Goal: Task Accomplishment & Management: Manage account settings

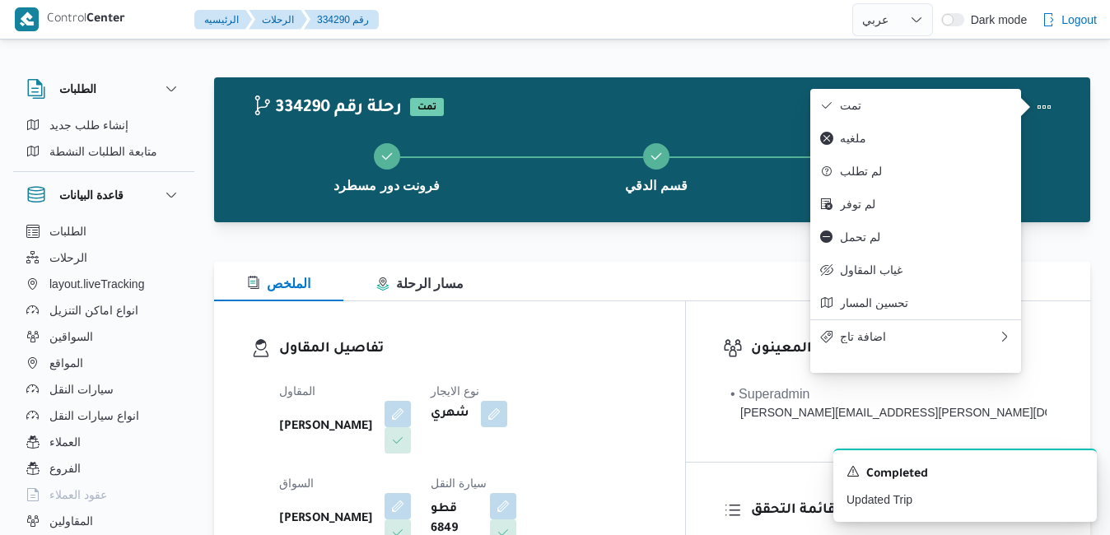
select select "ar"
click at [648, 339] on h3 "تفاصيل المقاول" at bounding box center [463, 349] width 369 height 22
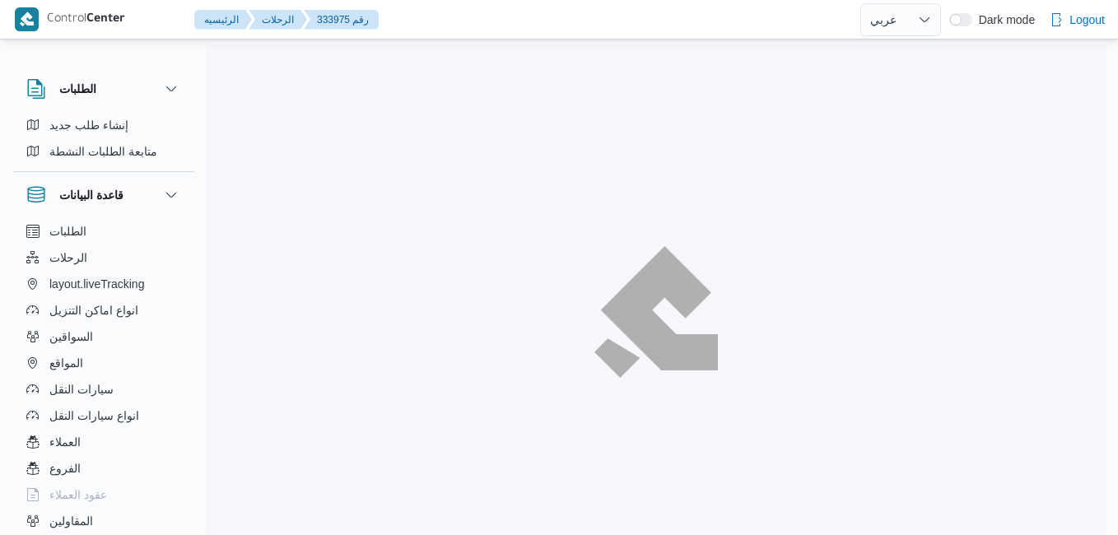
select select "ar"
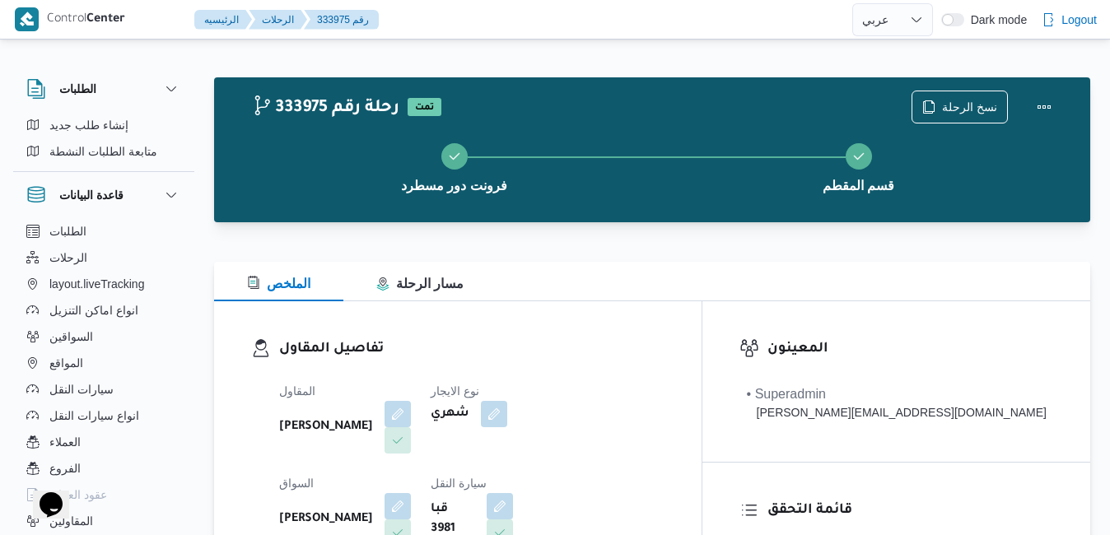
click at [631, 310] on div "تفاصيل المقاول المقاول [PERSON_NAME] نوع الايجار شهري السواق [PERSON_NAME] سيار…" at bounding box center [457, 491] width 487 height 380
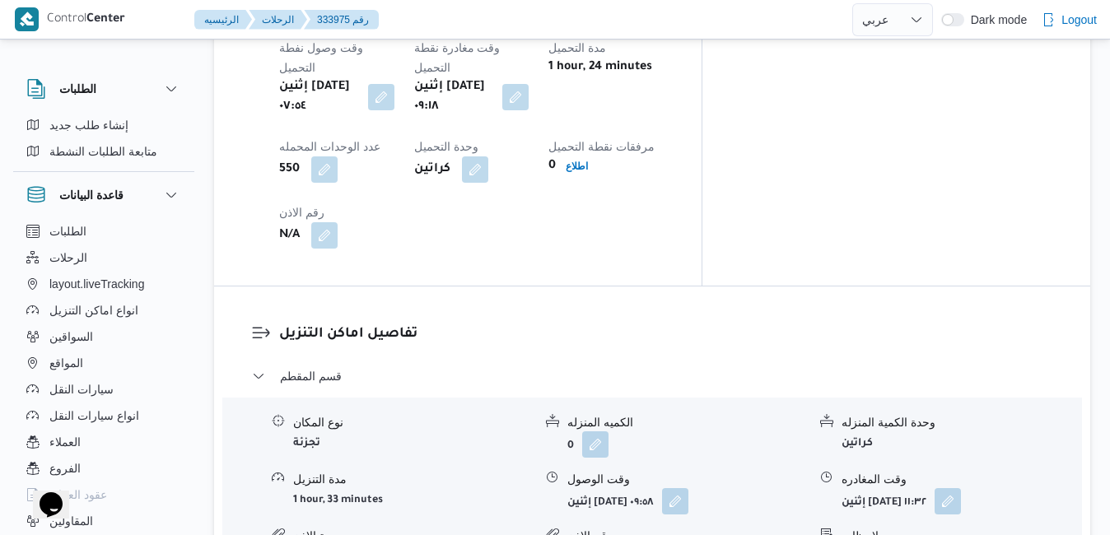
scroll to position [1383, 0]
click at [961, 486] on button "button" at bounding box center [947, 499] width 26 height 26
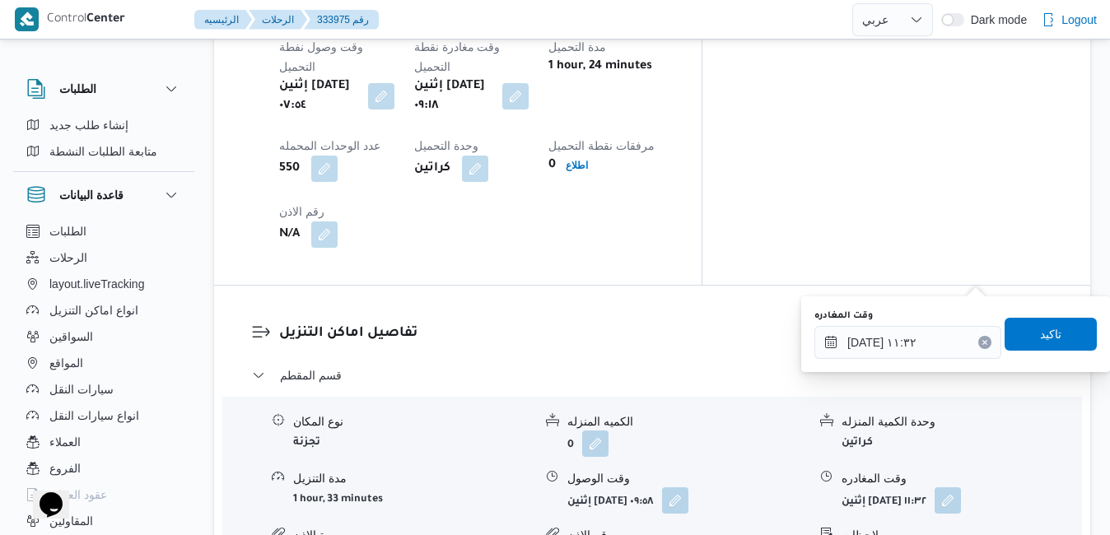
click at [978, 347] on button "Clear input" at bounding box center [984, 342] width 13 height 13
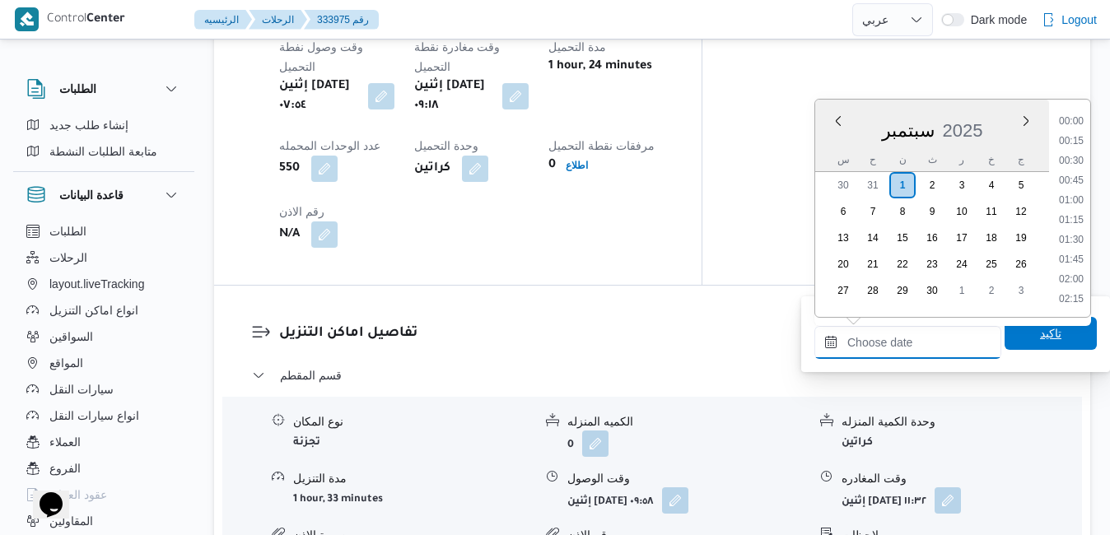
scroll to position [1460, 0]
click at [1040, 329] on span "تاكيد" at bounding box center [1050, 333] width 21 height 20
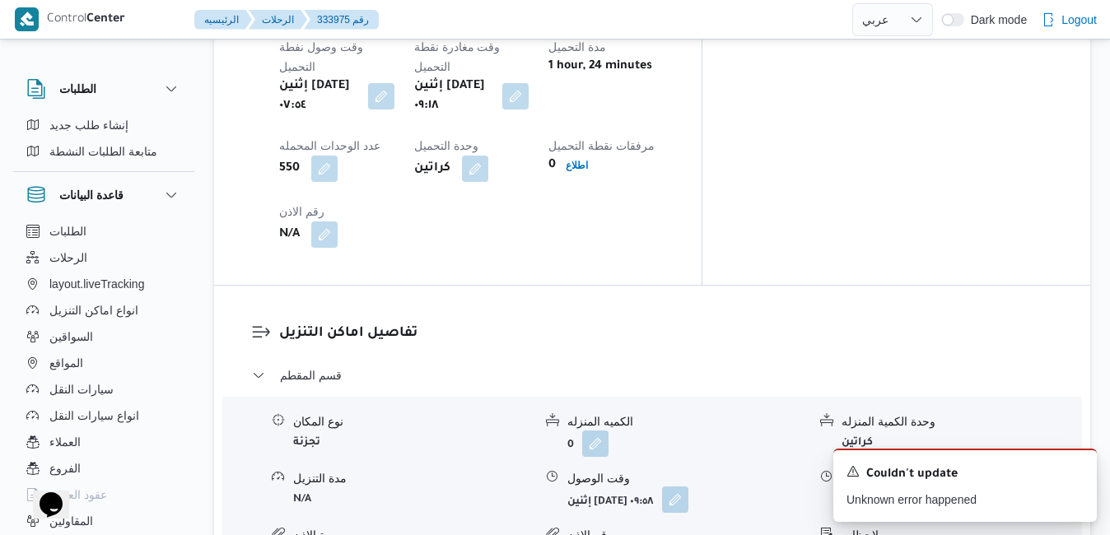
click at [688, 486] on button "button" at bounding box center [675, 499] width 26 height 26
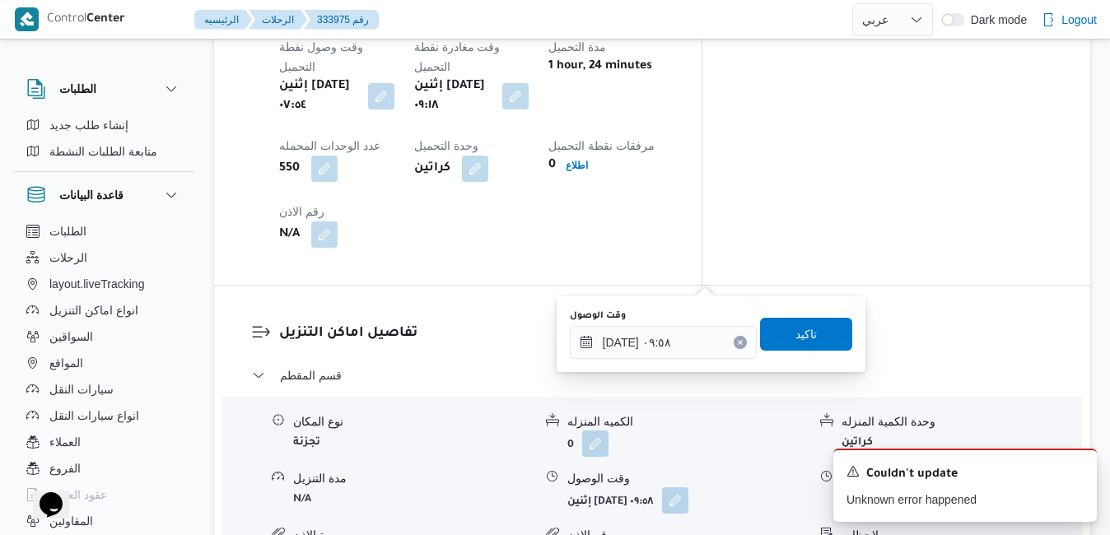
click at [733, 347] on button "Clear input" at bounding box center [739, 342] width 13 height 13
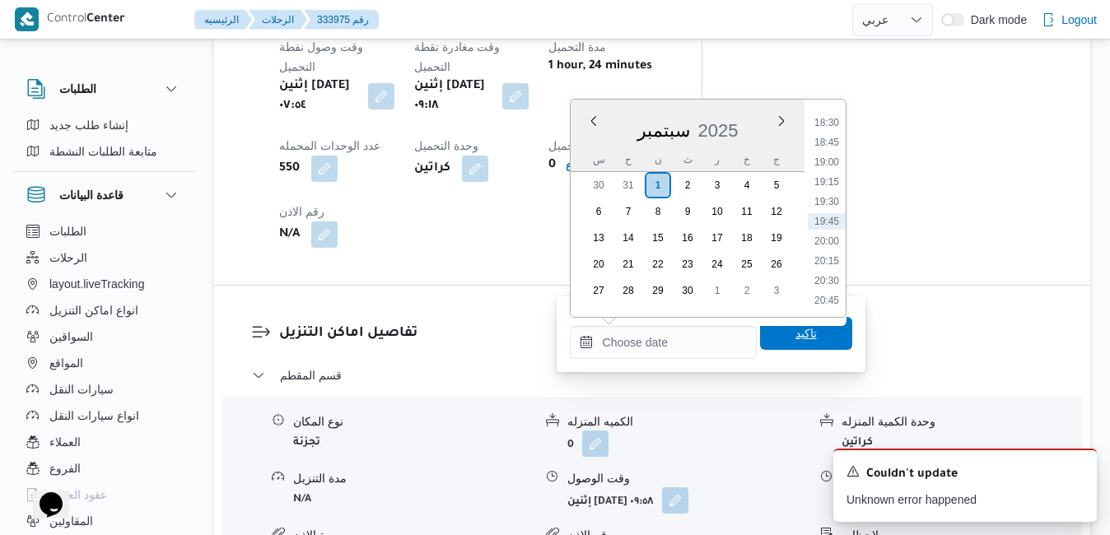
click at [775, 337] on span "تاكيد" at bounding box center [806, 333] width 92 height 33
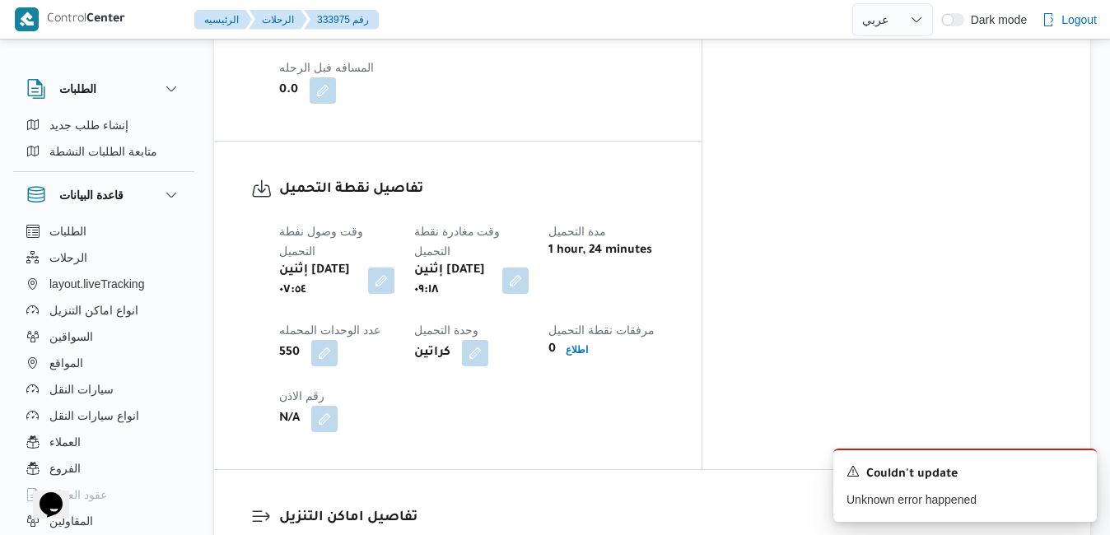
scroll to position [1152, 0]
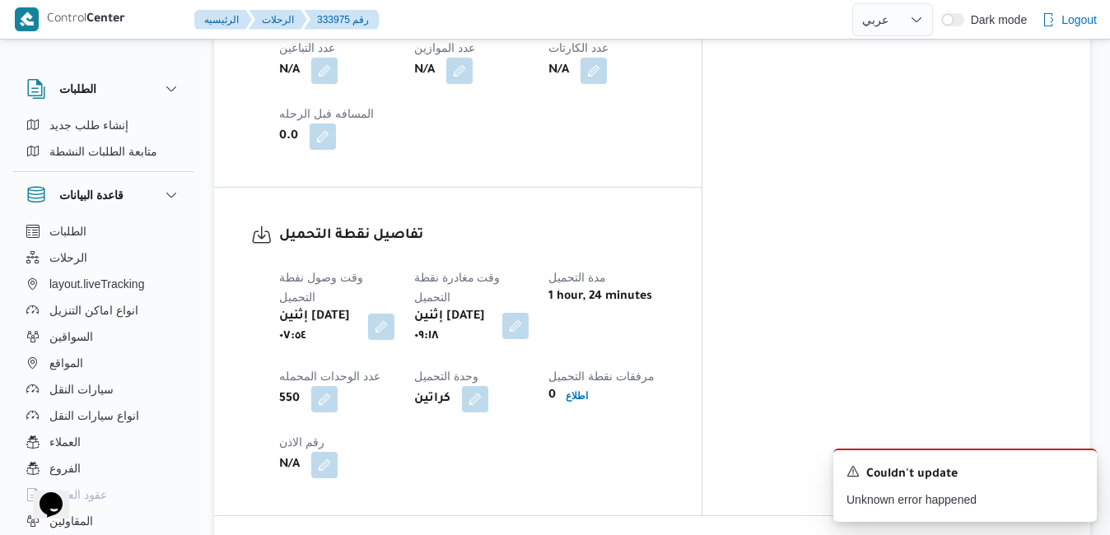
click at [528, 313] on button "button" at bounding box center [515, 326] width 26 height 26
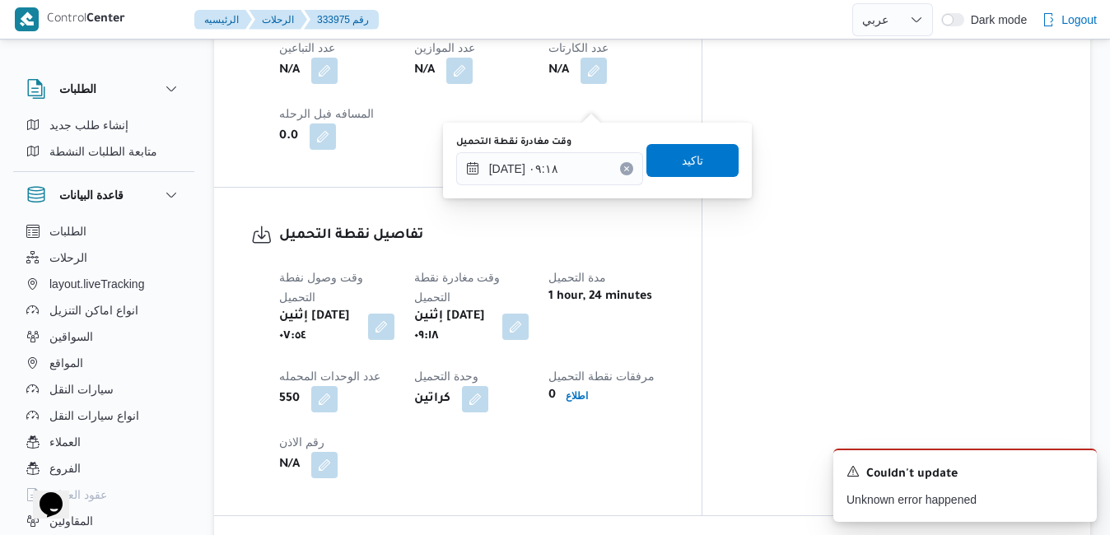
click at [620, 169] on button "Clear input" at bounding box center [626, 168] width 13 height 13
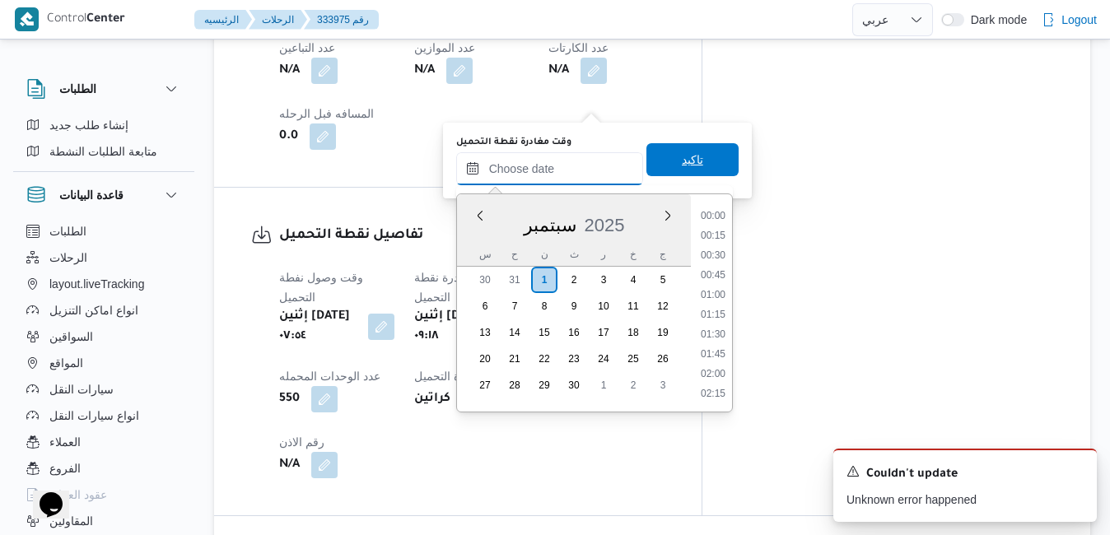
scroll to position [1460, 0]
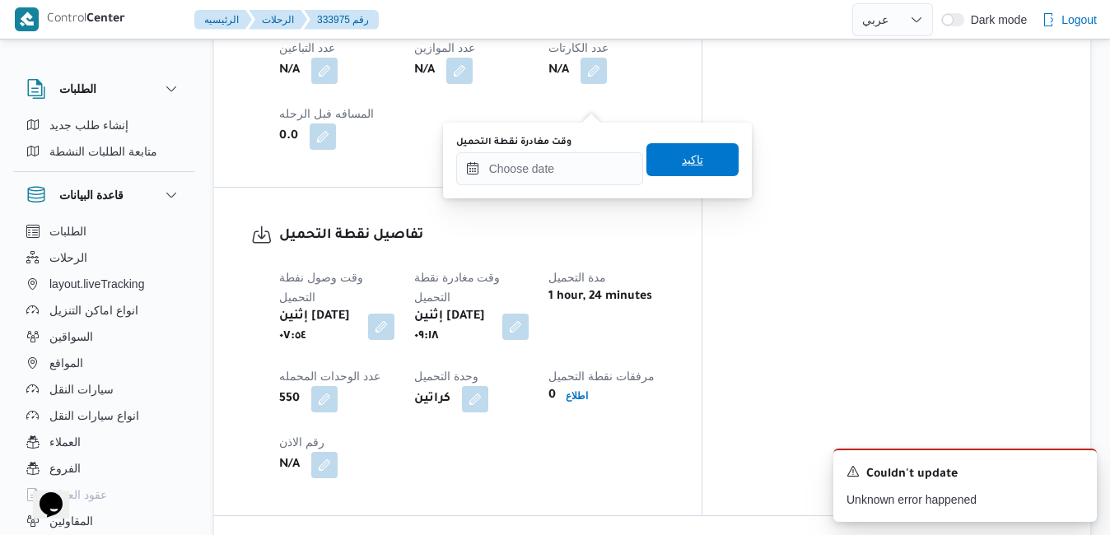
click at [665, 161] on span "تاكيد" at bounding box center [692, 159] width 92 height 33
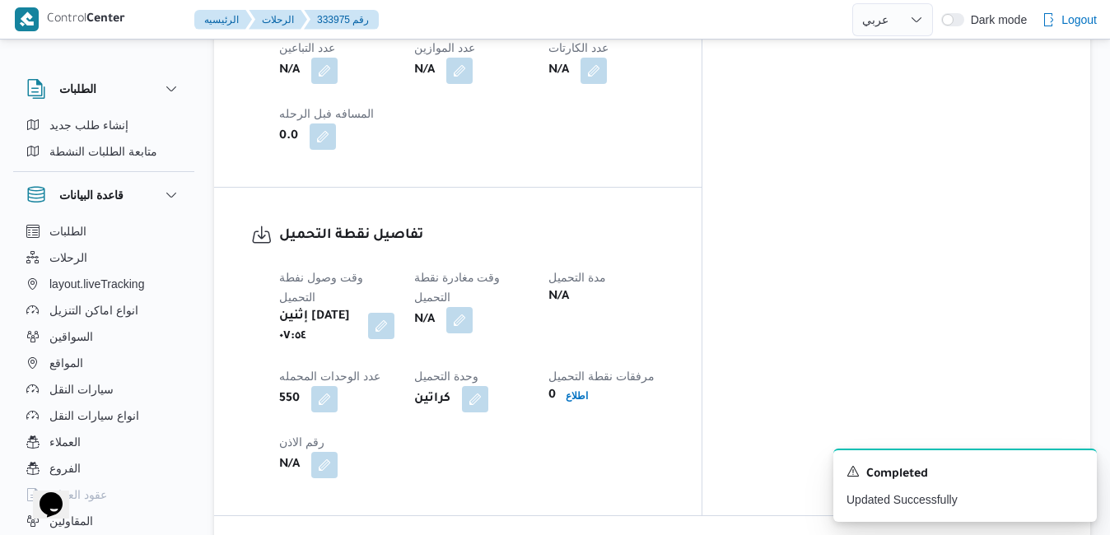
click at [394, 313] on button "button" at bounding box center [381, 326] width 26 height 26
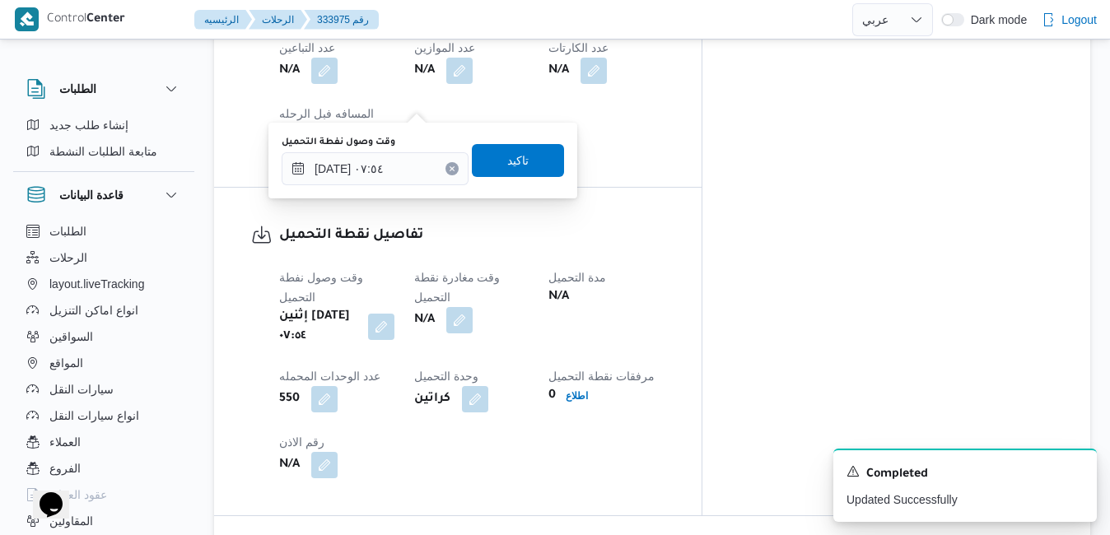
click at [445, 165] on button "Clear input" at bounding box center [451, 168] width 13 height 13
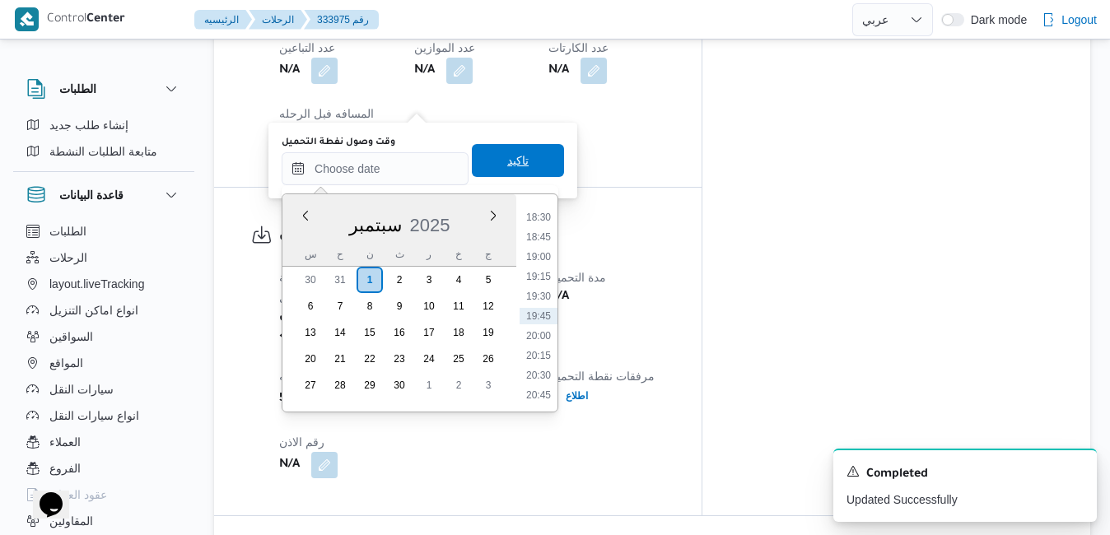
click at [486, 164] on span "تاكيد" at bounding box center [518, 160] width 92 height 33
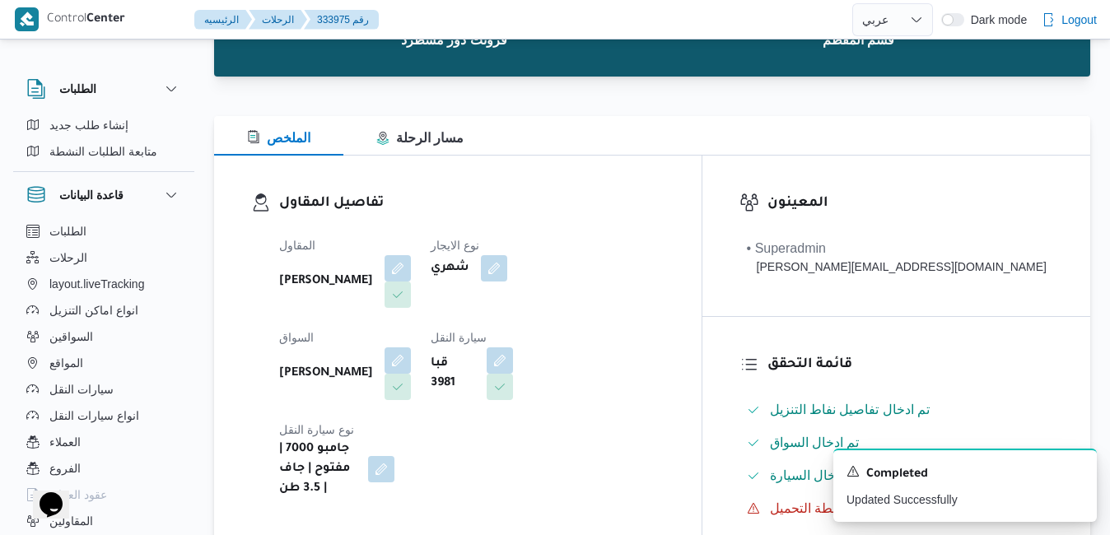
scroll to position [0, 0]
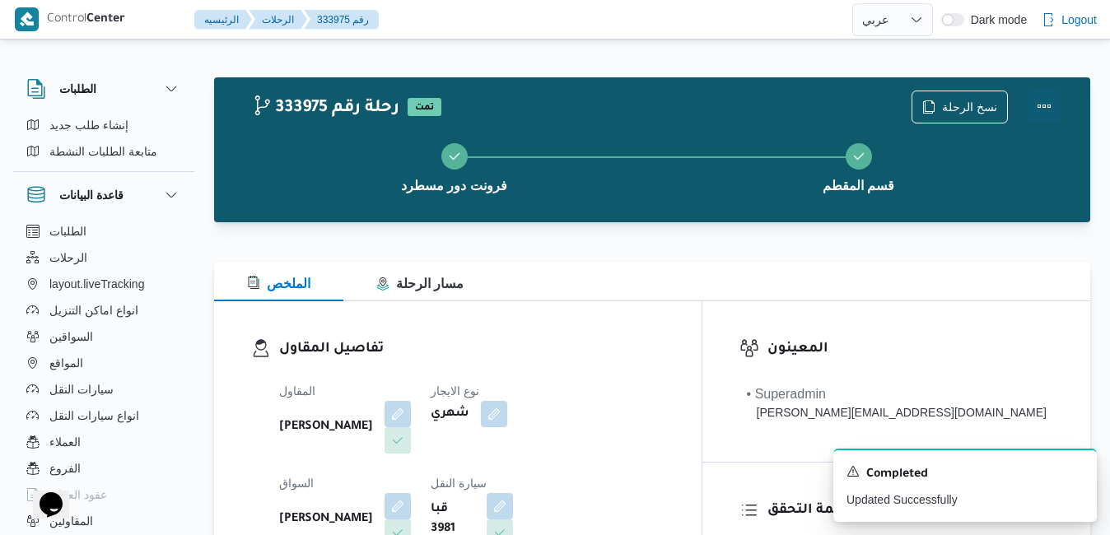
click at [1041, 108] on button "Actions" at bounding box center [1043, 106] width 33 height 33
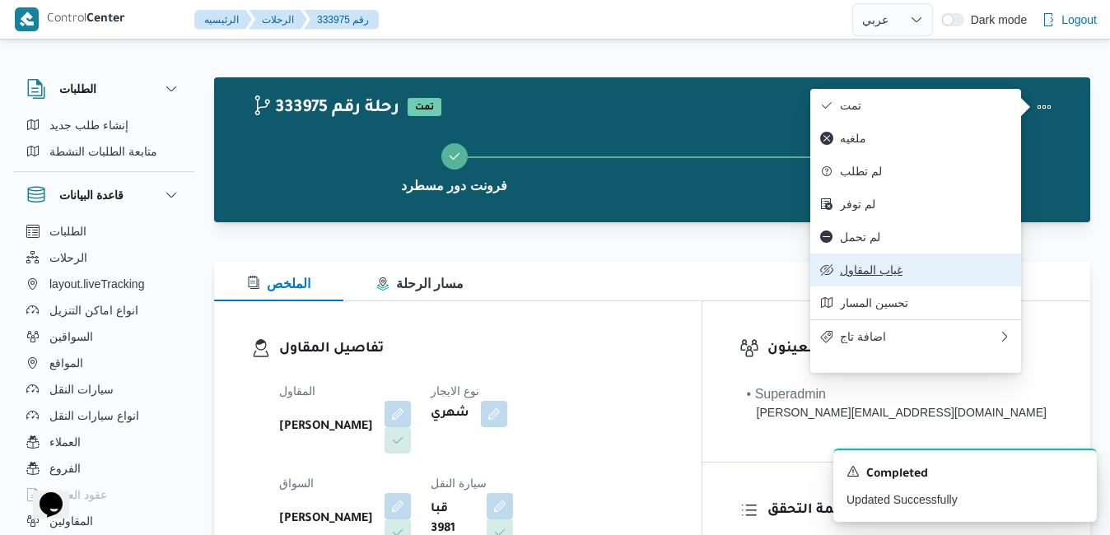
click at [885, 277] on span "غياب المقاول" at bounding box center [925, 269] width 171 height 13
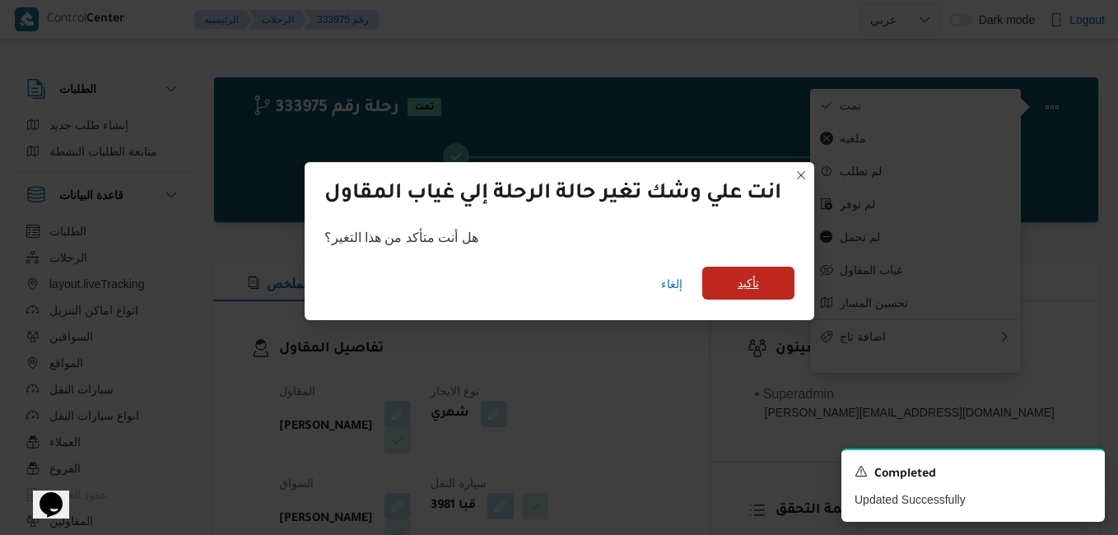
click at [777, 283] on span "تأكيد" at bounding box center [748, 283] width 92 height 33
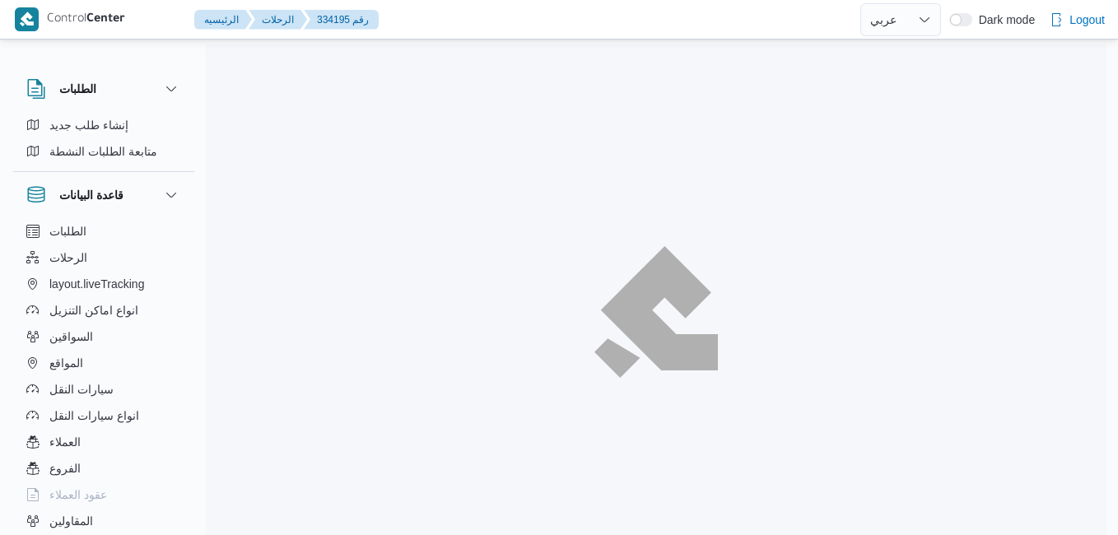
select select "ar"
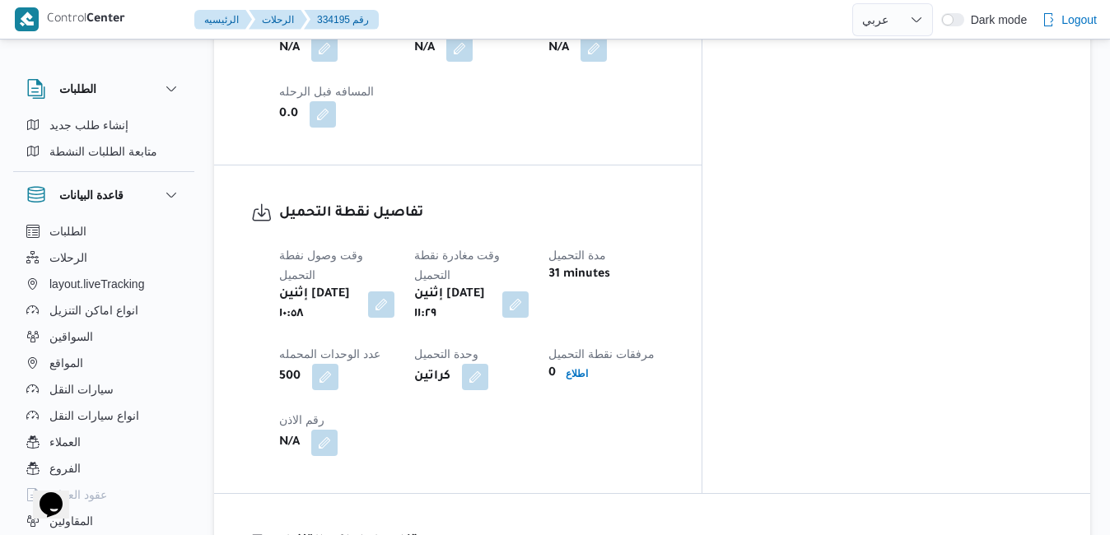
scroll to position [1284, 0]
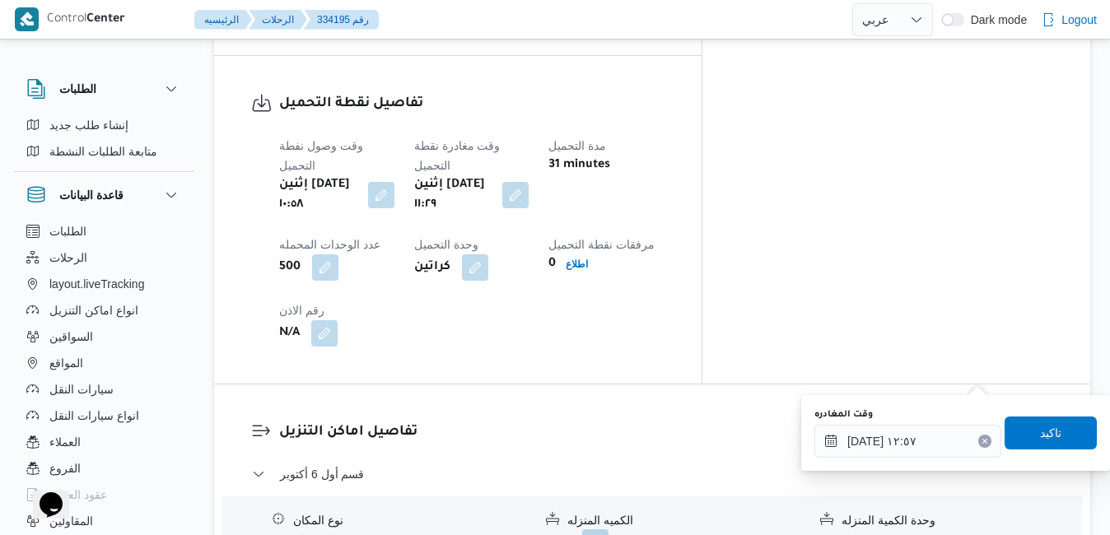
click at [981, 443] on icon "Clear input" at bounding box center [984, 441] width 7 height 7
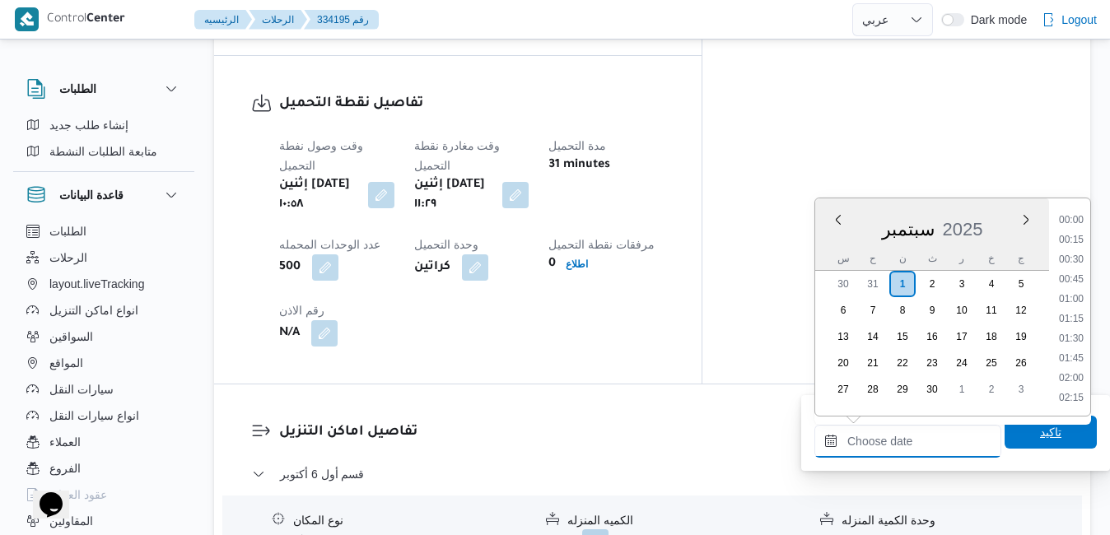
scroll to position [1460, 0]
click at [1015, 432] on span "تاكيد" at bounding box center [1050, 432] width 92 height 33
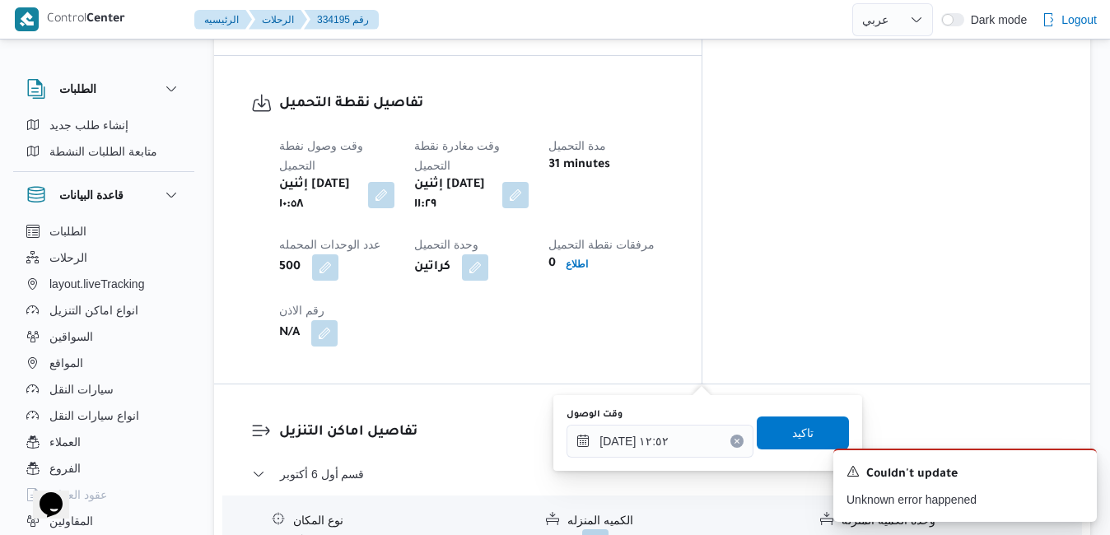
click at [735, 440] on icon "Clear input" at bounding box center [737, 441] width 4 height 4
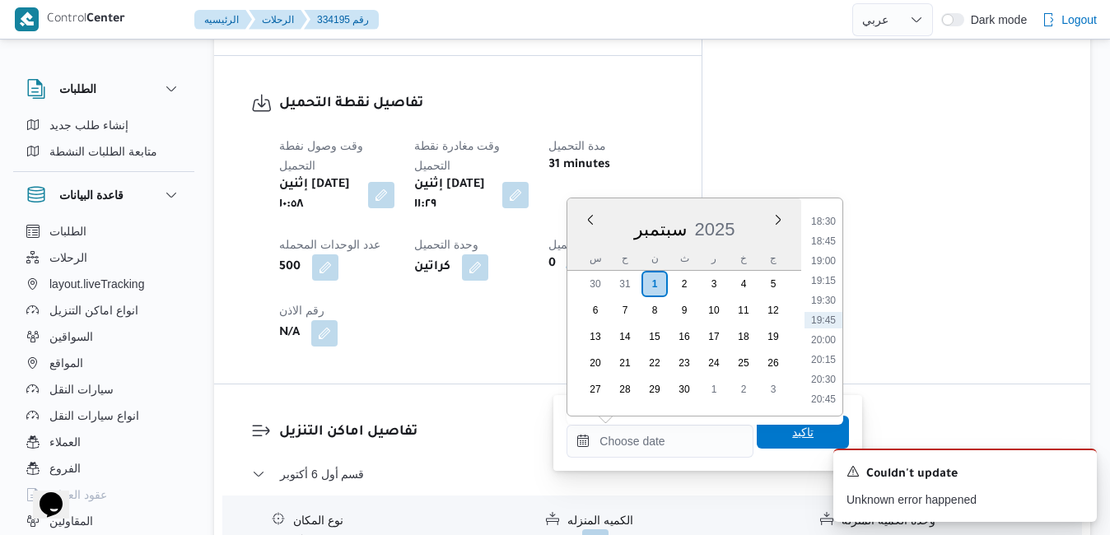
click at [760, 438] on span "تاكيد" at bounding box center [802, 432] width 92 height 33
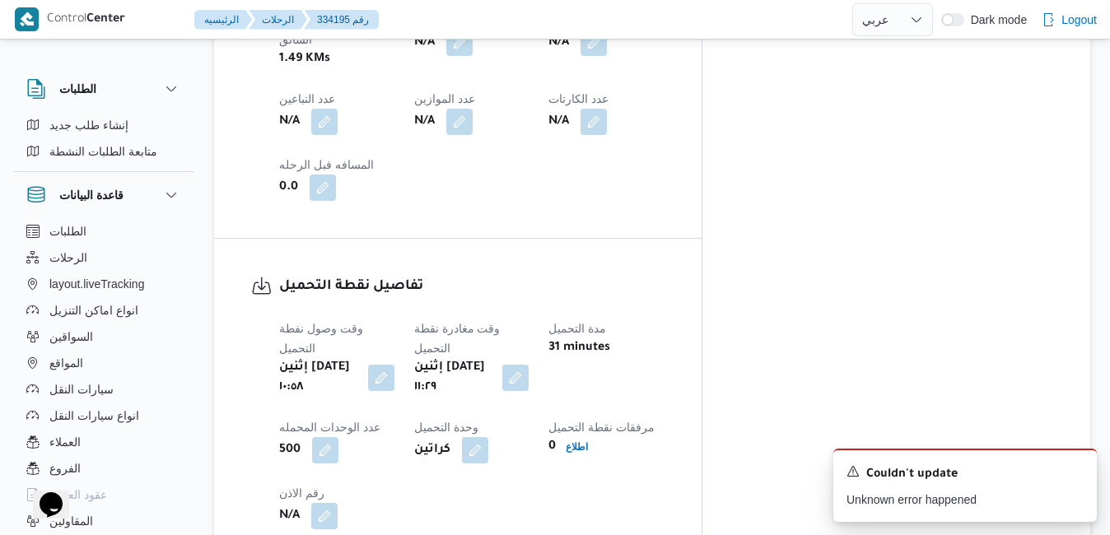
scroll to position [1087, 0]
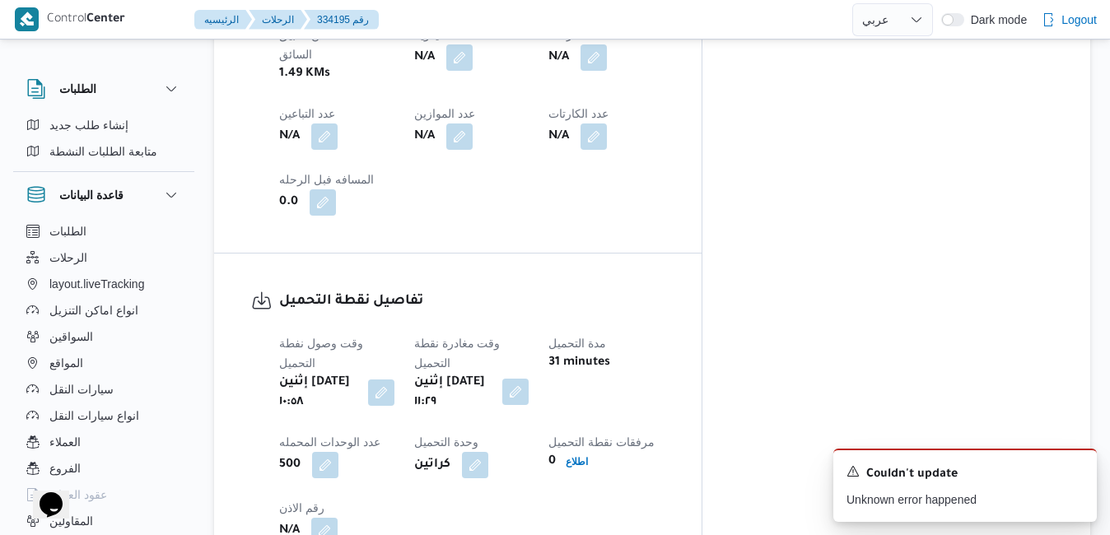
click at [528, 379] on button "button" at bounding box center [515, 392] width 26 height 26
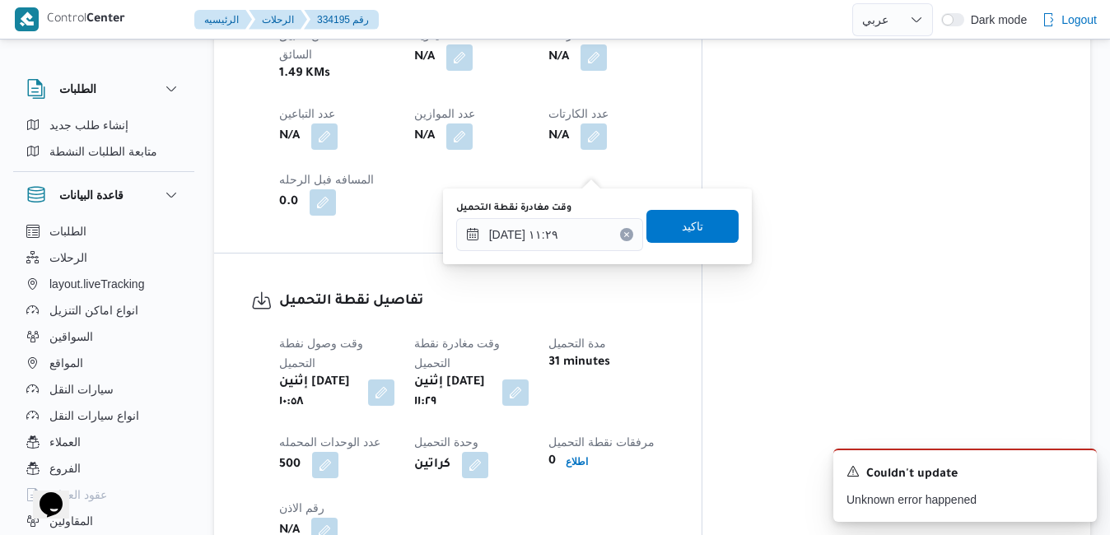
click at [623, 231] on icon "Clear input" at bounding box center [626, 234] width 7 height 7
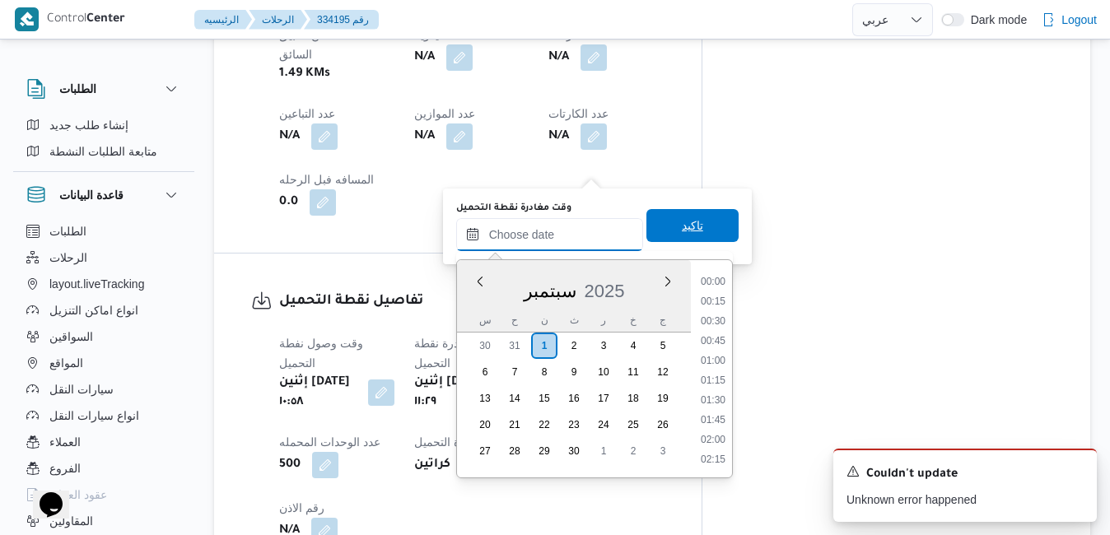
scroll to position [1460, 0]
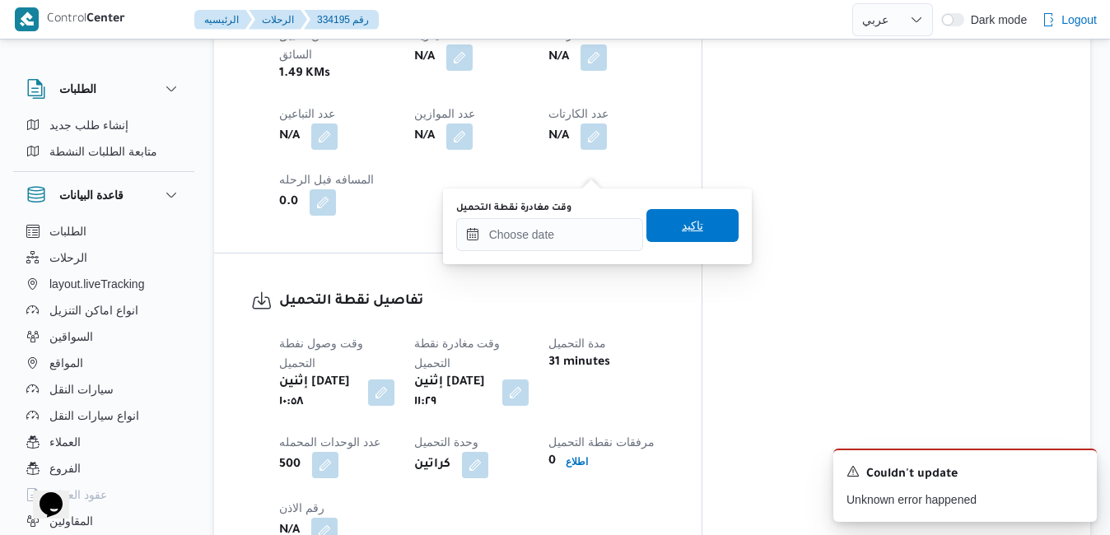
click at [647, 230] on span "تاكيد" at bounding box center [692, 225] width 92 height 33
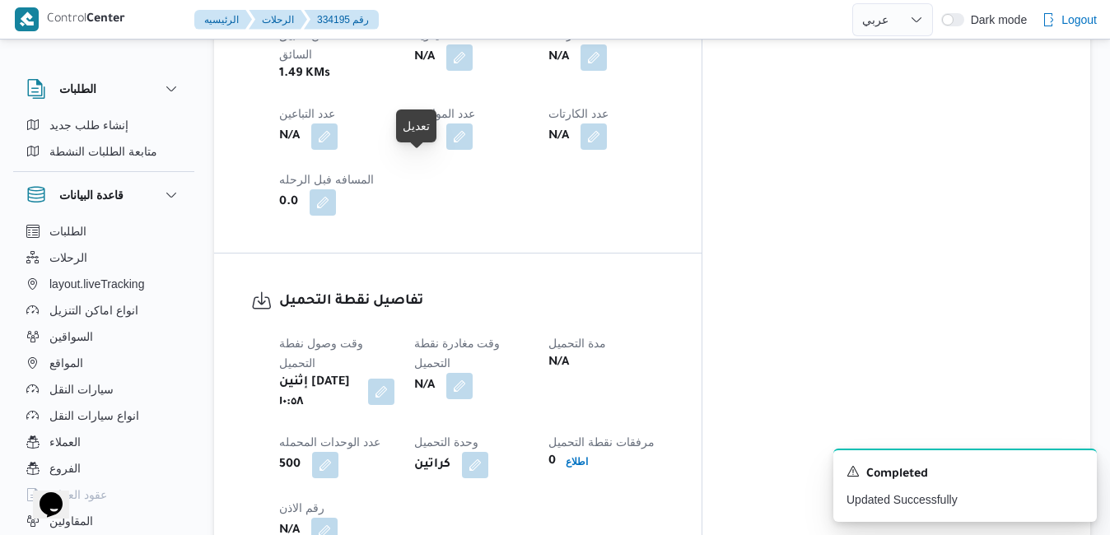
click at [394, 379] on button "button" at bounding box center [381, 392] width 26 height 26
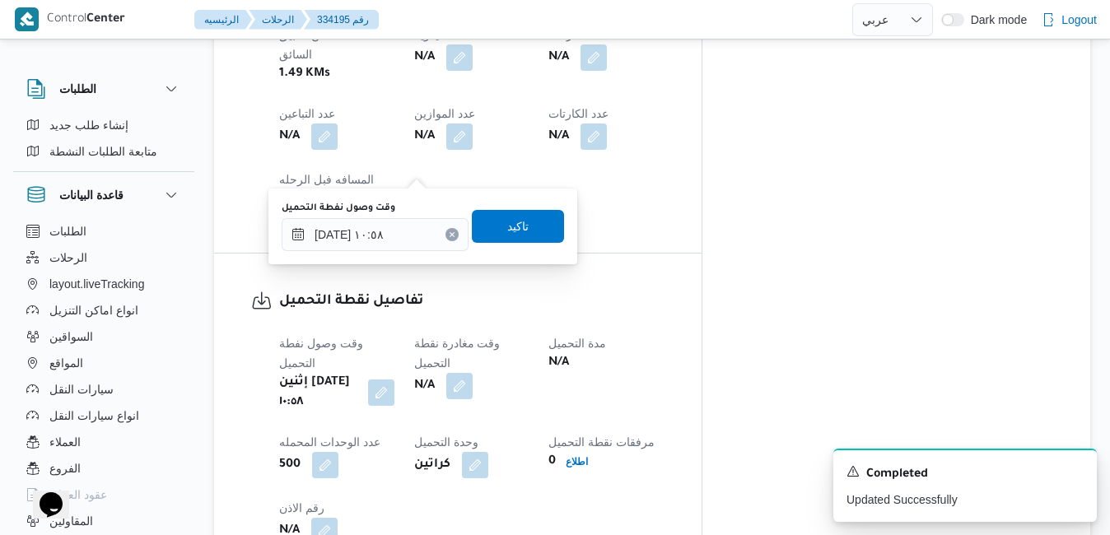
click at [449, 233] on icon "Clear input" at bounding box center [452, 234] width 7 height 7
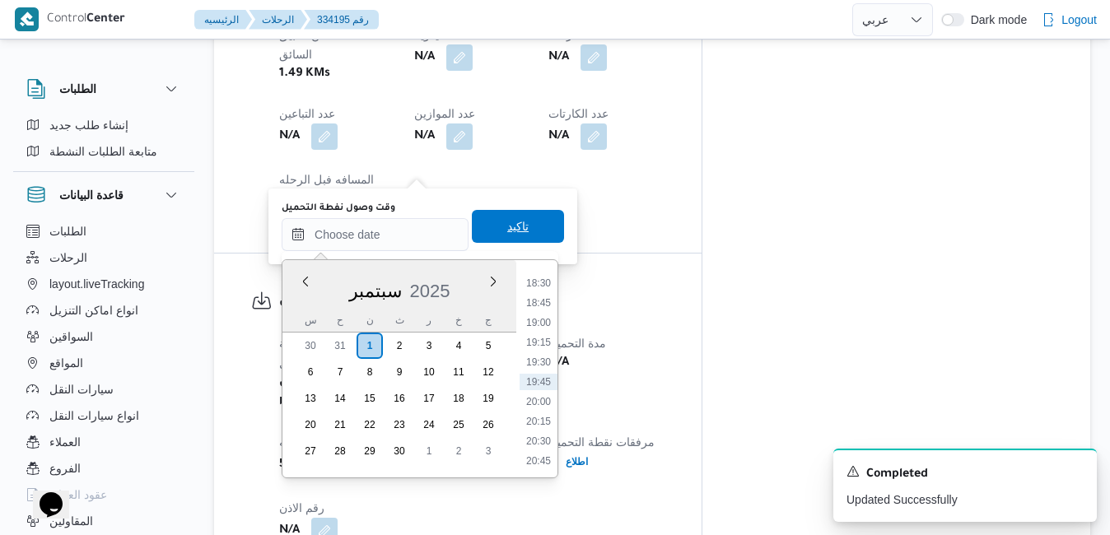
click at [475, 230] on span "تاكيد" at bounding box center [518, 226] width 92 height 33
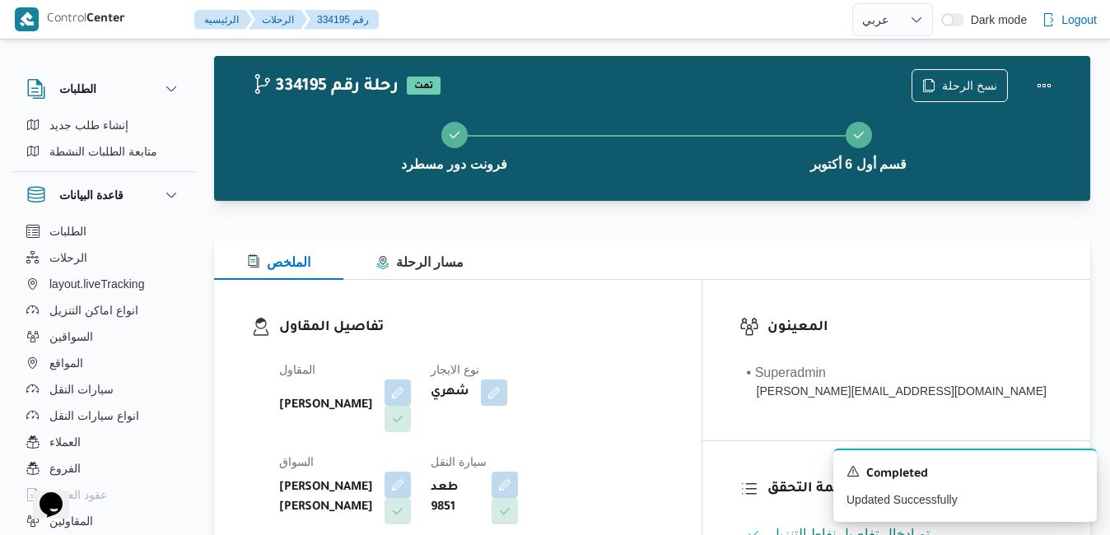
scroll to position [0, 0]
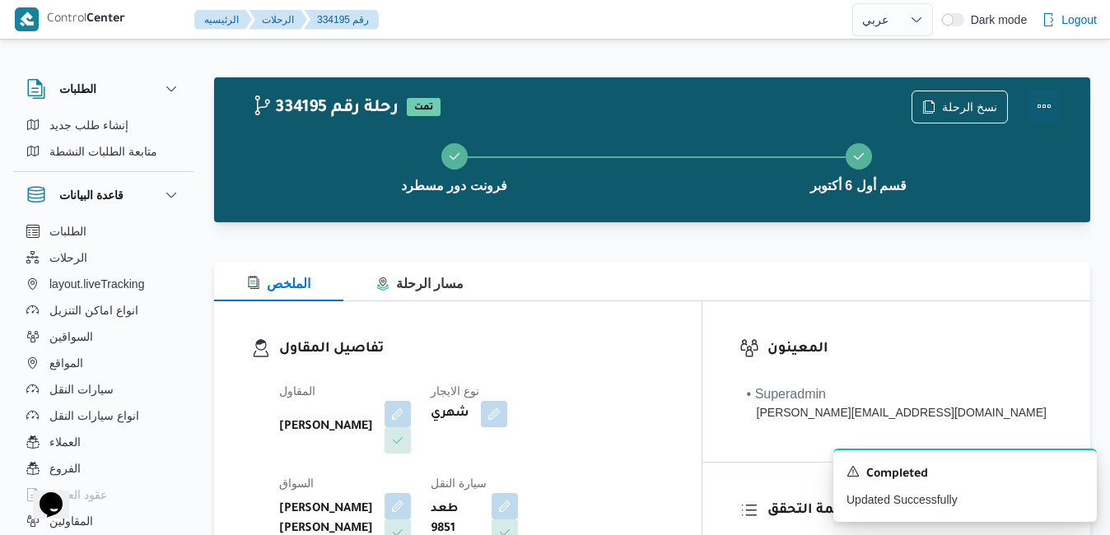
click at [1036, 103] on button "Actions" at bounding box center [1043, 106] width 33 height 33
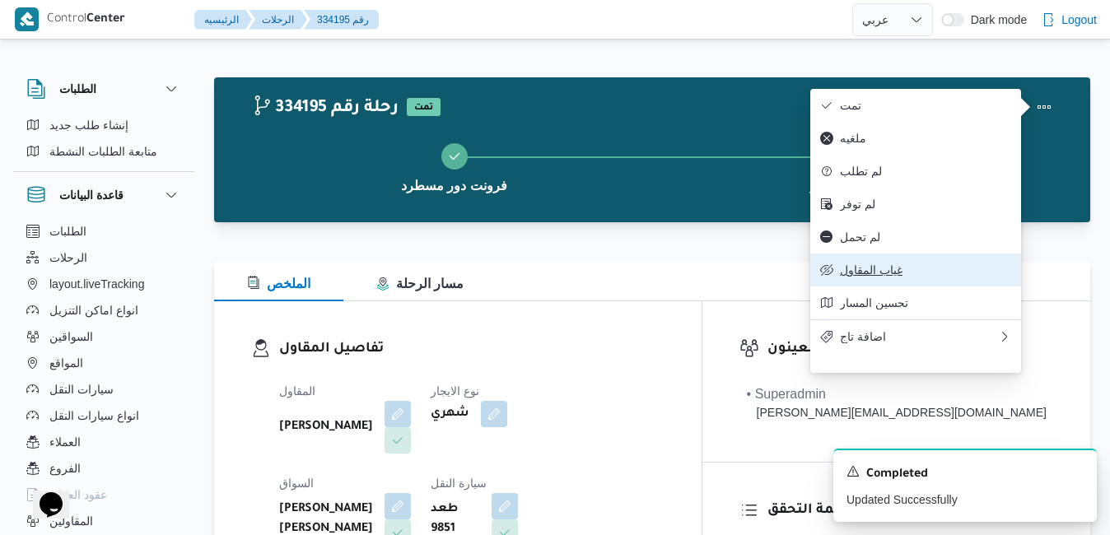
click at [880, 277] on span "غياب المقاول" at bounding box center [925, 269] width 171 height 13
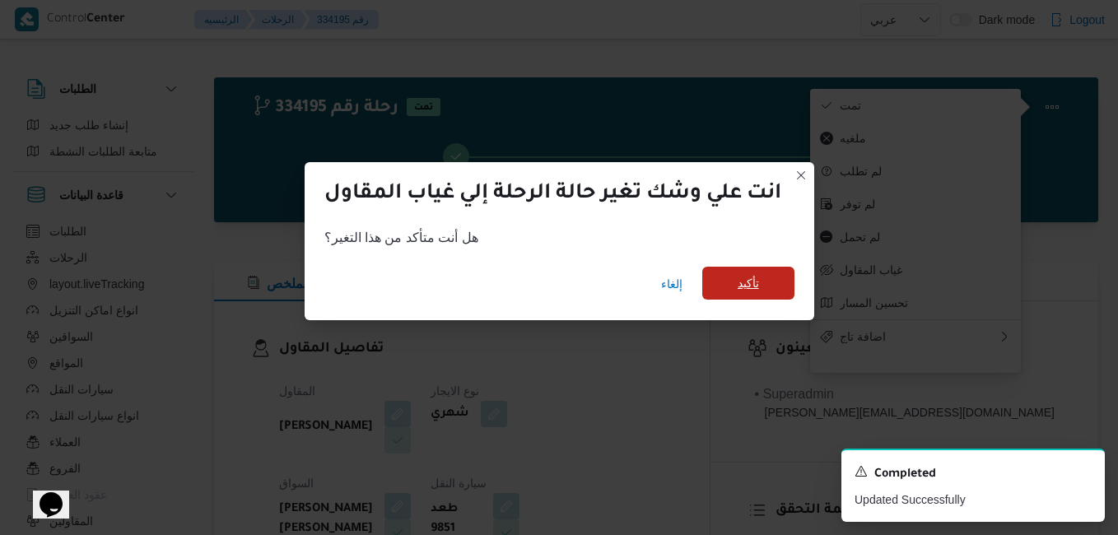
click at [782, 291] on span "تأكيد" at bounding box center [748, 283] width 92 height 33
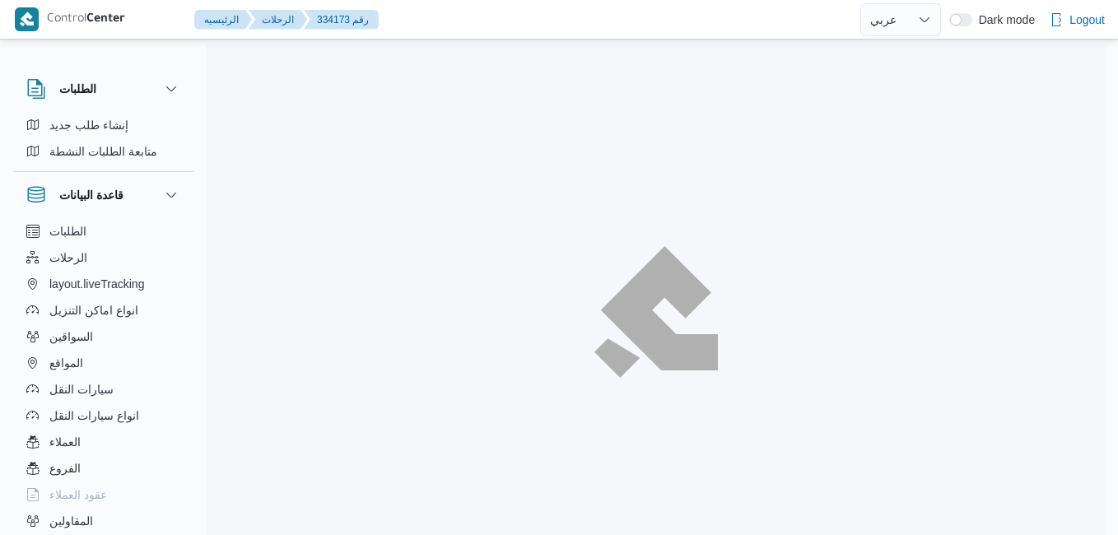
select select "ar"
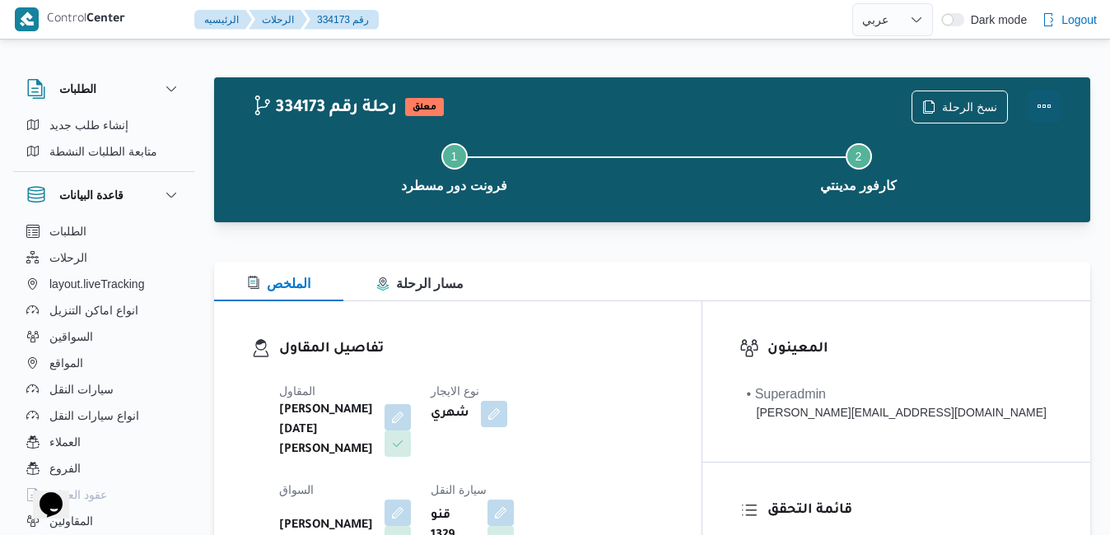
click at [1041, 108] on button "Actions" at bounding box center [1043, 106] width 33 height 33
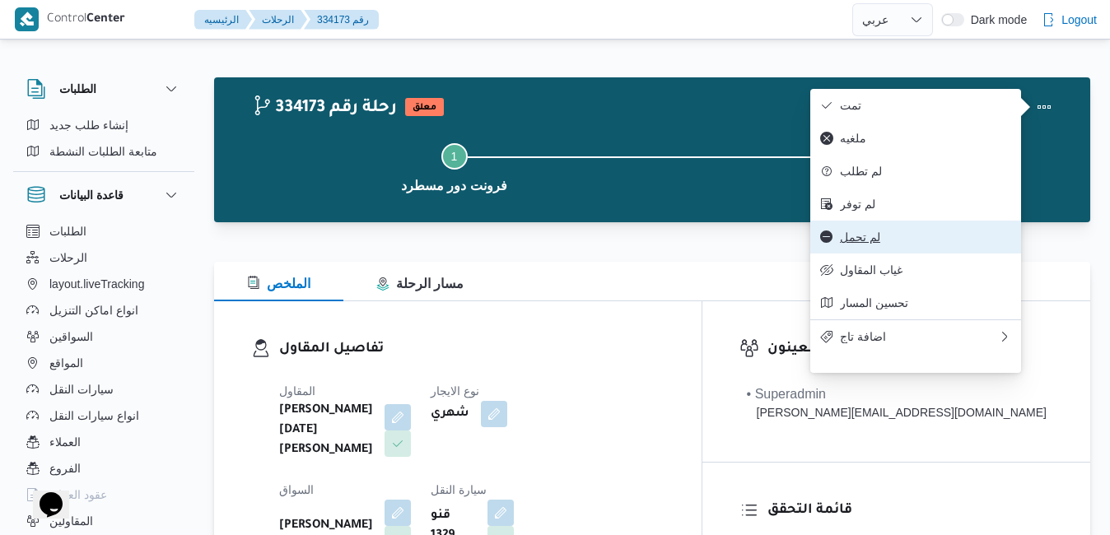
click at [878, 244] on span "لم تحمل" at bounding box center [925, 236] width 171 height 13
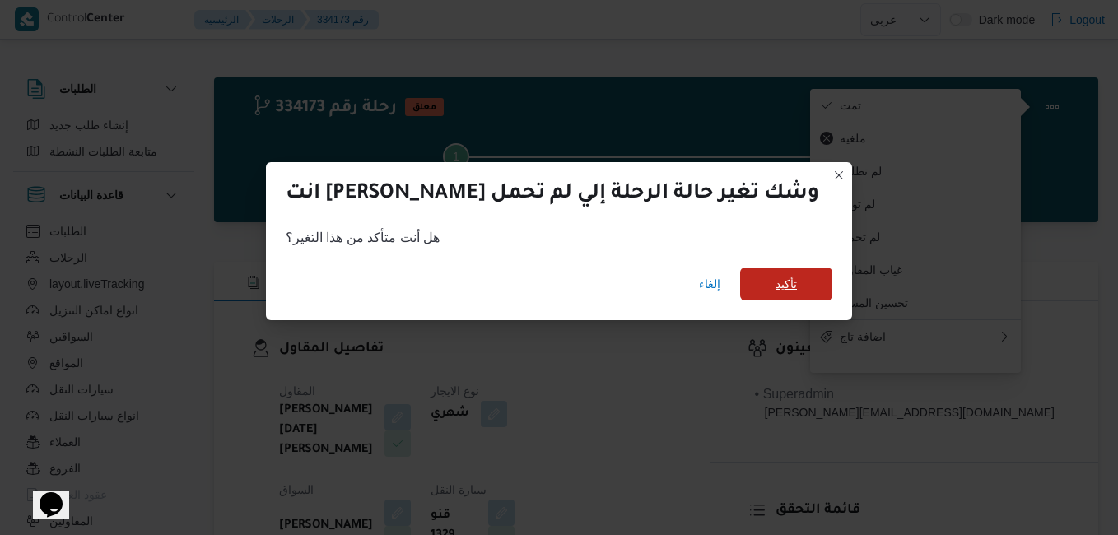
click at [775, 287] on span "تأكيد" at bounding box center [785, 284] width 21 height 20
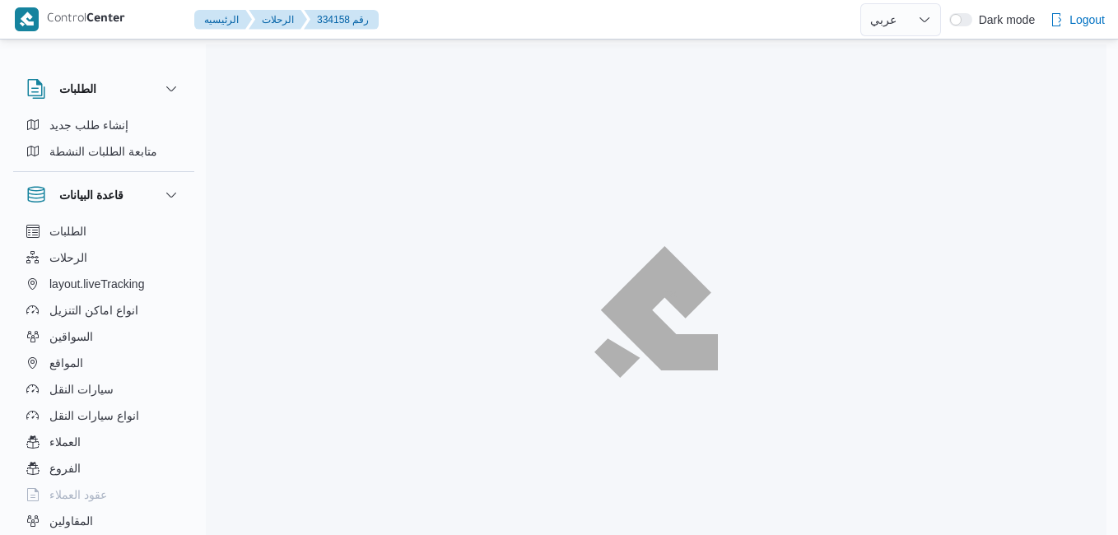
select select "ar"
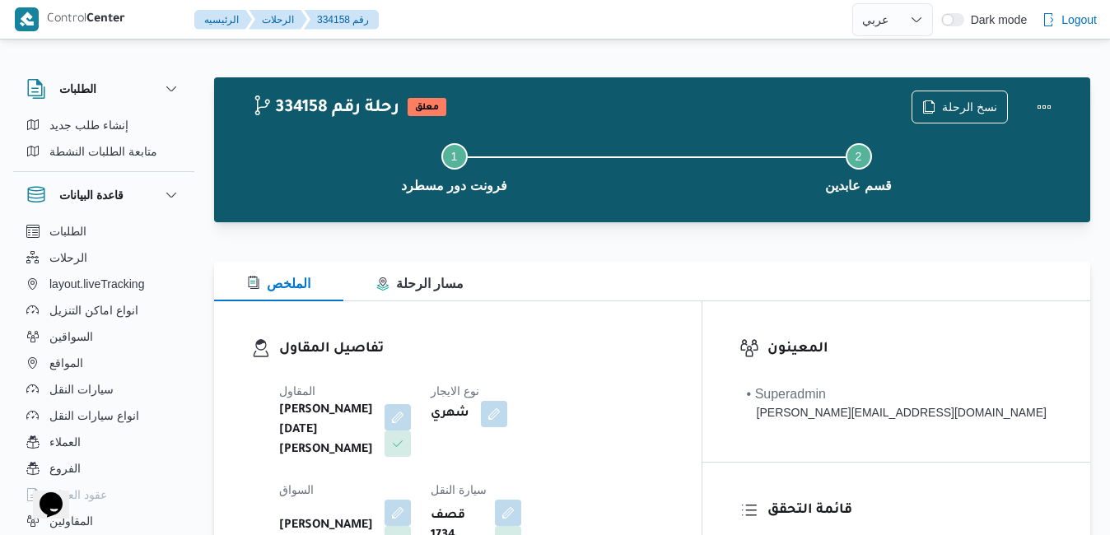
click at [788, 240] on div at bounding box center [652, 232] width 876 height 20
click at [1050, 103] on button "Actions" at bounding box center [1043, 106] width 33 height 33
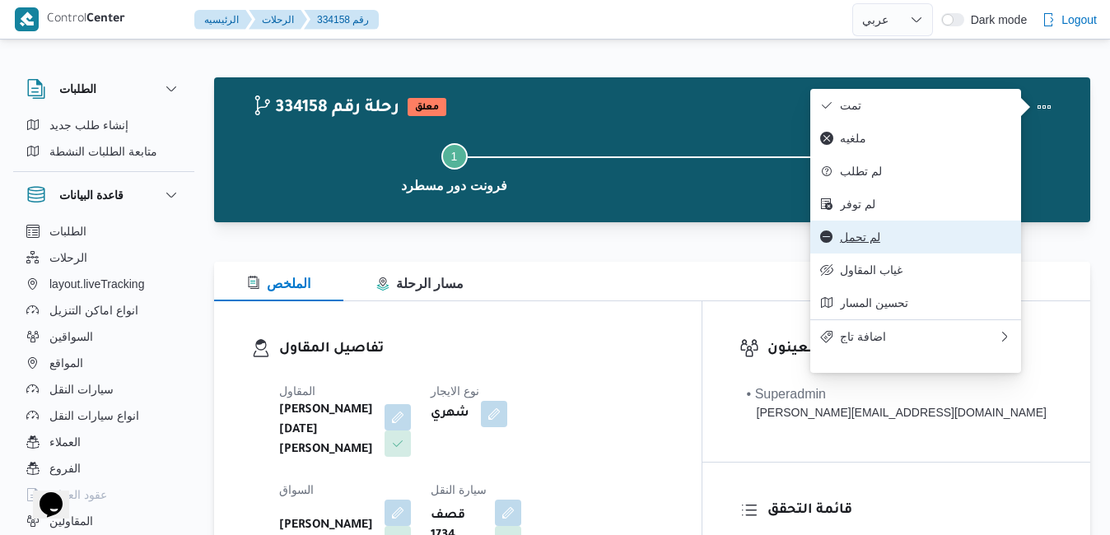
click at [882, 244] on span "لم تحمل" at bounding box center [925, 236] width 171 height 13
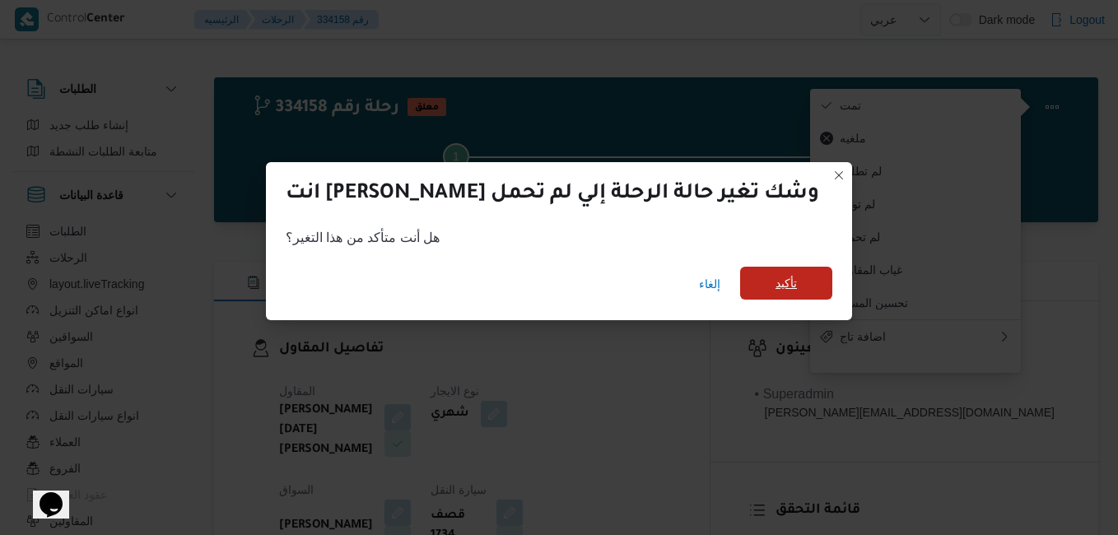
click at [775, 288] on span "تأكيد" at bounding box center [785, 283] width 21 height 20
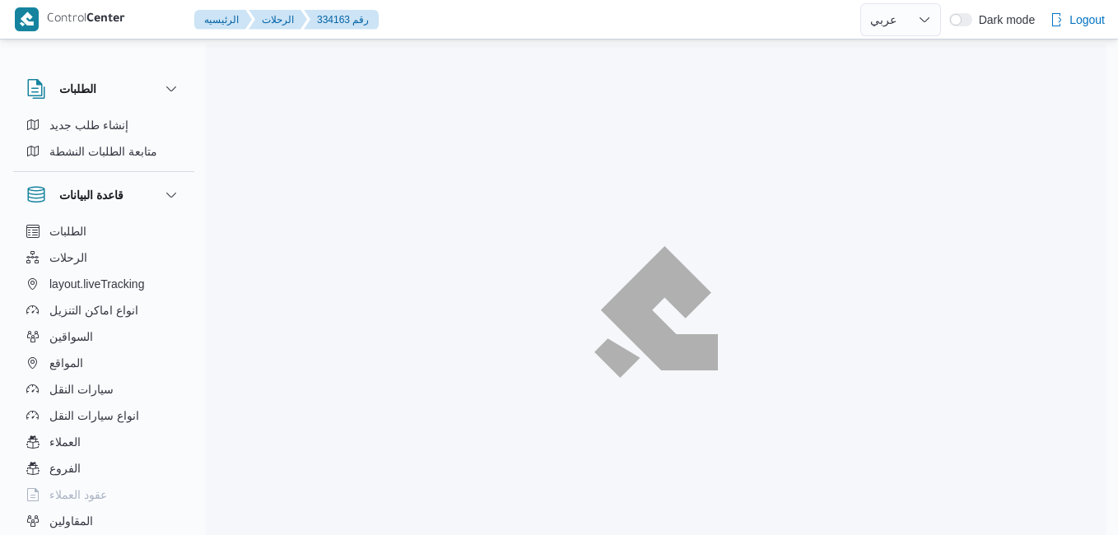
select select "ar"
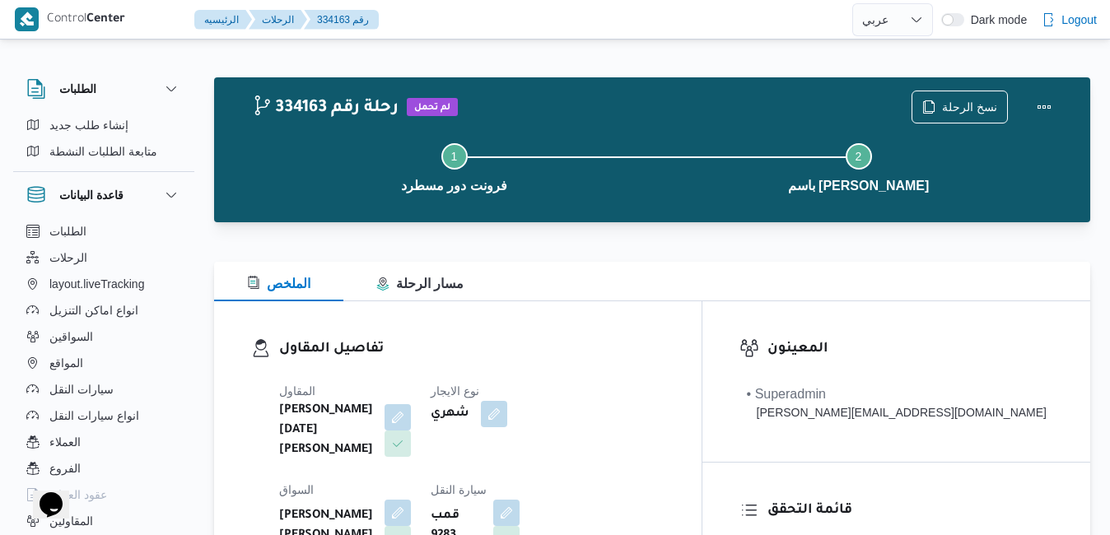
click at [570, 240] on div at bounding box center [652, 232] width 876 height 20
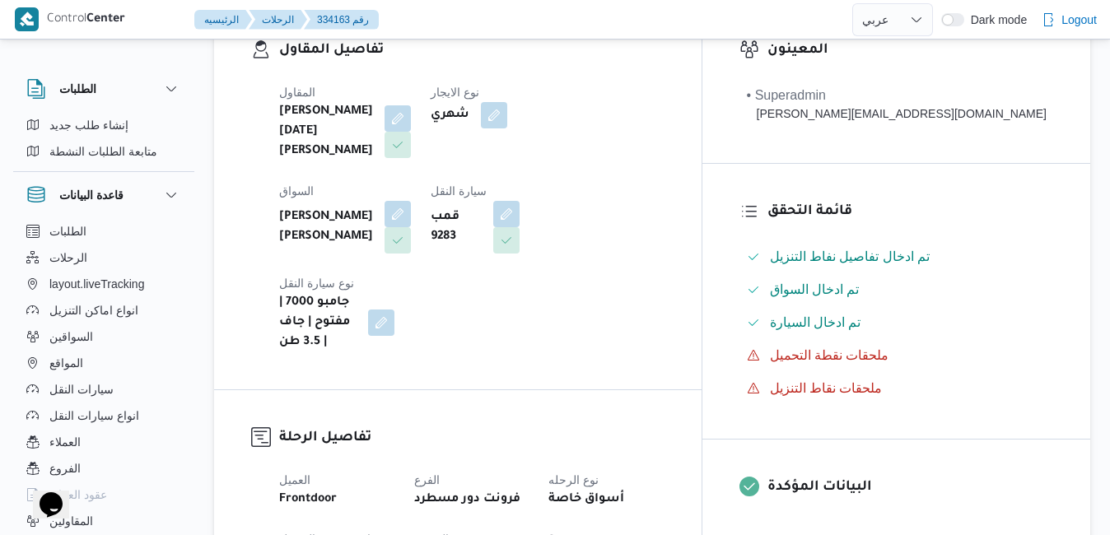
scroll to position [296, 0]
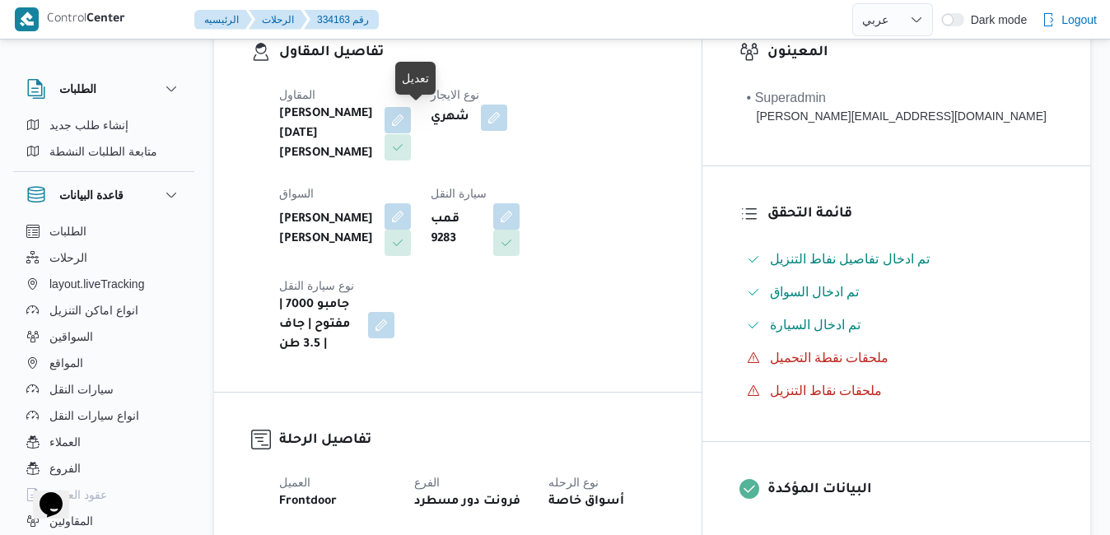
click at [411, 113] on button "button" at bounding box center [397, 120] width 26 height 26
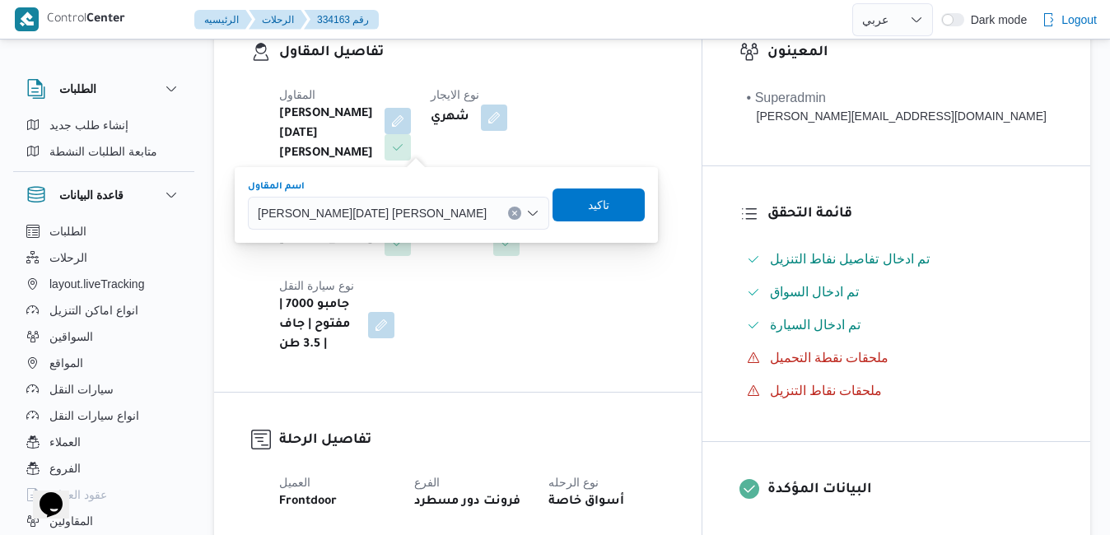
click at [398, 207] on span "[PERSON_NAME][DATE] [PERSON_NAME]" at bounding box center [372, 212] width 229 height 18
click at [421, 214] on span "[PERSON_NAME][DATE] [PERSON_NAME]" at bounding box center [372, 212] width 229 height 18
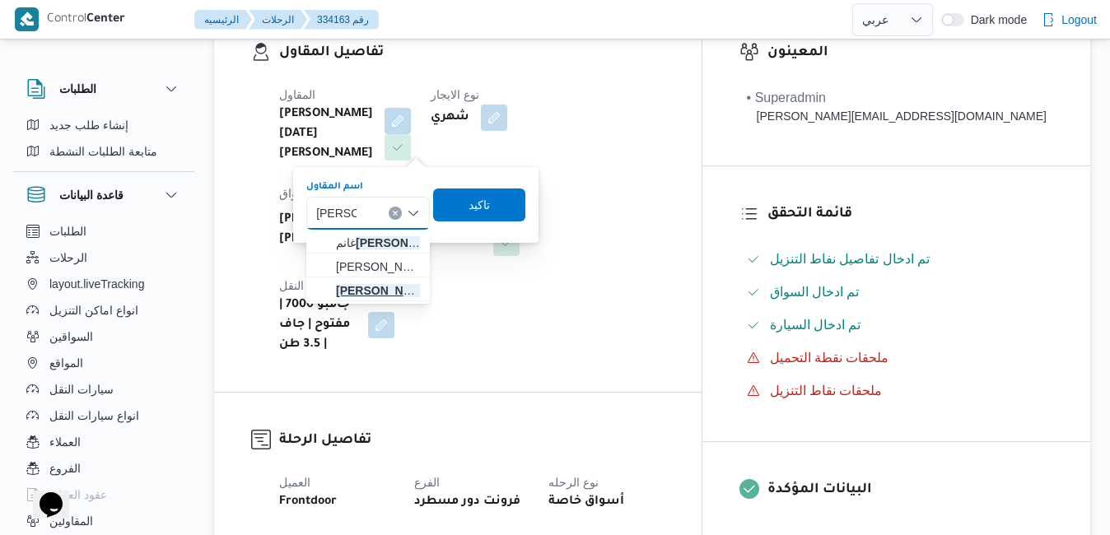
type input "عبدالواح"
click at [396, 286] on span "عبدالواح د محمد احمد مسعد" at bounding box center [378, 291] width 84 height 20
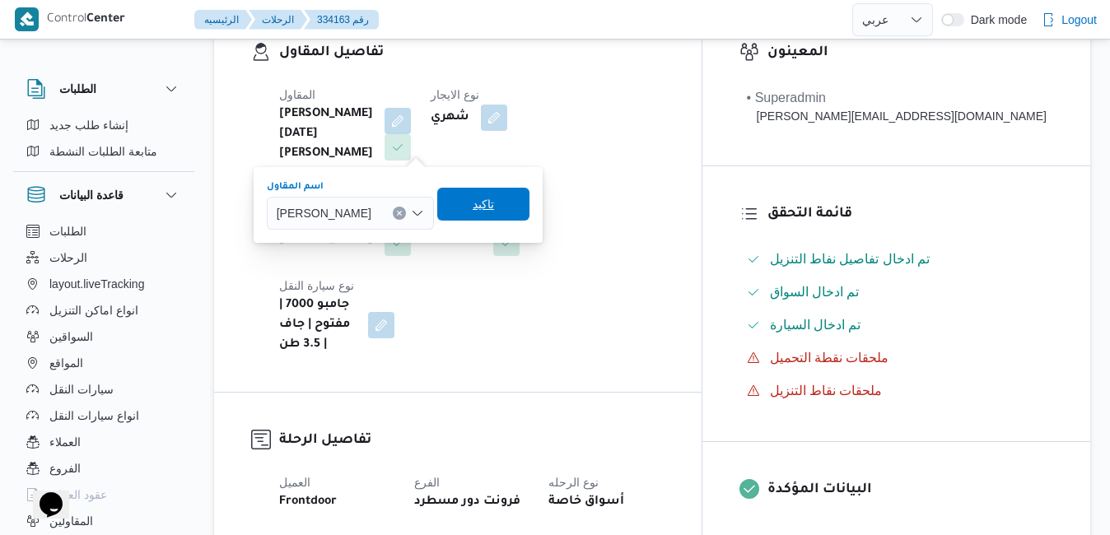
click at [529, 202] on span "تاكيد" at bounding box center [483, 204] width 92 height 33
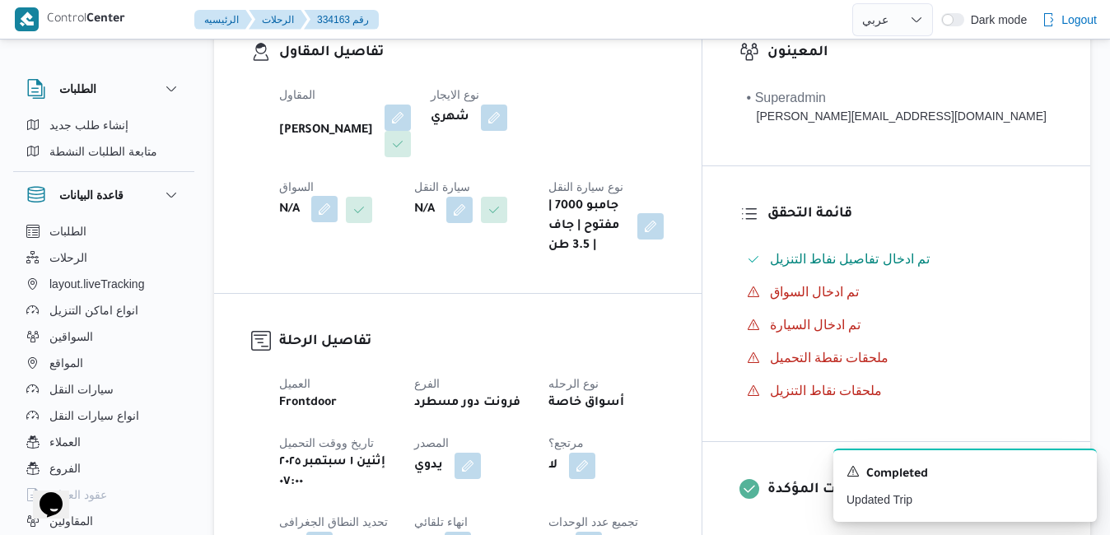
click at [337, 196] on button "button" at bounding box center [324, 209] width 26 height 26
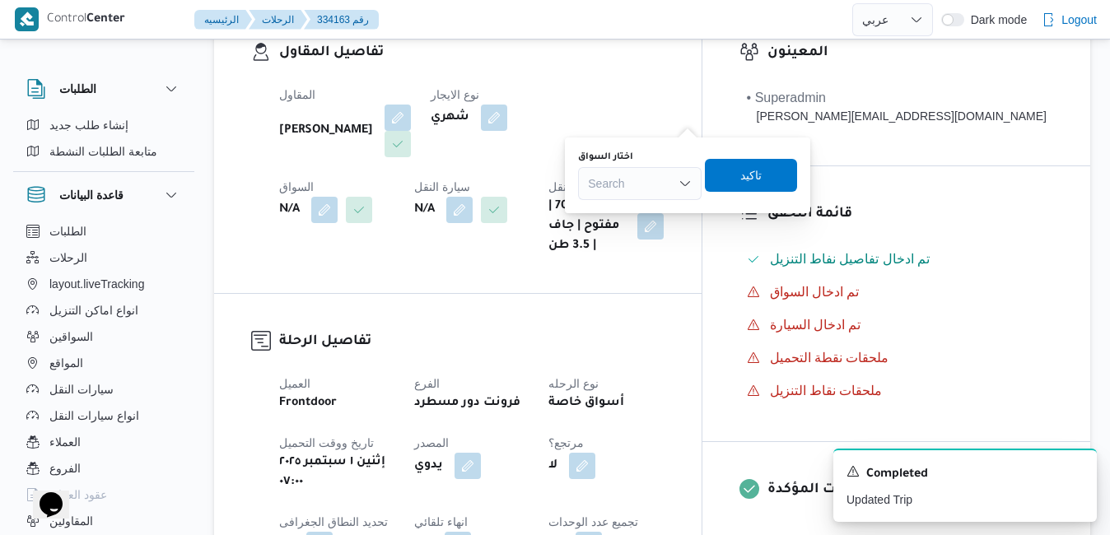
click at [646, 178] on div "Search" at bounding box center [639, 183] width 123 height 33
type input "عبدالواحد"
click at [636, 212] on span "عبدالواحد محمد احمد مسعد" at bounding box center [649, 213] width 84 height 20
click at [765, 176] on span "تاكيد" at bounding box center [754, 175] width 21 height 20
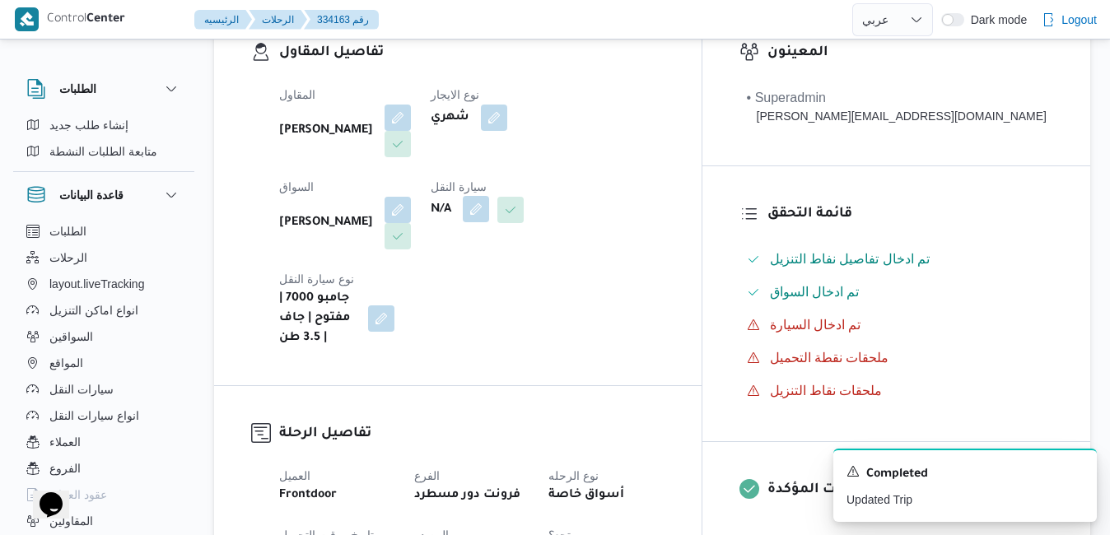
click at [463, 204] on button "button" at bounding box center [476, 209] width 26 height 26
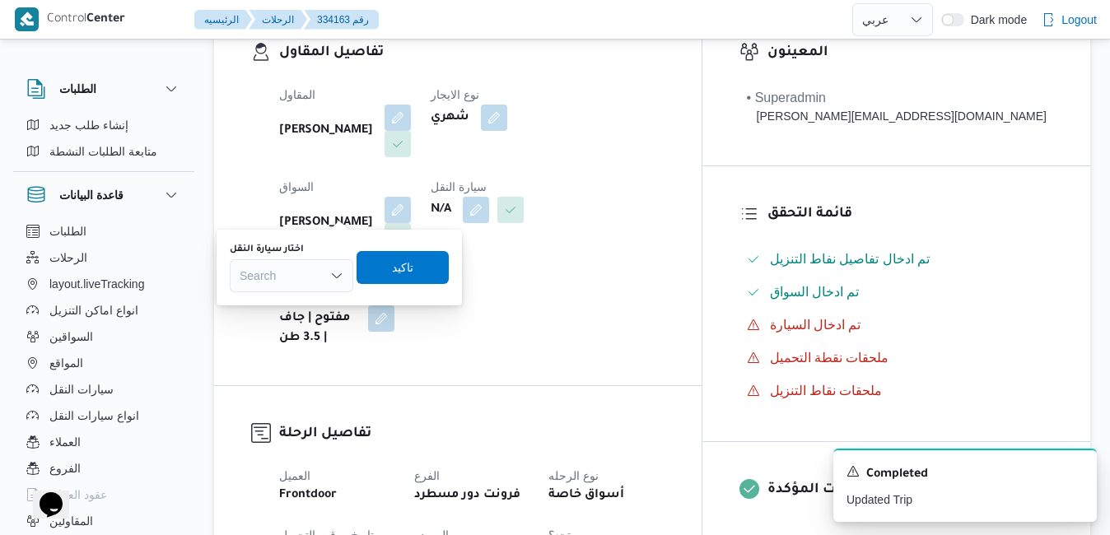
click at [306, 271] on div "Search" at bounding box center [291, 275] width 123 height 33
type input "5421"
click at [286, 302] on span "قصه 5421 | null" at bounding box center [301, 305] width 84 height 20
click at [411, 258] on span "تاكيد" at bounding box center [414, 267] width 21 height 20
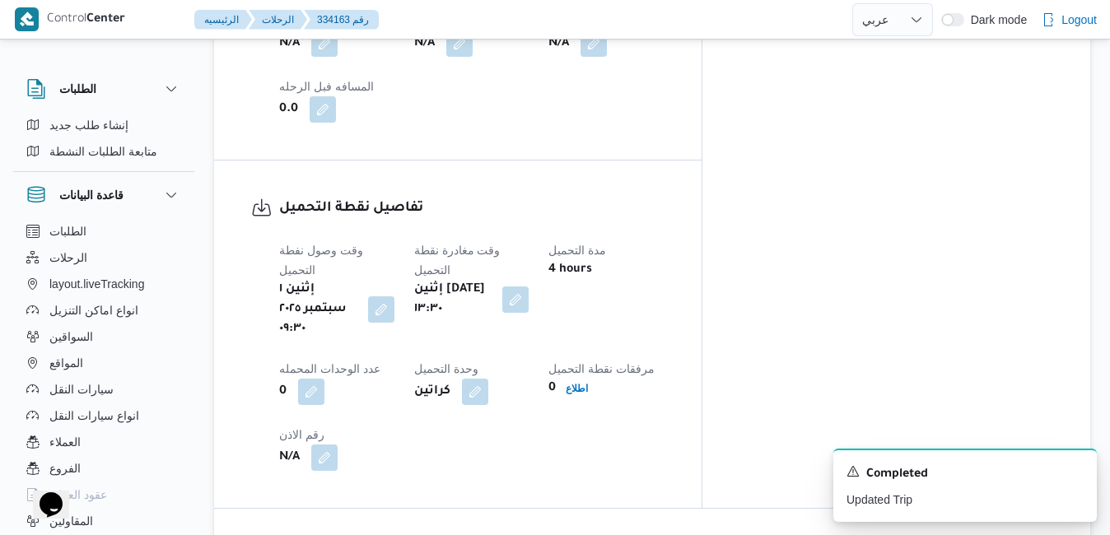
scroll to position [1087, 0]
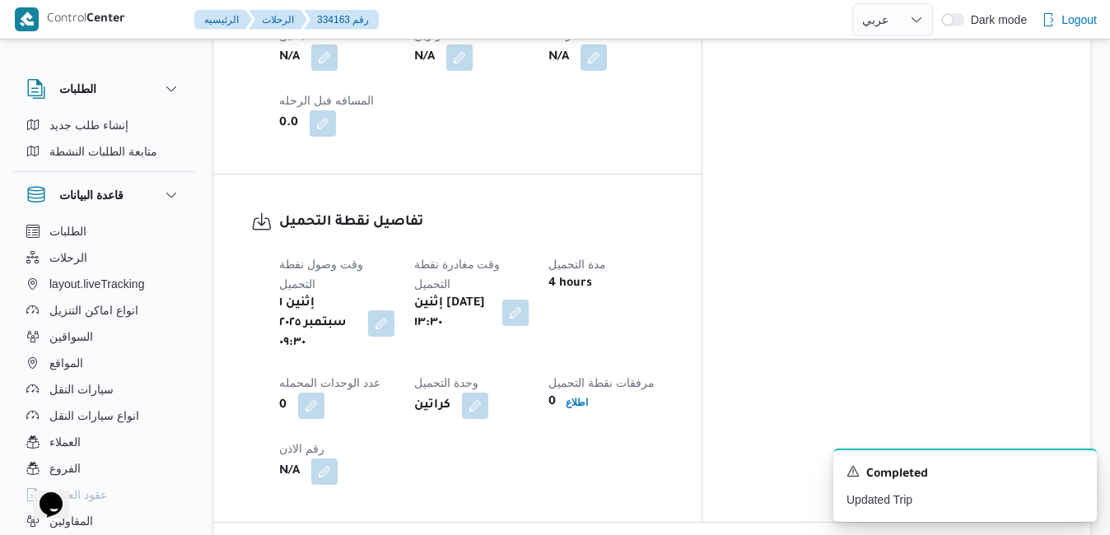
click at [528, 300] on button "button" at bounding box center [515, 313] width 26 height 26
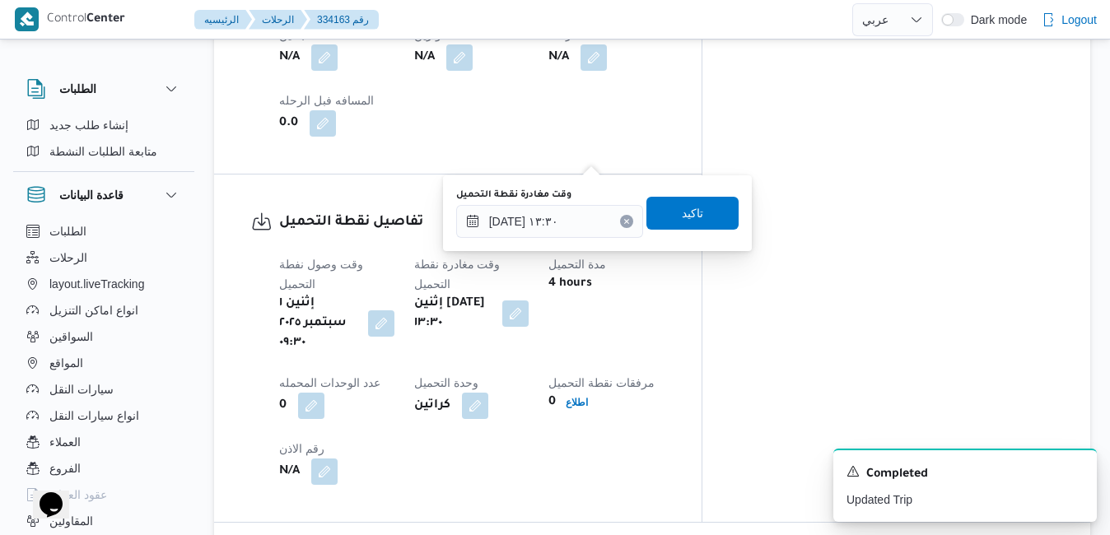
click at [620, 217] on button "Clear input" at bounding box center [626, 221] width 13 height 13
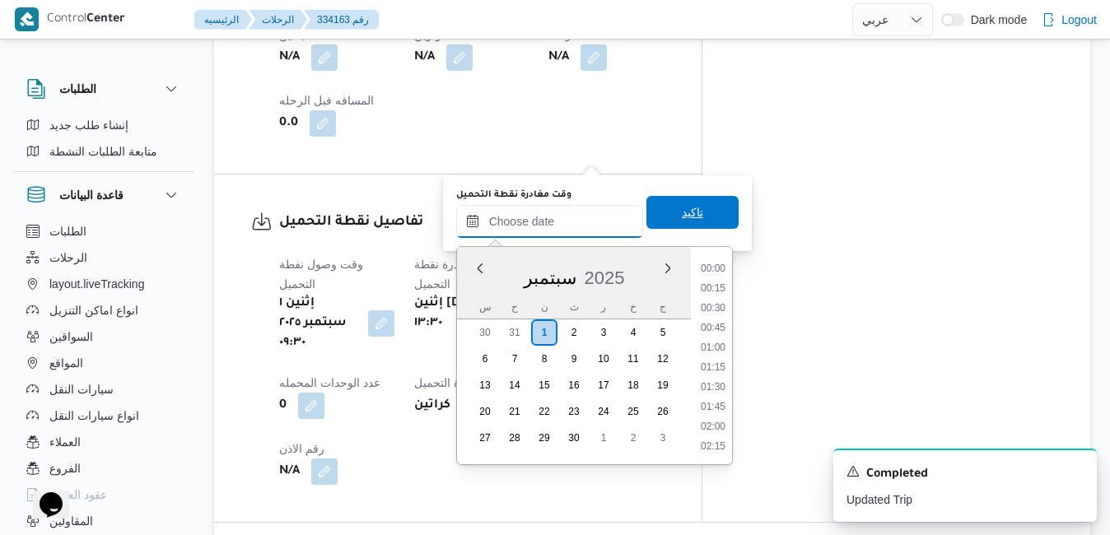
scroll to position [1480, 0]
click at [661, 212] on span "تاكيد" at bounding box center [692, 212] width 92 height 33
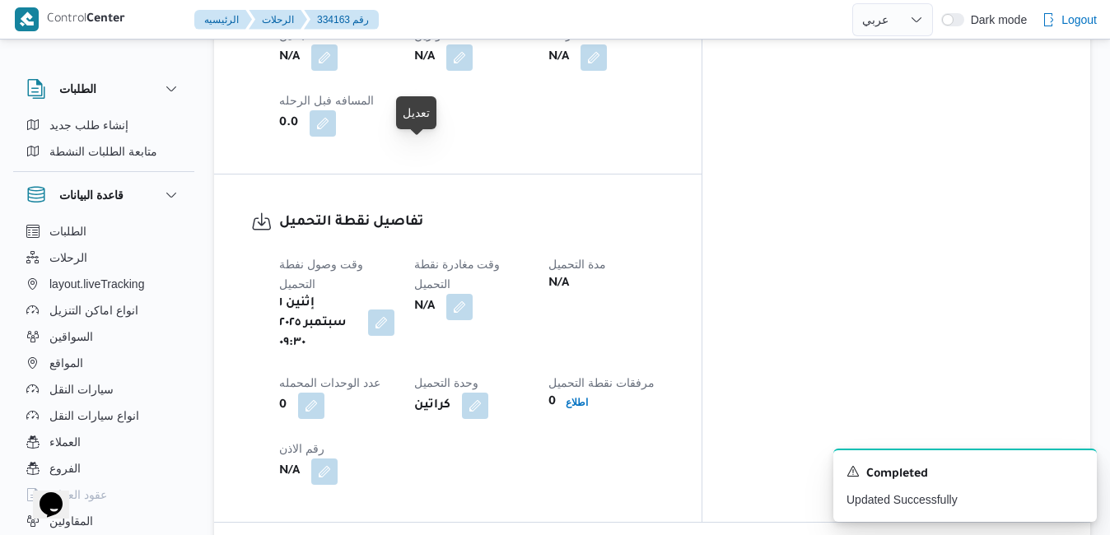
click at [394, 309] on button "button" at bounding box center [381, 322] width 26 height 26
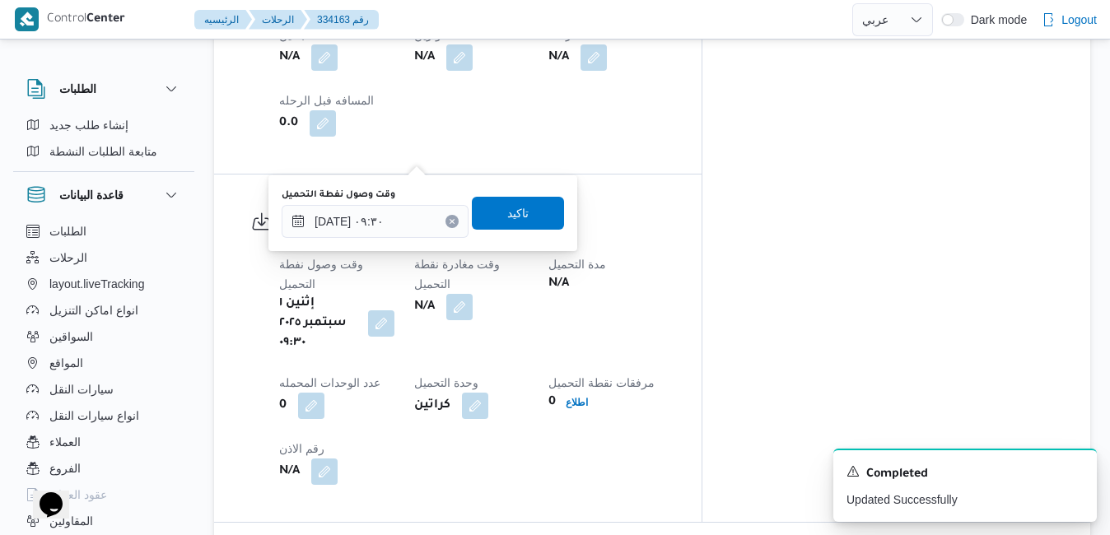
click at [449, 220] on icon "Clear input" at bounding box center [452, 221] width 7 height 7
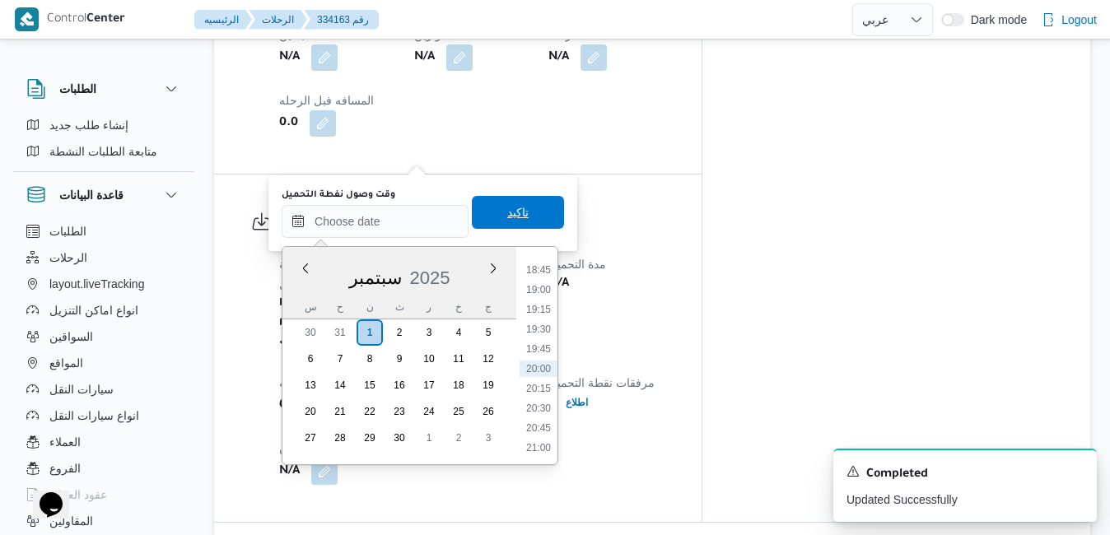
click at [491, 216] on span "تاكيد" at bounding box center [518, 212] width 92 height 33
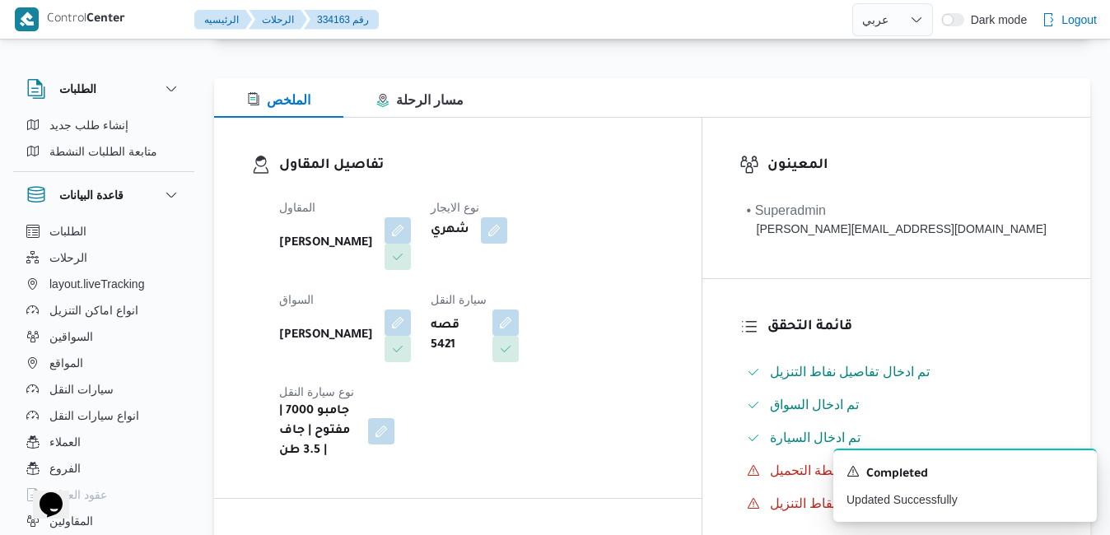
scroll to position [0, 0]
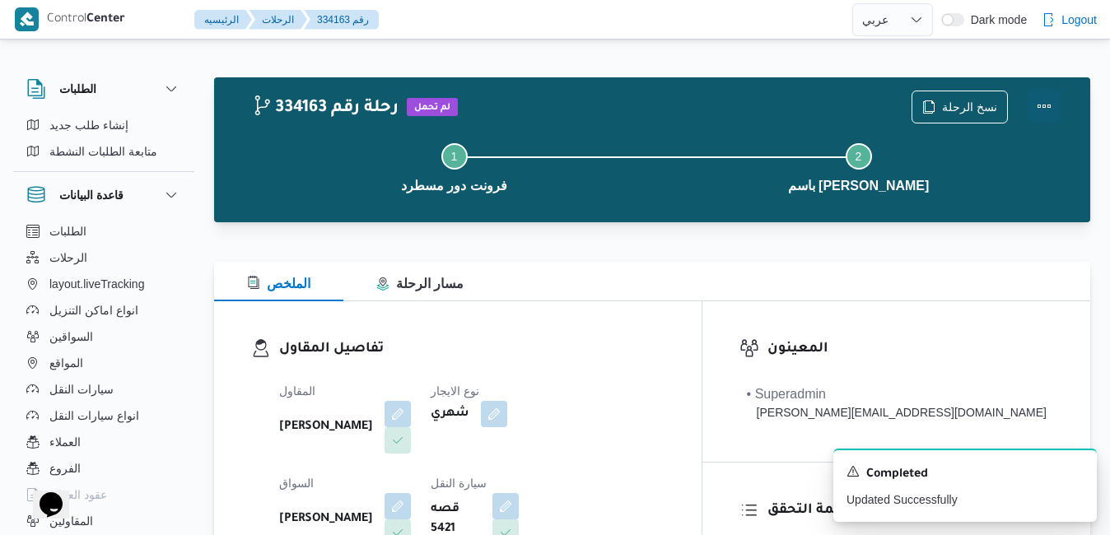
click at [1041, 100] on button "Actions" at bounding box center [1043, 106] width 33 height 33
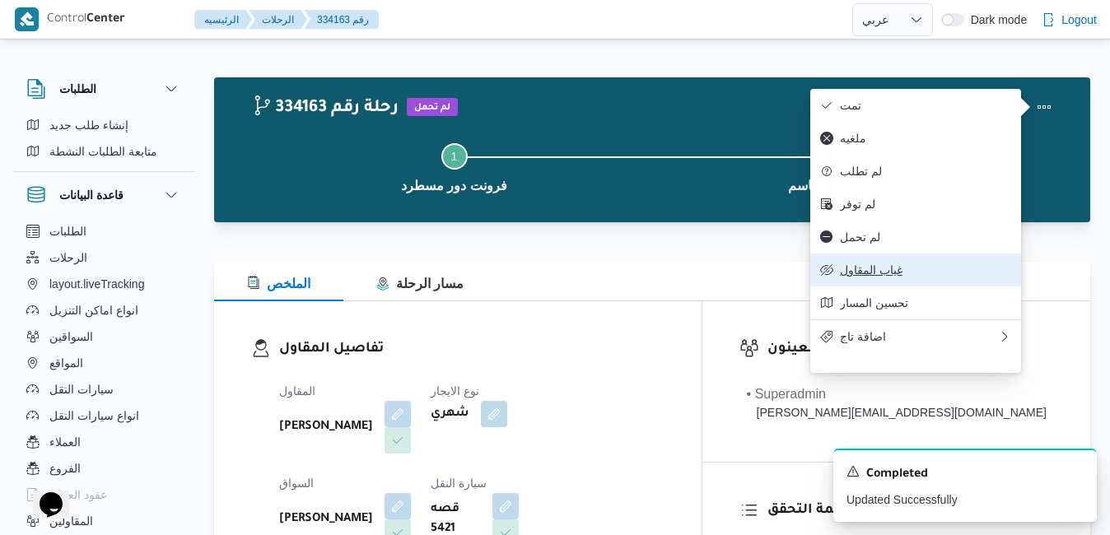
click at [878, 277] on span "غياب المقاول" at bounding box center [925, 269] width 171 height 13
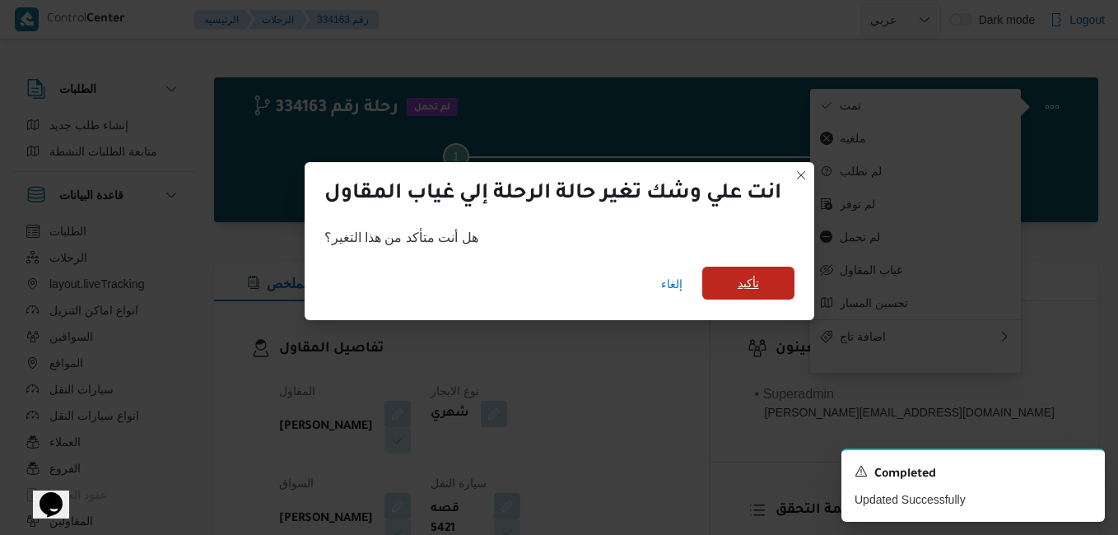
click at [752, 290] on span "تأكيد" at bounding box center [748, 283] width 21 height 20
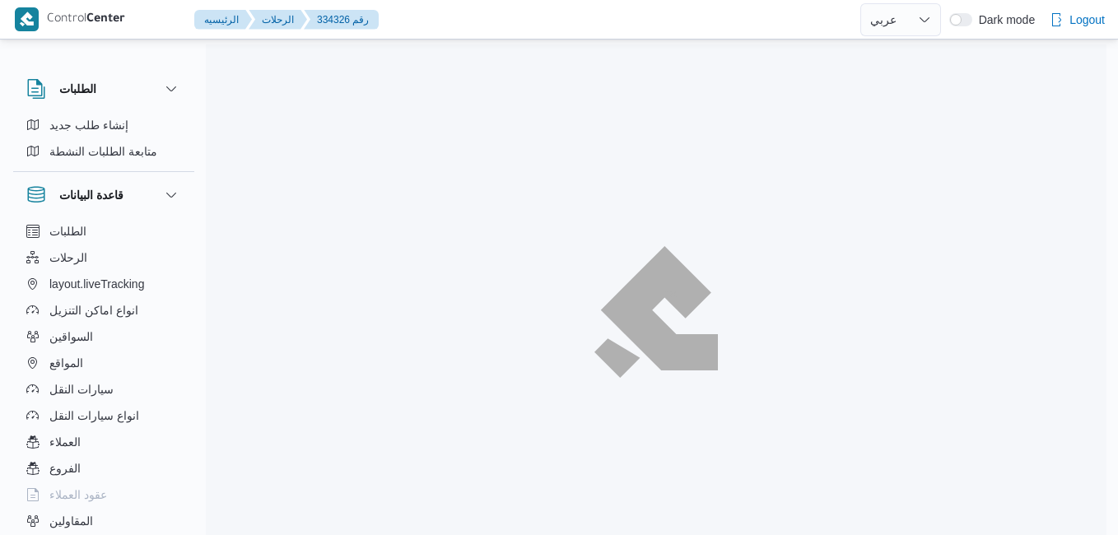
select select "ar"
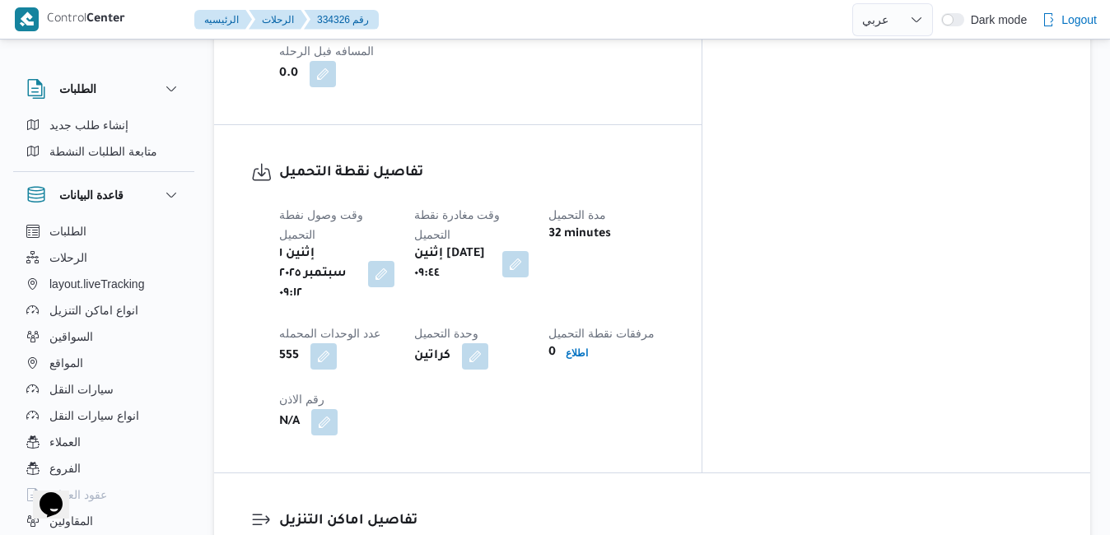
scroll to position [1218, 0]
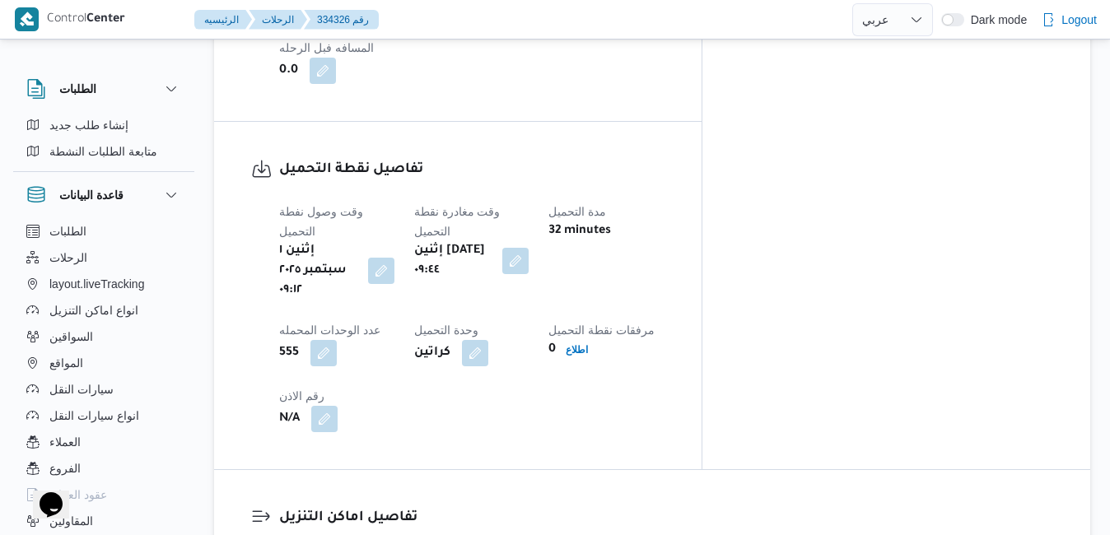
click at [449, 229] on div "تفاصيل نقطة التحميل وقت وصول نفطة التحميل إثنين [DATE] ٠٩:١٢ وقت مغادرة نقطة ال…" at bounding box center [457, 295] width 487 height 347
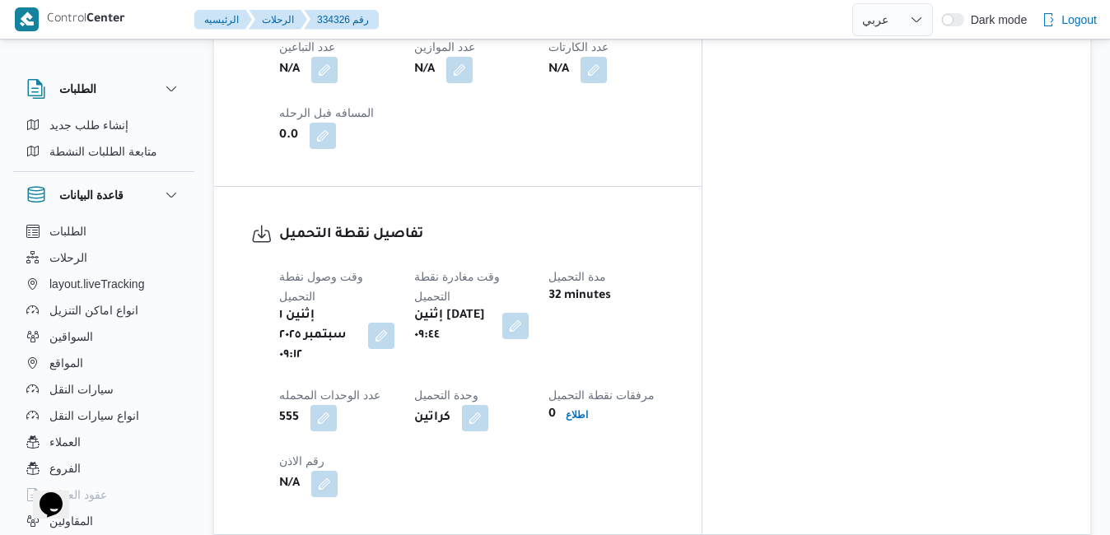
scroll to position [1152, 0]
click at [528, 313] on button "button" at bounding box center [515, 326] width 26 height 26
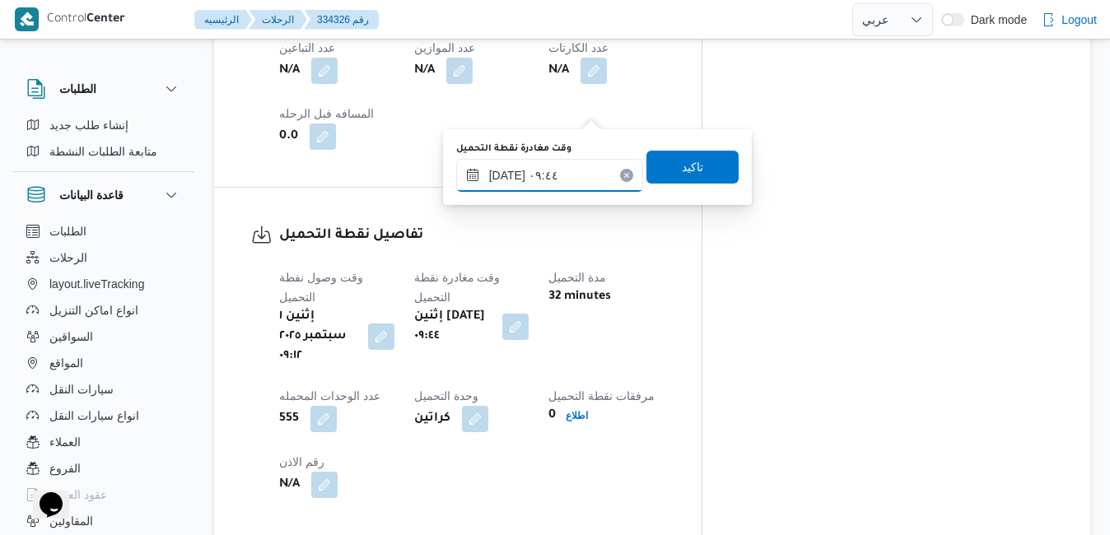
click at [542, 174] on input "[DATE] ٠٩:٤٤" at bounding box center [549, 175] width 187 height 33
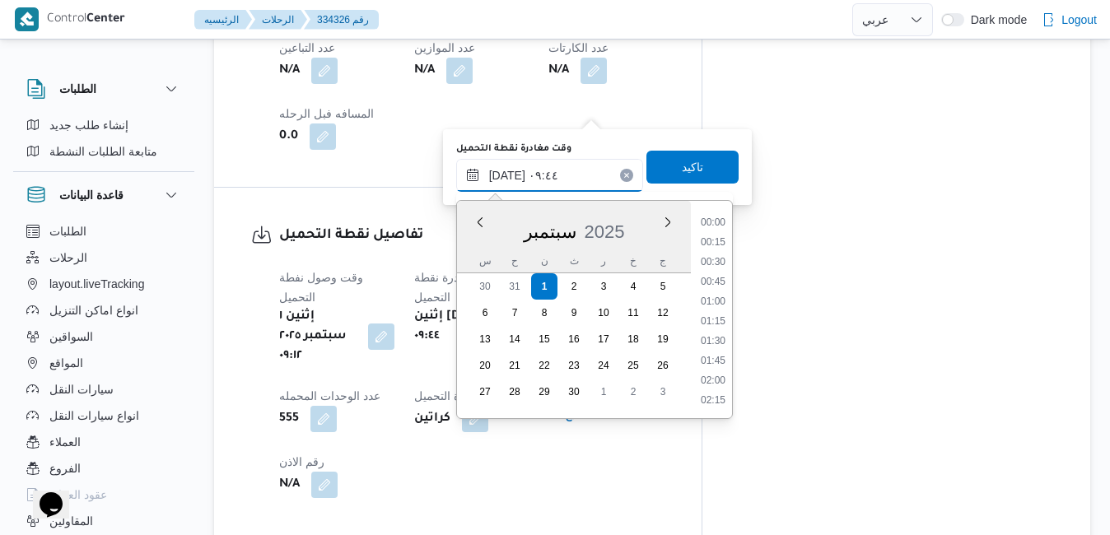
scroll to position [650, 0]
click at [717, 323] on li "09:30" at bounding box center [713, 322] width 38 height 16
type input "[DATE] ٠٩:٣٠"
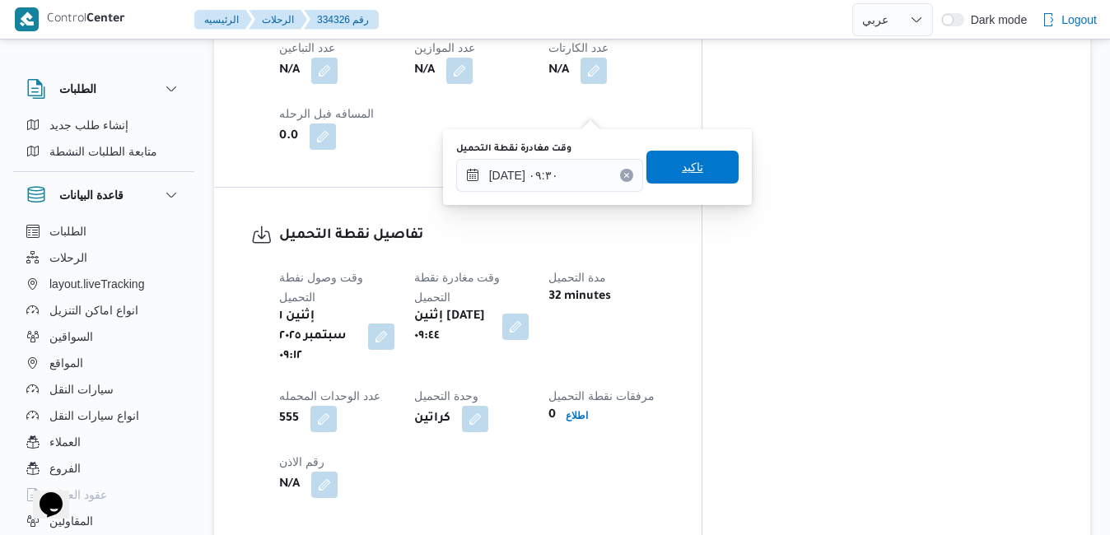
click at [684, 179] on span "تاكيد" at bounding box center [692, 167] width 92 height 33
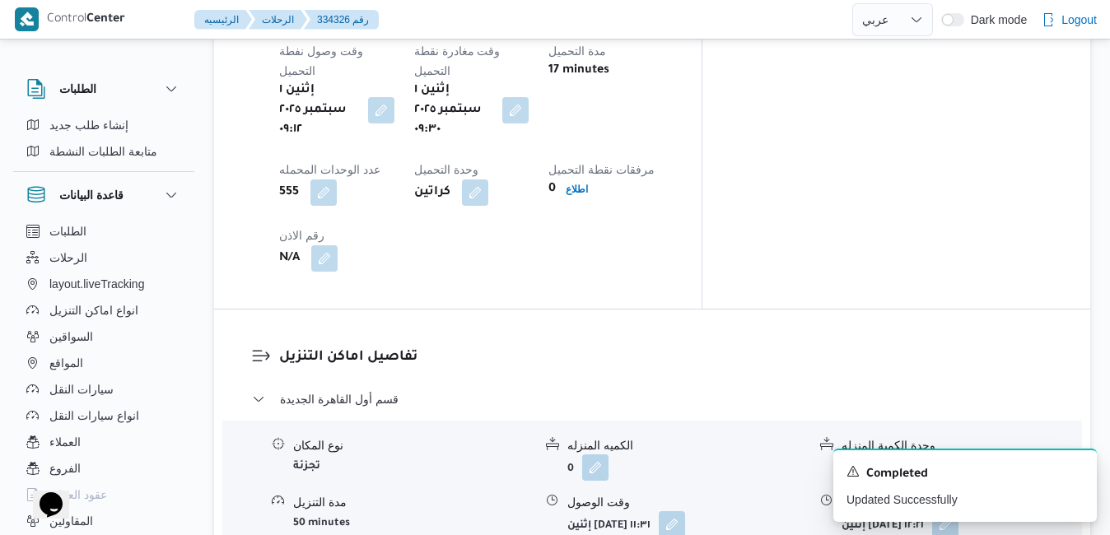
scroll to position [1416, 0]
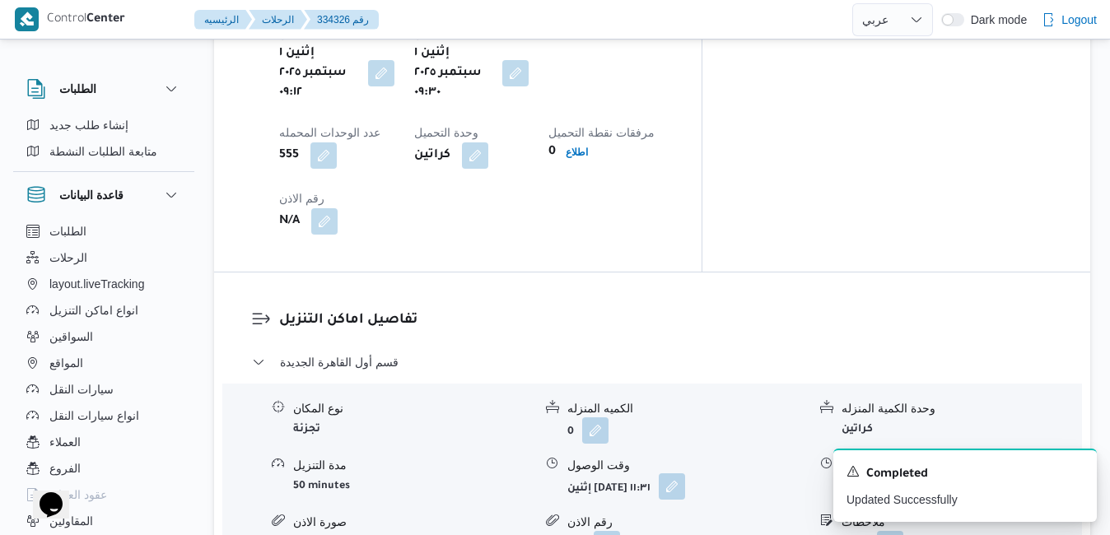
click at [685, 473] on button "button" at bounding box center [671, 486] width 26 height 26
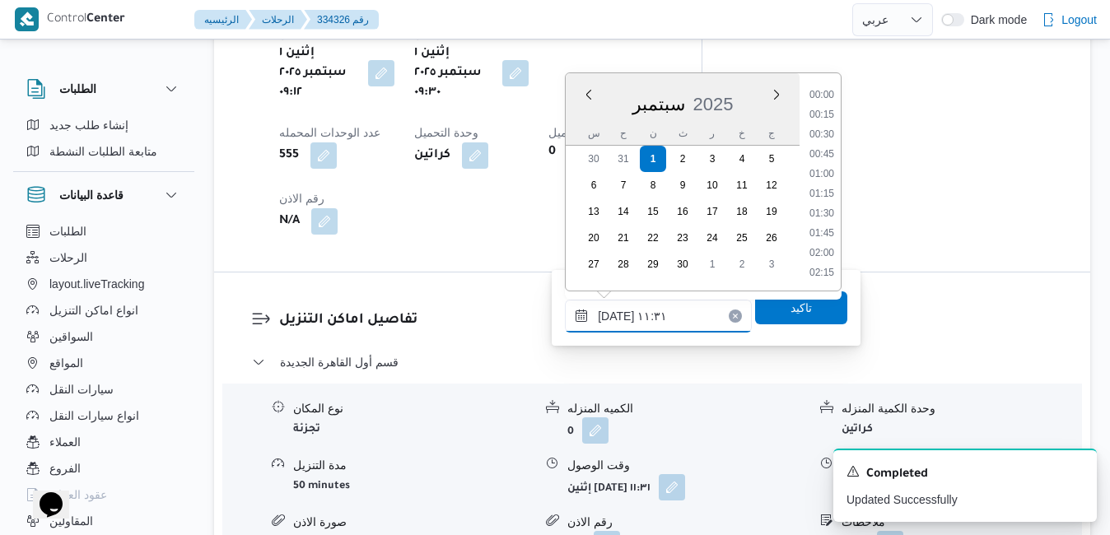
click at [657, 314] on input "٠١/٠٩/٢٠٢٥ ١١:٣١" at bounding box center [658, 316] width 187 height 33
click at [818, 92] on li "10:15" at bounding box center [822, 96] width 38 height 16
type input "٠١/٠٩/٢٠٢٥ ١٠:١٥"
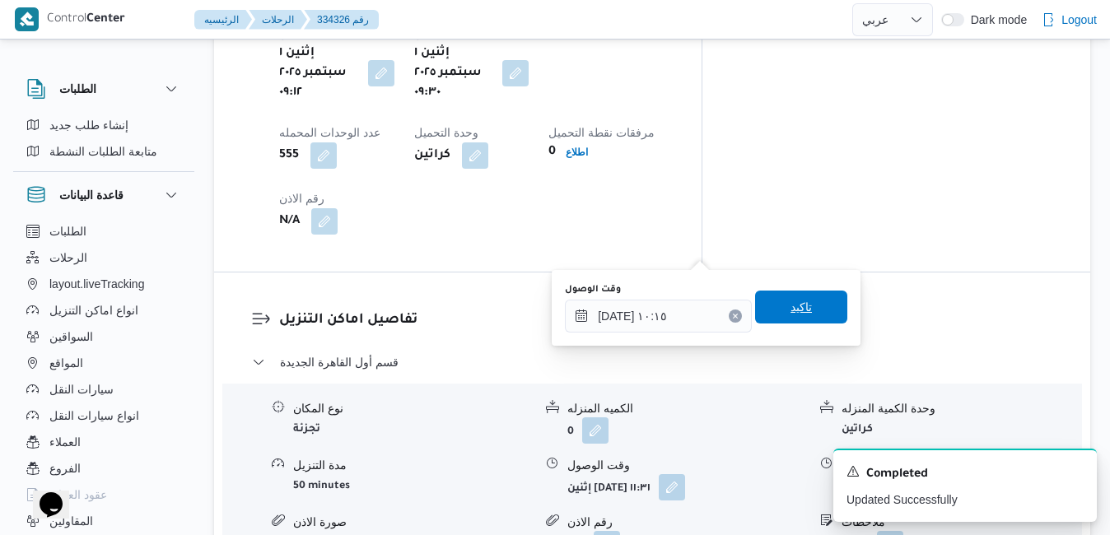
click at [772, 306] on span "تاكيد" at bounding box center [801, 307] width 92 height 33
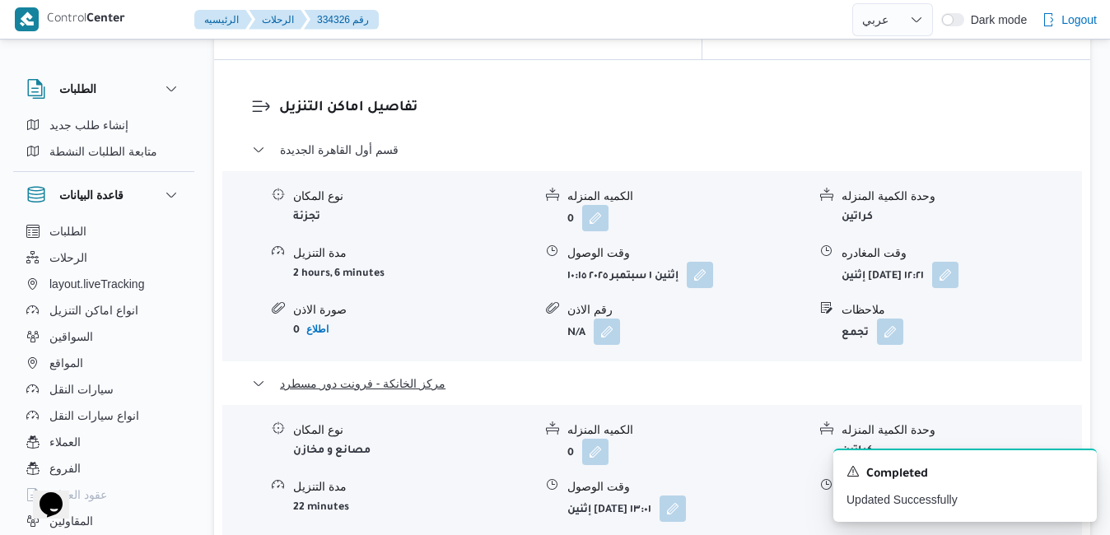
scroll to position [1712, 0]
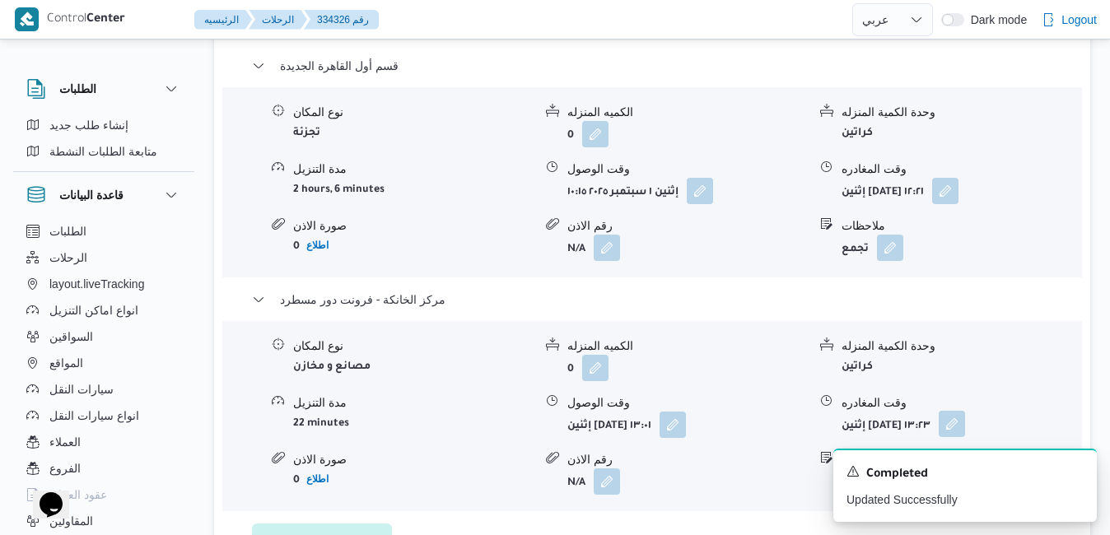
click at [965, 411] on button "button" at bounding box center [951, 424] width 26 height 26
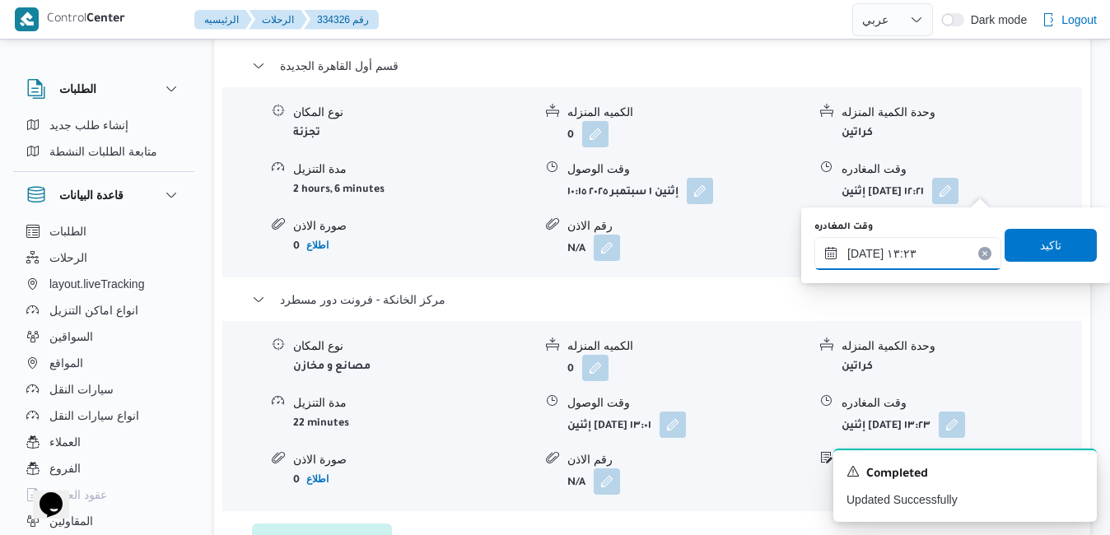
click at [900, 263] on input "٠١/٠٩/٢٠٢٥ ١٣:٢٣" at bounding box center [907, 253] width 187 height 33
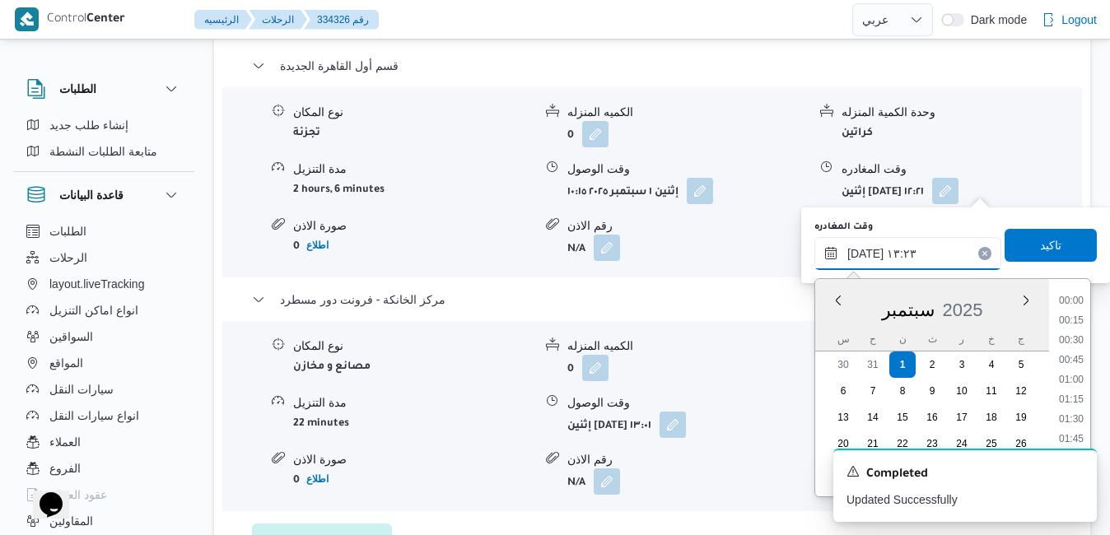
scroll to position [947, 0]
click at [1078, 470] on icon "Dismiss toast" at bounding box center [1077, 470] width 8 height 8
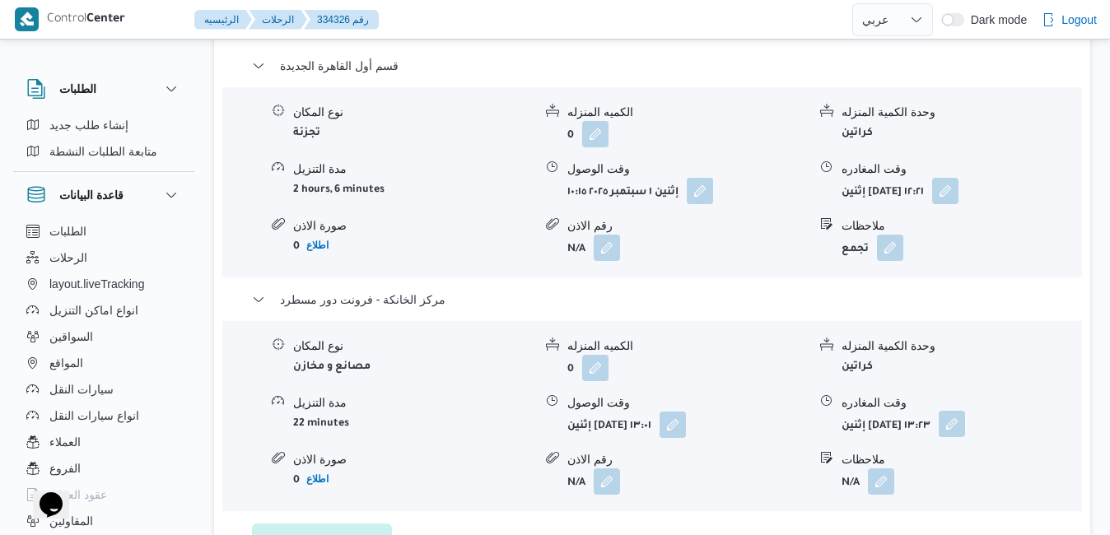
click at [965, 411] on button "button" at bounding box center [951, 424] width 26 height 26
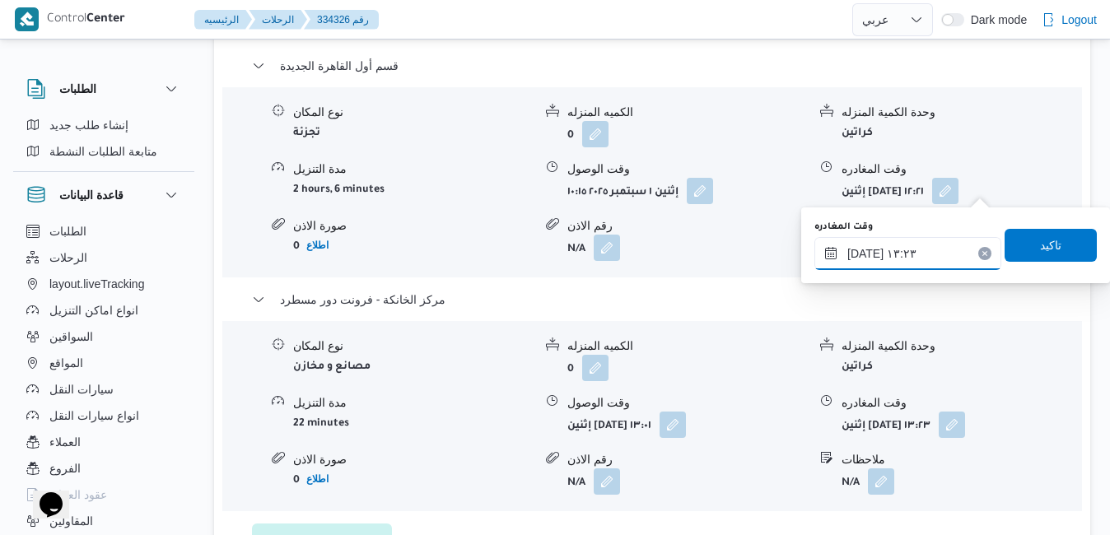
click at [933, 261] on input "٠١/٠٩/٢٠٢٥ ١٣:٢٣" at bounding box center [907, 253] width 187 height 33
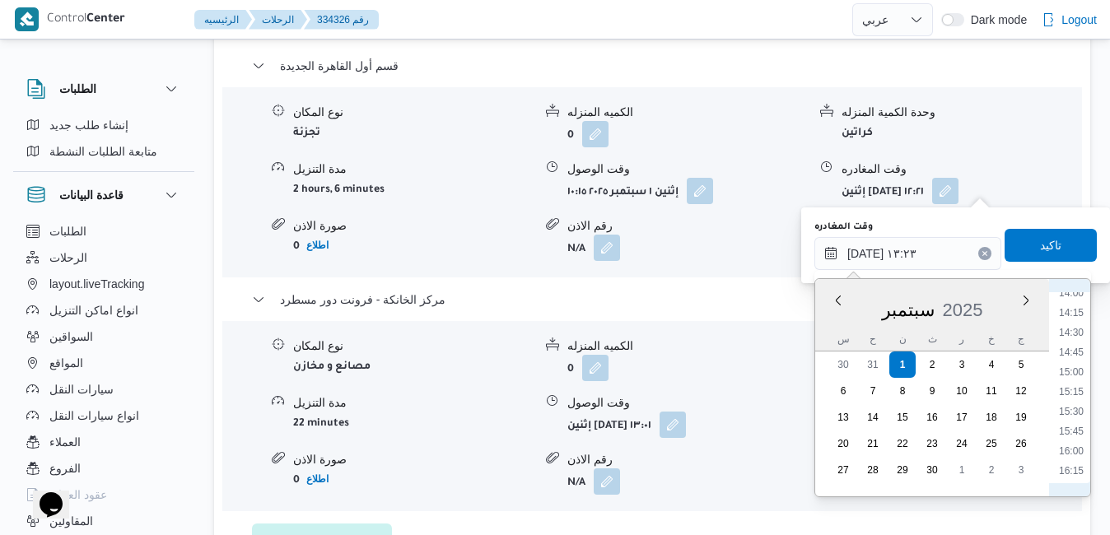
scroll to position [1281, 0]
click at [1077, 419] on li "17:45" at bounding box center [1071, 422] width 38 height 16
type input "[DATE] ١٧:٤٥"
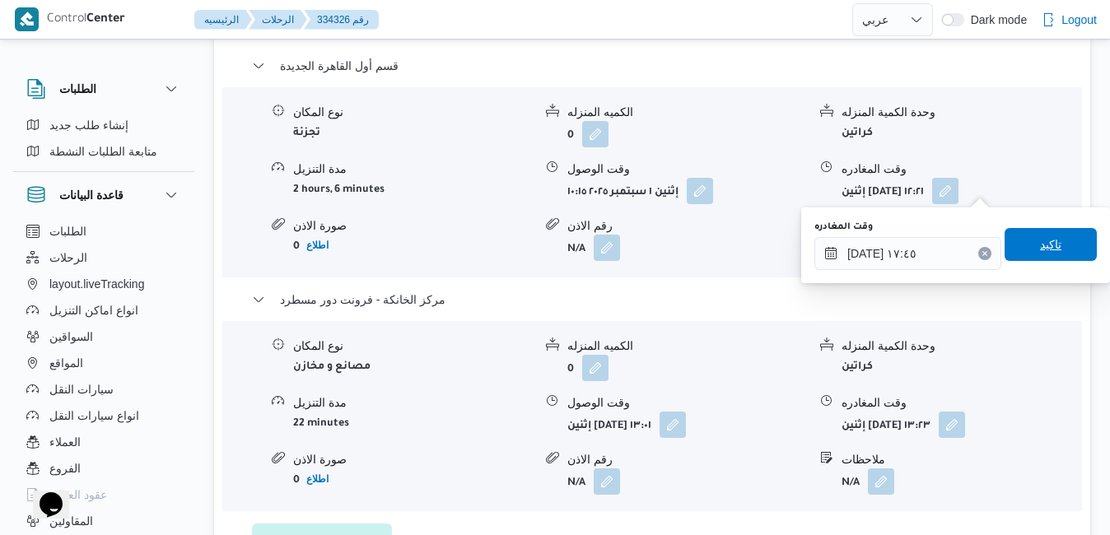
click at [1040, 249] on span "تاكيد" at bounding box center [1050, 245] width 21 height 20
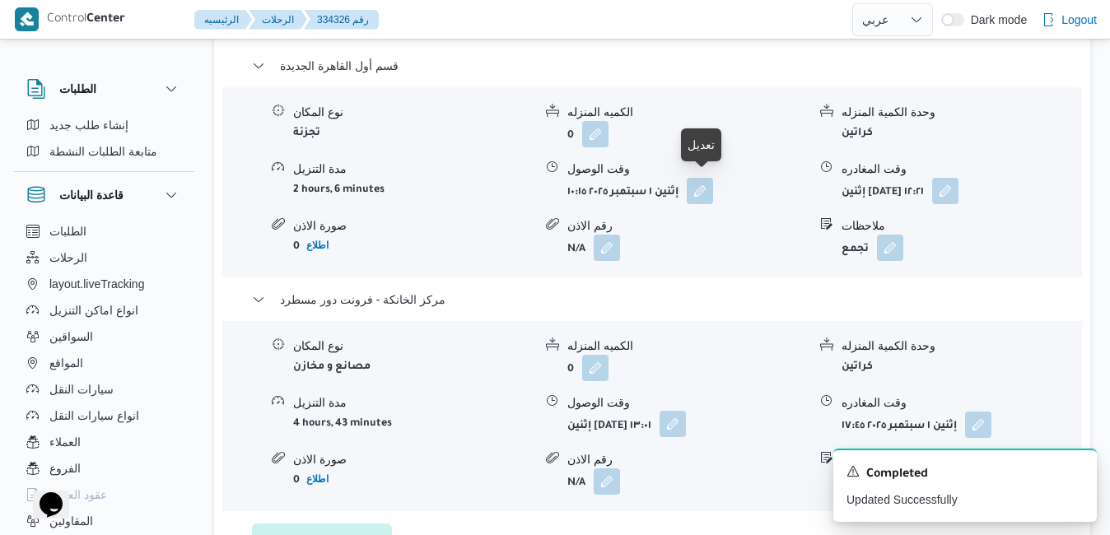
click at [686, 411] on button "button" at bounding box center [672, 424] width 26 height 26
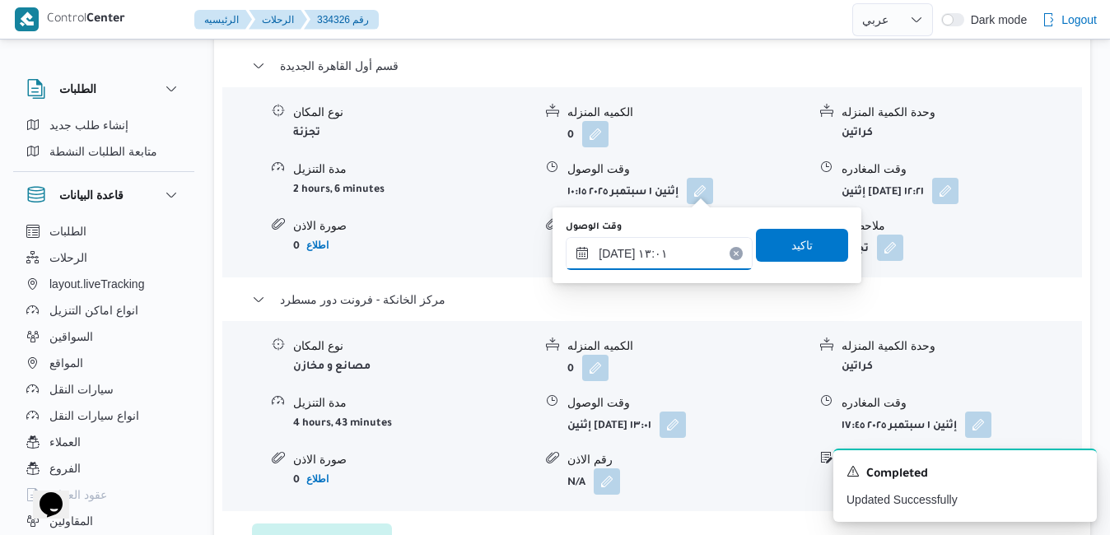
click at [625, 252] on input "٠١/٠٩/٢٠٢٥ ١٣:٠١" at bounding box center [658, 253] width 187 height 33
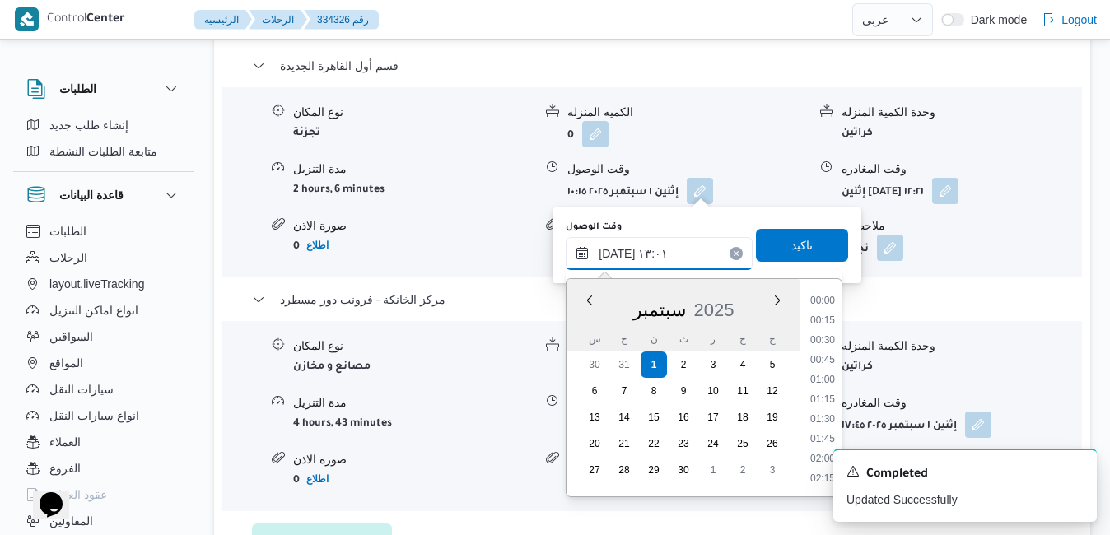
scroll to position [927, 0]
click at [1082, 472] on icon "Dismiss toast" at bounding box center [1076, 469] width 13 height 13
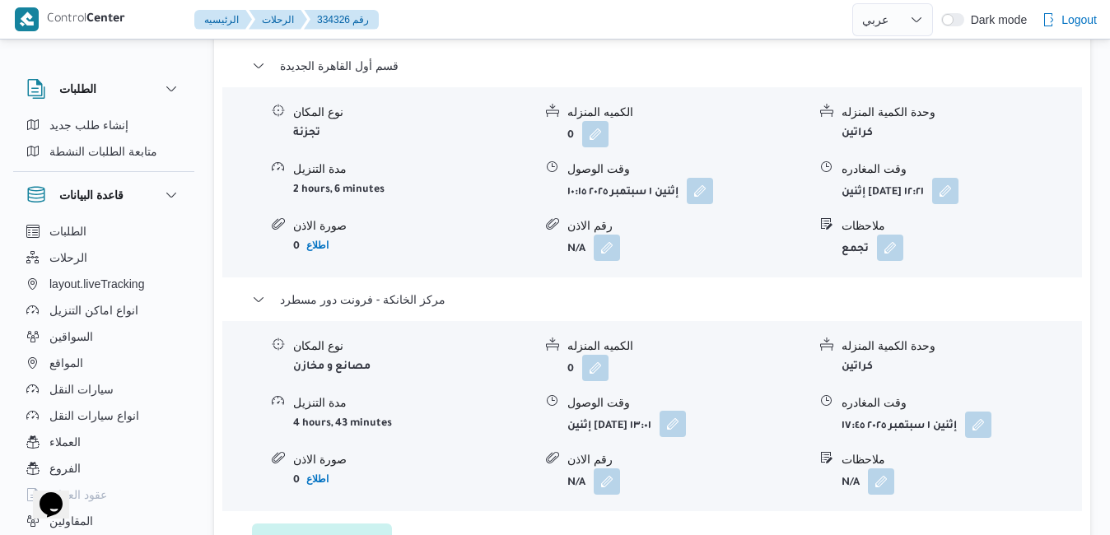
click at [686, 411] on button "button" at bounding box center [672, 424] width 26 height 26
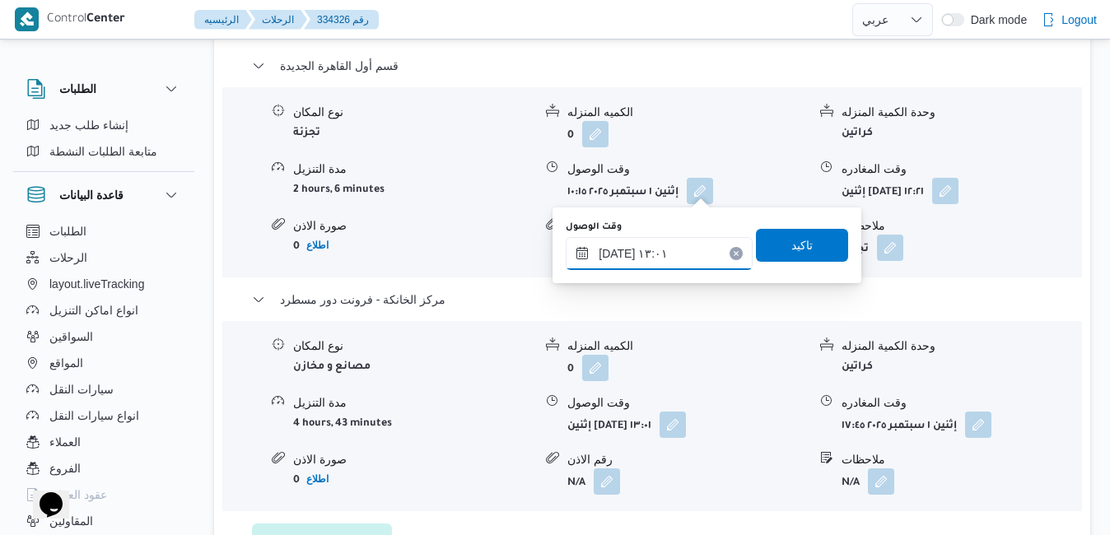
click at [685, 262] on input "٠١/٠٩/٢٠٢٥ ١٣:٠١" at bounding box center [658, 253] width 187 height 33
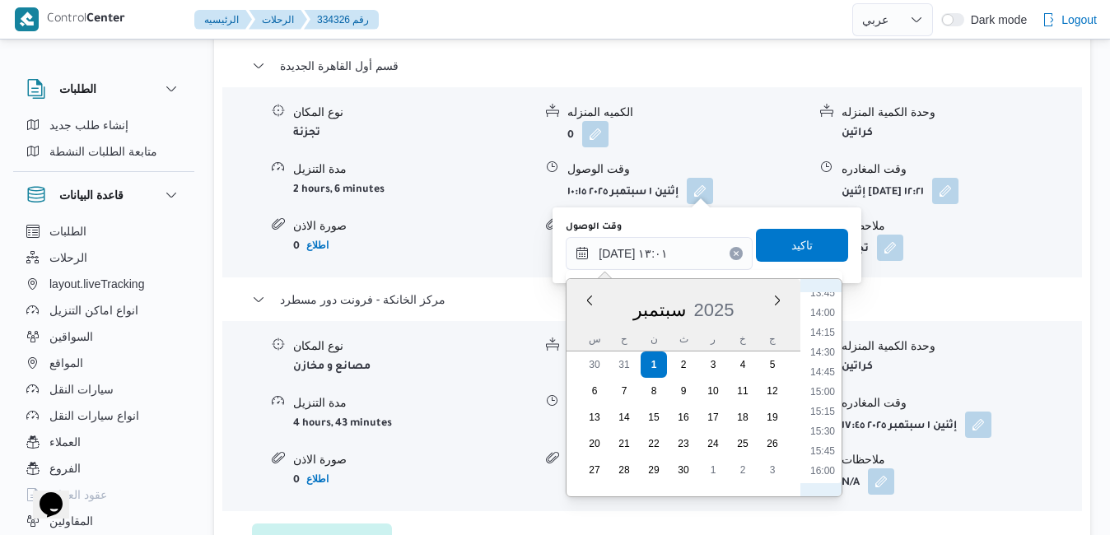
scroll to position [1261, 0]
click at [826, 424] on li "17:30" at bounding box center [822, 422] width 38 height 16
type input "٠١/٠٩/٢٠٢٥ ١٧:٣٠"
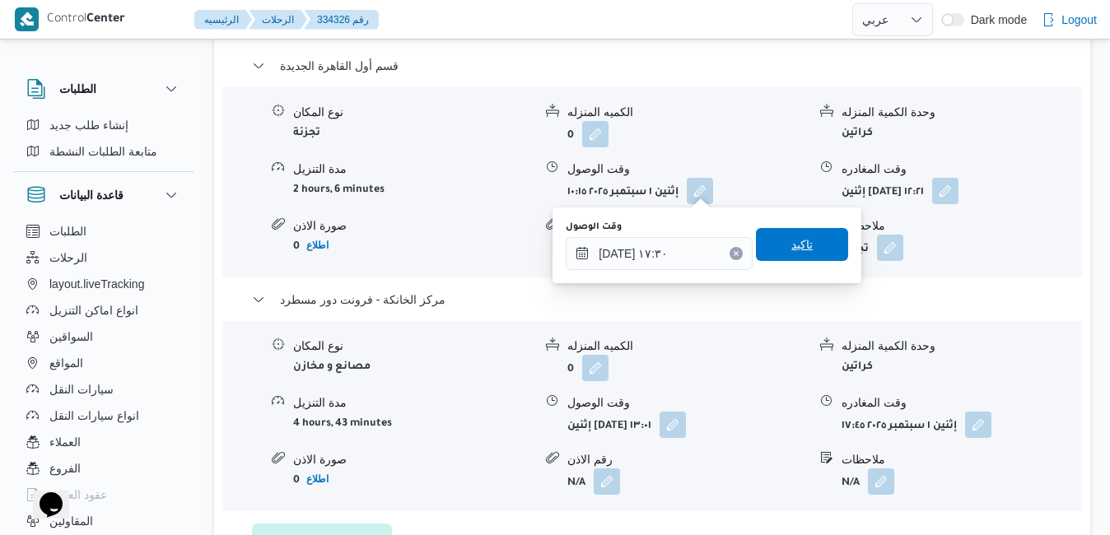
click at [798, 251] on span "تاكيد" at bounding box center [801, 245] width 21 height 20
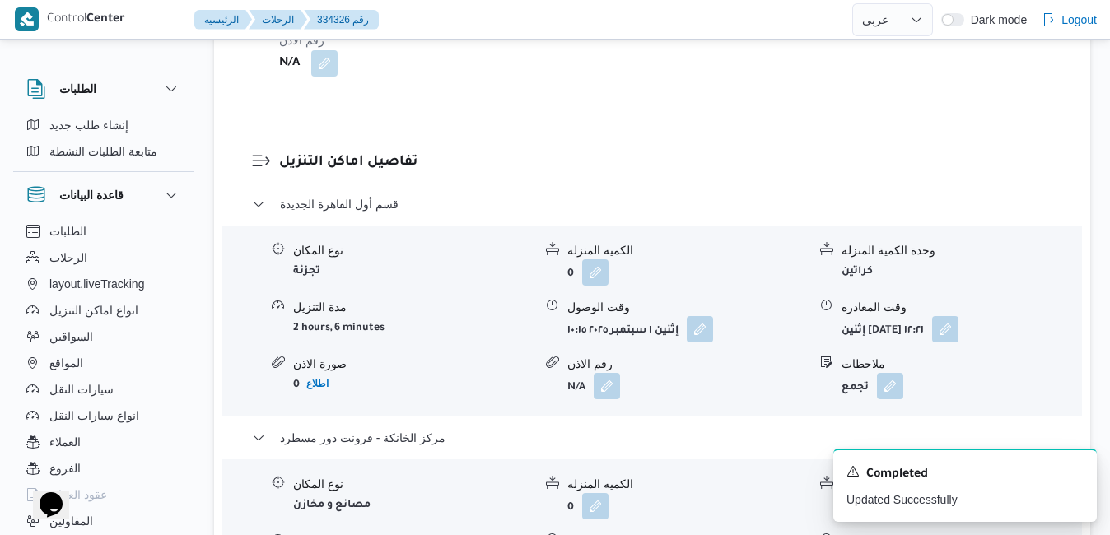
scroll to position [1547, 0]
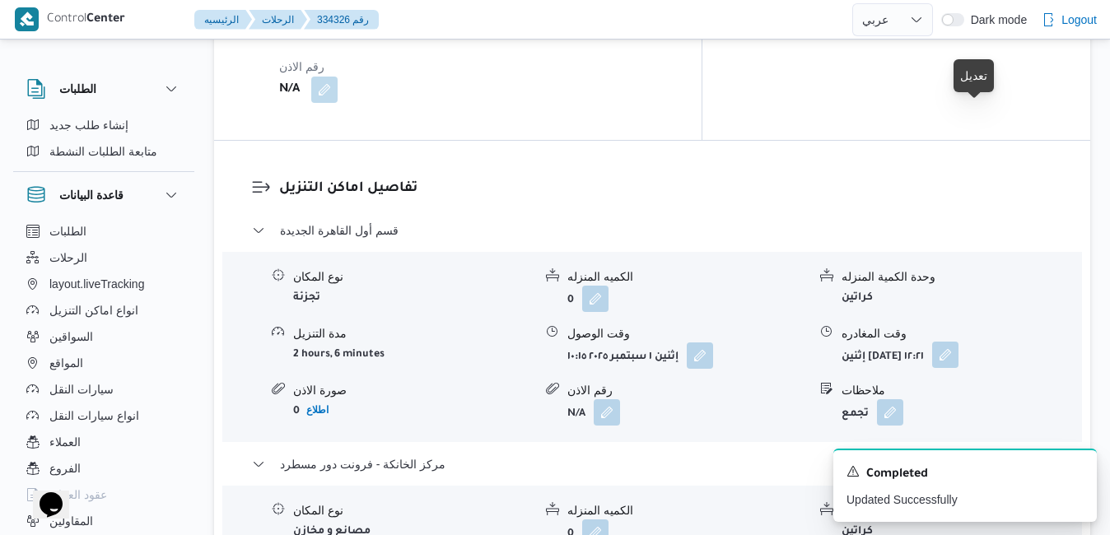
click at [958, 342] on button "button" at bounding box center [945, 355] width 26 height 26
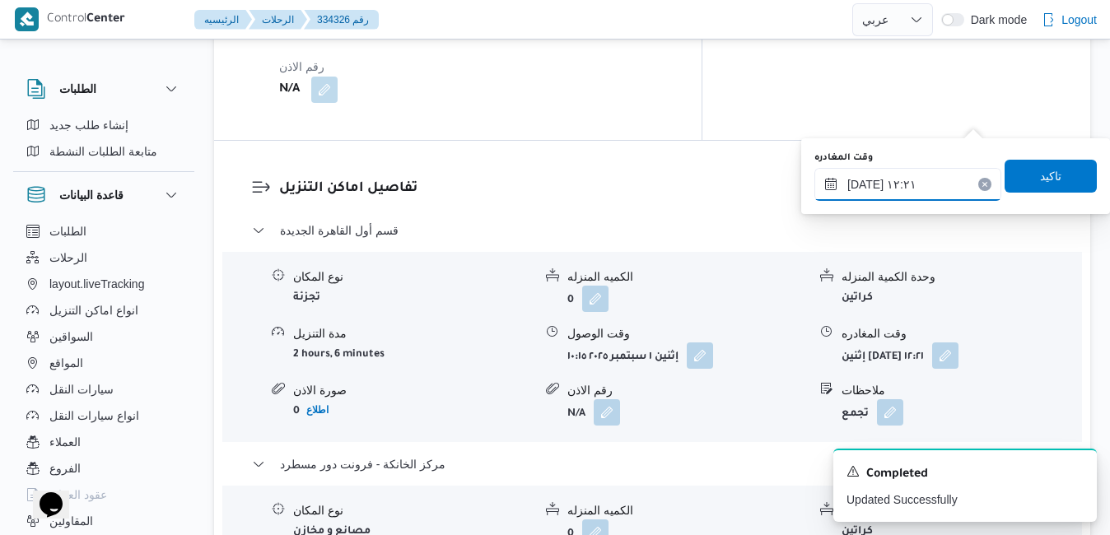
click at [894, 188] on input "٠١/٠٩/٢٠٢٥ ١٢:٢١" at bounding box center [907, 184] width 187 height 33
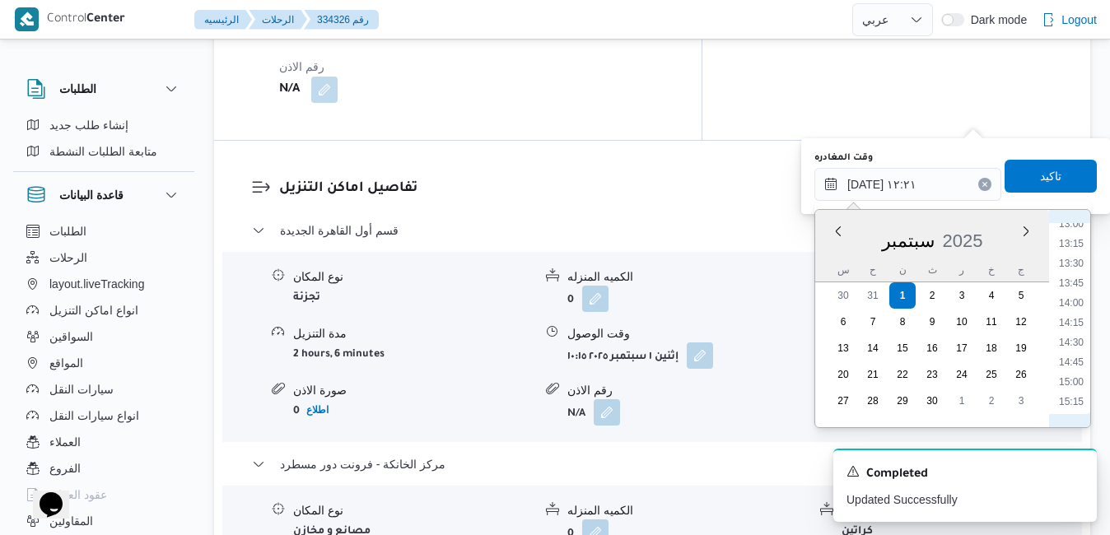
scroll to position [1202, 0]
click at [1078, 354] on li "16:45" at bounding box center [1071, 353] width 38 height 16
type input "[DATE] ١٦:٤٥"
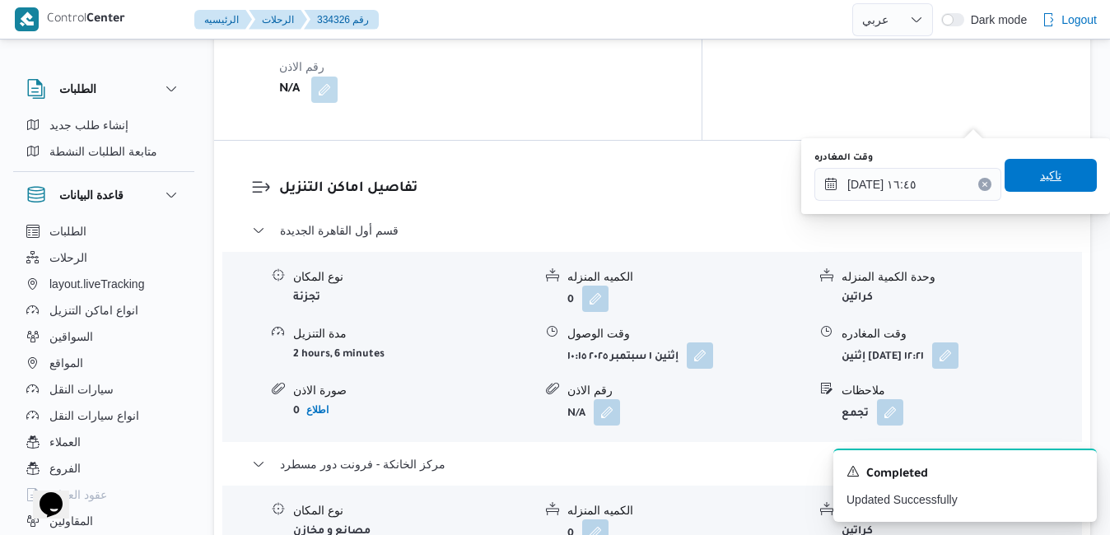
click at [1040, 176] on span "تاكيد" at bounding box center [1050, 175] width 21 height 20
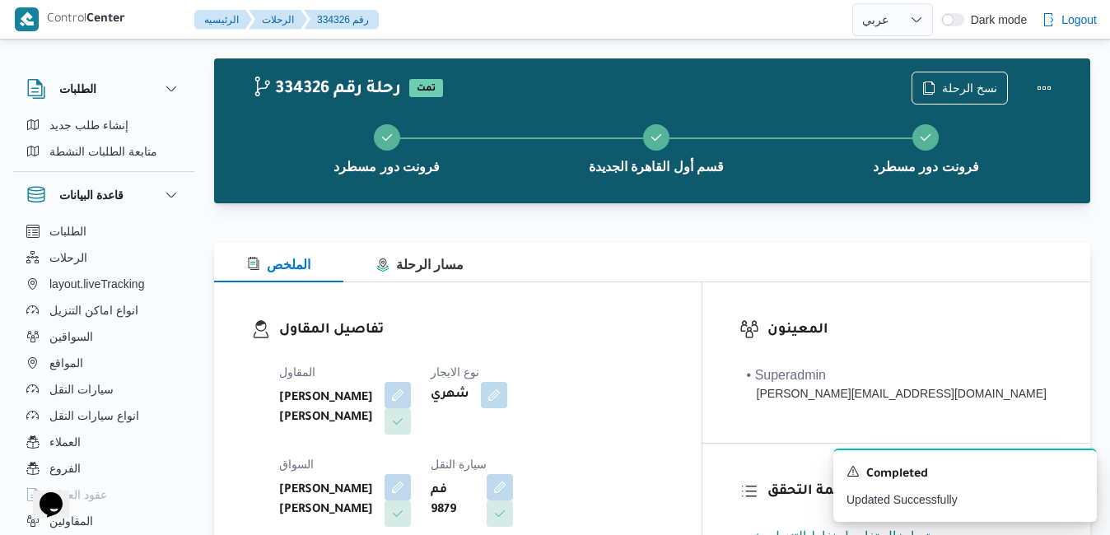
scroll to position [0, 0]
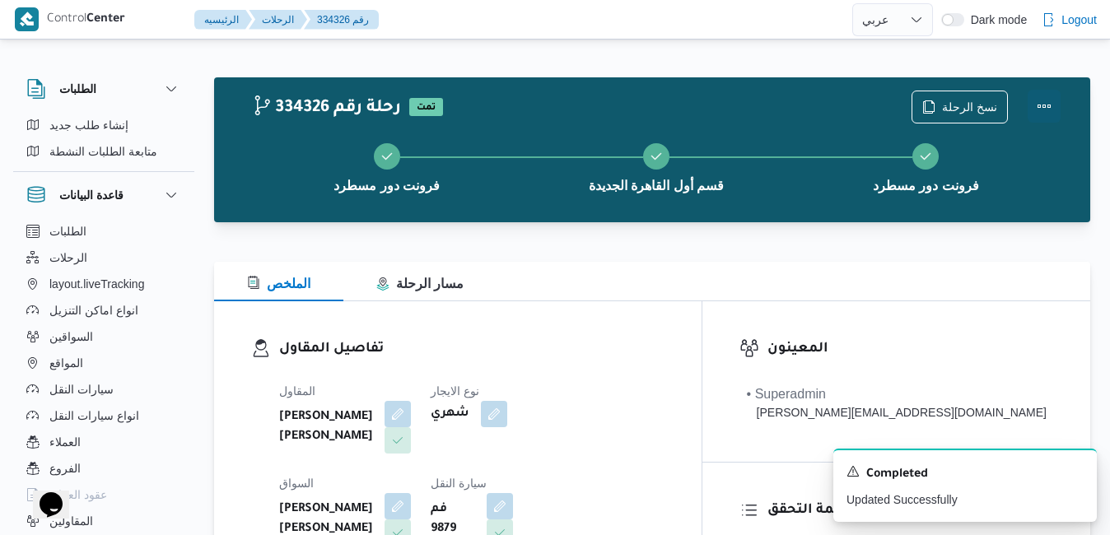
click at [1048, 106] on button "Actions" at bounding box center [1043, 106] width 33 height 33
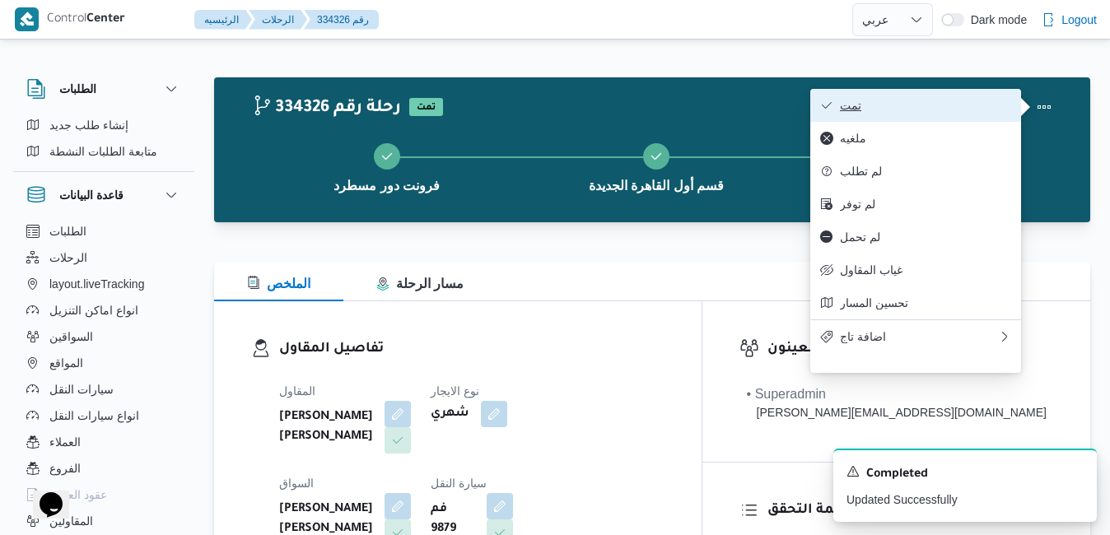
click at [948, 111] on span "تمت" at bounding box center [925, 105] width 171 height 13
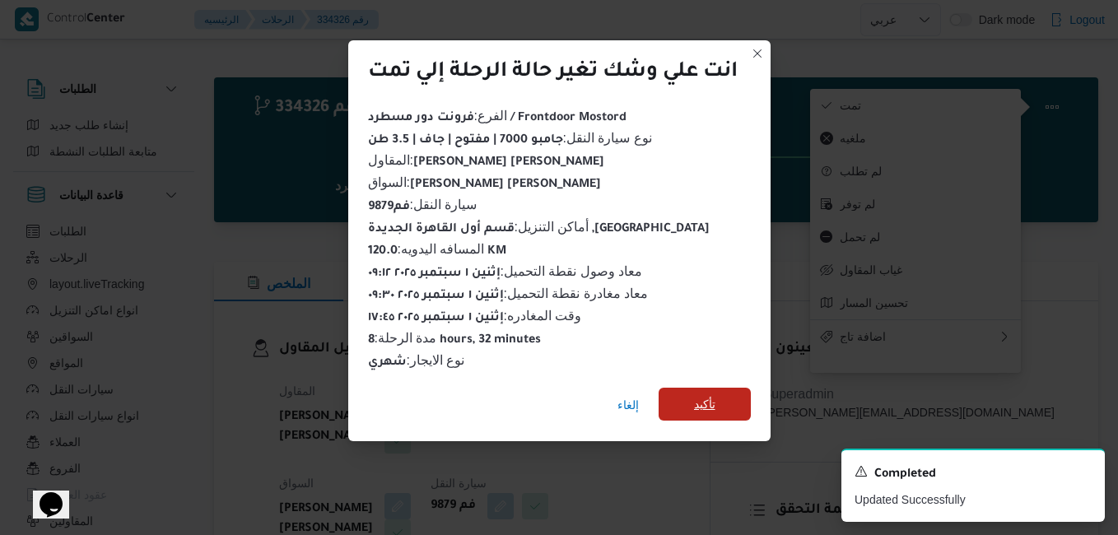
click at [692, 388] on span "تأكيد" at bounding box center [704, 404] width 92 height 33
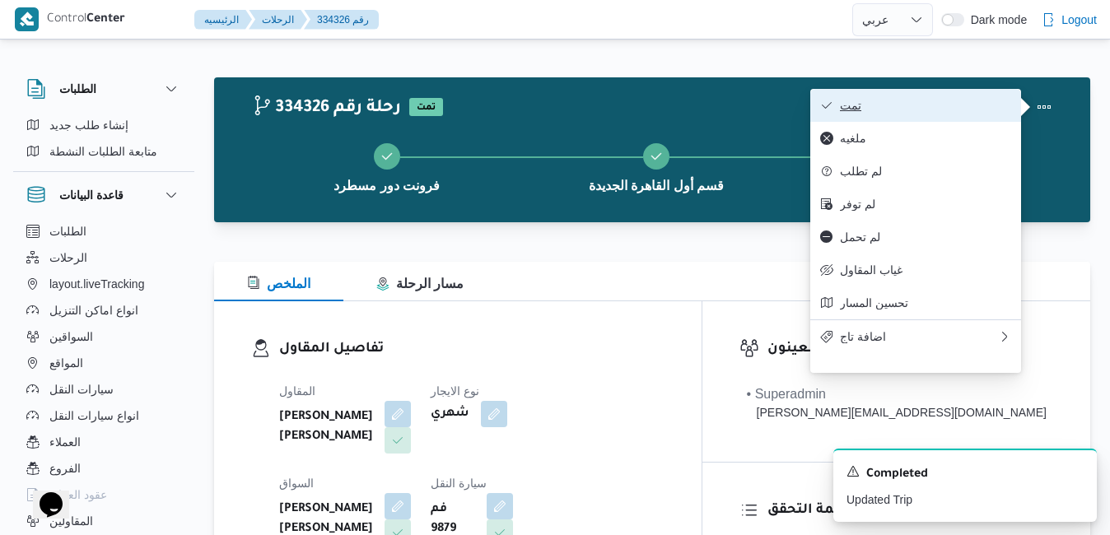
click at [899, 103] on span "تمت" at bounding box center [925, 105] width 171 height 13
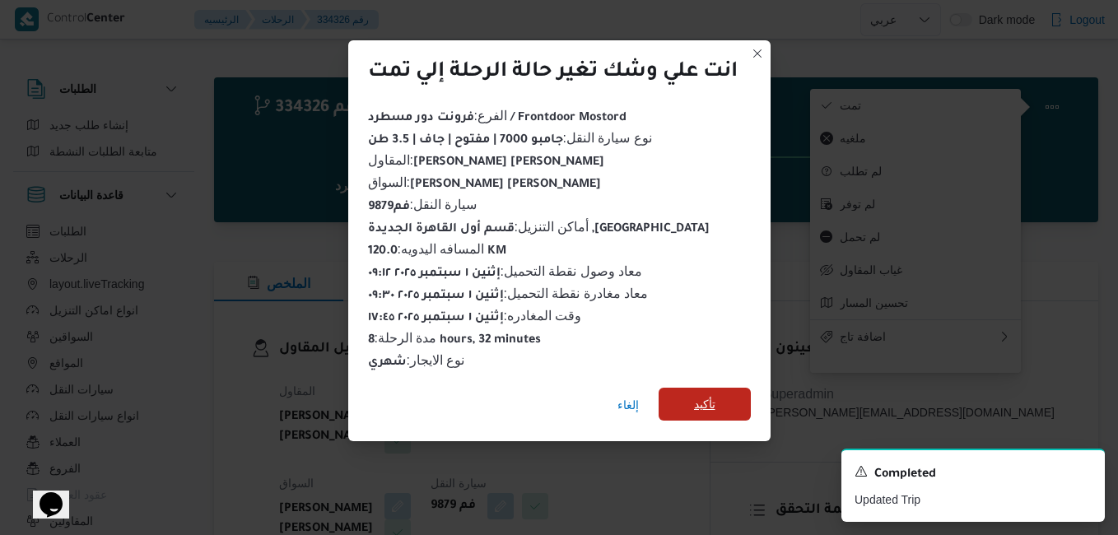
click at [698, 401] on span "تأكيد" at bounding box center [704, 404] width 21 height 20
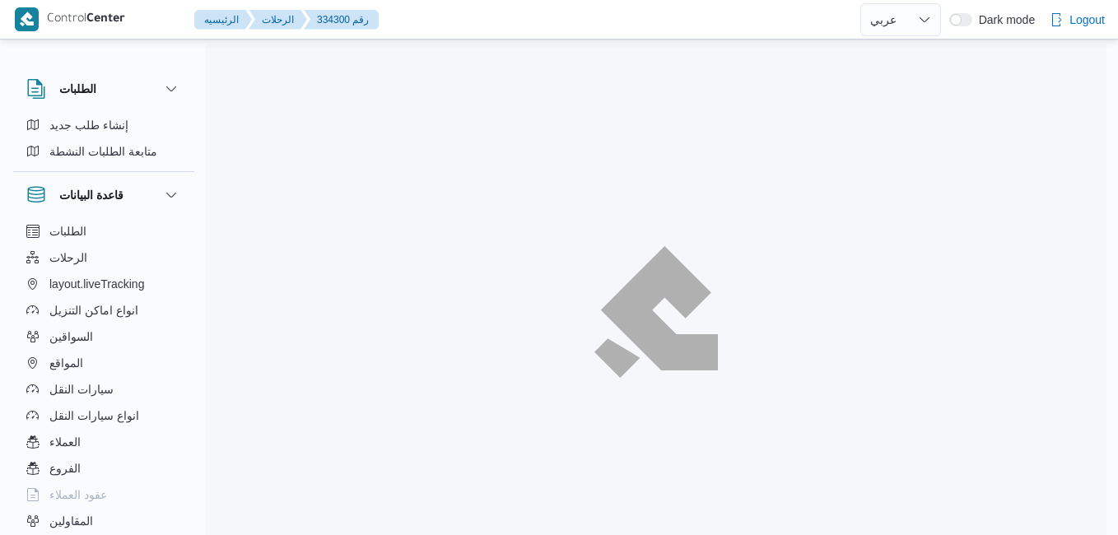
select select "ar"
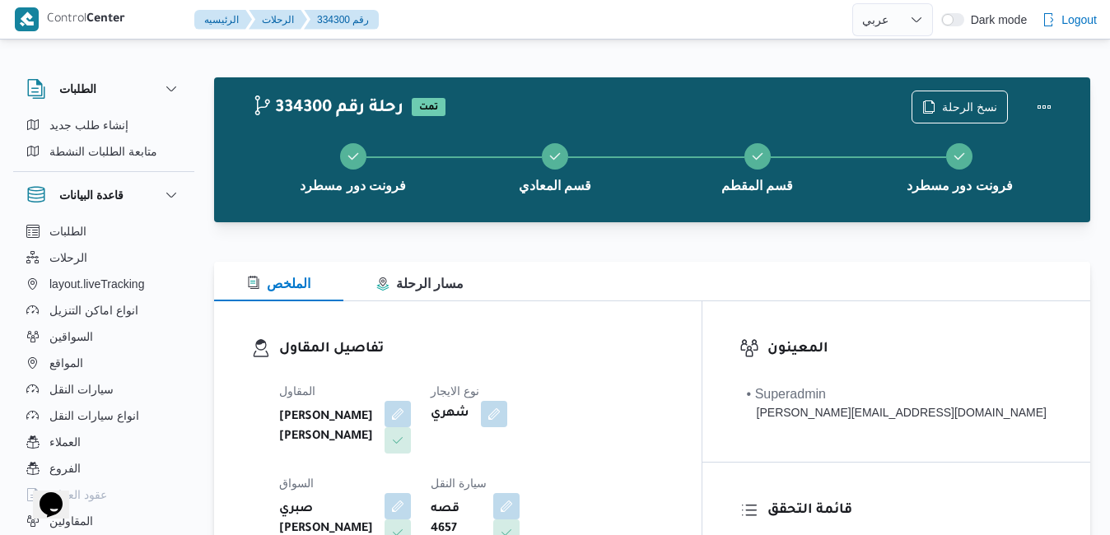
click at [688, 337] on div "تفاصيل المقاول المقاول عبدالمنعم مجدي السيد عواد نوع الايجار شهري السواق صبري ا…" at bounding box center [457, 491] width 487 height 380
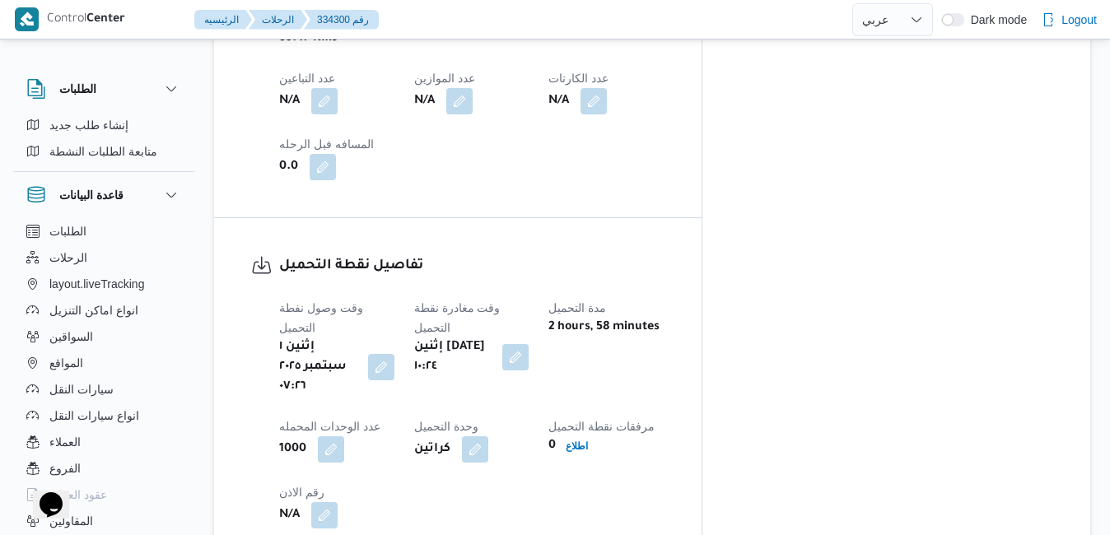
scroll to position [1119, 0]
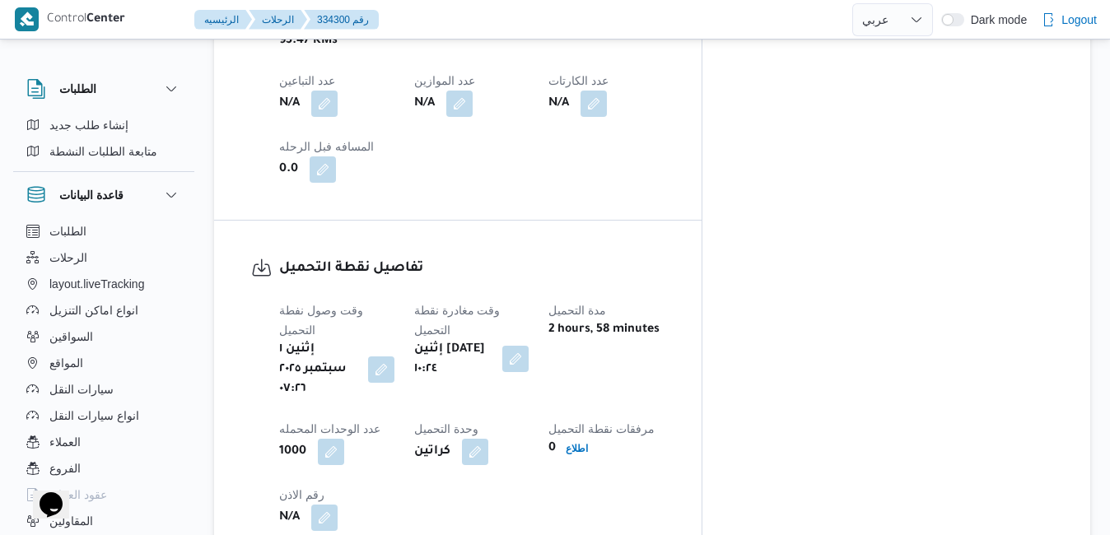
click at [528, 346] on button "button" at bounding box center [515, 359] width 26 height 26
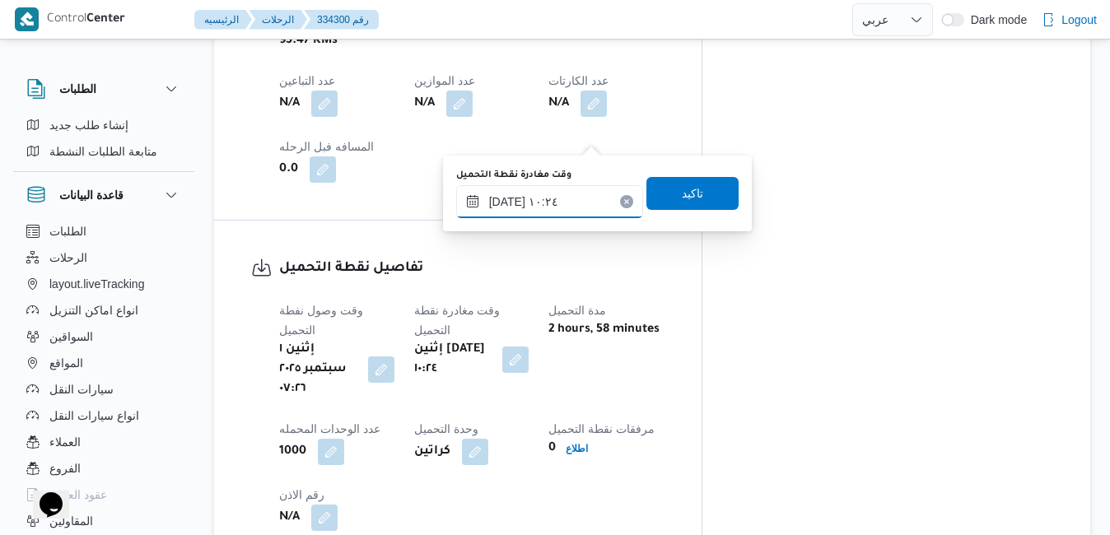
click at [574, 197] on input "٠١/٠٩/٢٠٢٥ ١٠:٢٤" at bounding box center [549, 201] width 187 height 33
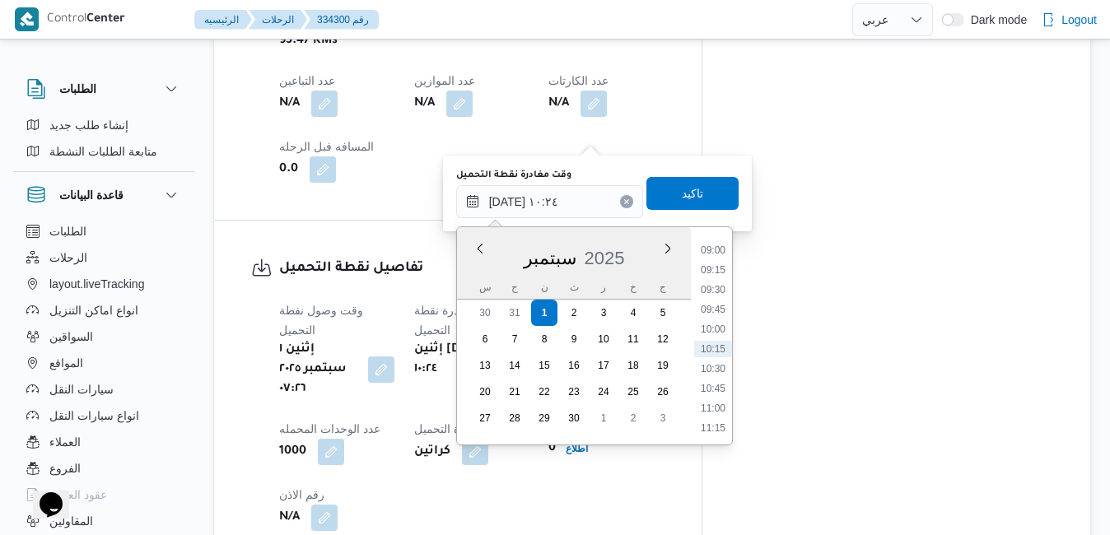
scroll to position [542, 0]
click at [713, 342] on li "08:00" at bounding box center [713, 338] width 38 height 16
type input "٠١/٠٩/٢٠٢٥ ٠٨:٠٠"
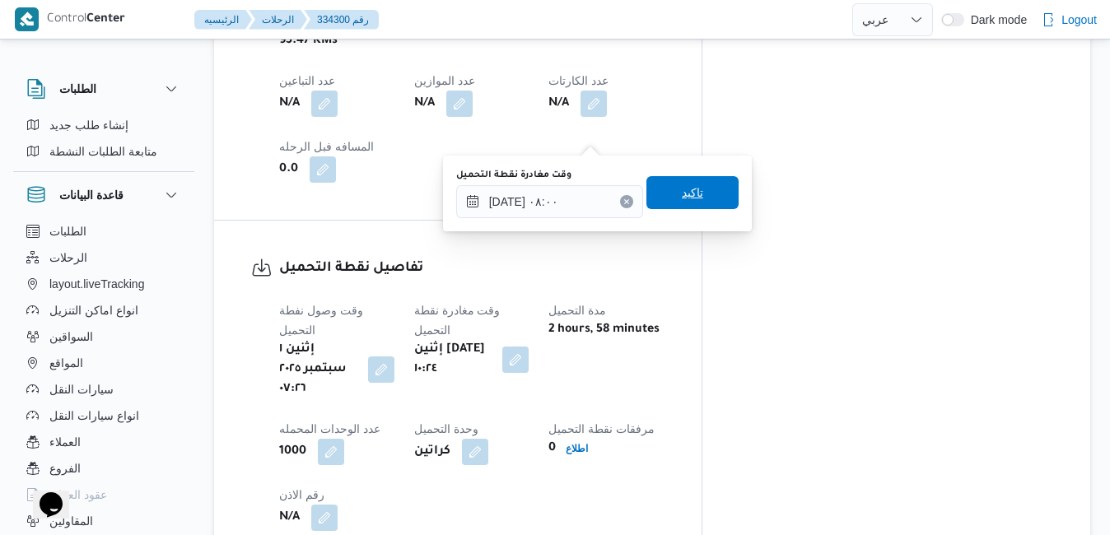
click at [682, 195] on span "تاكيد" at bounding box center [692, 193] width 21 height 20
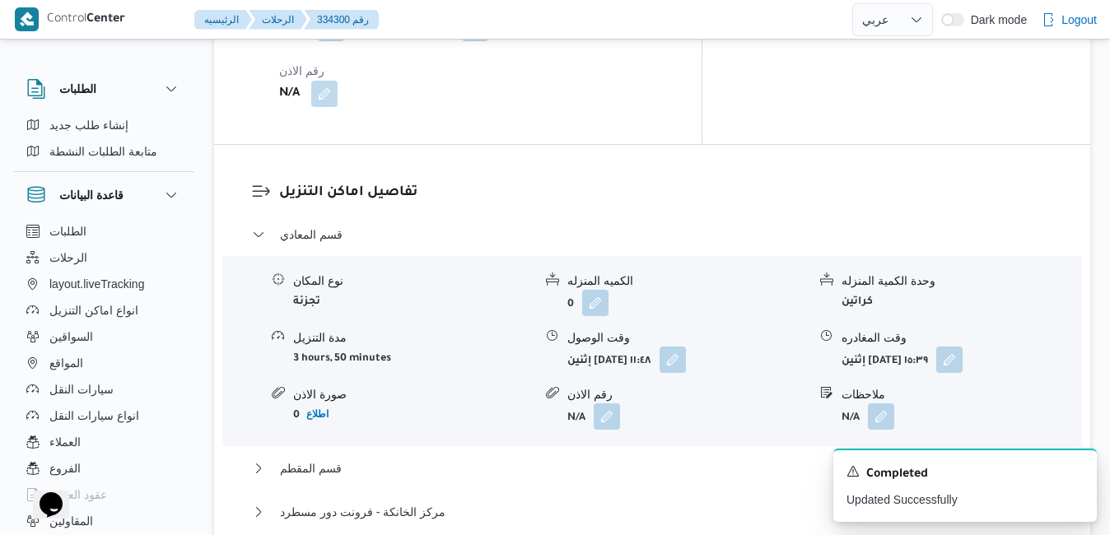
scroll to position [1547, 0]
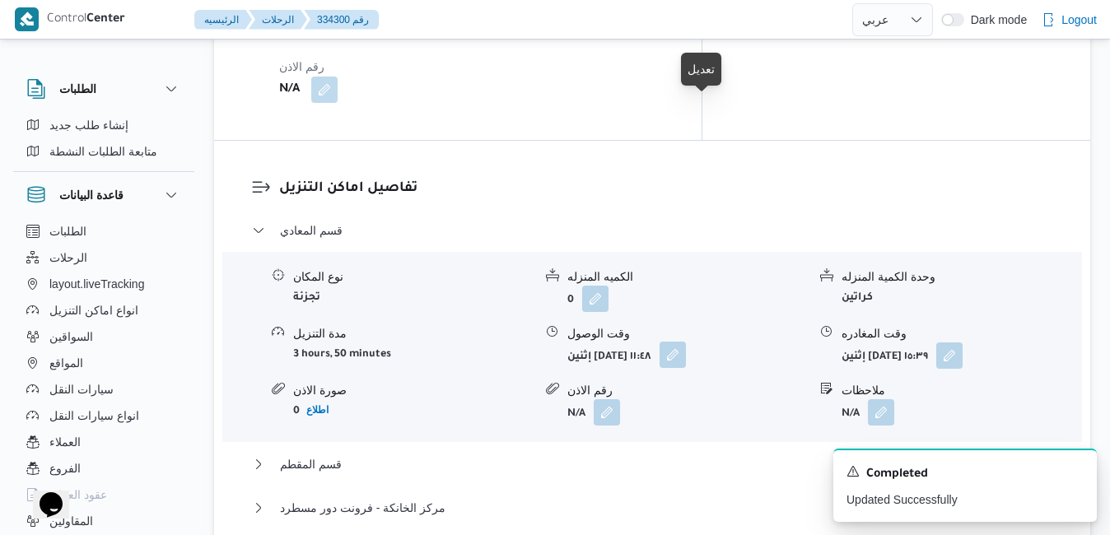
click at [686, 342] on button "button" at bounding box center [672, 355] width 26 height 26
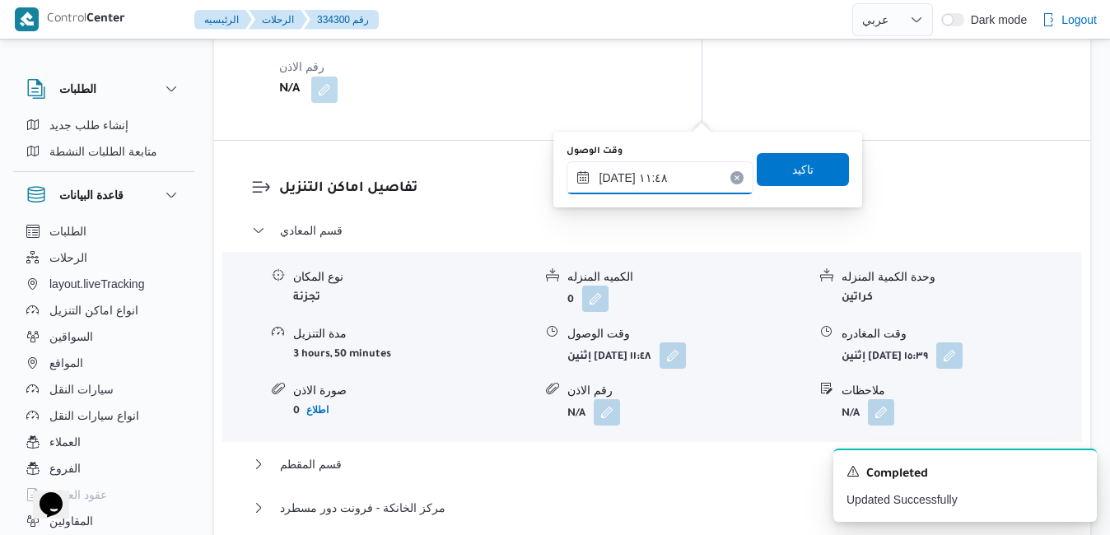
click at [673, 180] on input "٠١/٠٩/٢٠٢٥ ١١:٤٨" at bounding box center [659, 177] width 187 height 33
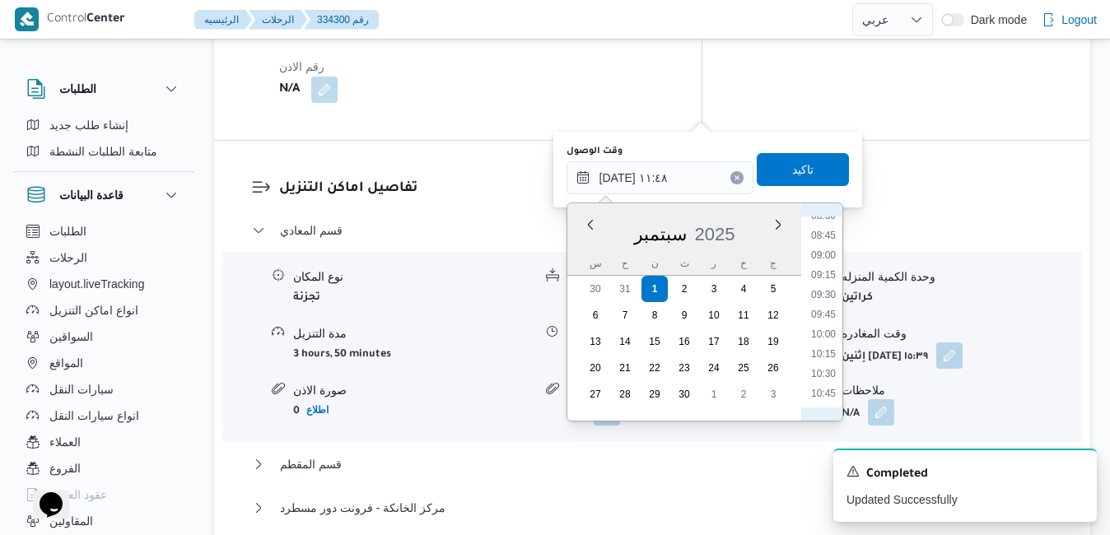
scroll to position [661, 0]
click at [824, 277] on li "09:00" at bounding box center [823, 275] width 38 height 16
type input "٠١/٠٩/٢٠٢٥ ٠٩:٠٠"
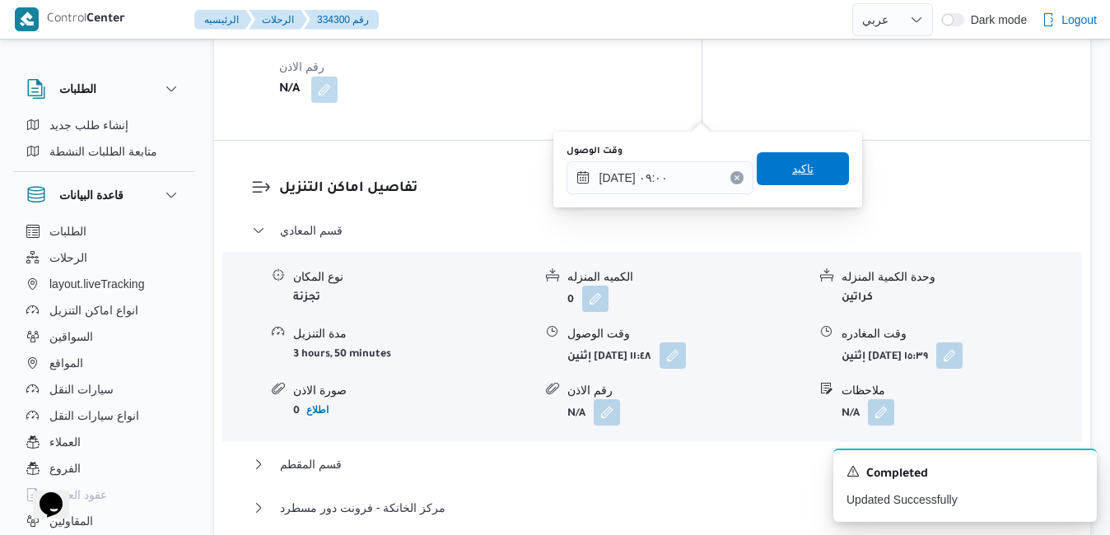
click at [796, 173] on span "تاكيد" at bounding box center [802, 169] width 21 height 20
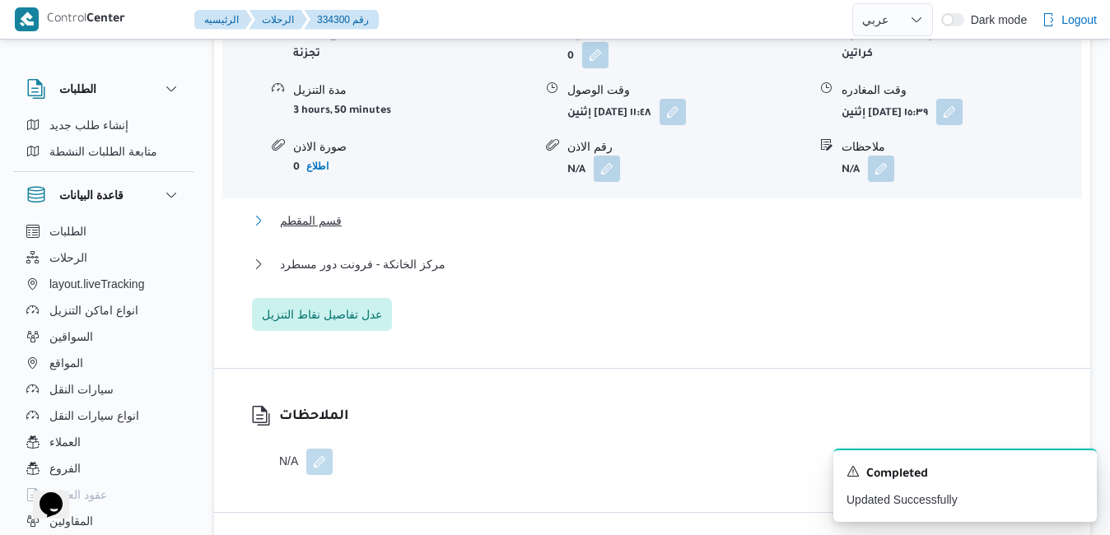
click at [676, 216] on button "قسم المقطم" at bounding box center [652, 221] width 801 height 20
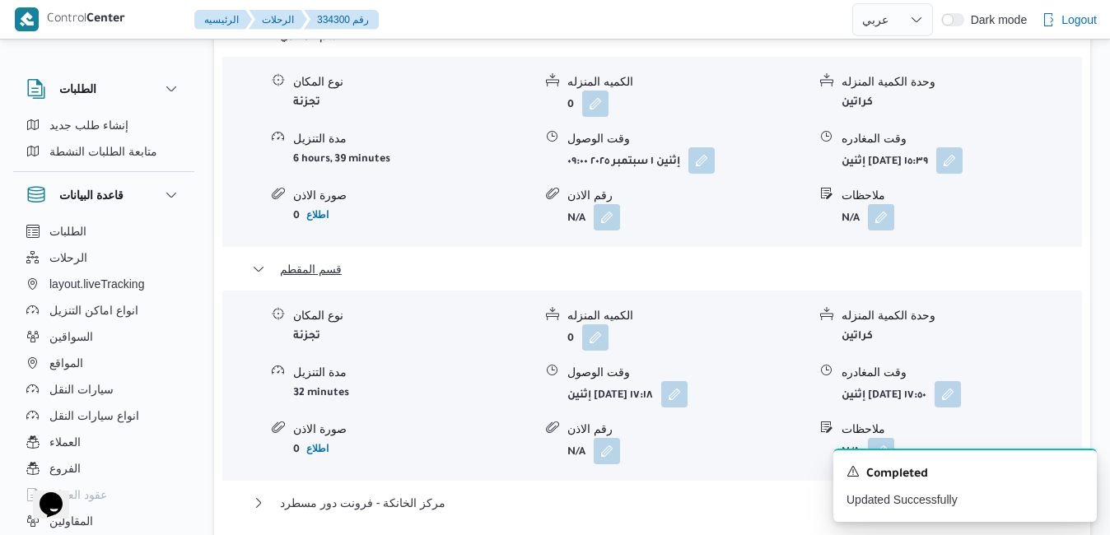
scroll to position [1811, 0]
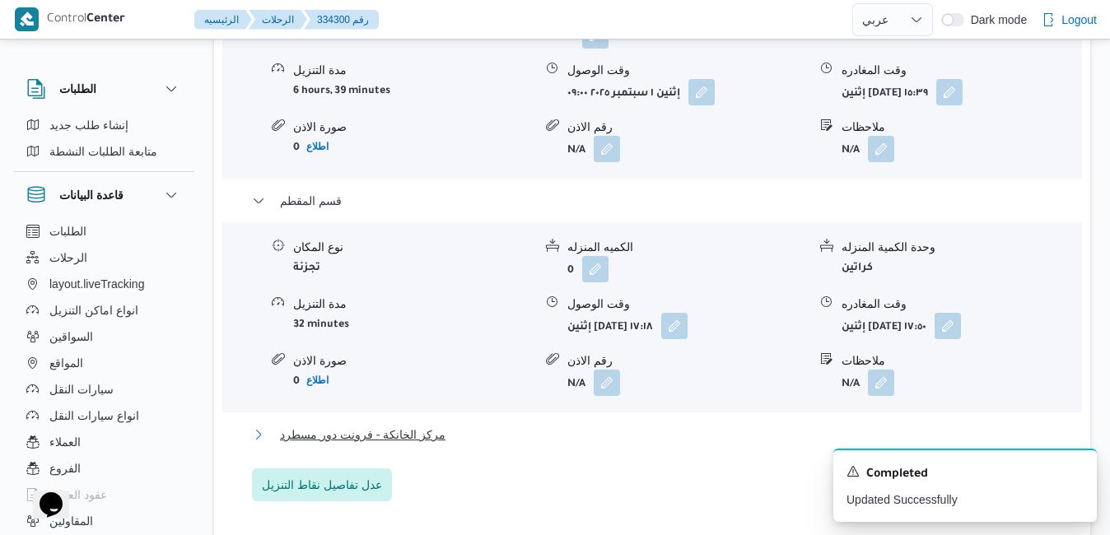
click at [692, 425] on button "مركز الخانكة - فرونت دور مسطرد" at bounding box center [652, 435] width 801 height 20
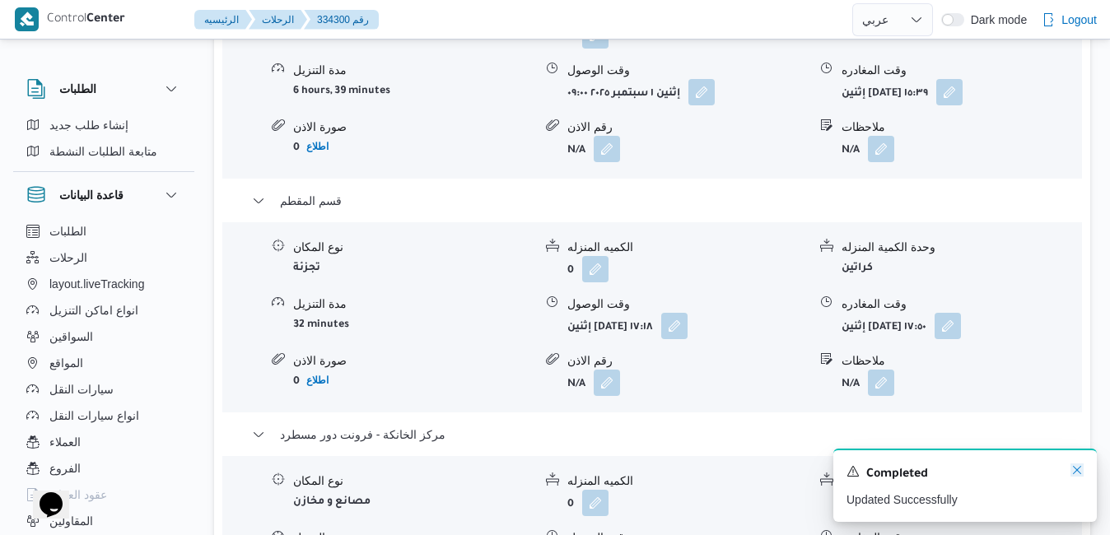
click at [1078, 470] on icon "Dismiss toast" at bounding box center [1077, 470] width 8 height 8
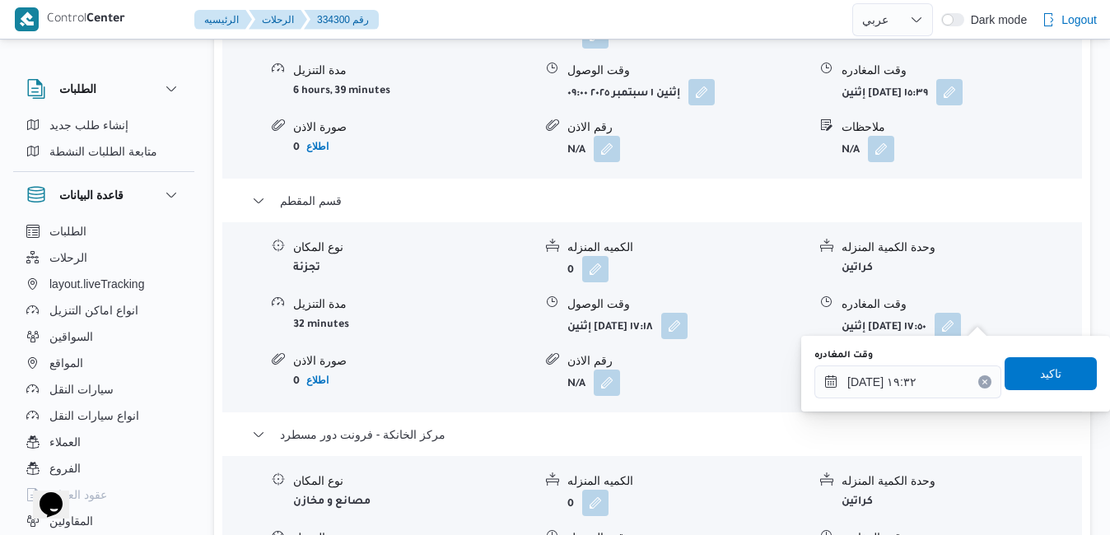
click at [909, 460] on div "تفاصيل اماكن التنزيل قسم المعادي نوع المكان تجزئة الكميه المنزله 0 وحدة الكمية …" at bounding box center [652, 302] width 876 height 851
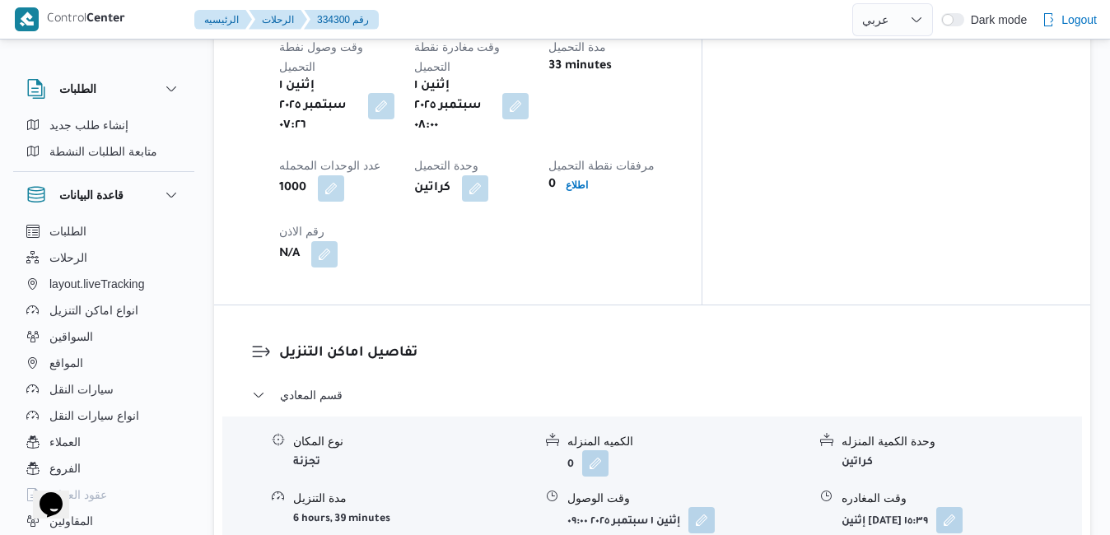
scroll to position [1416, 0]
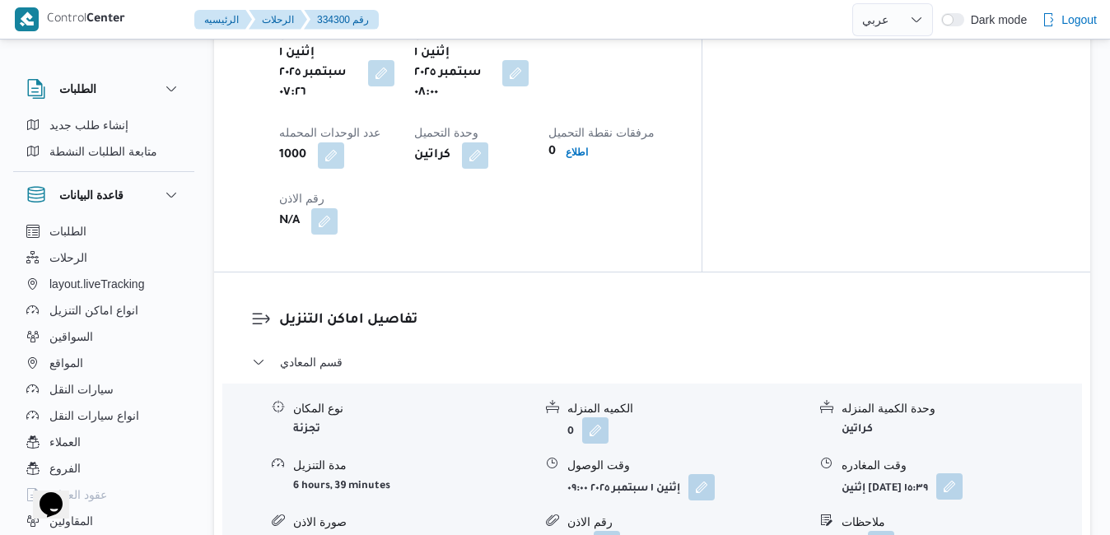
click at [962, 473] on button "button" at bounding box center [949, 486] width 26 height 26
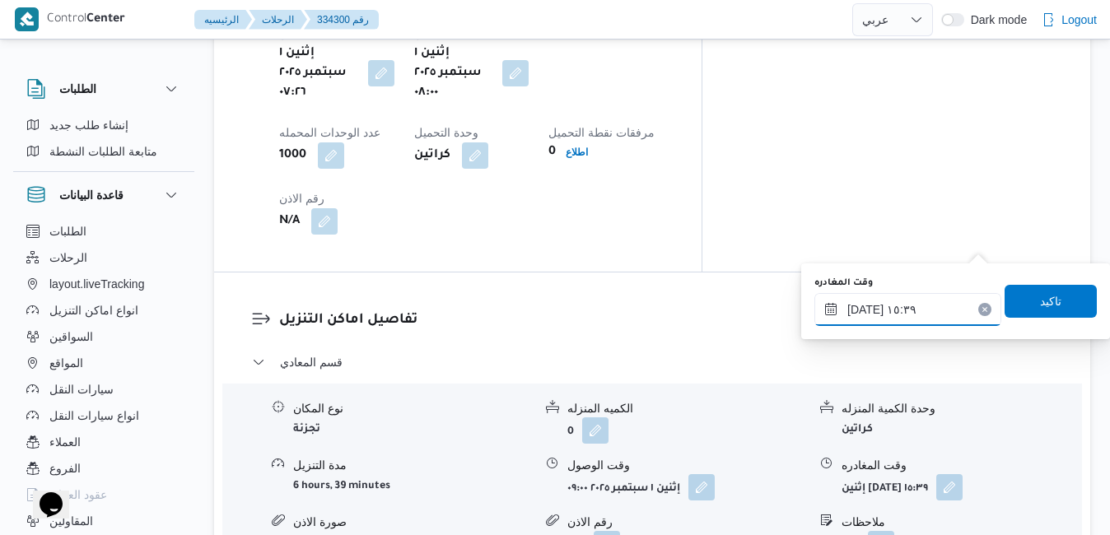
click at [905, 306] on input "٠١/٠٩/٢٠٢٥ ١٥:٣٩" at bounding box center [907, 309] width 187 height 33
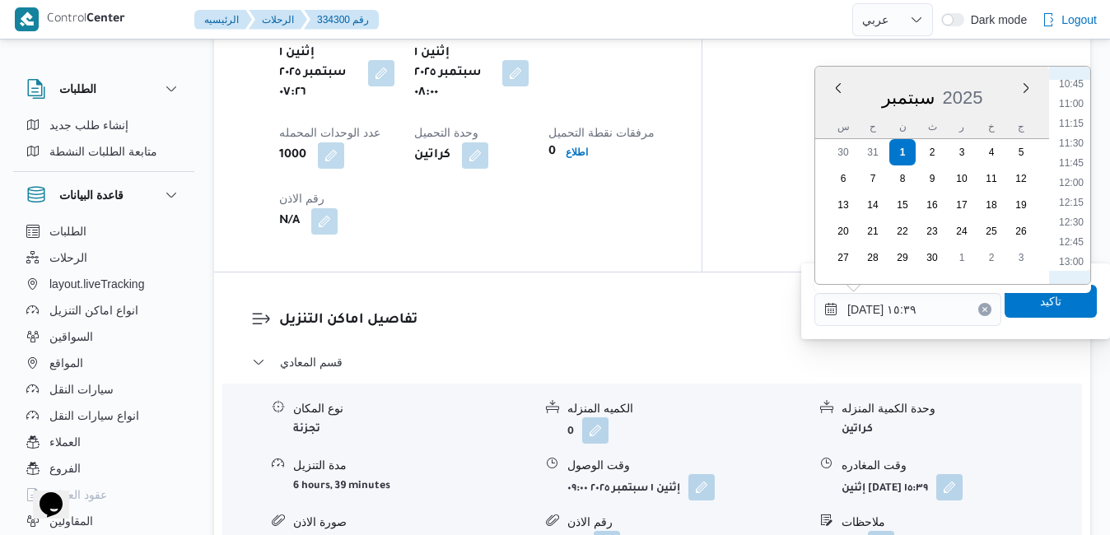
scroll to position [790, 0]
click at [1069, 224] on li "11:45" at bounding box center [1071, 226] width 38 height 16
type input "٠١/٠٩/٢٠٢٥ ١١:٤٥"
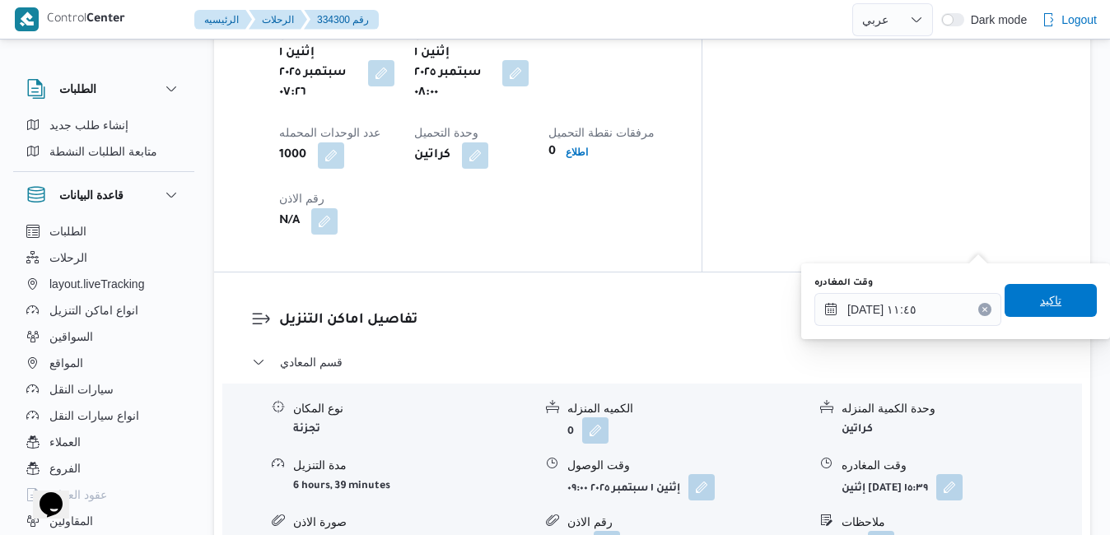
click at [1040, 303] on span "تاكيد" at bounding box center [1050, 301] width 21 height 20
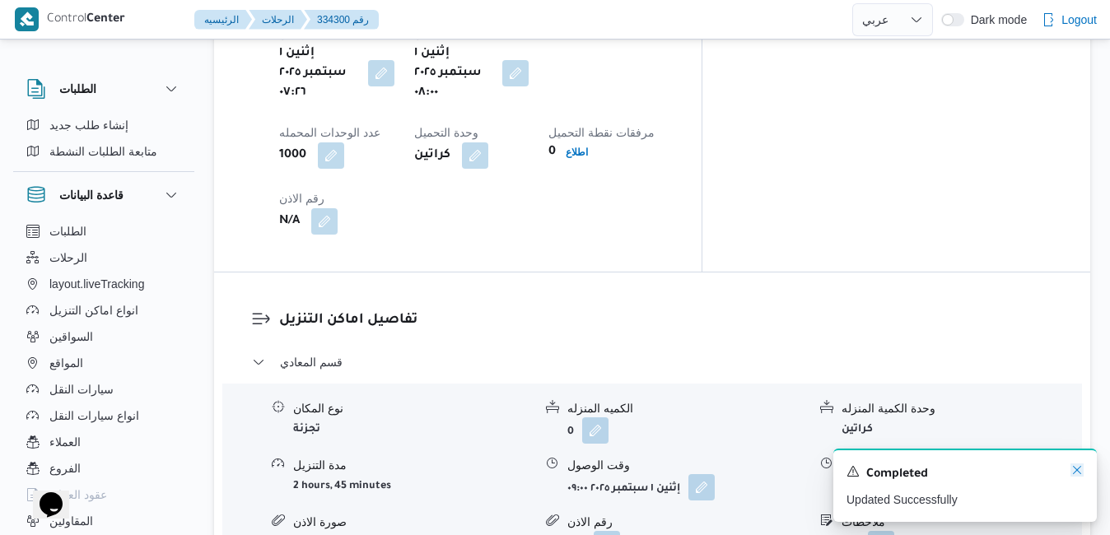
click at [1076, 474] on icon "Dismiss toast" at bounding box center [1076, 469] width 13 height 13
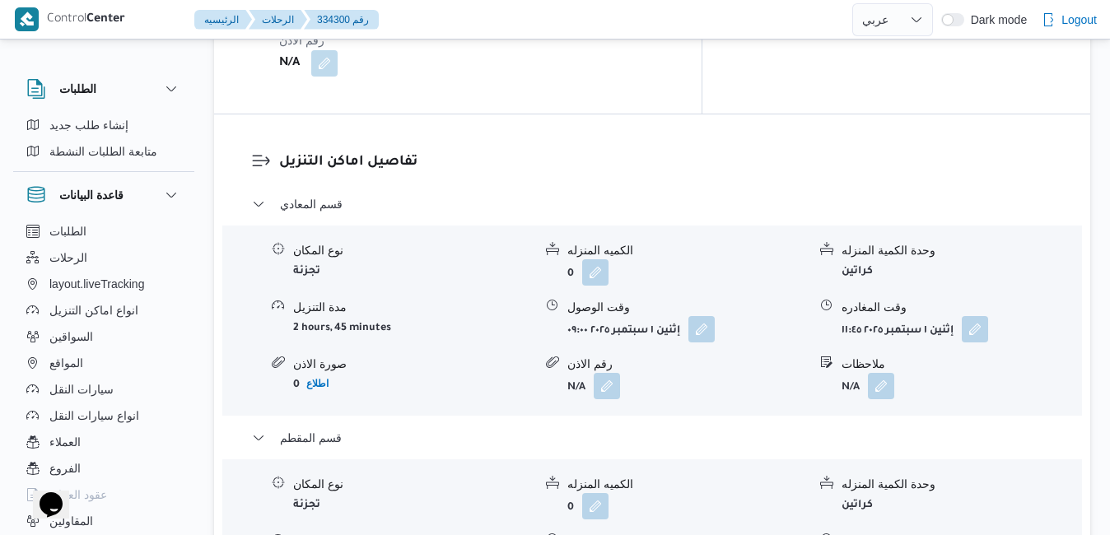
scroll to position [1580, 0]
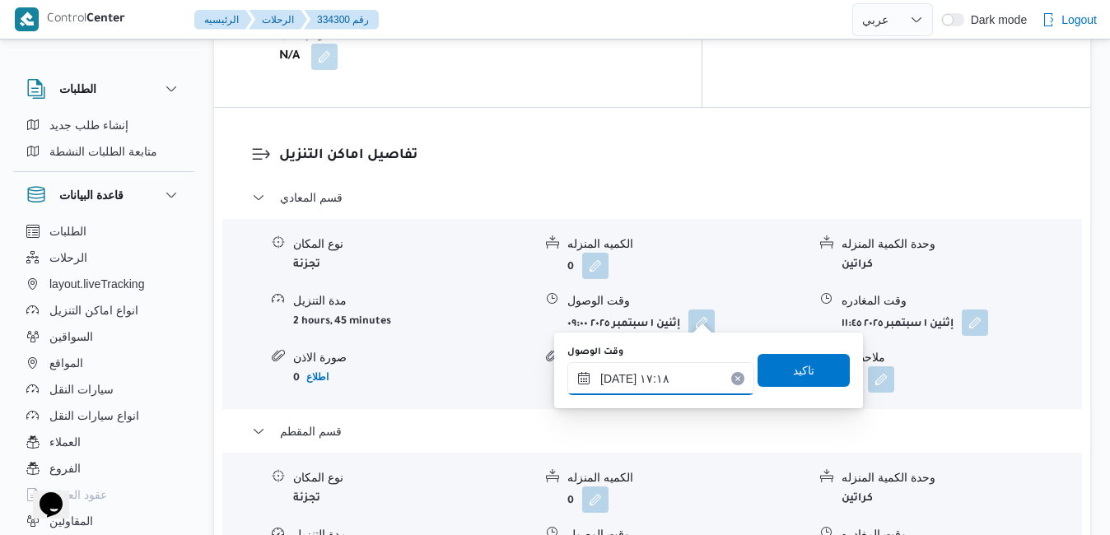
click at [657, 375] on input "٠١/٠٩/٢٠٢٥ ١٧:١٨" at bounding box center [660, 378] width 187 height 33
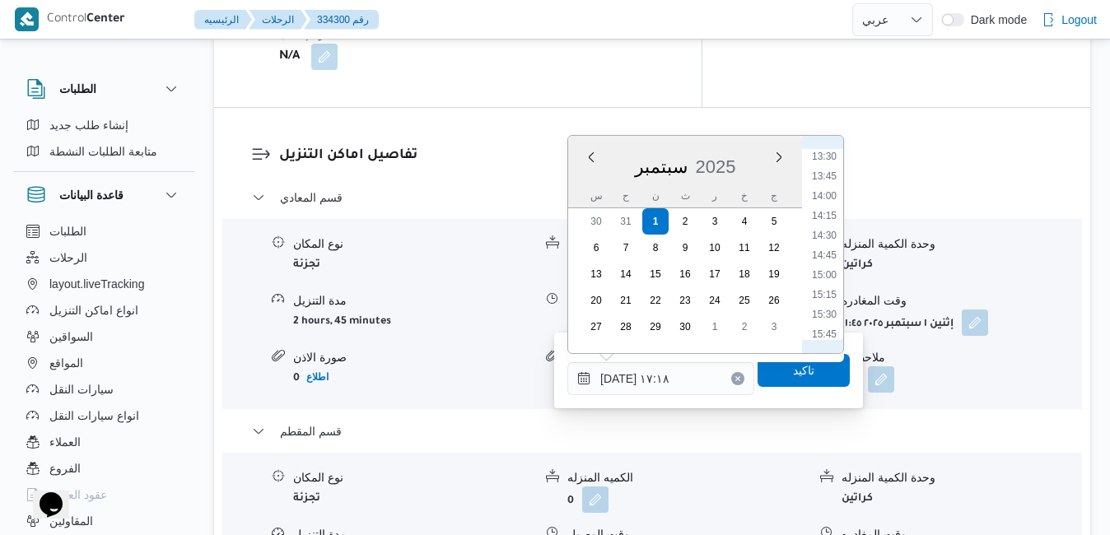
scroll to position [928, 0]
click at [831, 195] on li "12:15" at bounding box center [824, 196] width 38 height 16
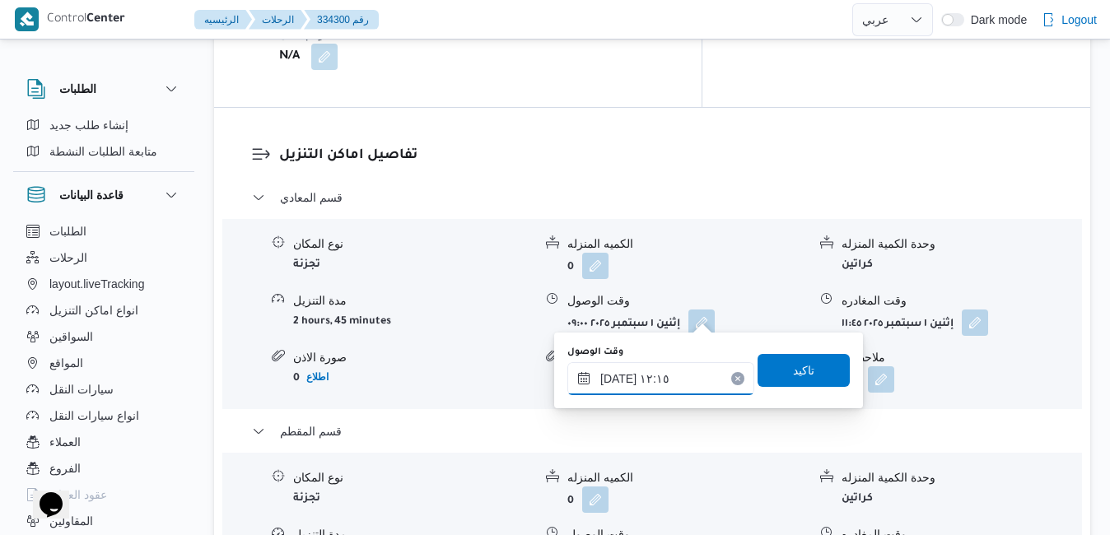
click at [619, 379] on input "٠١/٠٩/٢٠٢٥ ١٢:١٥" at bounding box center [660, 378] width 187 height 33
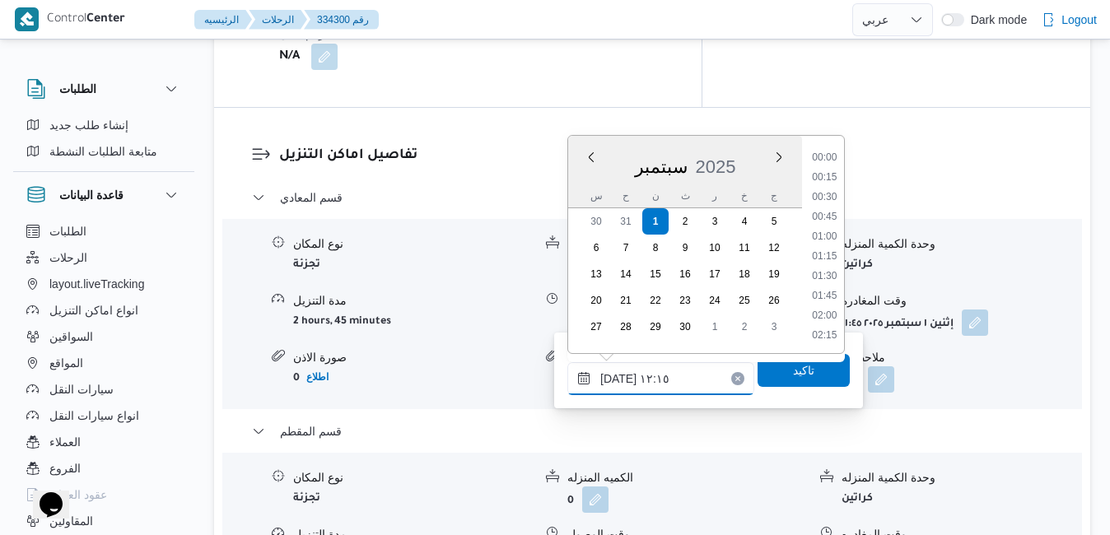
click at [619, 379] on input "٠١/٠٩/٢٠٢٥ ١٢:١٥" at bounding box center [660, 378] width 187 height 33
type input "٠١/٠٩/٢٠٢٥ ١٢:١٠"
click at [797, 369] on span "تاكيد" at bounding box center [803, 370] width 21 height 20
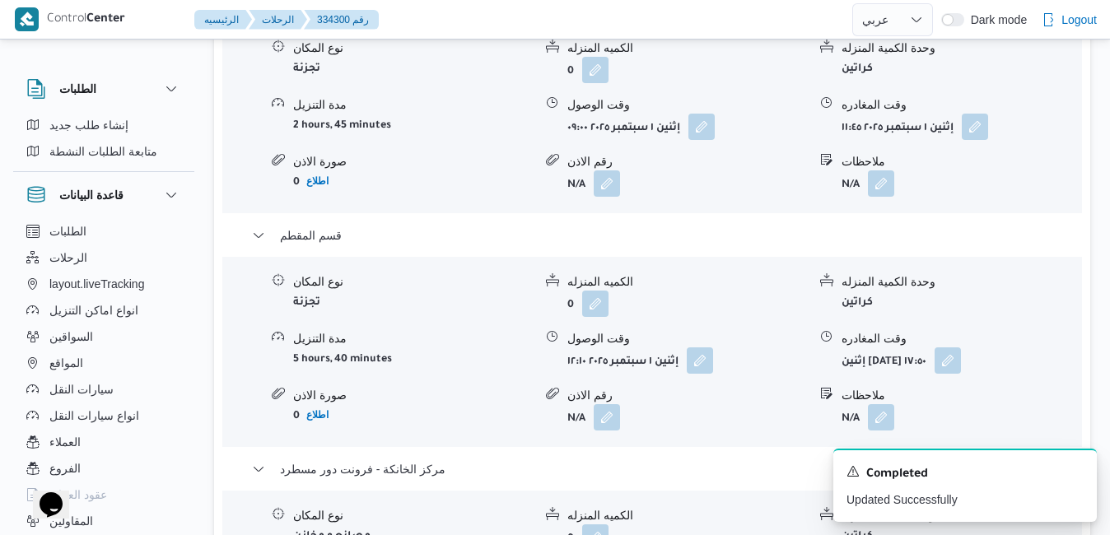
scroll to position [1778, 0]
click at [1073, 470] on icon "Dismiss toast" at bounding box center [1076, 469] width 13 height 13
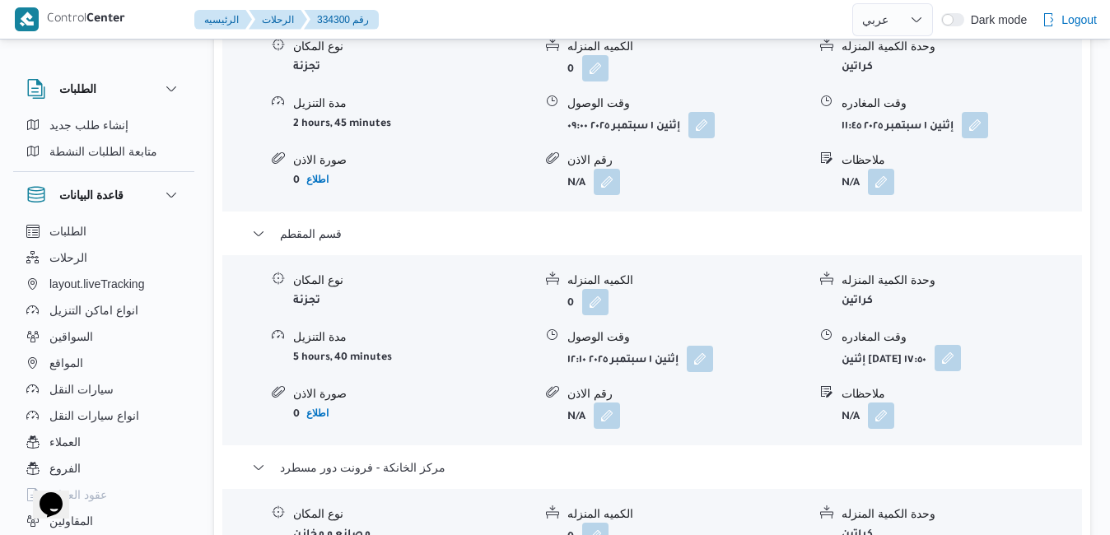
click at [961, 345] on button "button" at bounding box center [947, 358] width 26 height 26
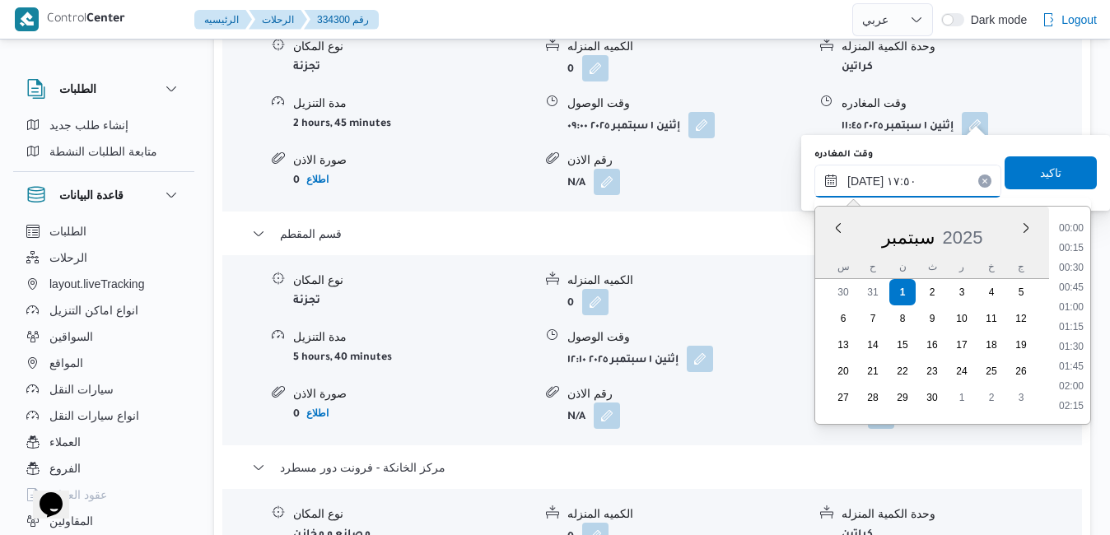
click at [912, 183] on input "٠١/٠٩/٢٠٢٥ ١٧:٥٠" at bounding box center [907, 181] width 187 height 33
click at [1074, 357] on li "16:00" at bounding box center [1071, 357] width 38 height 16
type input "٠١/٠٩/٢٠٢٥ ١٧:٥٠"
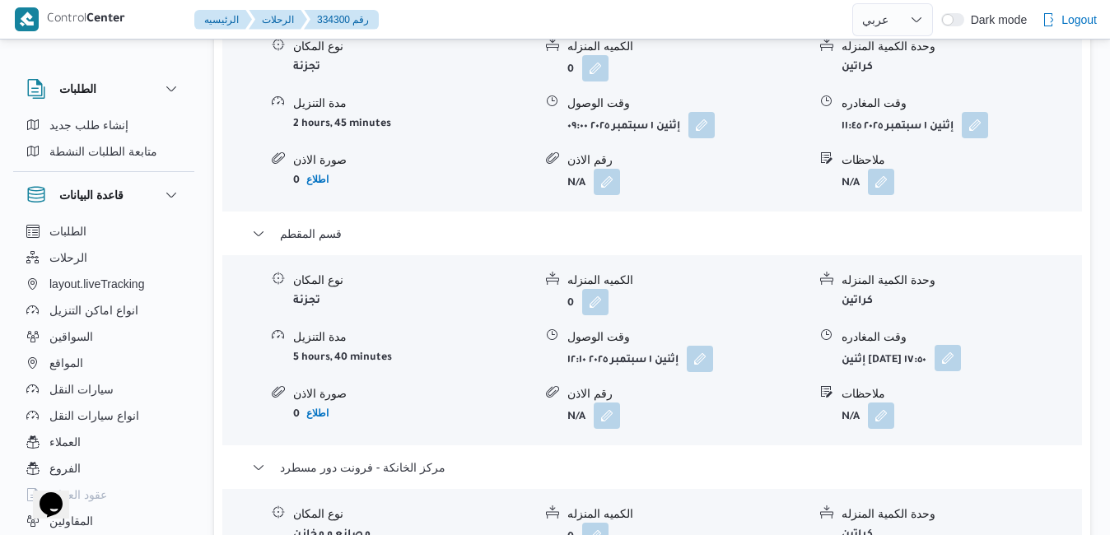
click at [961, 345] on button "button" at bounding box center [947, 358] width 26 height 26
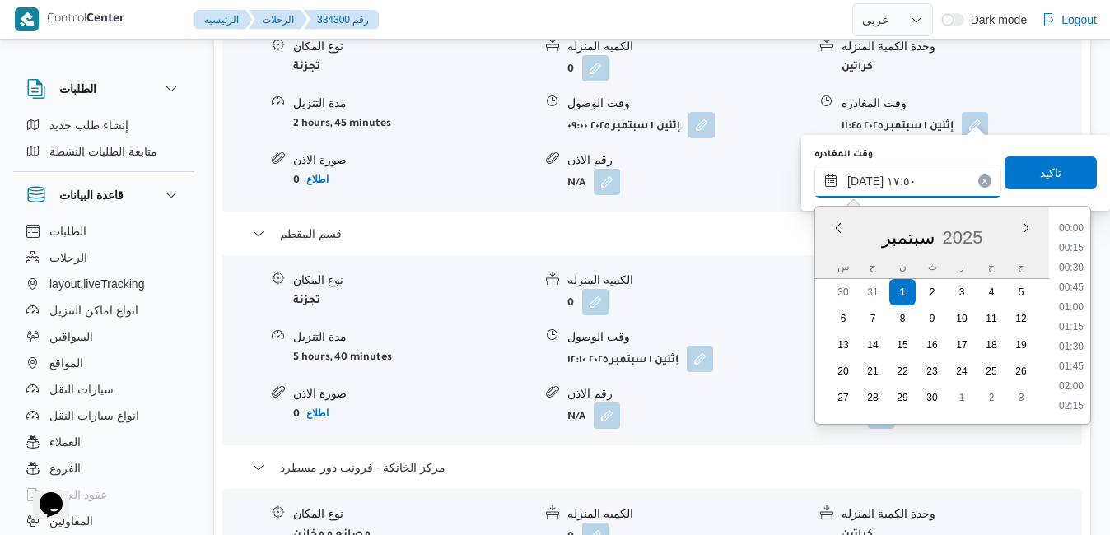
click at [929, 186] on input "٠١/٠٩/٢٠٢٥ ١٧:٥٠" at bounding box center [907, 181] width 187 height 33
click at [1069, 358] on li "16:00" at bounding box center [1071, 357] width 38 height 16
type input "٠١/٠٩/٢٠٢٥ ١٦:٠٠"
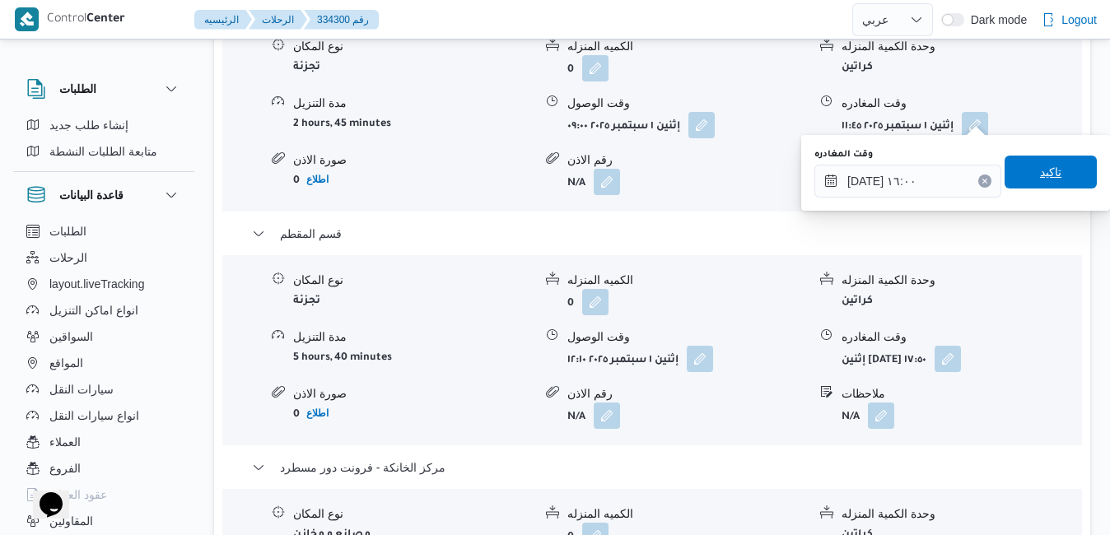
click at [1040, 167] on span "تاكيد" at bounding box center [1050, 172] width 21 height 20
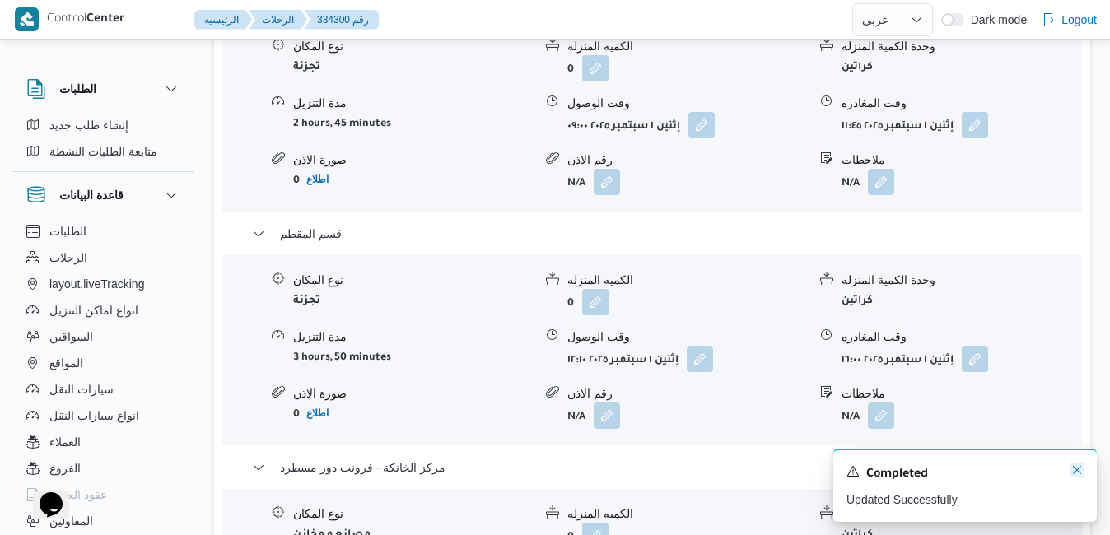
click at [1076, 472] on icon "Dismiss toast" at bounding box center [1076, 469] width 13 height 13
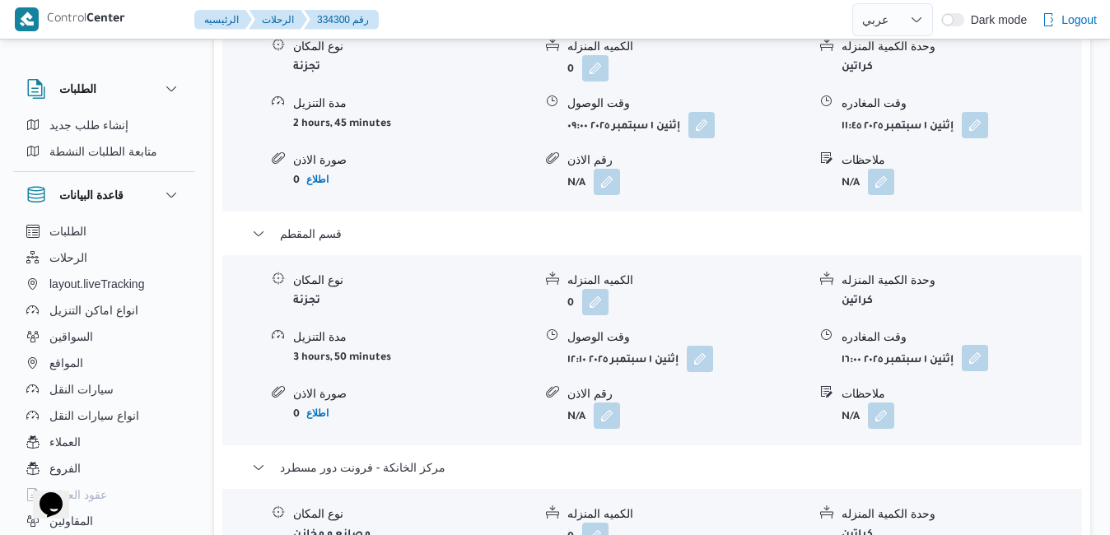
click at [973, 345] on button "button" at bounding box center [974, 358] width 26 height 26
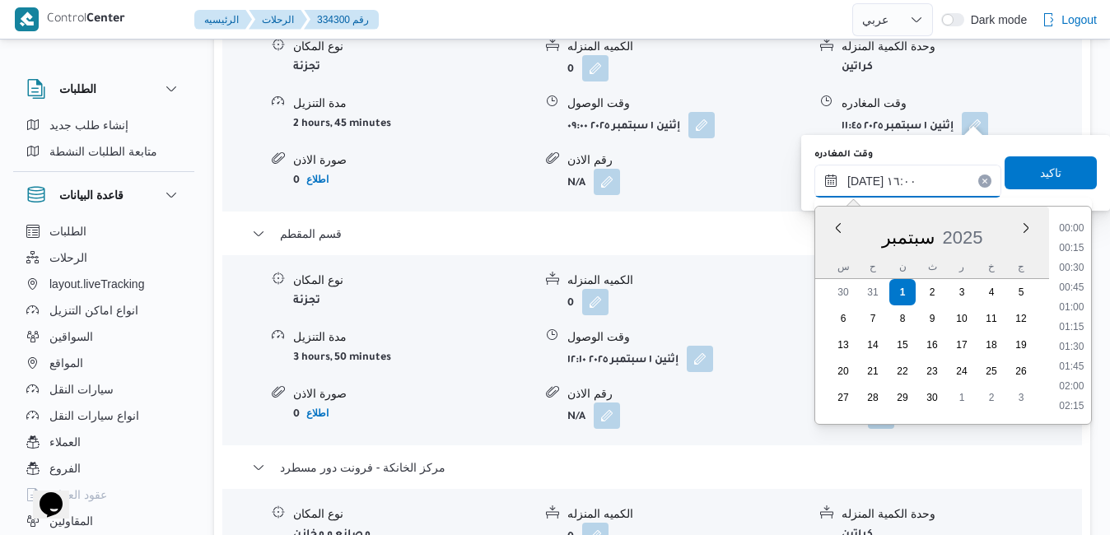
click at [925, 177] on input "٠١/٠٩/٢٠٢٥ ١٦:٠٠" at bounding box center [907, 181] width 187 height 33
click at [1073, 367] on li "16:30" at bounding box center [1071, 368] width 38 height 16
type input "٠١/٠٩/٢٠٢٥ ١٦:٣٠"
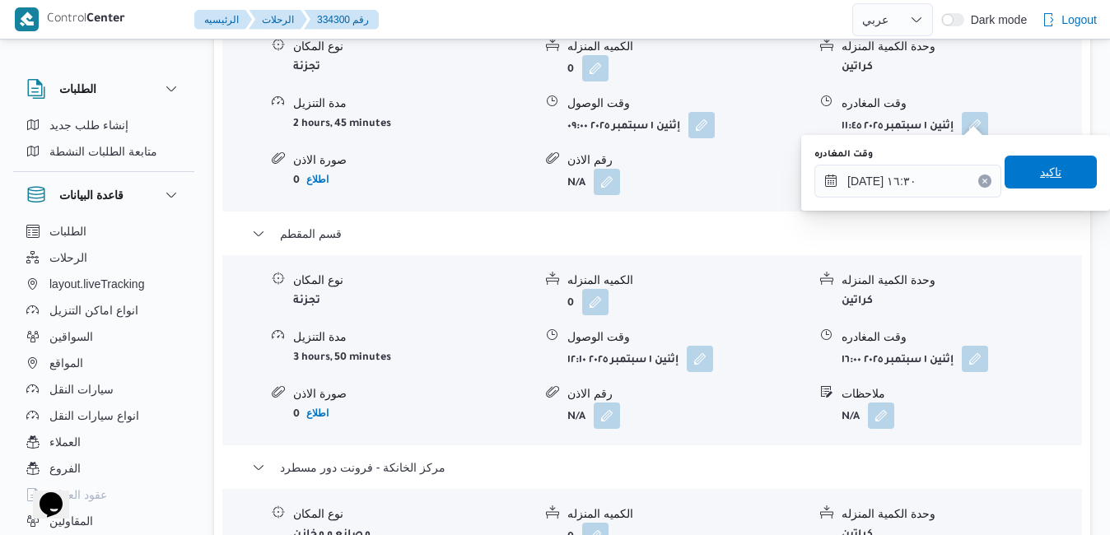
click at [1054, 171] on span "تاكيد" at bounding box center [1050, 172] width 92 height 33
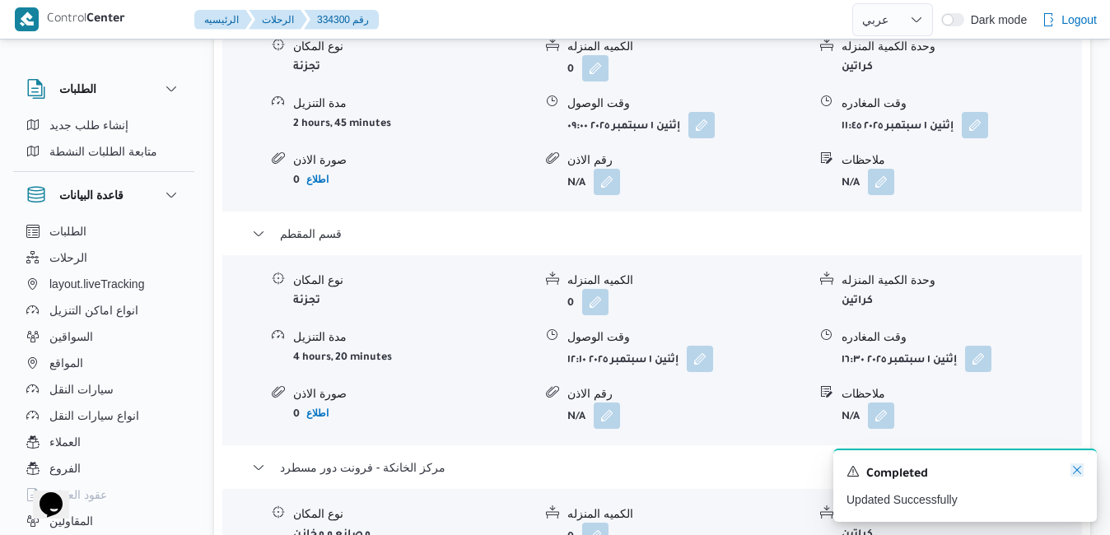
click at [1077, 469] on icon "Dismiss toast" at bounding box center [1076, 469] width 13 height 13
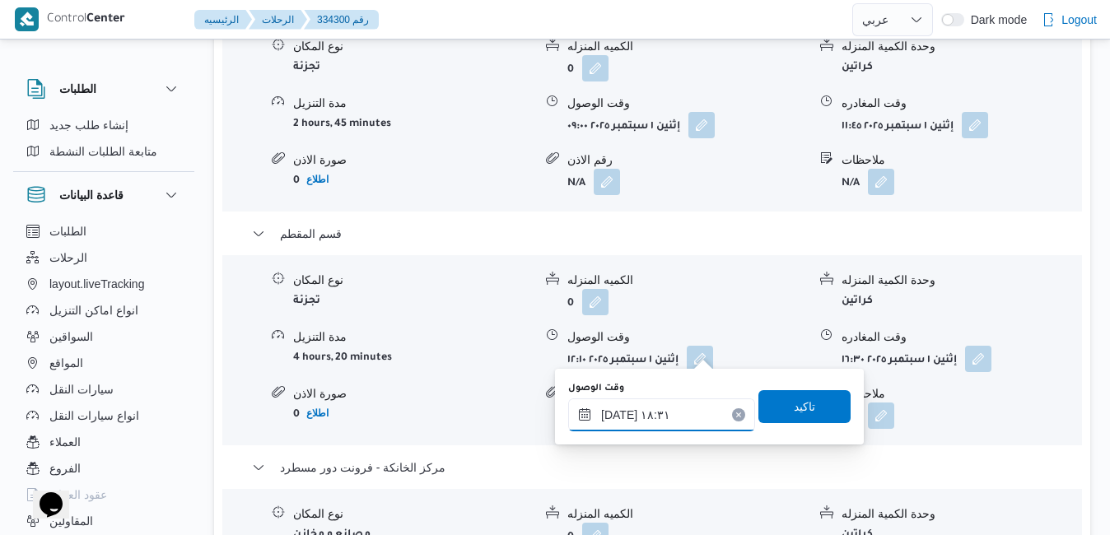
click at [631, 420] on input "٠١/٠٩/٢٠٢٥ ١٨:٣١" at bounding box center [661, 414] width 187 height 33
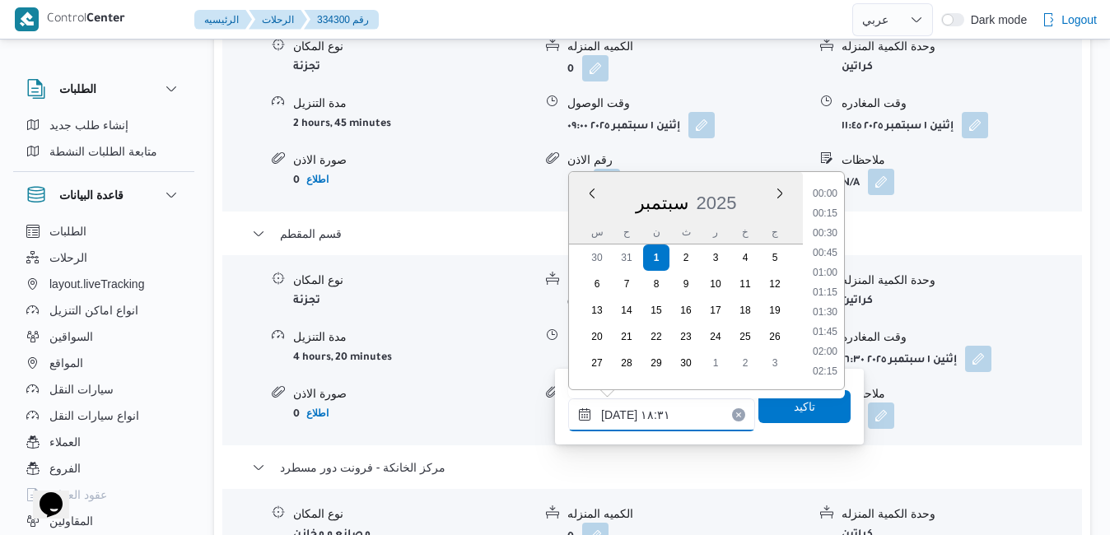
scroll to position [1361, 0]
click at [829, 219] on li "17:30" at bounding box center [825, 215] width 38 height 16
type input "٠١/٠٩/٢٠٢٥ ١٧:٣٠"
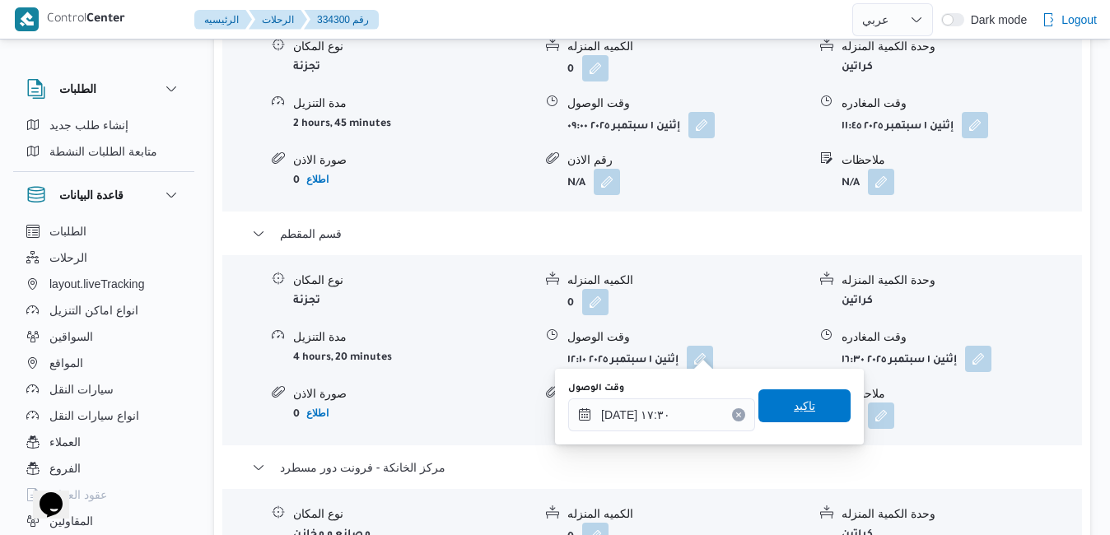
click at [793, 408] on span "تاكيد" at bounding box center [803, 406] width 21 height 20
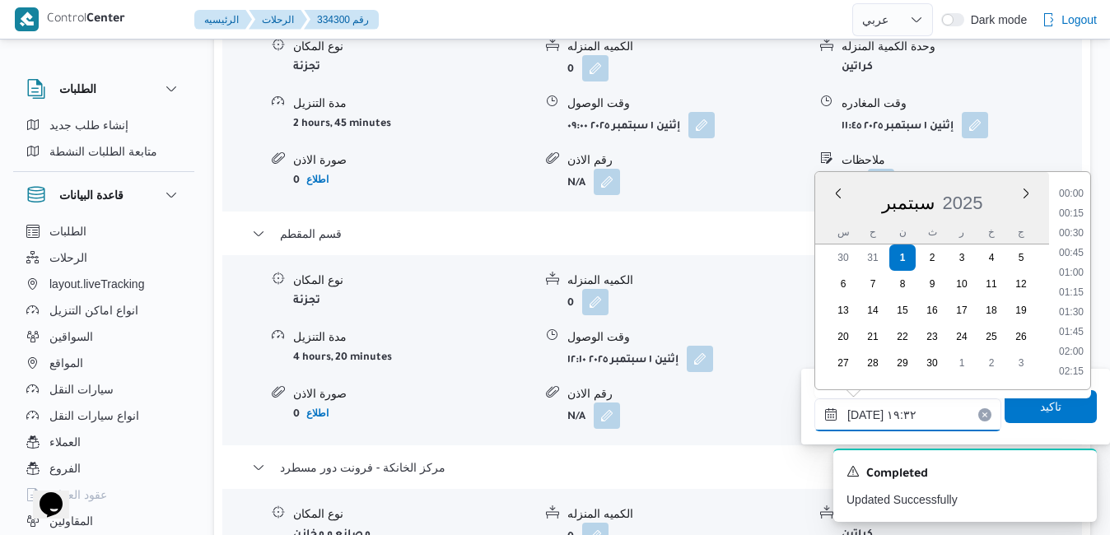
click at [933, 416] on input "٠١/٠٩/٢٠٢٥ ١٩:٣٢" at bounding box center [907, 414] width 187 height 33
click at [1069, 322] on li "17:45" at bounding box center [1071, 322] width 38 height 16
type input "٠١/٠٩/٢٠٢٥ ١٧:٤٥"
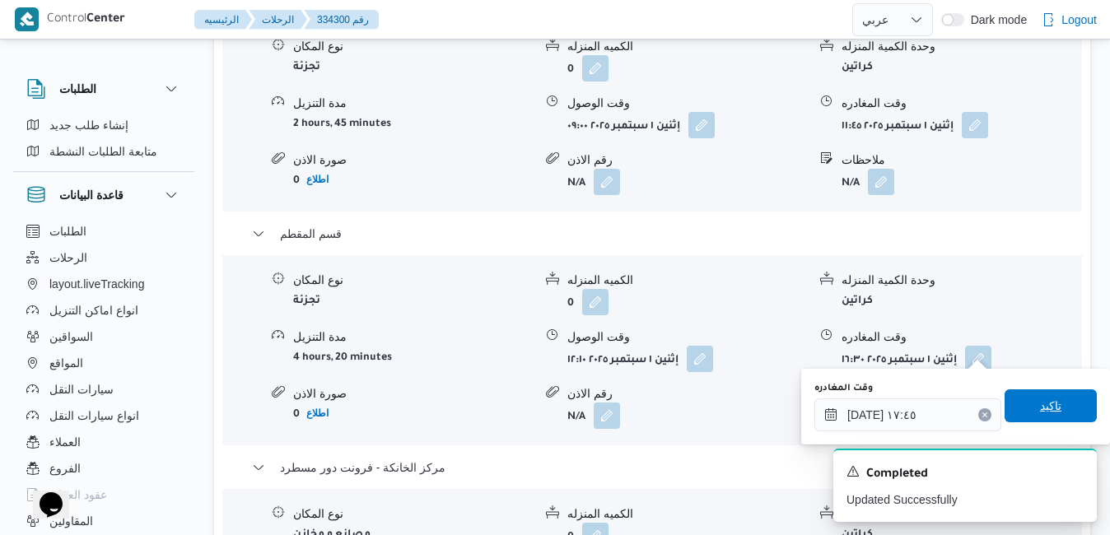
click at [1040, 406] on span "تاكيد" at bounding box center [1050, 406] width 21 height 20
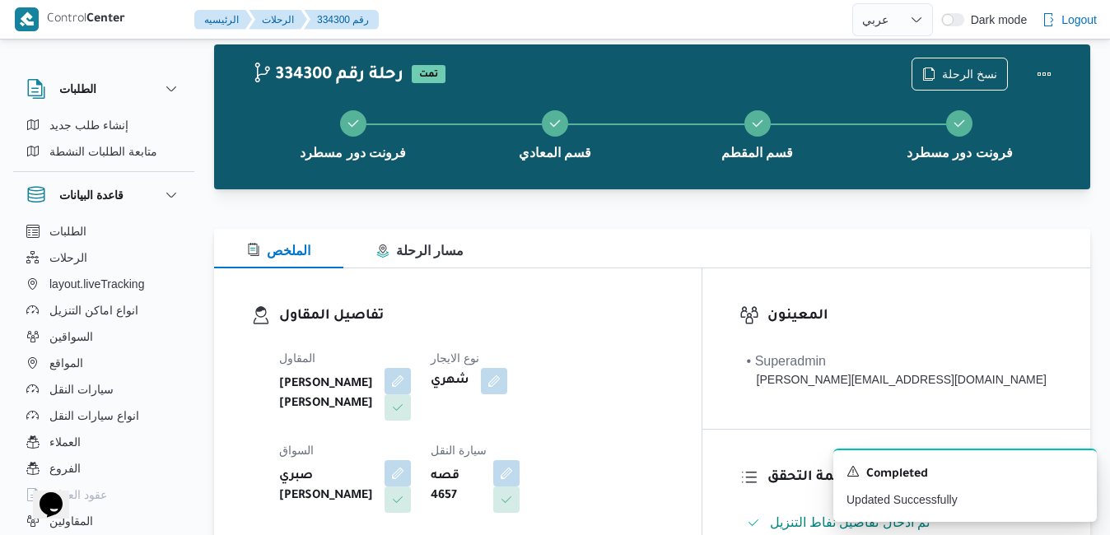
scroll to position [0, 0]
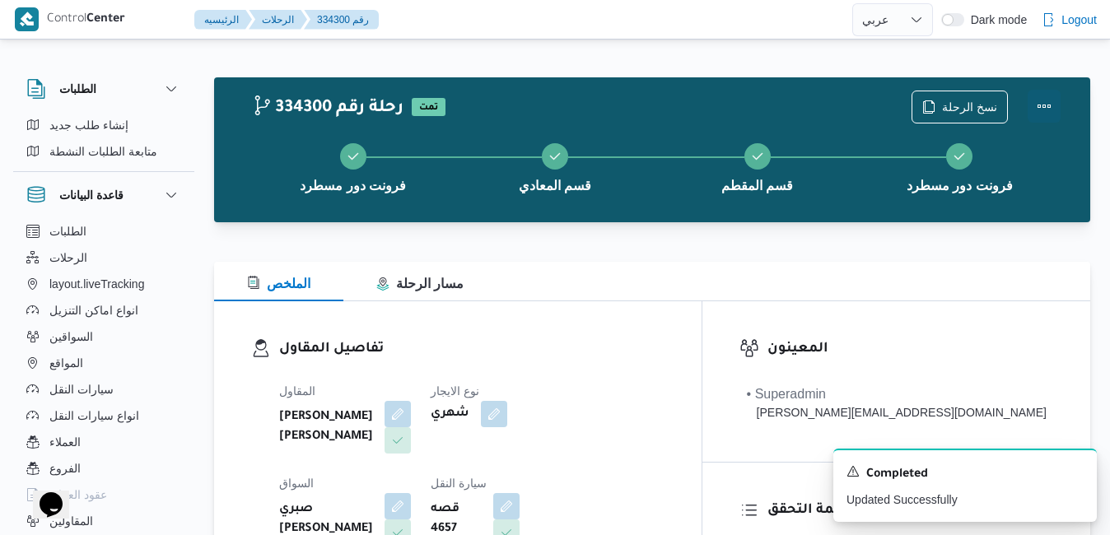
click at [1040, 109] on button "Actions" at bounding box center [1043, 106] width 33 height 33
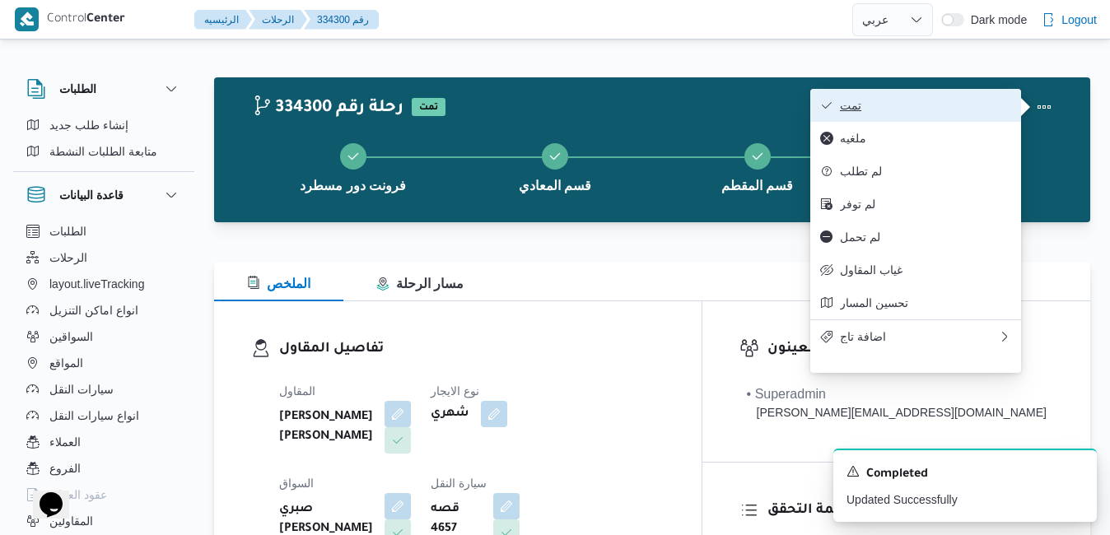
click at [936, 112] on span "تمت" at bounding box center [925, 105] width 171 height 13
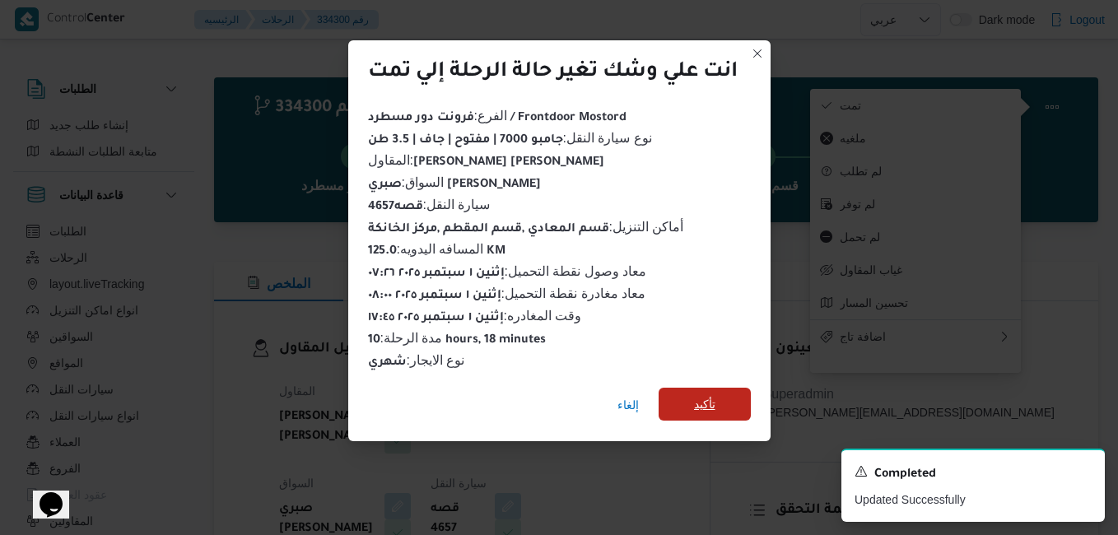
click at [695, 396] on span "تأكيد" at bounding box center [704, 404] width 21 height 20
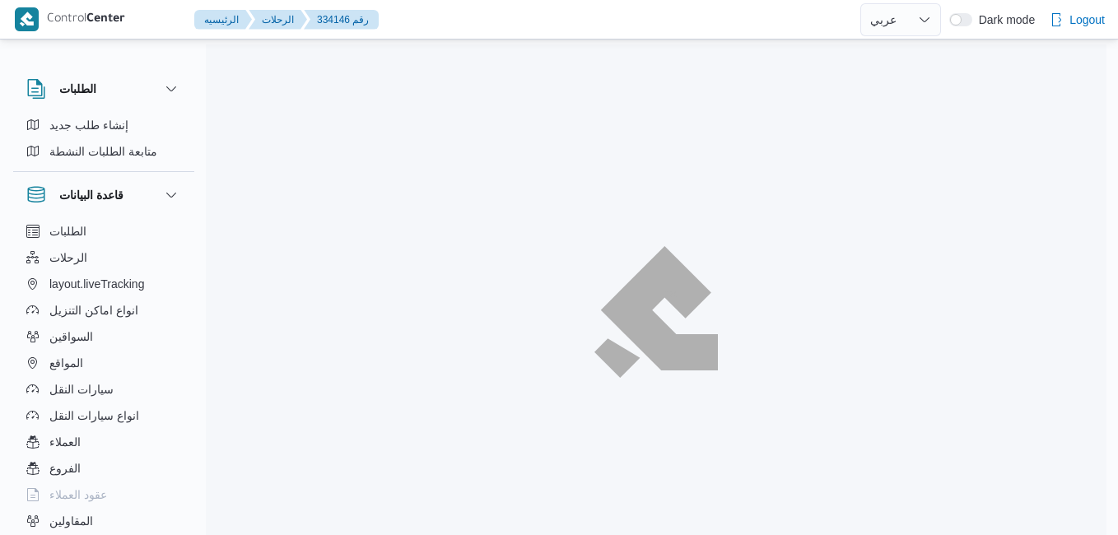
select select "ar"
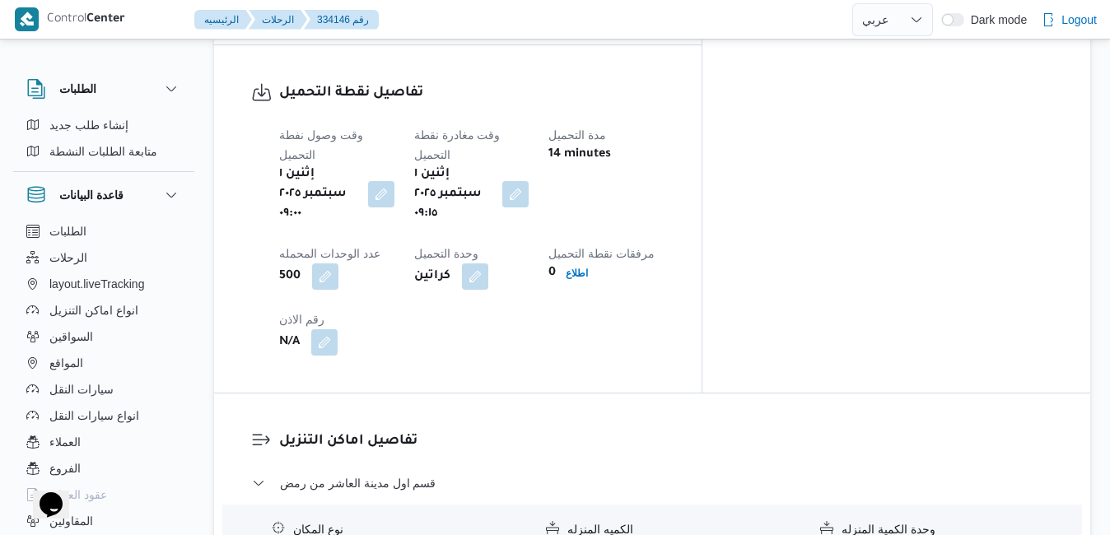
scroll to position [1317, 0]
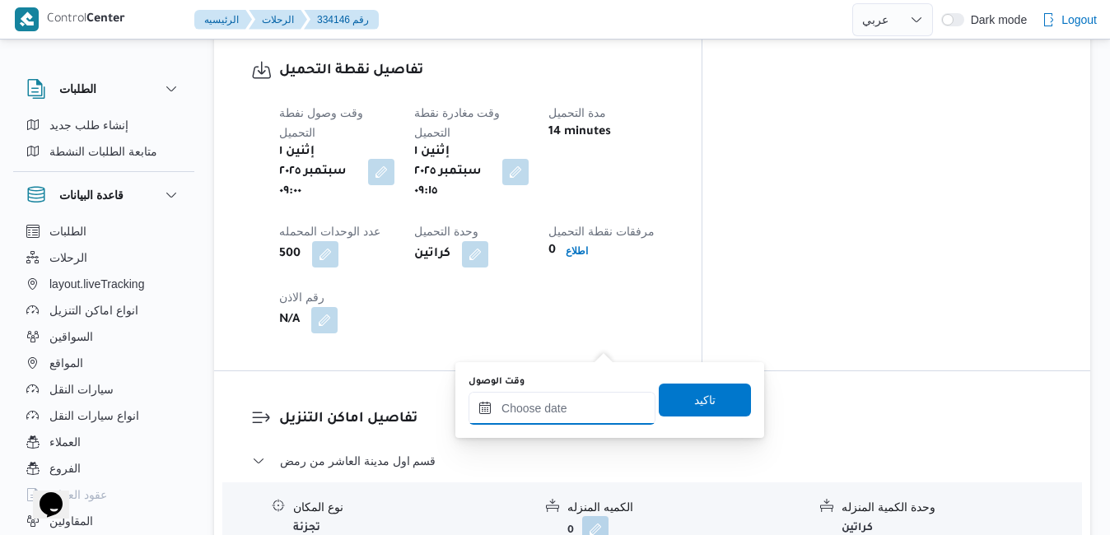
click at [574, 402] on input "وقت الوصول" at bounding box center [561, 408] width 187 height 33
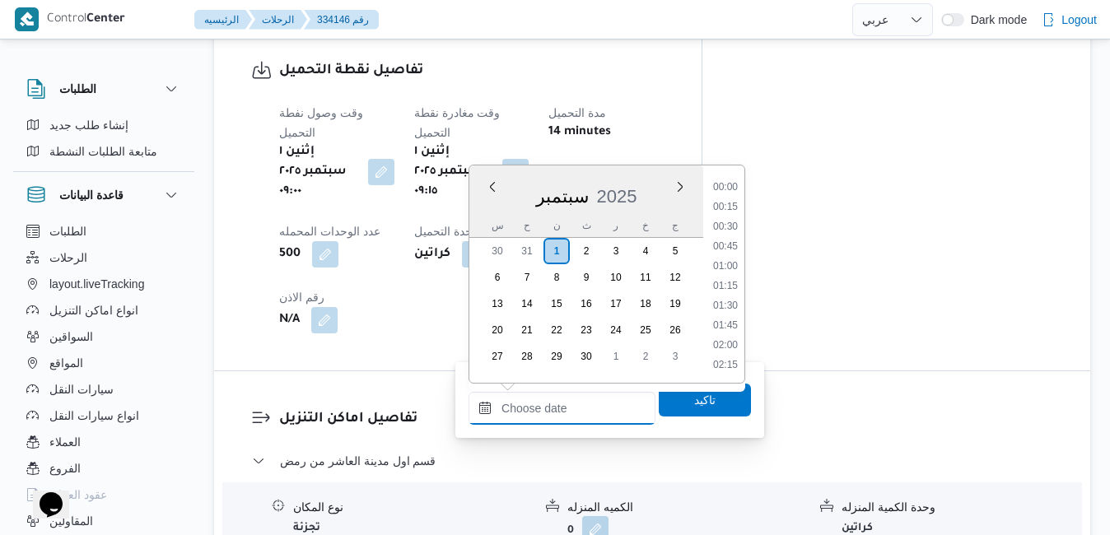
scroll to position [1500, 0]
click at [474, 215] on div "س ح ن ث ر خ ج" at bounding box center [586, 225] width 234 height 23
click at [726, 337] on li "10:15" at bounding box center [725, 332] width 38 height 16
type input "[DATE] ١٠:١٥"
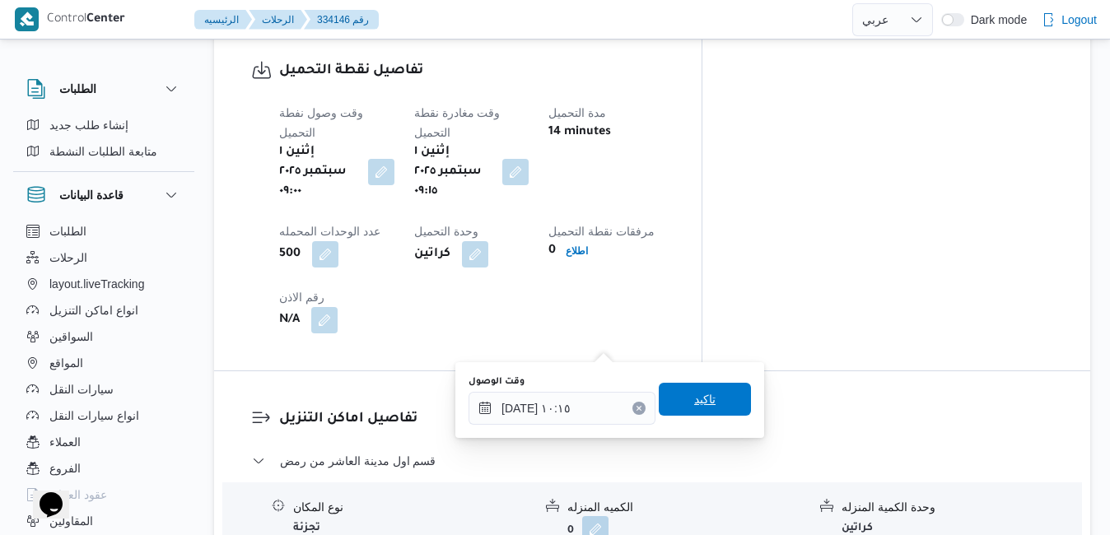
click at [698, 405] on span "تاكيد" at bounding box center [704, 399] width 21 height 20
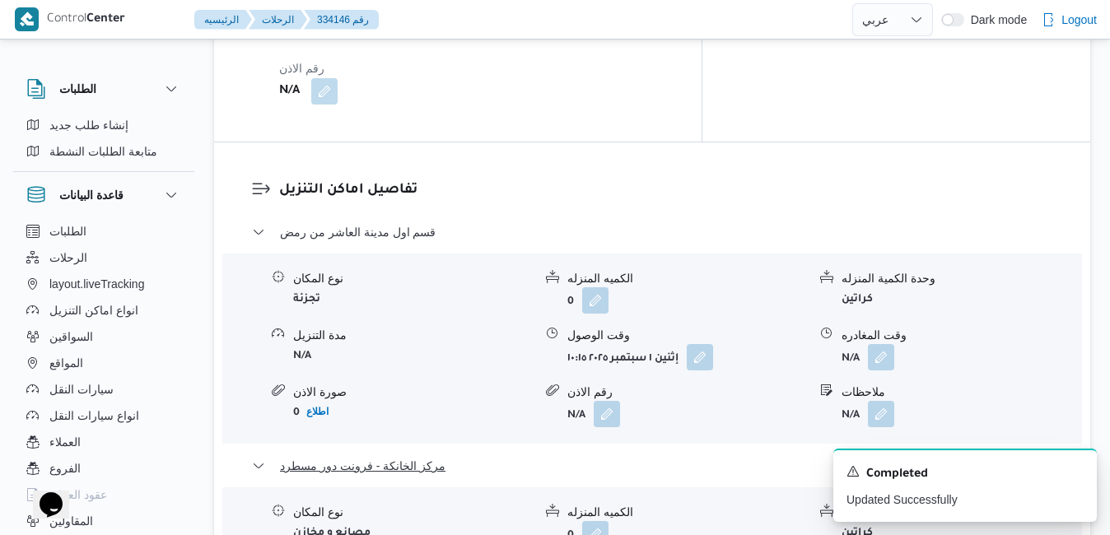
scroll to position [1646, 0]
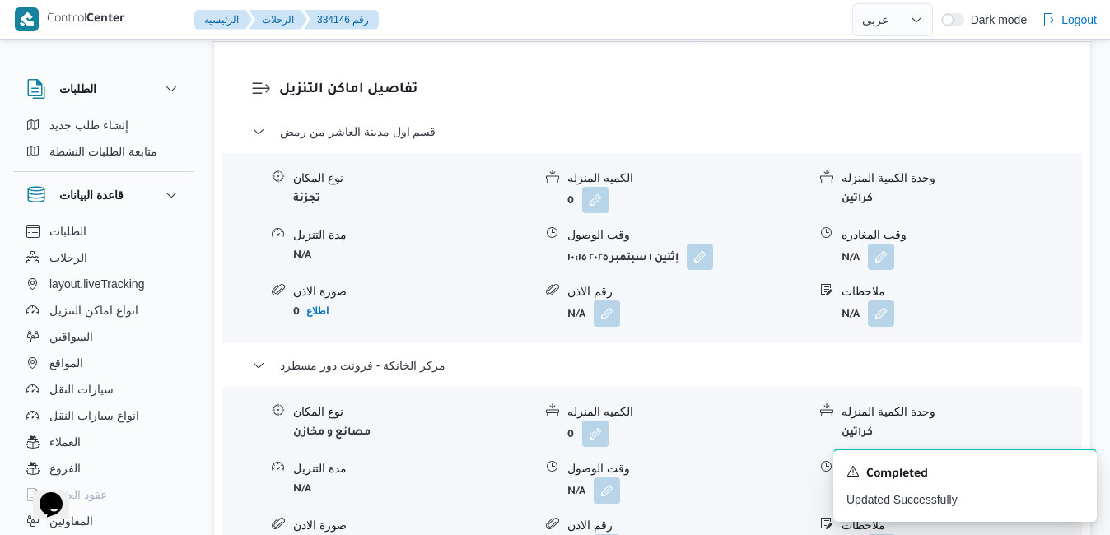
click at [882, 477] on button "button" at bounding box center [881, 490] width 26 height 26
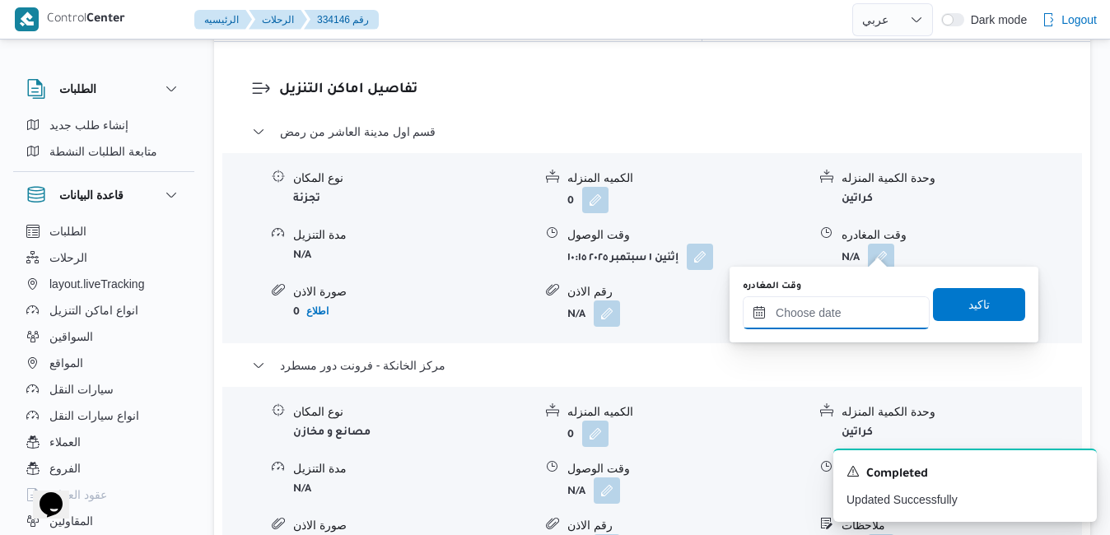
click at [813, 319] on input "وقت المغادره" at bounding box center [835, 312] width 187 height 33
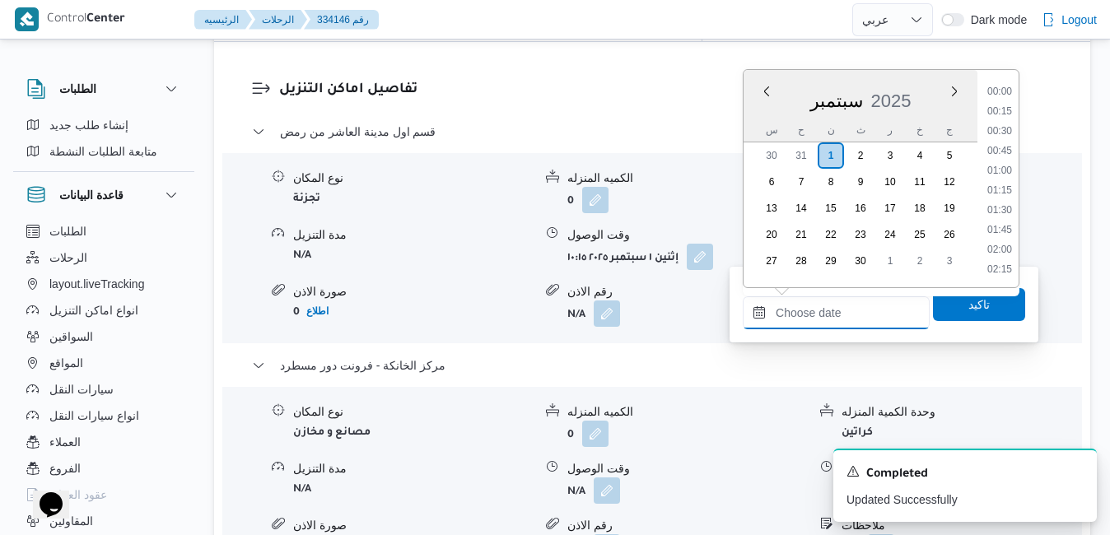
scroll to position [1500, 0]
click at [757, 112] on div "سبتمبر 2025" at bounding box center [860, 98] width 234 height 42
click at [992, 184] on li "18:00" at bounding box center [999, 181] width 38 height 16
type input "[DATE] ١٨:٠٠"
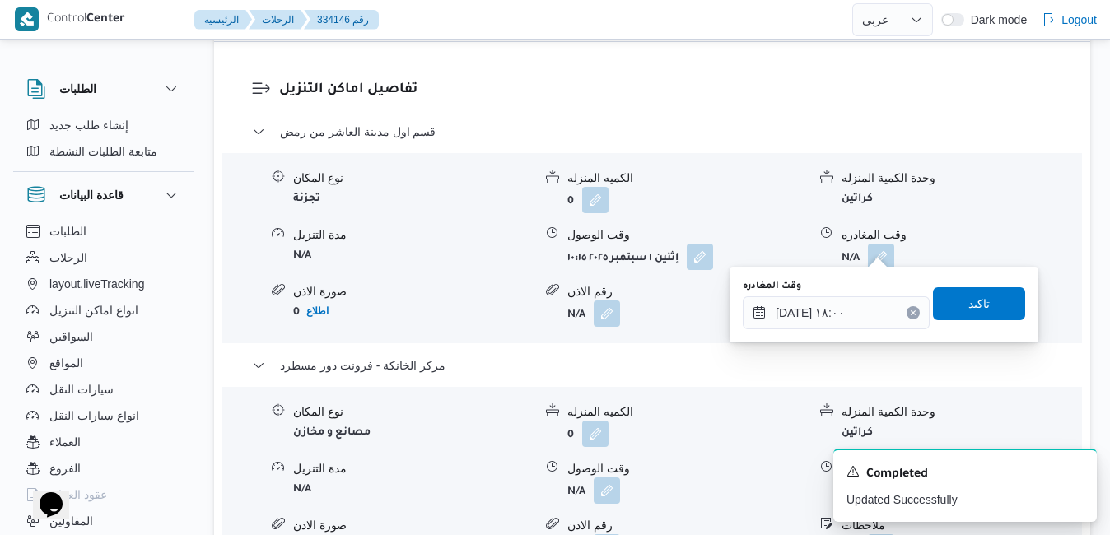
click at [971, 296] on span "تاكيد" at bounding box center [978, 304] width 21 height 20
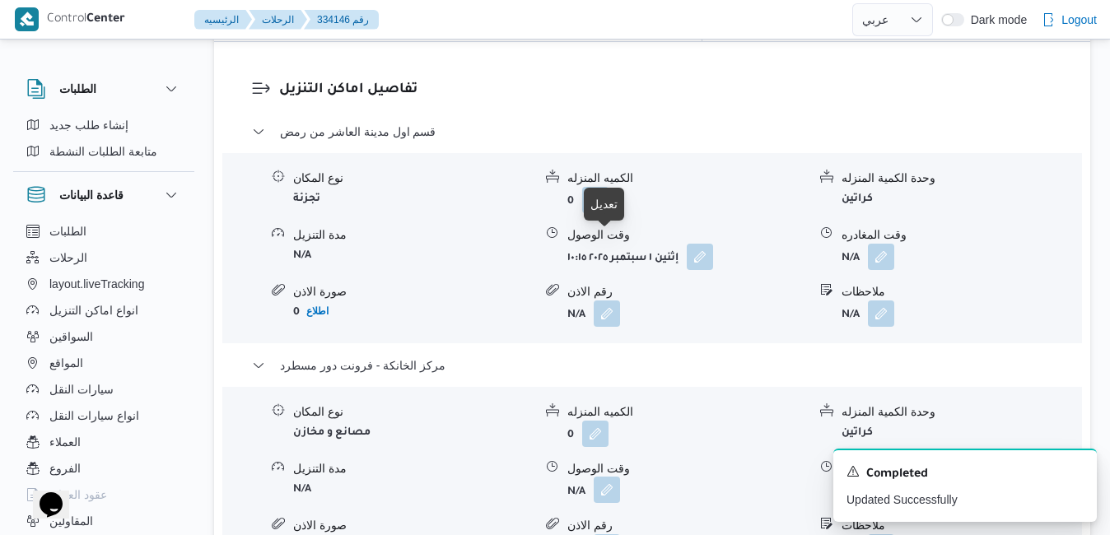
click at [603, 477] on button "button" at bounding box center [606, 490] width 26 height 26
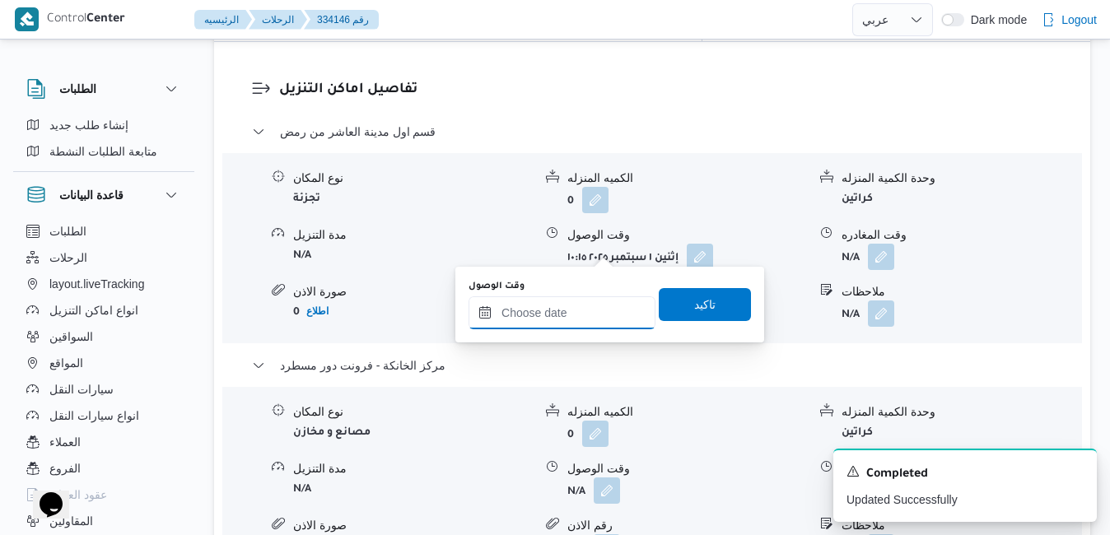
click at [572, 311] on input "وقت الوصول" at bounding box center [561, 312] width 187 height 33
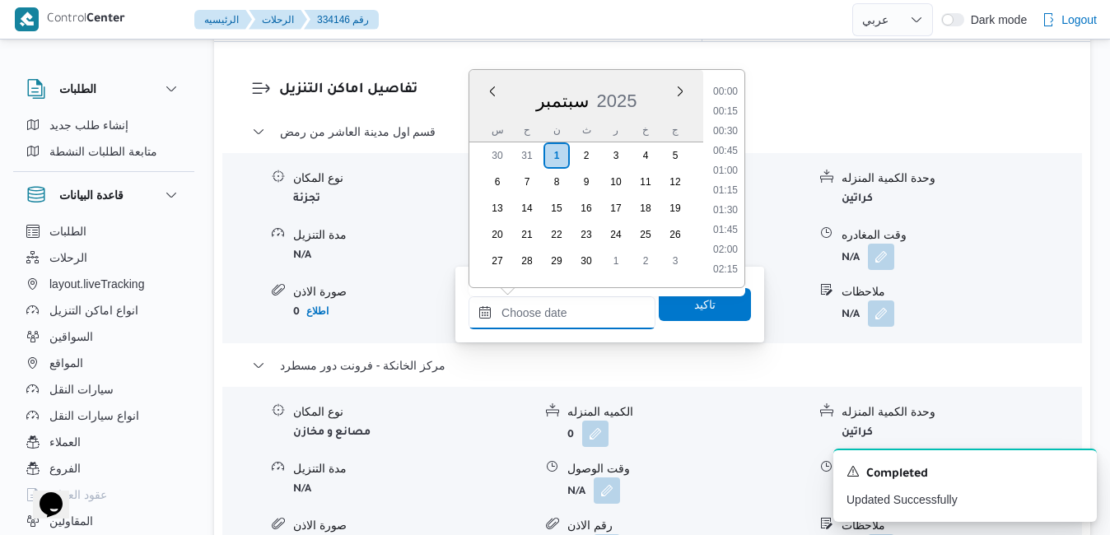
scroll to position [1500, 0]
click at [486, 114] on div "سبتمبر 2025" at bounding box center [586, 98] width 234 height 42
click at [728, 160] on li "17:45" at bounding box center [725, 161] width 38 height 16
type input "٠١/٠٩/٢٠٢٥ ١٧:٤٥"
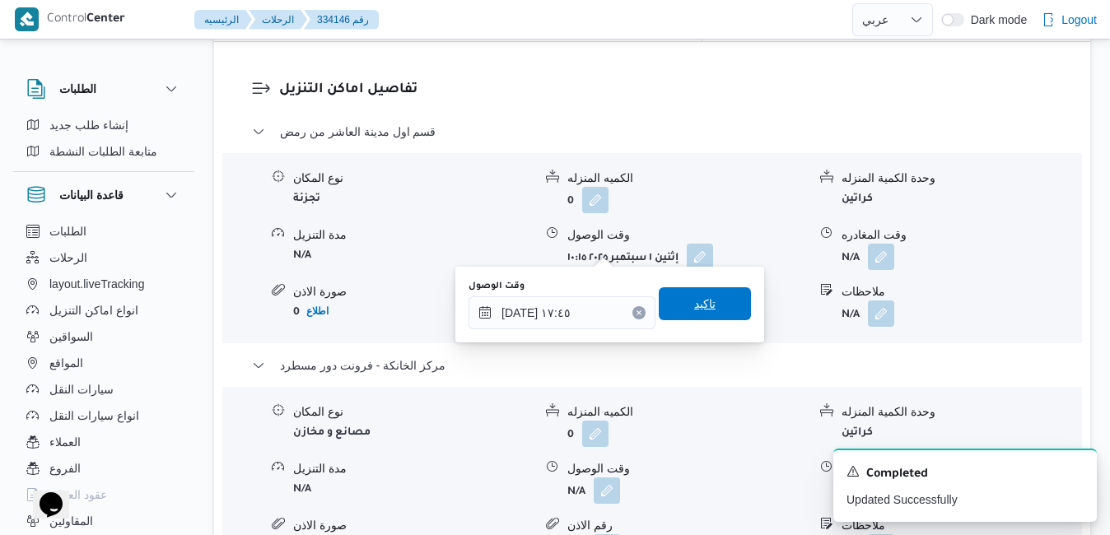
click at [676, 303] on span "تاكيد" at bounding box center [704, 303] width 92 height 33
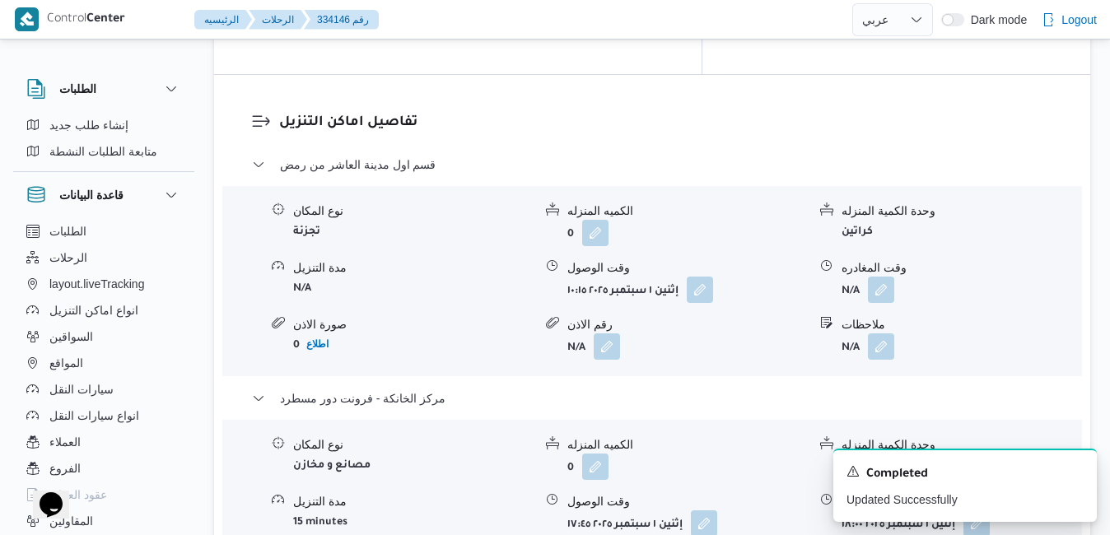
scroll to position [1580, 0]
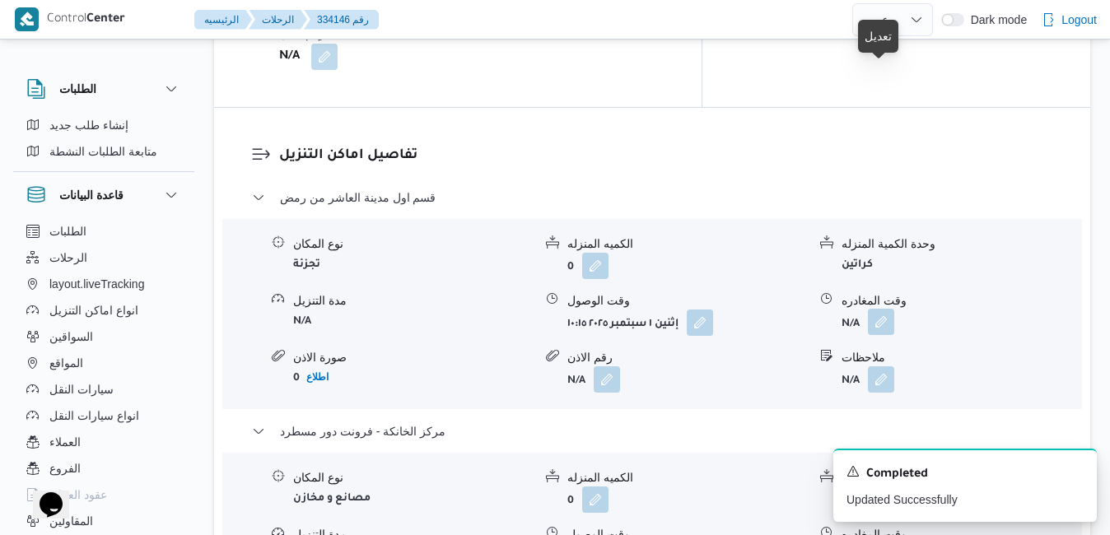
click at [877, 309] on button "button" at bounding box center [881, 322] width 26 height 26
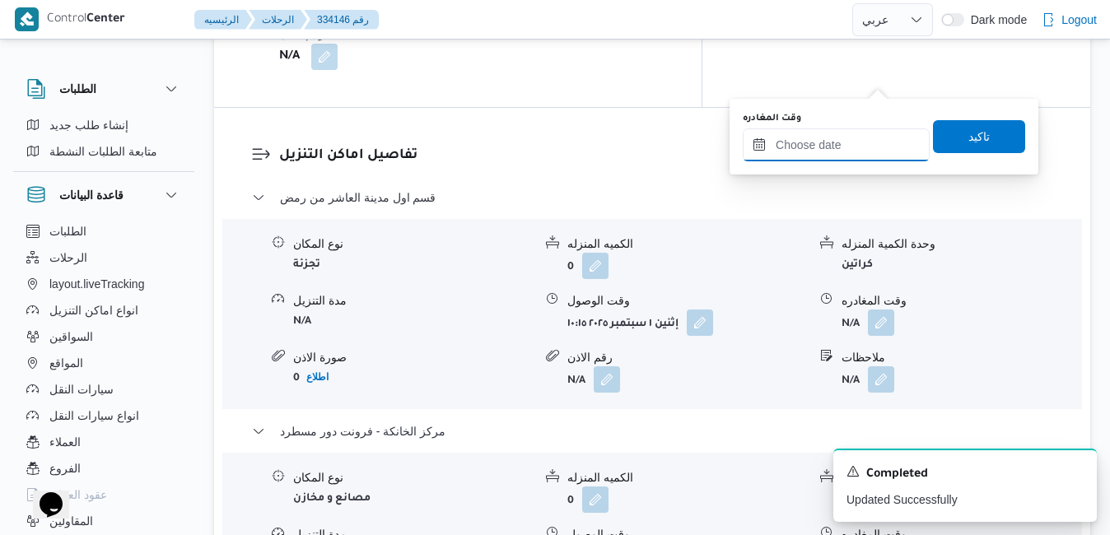
click at [831, 139] on input "وقت المغادره" at bounding box center [835, 144] width 187 height 33
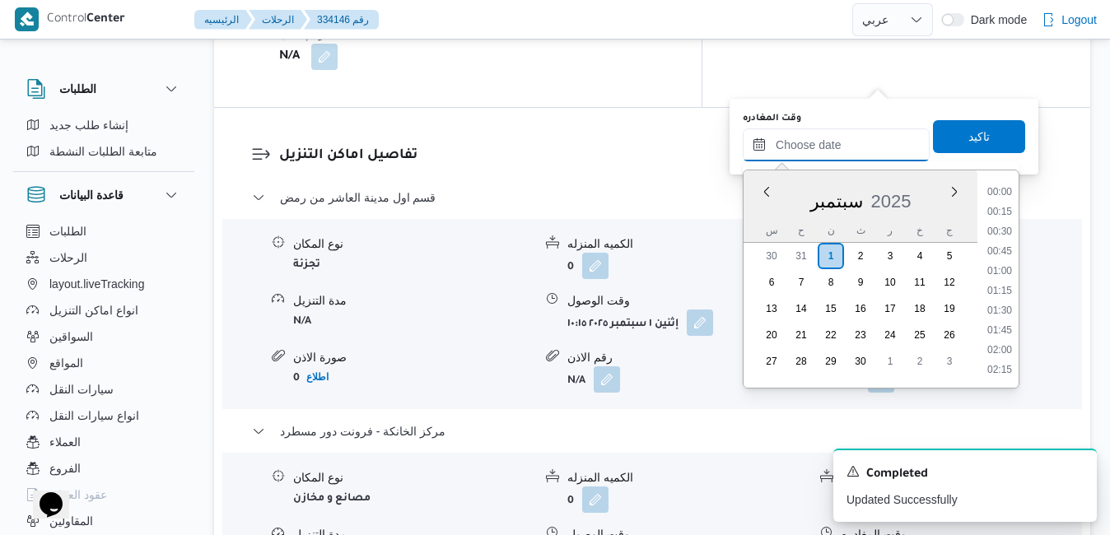
scroll to position [1500, 0]
click at [754, 219] on div "س ح ن ث ر خ ج" at bounding box center [860, 230] width 234 height 23
click at [998, 351] on li "16:45" at bounding box center [999, 350] width 38 height 16
type input "٠١/٠٩/٢٠٢٥ ١٦:٤٥"
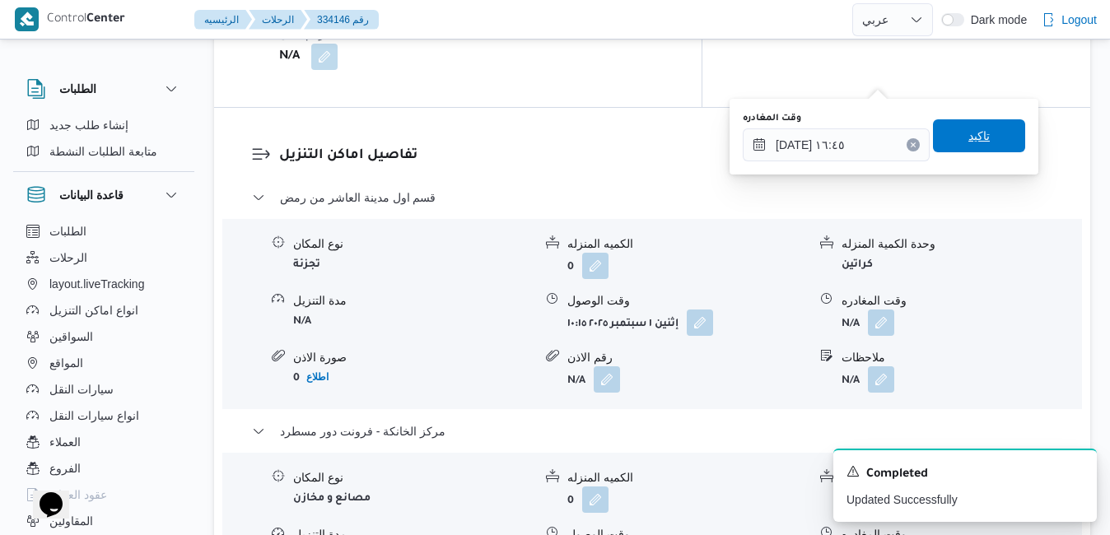
click at [980, 143] on span "تاكيد" at bounding box center [979, 135] width 92 height 33
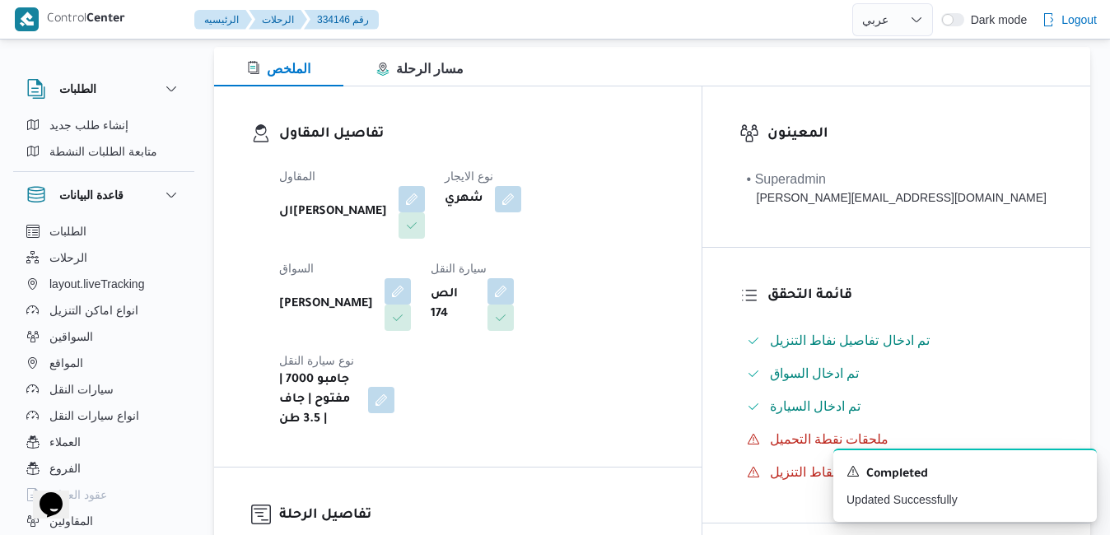
scroll to position [0, 0]
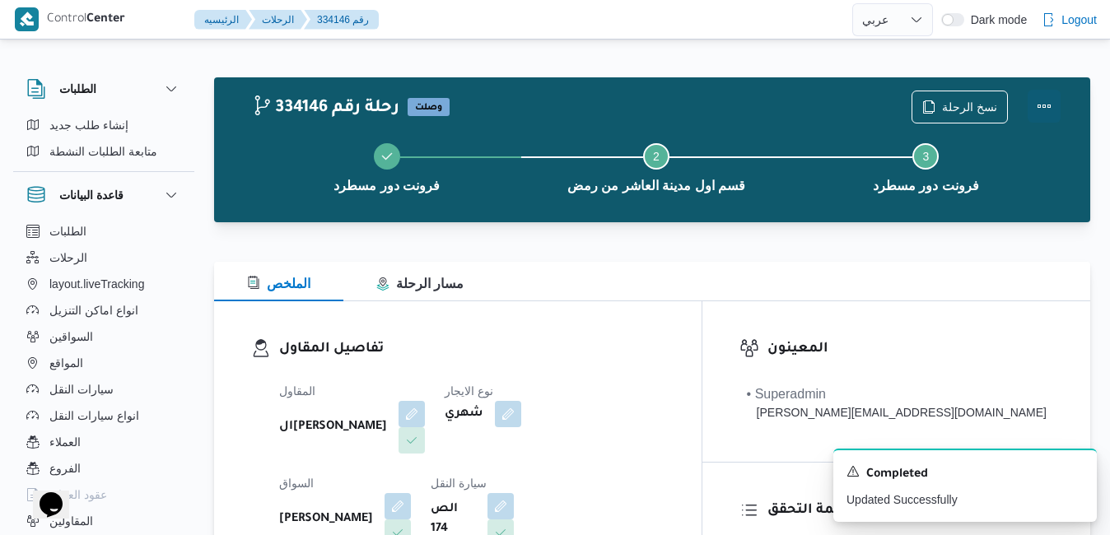
click at [1046, 110] on button "Actions" at bounding box center [1043, 106] width 33 height 33
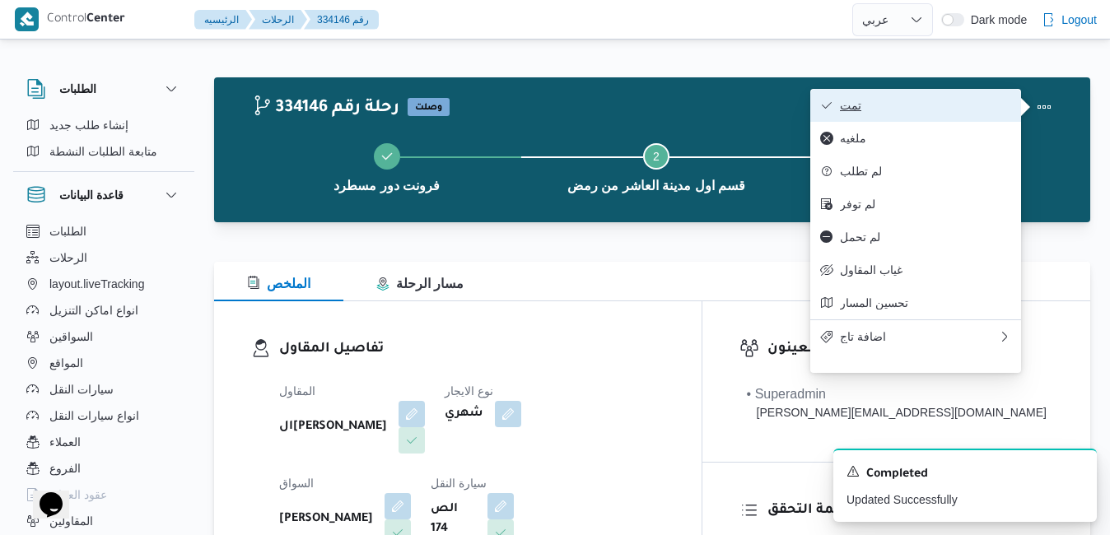
click at [935, 106] on span "تمت" at bounding box center [925, 105] width 171 height 13
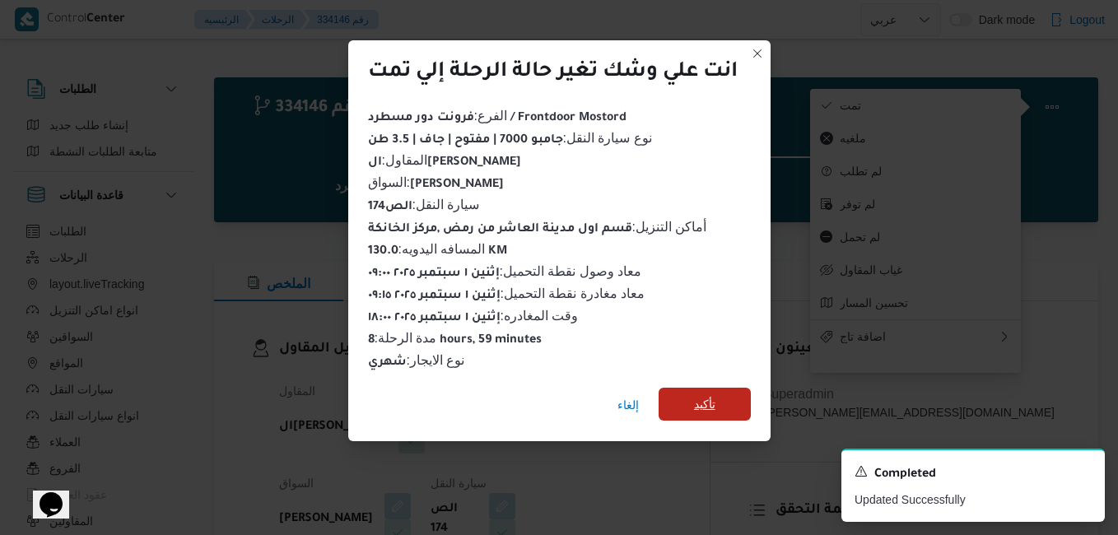
click at [712, 398] on span "تأكيد" at bounding box center [704, 404] width 21 height 20
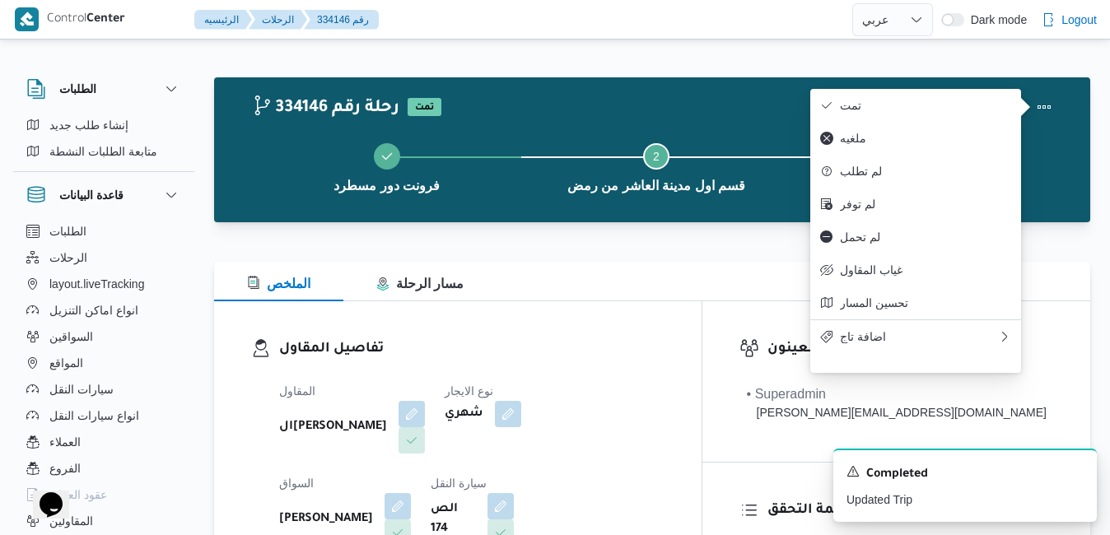
click at [664, 350] on h3 "تفاصيل المقاول" at bounding box center [471, 349] width 385 height 22
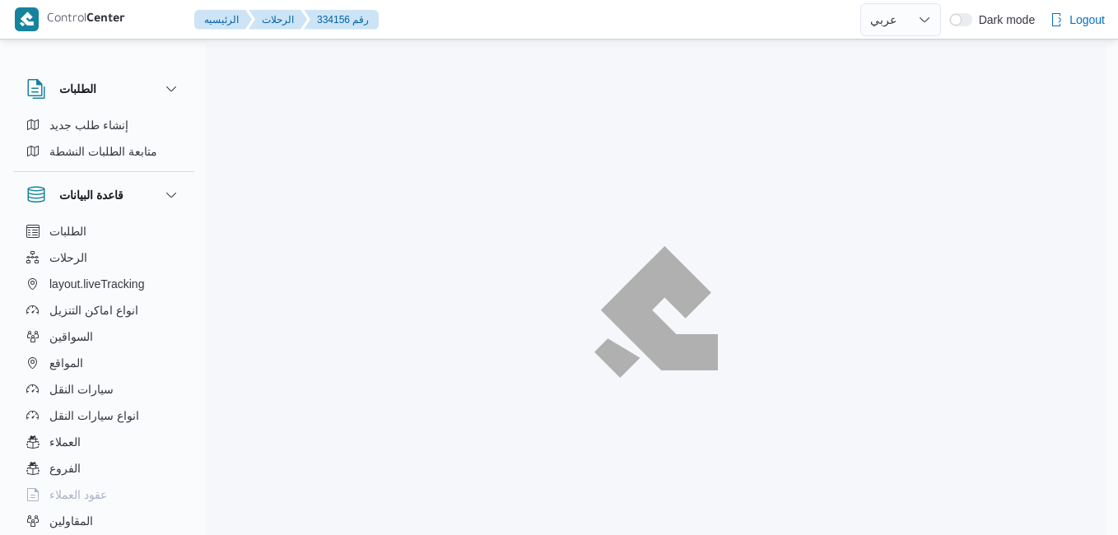
select select "ar"
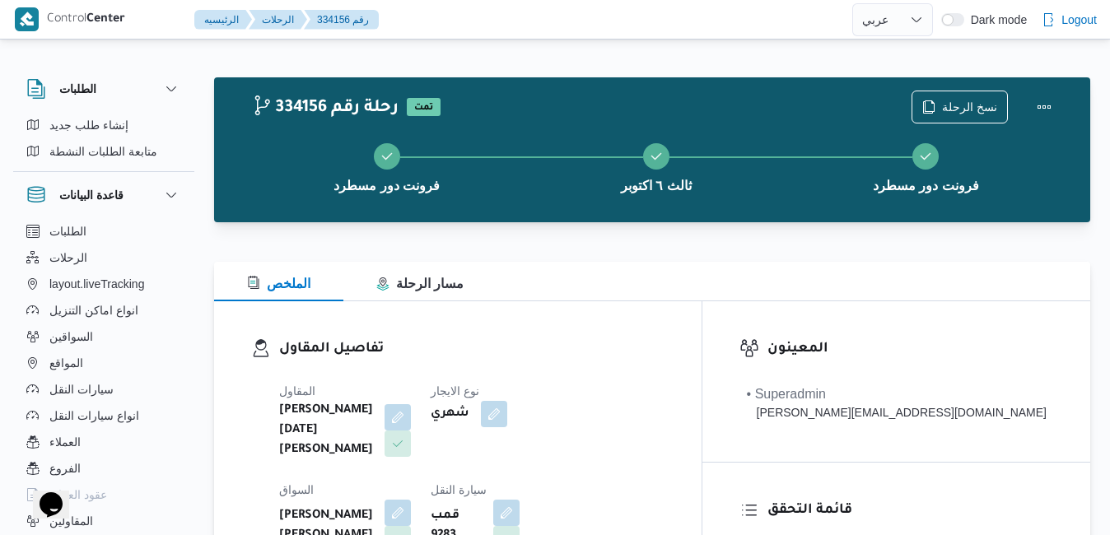
click at [664, 353] on h3 "تفاصيل المقاول" at bounding box center [471, 349] width 385 height 22
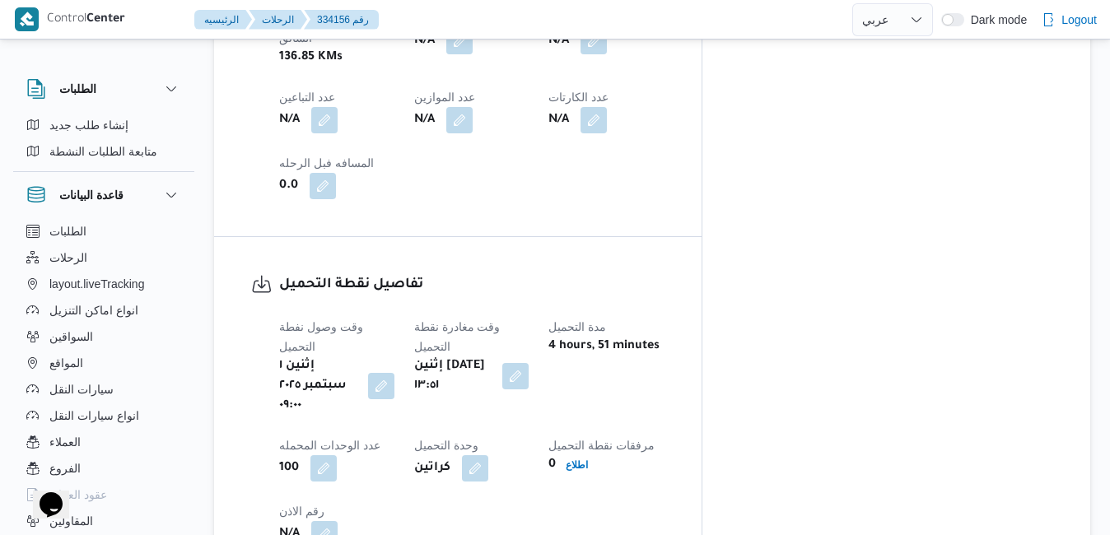
scroll to position [1119, 0]
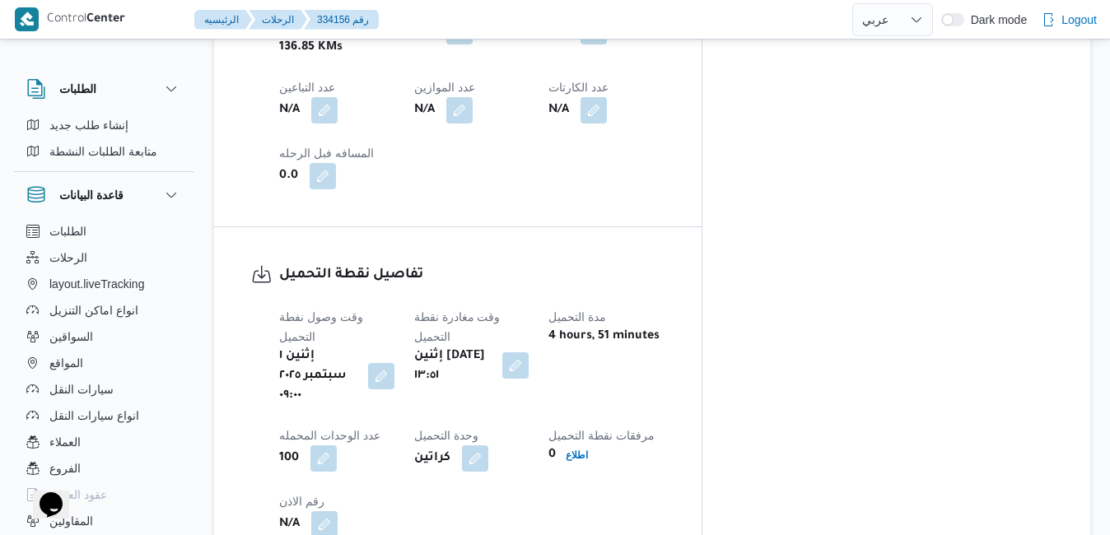
click at [528, 352] on button "button" at bounding box center [515, 365] width 26 height 26
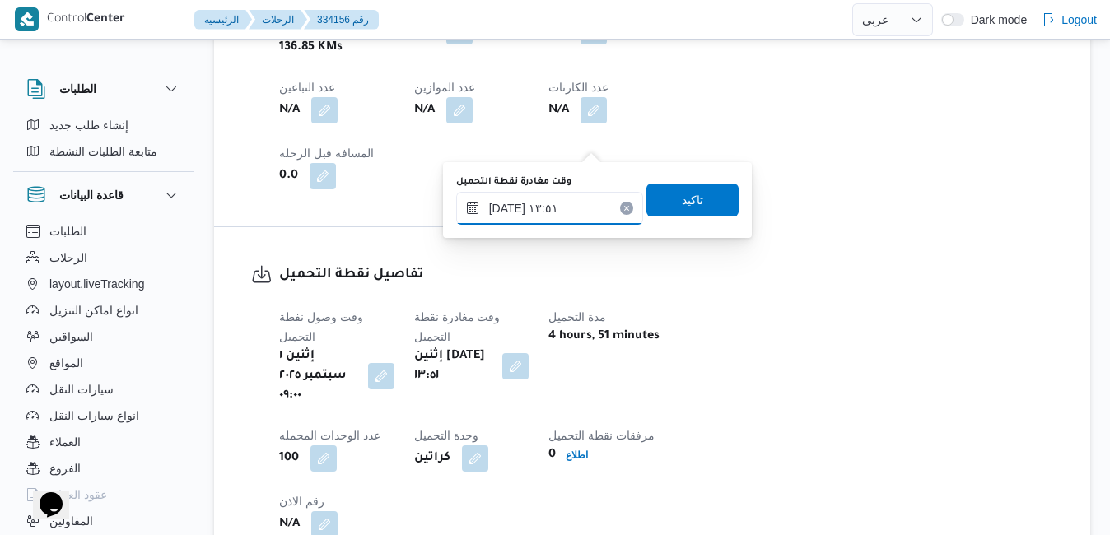
click at [549, 205] on input "[DATE] ١٣:٥١" at bounding box center [549, 208] width 187 height 33
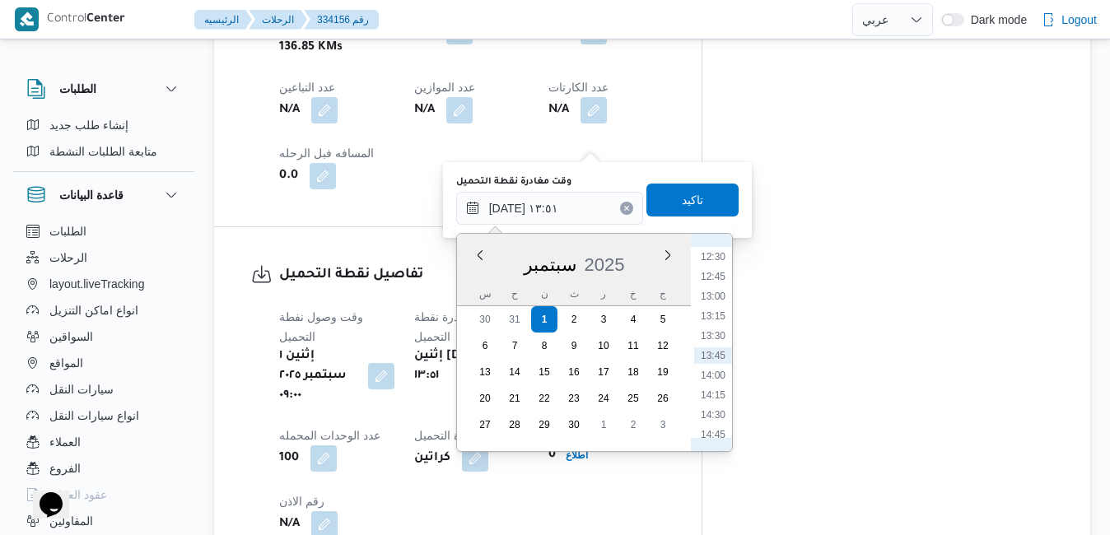
scroll to position [819, 0]
click at [718, 249] on li "10:15" at bounding box center [713, 246] width 38 height 16
type input "[DATE] ١٠:١٥"
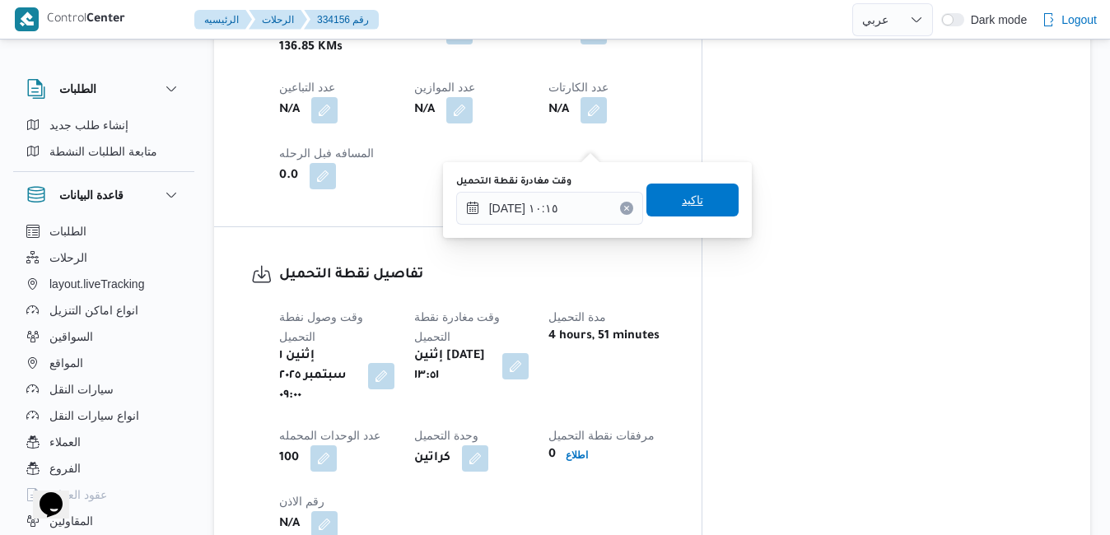
click at [683, 199] on span "تاكيد" at bounding box center [692, 200] width 21 height 20
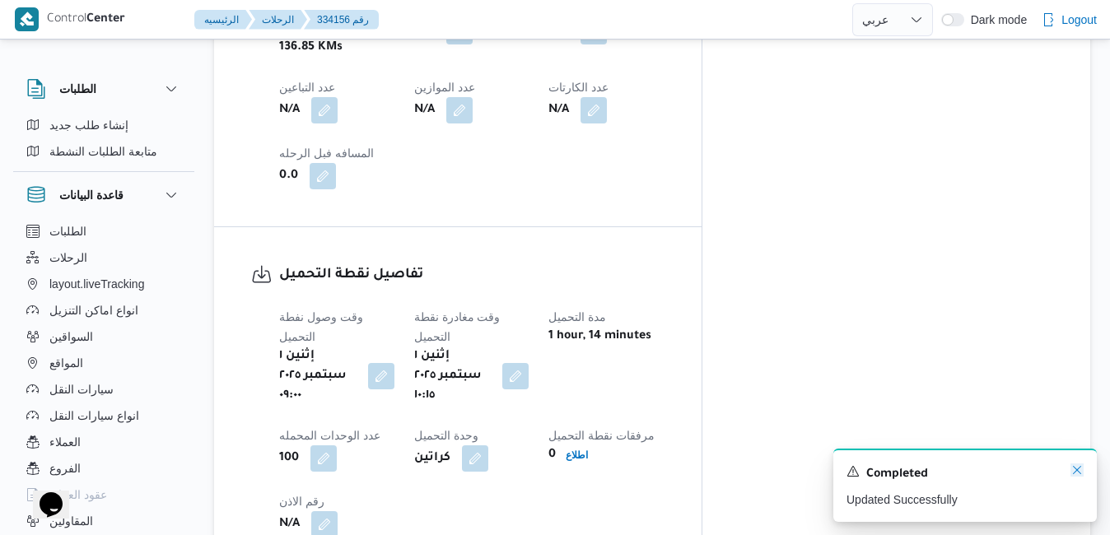
click at [1075, 475] on icon "Dismiss toast" at bounding box center [1076, 469] width 13 height 13
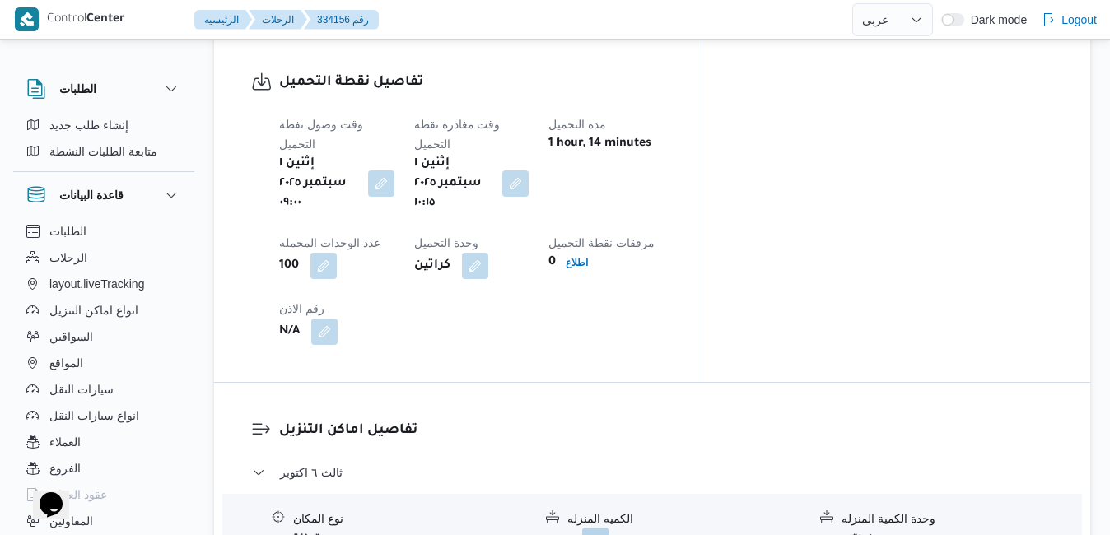
scroll to position [1317, 0]
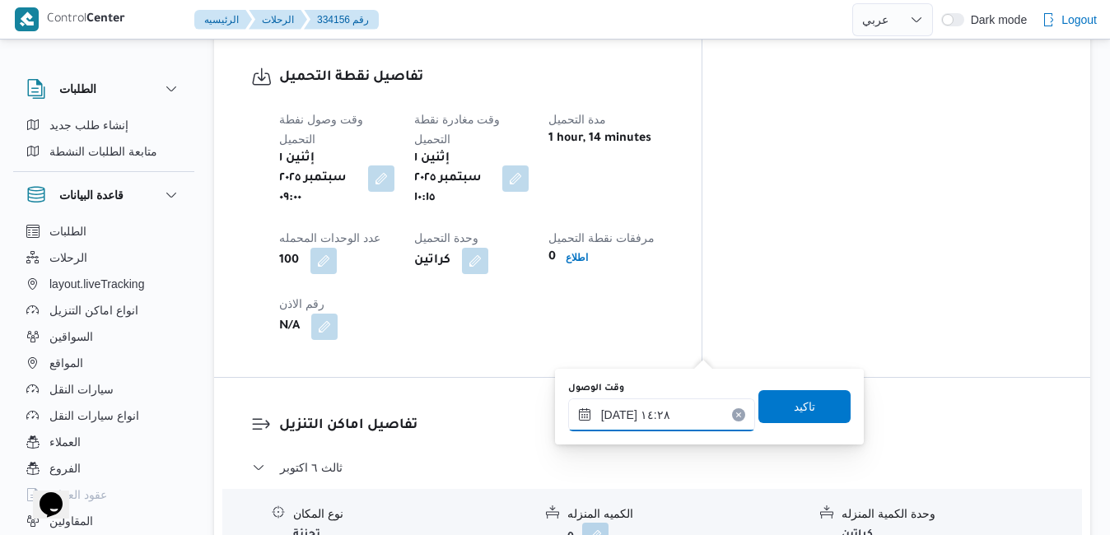
click at [663, 411] on input "[DATE] ١٤:٢٨" at bounding box center [661, 414] width 187 height 33
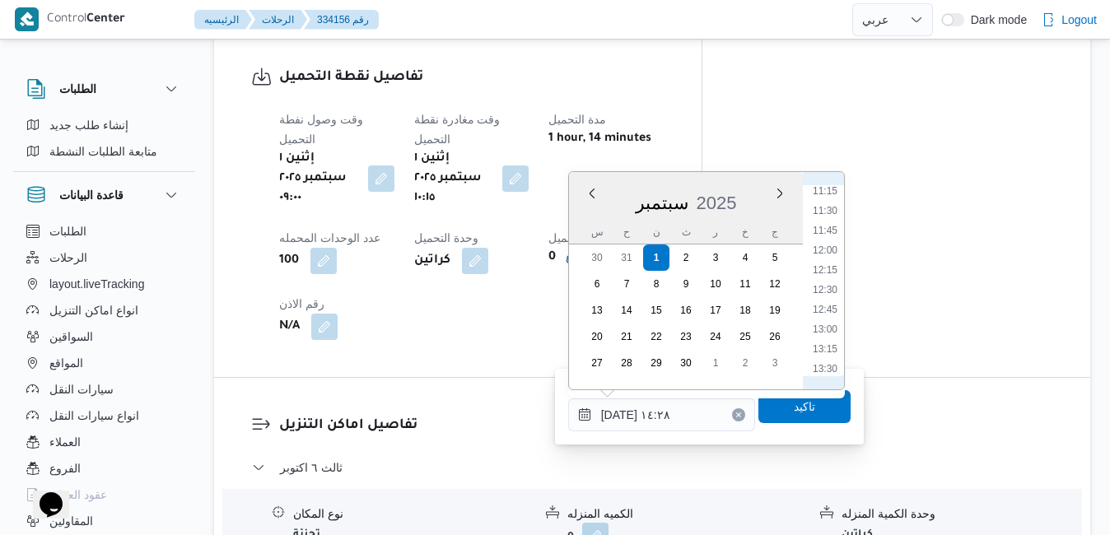
scroll to position [859, 0]
click at [828, 223] on li "11:15" at bounding box center [825, 224] width 38 height 16
type input "[DATE] ١١:١٥"
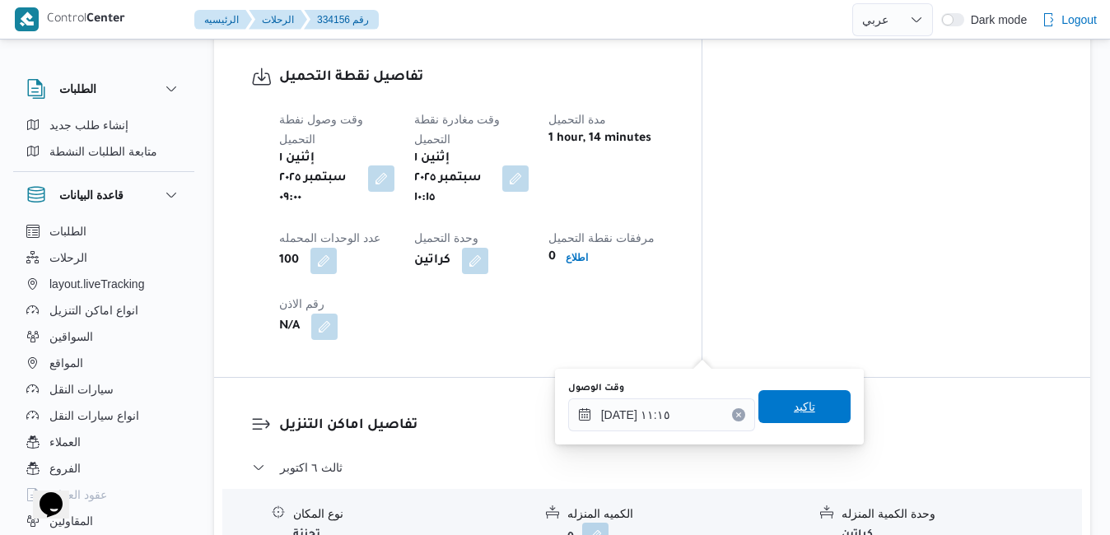
click at [793, 416] on span "تاكيد" at bounding box center [803, 407] width 21 height 20
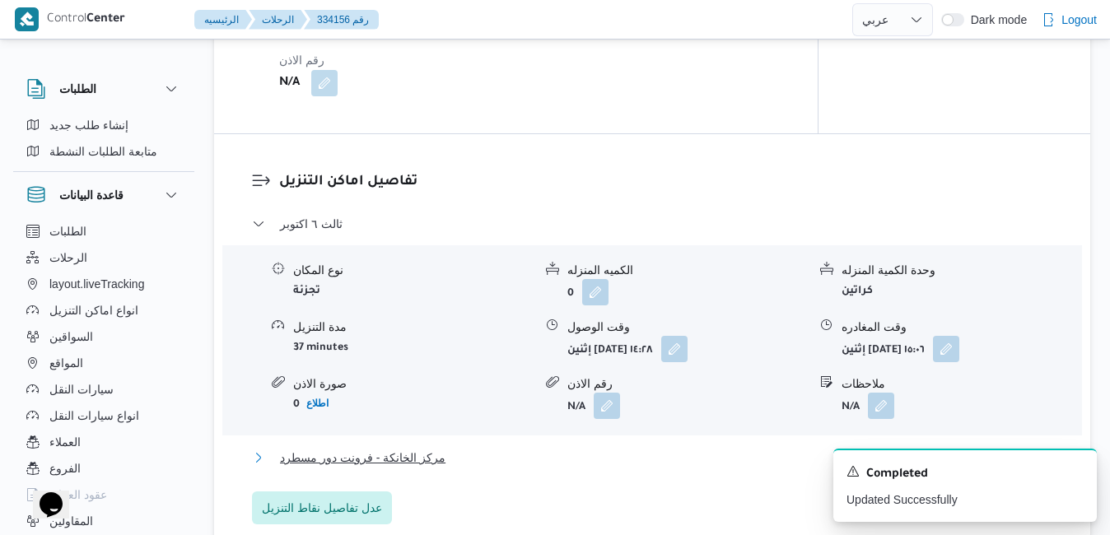
click at [706, 454] on button "مركز الخانكة - فرونت دور مسطرد" at bounding box center [652, 458] width 801 height 20
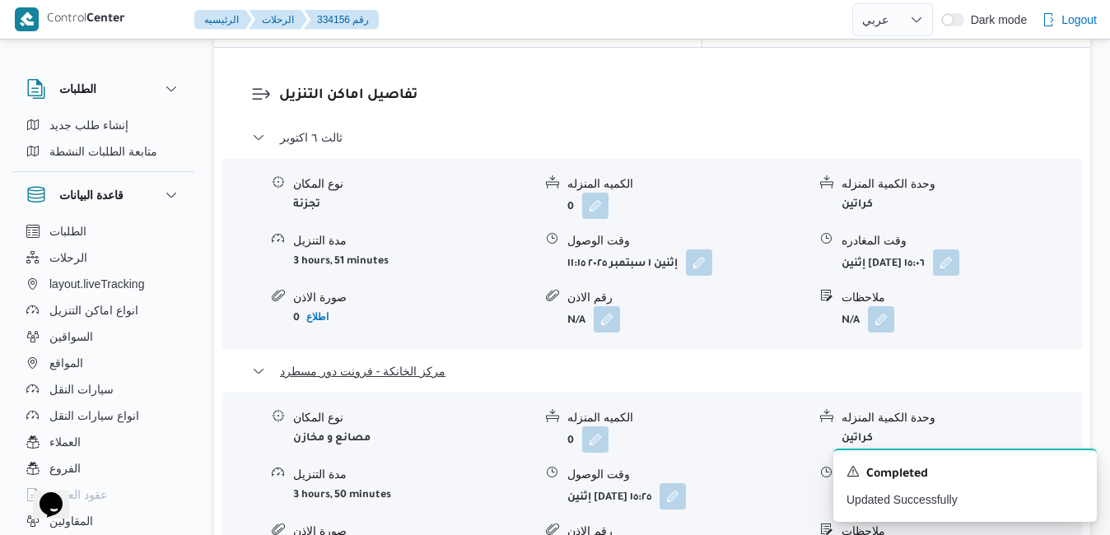
scroll to position [1679, 0]
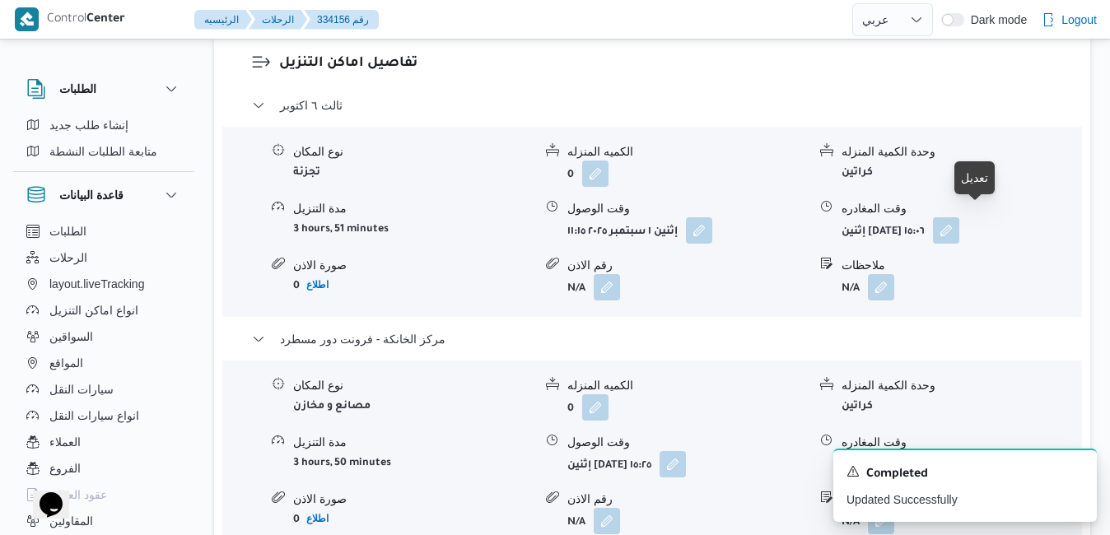
click at [958, 450] on button "button" at bounding box center [945, 463] width 26 height 26
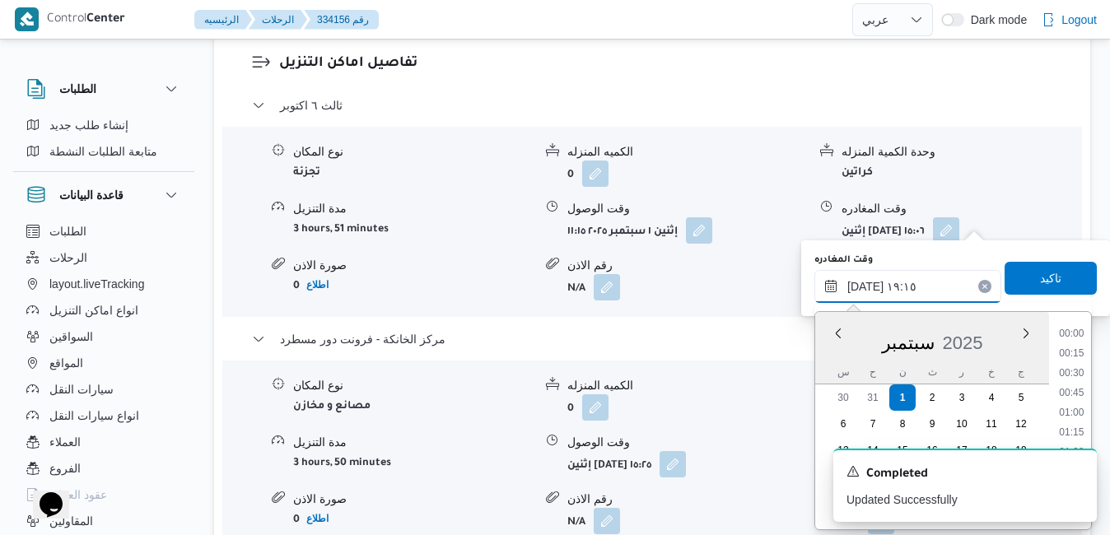
click at [891, 291] on input "[DATE] ١٩:١٥" at bounding box center [907, 286] width 187 height 33
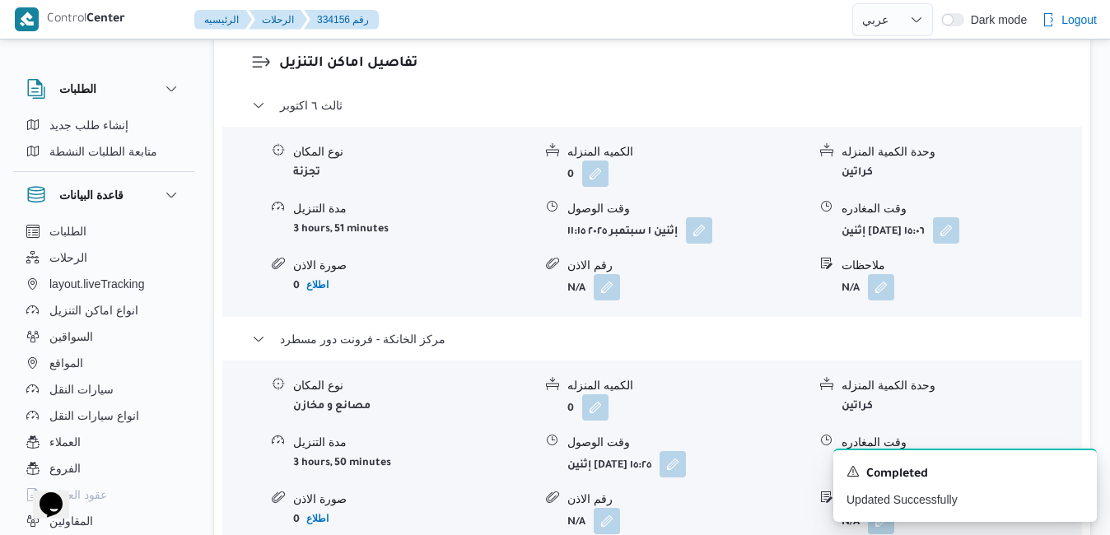
click at [691, 364] on div "تفاصيل اماكن التنزيل ثالث [DATE] نوع المكان تجزئة الكميه المنزله 0 وحدة الكمية …" at bounding box center [652, 324] width 876 height 617
click at [958, 450] on button "button" at bounding box center [945, 463] width 26 height 26
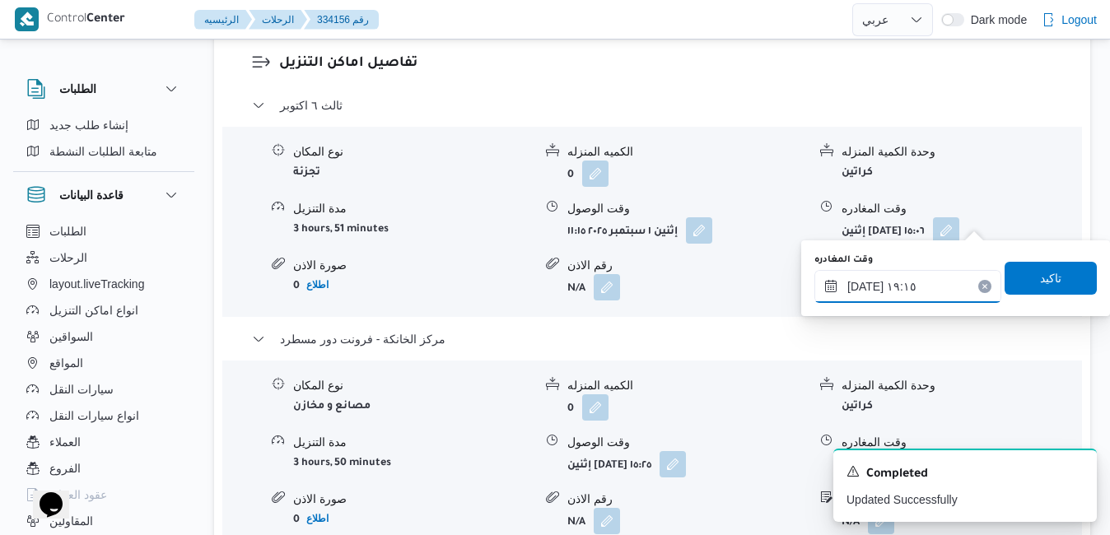
click at [897, 288] on input "[DATE] ١٩:١٥" at bounding box center [907, 286] width 187 height 33
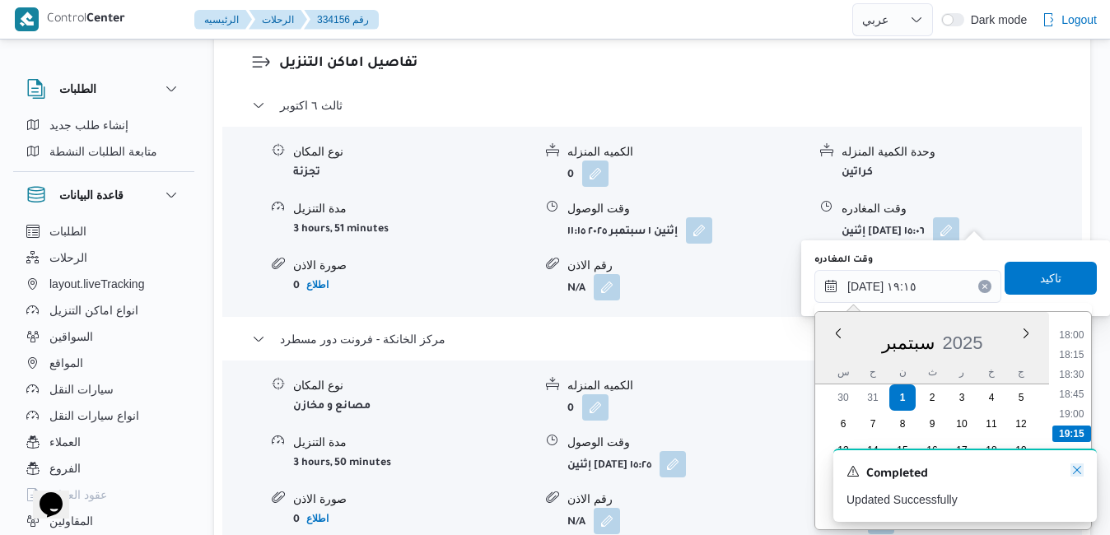
click at [1077, 468] on icon "Dismiss toast" at bounding box center [1076, 469] width 13 height 13
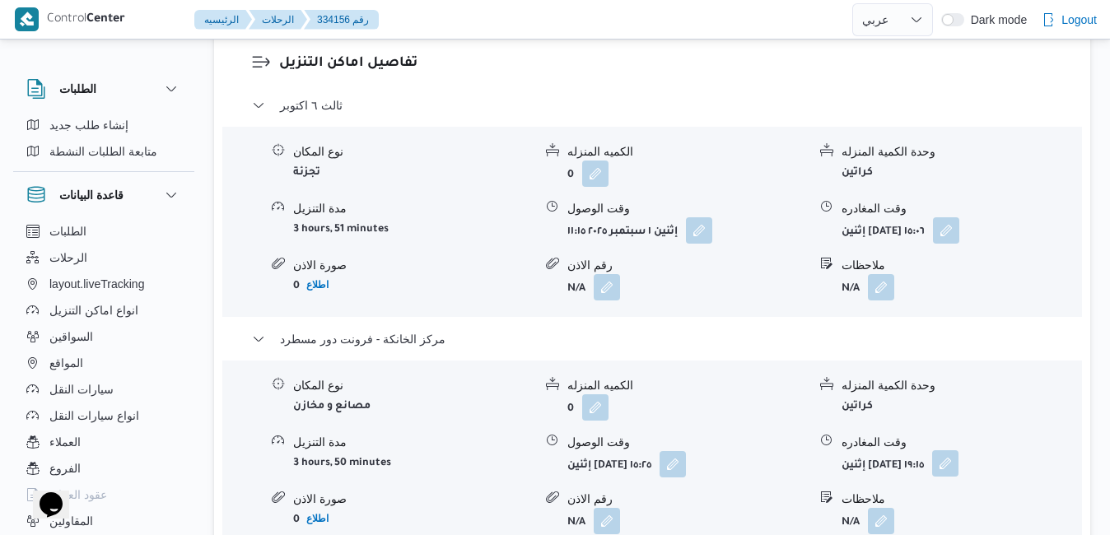
click at [958, 450] on button "button" at bounding box center [945, 463] width 26 height 26
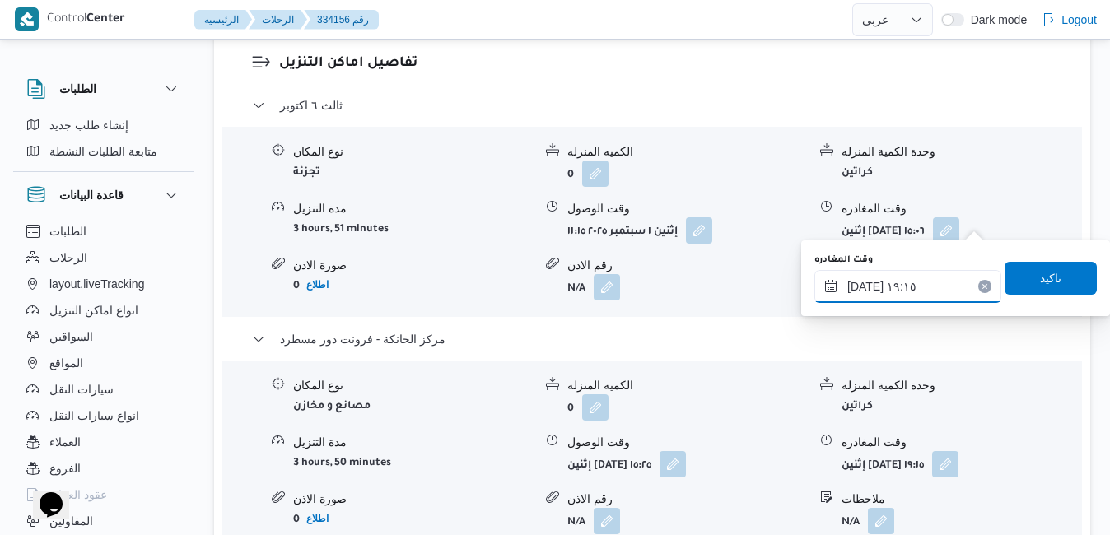
click at [938, 301] on input "[DATE] ١٩:١٥" at bounding box center [907, 286] width 187 height 33
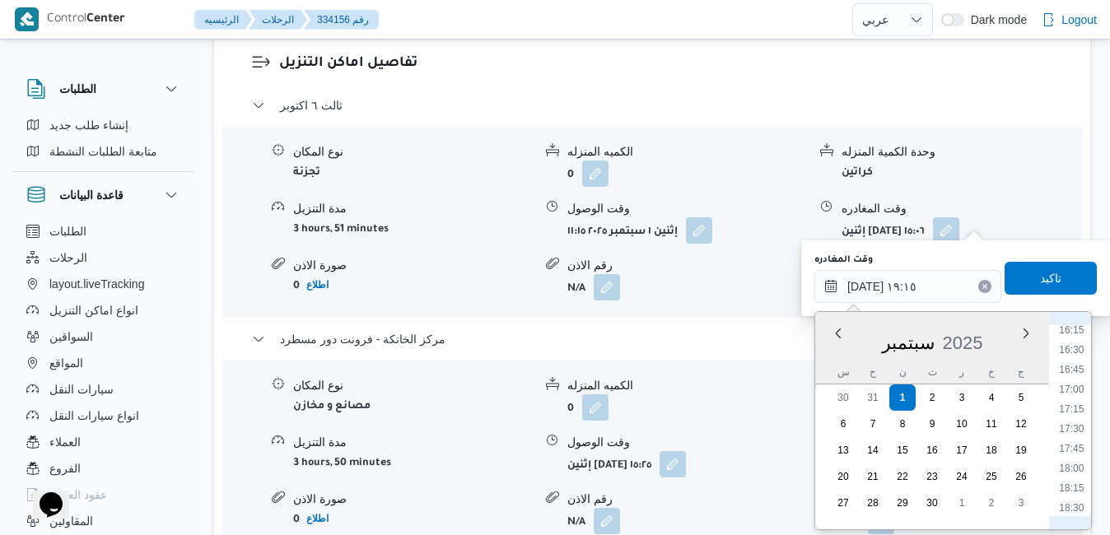
scroll to position [1254, 0]
click at [1078, 348] on li "16:00" at bounding box center [1071, 344] width 38 height 16
type input "٠١/٠٩/٢٠٢٥ ١٦:٠٠"
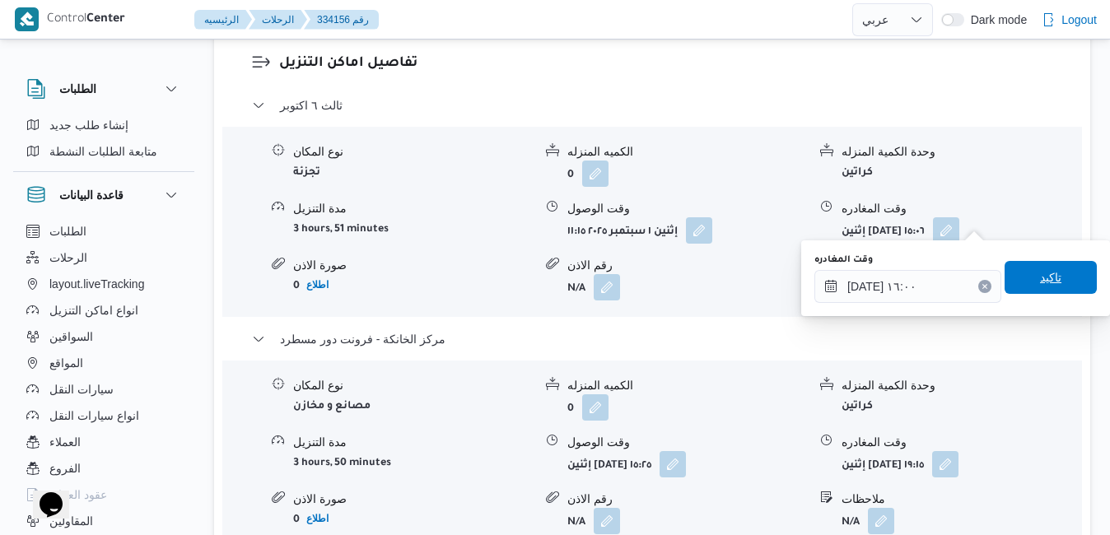
click at [1045, 281] on span "تاكيد" at bounding box center [1050, 278] width 21 height 20
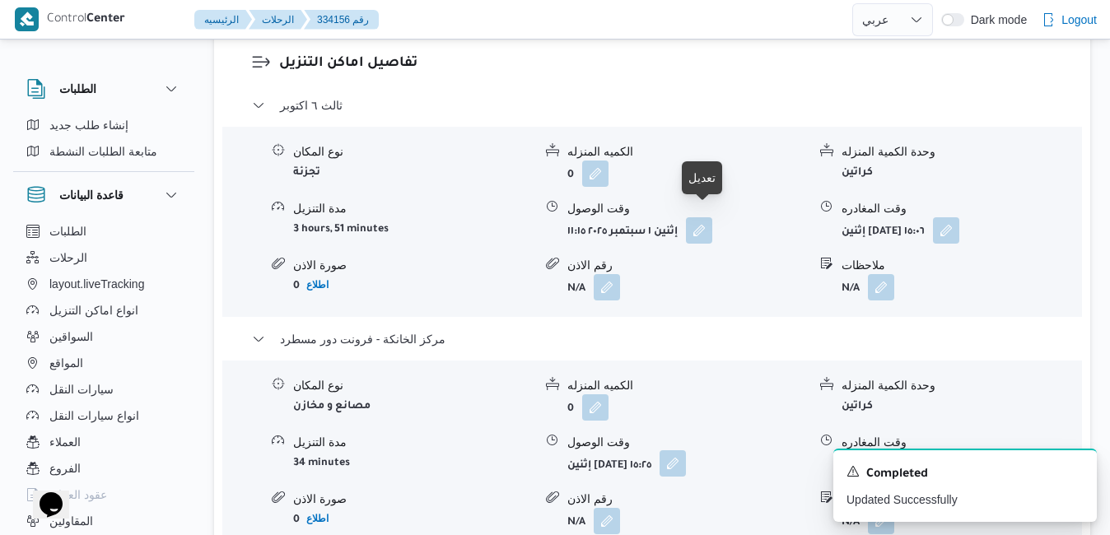
click at [686, 450] on button "button" at bounding box center [672, 463] width 26 height 26
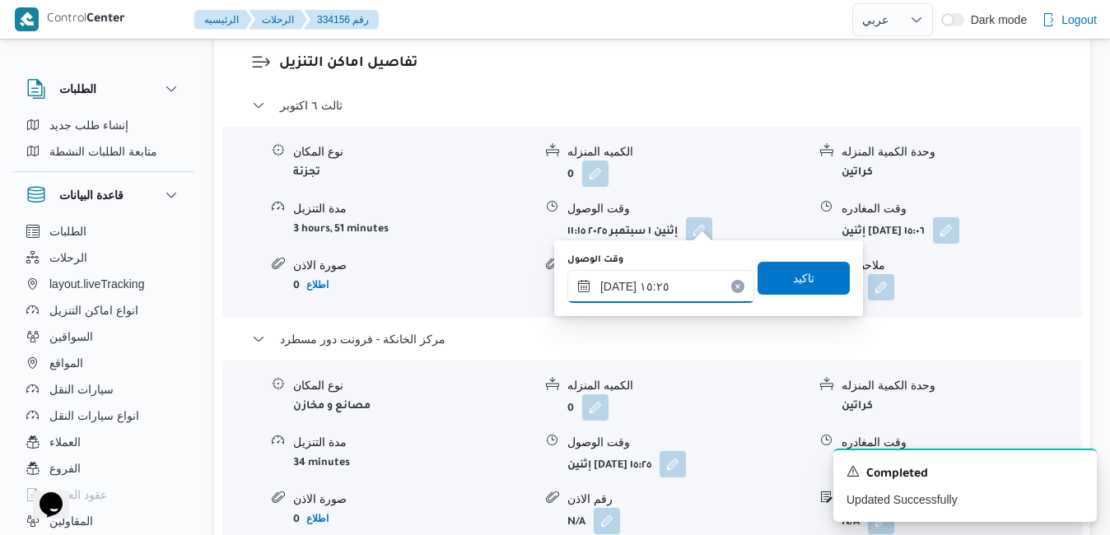
click at [658, 278] on input "٠١/٠٩/٢٠٢٥ ١٥:٢٥" at bounding box center [660, 286] width 187 height 33
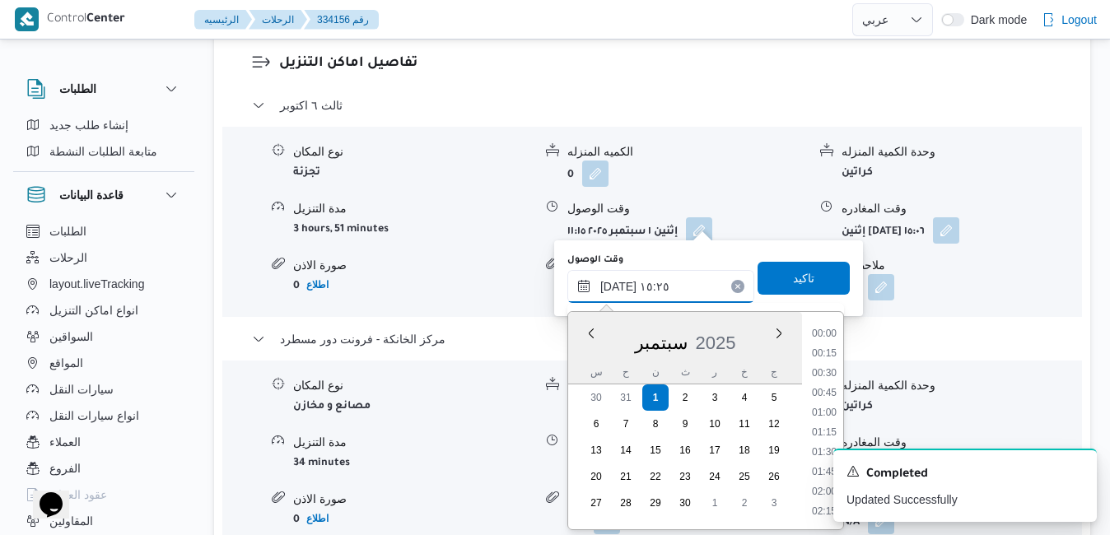
scroll to position [1105, 0]
click at [1078, 472] on icon "Dismiss toast" at bounding box center [1076, 469] width 13 height 13
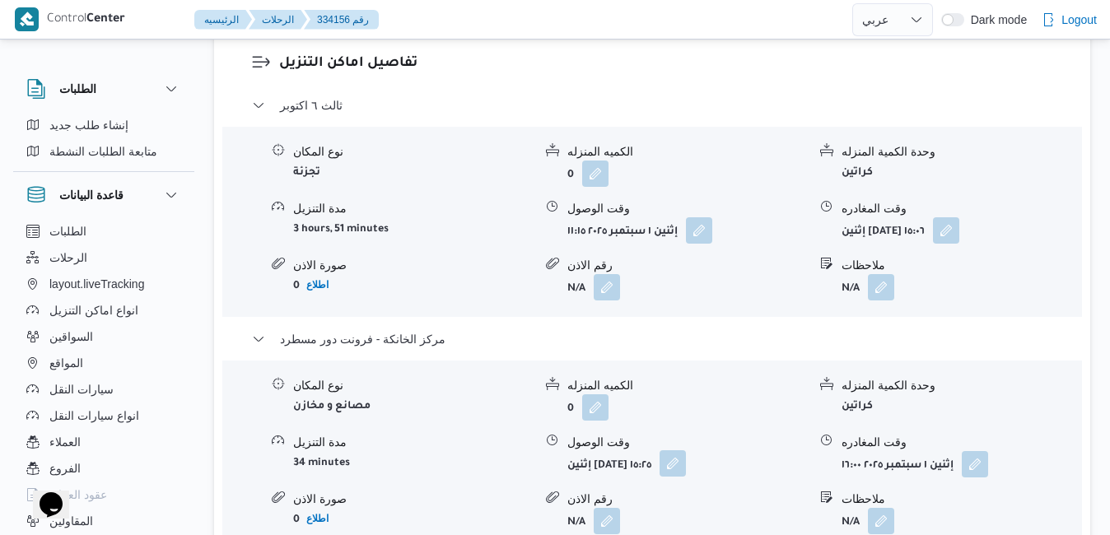
click at [686, 450] on button "button" at bounding box center [672, 463] width 26 height 26
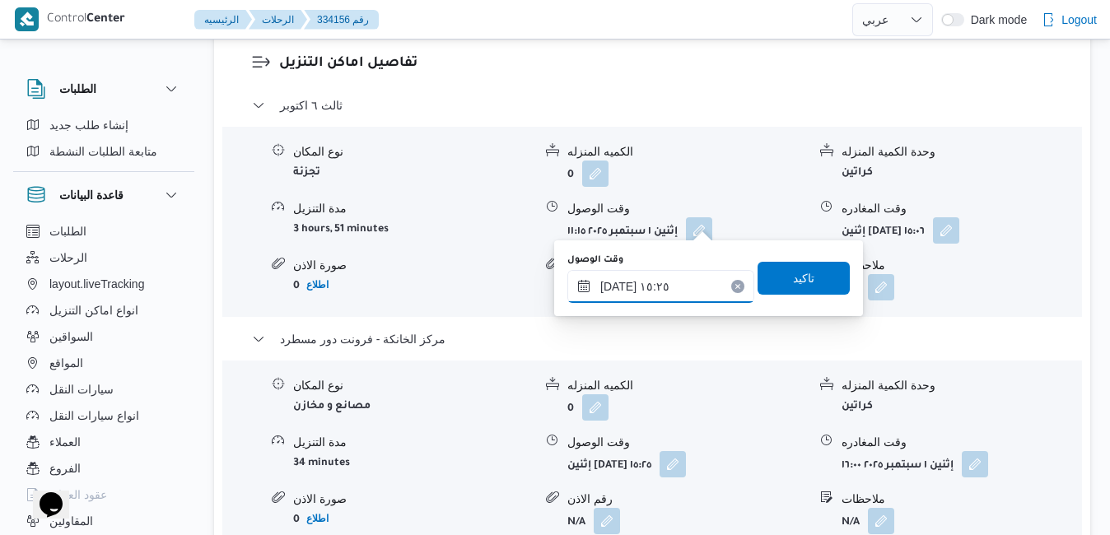
click at [656, 284] on input "٠١/٠٩/٢٠٢٥ ١٥:٢٥" at bounding box center [660, 286] width 187 height 33
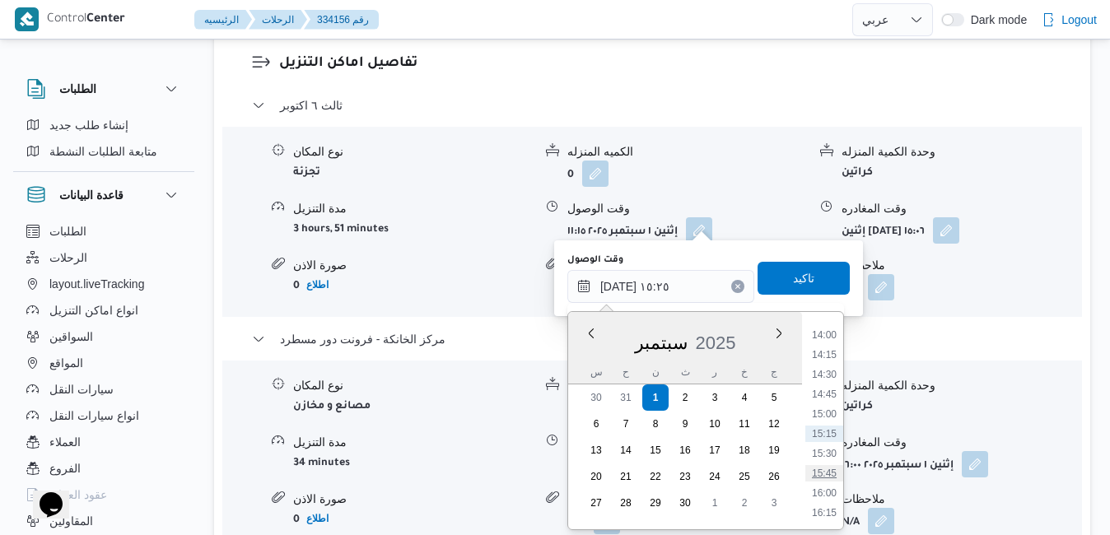
click at [831, 472] on li "15:45" at bounding box center [824, 473] width 38 height 16
type input "٠١/٠٩/٢٠٢٥ ١٥:٤٥"
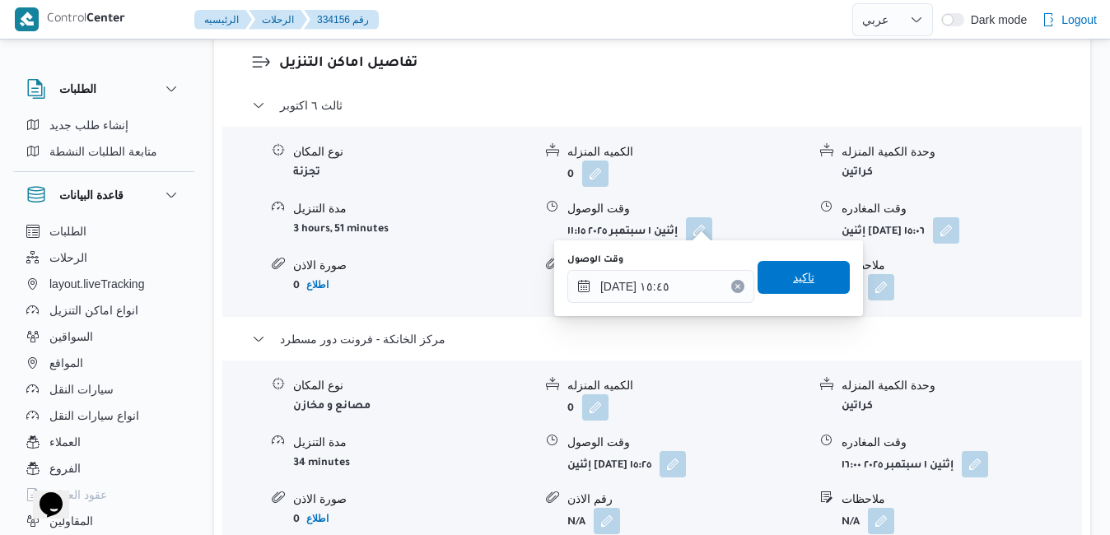
click at [810, 278] on span "تاكيد" at bounding box center [803, 277] width 92 height 33
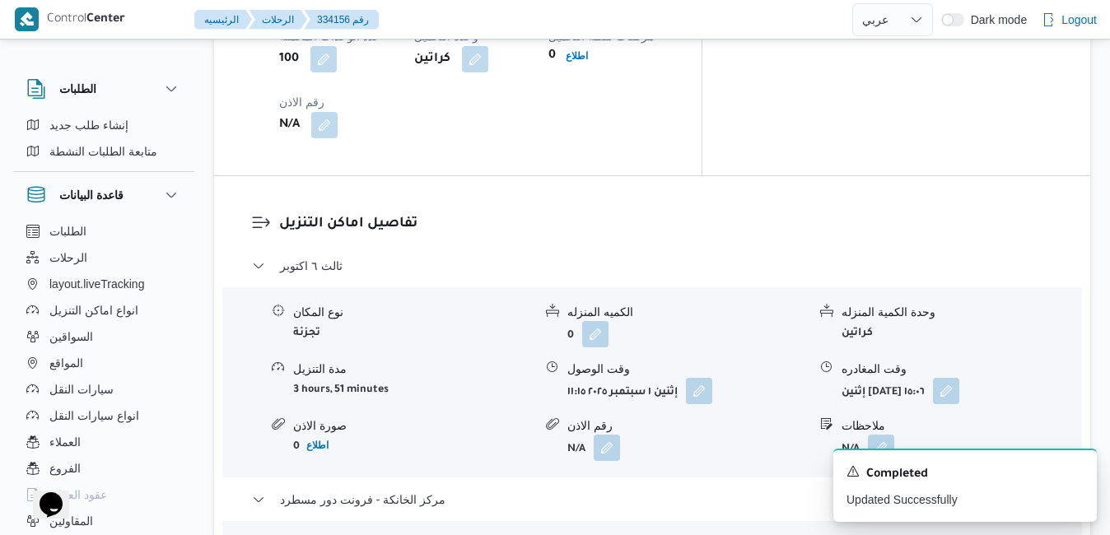
scroll to position [1515, 0]
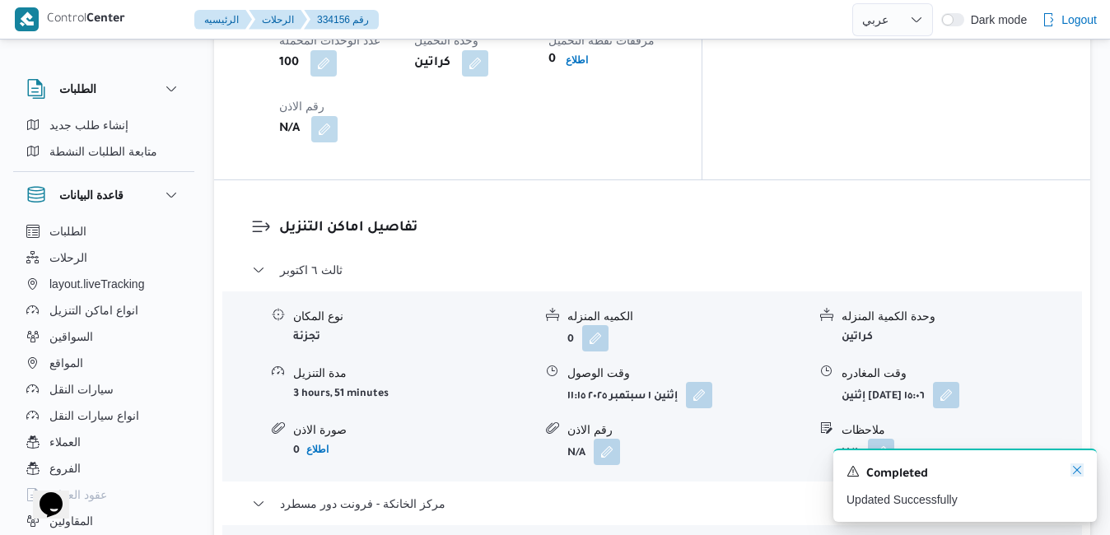
click at [1077, 470] on icon "Dismiss toast" at bounding box center [1076, 469] width 13 height 13
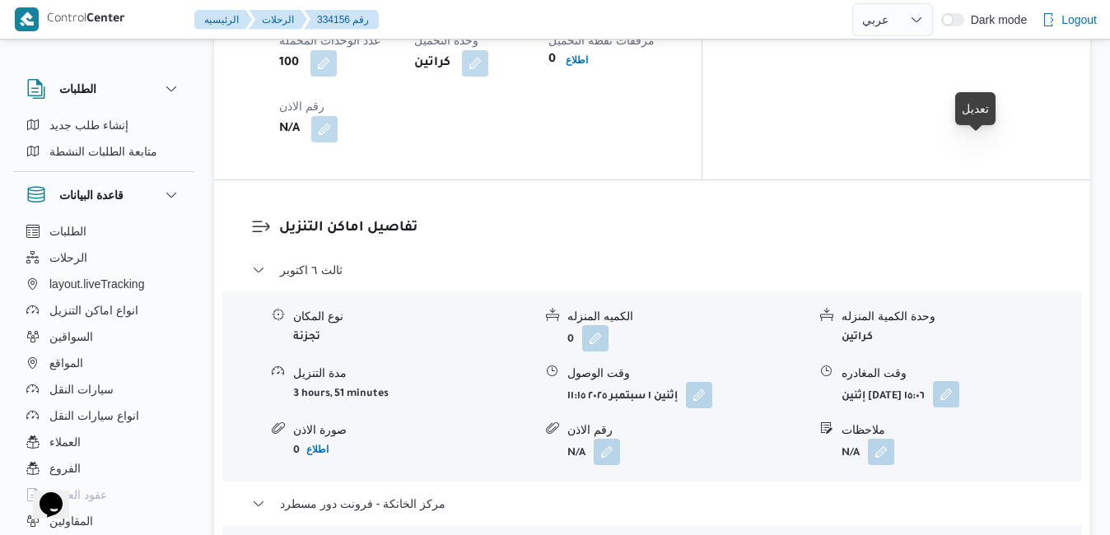
click at [959, 381] on button "button" at bounding box center [946, 394] width 26 height 26
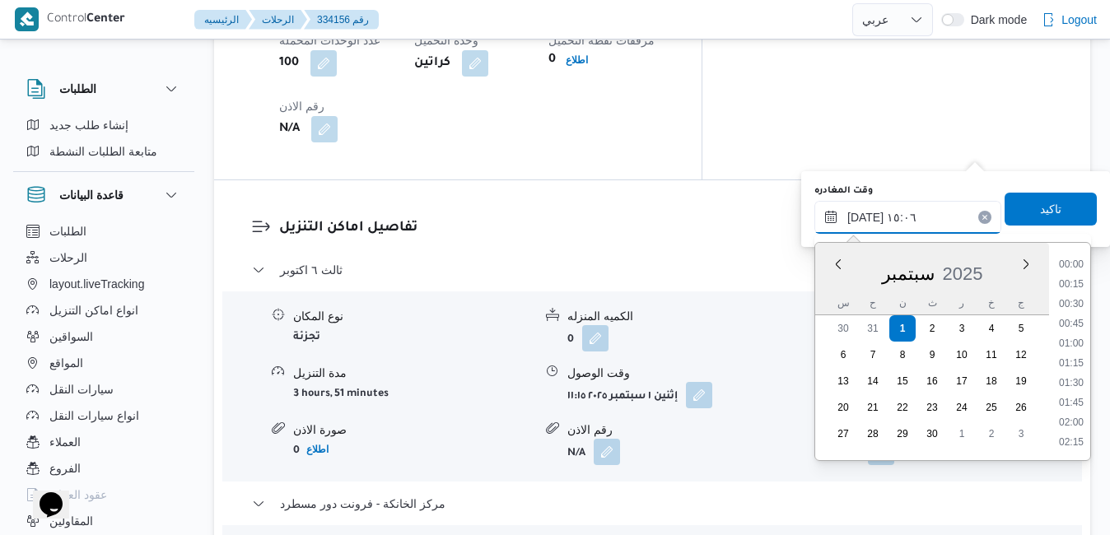
click at [915, 214] on input "٠١/٠٩/٢٠٢٥ ١٥:٠٦" at bounding box center [907, 217] width 187 height 33
click at [1073, 338] on li "14:45" at bounding box center [1071, 345] width 38 height 16
type input "٠١/٠٩/٢٠٢٥ ١٤:٤٥"
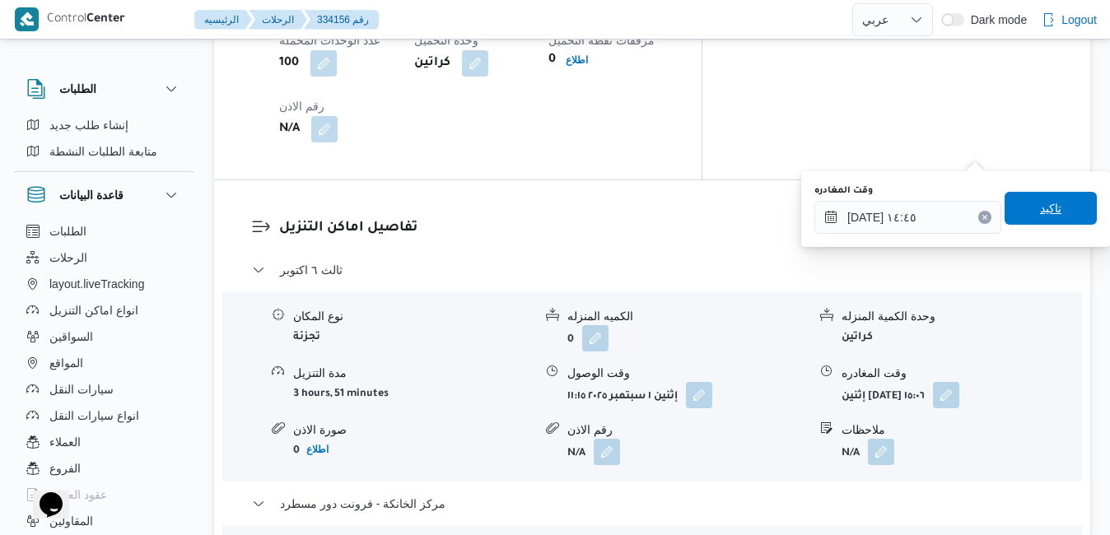
click at [1049, 199] on span "تاكيد" at bounding box center [1050, 208] width 92 height 33
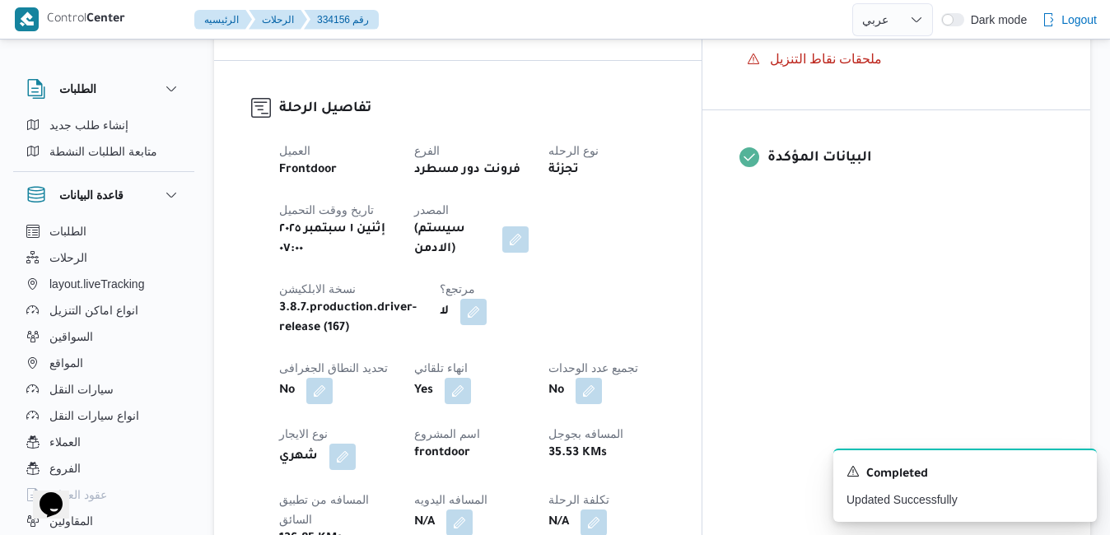
scroll to position [626, 0]
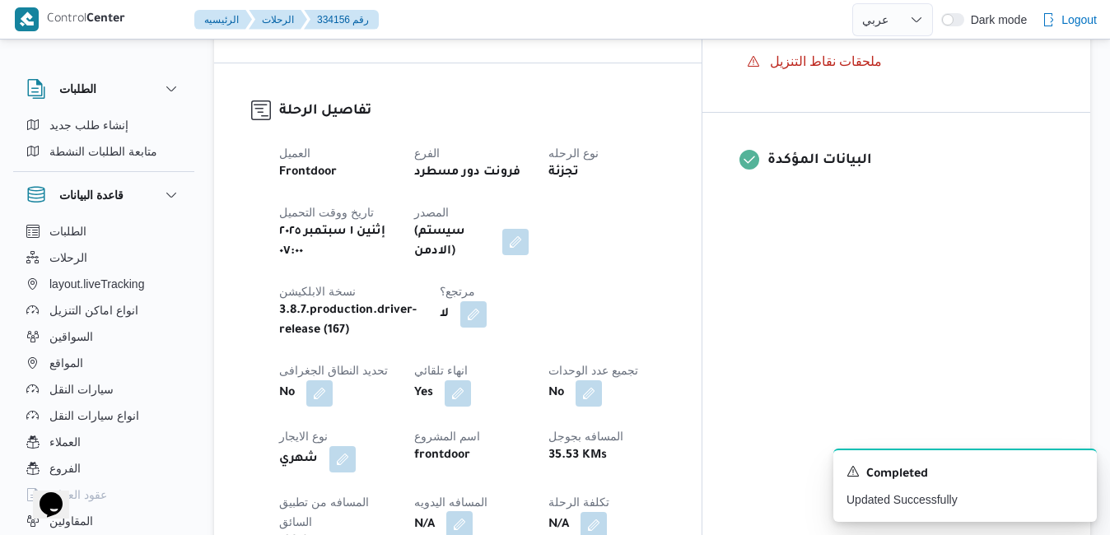
click at [472, 511] on button "button" at bounding box center [459, 524] width 26 height 26
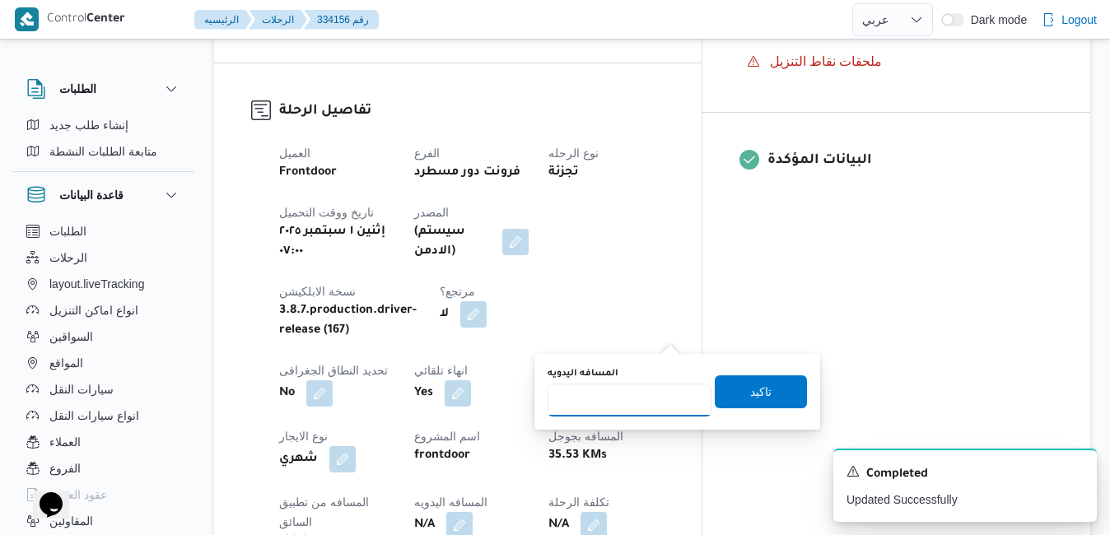
click at [654, 397] on input "المسافه اليدويه" at bounding box center [629, 400] width 164 height 33
type input "130"
click at [750, 392] on span "تاكيد" at bounding box center [760, 391] width 21 height 20
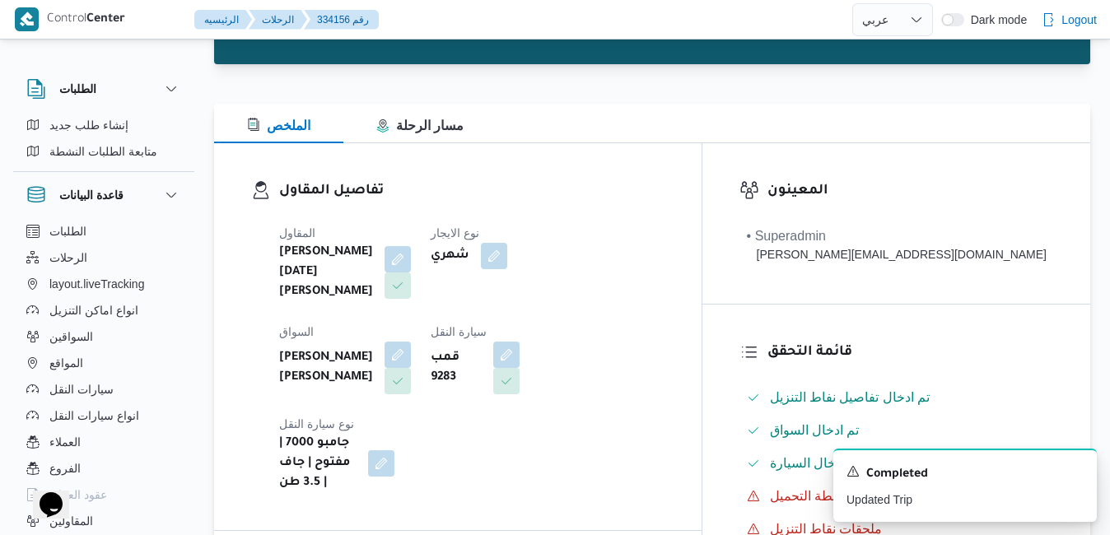
scroll to position [2, 0]
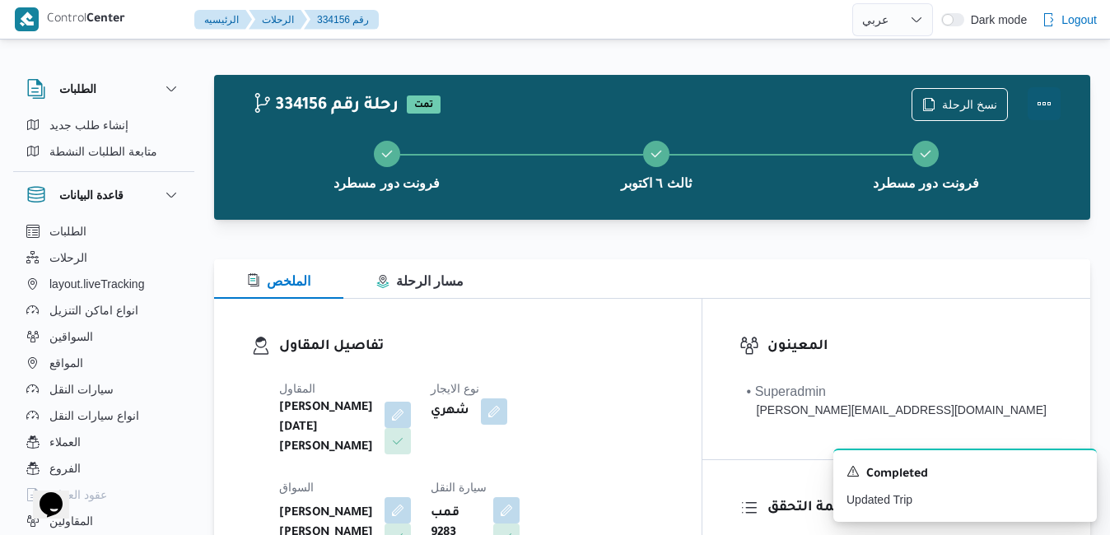
click at [1040, 109] on button "Actions" at bounding box center [1043, 103] width 33 height 33
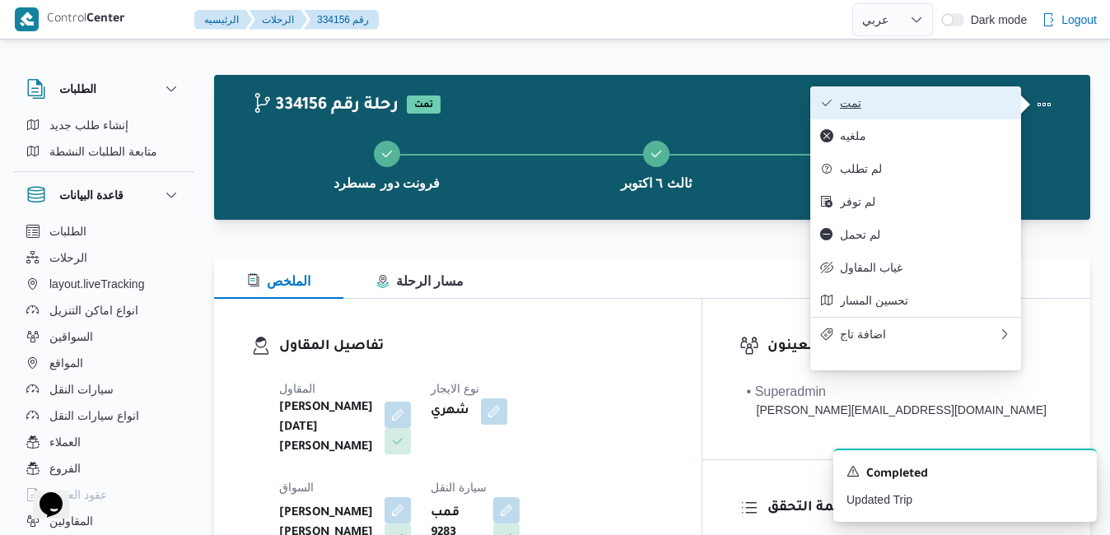
click at [945, 105] on span "تمت" at bounding box center [925, 102] width 171 height 13
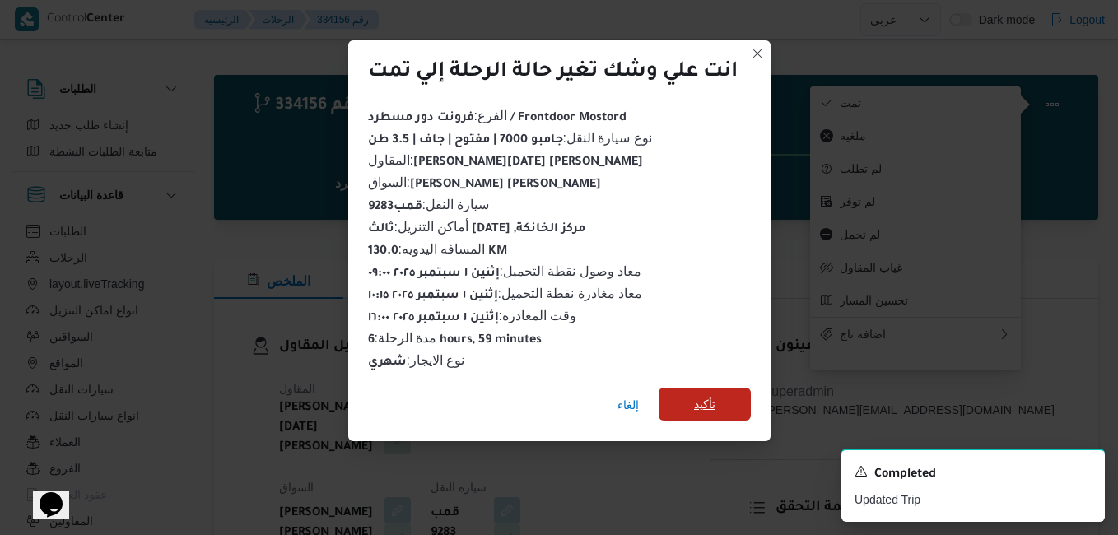
click at [708, 403] on span "تأكيد" at bounding box center [704, 404] width 21 height 20
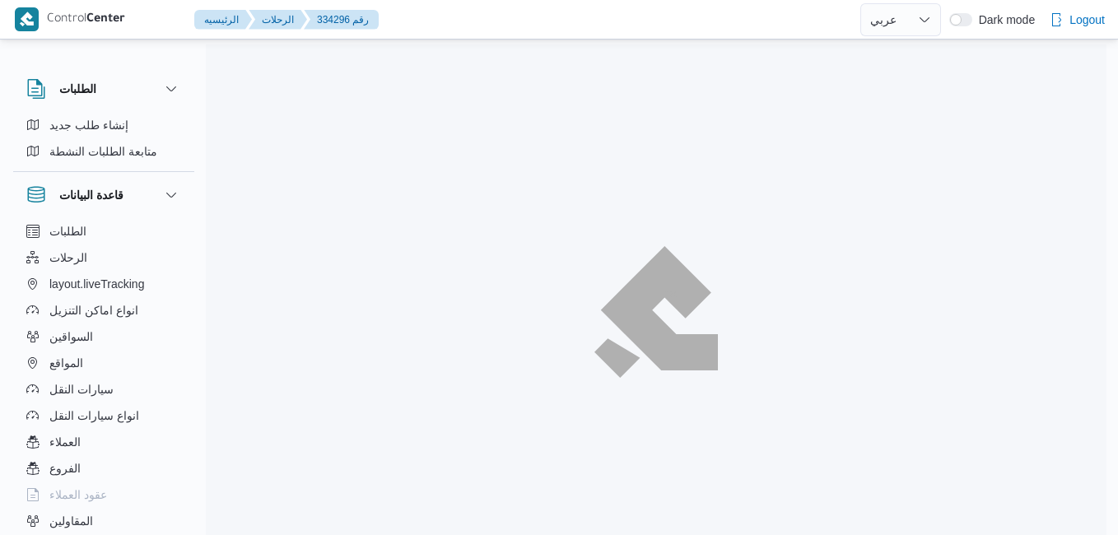
select select "ar"
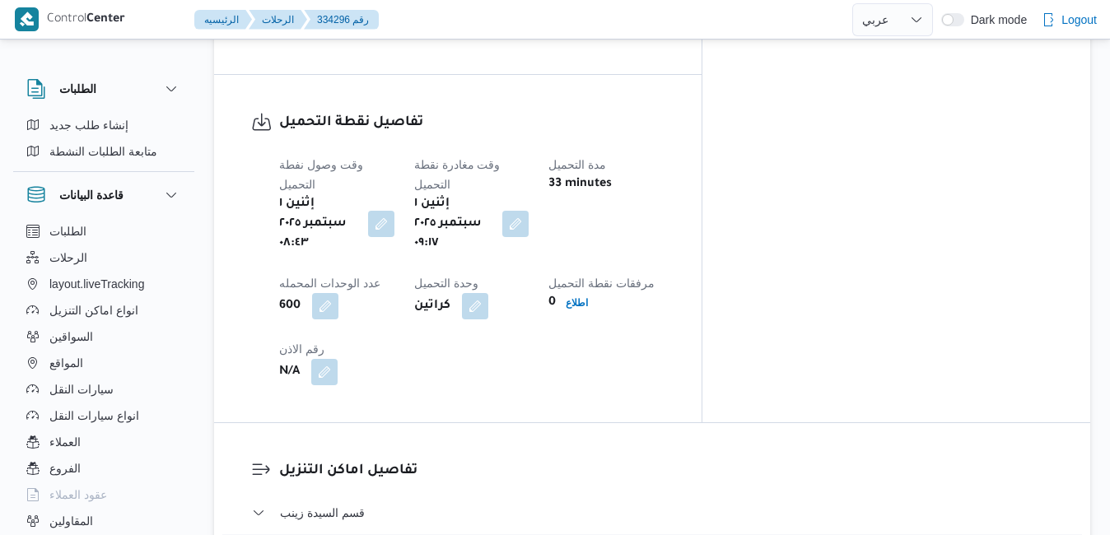
scroll to position [1298, 0]
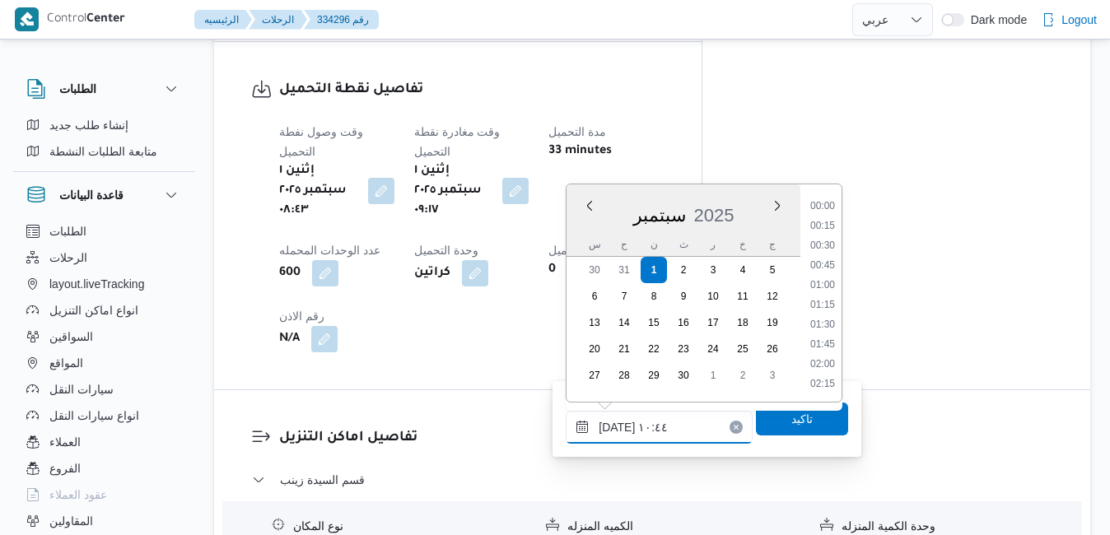
click at [646, 426] on input "[DATE] ١٠:٤٤" at bounding box center [658, 427] width 187 height 33
click at [824, 262] on li "10:00" at bounding box center [822, 266] width 38 height 16
type input "[DATE] ١٠:٠٠"
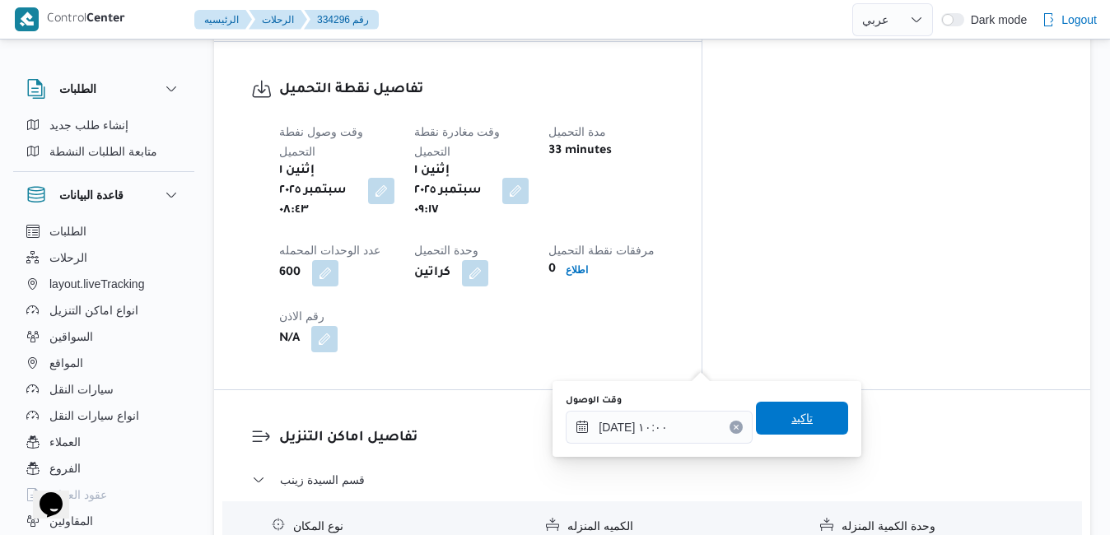
click at [774, 421] on span "تاكيد" at bounding box center [802, 418] width 92 height 33
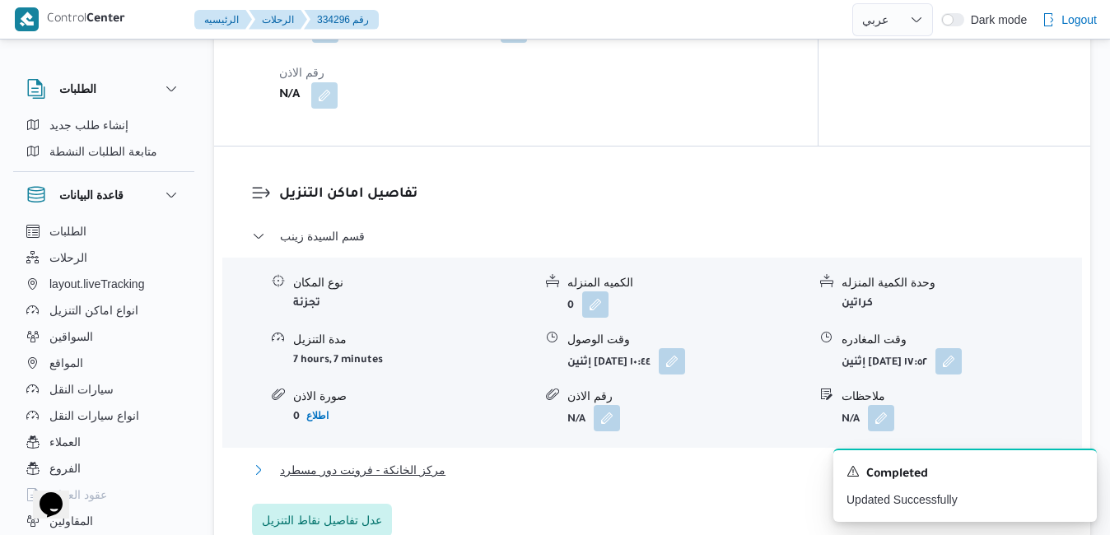
click at [670, 468] on button "مركز الخانكة - فرونت دور مسطرد" at bounding box center [652, 470] width 801 height 20
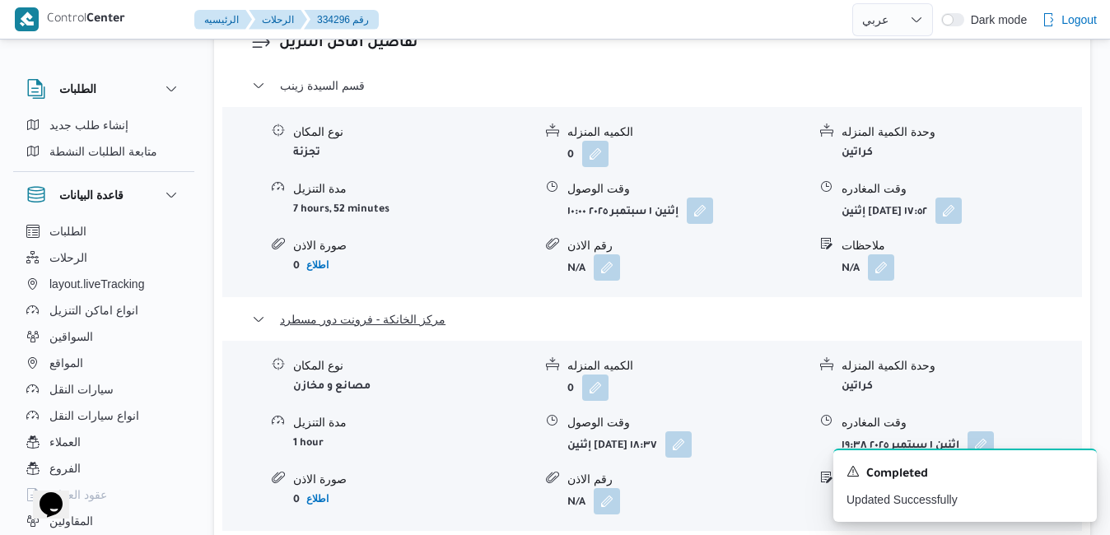
scroll to position [1693, 0]
click at [1077, 466] on icon "Dismiss toast" at bounding box center [1076, 469] width 13 height 13
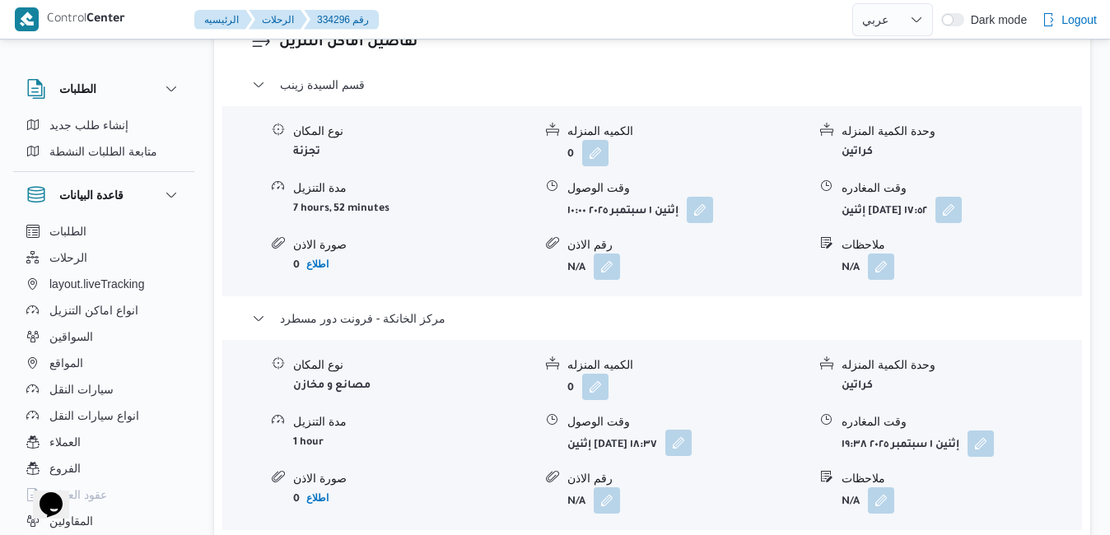
click at [691, 430] on button "button" at bounding box center [678, 443] width 26 height 26
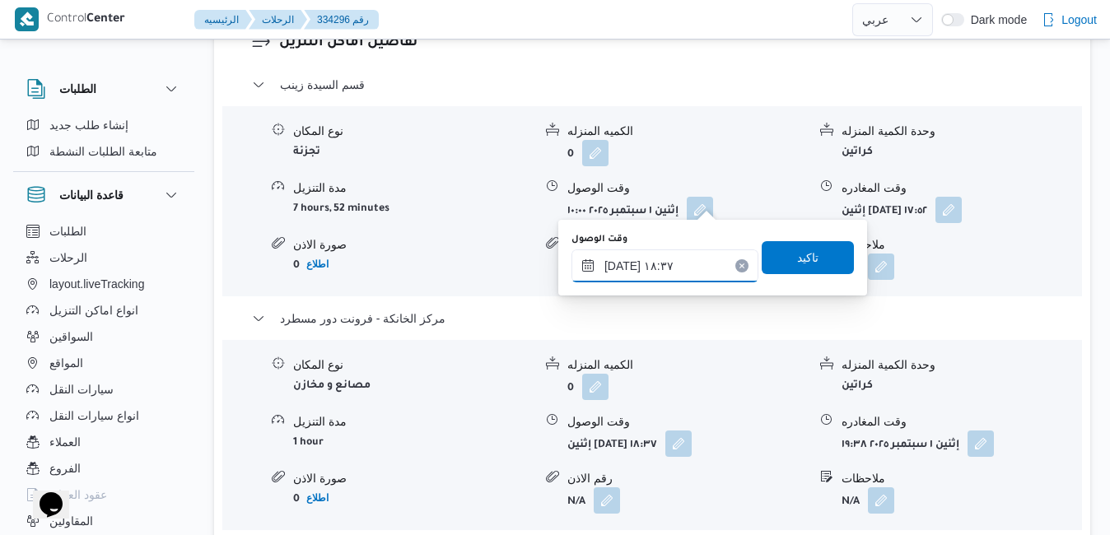
click at [643, 272] on input "[DATE] ١٨:٣٧" at bounding box center [664, 265] width 187 height 33
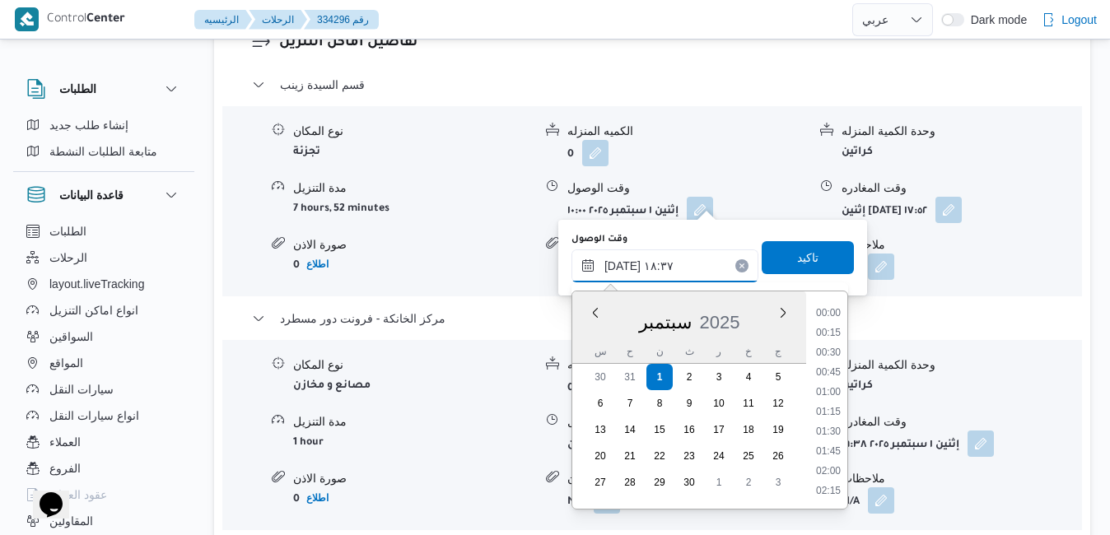
scroll to position [1361, 0]
click at [826, 475] on li "19:15" at bounding box center [828, 472] width 38 height 16
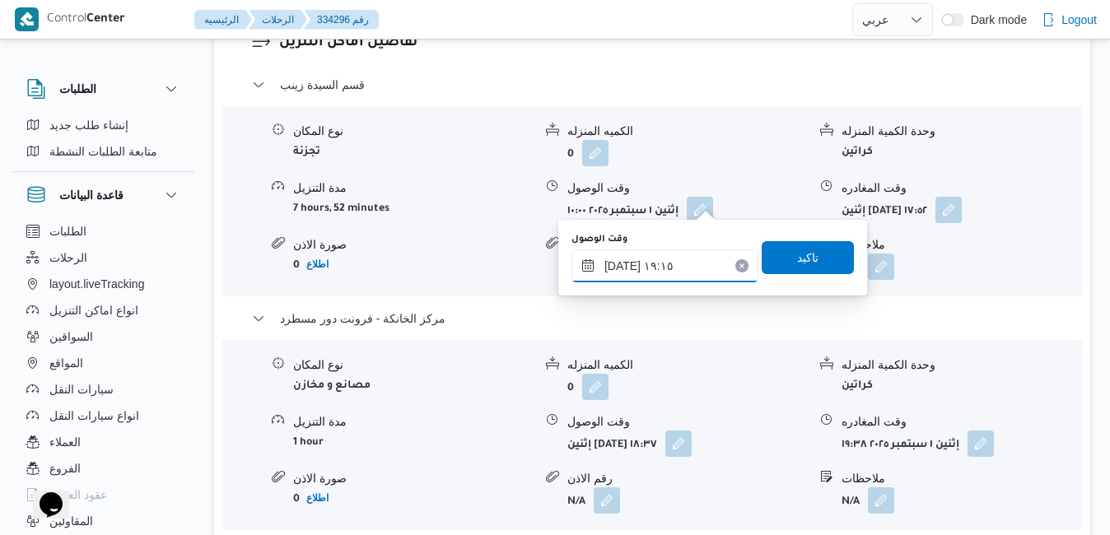
click at [620, 265] on input "٠١/٠٩/٢٠٢٥ ١٩:١٥" at bounding box center [664, 265] width 187 height 33
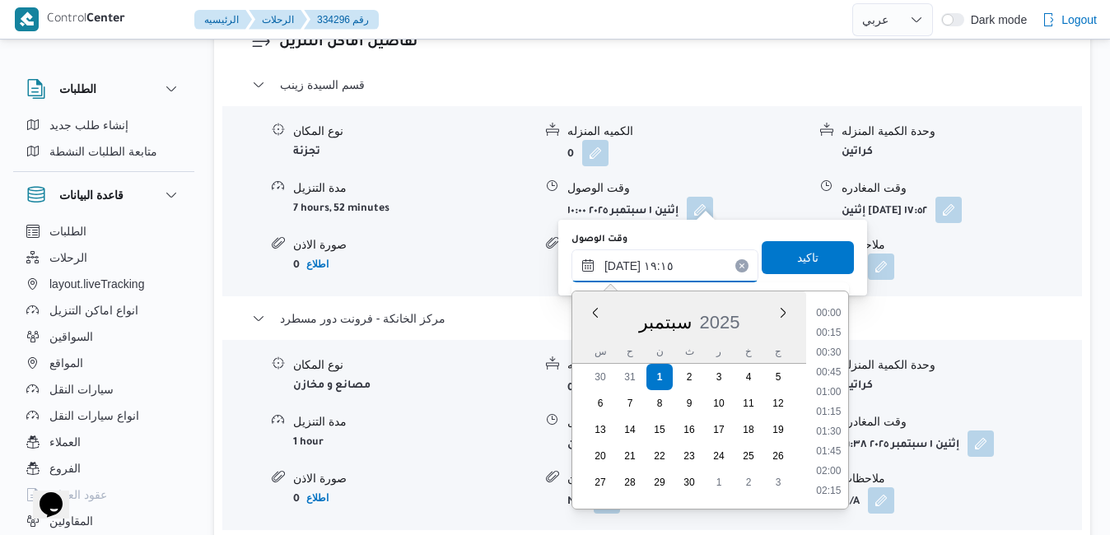
scroll to position [1421, 0]
type input "٠١/٠٩/٢٠٢٥ ١٩:25"
click at [814, 256] on span "تاكيد" at bounding box center [807, 256] width 92 height 33
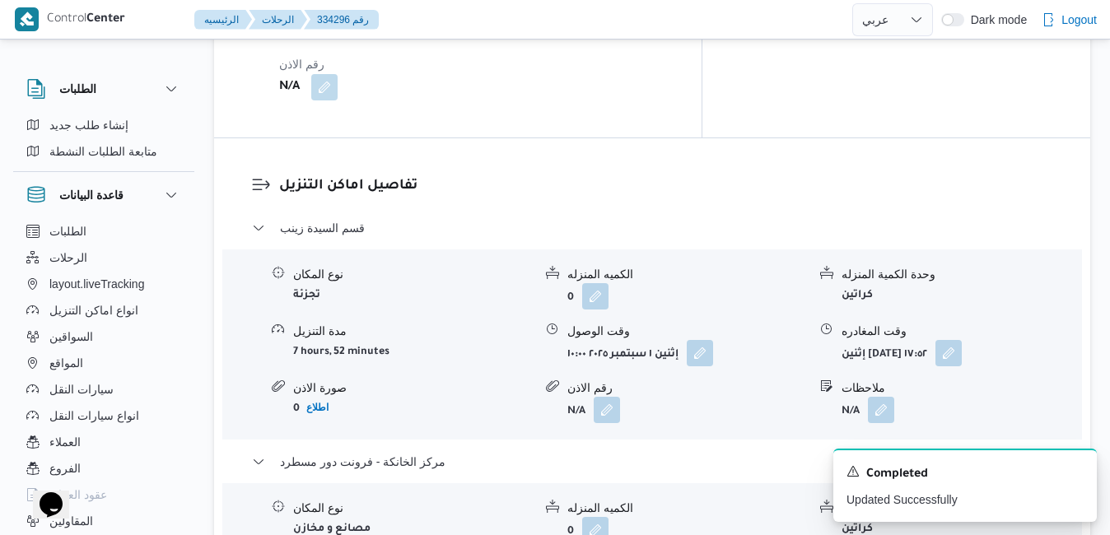
scroll to position [1529, 0]
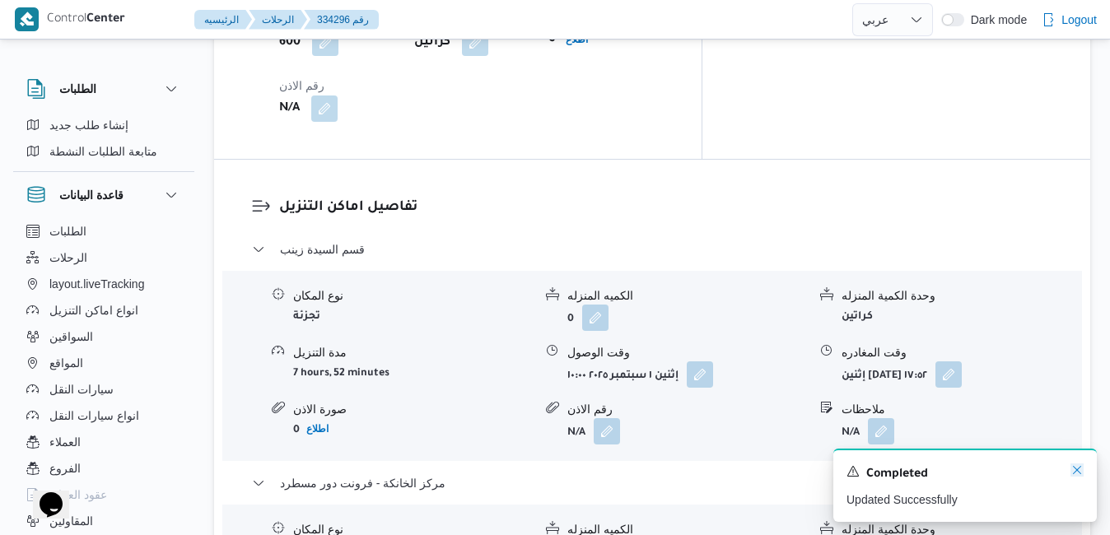
click at [1076, 471] on icon "Dismiss toast" at bounding box center [1077, 470] width 8 height 8
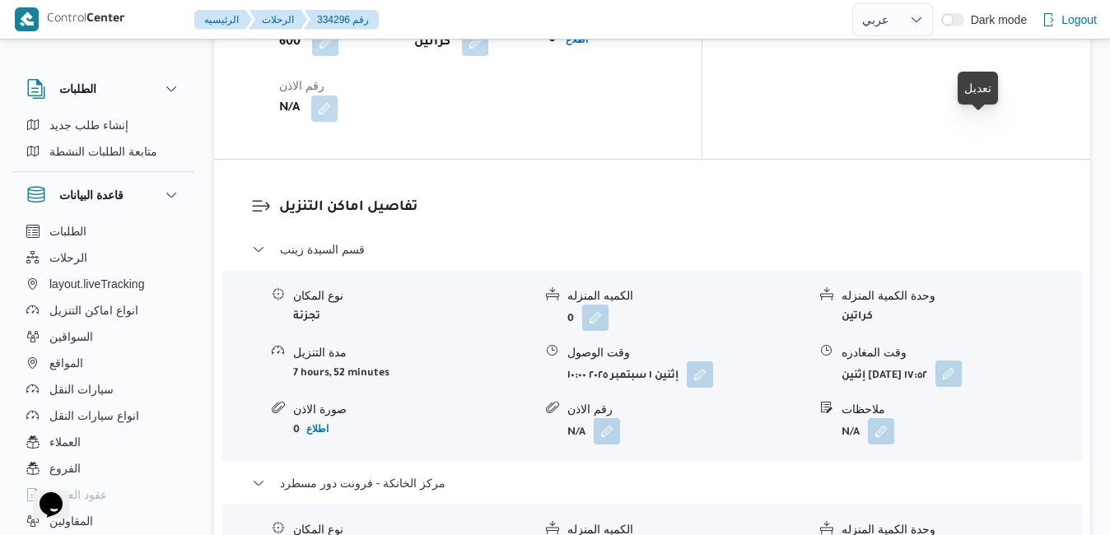
click at [961, 361] on button "button" at bounding box center [948, 374] width 26 height 26
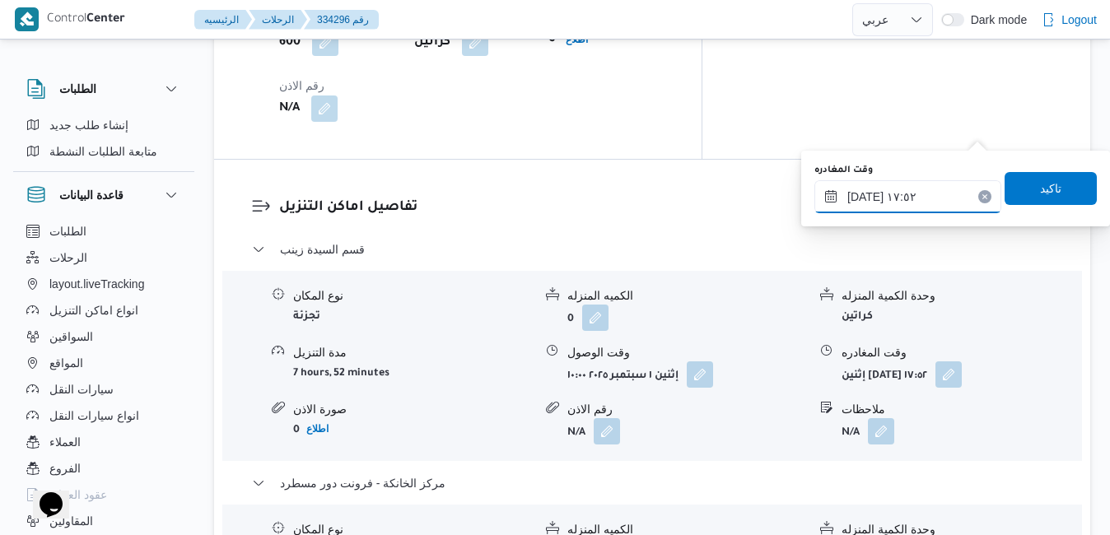
click at [900, 199] on input "٠١/٠٩/٢٠٢٥ ١٧:٥٢" at bounding box center [907, 196] width 187 height 33
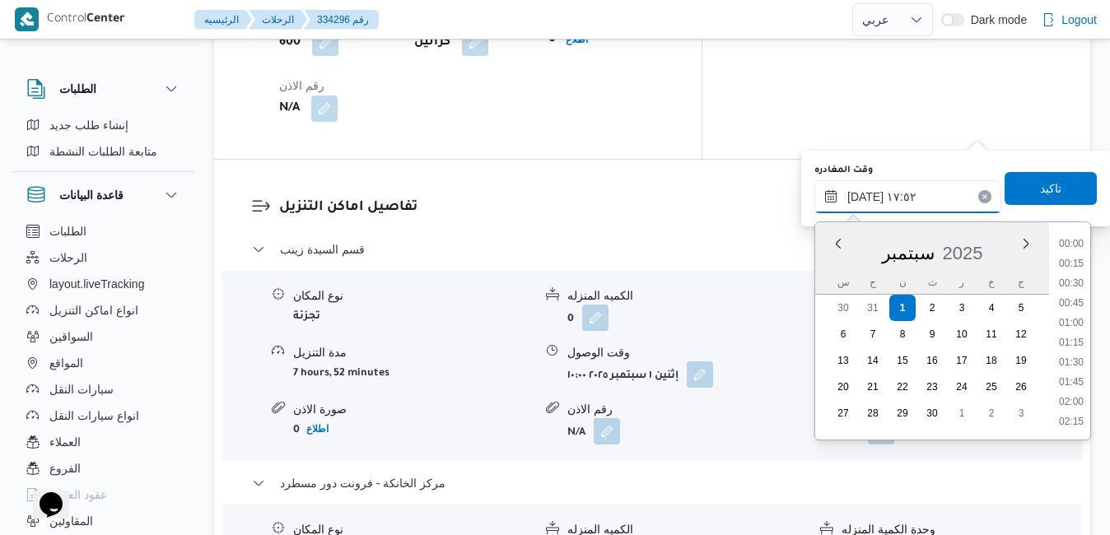
scroll to position [1302, 0]
click at [1071, 417] on li "18:45" at bounding box center [1071, 423] width 38 height 16
type input "٠١/٠٩/٢٠٢٥ ١٨:٤٥"
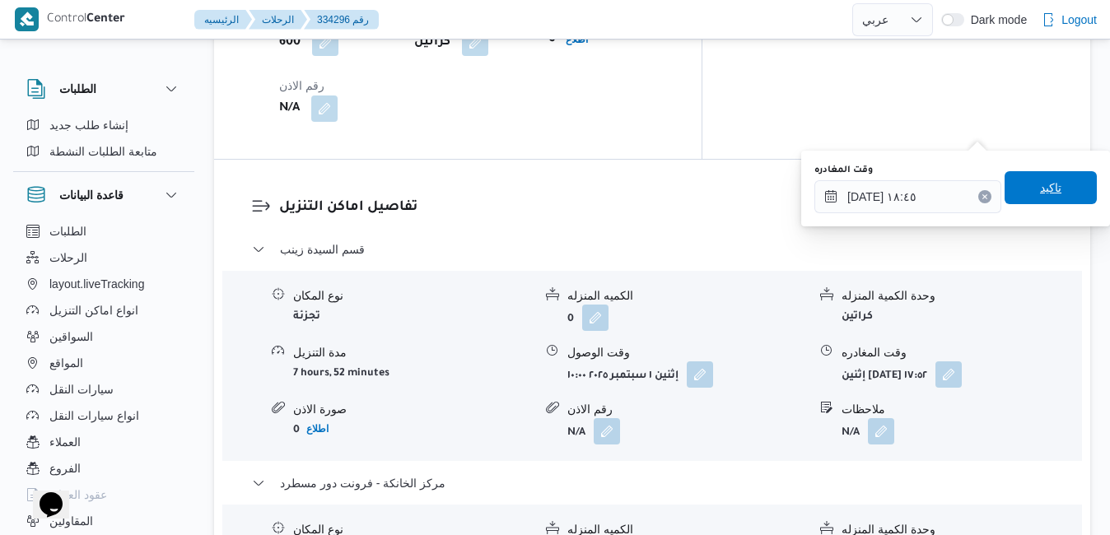
click at [1040, 187] on span "تاكيد" at bounding box center [1050, 188] width 21 height 20
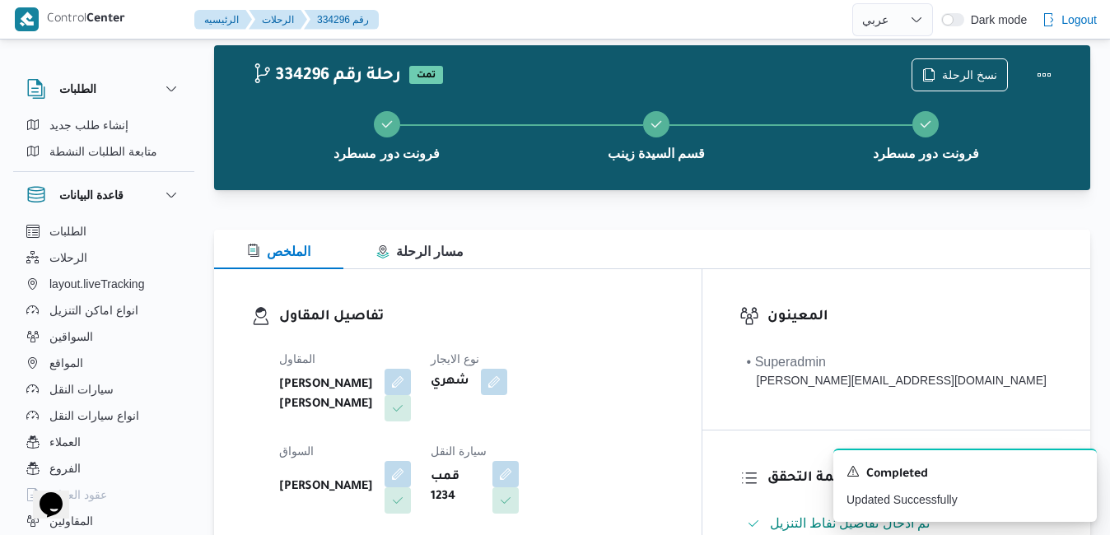
scroll to position [0, 0]
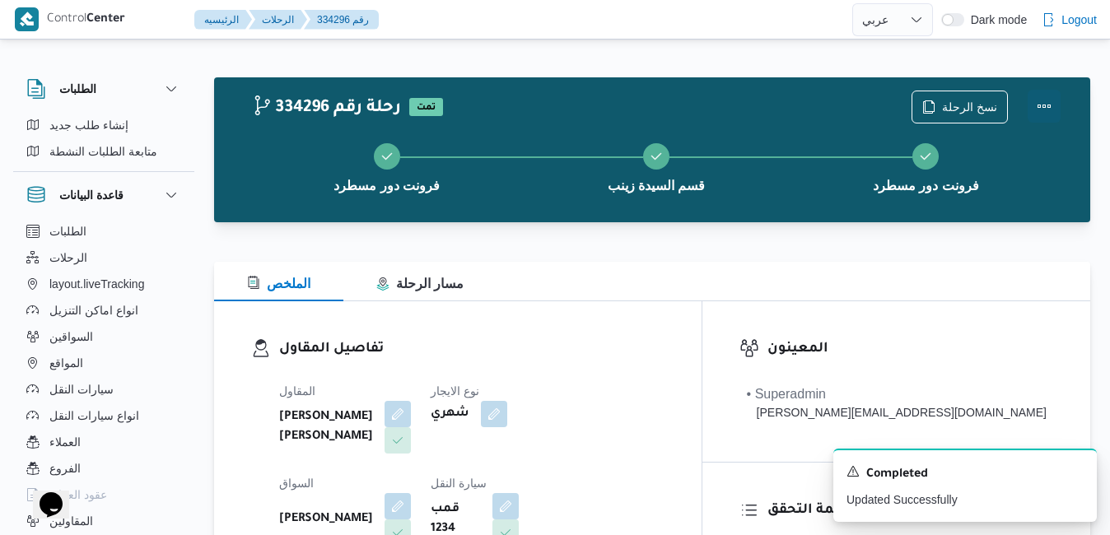
click at [1041, 109] on button "Actions" at bounding box center [1043, 106] width 33 height 33
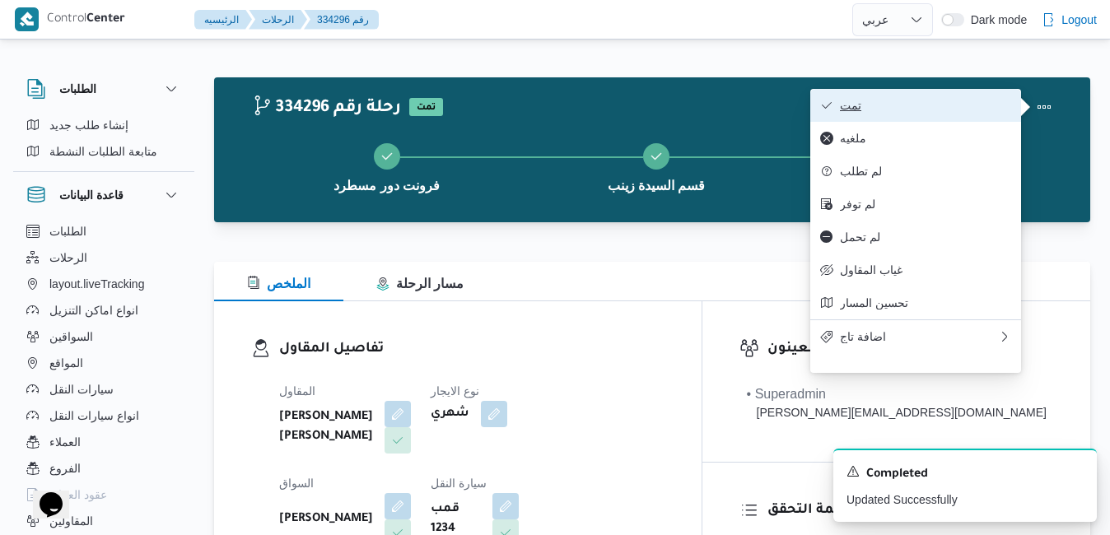
click at [932, 105] on span "تمت" at bounding box center [925, 105] width 171 height 13
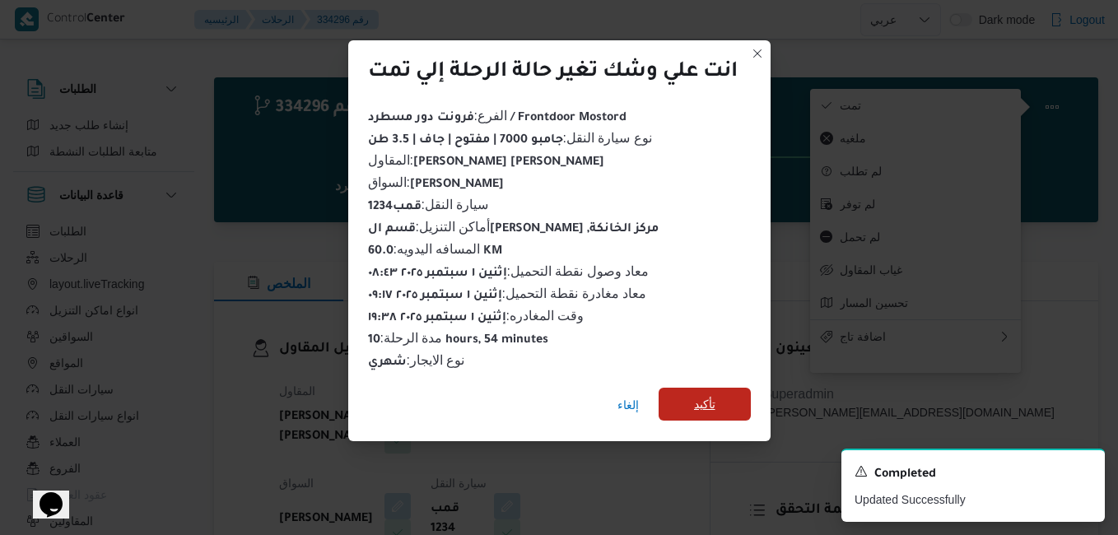
click at [715, 403] on span "تأكيد" at bounding box center [704, 404] width 21 height 20
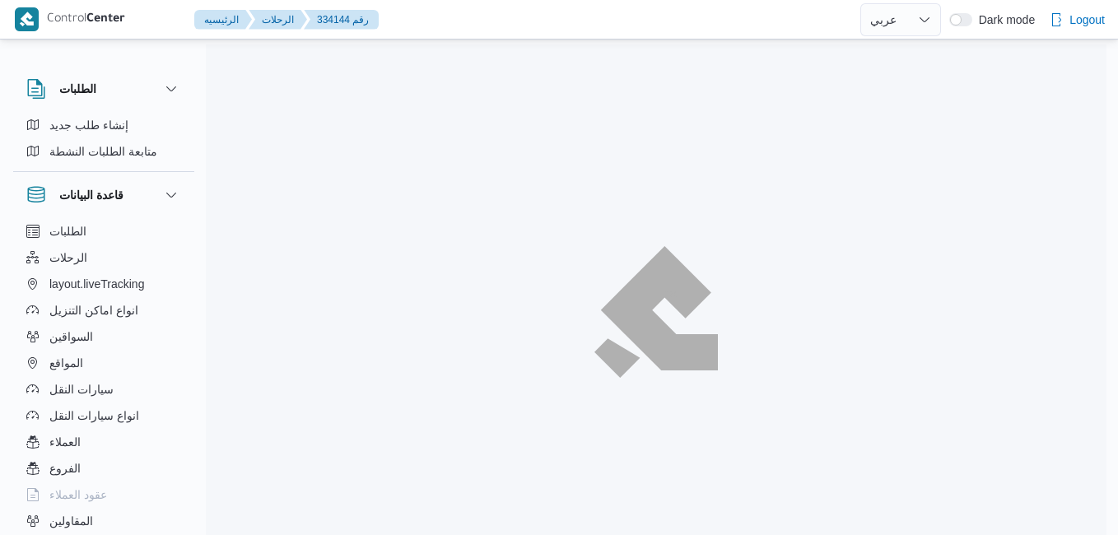
select select "ar"
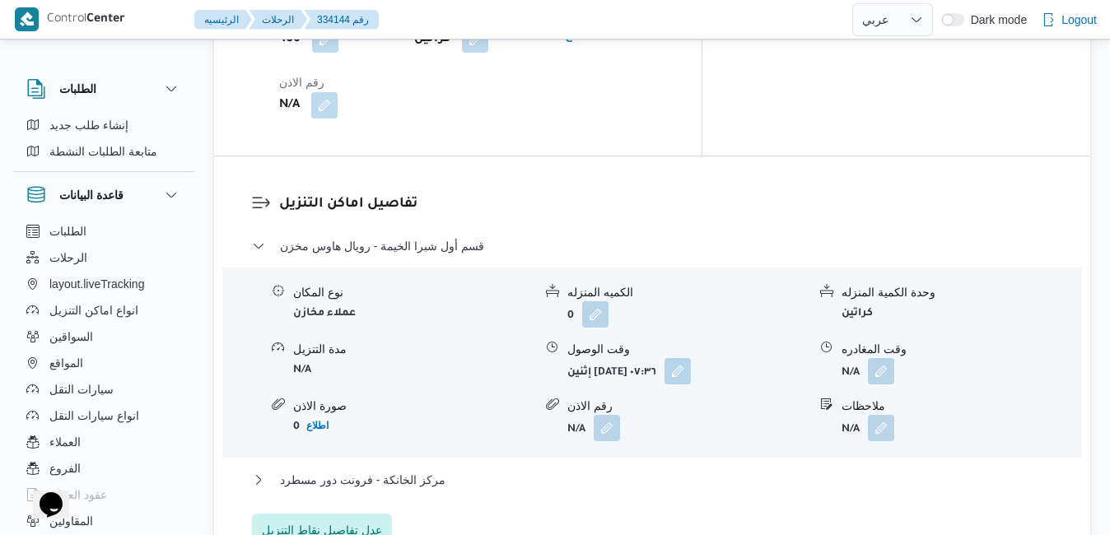
scroll to position [1515, 0]
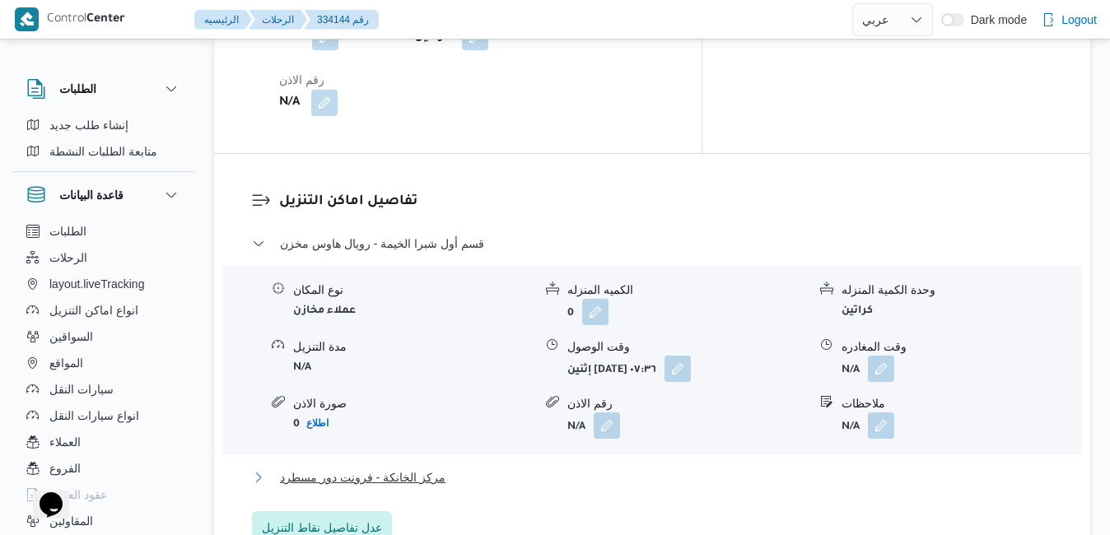
click at [644, 468] on button "مركز الخانكة - فرونت دور مسطرد" at bounding box center [652, 478] width 801 height 20
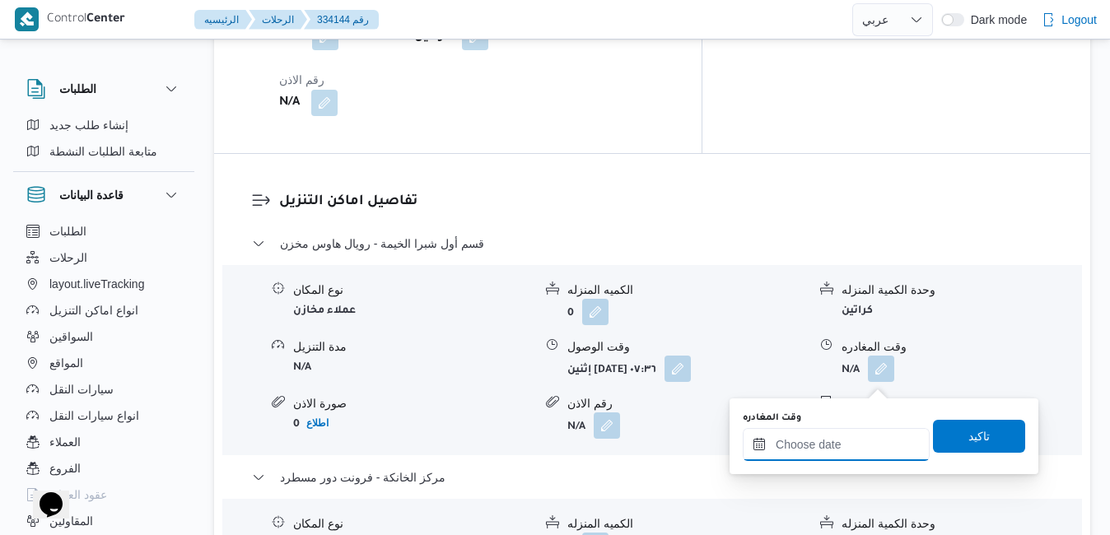
click at [808, 444] on input "وقت المغادره" at bounding box center [835, 444] width 187 height 33
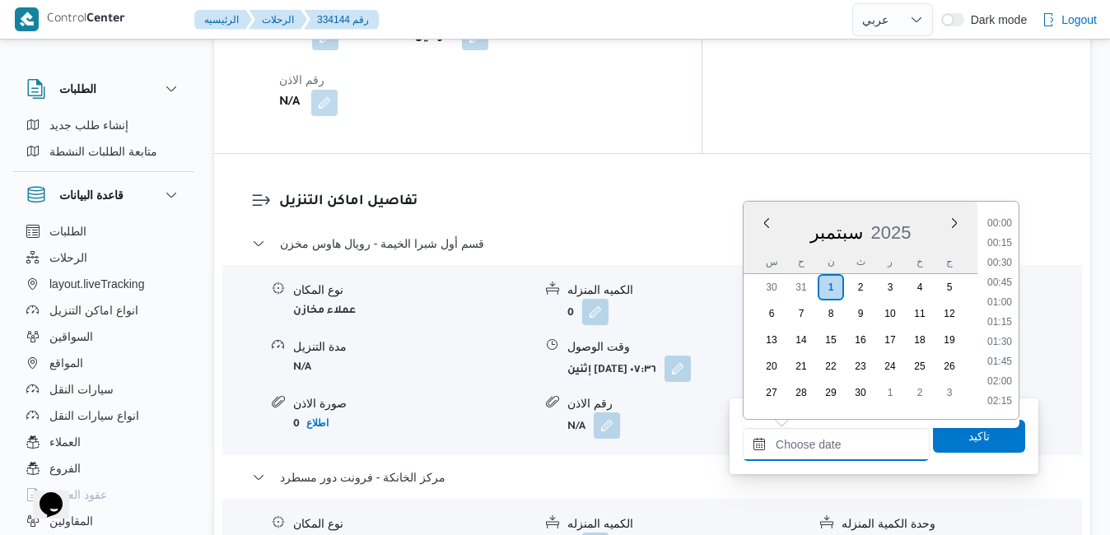
scroll to position [1539, 0]
click at [753, 252] on div "س ح ن ث ر خ ج" at bounding box center [860, 261] width 234 height 23
click at [1006, 270] on li "18:00" at bounding box center [999, 273] width 38 height 16
type input "٠١/٠٩/٢٠٢٥ ١٨:٠٠"
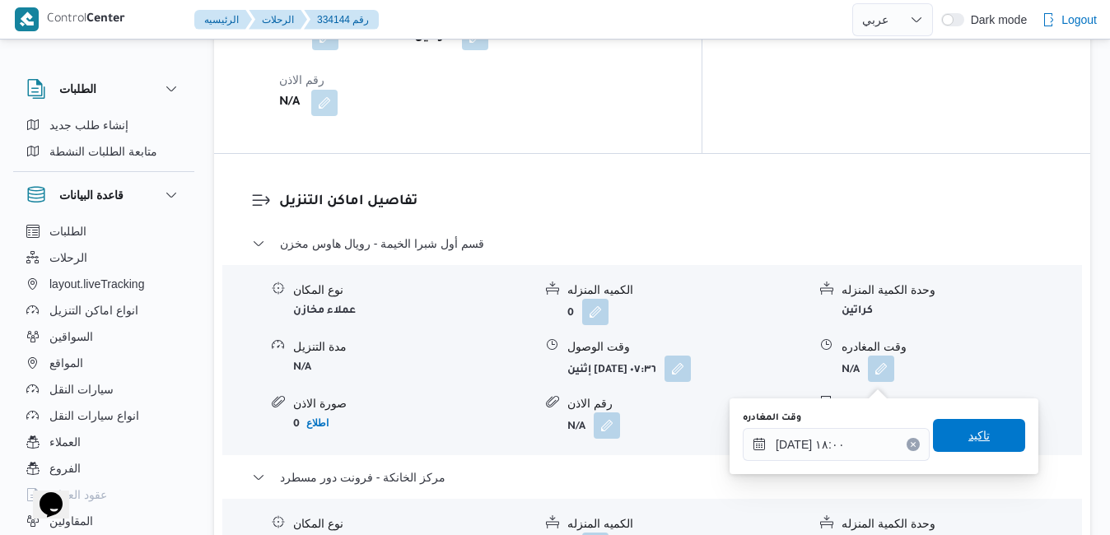
click at [952, 438] on span "تاكيد" at bounding box center [979, 435] width 92 height 33
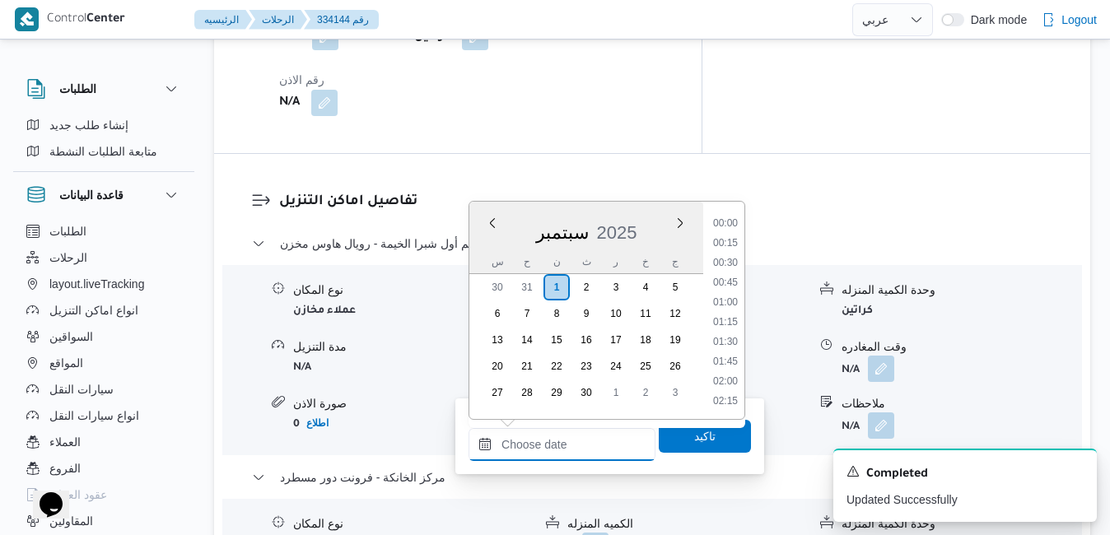
click at [566, 437] on input "وقت الوصول" at bounding box center [561, 444] width 187 height 33
click at [487, 247] on div "سبتمبر 2025" at bounding box center [586, 229] width 234 height 42
click at [716, 258] on li "17:45" at bounding box center [725, 253] width 38 height 16
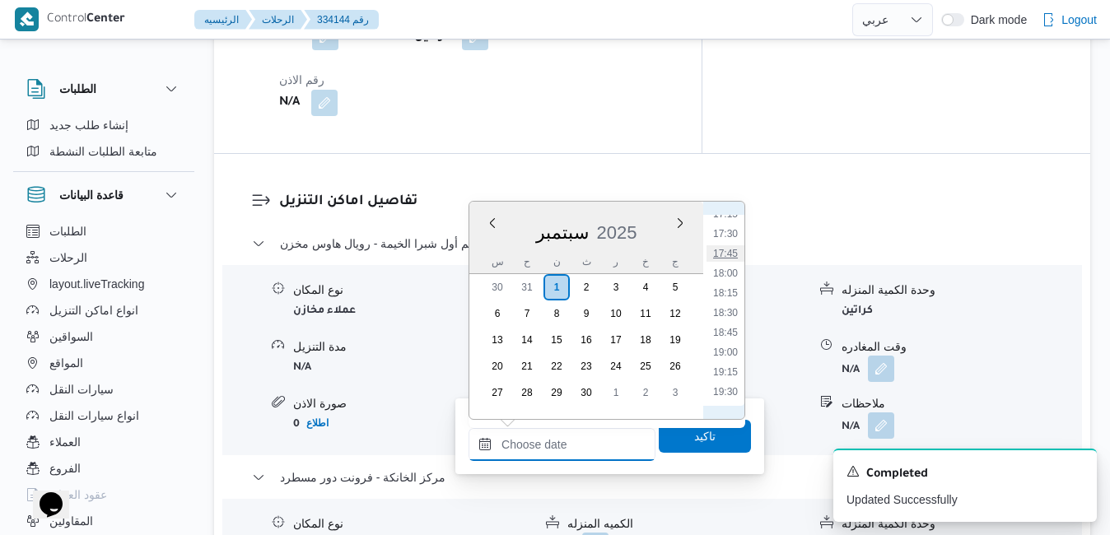
type input "[DATE] ١٧:٤٥"
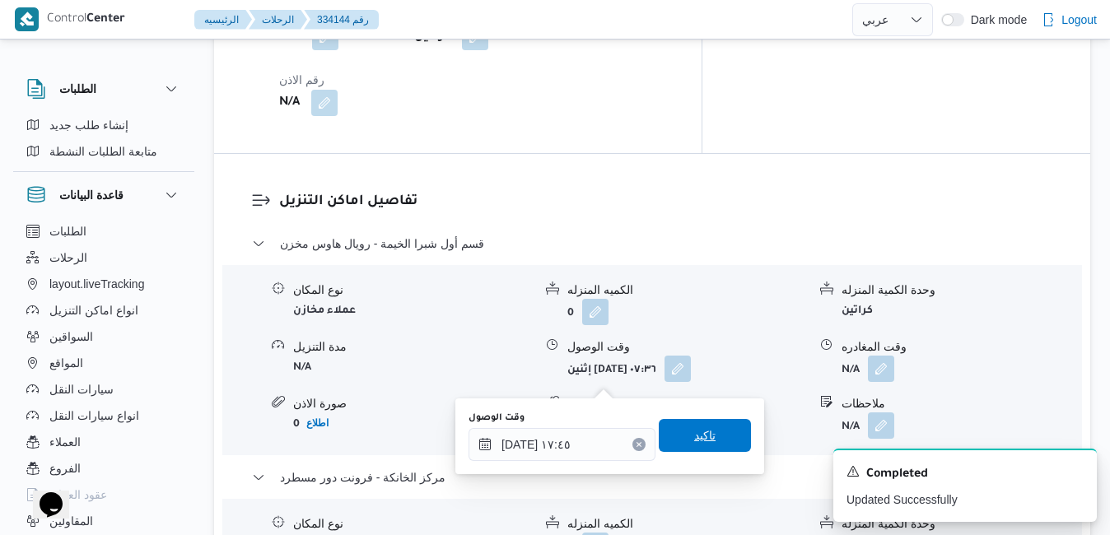
click at [697, 445] on span "تاكيد" at bounding box center [704, 435] width 92 height 33
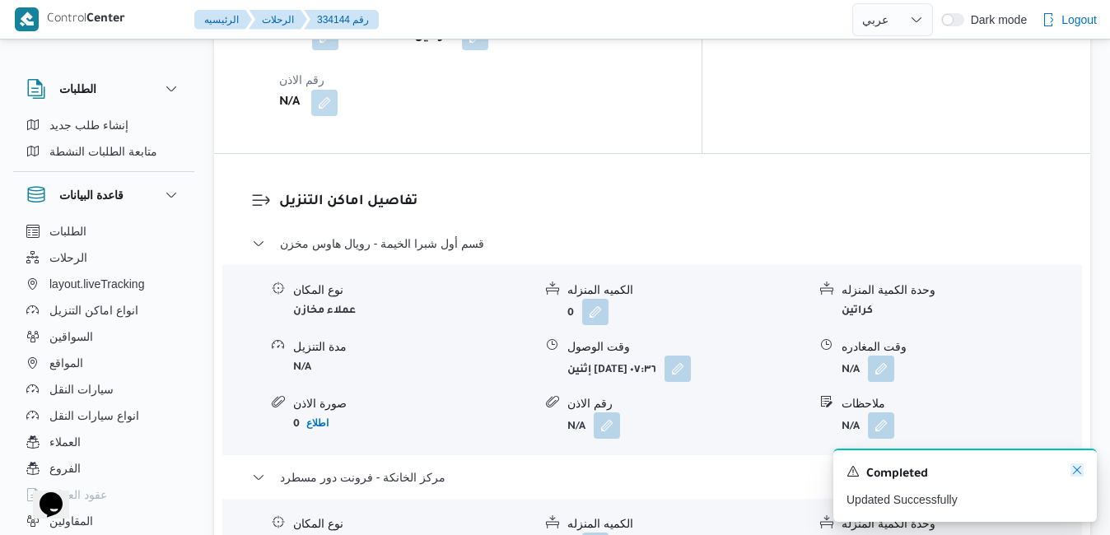
click at [1079, 471] on icon "Dismiss toast" at bounding box center [1076, 469] width 13 height 13
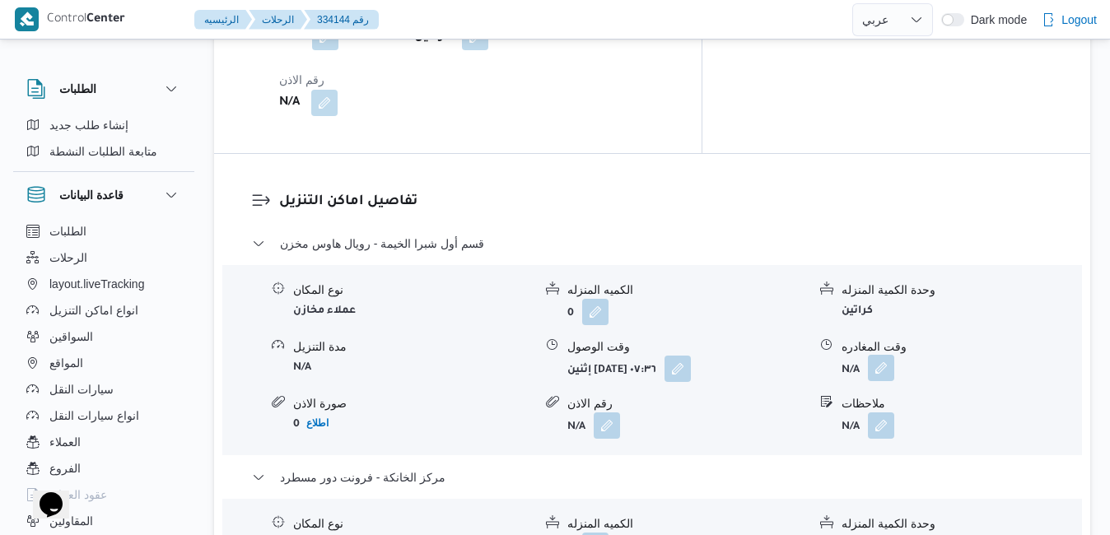
click at [882, 355] on button "button" at bounding box center [881, 368] width 26 height 26
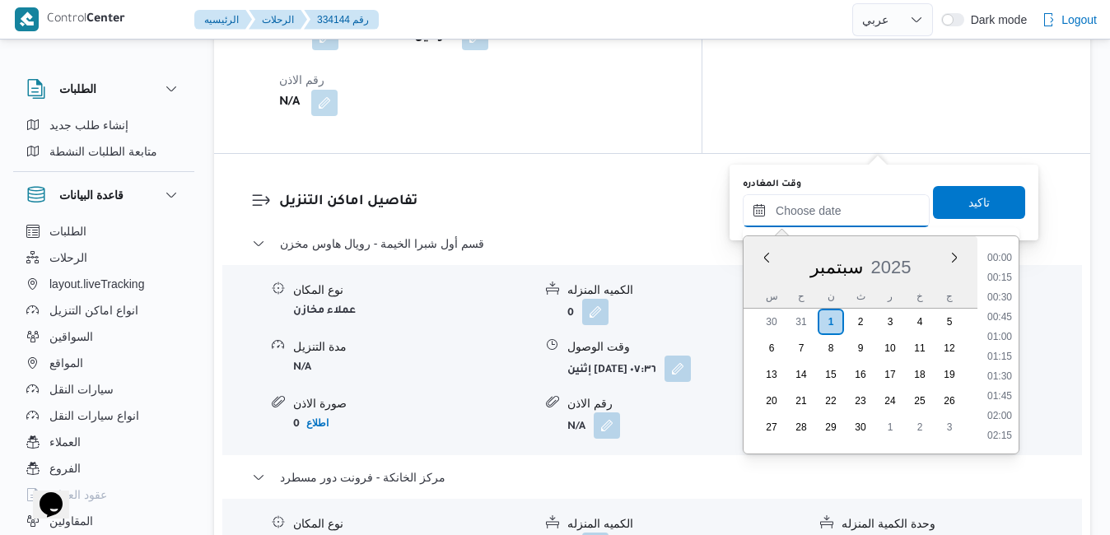
click at [811, 224] on input "وقت المغادره" at bounding box center [835, 210] width 187 height 33
click at [755, 277] on div "سبتمبر 2025" at bounding box center [860, 264] width 234 height 42
click at [1001, 397] on li "17:00" at bounding box center [999, 396] width 38 height 16
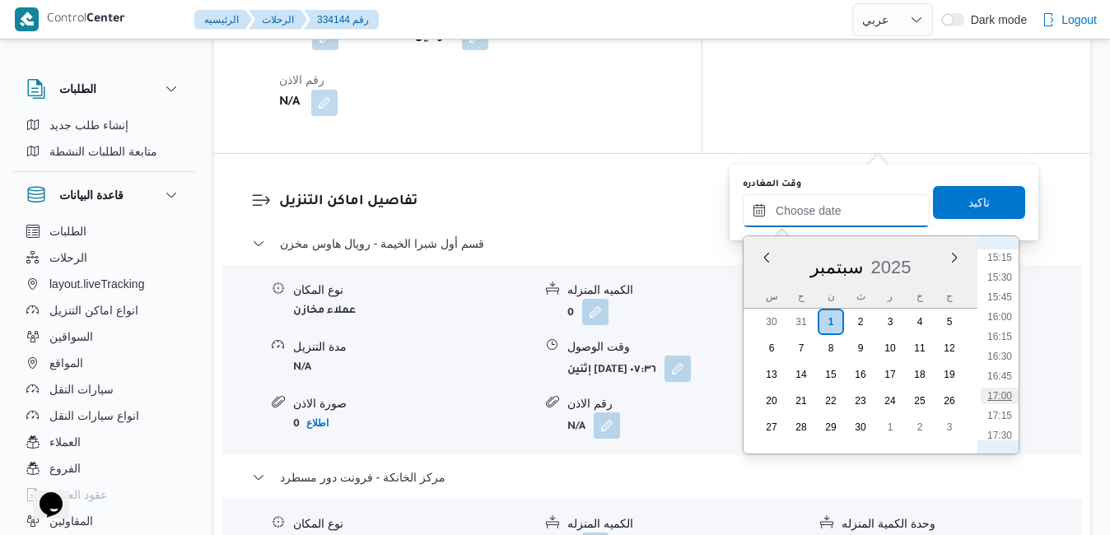
type input "٠١/٠٩/٢٠٢٥ ١٧:٠٠"
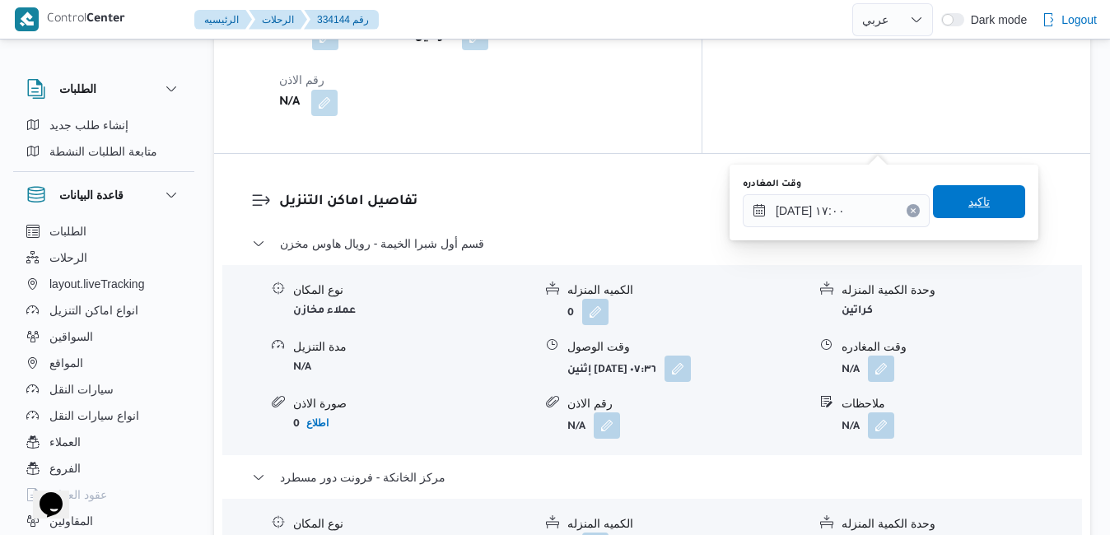
click at [976, 202] on span "تاكيد" at bounding box center [978, 202] width 21 height 20
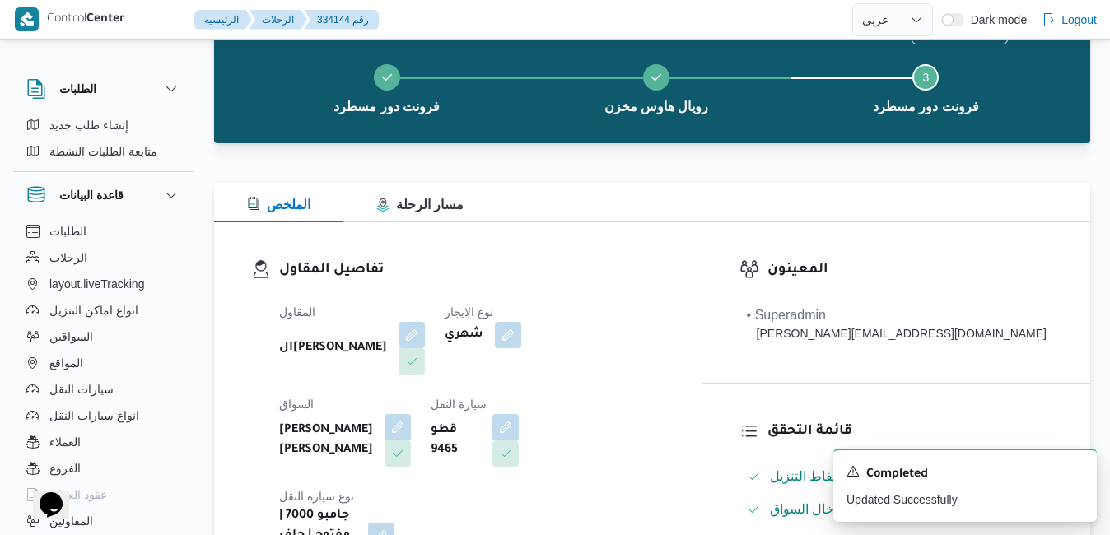
scroll to position [0, 0]
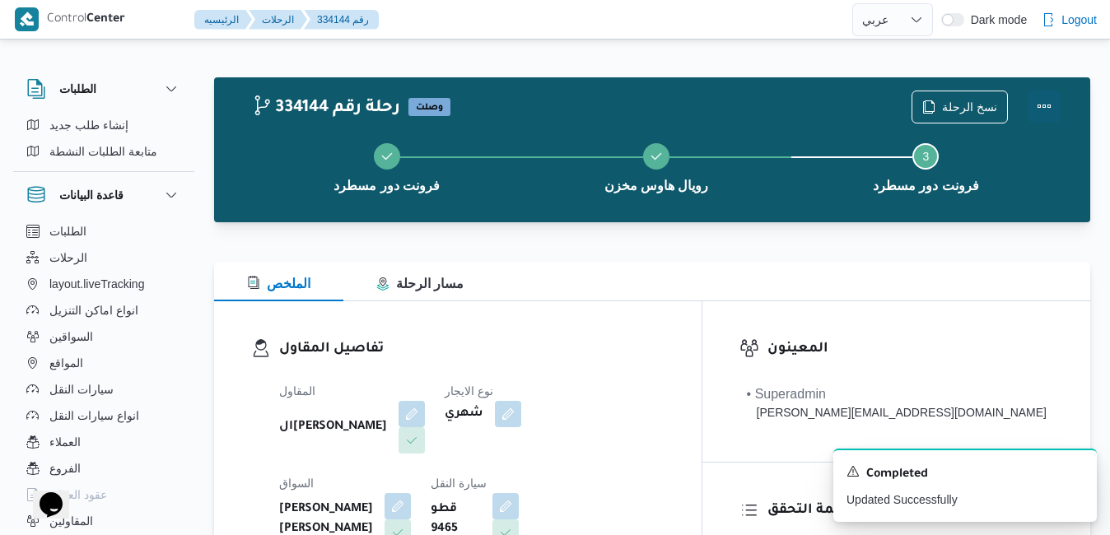
click at [1048, 102] on button "Actions" at bounding box center [1043, 106] width 33 height 33
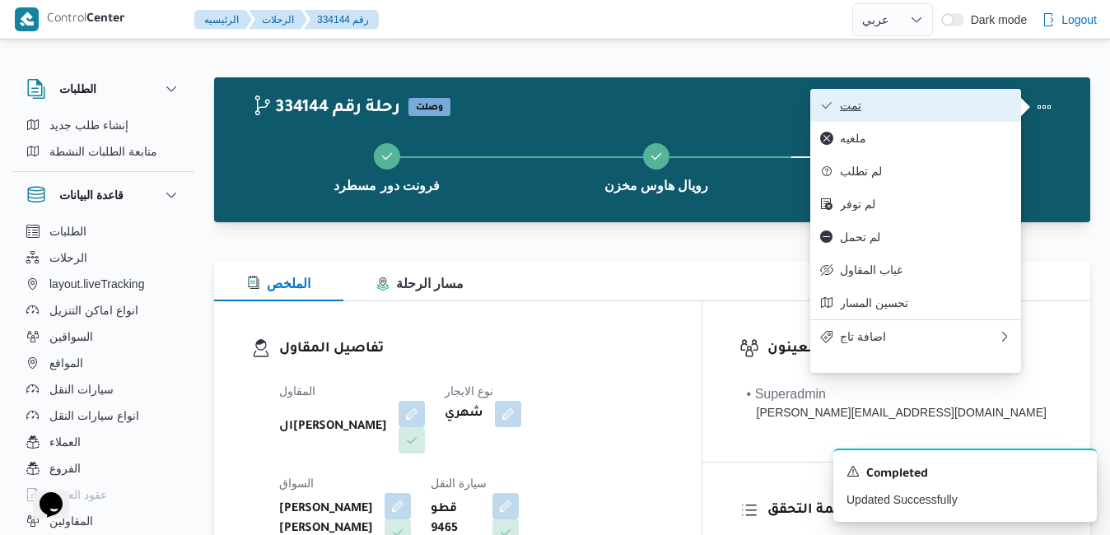
click at [947, 109] on span "تمت" at bounding box center [925, 105] width 171 height 13
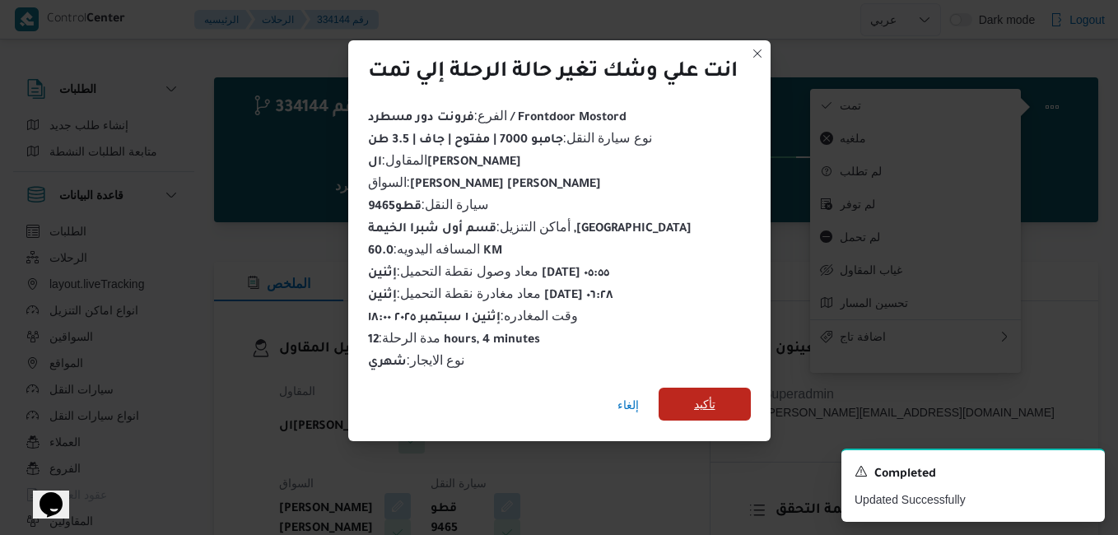
click at [724, 394] on span "تأكيد" at bounding box center [704, 404] width 92 height 33
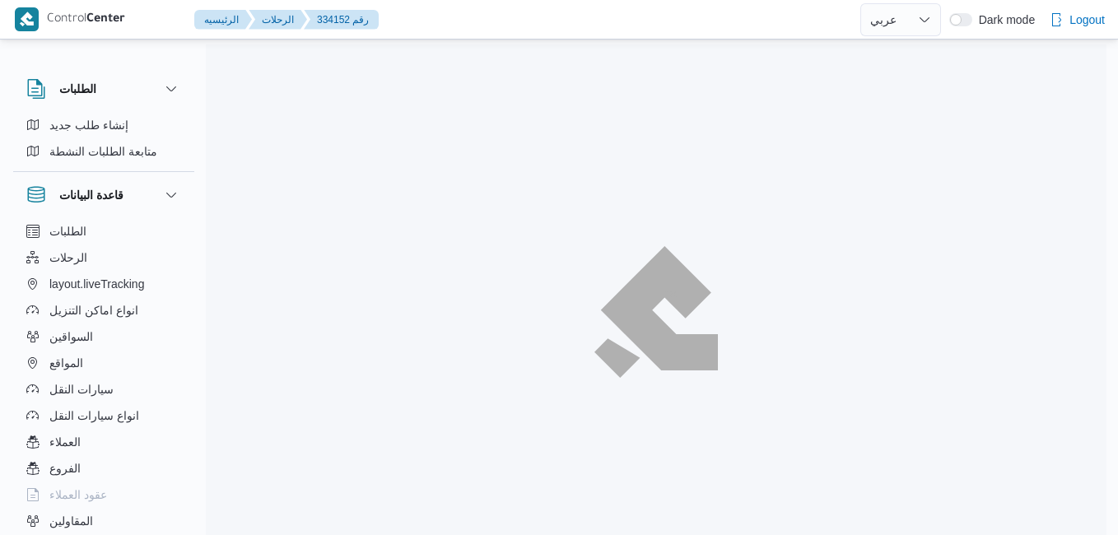
select select "ar"
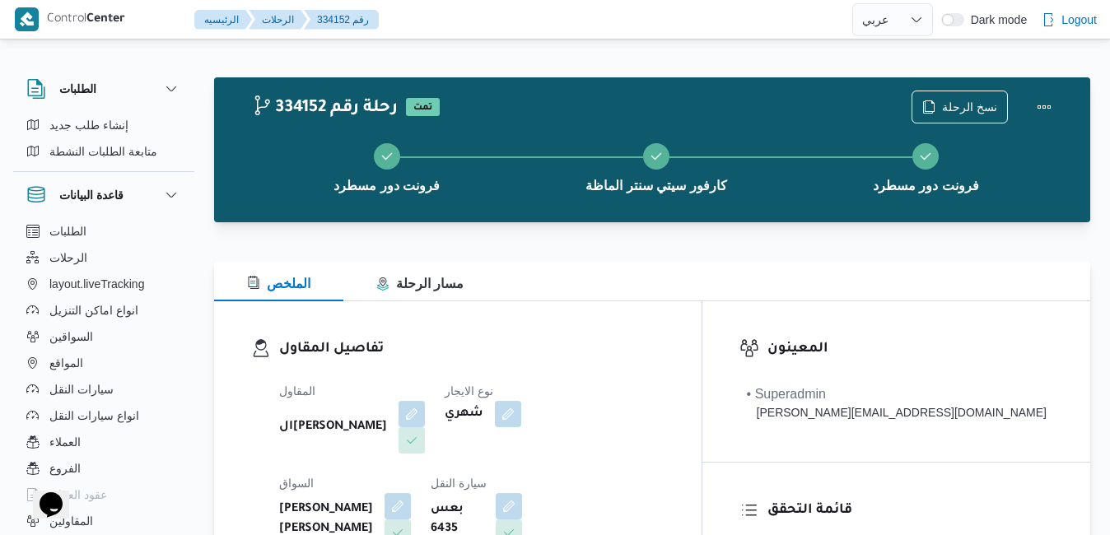
click at [652, 279] on div "الملخص مسار الرحلة" at bounding box center [652, 282] width 876 height 40
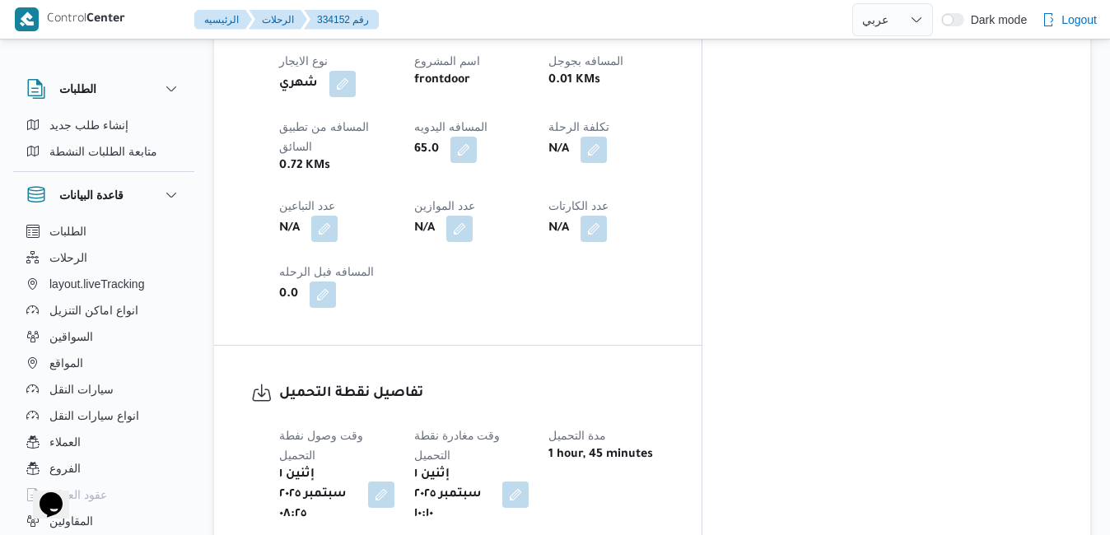
scroll to position [948, 0]
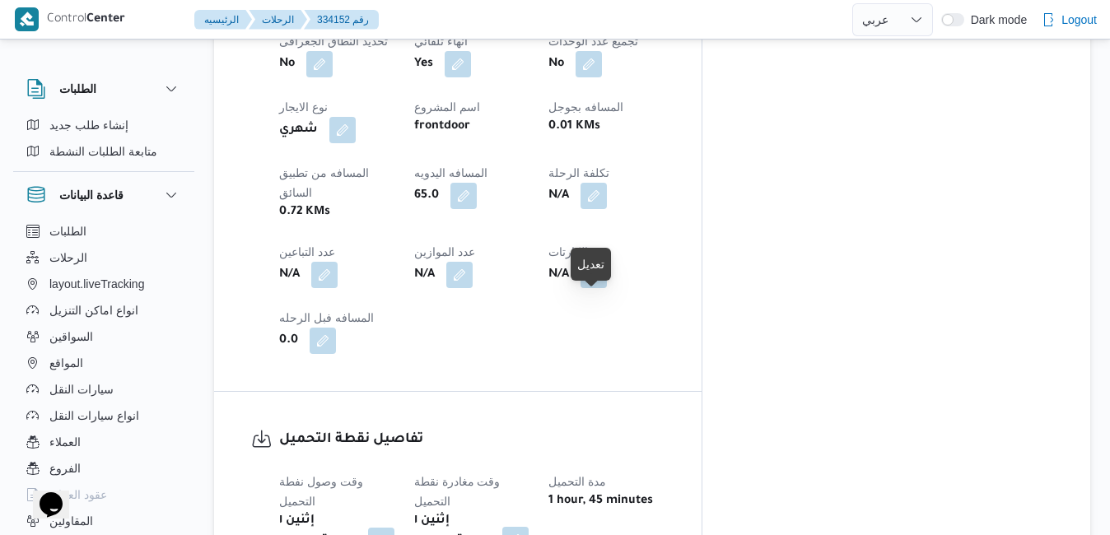
click at [528, 527] on button "button" at bounding box center [515, 540] width 26 height 26
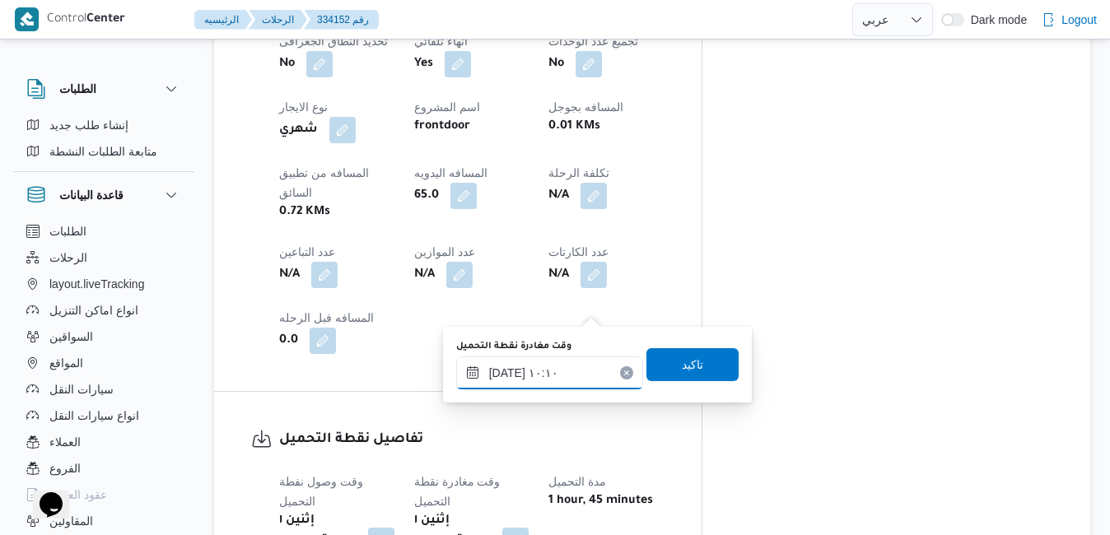
click at [539, 369] on input "٠١/٠٩/٢٠٢٥ ١٠:١٠" at bounding box center [549, 372] width 187 height 33
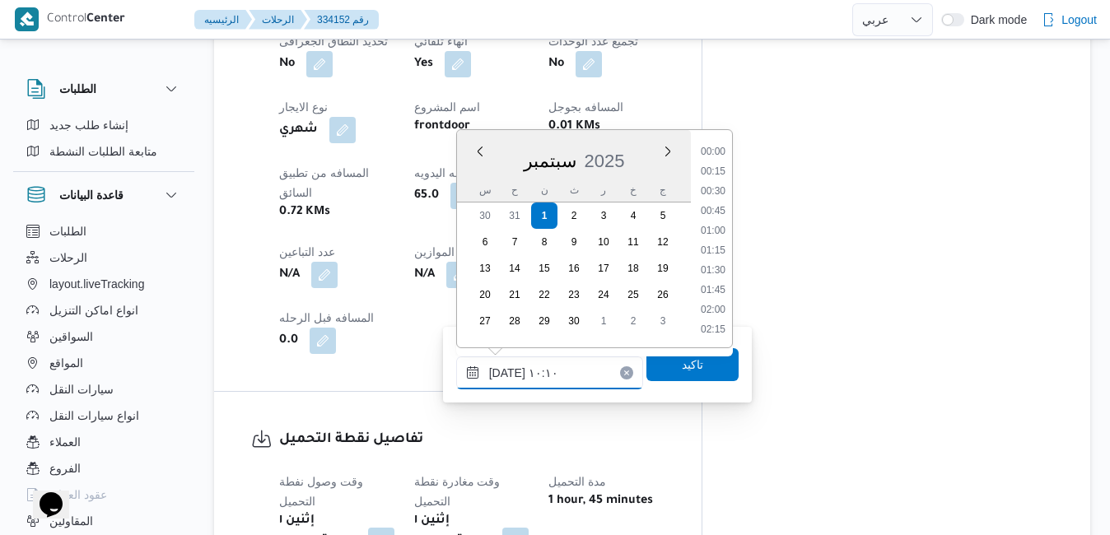
scroll to position [690, 0]
click at [714, 153] on li "08:45" at bounding box center [713, 153] width 38 height 16
type input "٠١/٠٩/٢٠٢٥ ٠٨:٤٥"
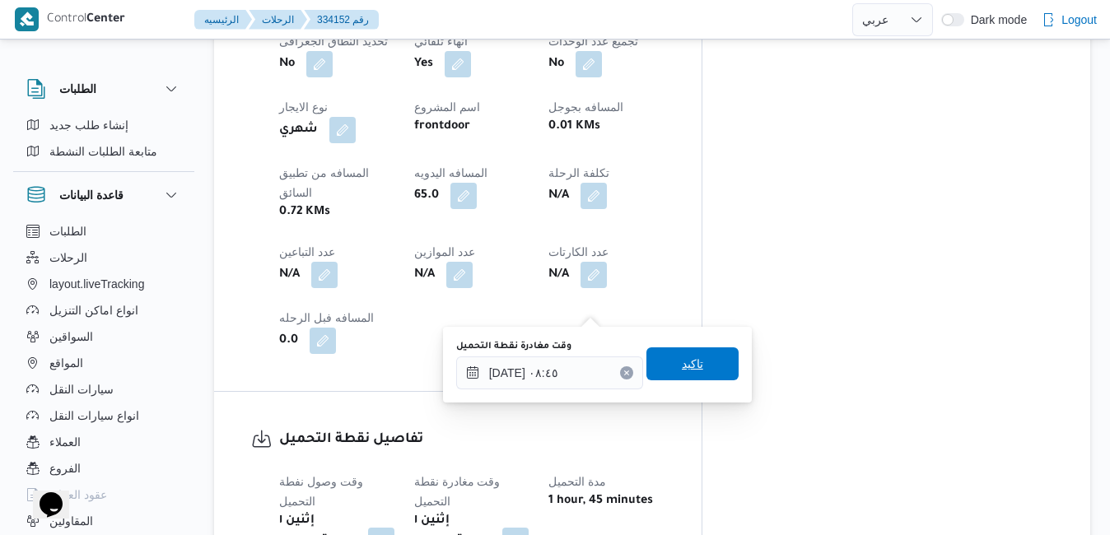
click at [682, 364] on span "تاكيد" at bounding box center [692, 364] width 21 height 20
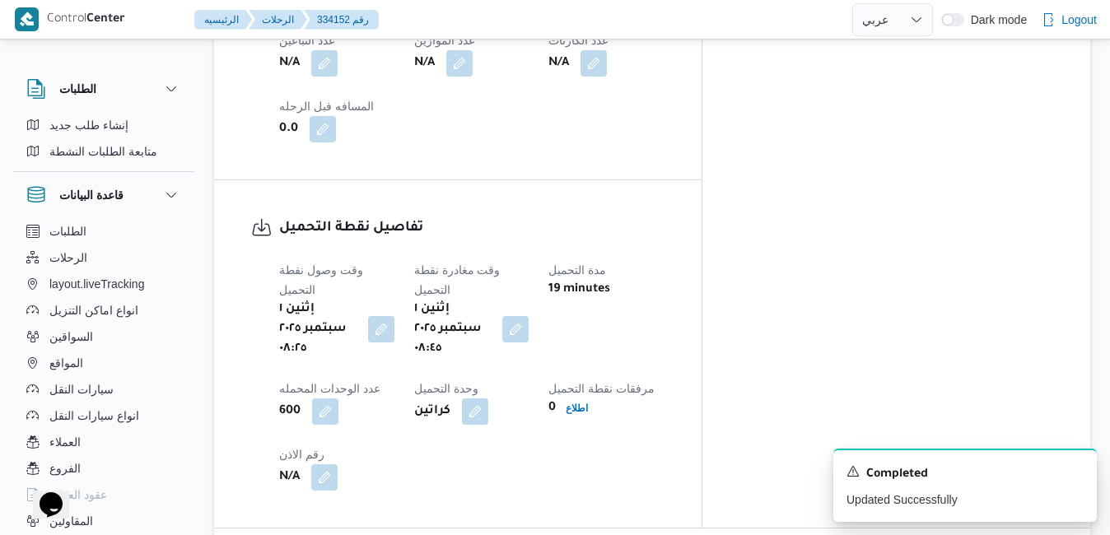
scroll to position [1310, 0]
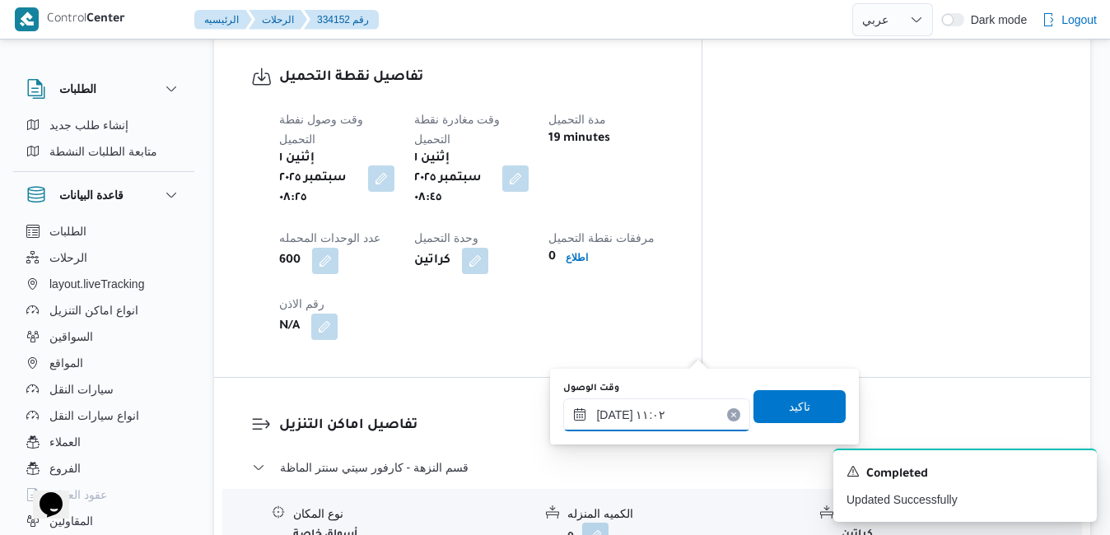
click at [654, 428] on input "[DATE] ١١:٠٢" at bounding box center [656, 414] width 187 height 33
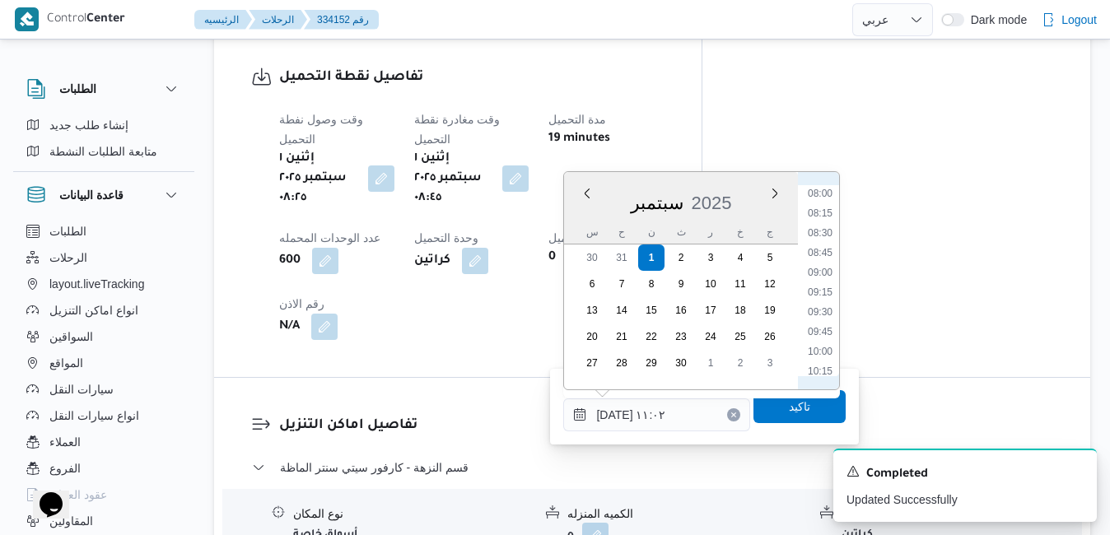
scroll to position [602, 0]
click at [821, 317] on li "09:15" at bounding box center [820, 322] width 38 height 16
type input "٠١/٠٩/٢٠٢٥ ٠٩:١٥"
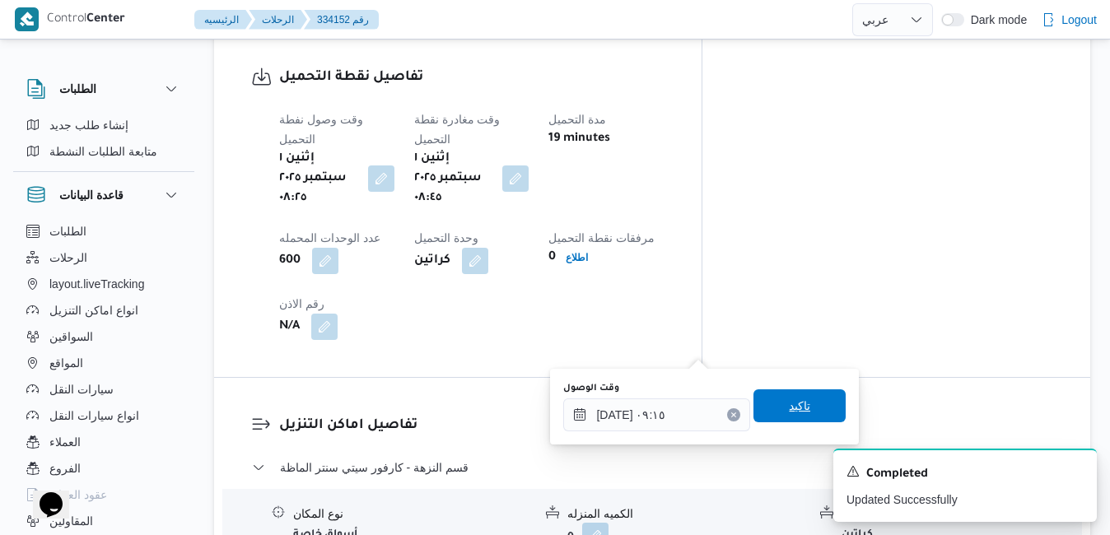
click at [789, 405] on span "تاكيد" at bounding box center [799, 406] width 21 height 20
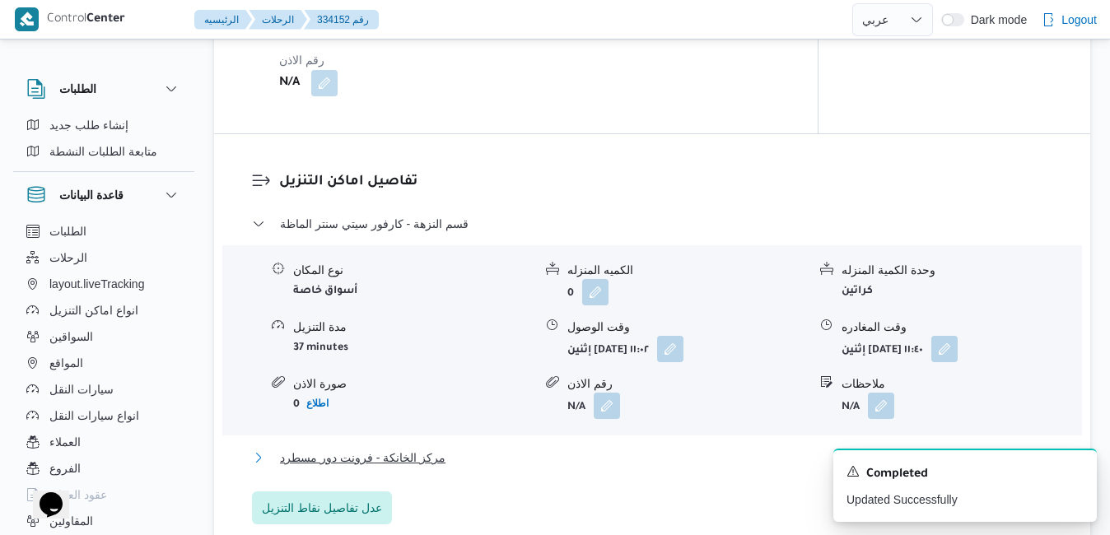
click at [682, 456] on button "مركز الخانكة - فرونت دور مسطرد" at bounding box center [652, 458] width 801 height 20
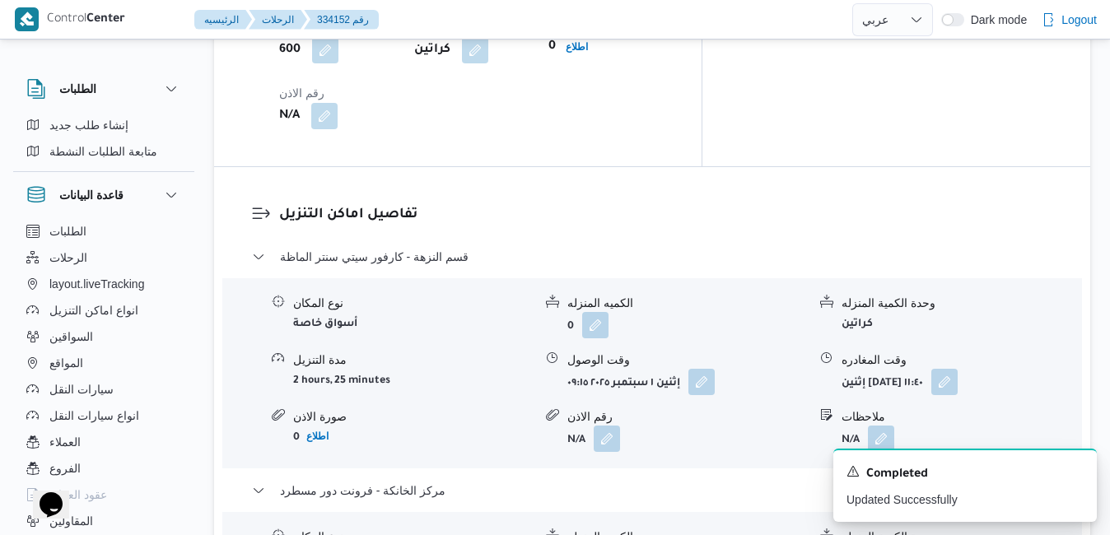
scroll to position [1673, 0]
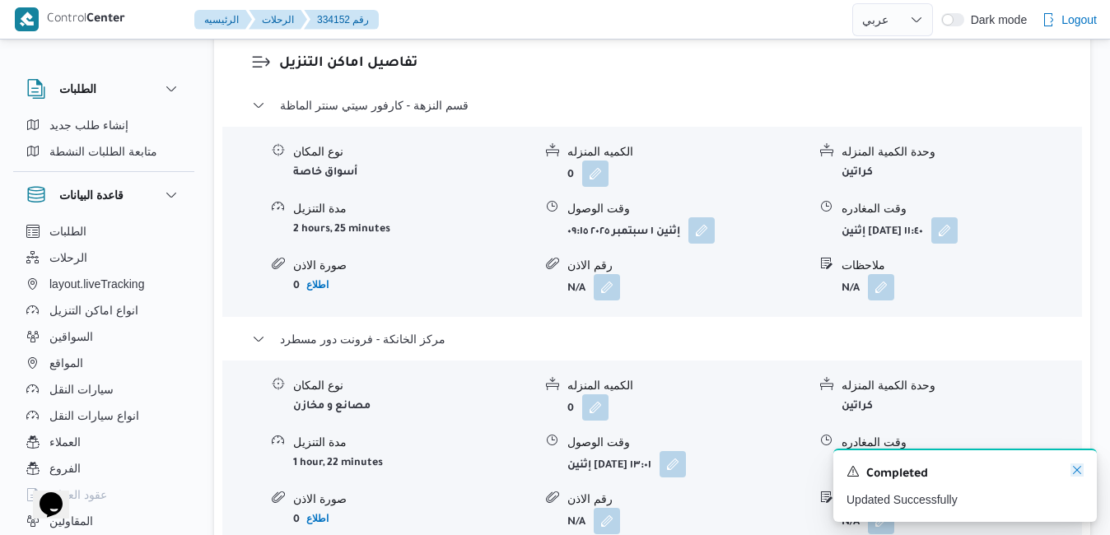
click at [1075, 473] on icon "Dismiss toast" at bounding box center [1077, 470] width 8 height 8
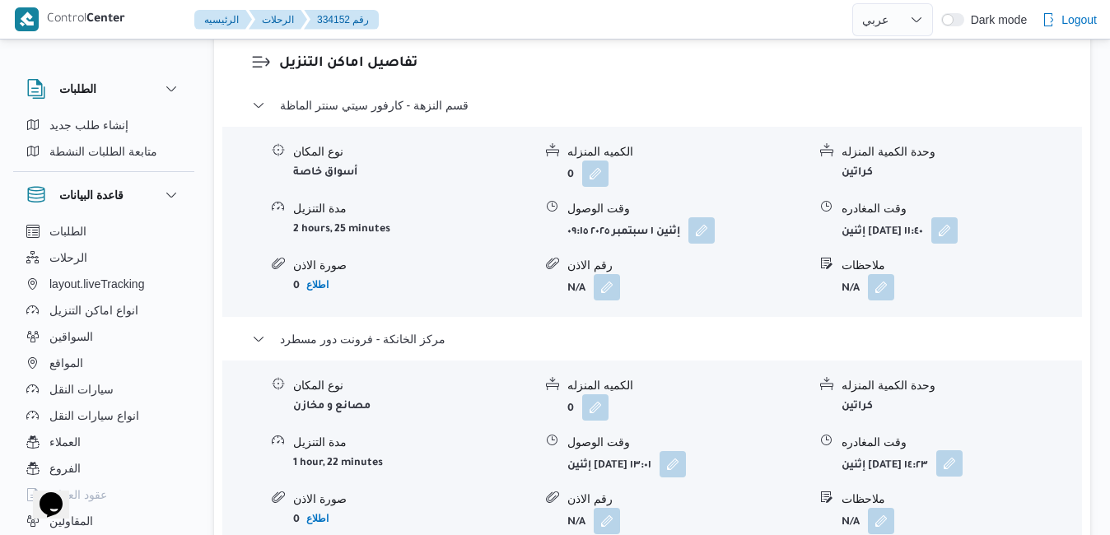
click at [962, 450] on button "button" at bounding box center [949, 463] width 26 height 26
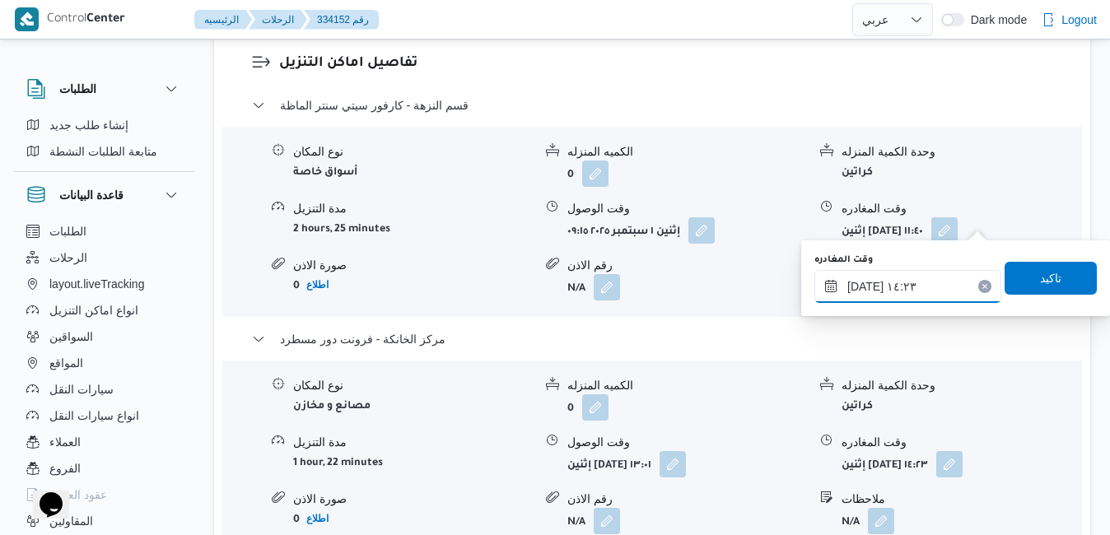
click at [926, 293] on input "٠١/٠٩/٢٠٢٥ ١٤:٢٣" at bounding box center [907, 286] width 187 height 33
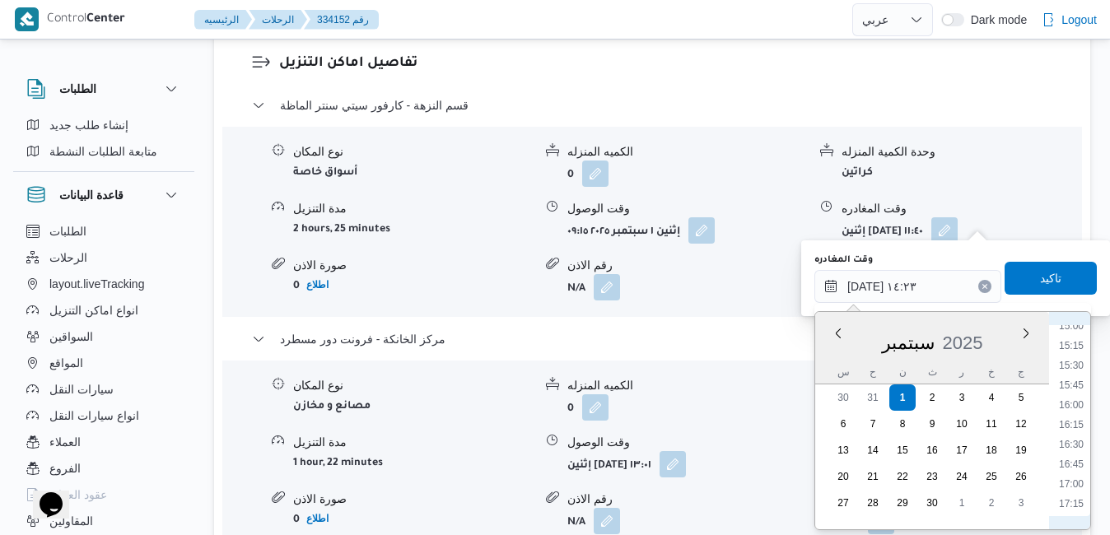
scroll to position [1360, 0]
click at [1079, 438] on li "18:30" at bounding box center [1071, 435] width 38 height 16
type input "٠١/٠٩/٢٠٢٥ ١٨:٣٠"
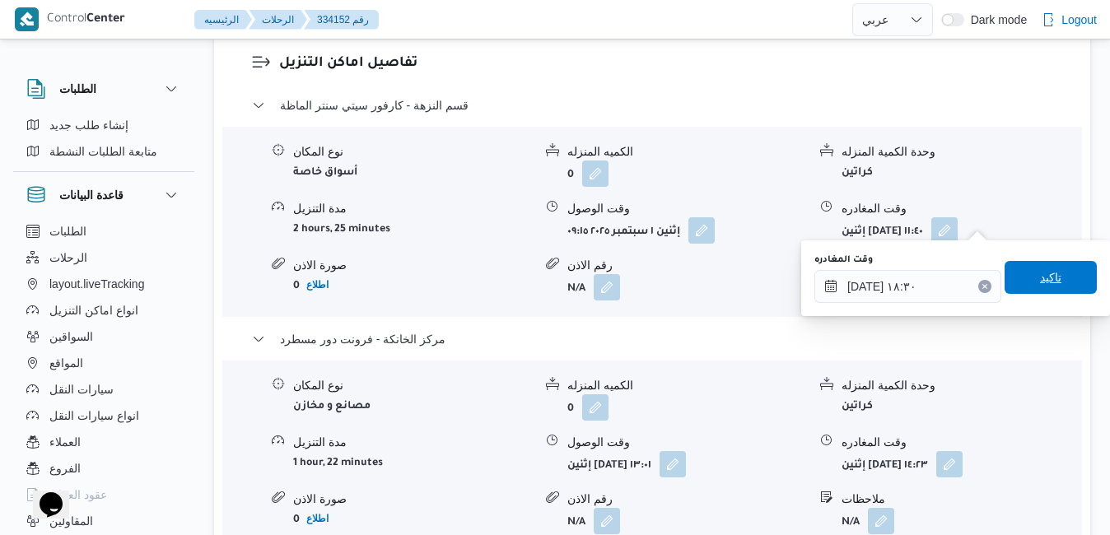
click at [1040, 270] on span "تاكيد" at bounding box center [1050, 278] width 21 height 20
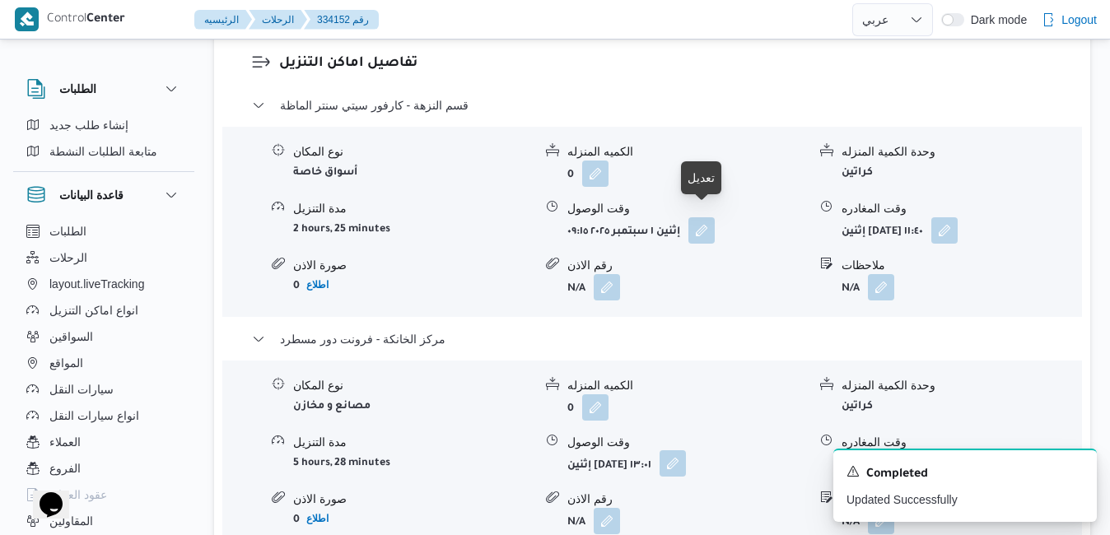
click at [686, 450] on button "button" at bounding box center [672, 463] width 26 height 26
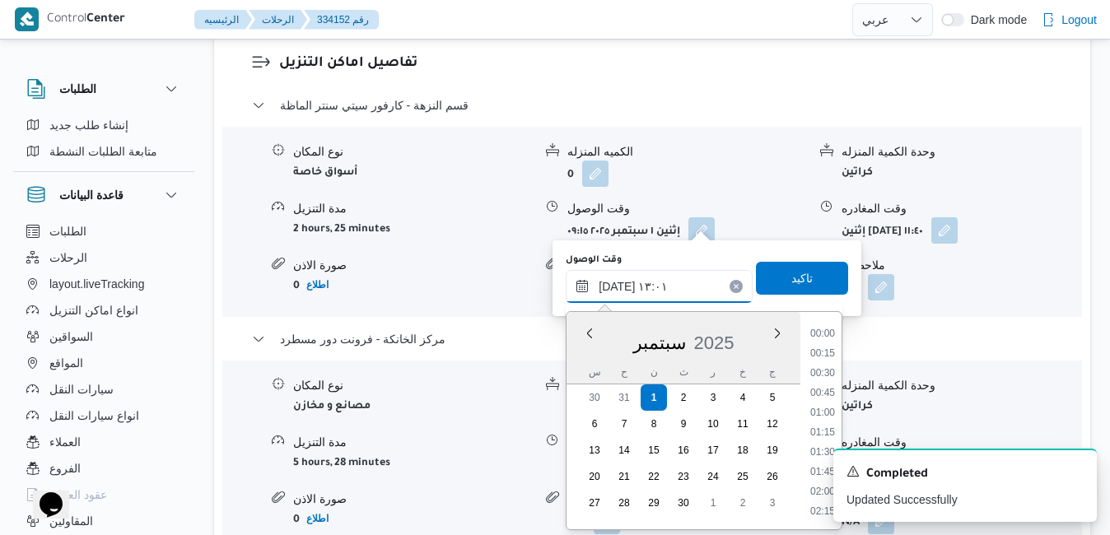
click at [671, 293] on input "٠١/٠٩/٢٠٢٥ ١٣:٠١" at bounding box center [658, 286] width 187 height 33
click at [1079, 471] on icon "Dismiss toast" at bounding box center [1076, 469] width 13 height 13
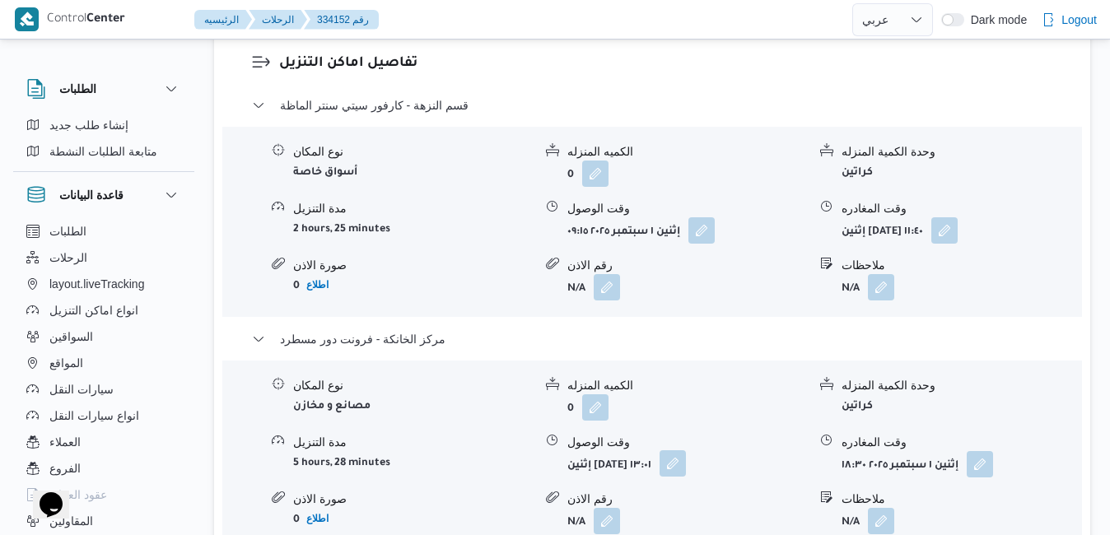
click at [686, 450] on button "button" at bounding box center [672, 463] width 26 height 26
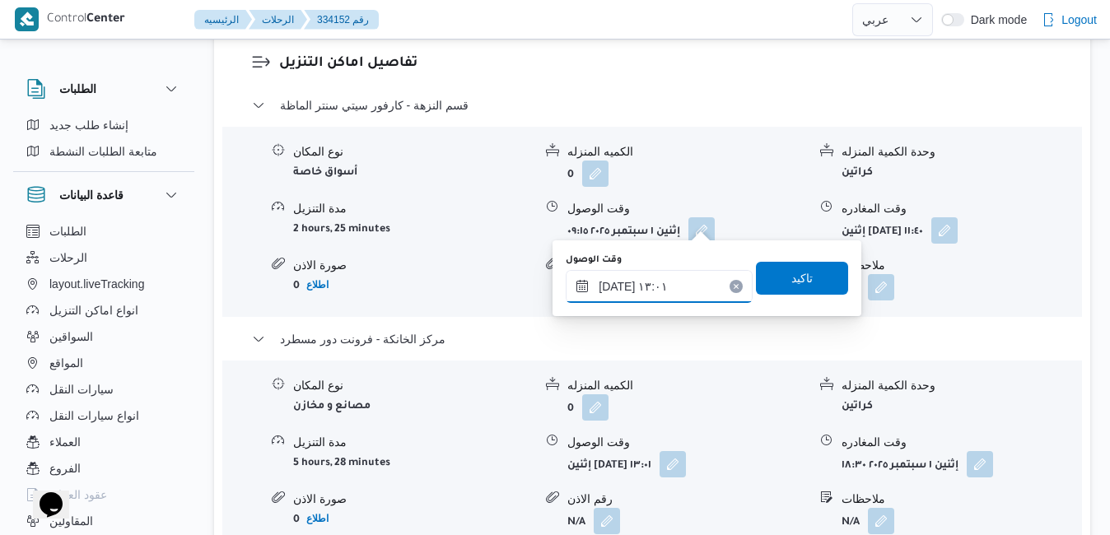
click at [696, 289] on input "٠١/٠٩/٢٠٢٥ ١٣:٠١" at bounding box center [658, 286] width 187 height 33
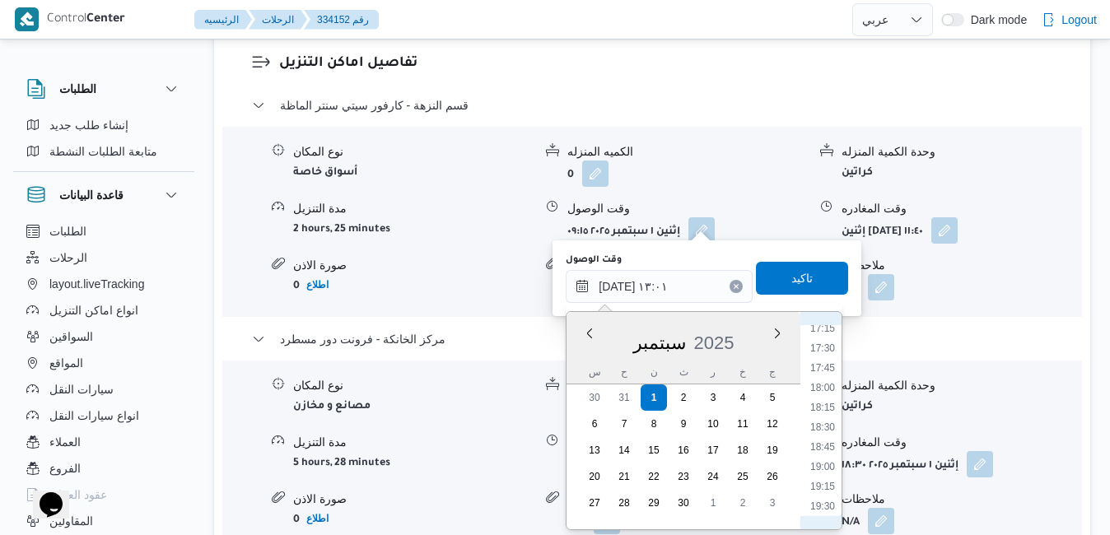
scroll to position [1428, 0]
click at [829, 350] on li "18:15" at bounding box center [822, 347] width 38 height 16
type input "٠١/٠٩/٢٠٢٥ ١٨:١٥"
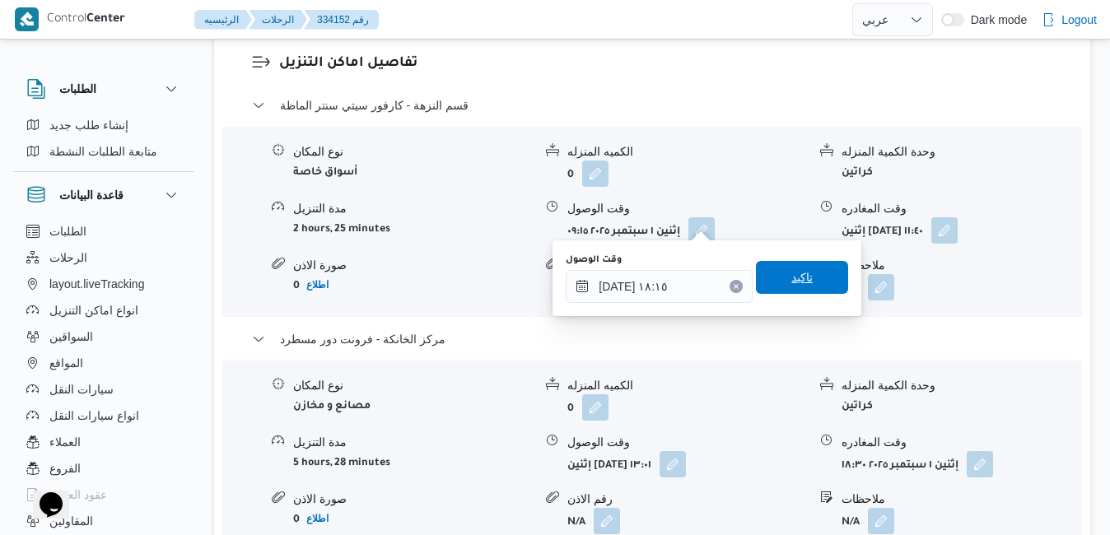
click at [793, 291] on span "تاكيد" at bounding box center [802, 277] width 92 height 33
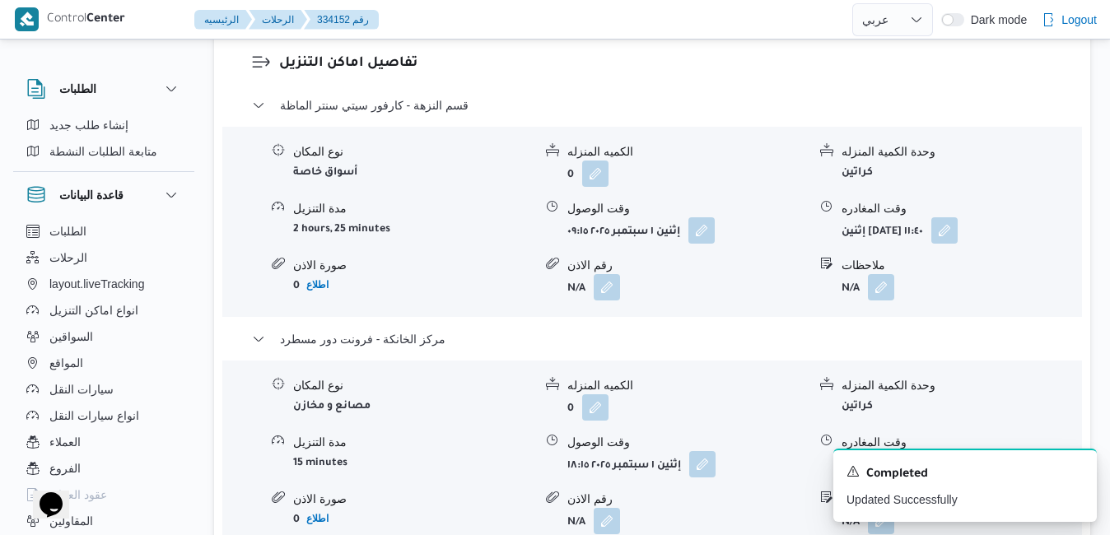
click at [793, 362] on div "نوع المكان مصانع و مخازن الكميه المنزله 0 وحدة الكمية المنزله كراتين مدة التنزي…" at bounding box center [652, 455] width 872 height 187
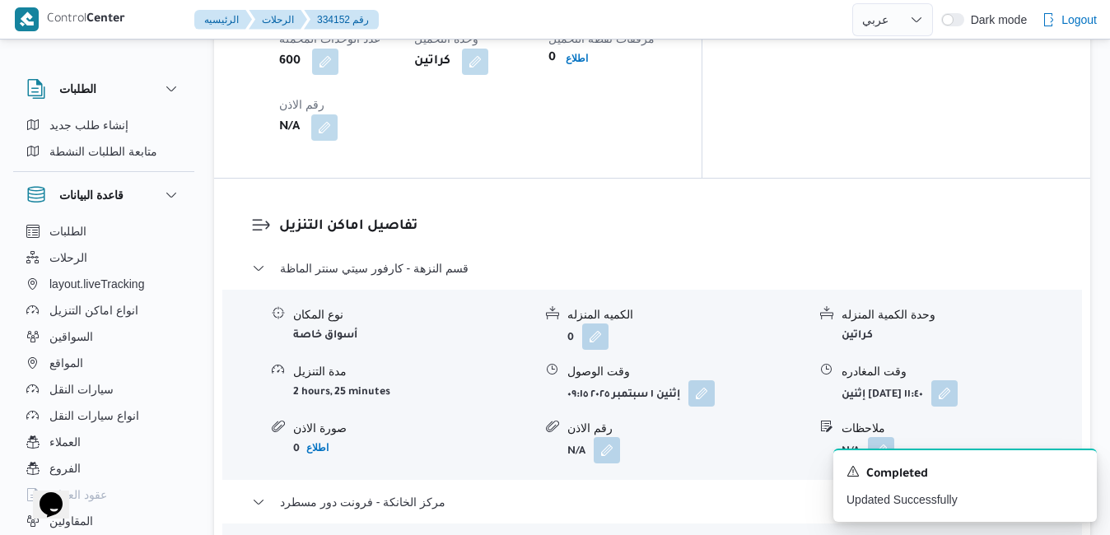
scroll to position [1508, 0]
click at [957, 381] on button "button" at bounding box center [944, 394] width 26 height 26
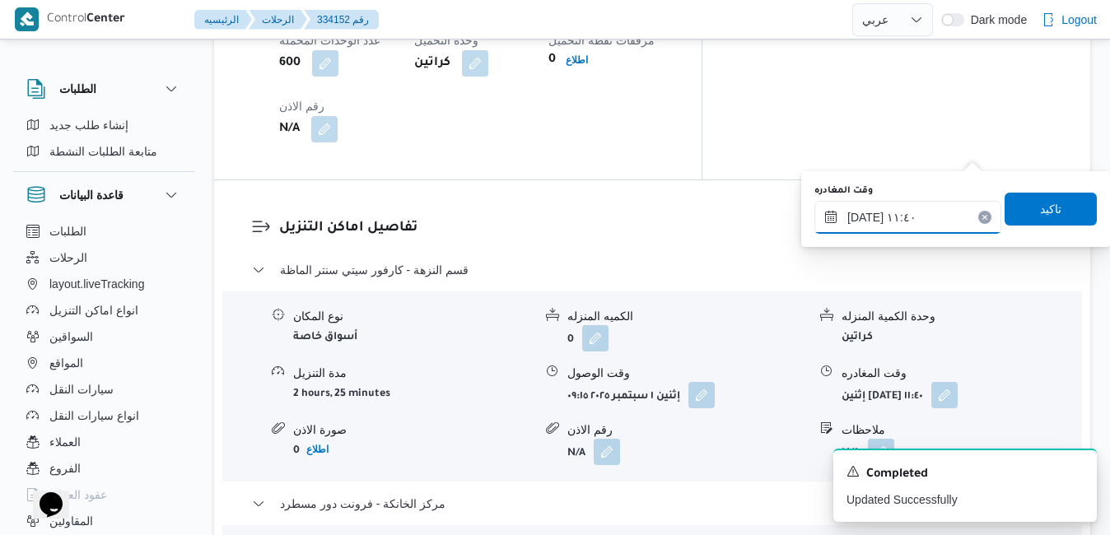
click at [905, 220] on input "٠١/٠٩/٢٠٢٥ ١١:٤٠" at bounding box center [907, 217] width 187 height 33
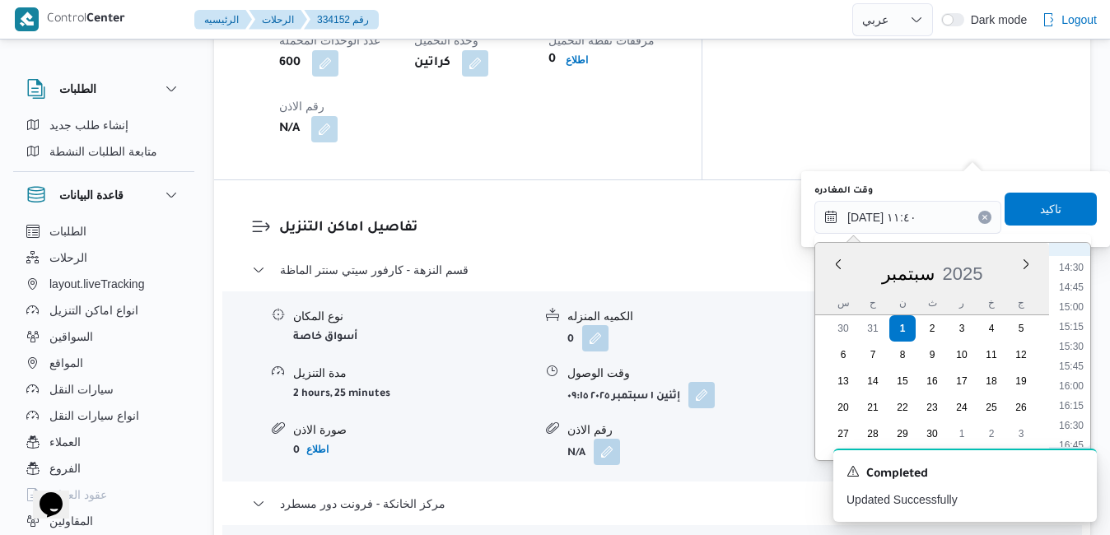
scroll to position [1310, 0]
click at [1077, 359] on li "17:45" at bounding box center [1071, 357] width 38 height 16
type input "٠١/٠٩/٢٠٢٥ ١٧:٤٥"
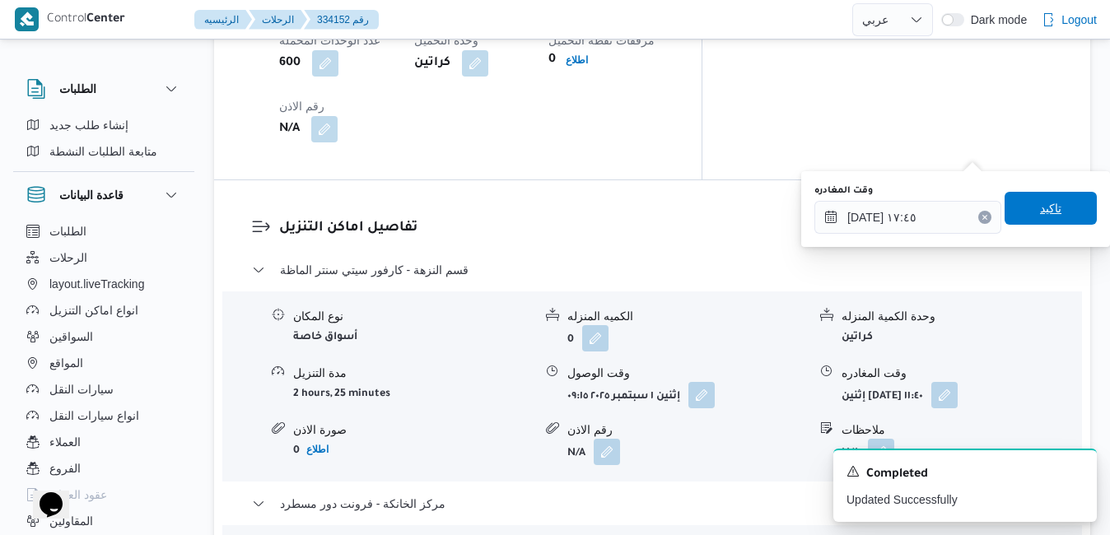
click at [1045, 214] on span "تاكيد" at bounding box center [1050, 208] width 21 height 20
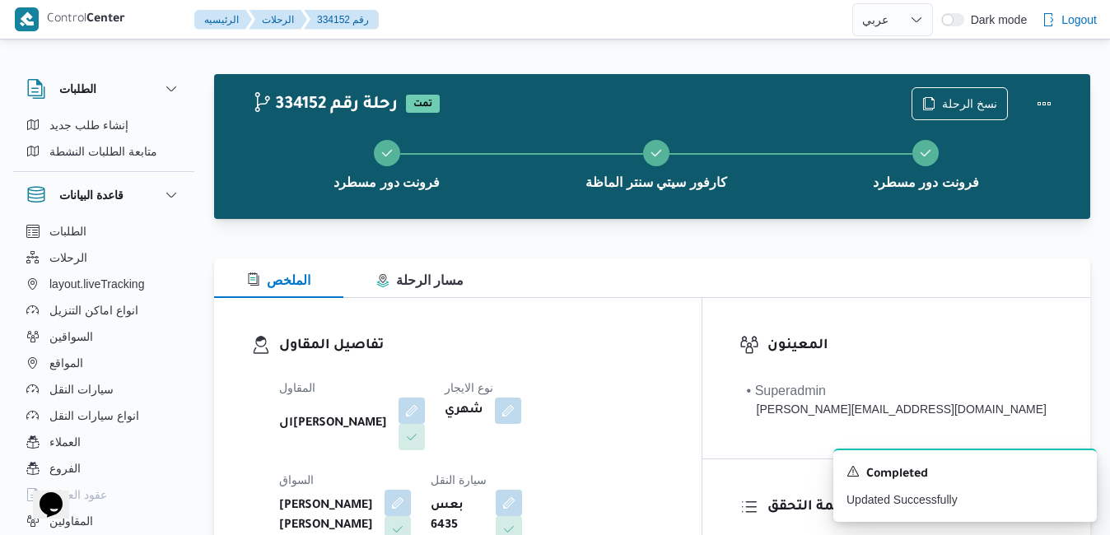
scroll to position [0, 0]
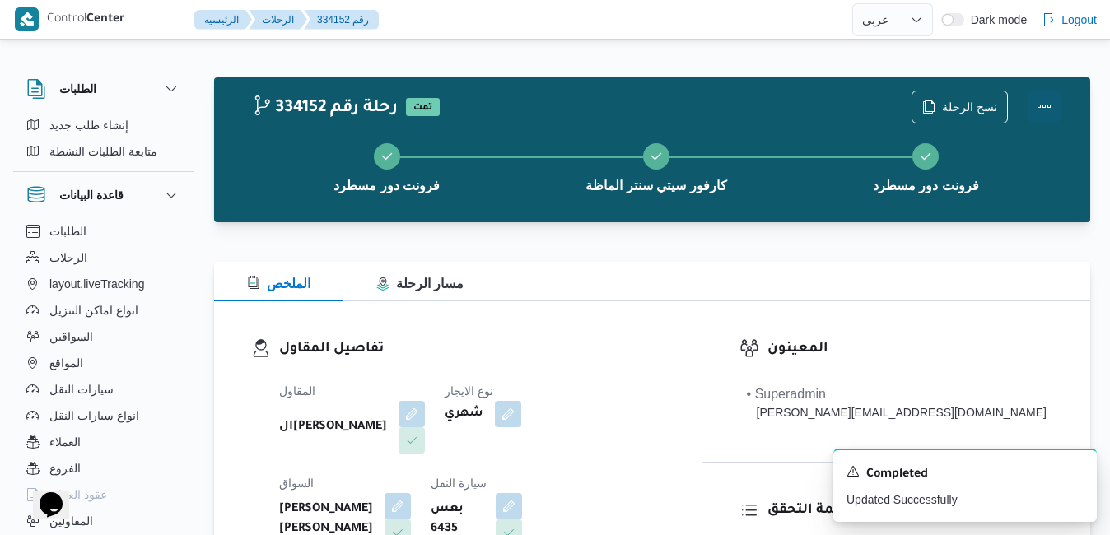
click at [1036, 114] on button "Actions" at bounding box center [1043, 106] width 33 height 33
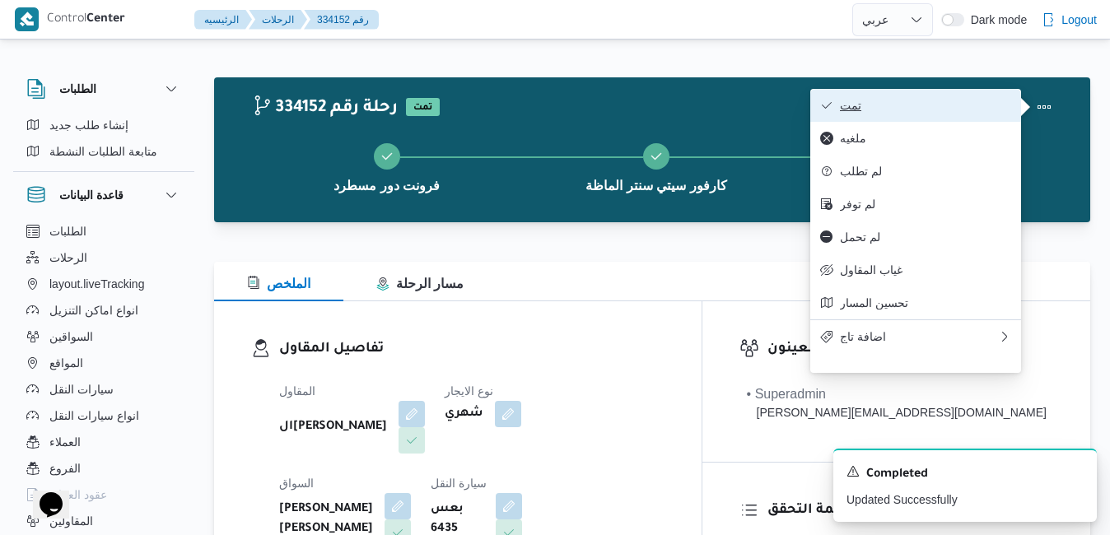
click at [962, 109] on span "تمت" at bounding box center [925, 105] width 171 height 13
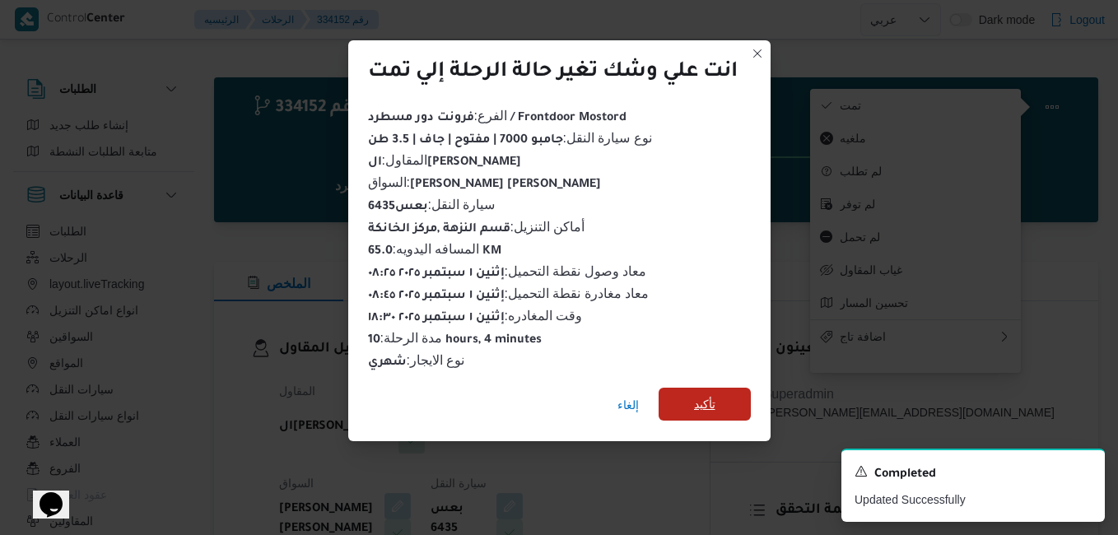
click at [724, 398] on span "تأكيد" at bounding box center [704, 404] width 92 height 33
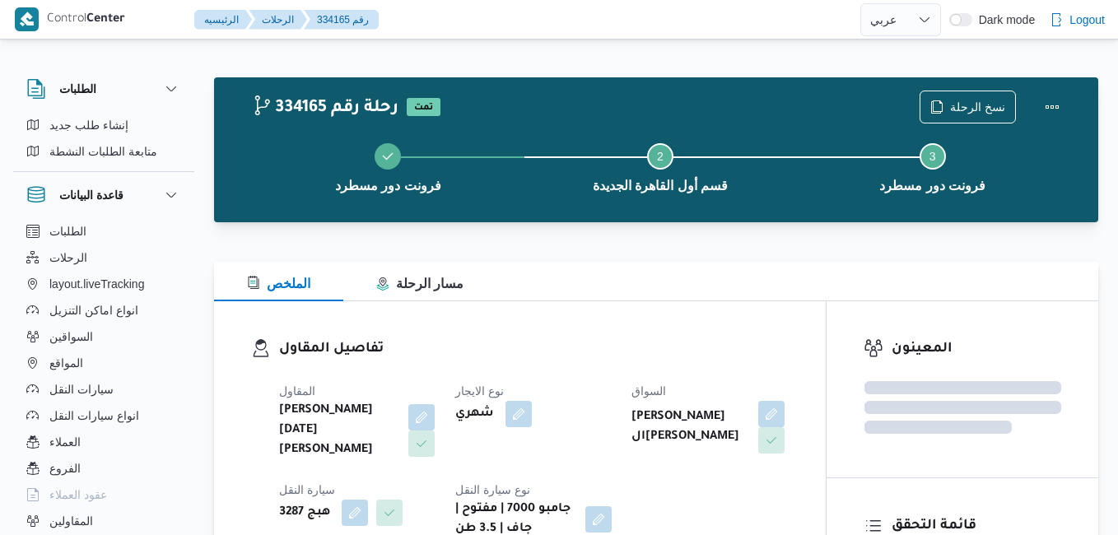
select select "ar"
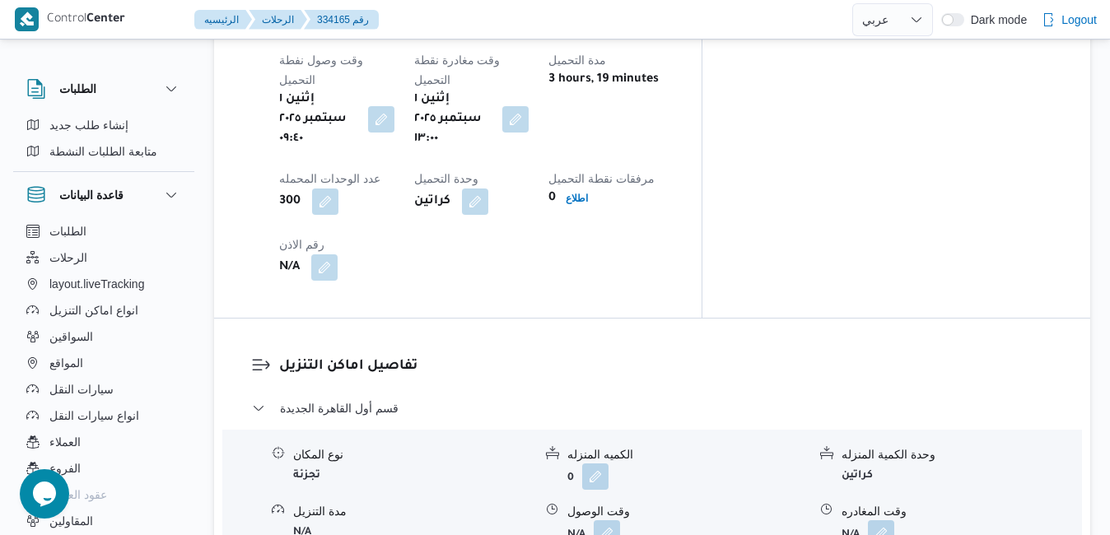
scroll to position [1378, 0]
click at [612, 518] on button "button" at bounding box center [606, 531] width 26 height 26
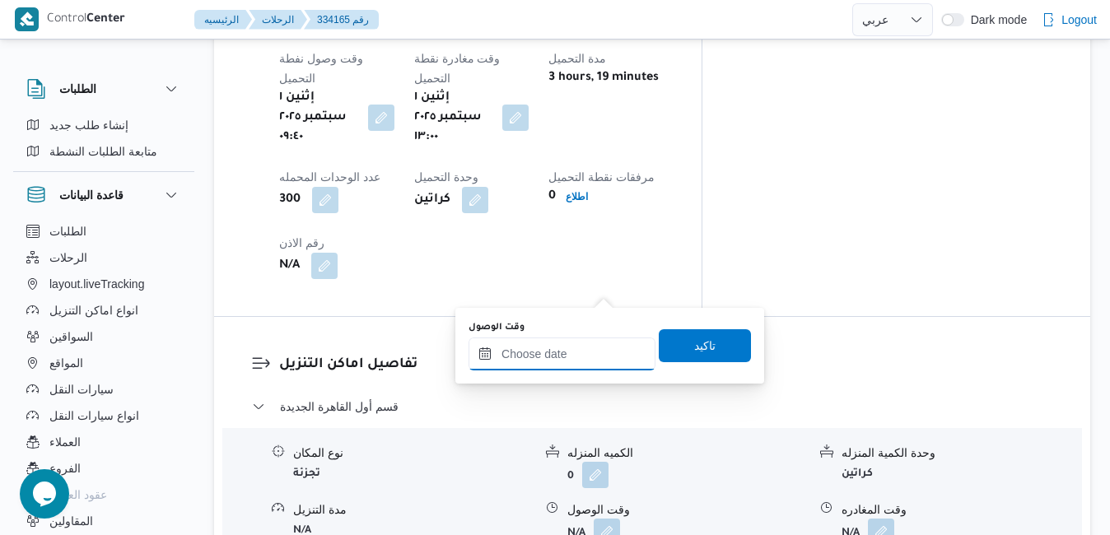
click at [563, 354] on input "وقت الوصول" at bounding box center [561, 353] width 187 height 33
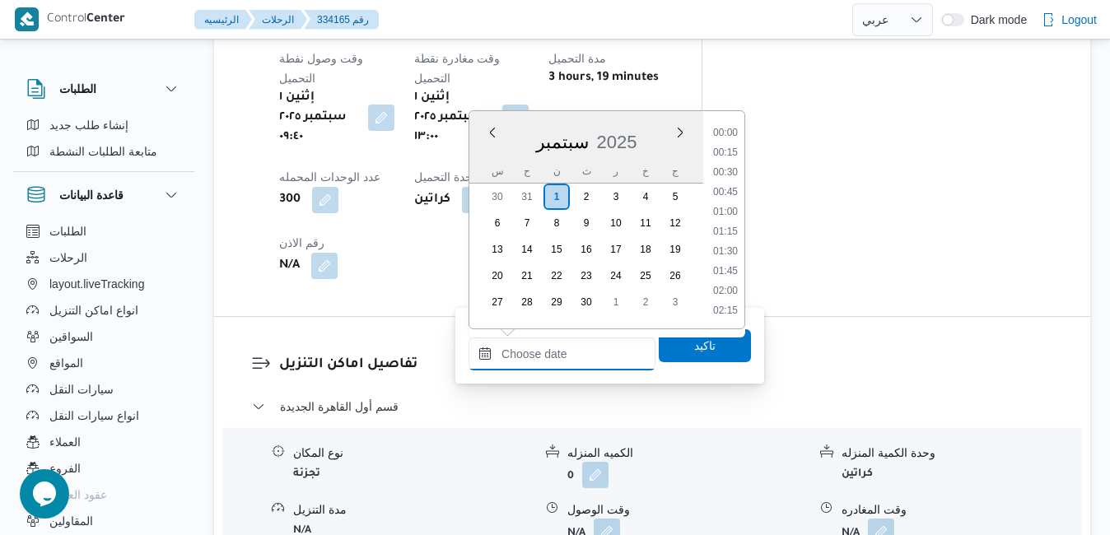
scroll to position [1559, 0]
click at [478, 159] on div "سبتمبر 2025" at bounding box center [586, 139] width 234 height 42
click at [726, 159] on li "13:45" at bounding box center [725, 161] width 38 height 16
type input "٠١/٠٩/٢٠٢٥ ١٣:٤٥"
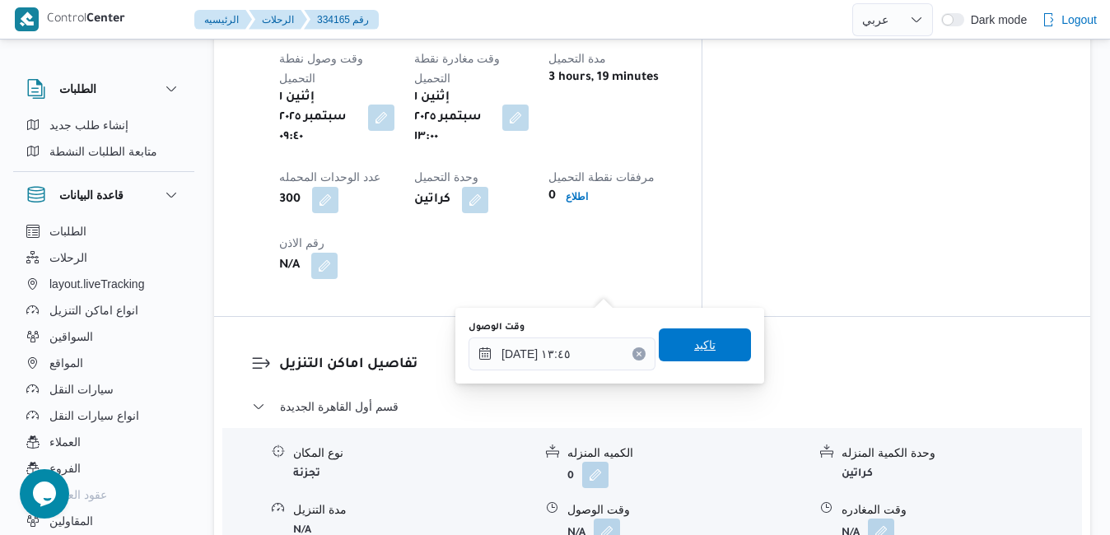
click at [703, 358] on span "تاكيد" at bounding box center [704, 344] width 92 height 33
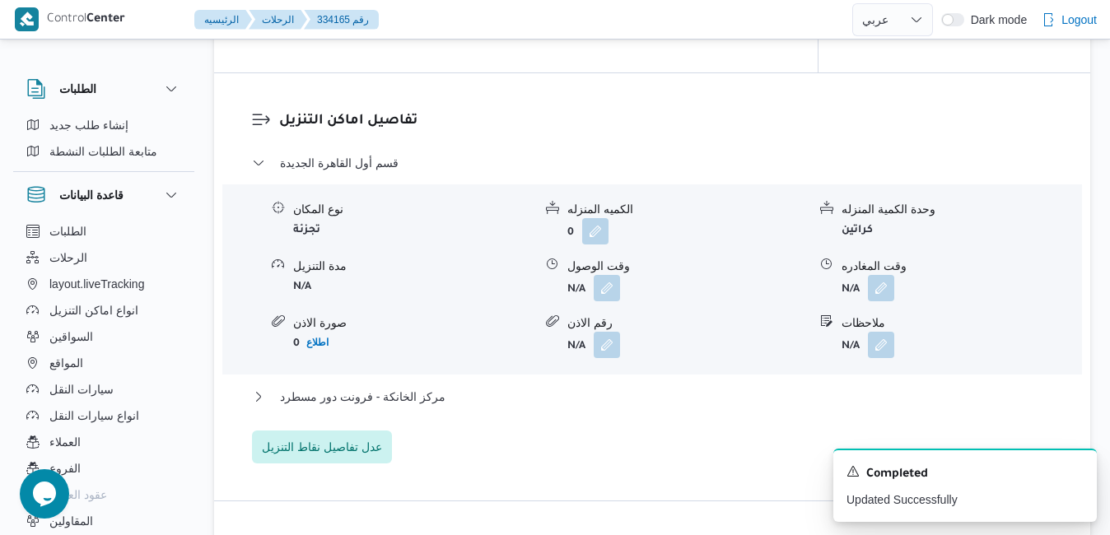
click at [651, 386] on div "قسم أول القاهرة الجديدة نوع المكان تجزئة الكميه المنزله 0 وحدة الكمية المنزله ك…" at bounding box center [652, 308] width 801 height 310
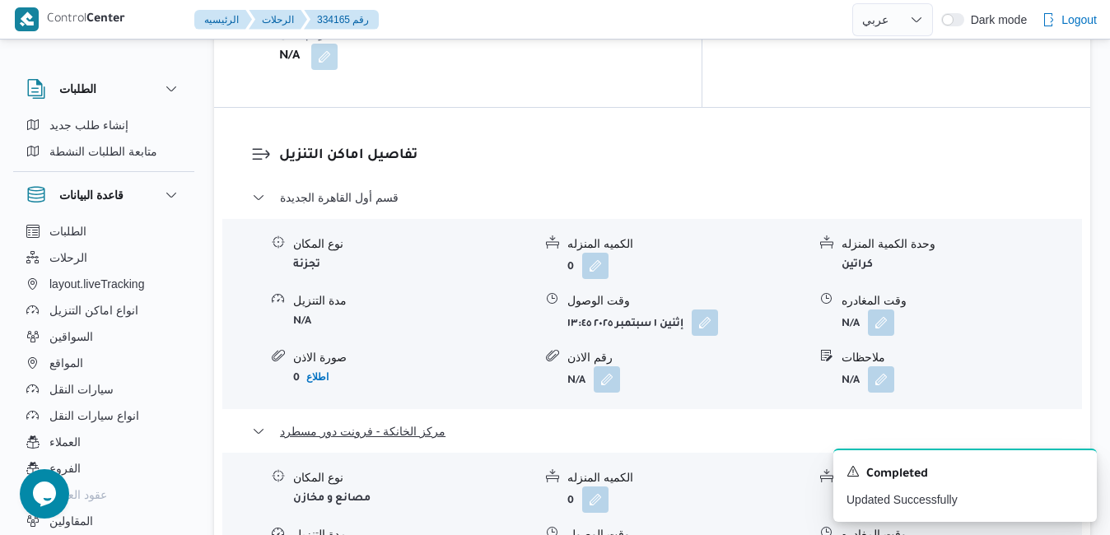
scroll to position [1707, 0]
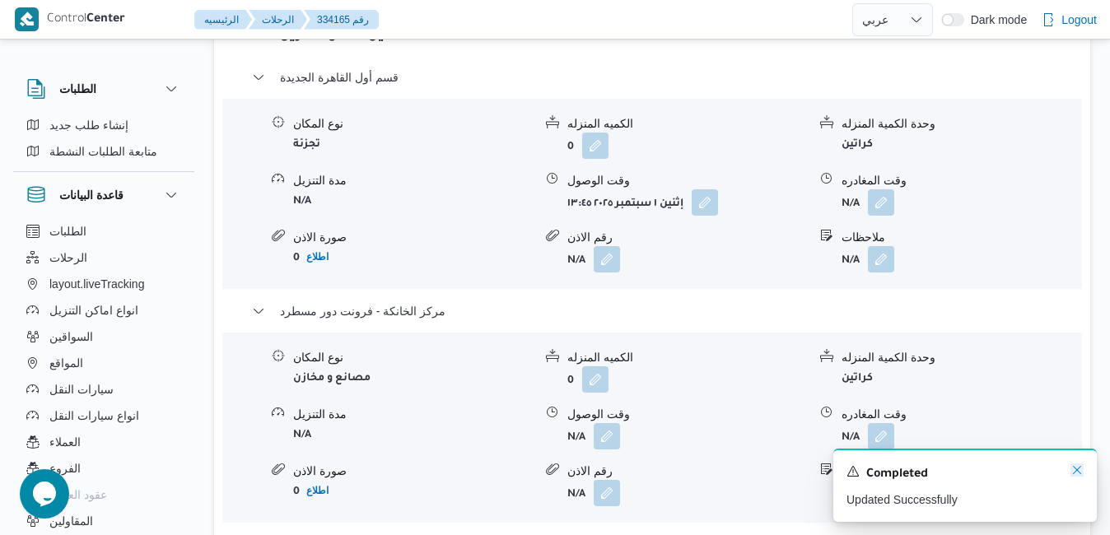
click at [1077, 471] on icon "Dismiss toast" at bounding box center [1077, 470] width 8 height 8
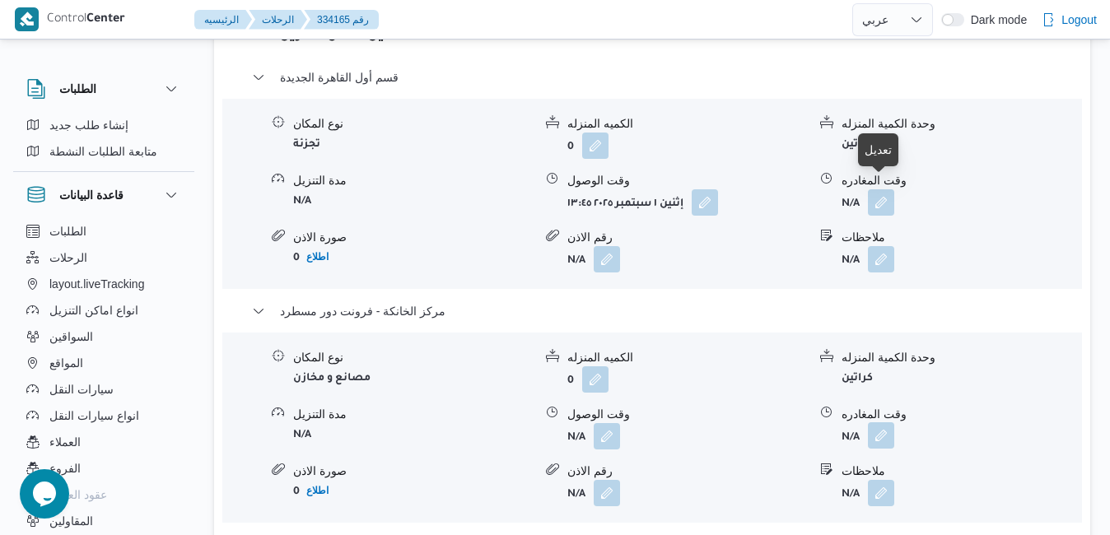
click at [884, 422] on button "button" at bounding box center [881, 435] width 26 height 26
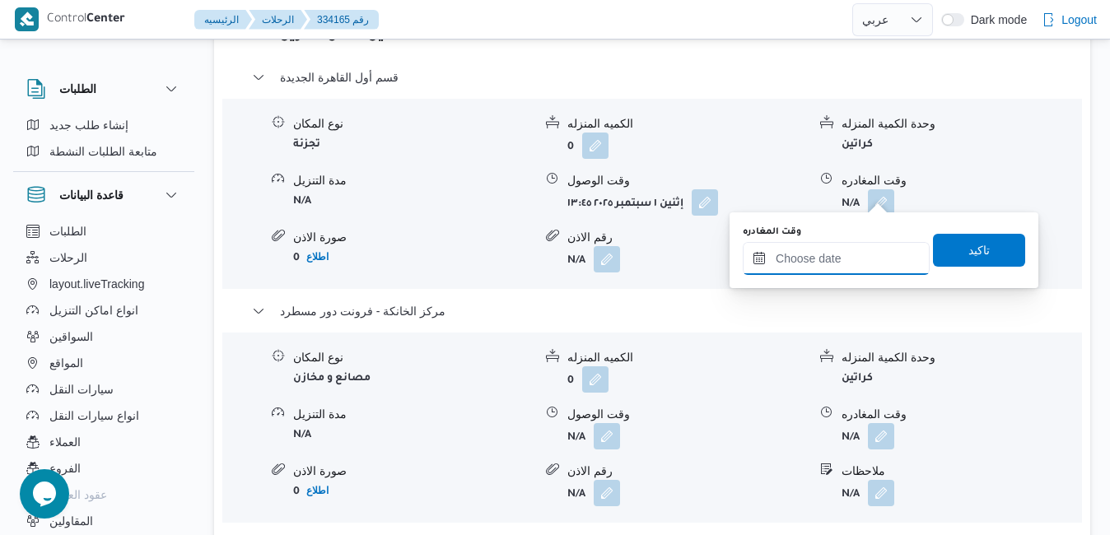
click at [822, 264] on input "وقت المغادره" at bounding box center [835, 258] width 187 height 33
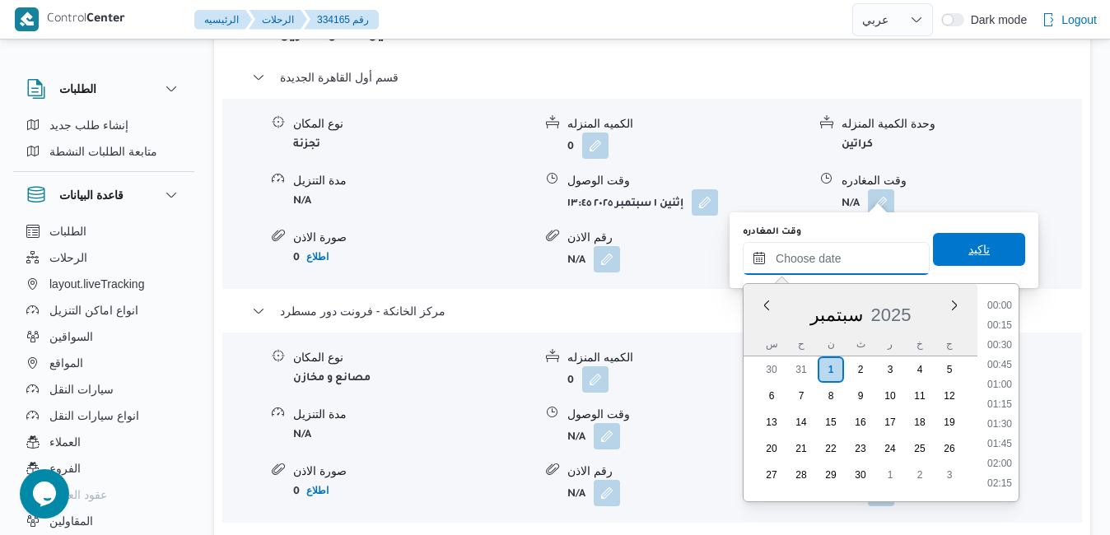
scroll to position [1559, 0]
click at [755, 316] on div "سبتمبر 2025" at bounding box center [860, 312] width 234 height 42
click at [1000, 325] on li "20:00" at bounding box center [999, 327] width 38 height 16
type input "[DATE] ٢٠:٠٠"
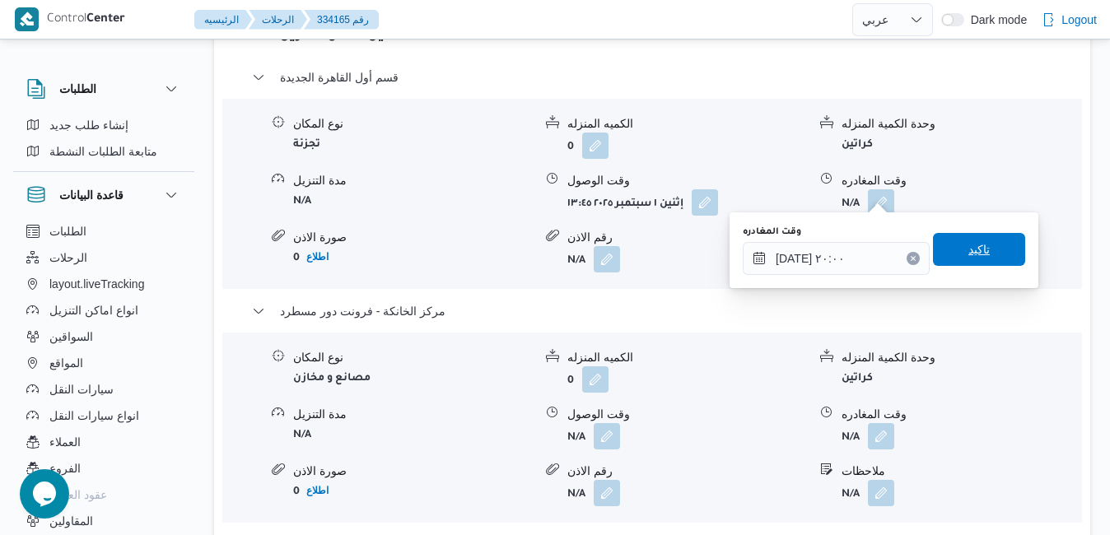
click at [986, 255] on span "تاكيد" at bounding box center [979, 249] width 92 height 33
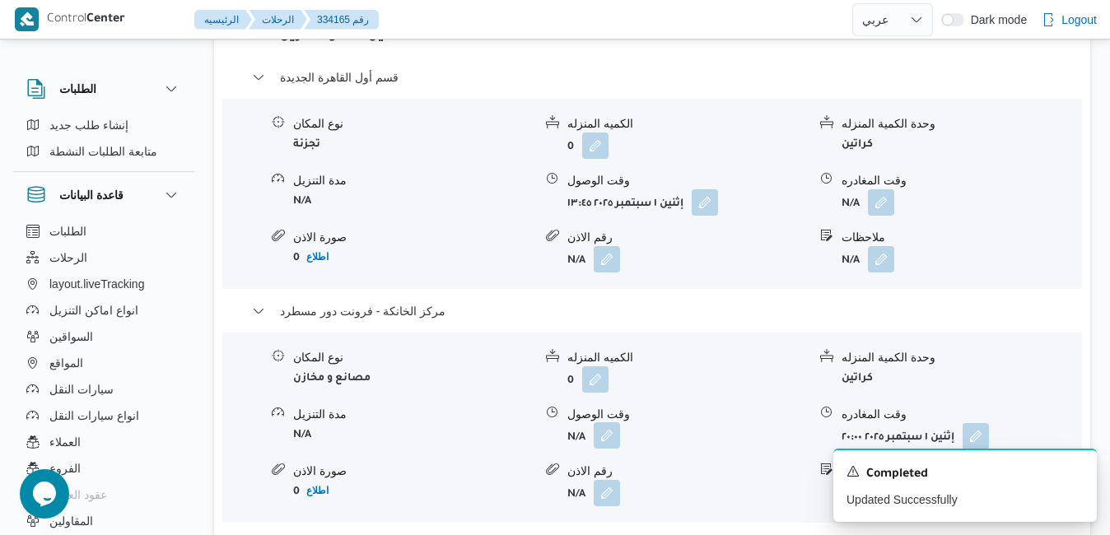
click at [604, 422] on button "button" at bounding box center [606, 435] width 26 height 26
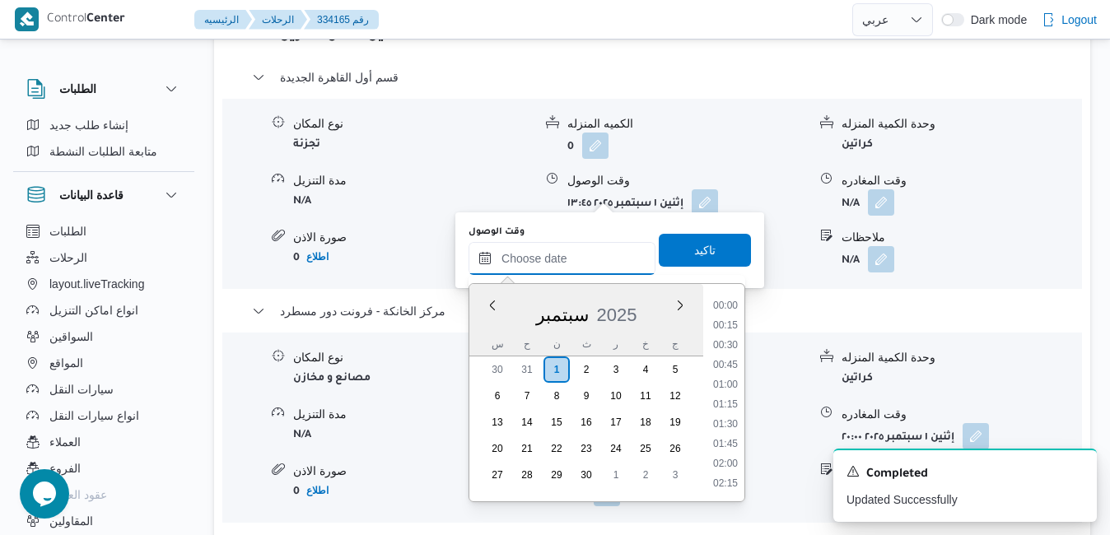
drag, startPoint x: 599, startPoint y: 253, endPoint x: 615, endPoint y: 249, distance: 16.0
click at [599, 253] on input "وقت الوصول" at bounding box center [561, 258] width 187 height 33
click at [487, 328] on div "سبتمبر 2025" at bounding box center [586, 312] width 234 height 42
click at [729, 306] on li "19:45" at bounding box center [725, 307] width 38 height 16
type input "[DATE] ١٩:٤٥"
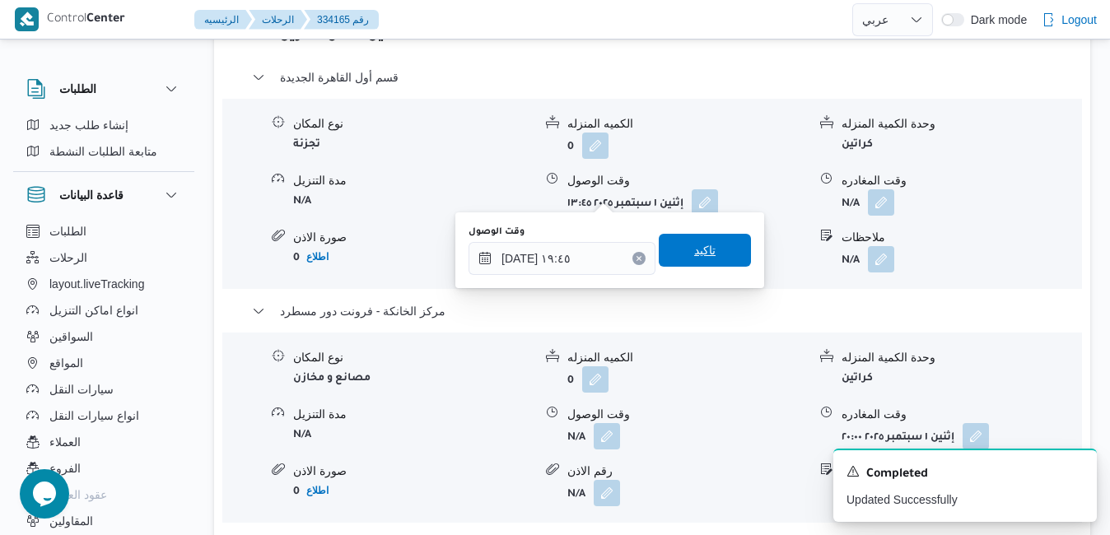
click at [691, 240] on span "تاكيد" at bounding box center [704, 250] width 92 height 33
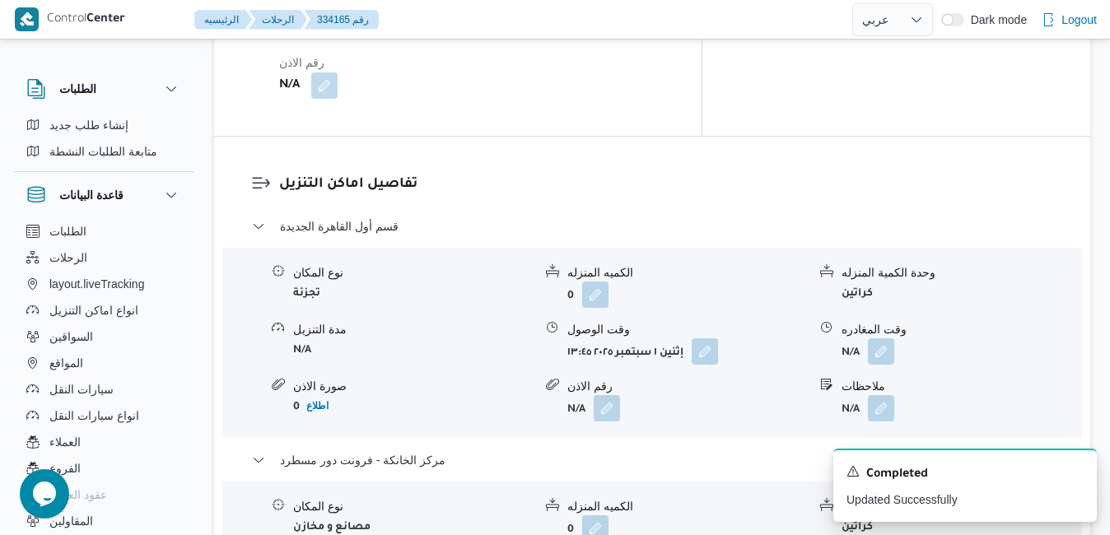
scroll to position [1543, 0]
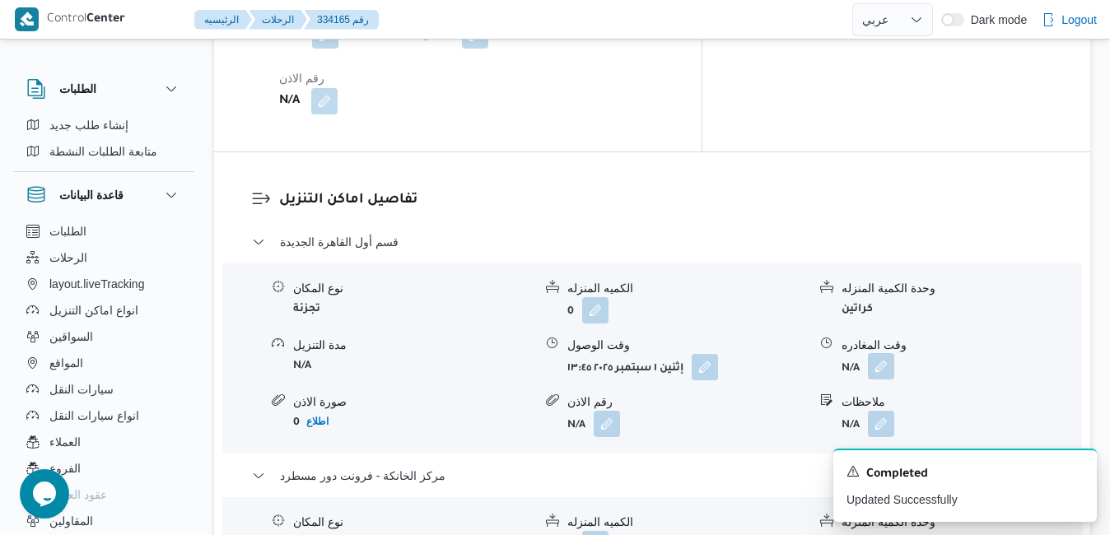
click at [886, 353] on button "button" at bounding box center [881, 366] width 26 height 26
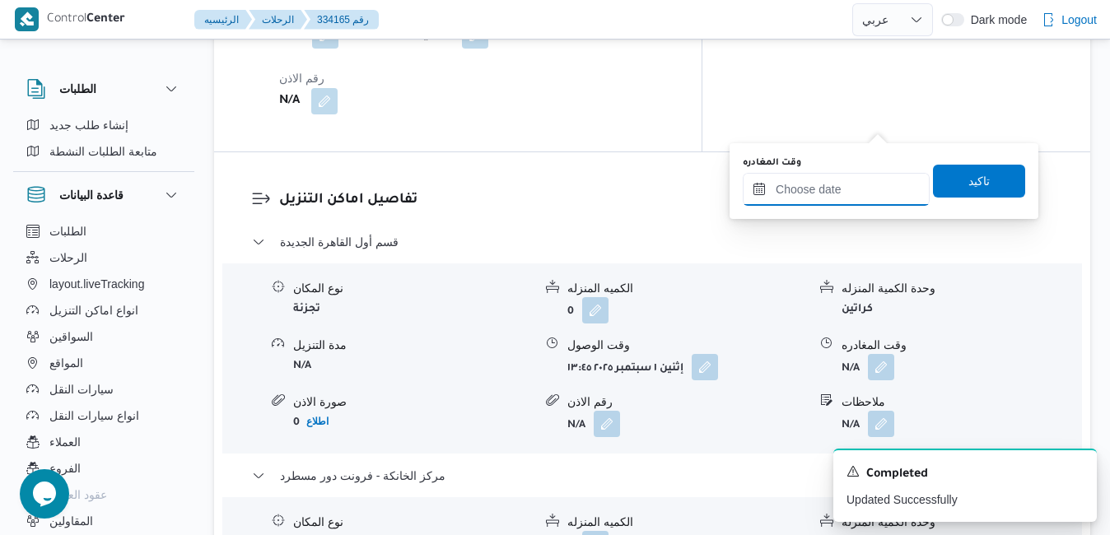
click at [851, 174] on input "وقت المغادره" at bounding box center [835, 189] width 187 height 33
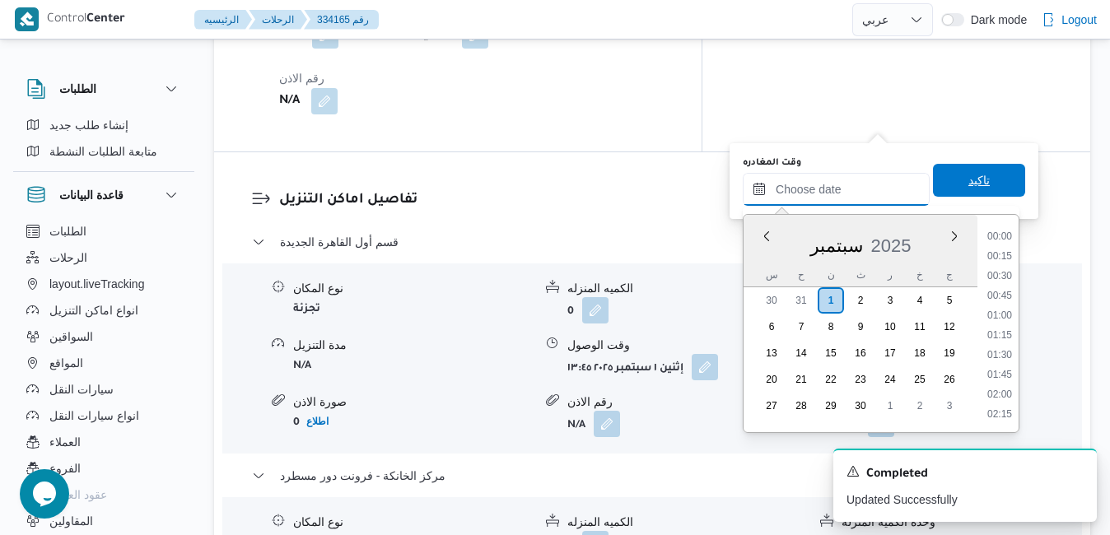
scroll to position [1559, 0]
click at [769, 258] on div "سبتمبر 2025" at bounding box center [860, 242] width 234 height 42
click at [1002, 348] on li "19:00" at bounding box center [999, 345] width 38 height 16
type input "٠١/٠٩/٢٠٢٥ ١٩:٠٠"
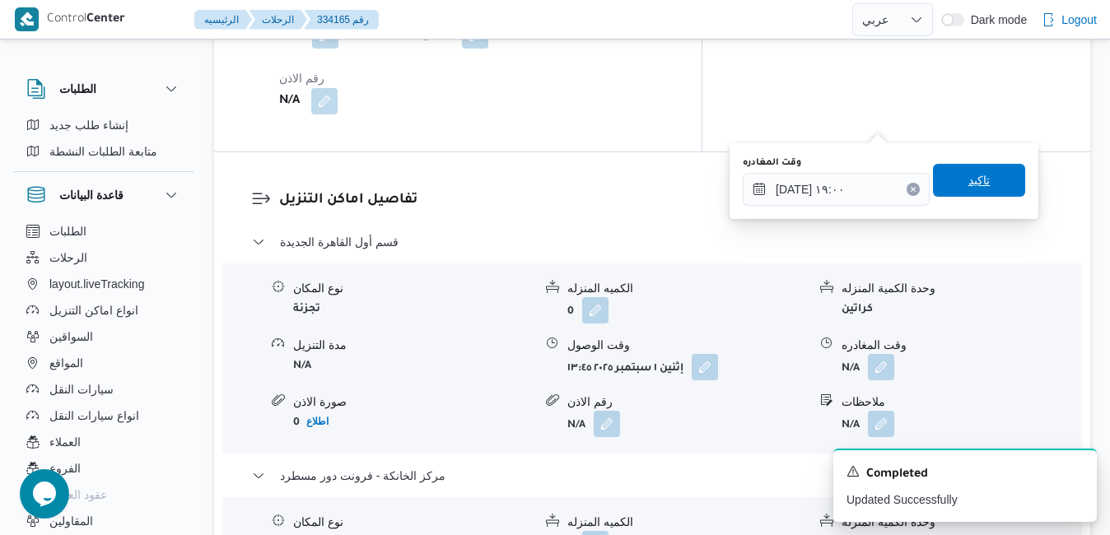
click at [970, 180] on span "تاكيد" at bounding box center [978, 180] width 21 height 20
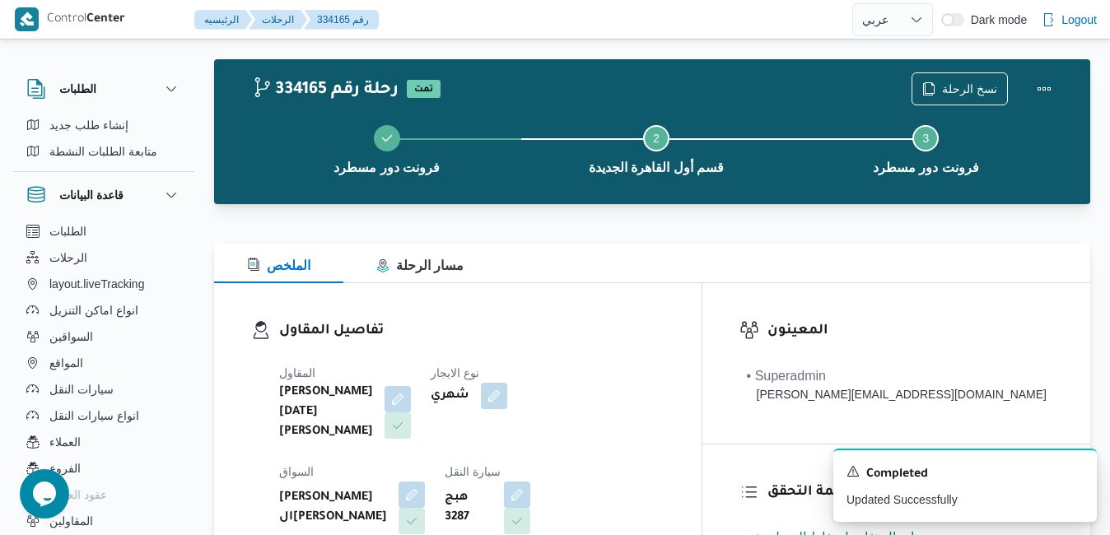
scroll to position [0, 0]
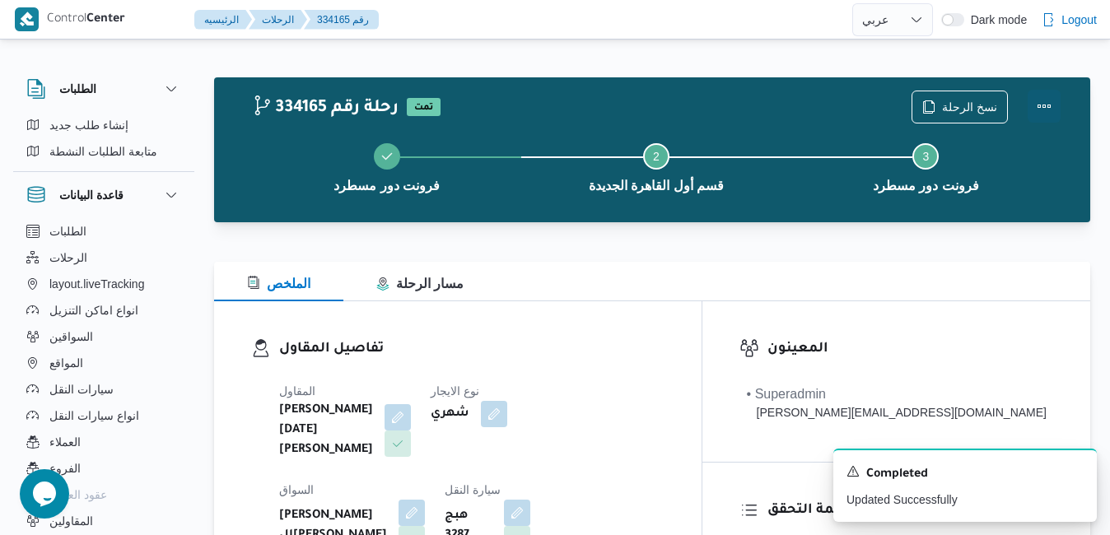
click at [1050, 96] on button "Actions" at bounding box center [1043, 106] width 33 height 33
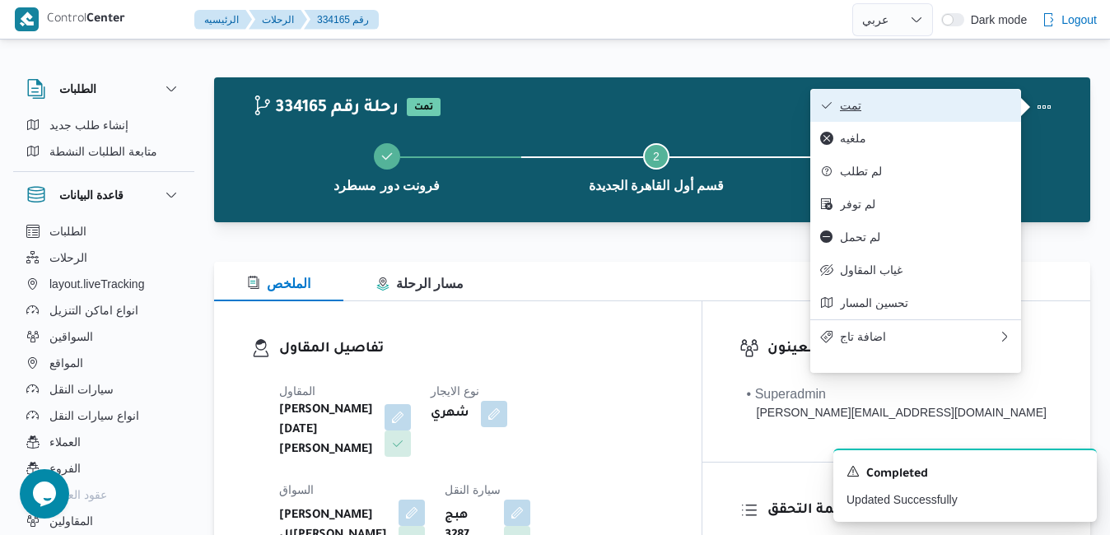
click at [933, 101] on span "تمت" at bounding box center [925, 105] width 171 height 13
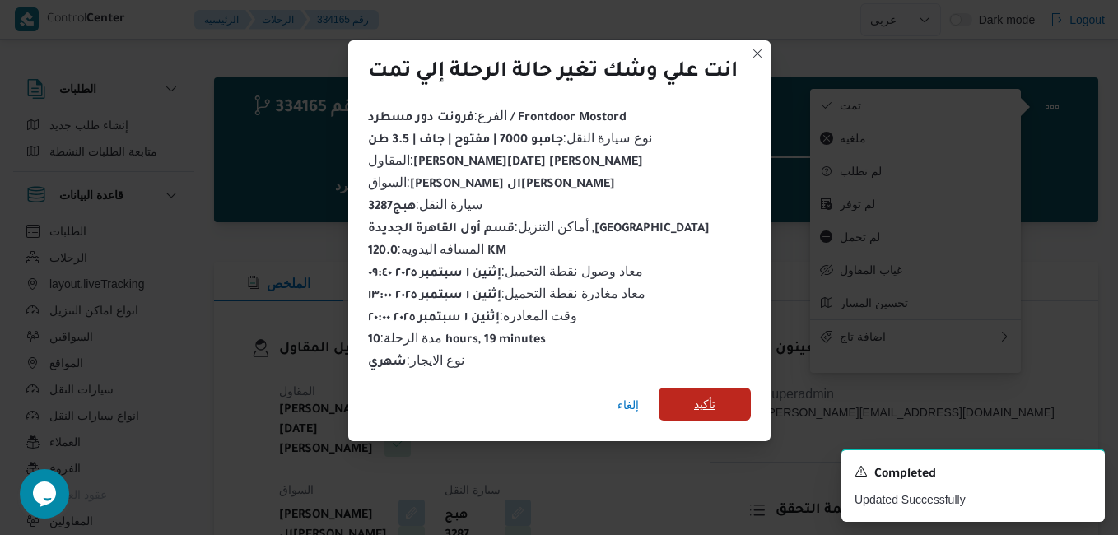
click at [676, 403] on span "تأكيد" at bounding box center [704, 404] width 92 height 33
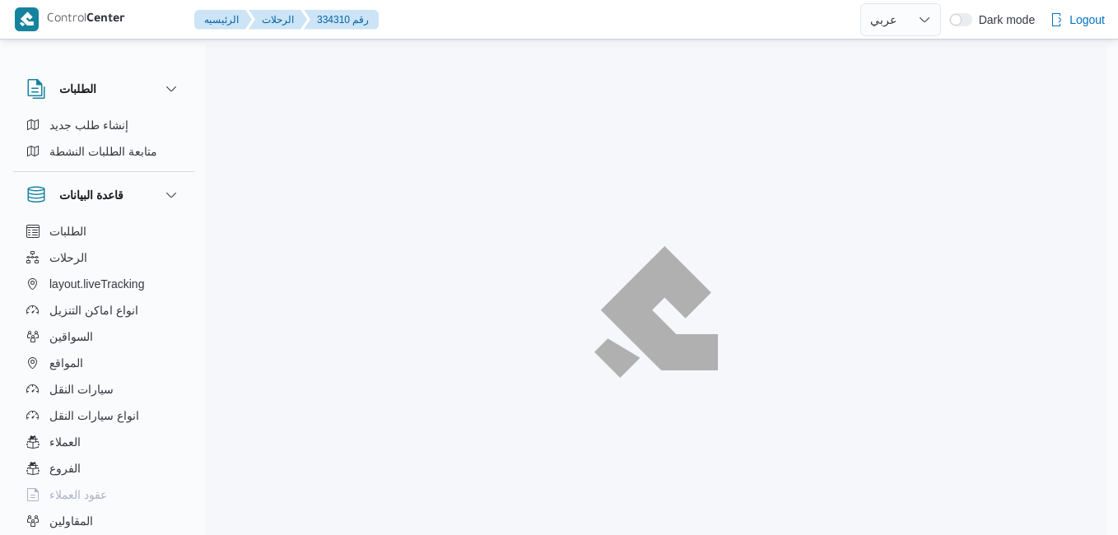
select select "ar"
click at [622, 265] on img at bounding box center [655, 312] width 105 height 112
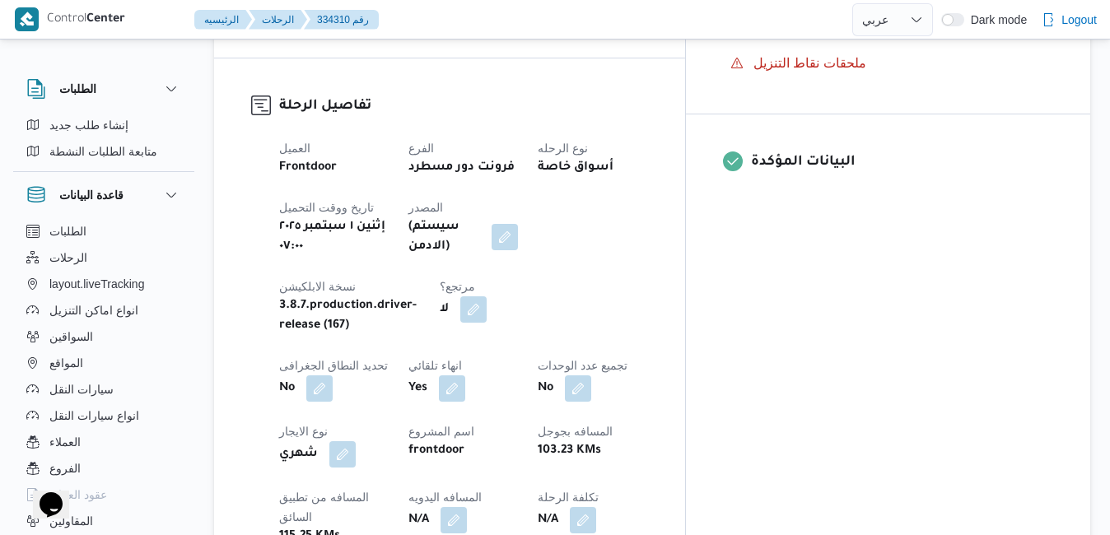
scroll to position [593, 0]
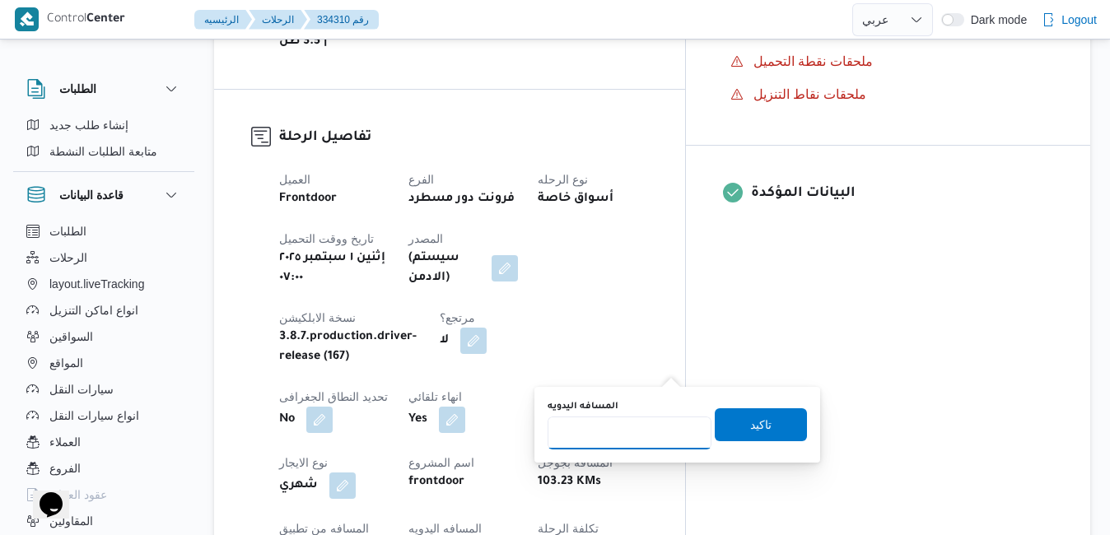
click at [645, 435] on input "المسافه اليدويه" at bounding box center [629, 432] width 164 height 33
type input "130"
click at [763, 414] on span "تاكيد" at bounding box center [760, 423] width 92 height 33
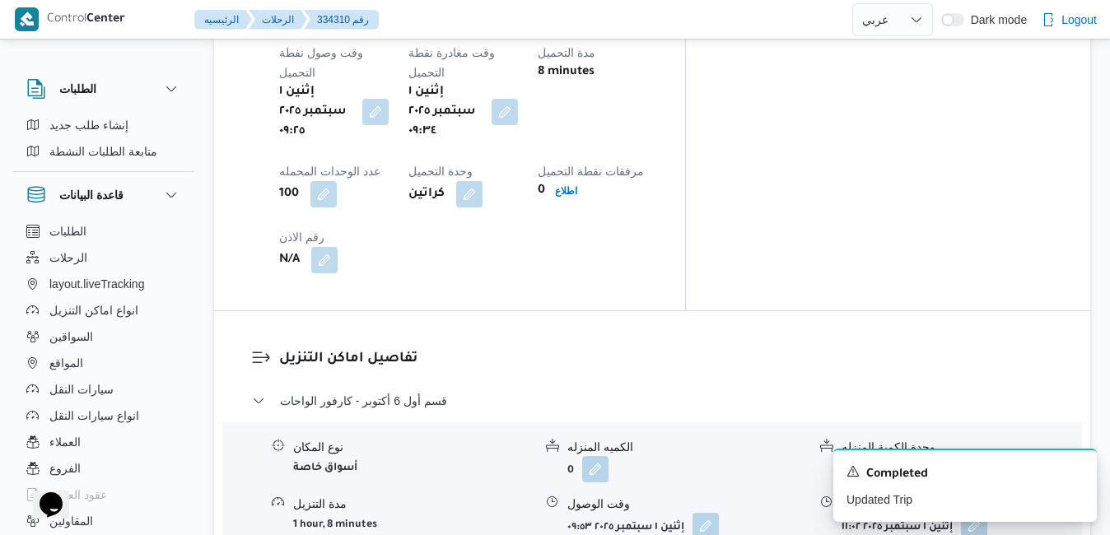
scroll to position [1383, 0]
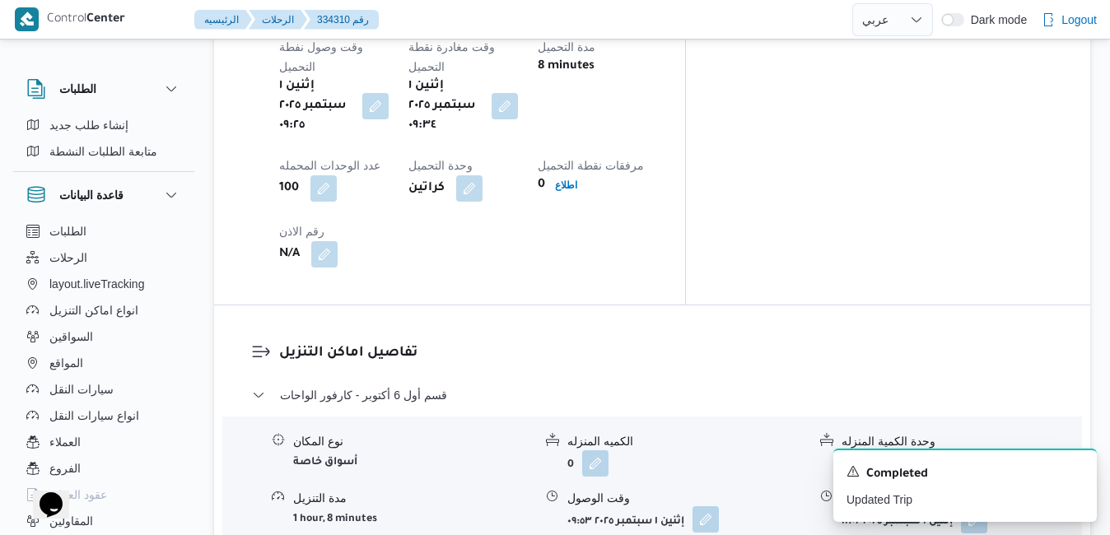
click at [710, 506] on button "button" at bounding box center [705, 519] width 26 height 26
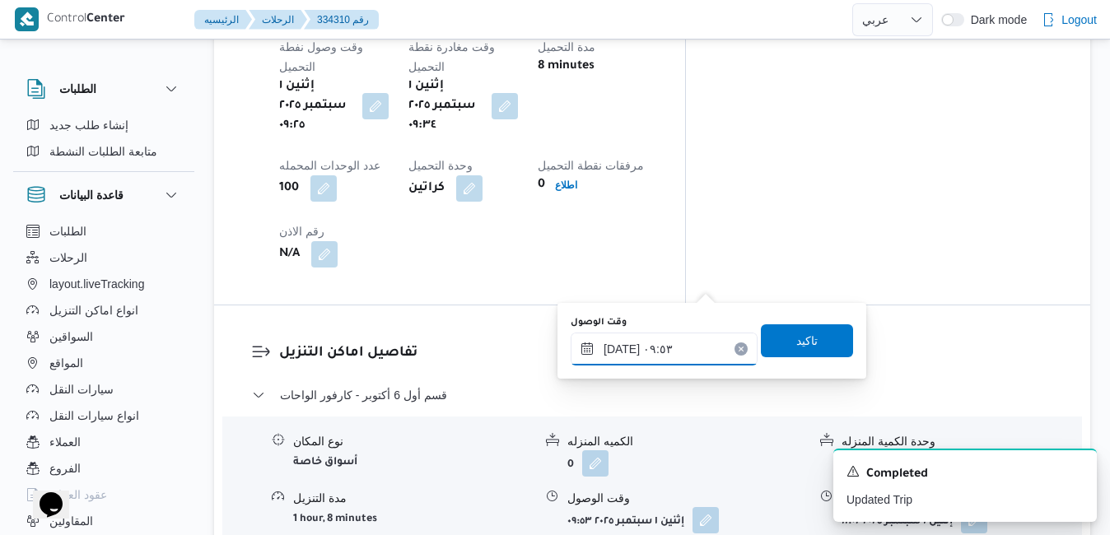
click at [660, 350] on input "[DATE] ٠٩:٥٣" at bounding box center [663, 349] width 187 height 33
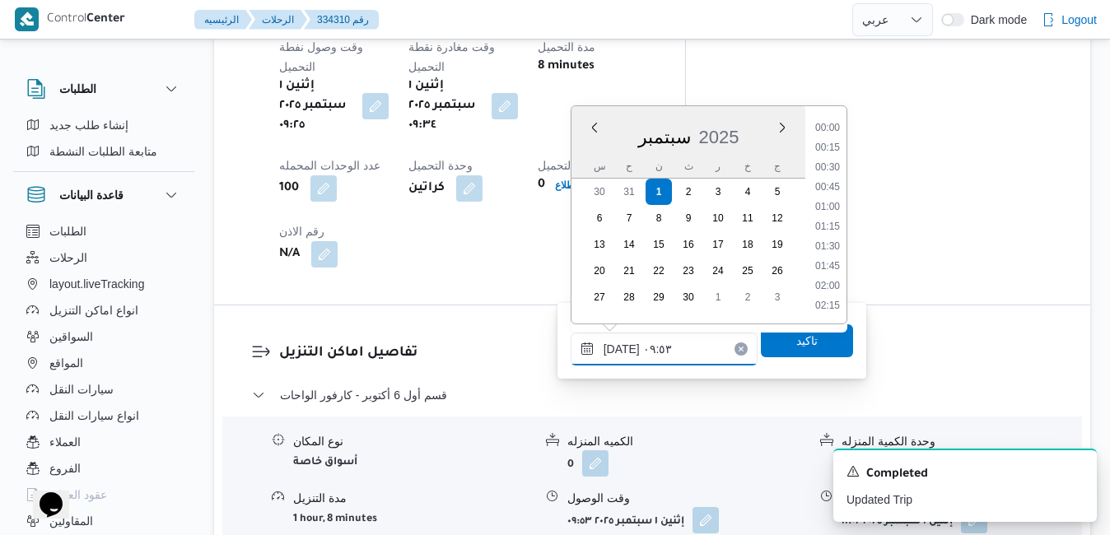
scroll to position [670, 0]
click at [835, 290] on li "10:30" at bounding box center [827, 287] width 38 height 16
type input "[DATE] ١٠:٣٠"
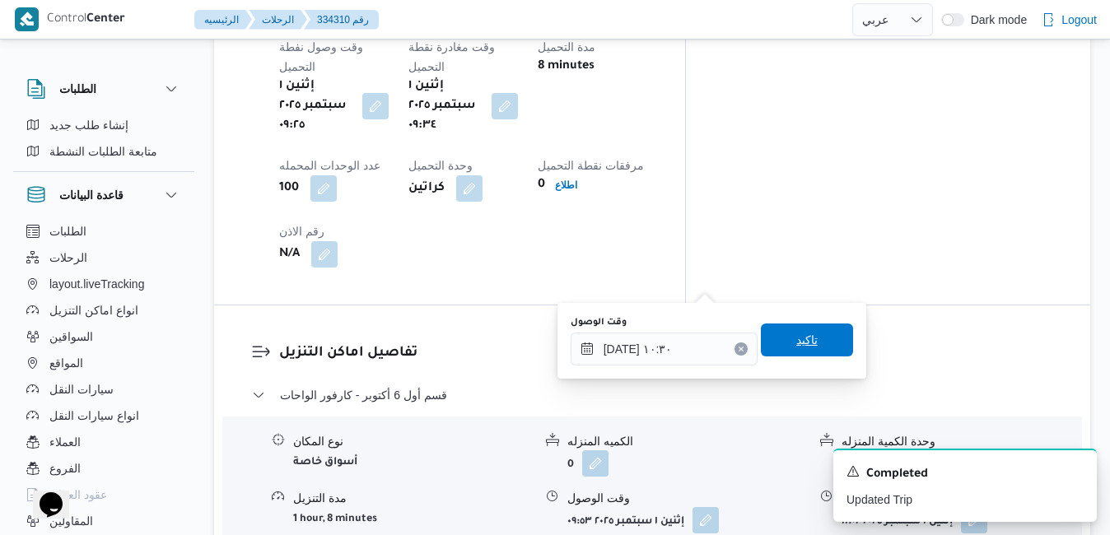
click at [810, 332] on span "تاكيد" at bounding box center [807, 339] width 92 height 33
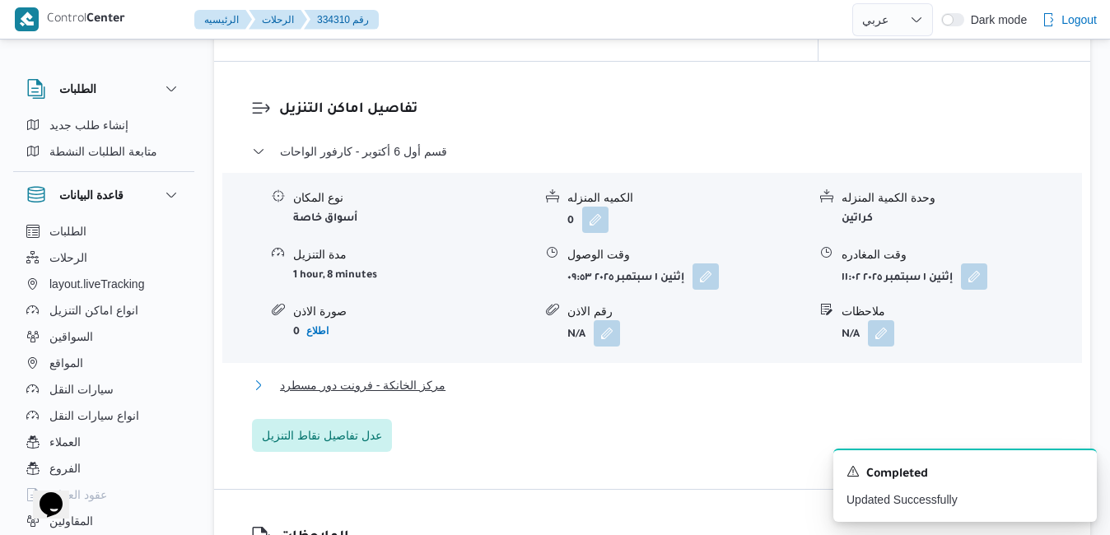
click at [693, 387] on button "مركز الخانكة - فرونت دور مسطرد" at bounding box center [652, 385] width 801 height 20
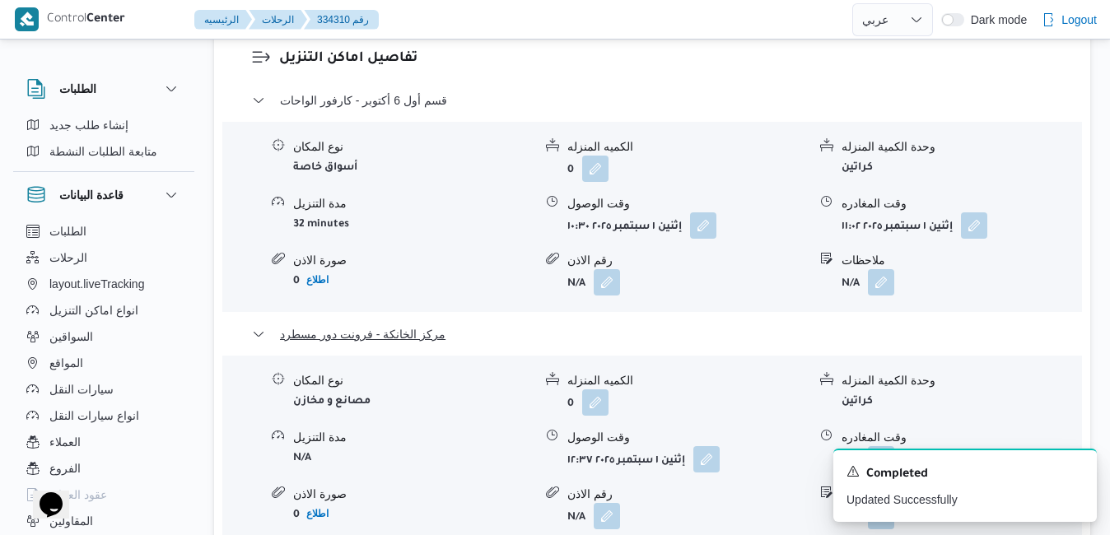
scroll to position [1679, 0]
click at [887, 444] on button "button" at bounding box center [881, 457] width 26 height 26
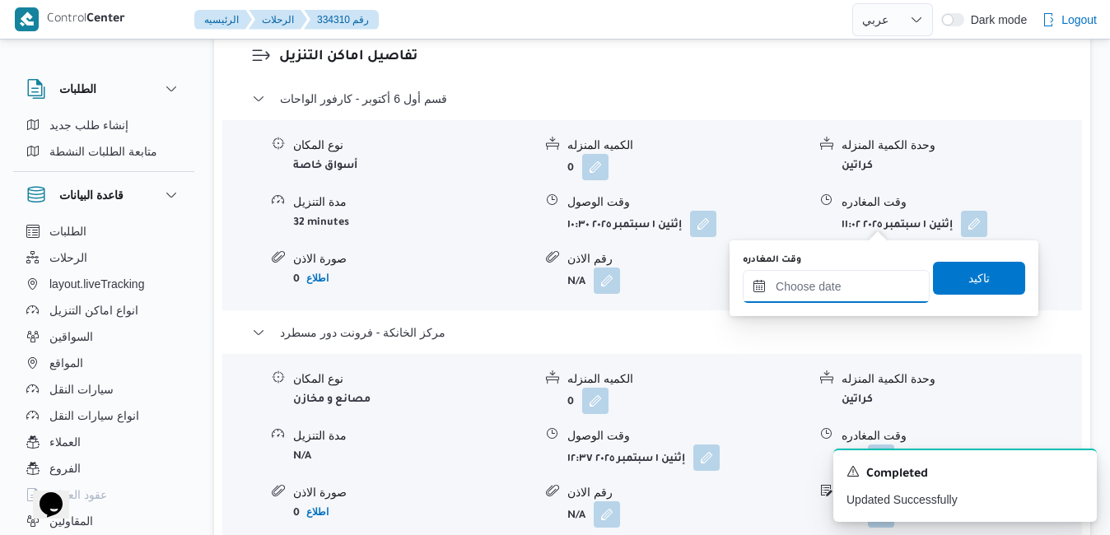
click at [826, 285] on input "وقت المغادره" at bounding box center [835, 286] width 187 height 33
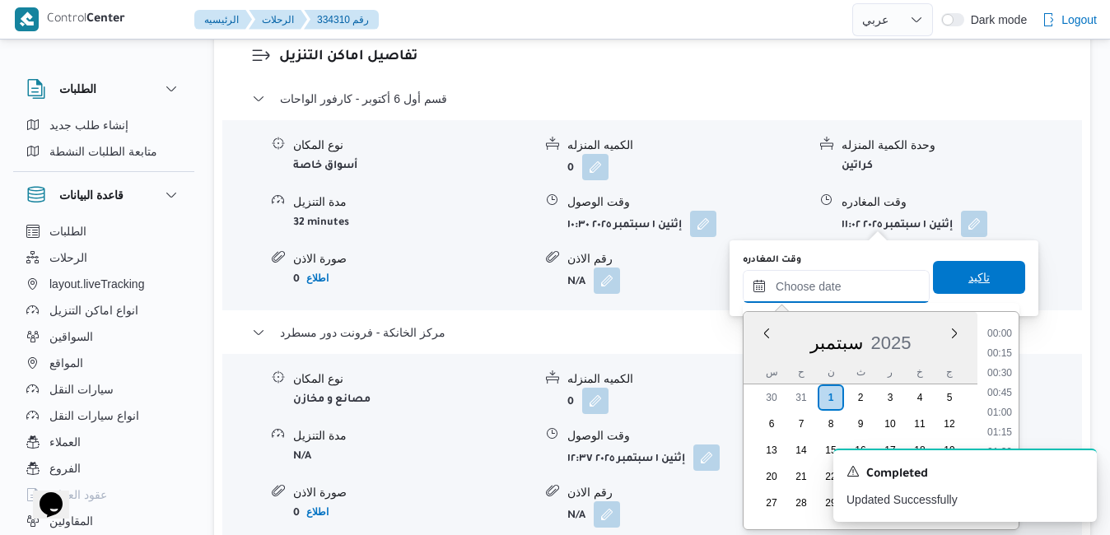
scroll to position [1559, 0]
click at [757, 356] on div "سبتمبر 2025" at bounding box center [860, 340] width 234 height 42
click at [1077, 467] on icon "Dismiss toast" at bounding box center [1076, 469] width 13 height 13
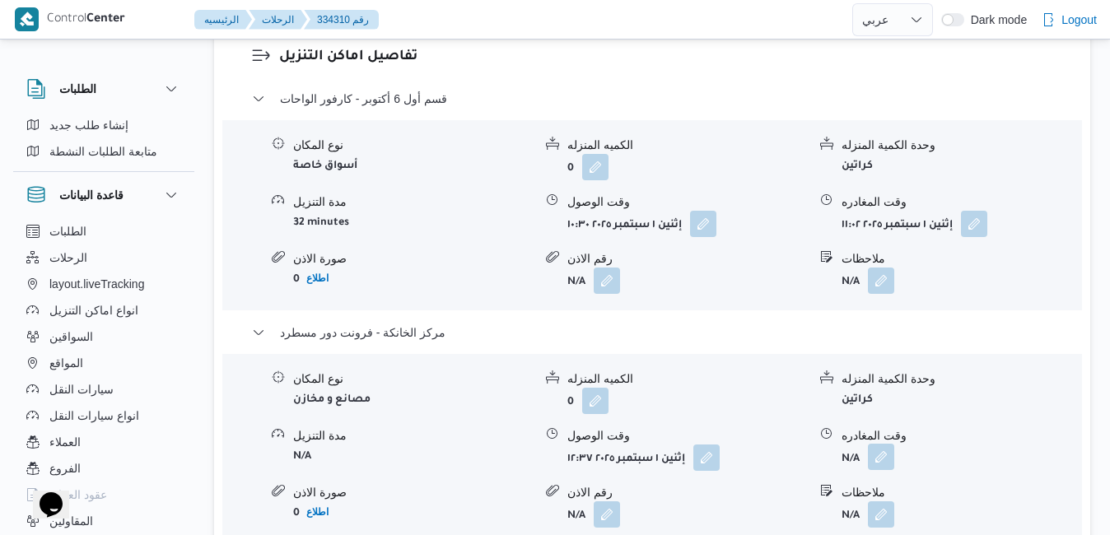
click at [884, 444] on button "button" at bounding box center [881, 457] width 26 height 26
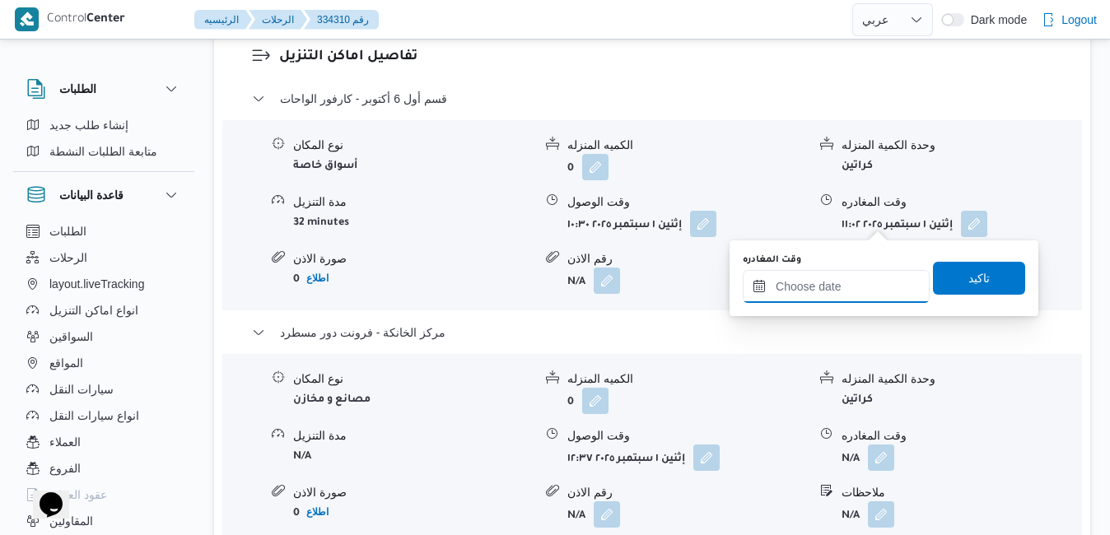
click at [863, 291] on input "وقت المغادره" at bounding box center [835, 286] width 187 height 33
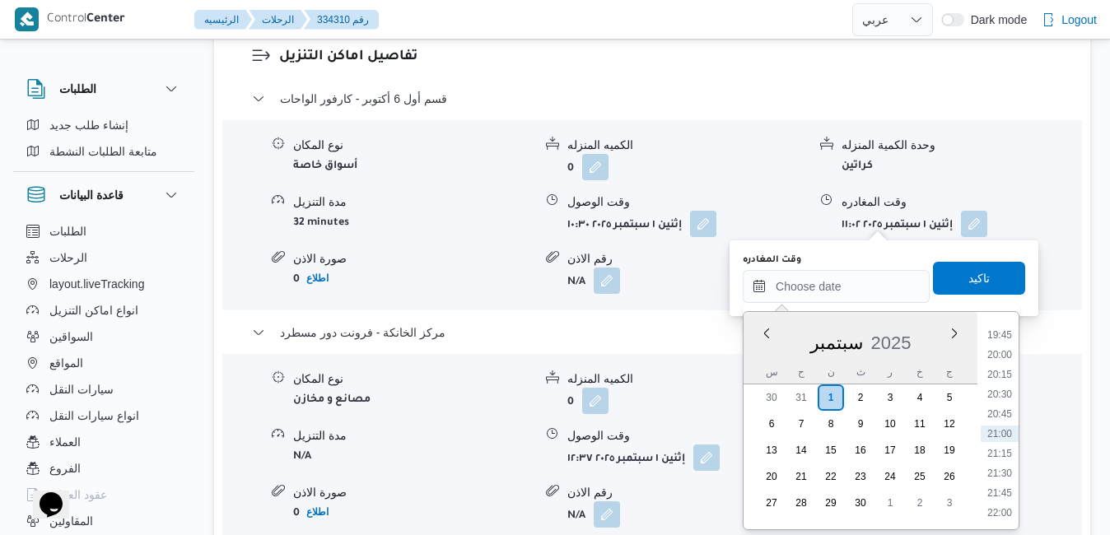
click at [752, 362] on div "س ح ن ث ر خ ج" at bounding box center [860, 372] width 234 height 23
click at [1000, 357] on li "20:00" at bounding box center [999, 355] width 38 height 16
type input "٠١/٠٩/٢٠٢٥ ٢٠:٠٠"
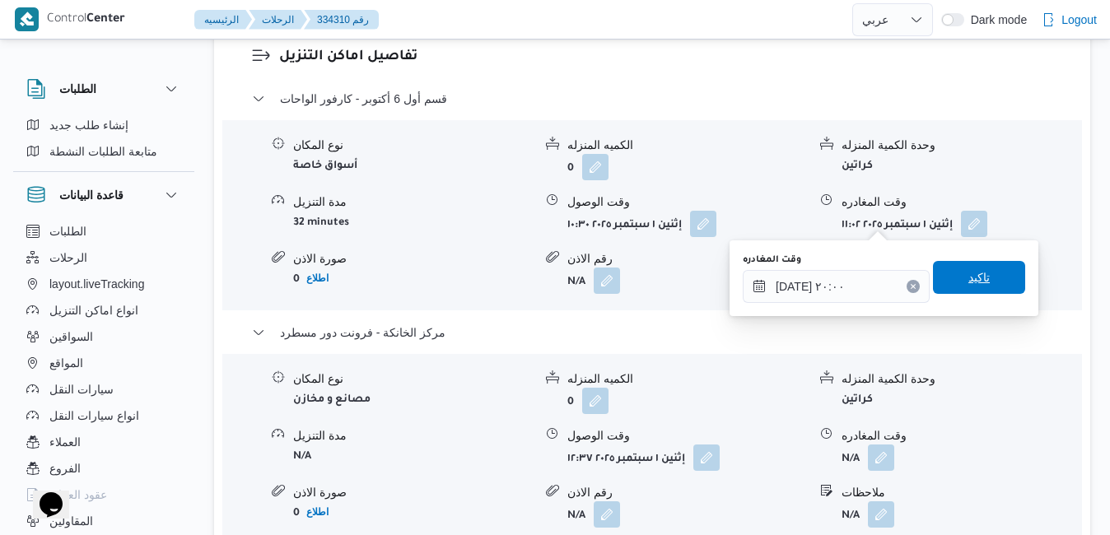
click at [979, 277] on span "تاكيد" at bounding box center [979, 277] width 92 height 33
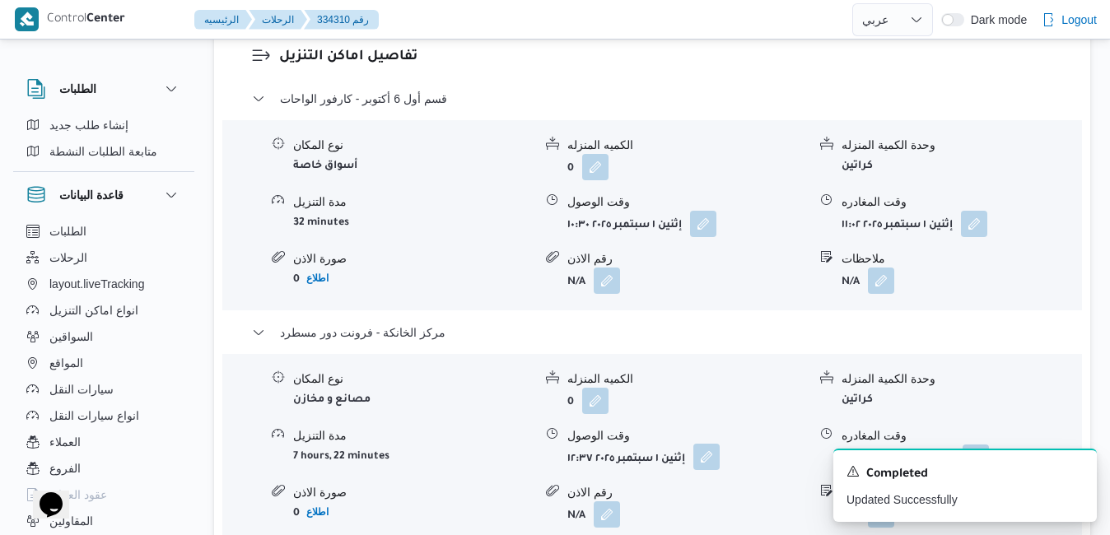
click at [714, 444] on button "button" at bounding box center [706, 457] width 26 height 26
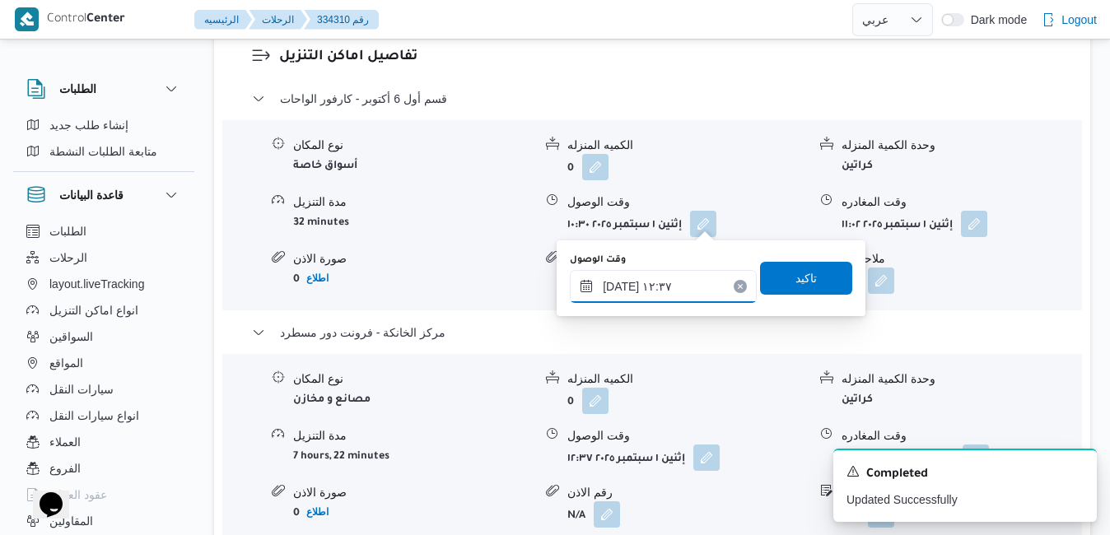
click at [675, 283] on input "٠١/٠٩/٢٠٢٥ ١٢:٣٧" at bounding box center [663, 286] width 187 height 33
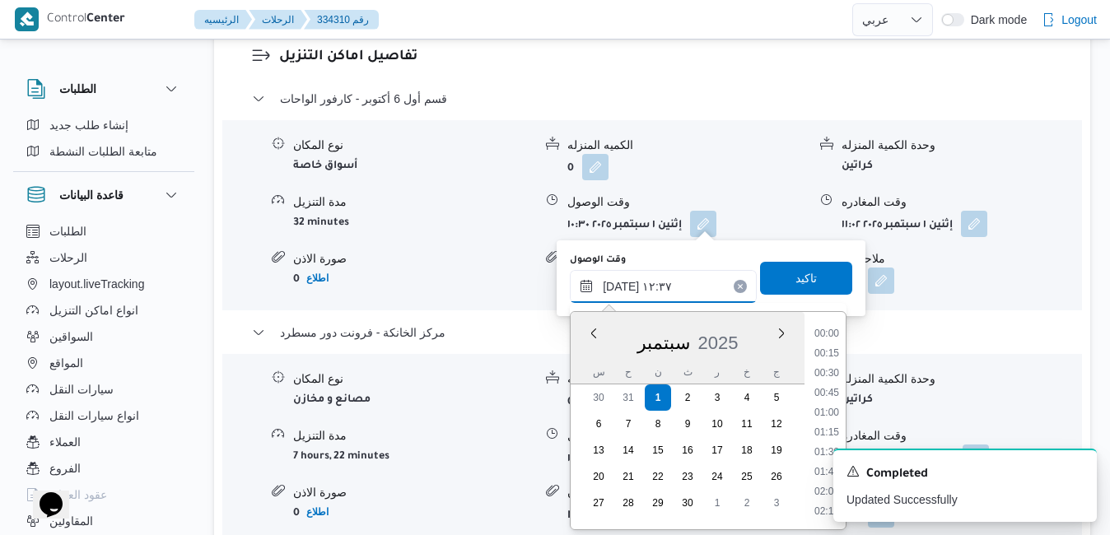
scroll to position [887, 0]
click at [1074, 468] on icon "Dismiss toast" at bounding box center [1076, 469] width 13 height 13
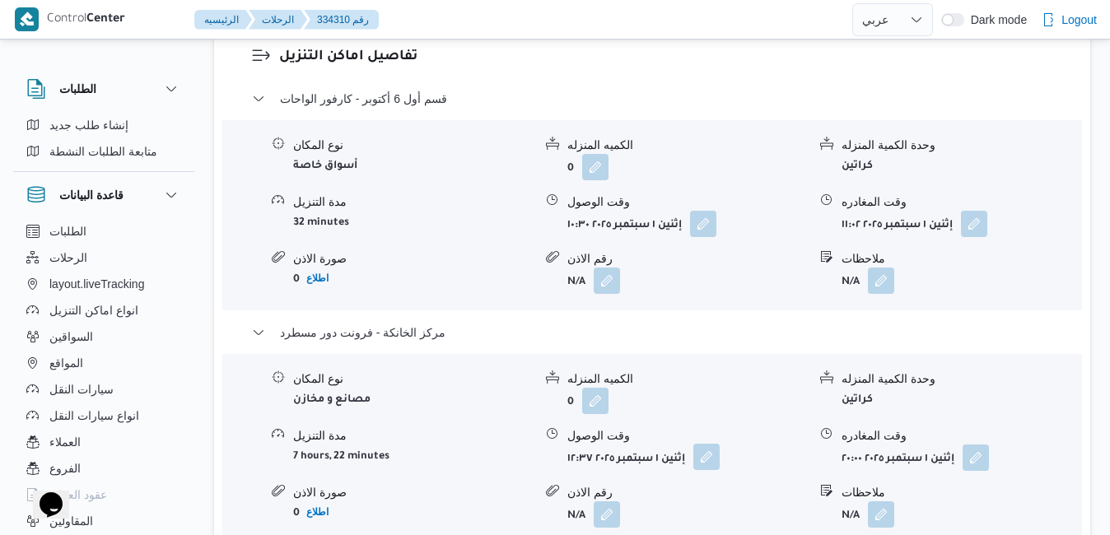
click at [710, 444] on button "button" at bounding box center [706, 457] width 26 height 26
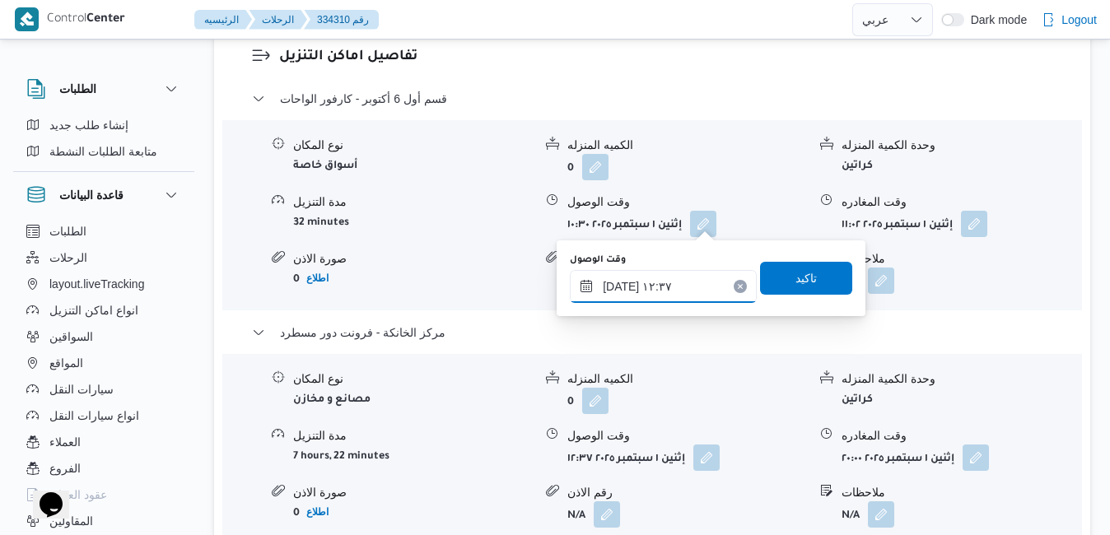
click at [704, 290] on input "٠١/٠٩/٢٠٢٥ ١٢:٣٧" at bounding box center [663, 286] width 187 height 33
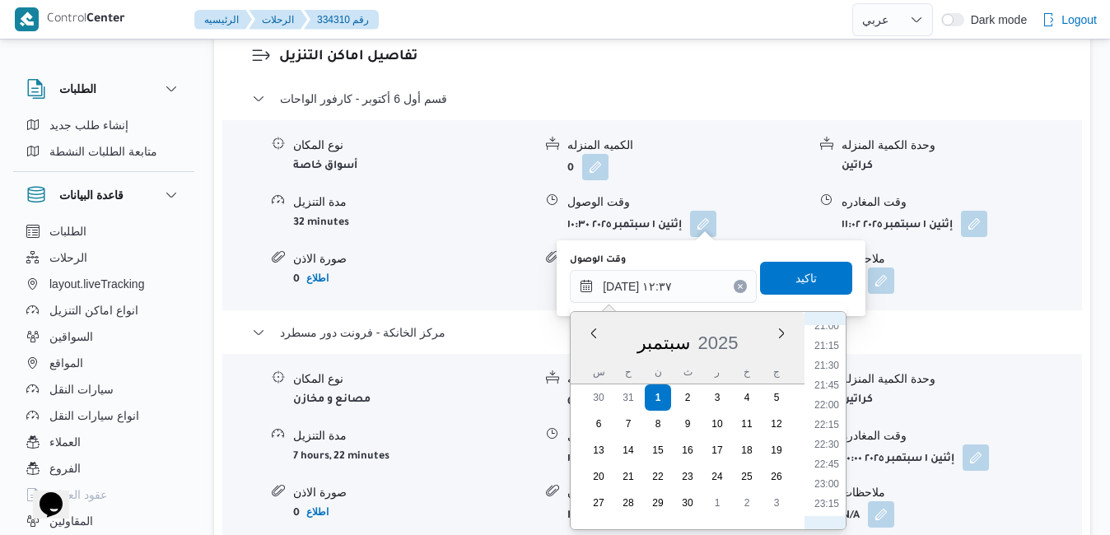
scroll to position [1500, 0]
click at [826, 398] on li "19:45" at bounding box center [826, 394] width 38 height 16
type input "[DATE] ١٩:٤٥"
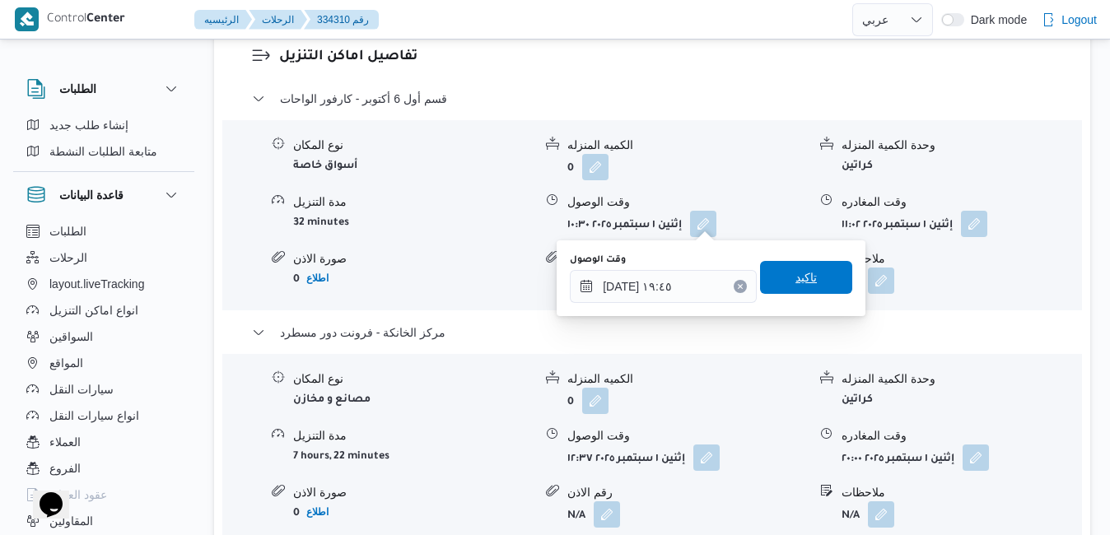
click at [806, 284] on span "تاكيد" at bounding box center [806, 277] width 92 height 33
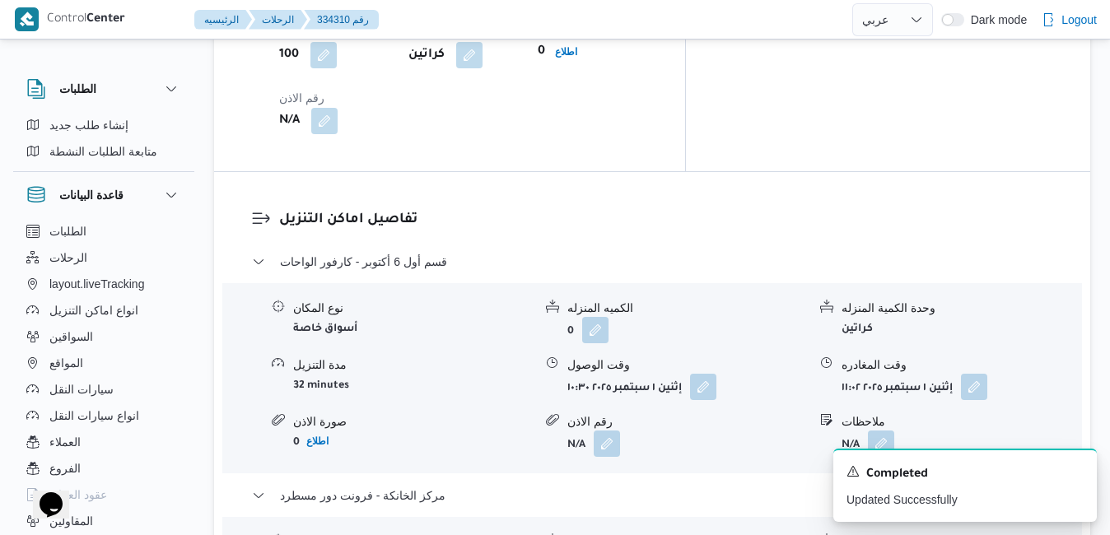
scroll to position [1515, 0]
click at [982, 375] on button "button" at bounding box center [974, 388] width 26 height 26
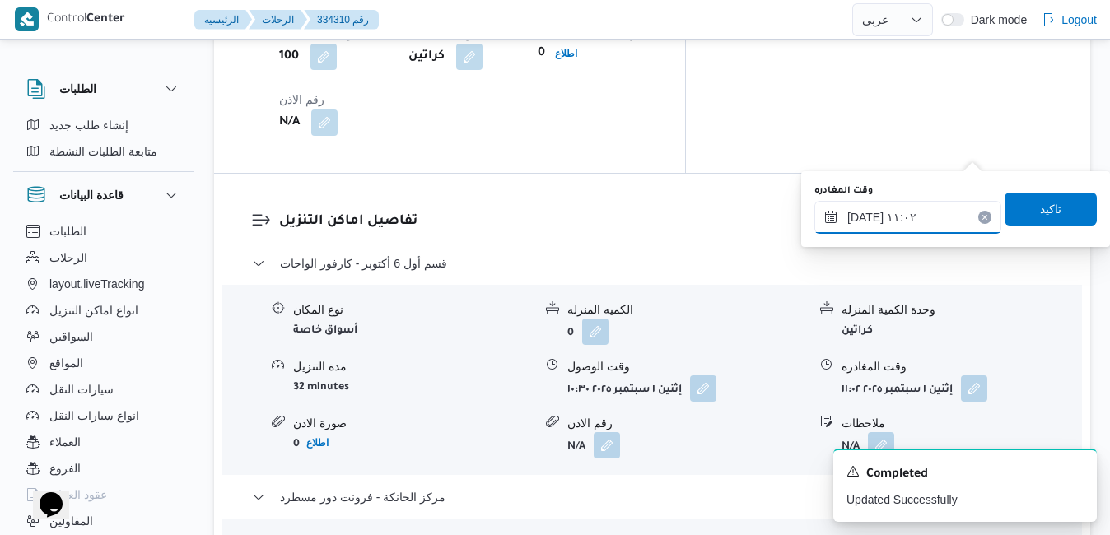
click at [916, 210] on input "٠١/٠٩/٢٠٢٥ ١١:٠٢" at bounding box center [907, 217] width 187 height 33
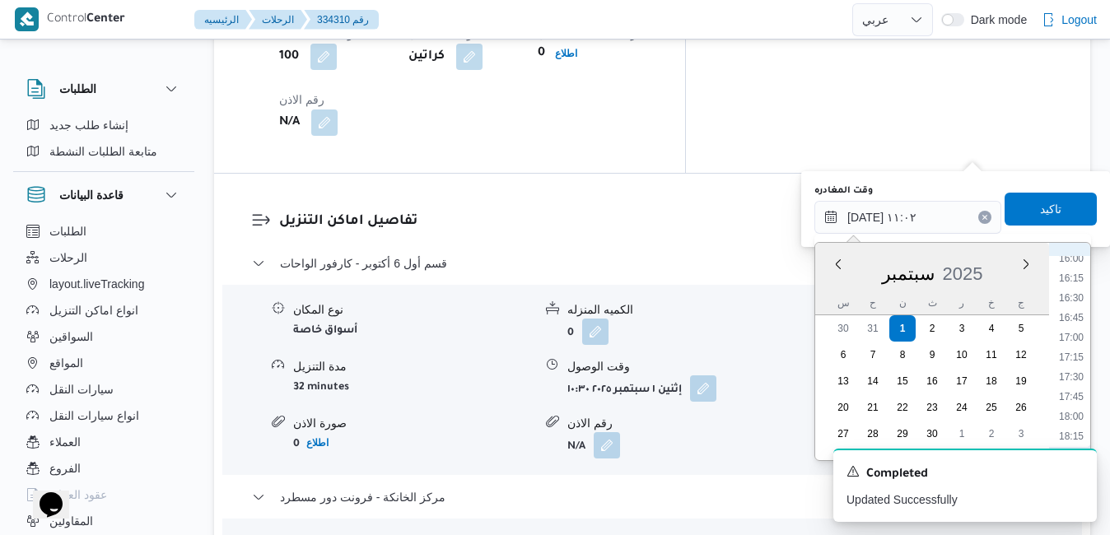
scroll to position [1437, 0]
click at [1077, 312] on li "18:45" at bounding box center [1071, 308] width 38 height 16
type input "[DATE] ١٨:٤٥"
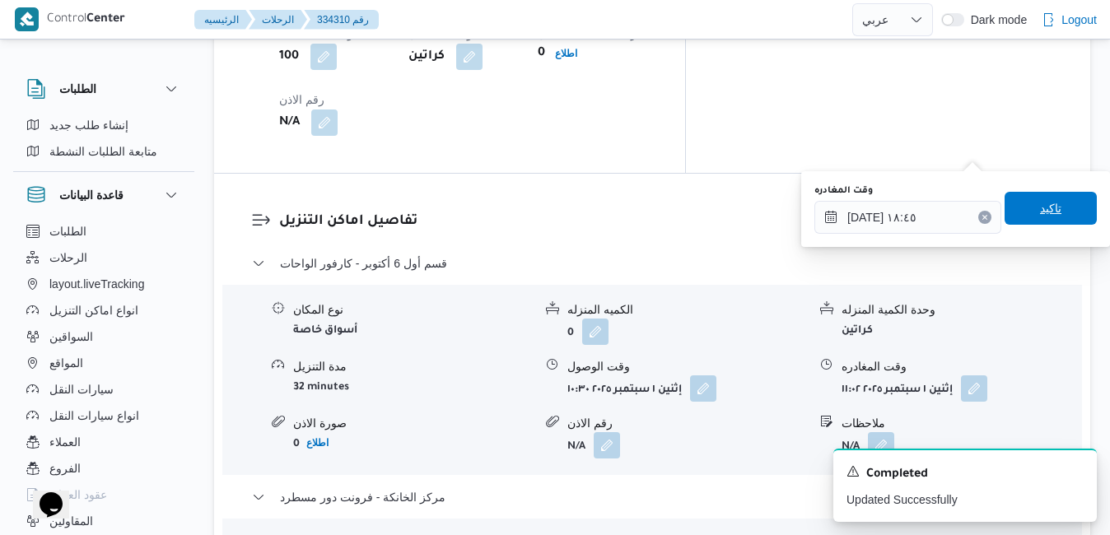
click at [1054, 216] on span "تاكيد" at bounding box center [1050, 208] width 92 height 33
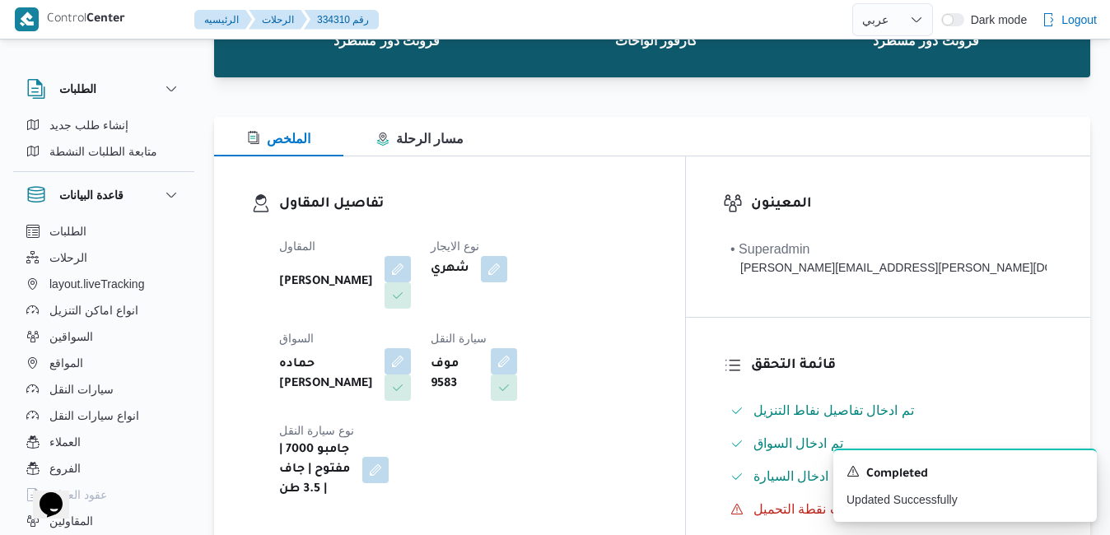
scroll to position [0, 0]
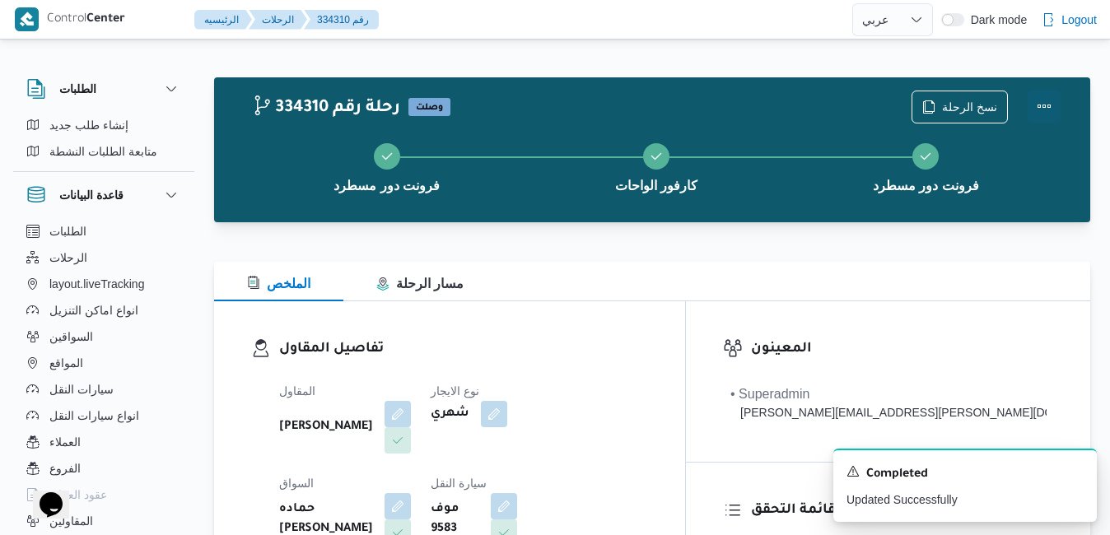
click at [1047, 109] on button "Actions" at bounding box center [1043, 106] width 33 height 33
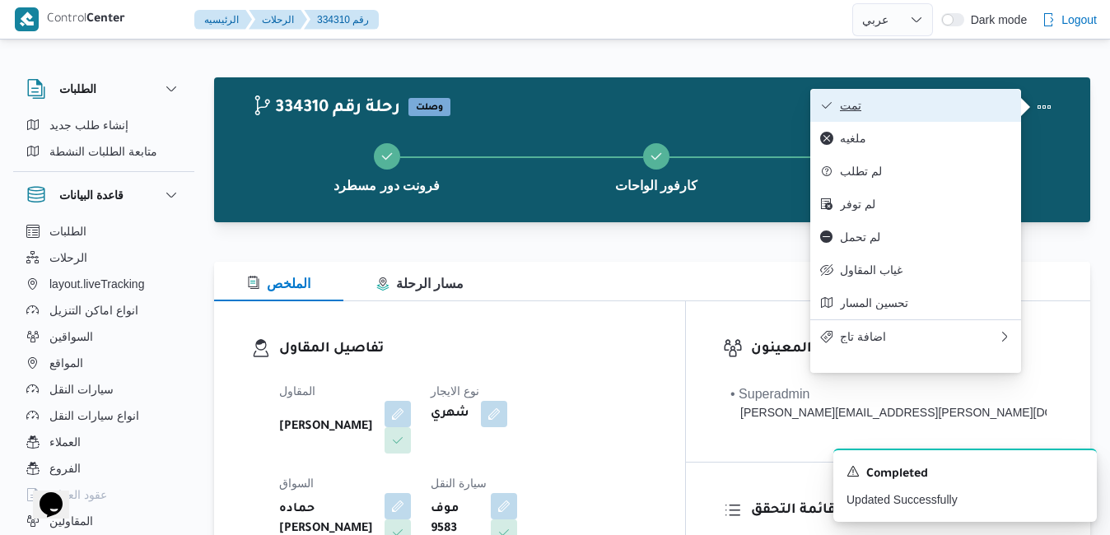
click at [974, 111] on span "تمت" at bounding box center [925, 105] width 171 height 13
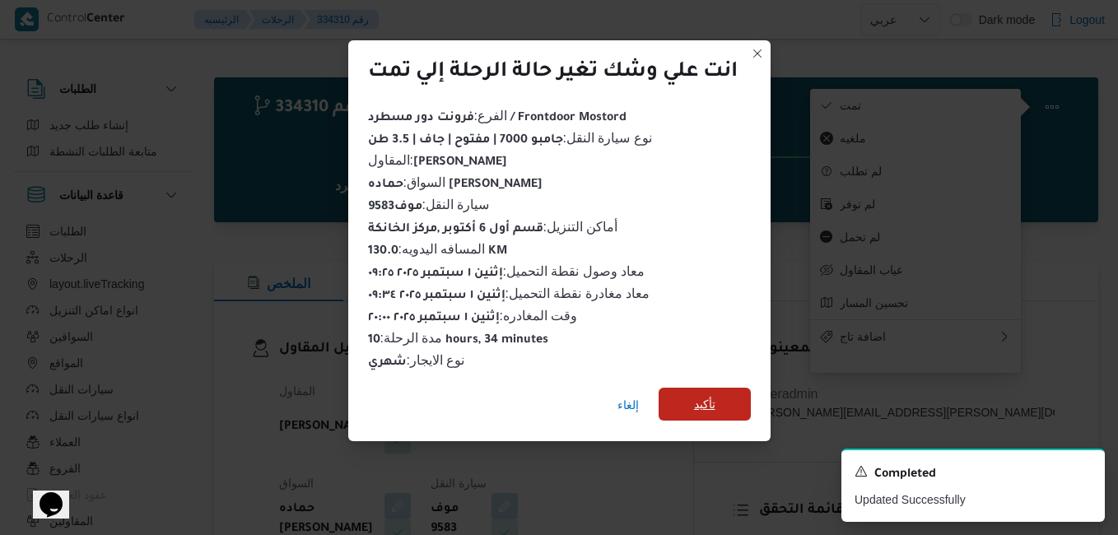
click at [704, 403] on span "تأكيد" at bounding box center [704, 404] width 21 height 20
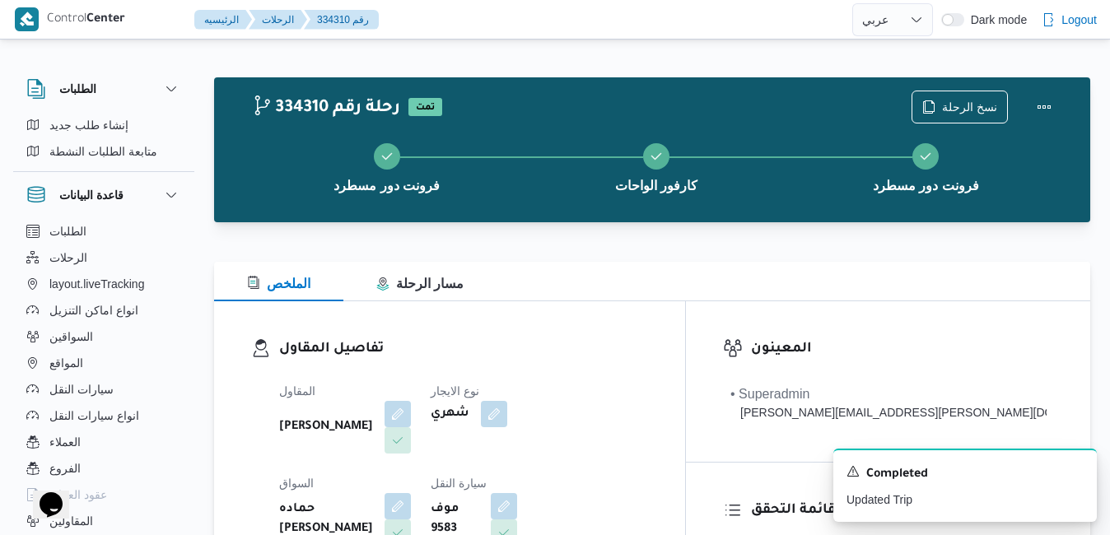
click at [542, 407] on div "شهري" at bounding box center [485, 414] width 113 height 30
click at [648, 370] on dl "تفاصيل المقاول المقاول محمد صلاح عبداللطيف الشريف نوع الايجار شهري السواق حماده…" at bounding box center [463, 491] width 369 height 306
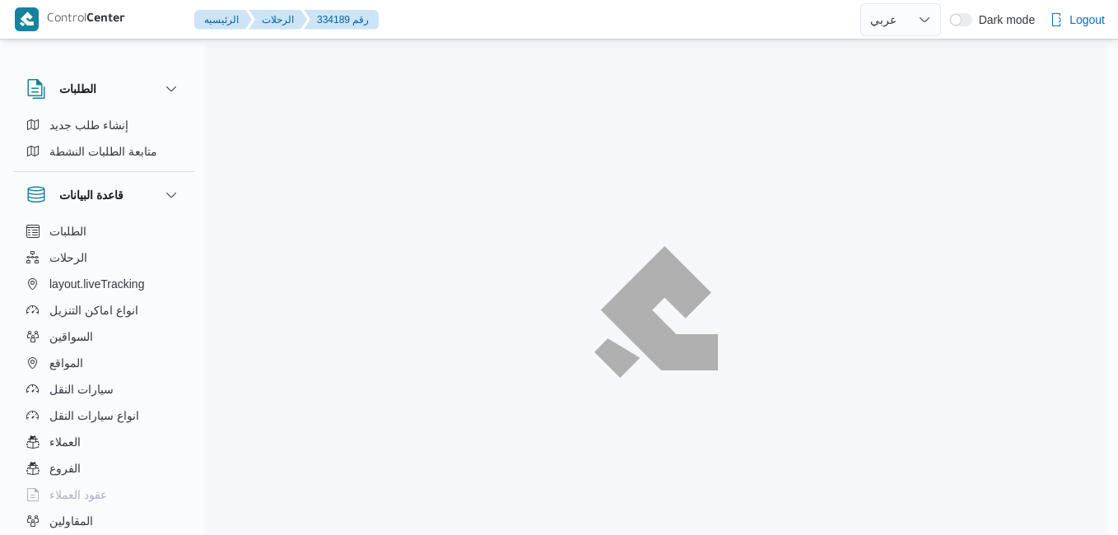
select select "ar"
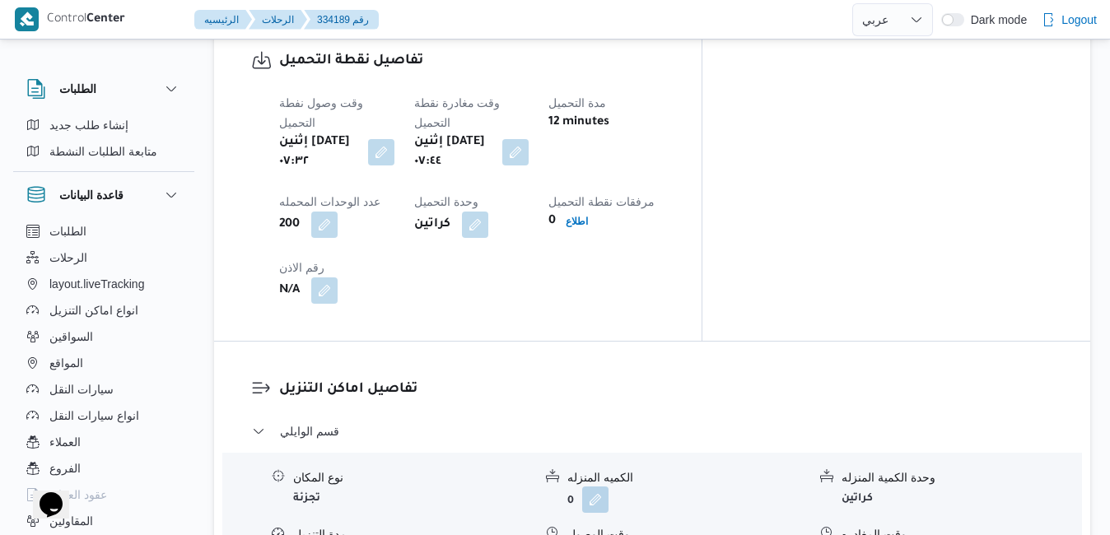
scroll to position [1350, 0]
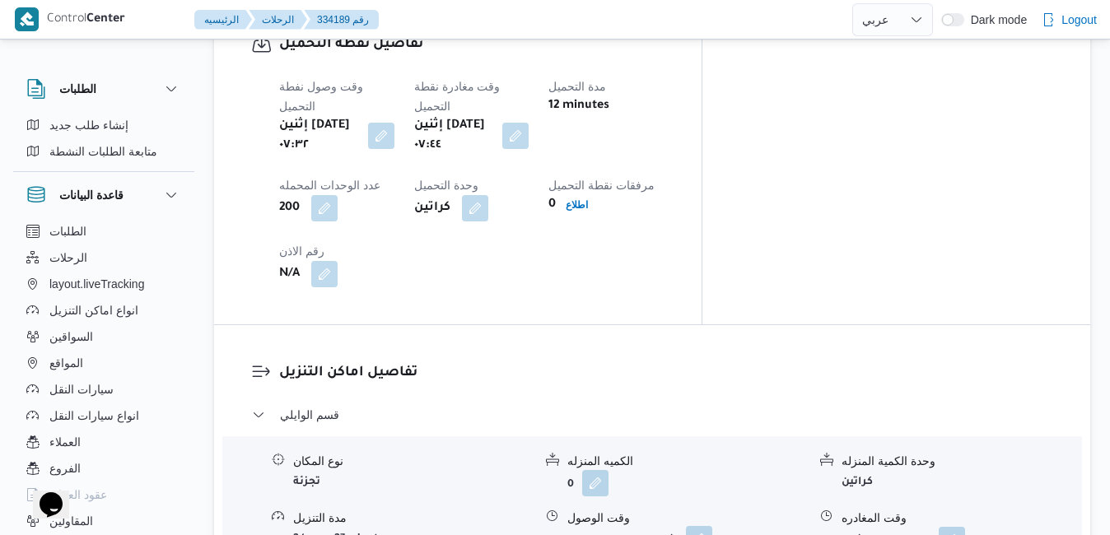
click at [700, 526] on button "button" at bounding box center [699, 539] width 26 height 26
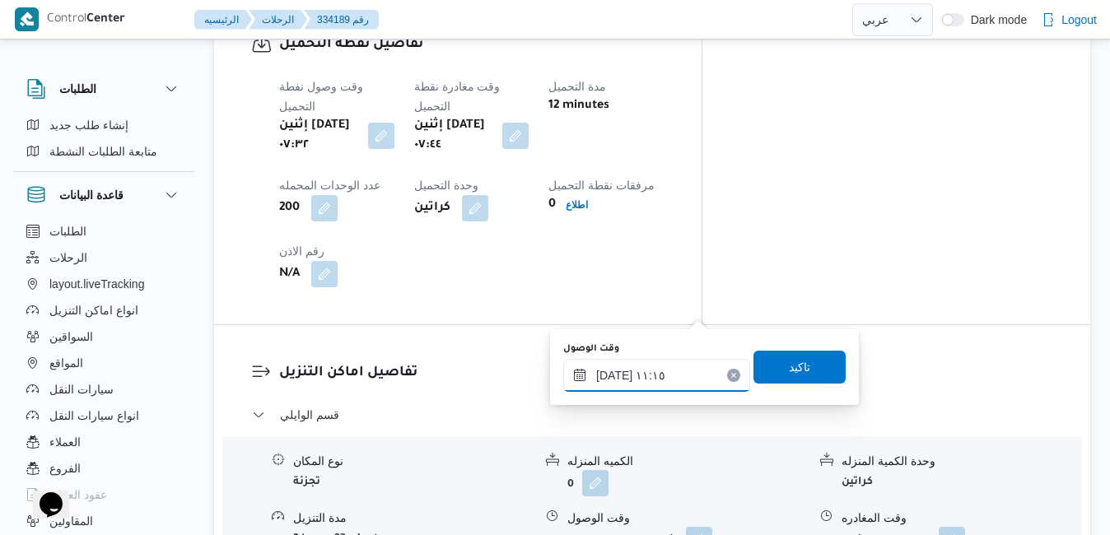
click at [649, 376] on input "[DATE] ١١:١٥" at bounding box center [656, 375] width 187 height 33
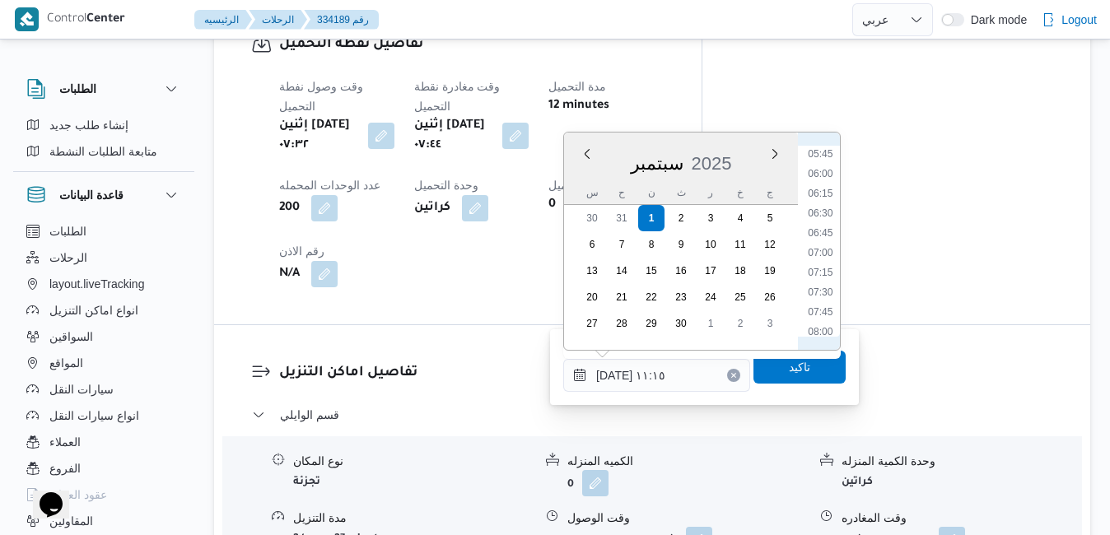
scroll to position [621, 0]
click at [824, 202] on li "08:30" at bounding box center [820, 204] width 38 height 16
type input "[DATE] ٠٨:٣٠"
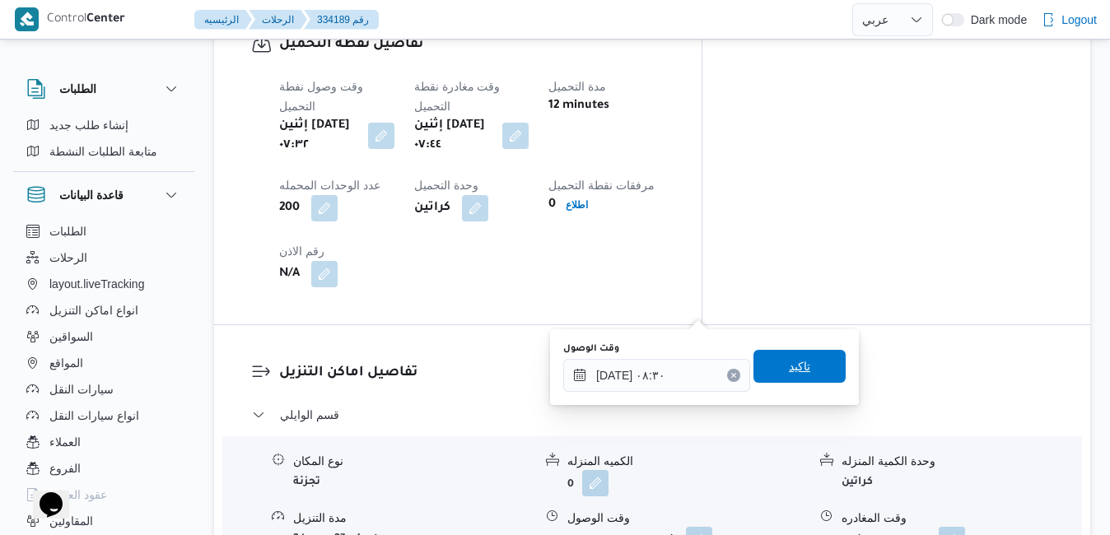
click at [789, 372] on span "تاكيد" at bounding box center [799, 366] width 21 height 20
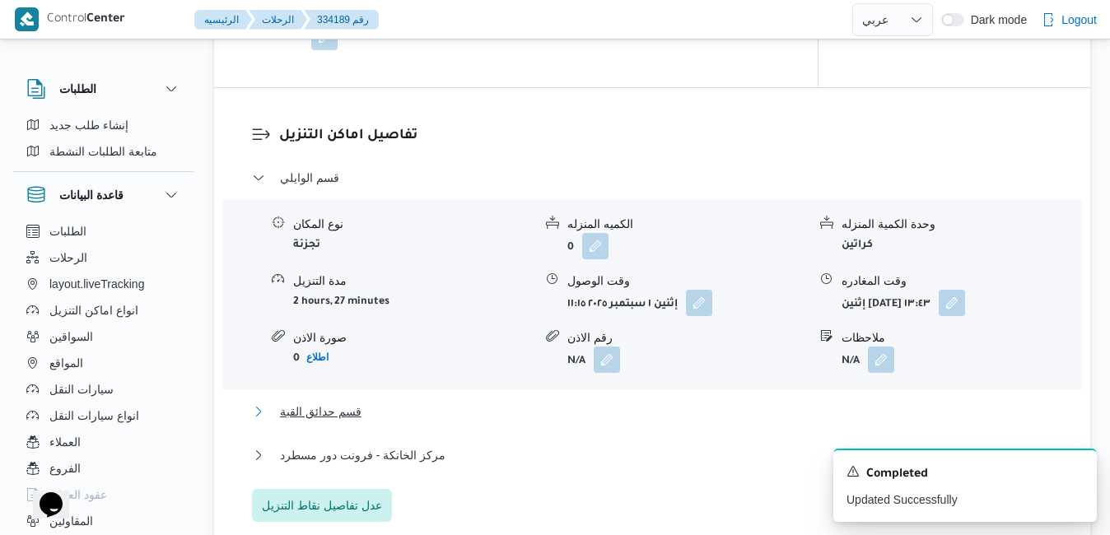
click at [689, 410] on button "قسم حدائق القبة" at bounding box center [652, 412] width 801 height 20
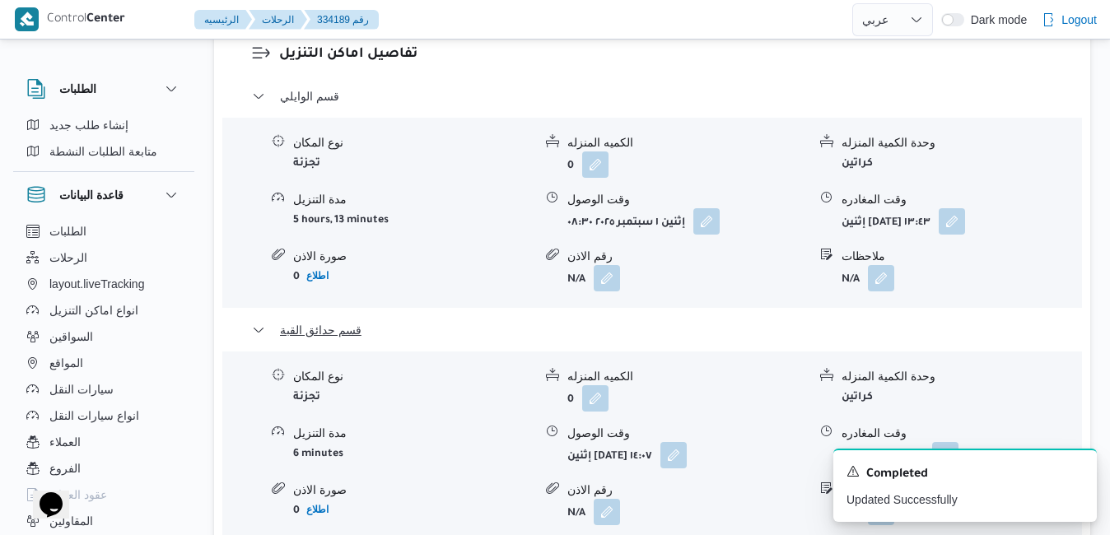
scroll to position [1679, 0]
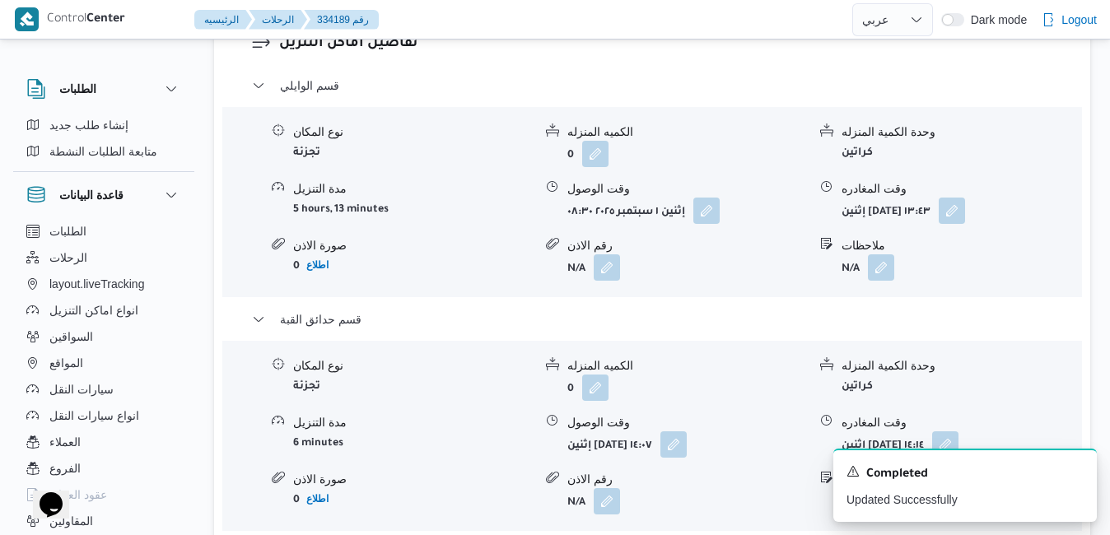
click at [1078, 468] on icon "Dismiss toast" at bounding box center [1076, 469] width 13 height 13
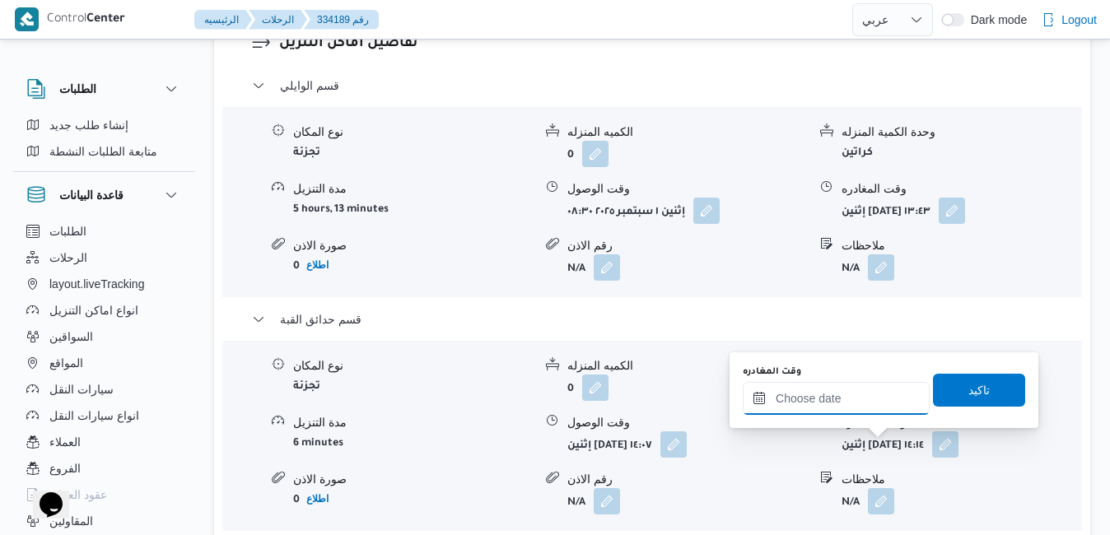
click at [850, 392] on input "وقت المغادره" at bounding box center [835, 398] width 187 height 33
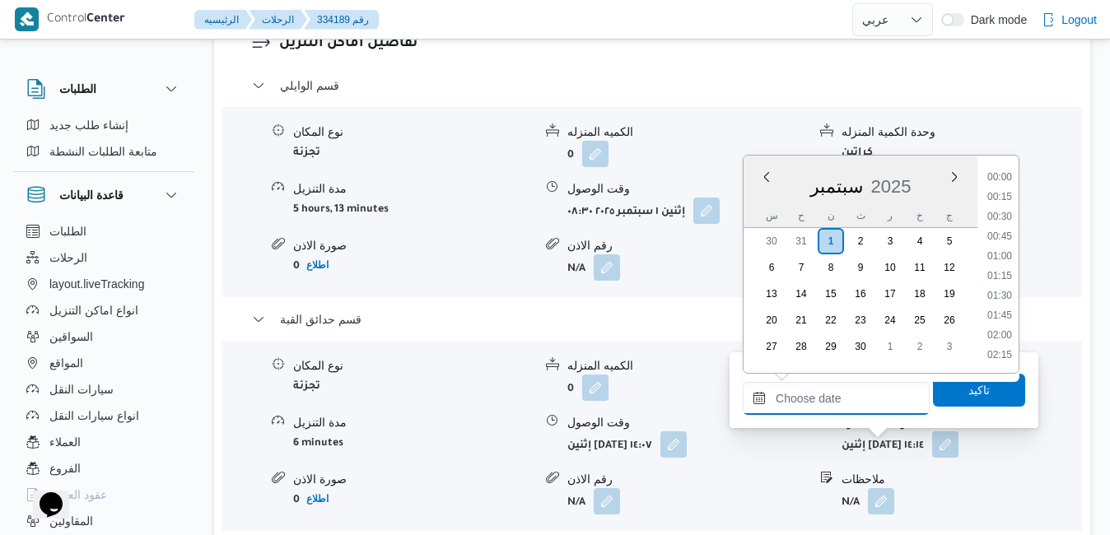
scroll to position [1559, 0]
click at [759, 198] on div "سبتمبر 2025" at bounding box center [860, 183] width 234 height 42
click at [1005, 178] on li "19:45" at bounding box center [999, 178] width 38 height 16
type input "[DATE] ١٩:٤٥"
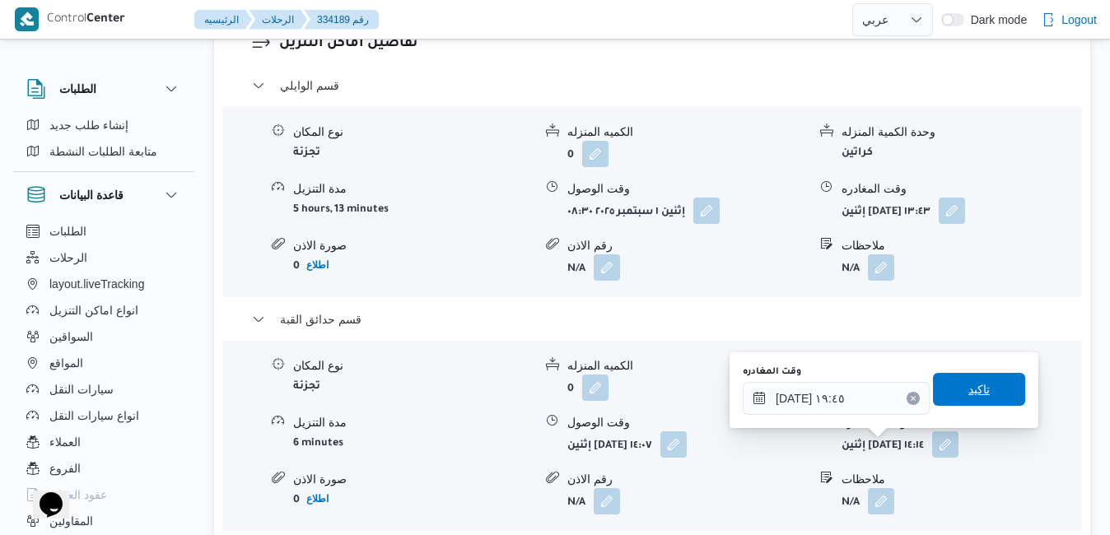
click at [952, 391] on span "تاكيد" at bounding box center [979, 389] width 92 height 33
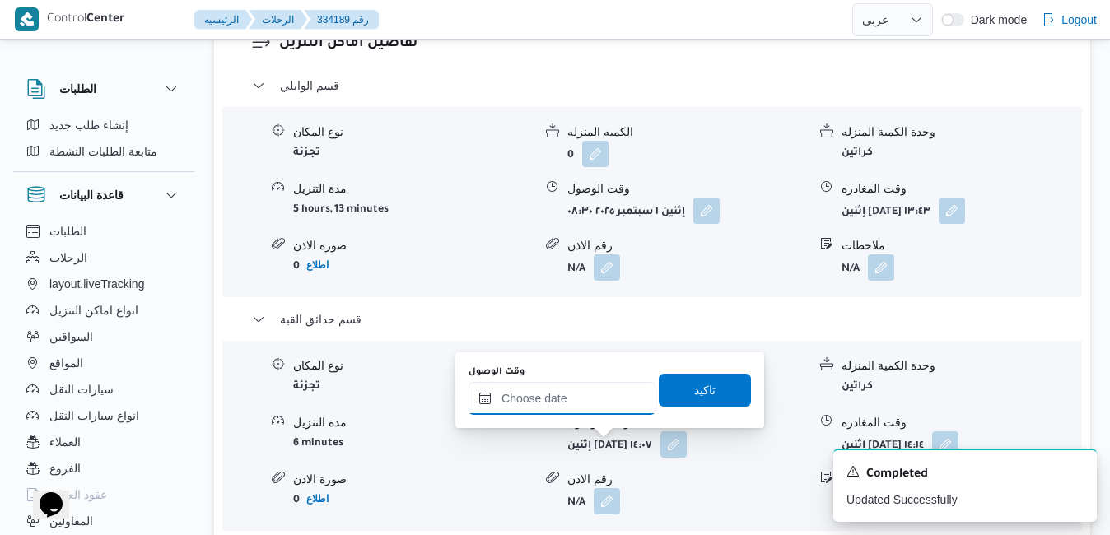
click at [600, 405] on input "وقت الوصول" at bounding box center [561, 398] width 187 height 33
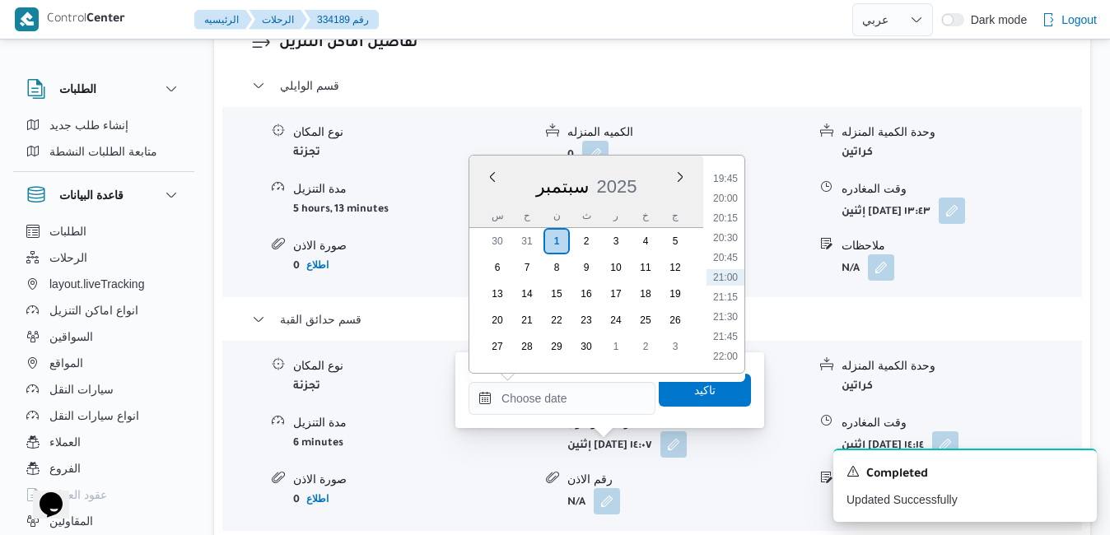
click at [488, 206] on div "س" at bounding box center [497, 215] width 26 height 23
click at [727, 323] on li "19:30" at bounding box center [725, 326] width 38 height 16
type input "[DATE] ١٩:٣٠"
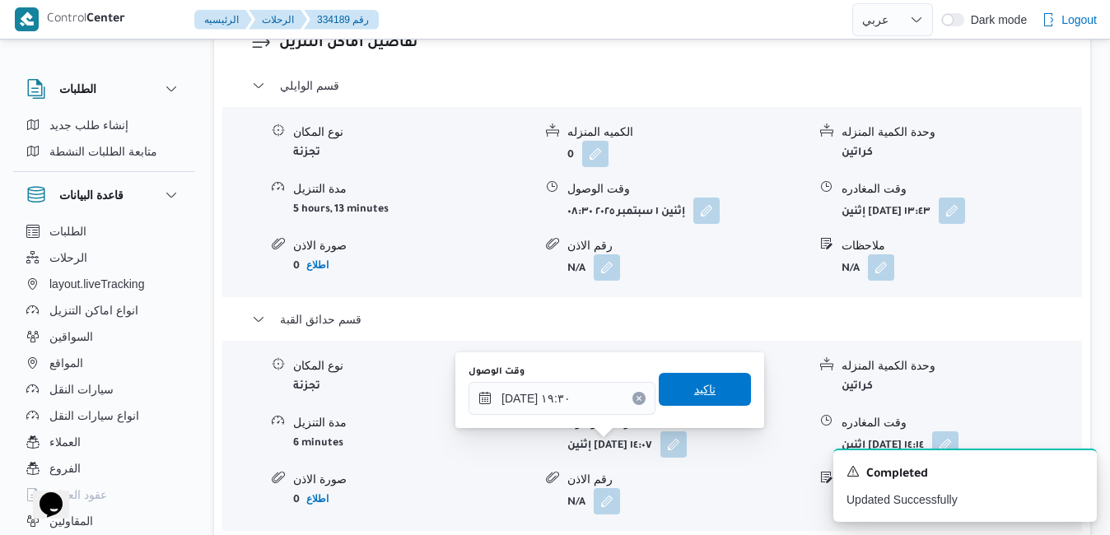
click at [695, 393] on span "تاكيد" at bounding box center [704, 389] width 21 height 20
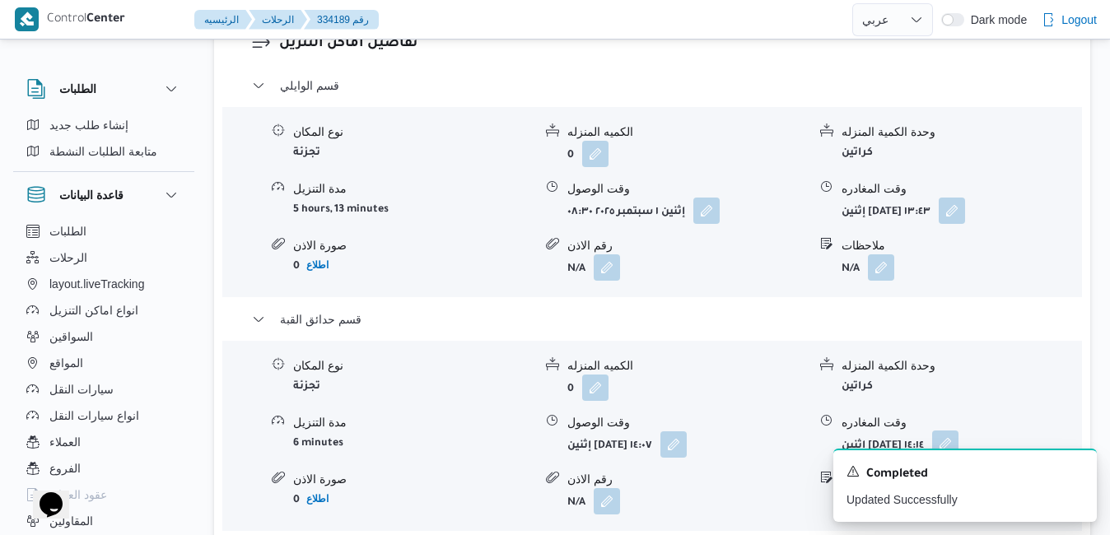
click at [958, 430] on button "button" at bounding box center [945, 443] width 26 height 26
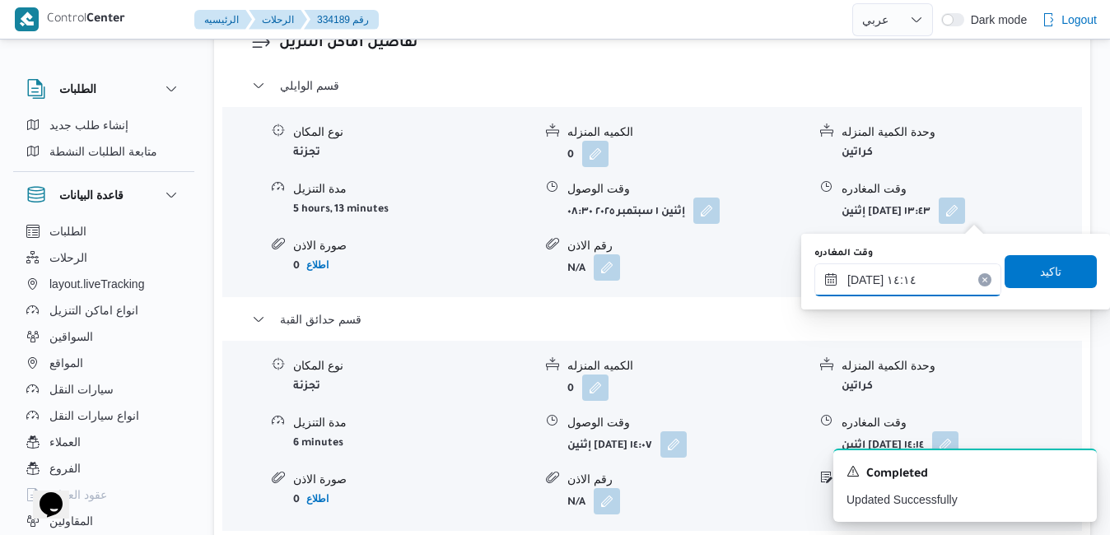
click at [927, 282] on input "[DATE] ١٤:١٤" at bounding box center [907, 279] width 187 height 33
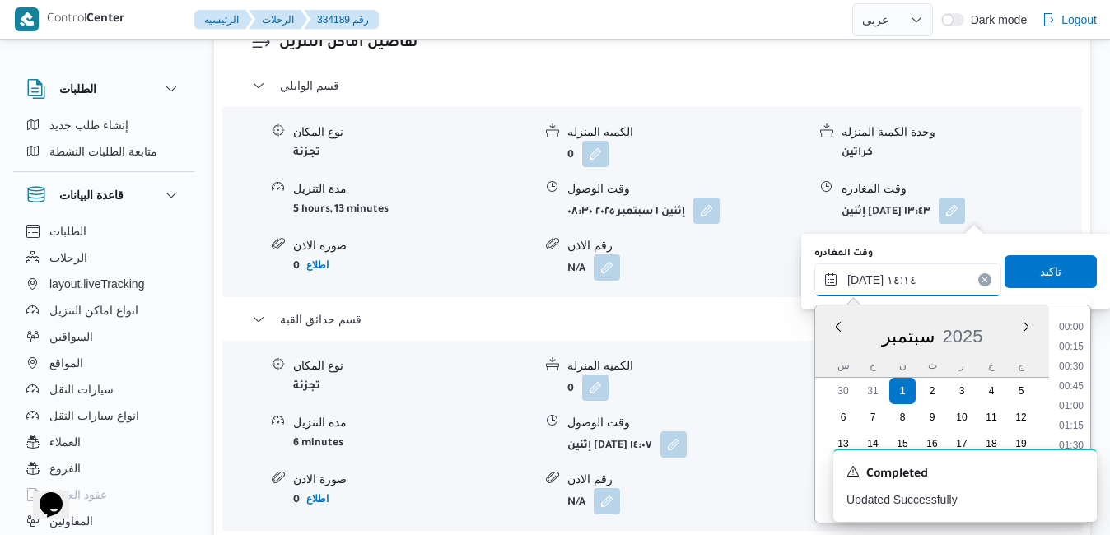
scroll to position [1006, 0]
click at [1076, 473] on icon "Dismiss toast" at bounding box center [1076, 469] width 13 height 13
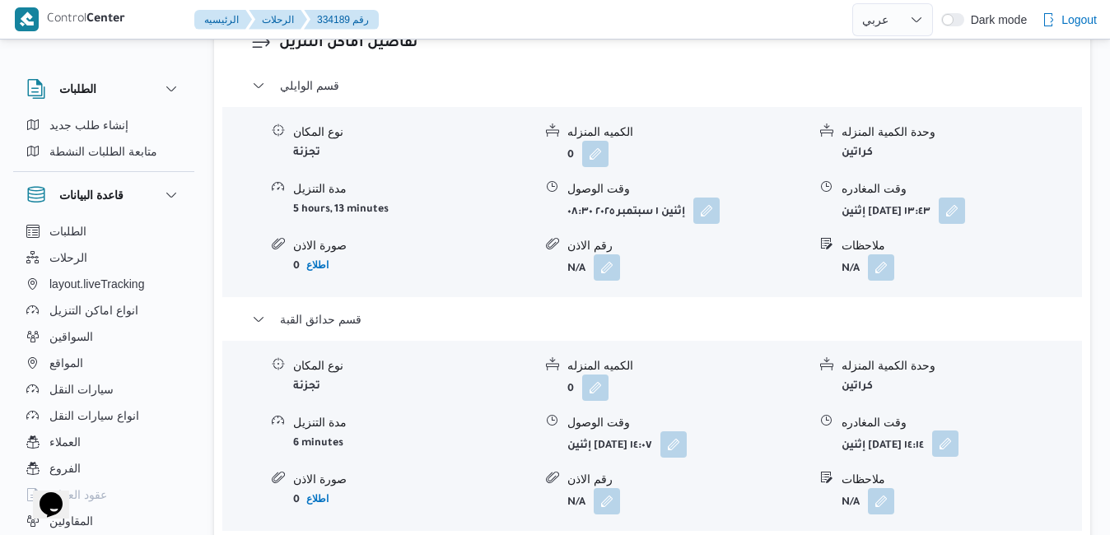
click at [958, 430] on button "button" at bounding box center [945, 443] width 26 height 26
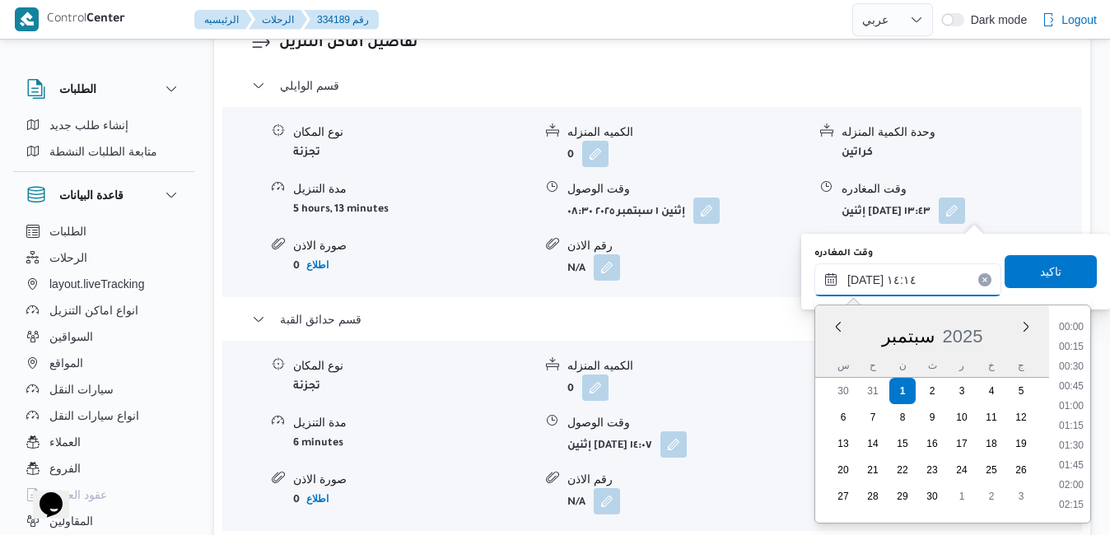
click at [941, 276] on input "[DATE] ١٤:١٤" at bounding box center [907, 279] width 187 height 33
click at [1071, 464] on li "18:45" at bounding box center [1071, 468] width 38 height 16
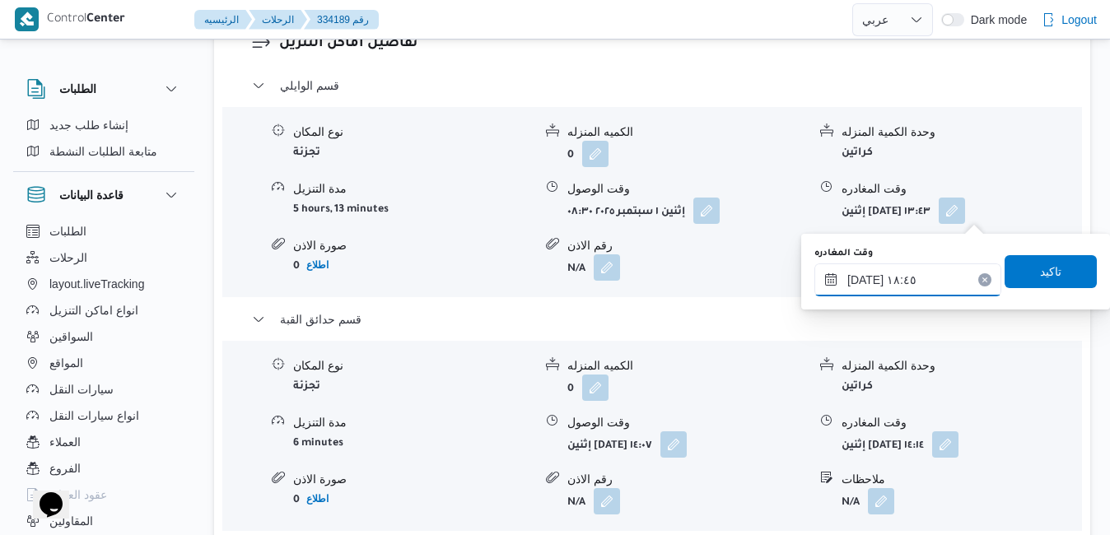
click at [864, 277] on input "[DATE] ١٨:٤٥" at bounding box center [907, 279] width 187 height 33
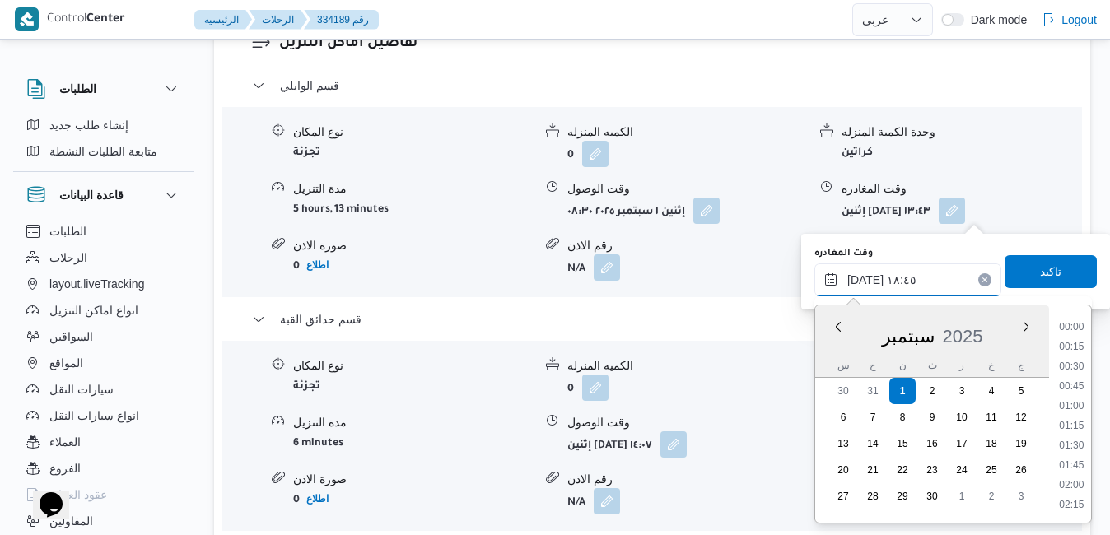
click at [864, 277] on input "[DATE] ١٨:٤٥" at bounding box center [907, 279] width 187 height 33
type input "[DATE] ١٨:50"
click at [1014, 271] on span "تاكيد" at bounding box center [1050, 270] width 92 height 33
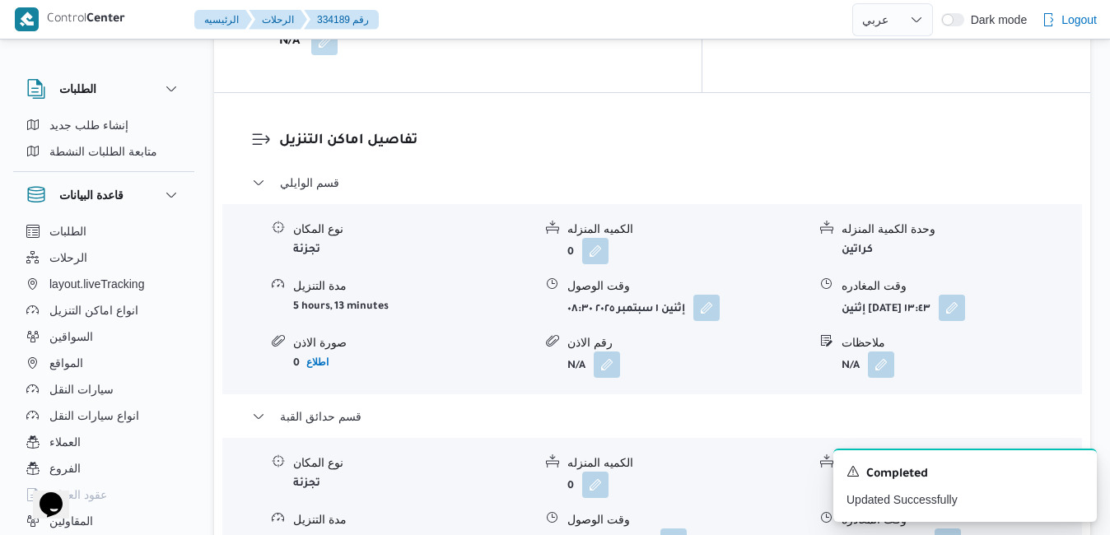
scroll to position [1580, 0]
click at [965, 295] on button "button" at bounding box center [951, 308] width 26 height 26
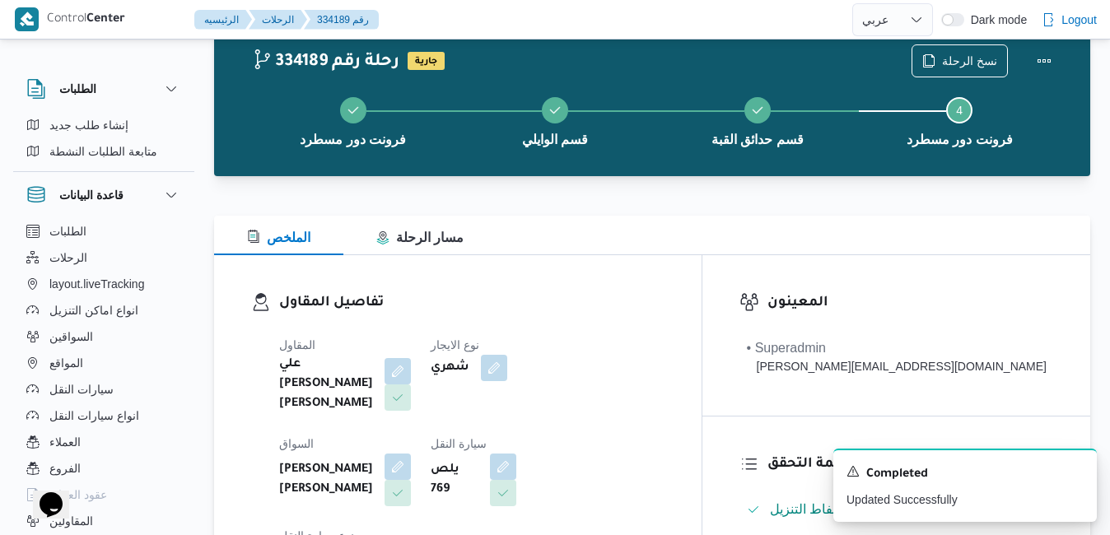
scroll to position [0, 0]
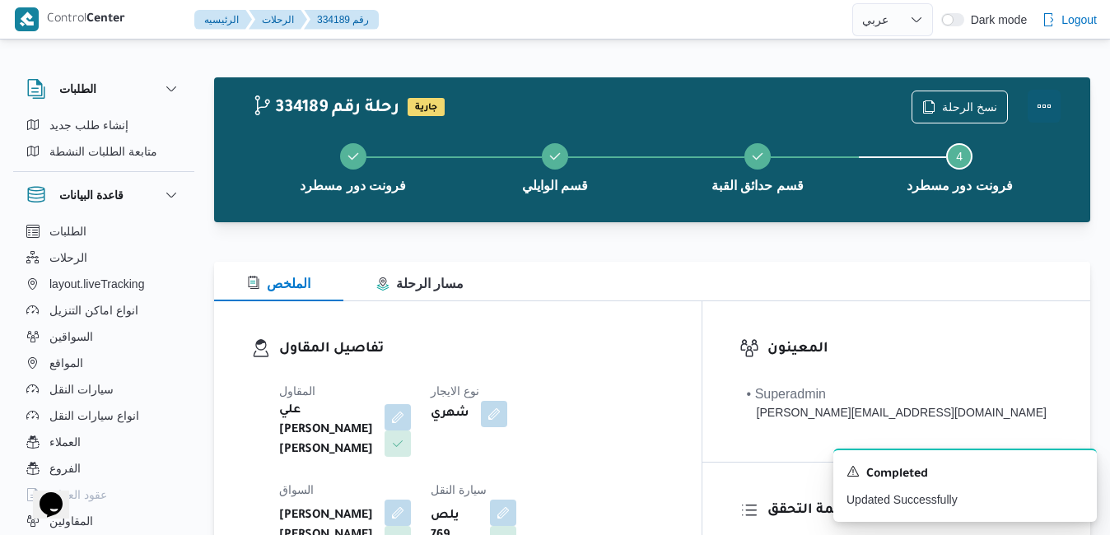
click at [1055, 101] on button "Actions" at bounding box center [1043, 106] width 33 height 33
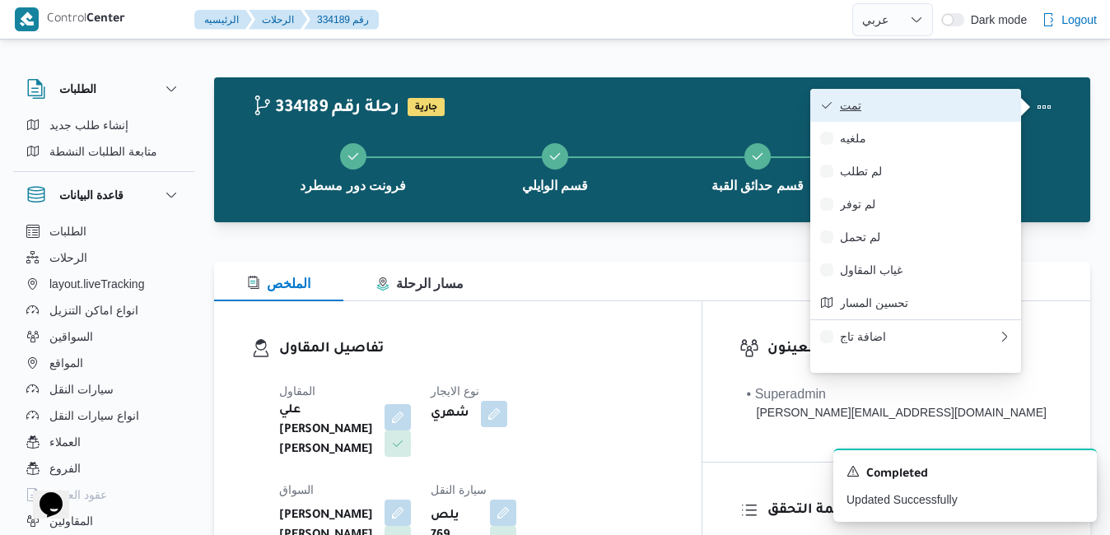
click at [966, 103] on span "تمت" at bounding box center [925, 105] width 171 height 13
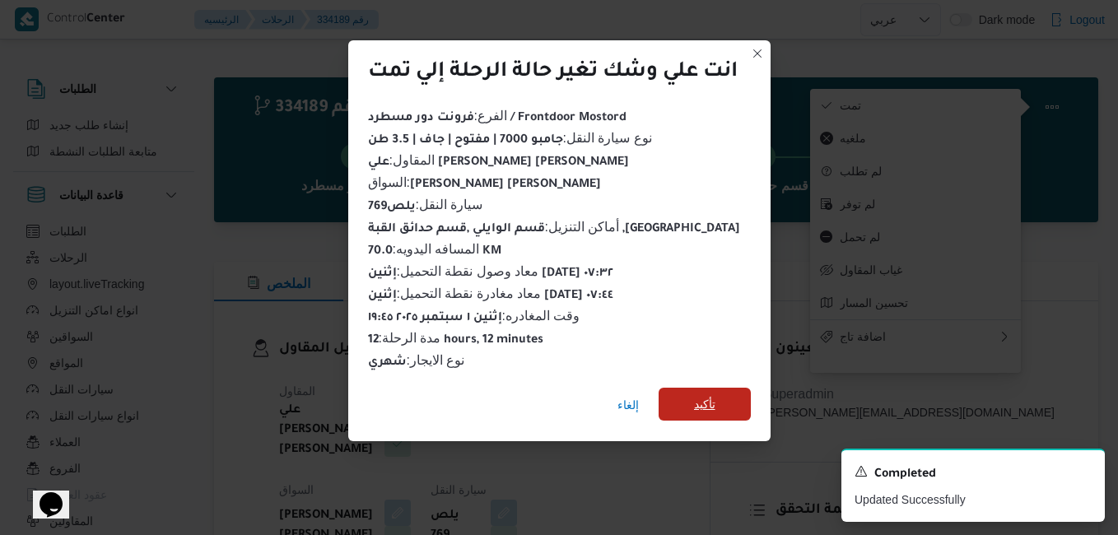
click at [710, 403] on span "تأكيد" at bounding box center [704, 404] width 21 height 20
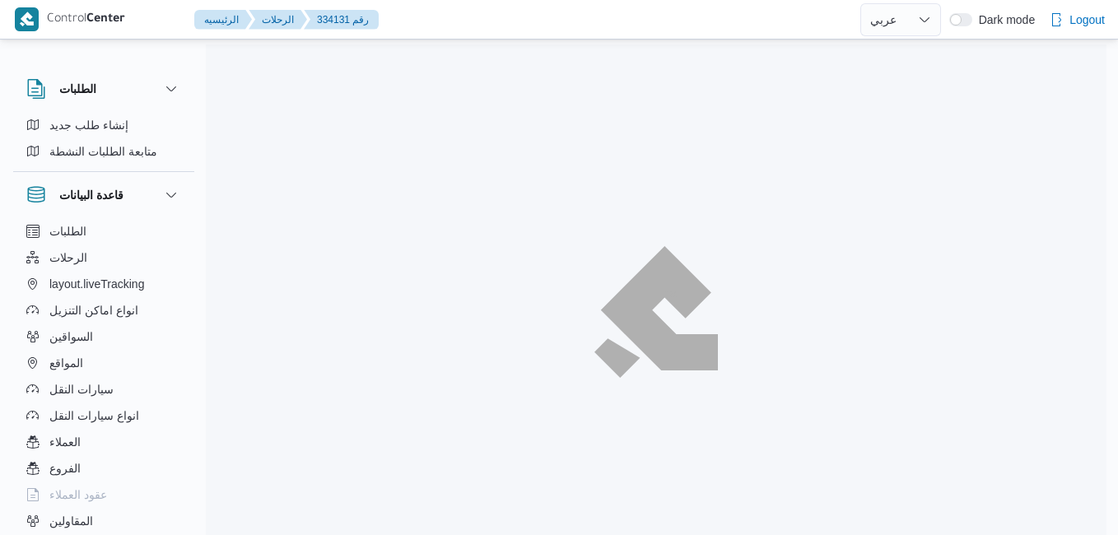
select select "ar"
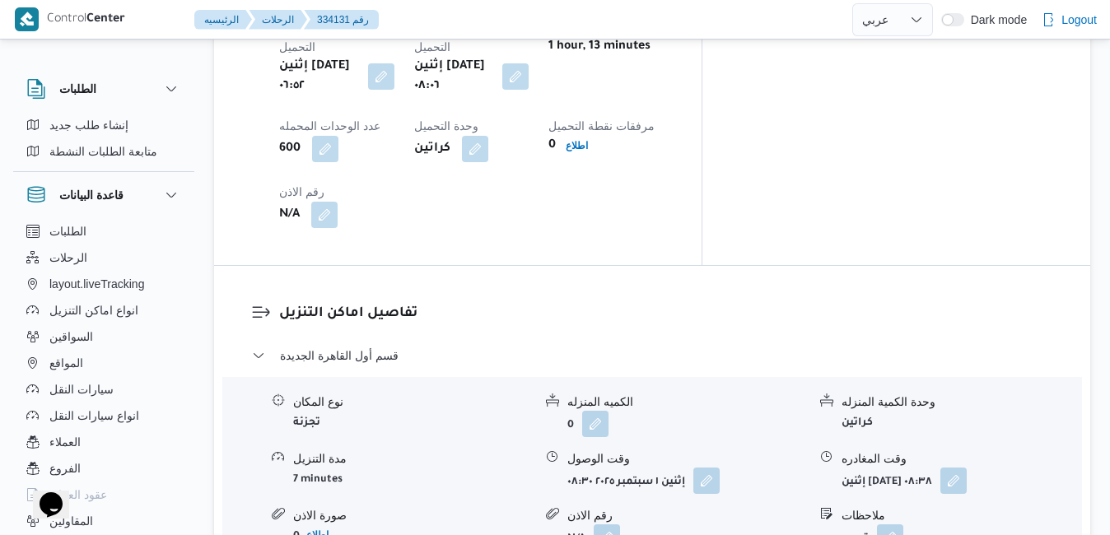
scroll to position [1403, 0]
click at [709, 466] on button "button" at bounding box center [706, 479] width 26 height 26
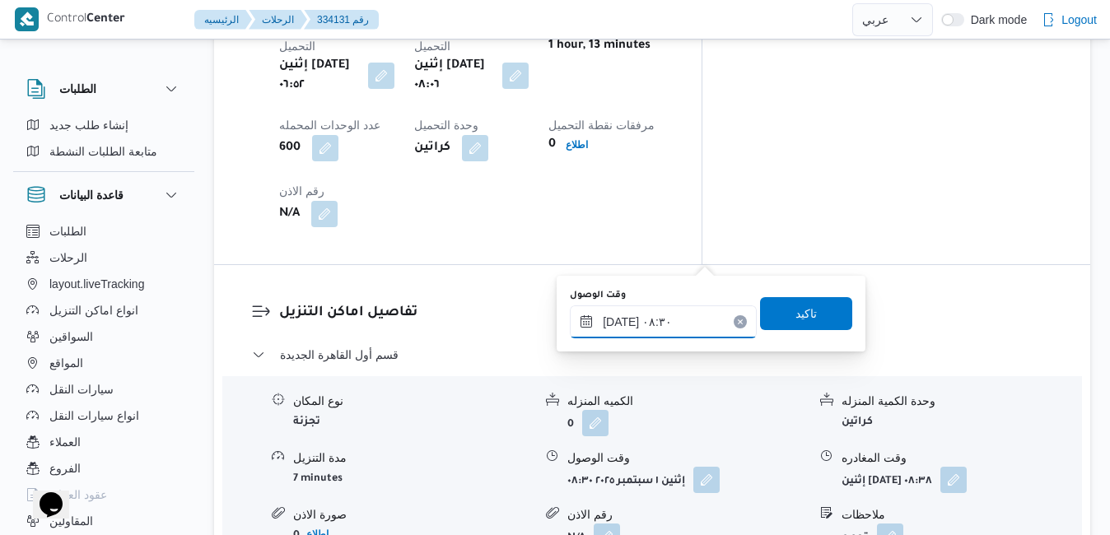
click at [644, 323] on input "[DATE] ٠٨:٣٠" at bounding box center [663, 321] width 187 height 33
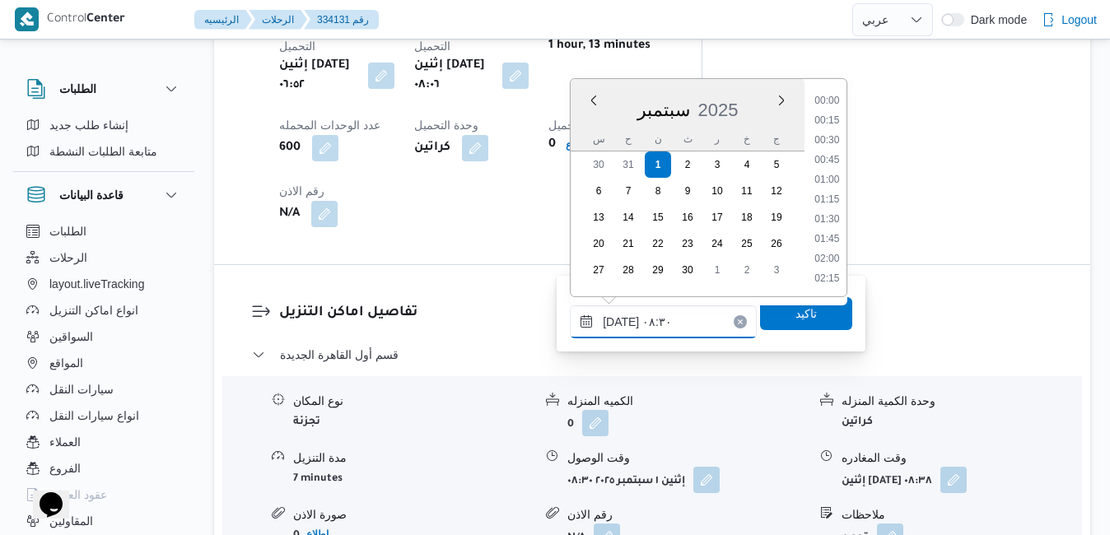
scroll to position [571, 0]
click at [835, 222] on li "08:45" at bounding box center [826, 220] width 38 height 16
type input "٠١/٠٩/٢٠٢٥ ٠٨:٤٥"
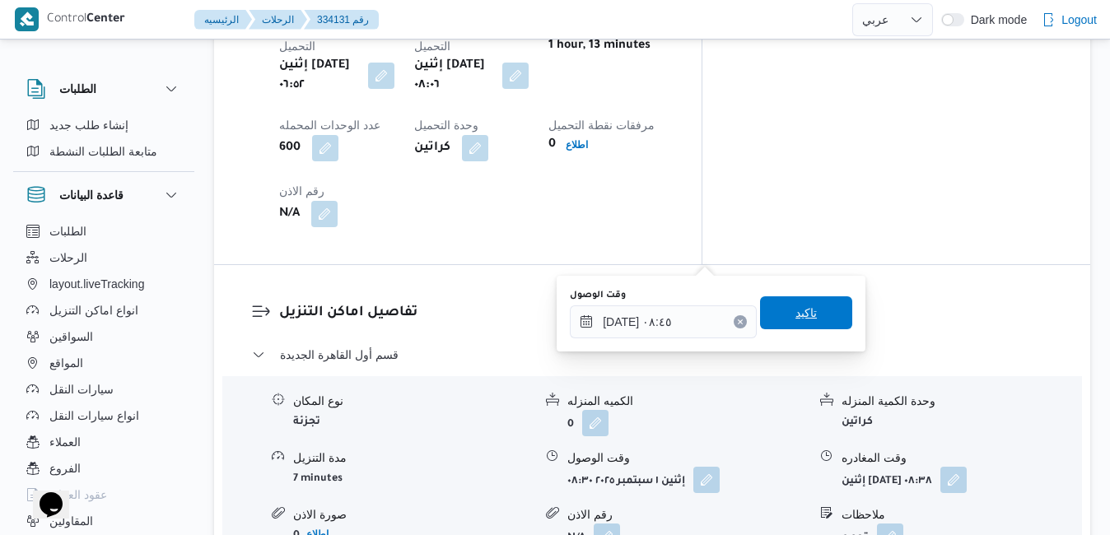
click at [799, 310] on span "تاكيد" at bounding box center [805, 313] width 21 height 20
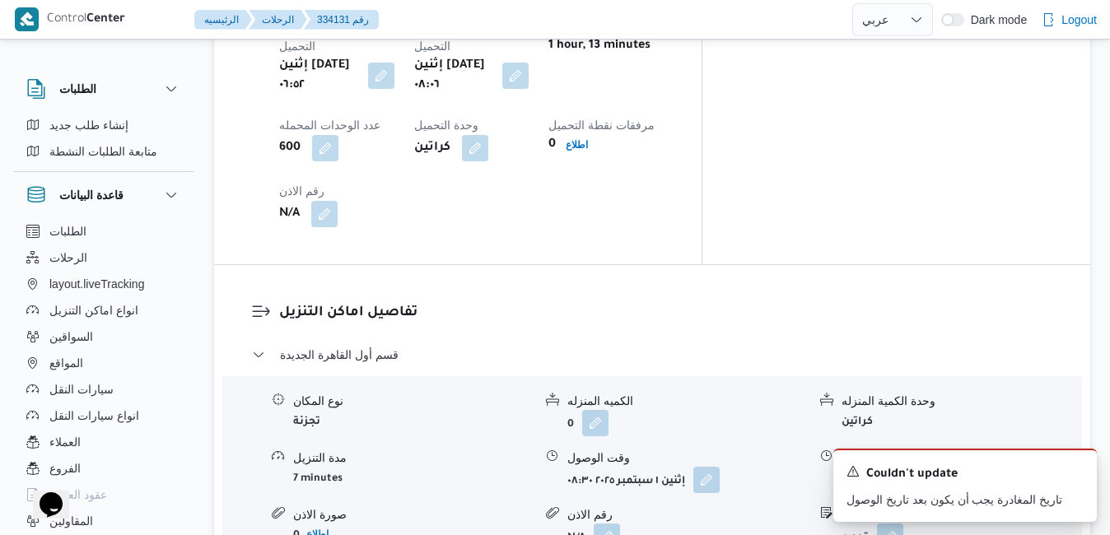
click at [1077, 468] on icon "Dismiss toast" at bounding box center [1076, 469] width 13 height 13
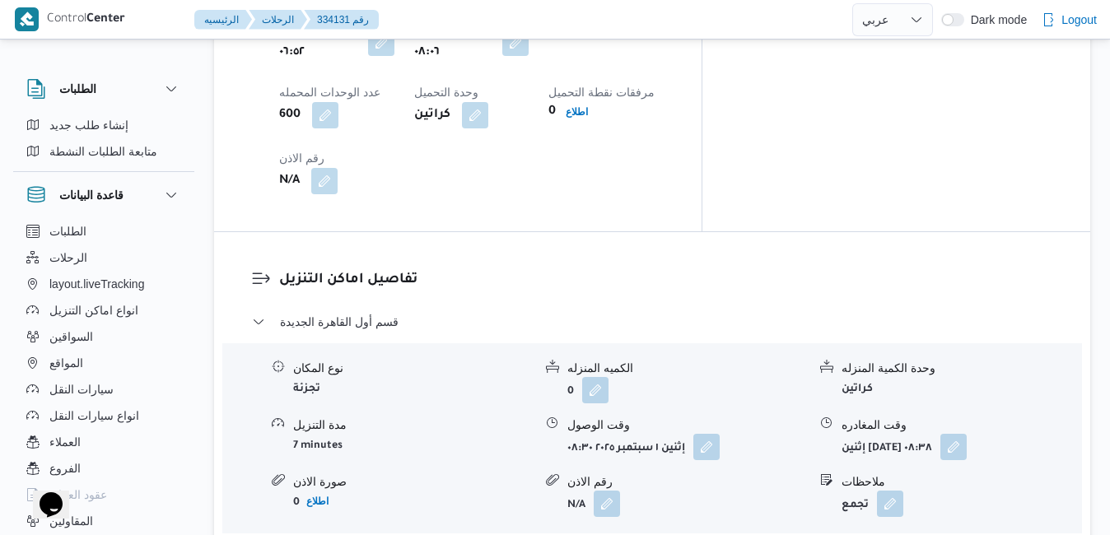
scroll to position [1568, 0]
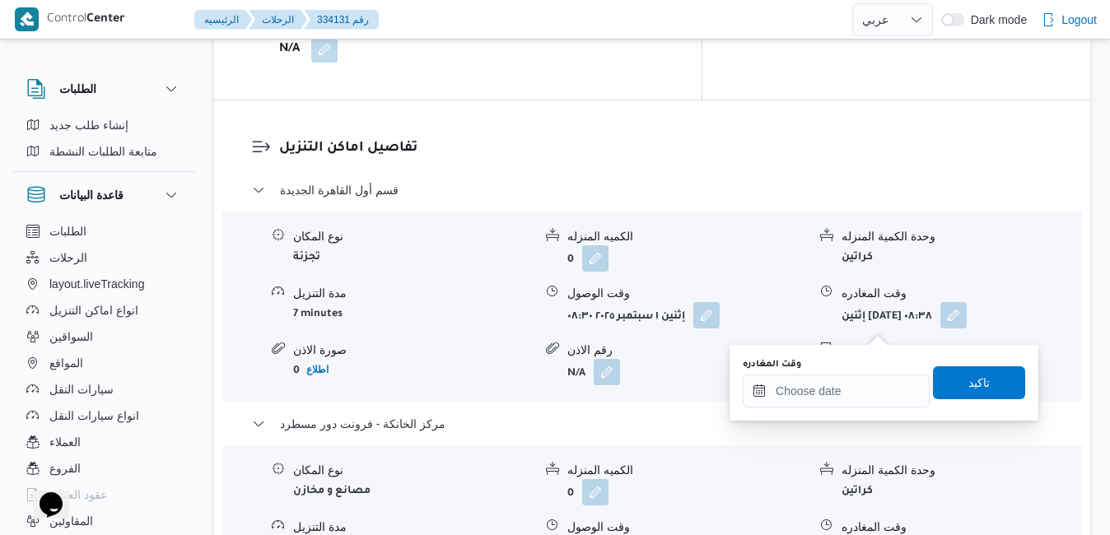
click at [807, 413] on div "You are in a dialog. To close this dialog, hit escape. وقت المغادره تاكيد" at bounding box center [883, 383] width 309 height 76
click at [816, 402] on input "وقت المغادره" at bounding box center [835, 391] width 187 height 33
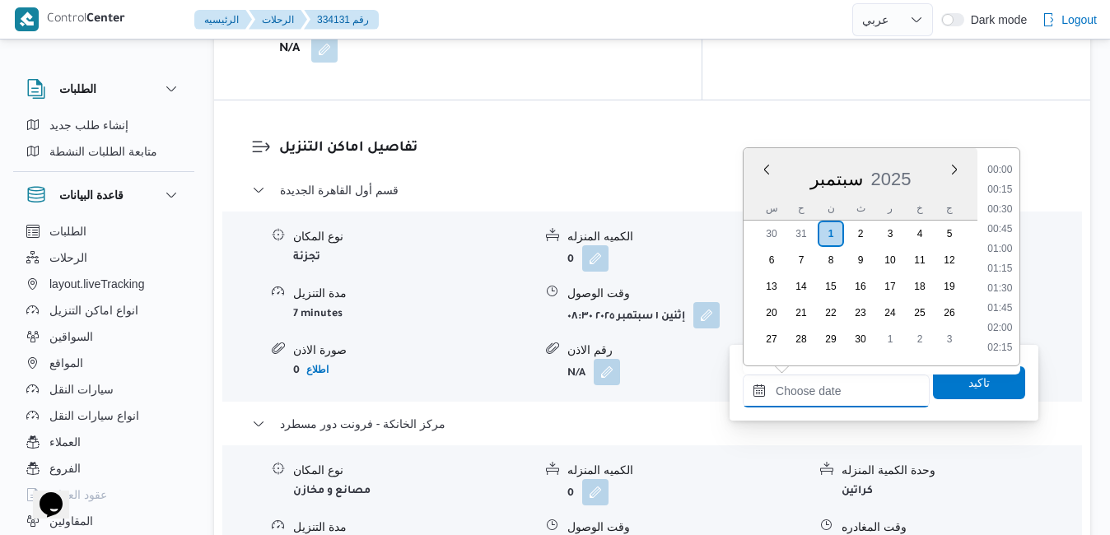
scroll to position [1579, 0]
click at [752, 196] on div "سبتمبر 2025" at bounding box center [860, 176] width 234 height 42
click at [1001, 282] on li "19:15" at bounding box center [999, 279] width 38 height 16
type input "٠١/٠٩/٢٠٢٥ ١٩:١٥"
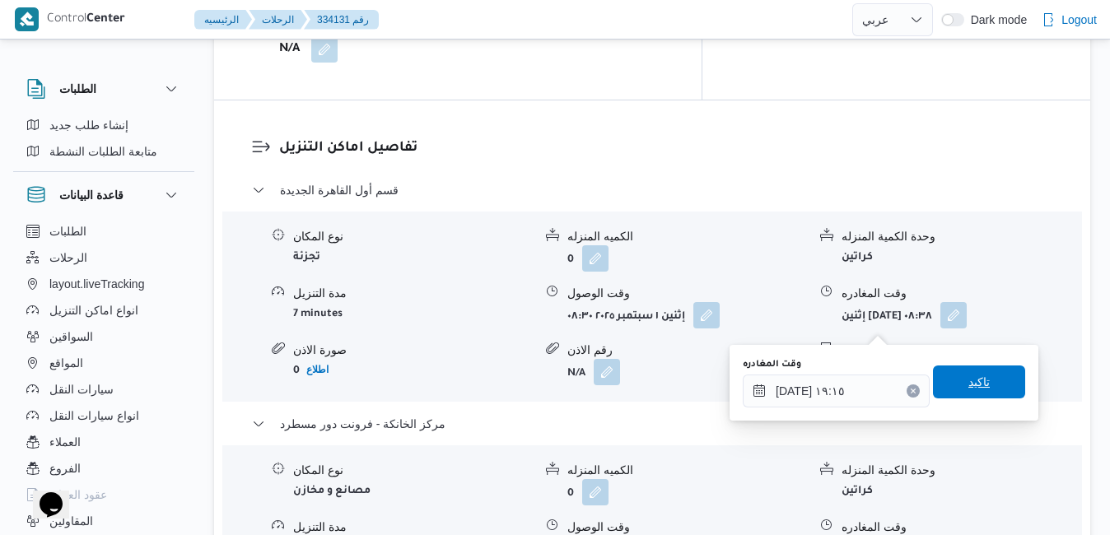
click at [968, 390] on span "تاكيد" at bounding box center [978, 382] width 21 height 20
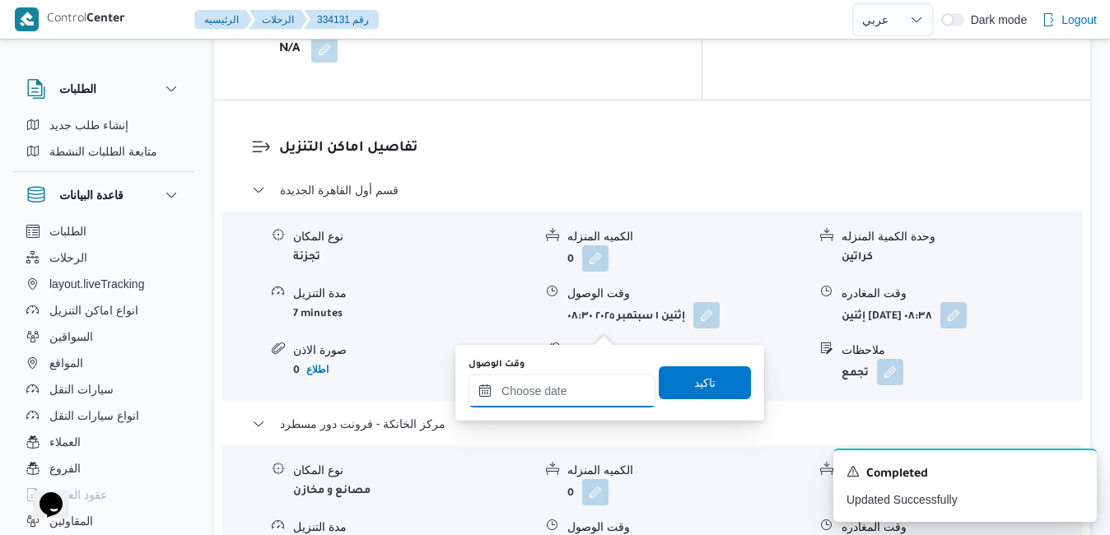
click at [589, 392] on input "وقت الوصول" at bounding box center [561, 391] width 187 height 33
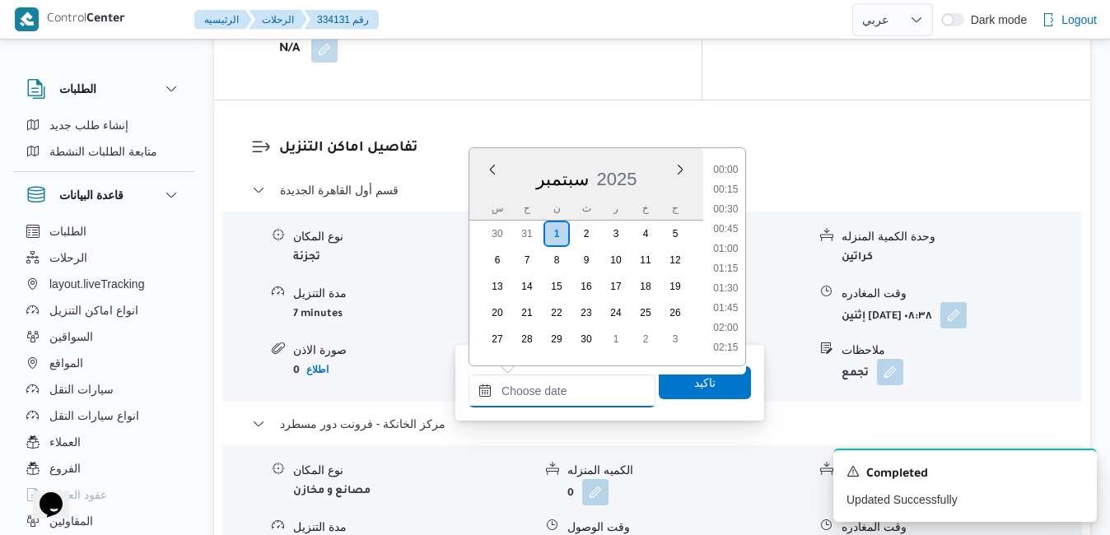
scroll to position [1579, 0]
drag, startPoint x: 485, startPoint y: 199, endPoint x: 500, endPoint y: 199, distance: 15.6
click at [485, 199] on div "س" at bounding box center [497, 208] width 26 height 23
click at [728, 262] on li "19:00" at bounding box center [725, 259] width 38 height 16
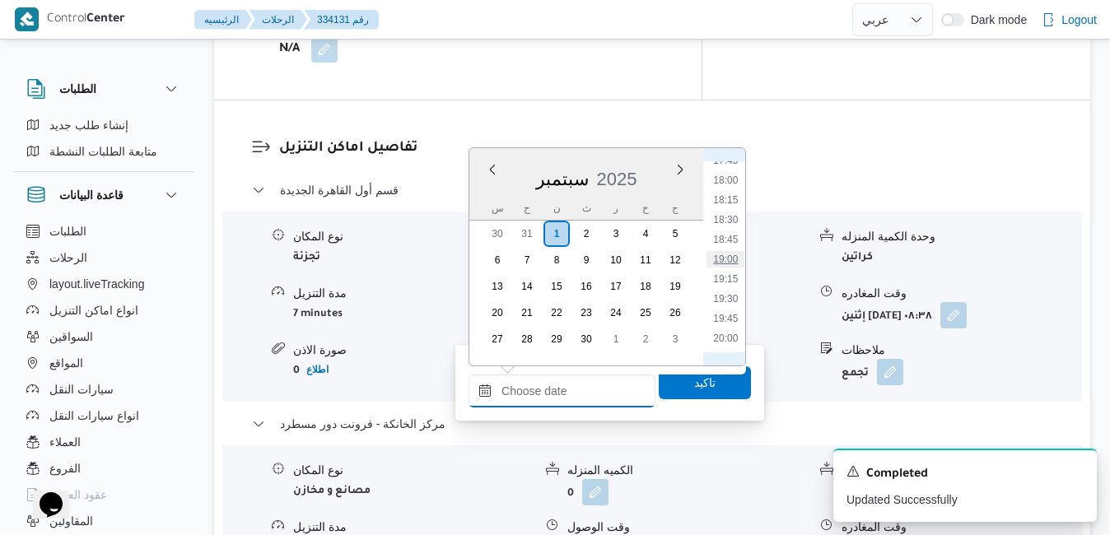
type input "٠١/٠٩/٢٠٢٥ ١٩:٠٠"
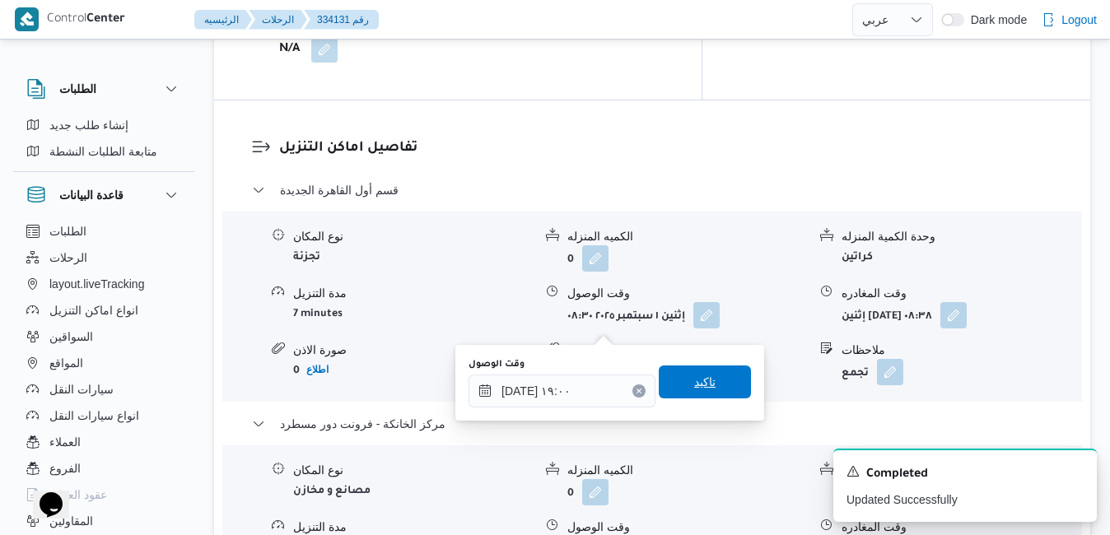
click at [694, 379] on span "تاكيد" at bounding box center [704, 382] width 21 height 20
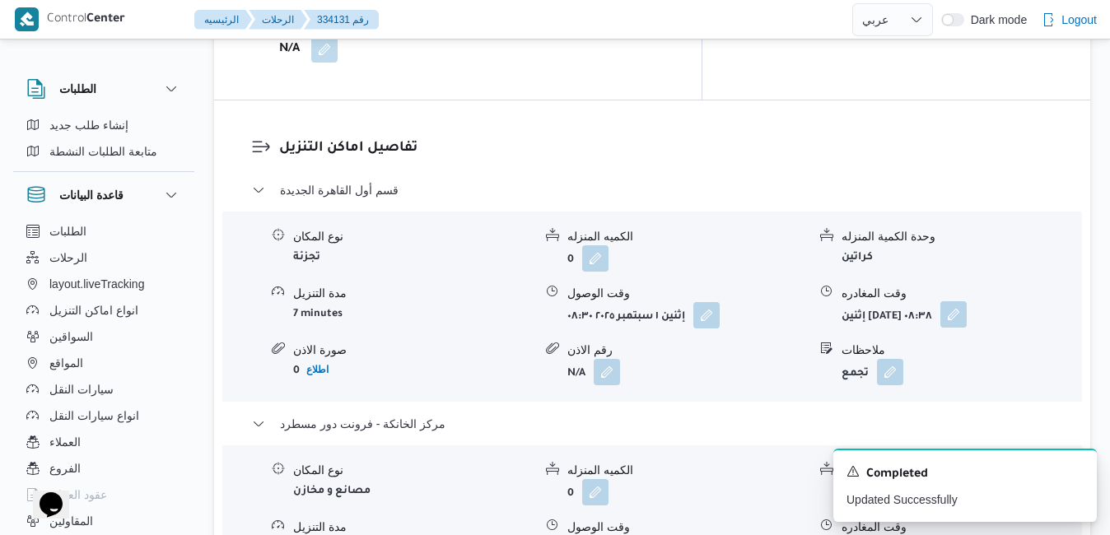
click at [966, 301] on button "button" at bounding box center [953, 314] width 26 height 26
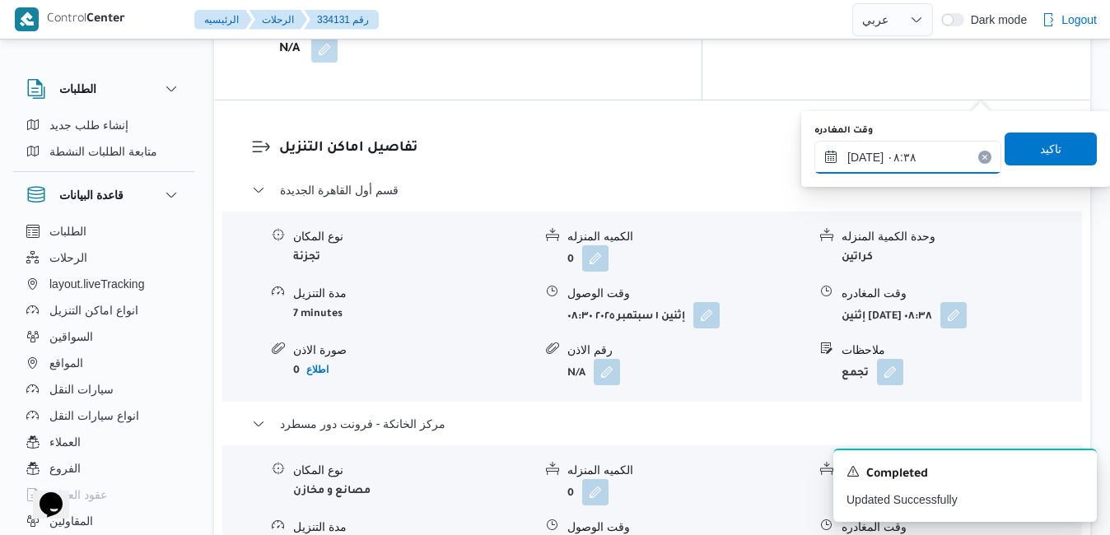
click at [910, 166] on input "٠١/٠٩/٢٠٢٥ ٠٨:٣٨" at bounding box center [907, 157] width 187 height 33
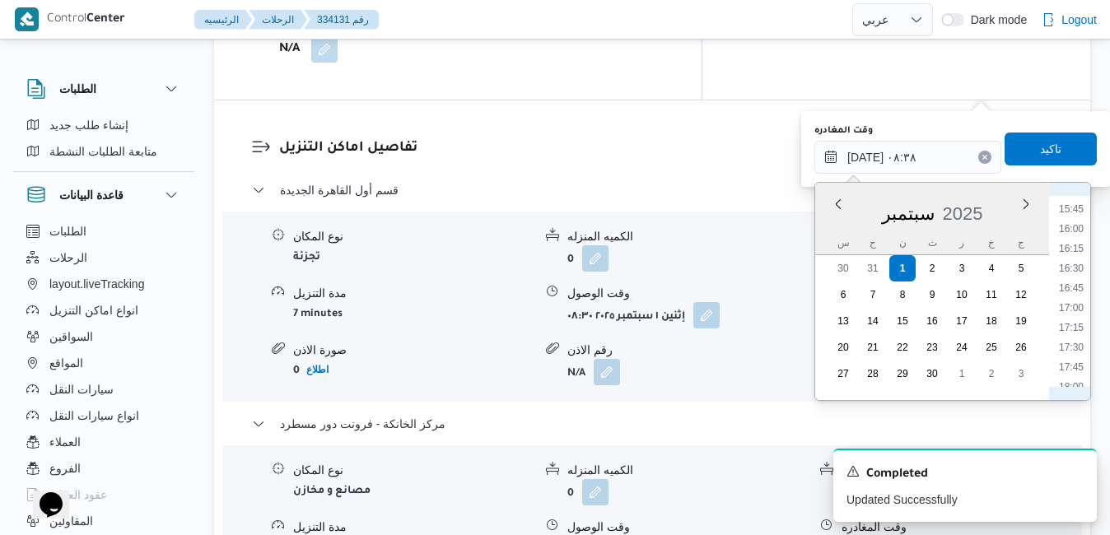
scroll to position [1407, 0]
click at [1075, 240] on li "18:15" at bounding box center [1071, 239] width 38 height 16
type input "٠١/٠٩/٢٠٢٥ ١٨:١٥"
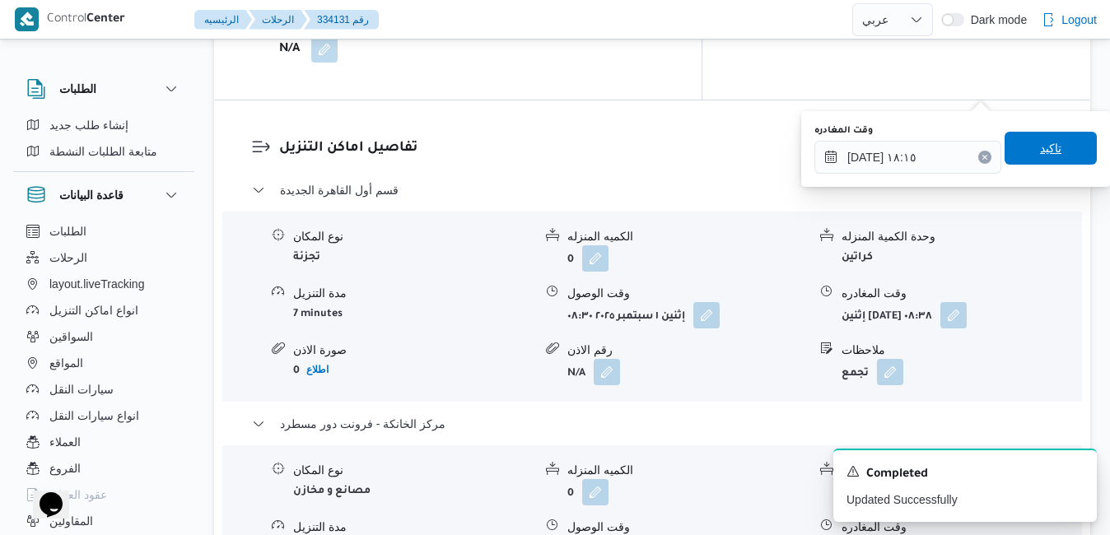
click at [1045, 158] on span "تاكيد" at bounding box center [1050, 148] width 21 height 20
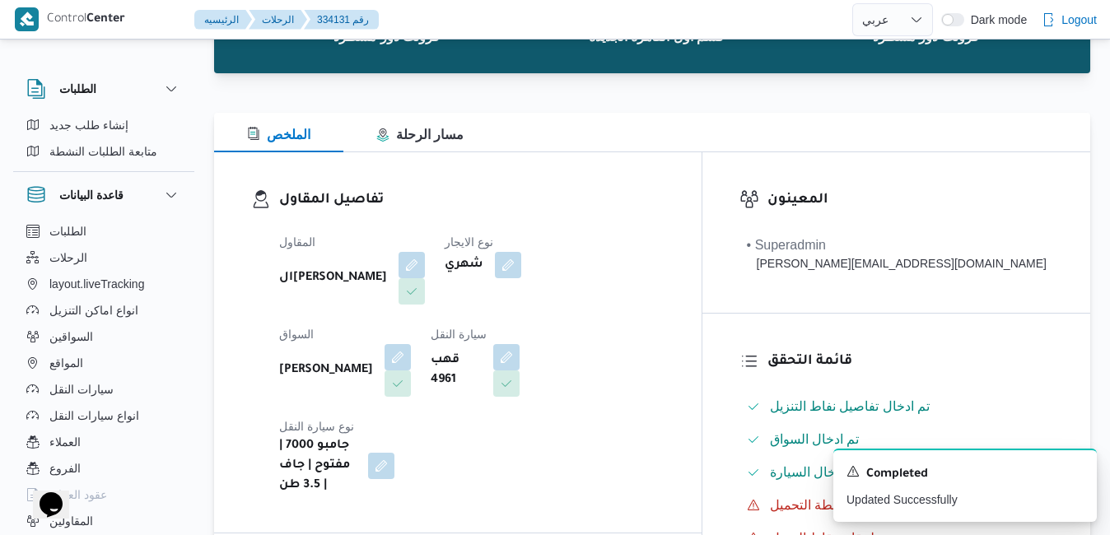
scroll to position [0, 0]
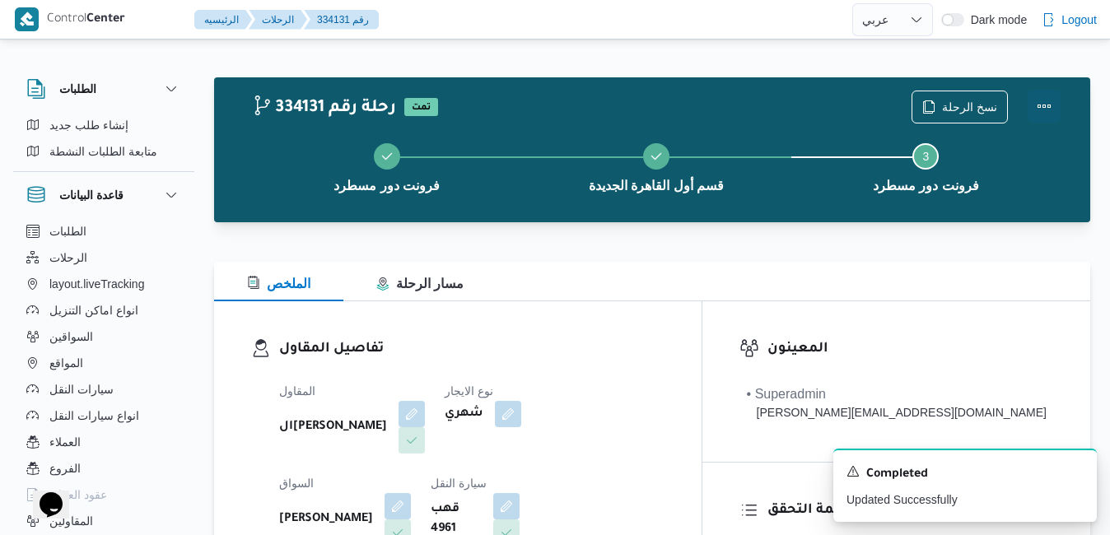
click at [1043, 110] on button "Actions" at bounding box center [1043, 106] width 33 height 33
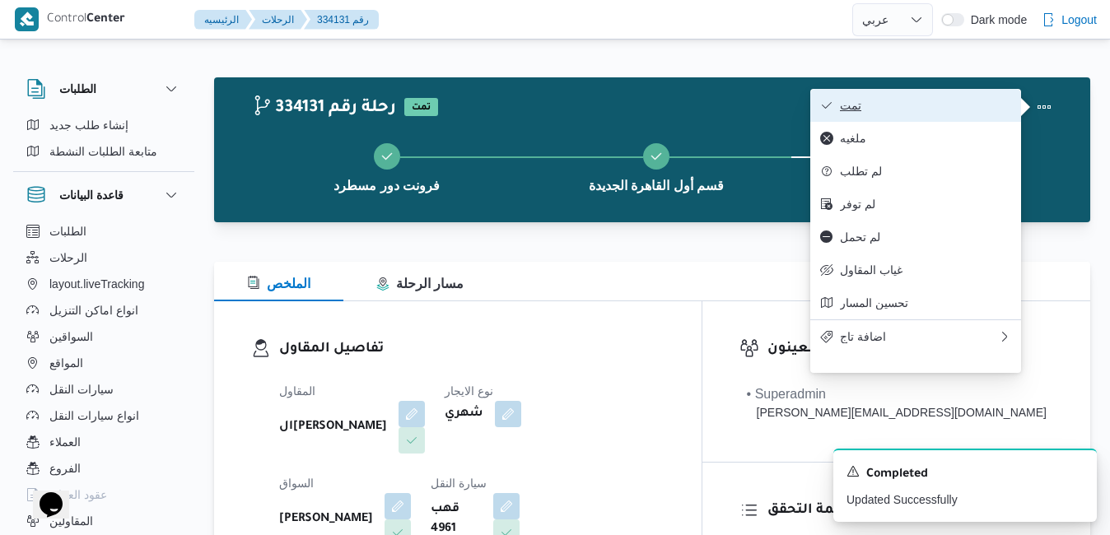
click at [949, 95] on button "تمت" at bounding box center [915, 105] width 211 height 33
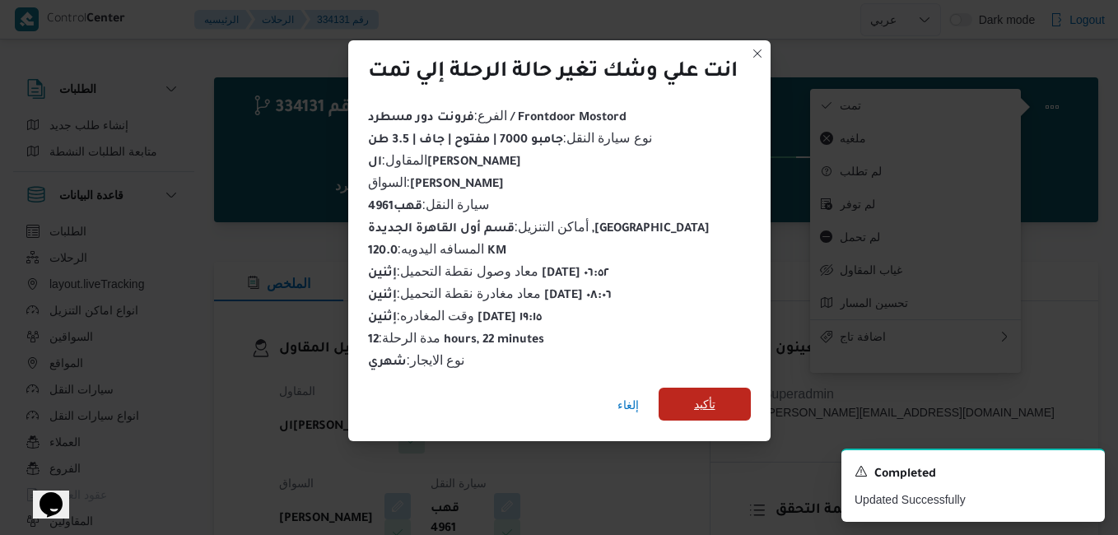
click at [722, 391] on span "تأكيد" at bounding box center [704, 404] width 92 height 33
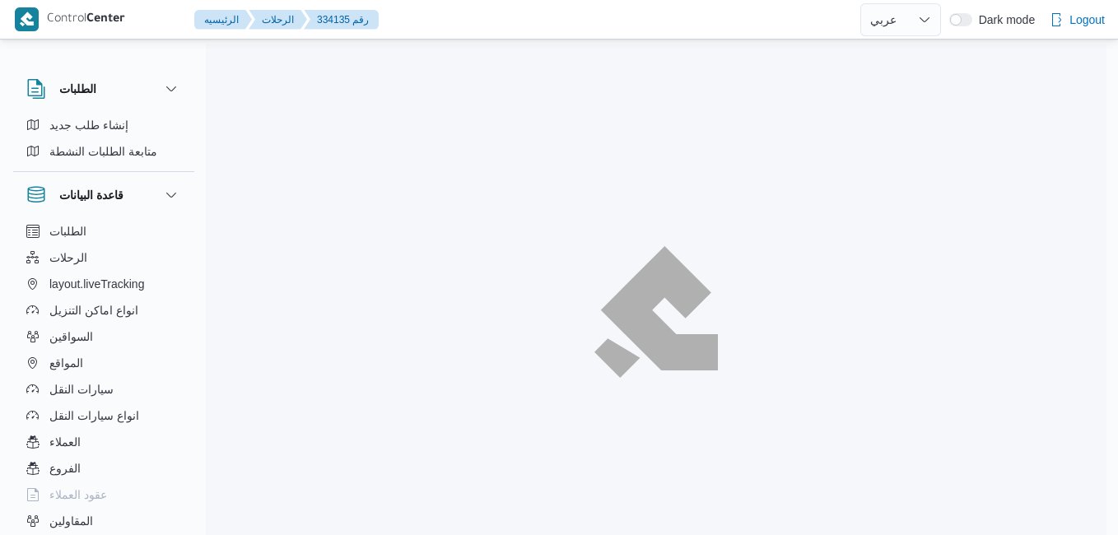
select select "ar"
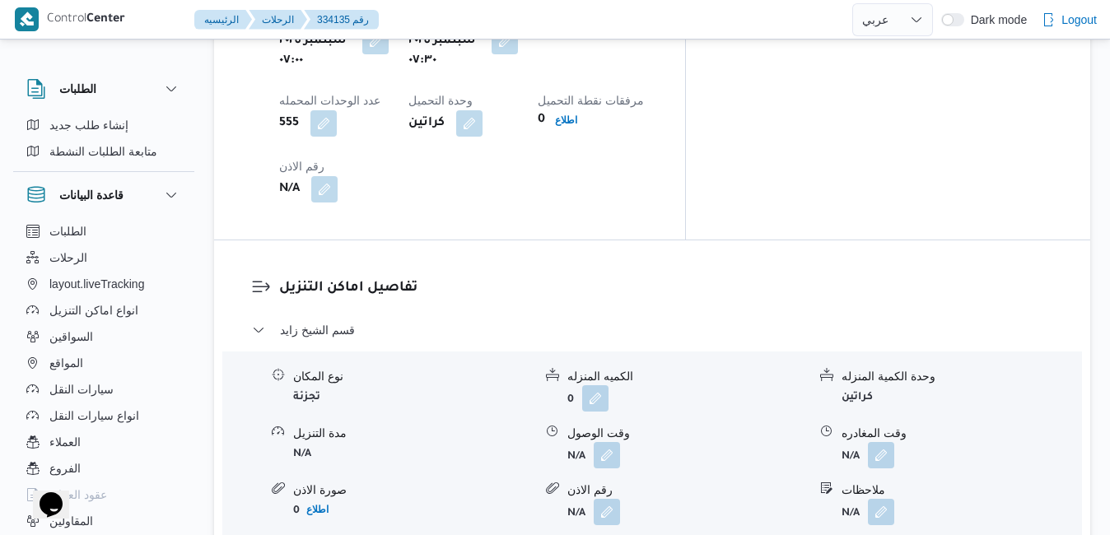
scroll to position [1449, 0]
click at [601, 440] on button "button" at bounding box center [606, 453] width 26 height 26
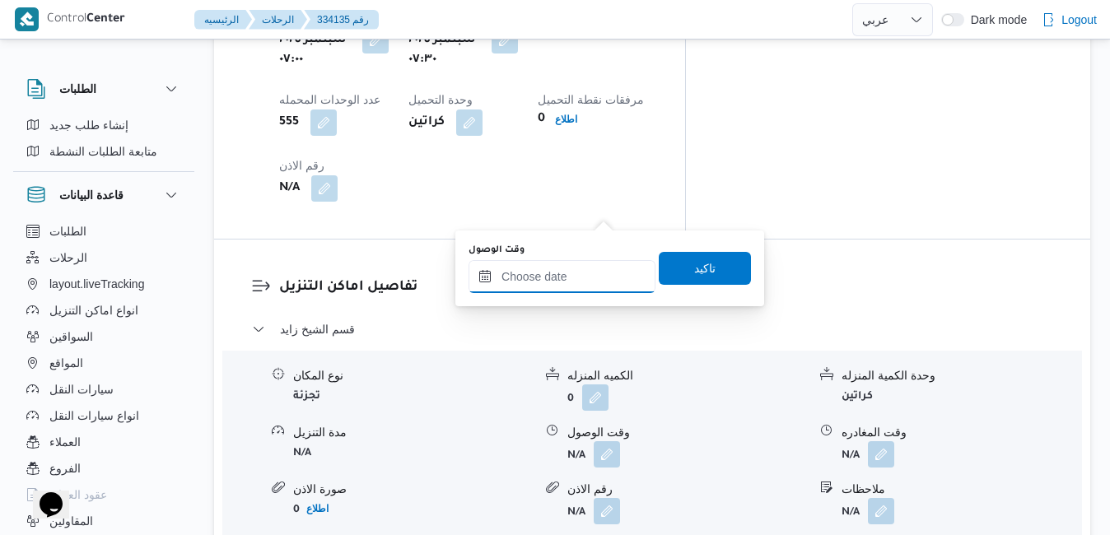
click at [576, 276] on input "وقت الوصول" at bounding box center [561, 276] width 187 height 33
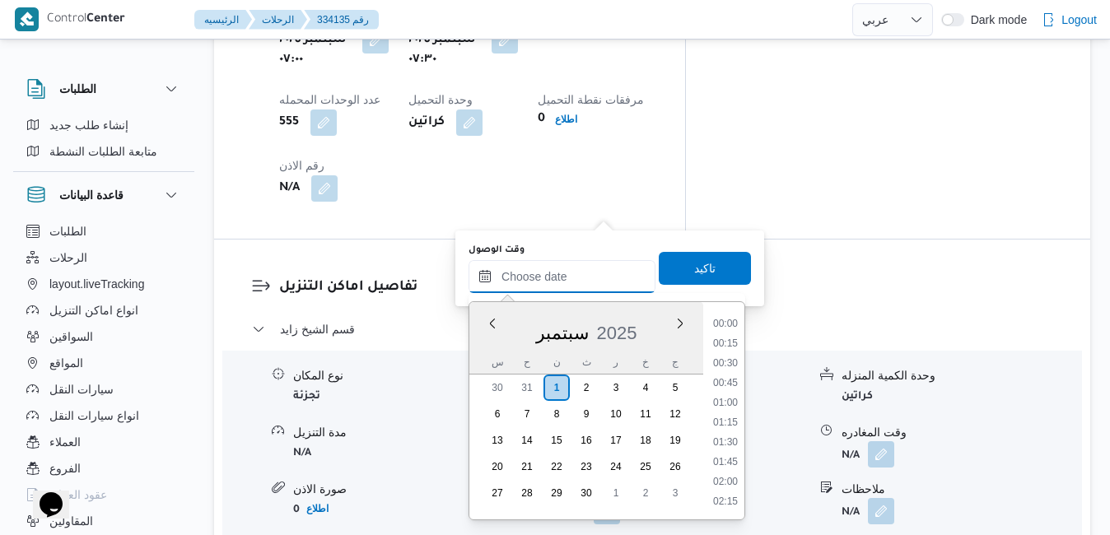
scroll to position [1579, 0]
click at [498, 345] on div "سبتمبر 2025" at bounding box center [586, 330] width 234 height 42
click at [725, 421] on li "08:30" at bounding box center [725, 419] width 38 height 16
type input "[DATE] ٠٨:٣٠"
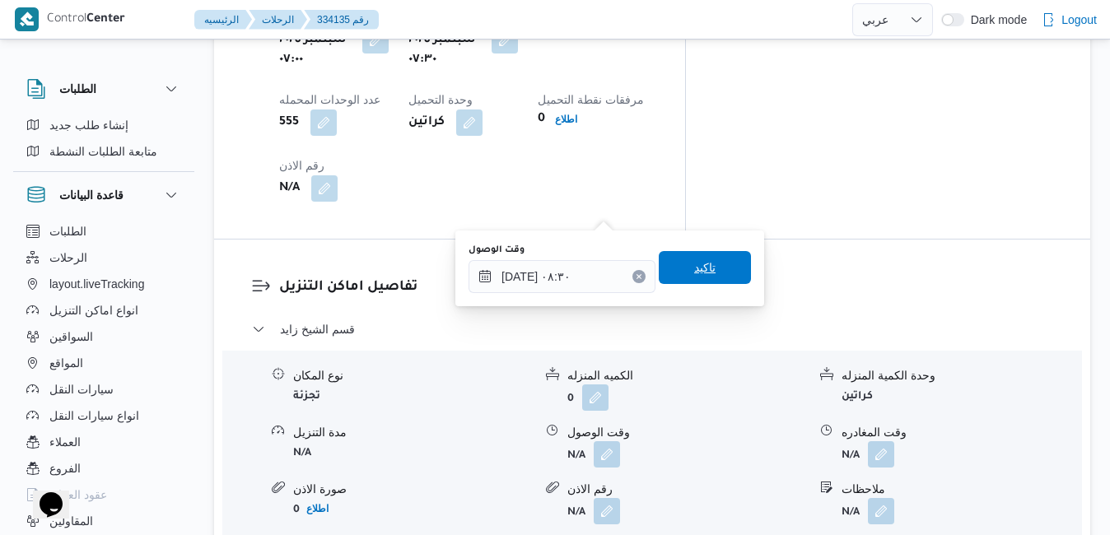
click at [712, 283] on span "تاكيد" at bounding box center [704, 267] width 92 height 33
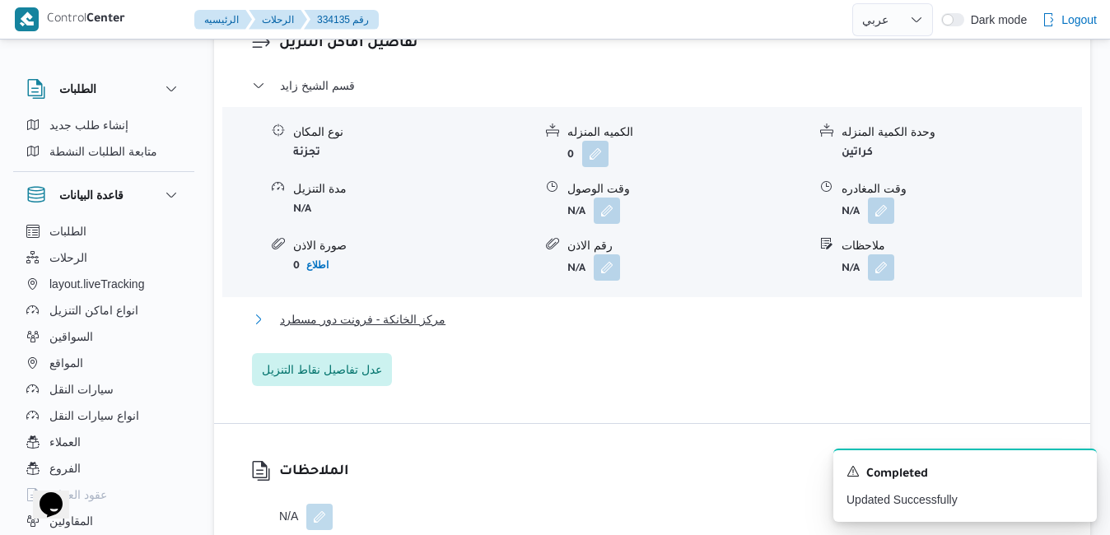
click at [642, 324] on button "مركز الخانكة - فرونت دور مسطرد" at bounding box center [652, 319] width 801 height 20
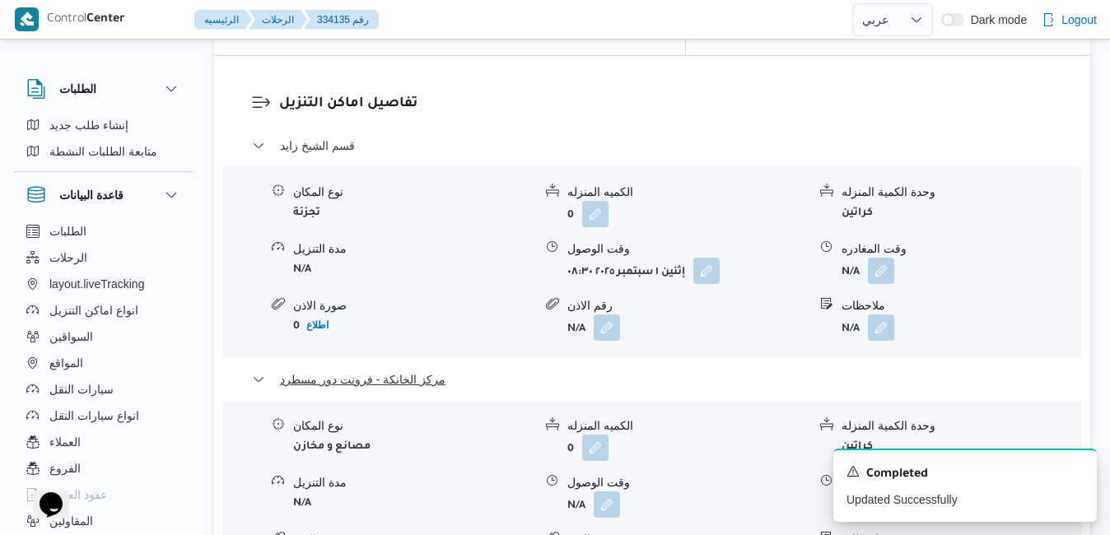
scroll to position [1646, 0]
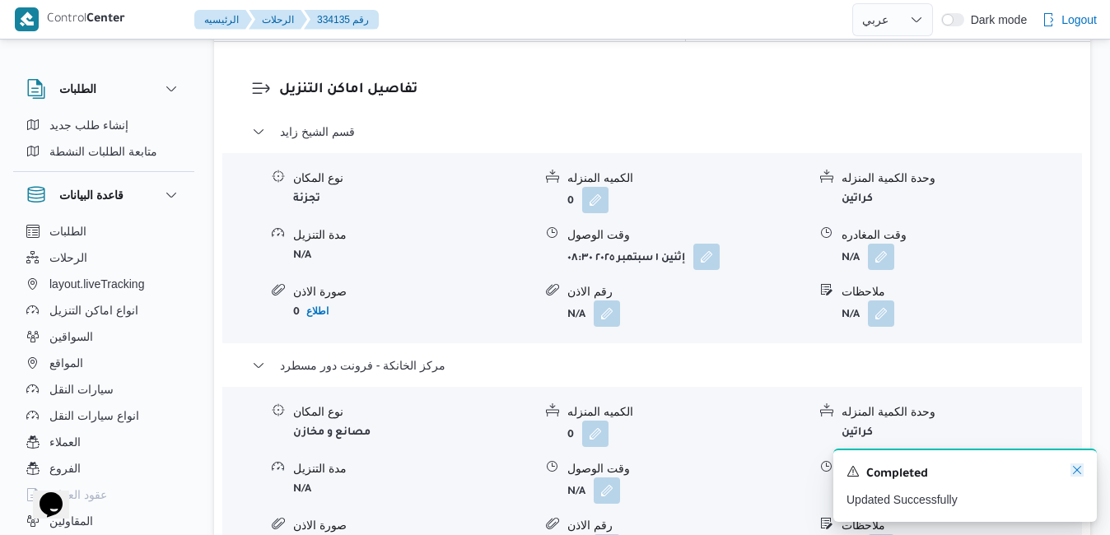
click at [1078, 468] on icon "Dismiss toast" at bounding box center [1076, 469] width 13 height 13
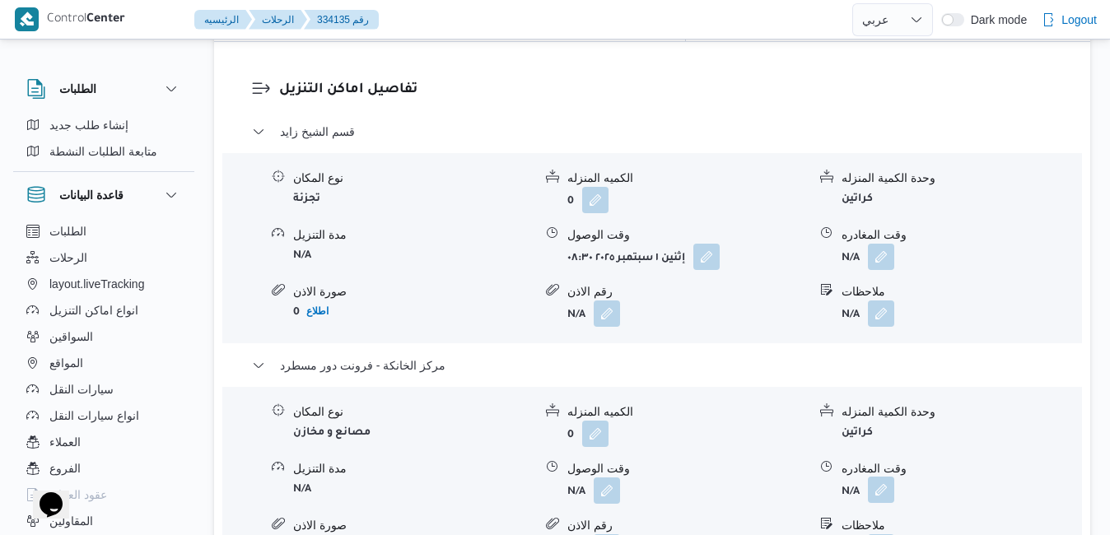
click at [886, 477] on button "button" at bounding box center [881, 490] width 26 height 26
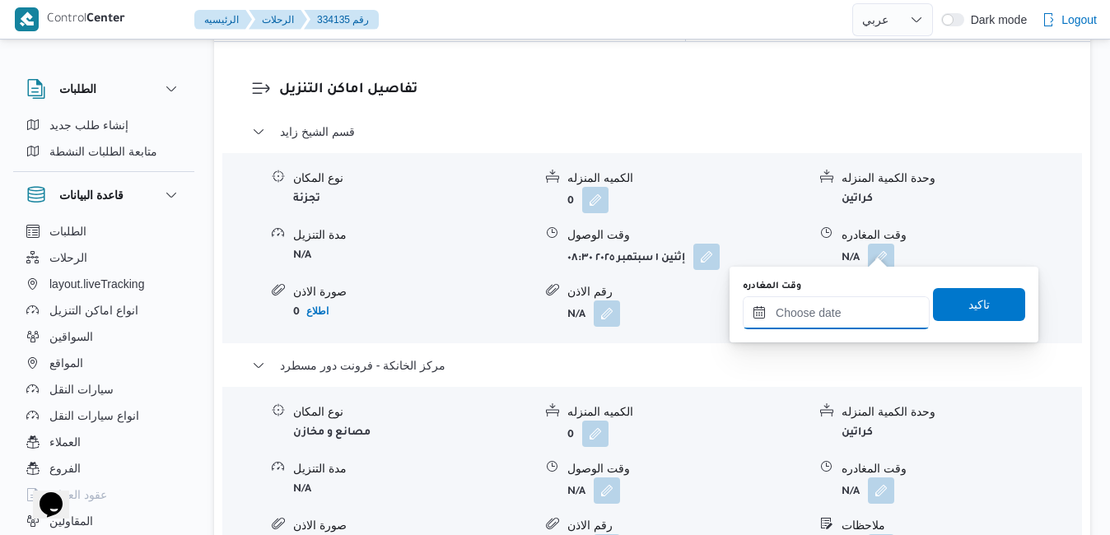
click at [816, 315] on input "وقت المغادره" at bounding box center [835, 312] width 187 height 33
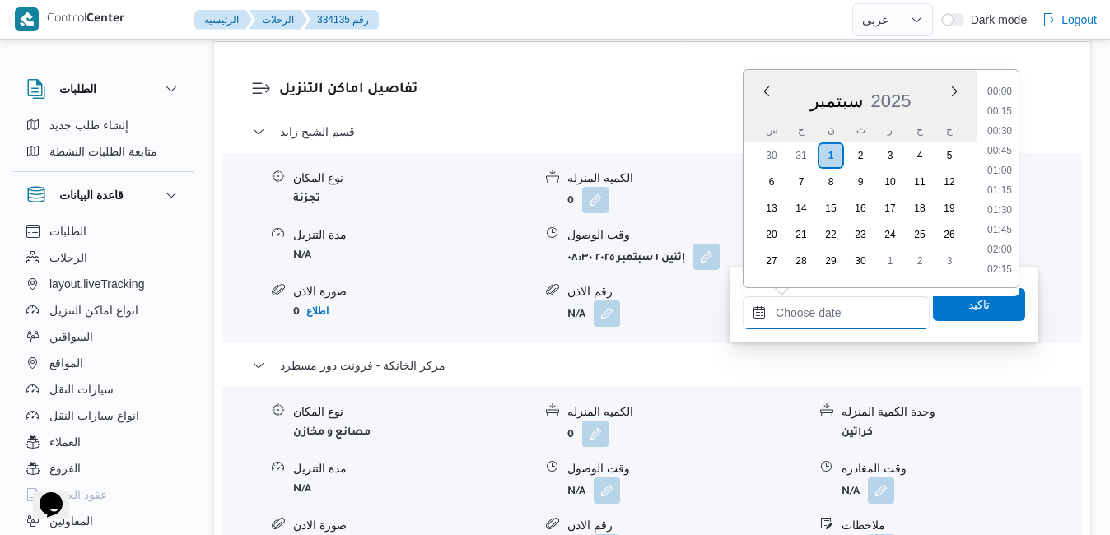
scroll to position [1579, 0]
click at [764, 119] on div "س" at bounding box center [771, 130] width 26 height 23
click at [997, 242] on li "19:45" at bounding box center [999, 240] width 38 height 16
type input "[DATE] ١٩:٤٥"
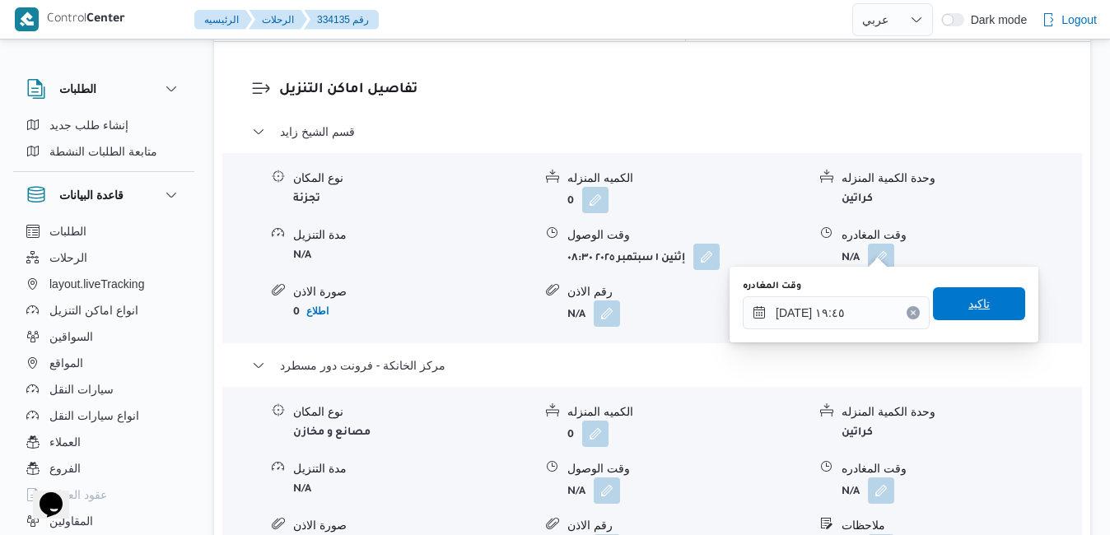
click at [968, 300] on span "تاكيد" at bounding box center [978, 304] width 21 height 20
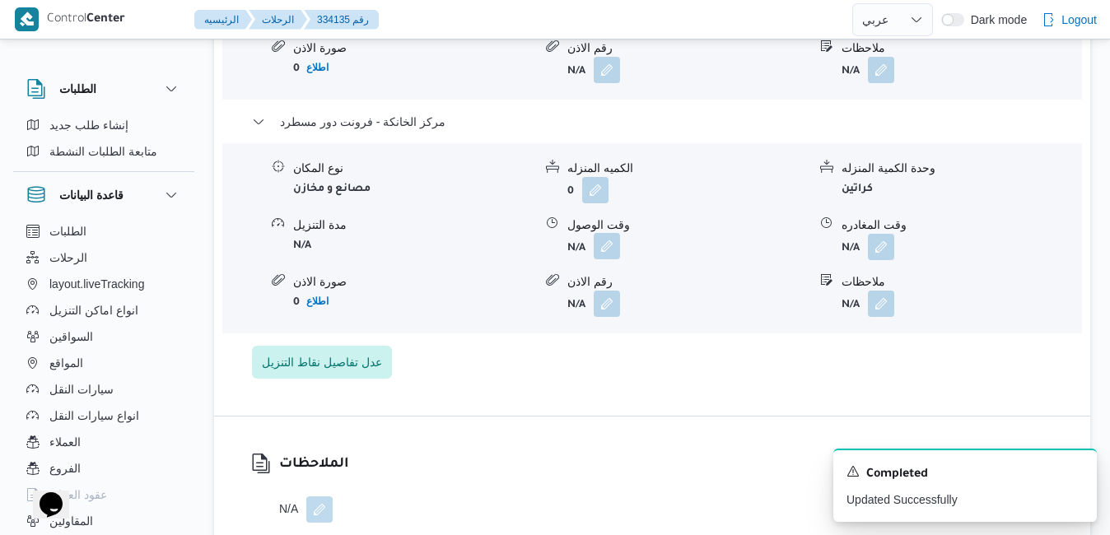
click at [619, 236] on button "button" at bounding box center [606, 246] width 26 height 26
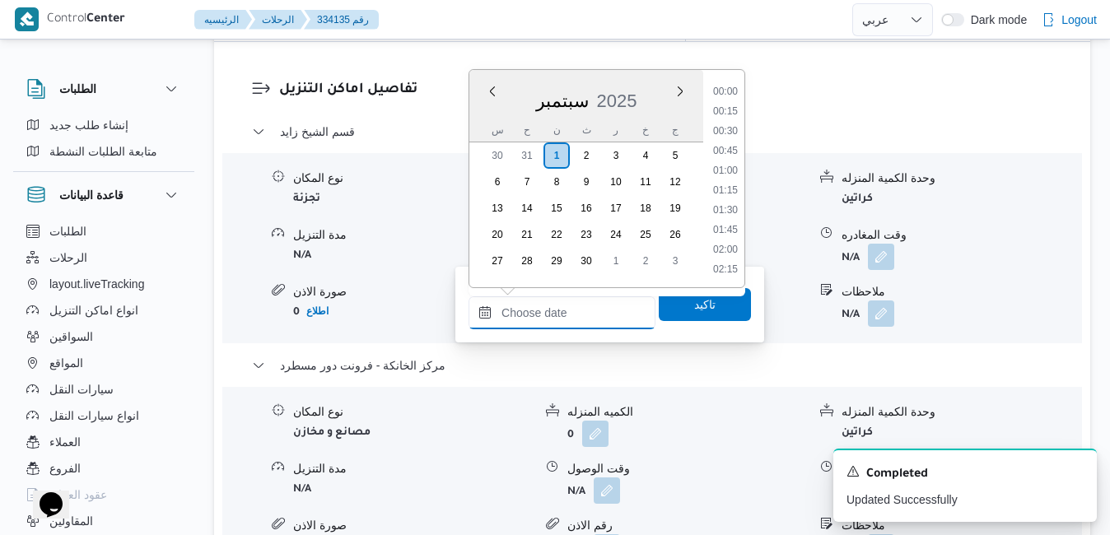
click at [587, 300] on input "وقت الوصول" at bounding box center [561, 312] width 187 height 33
click at [494, 123] on div "س" at bounding box center [497, 130] width 26 height 23
click at [724, 221] on li "19:30" at bounding box center [725, 220] width 38 height 16
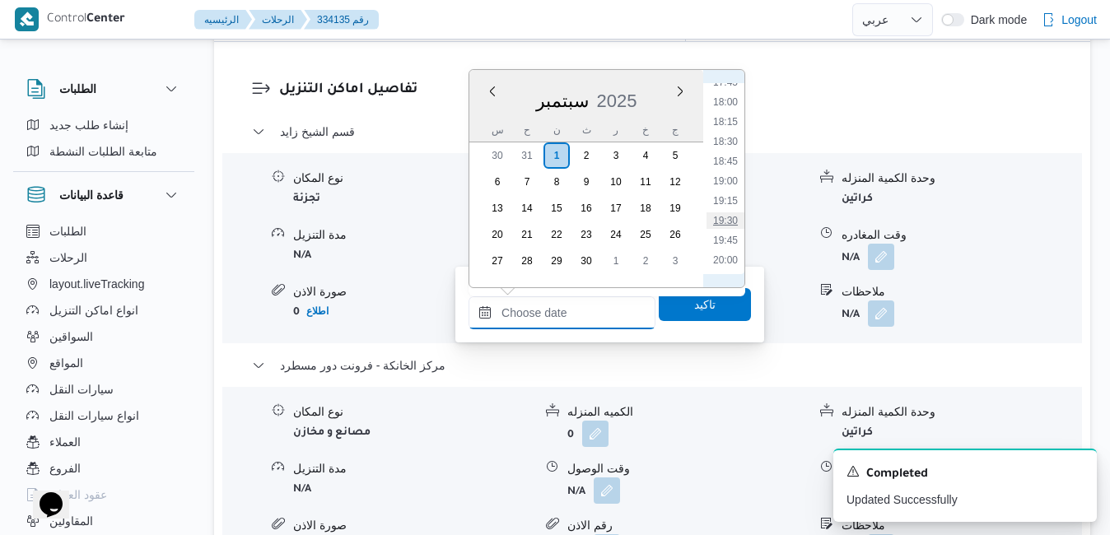
type input "[DATE] ١٩:٣٠"
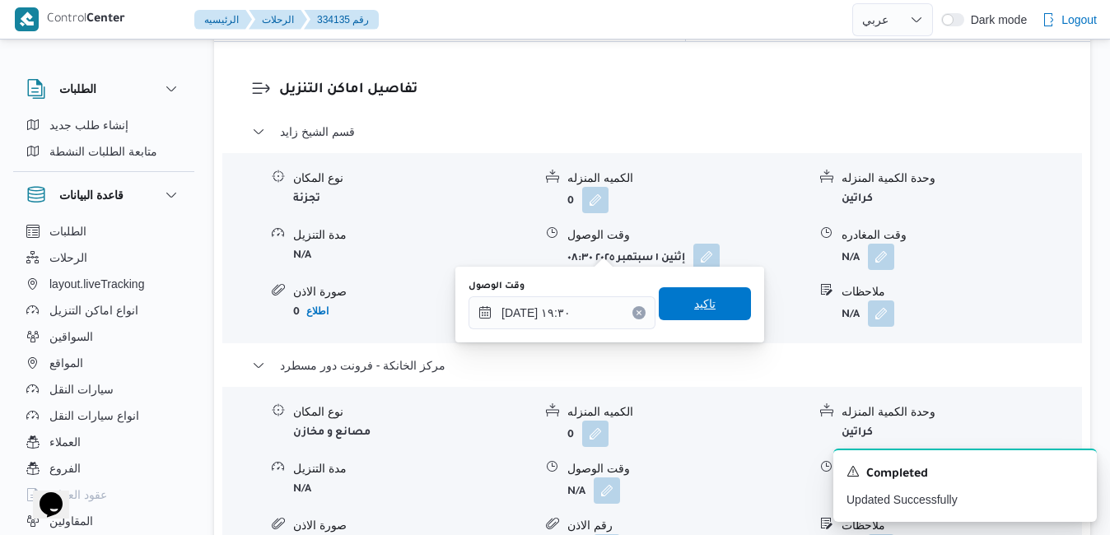
click at [701, 304] on span "تاكيد" at bounding box center [704, 304] width 21 height 20
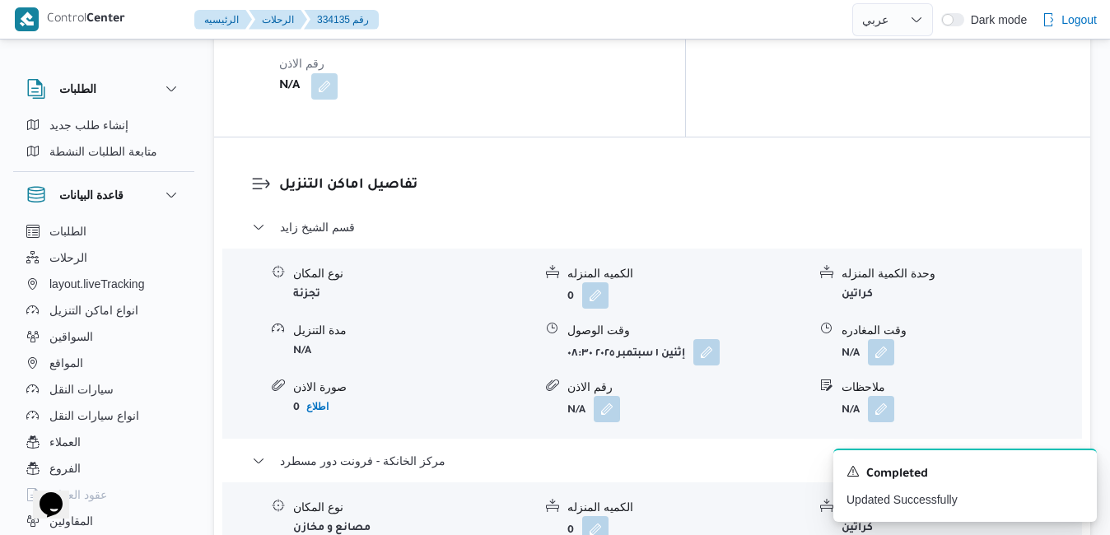
scroll to position [1547, 0]
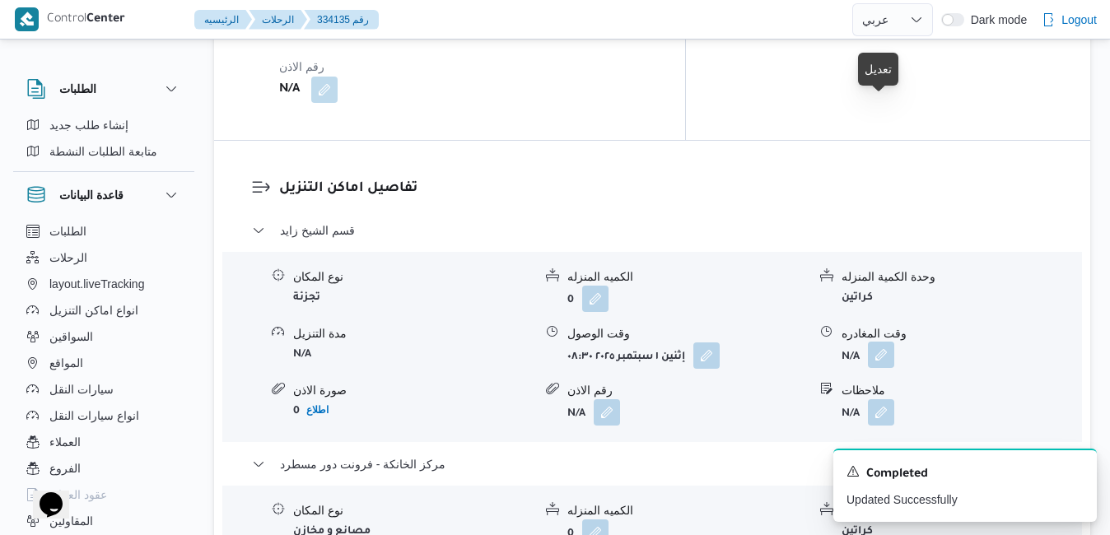
click at [891, 342] on button "button" at bounding box center [881, 355] width 26 height 26
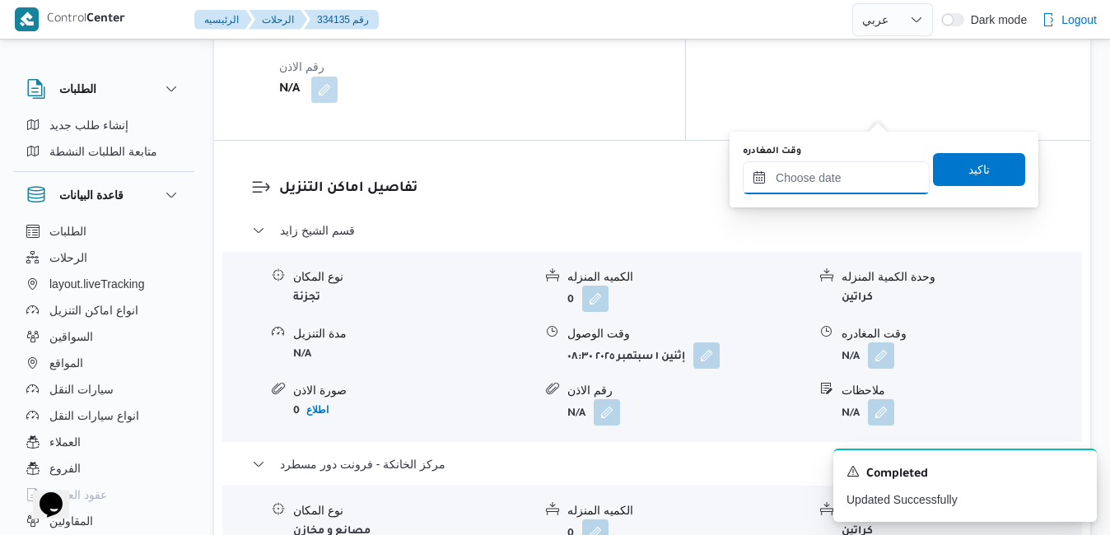
click at [842, 174] on input "وقت المغادره" at bounding box center [835, 177] width 187 height 33
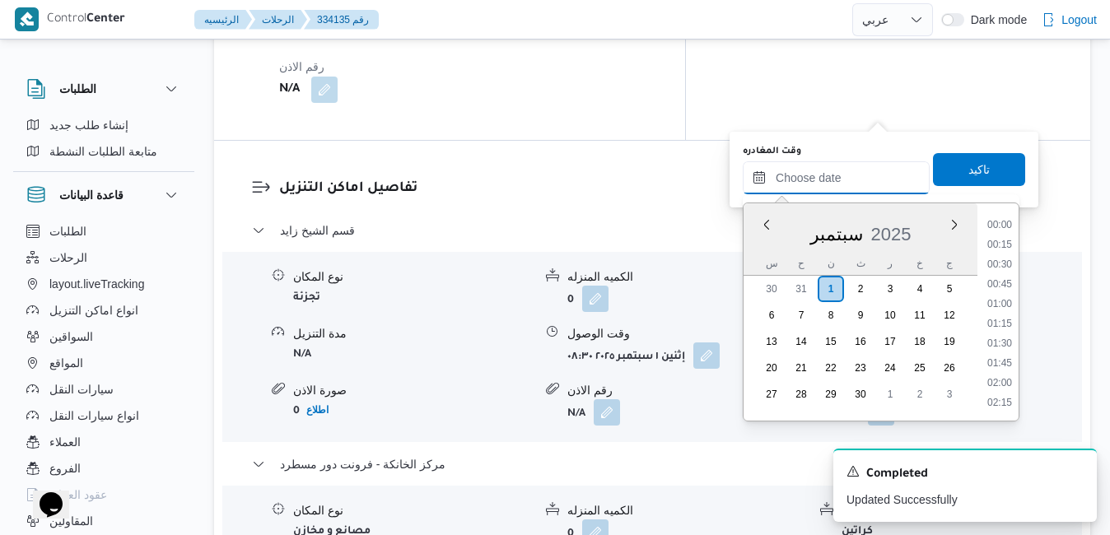
scroll to position [1579, 0]
click at [749, 258] on div "س ح ن ث ر خ ج" at bounding box center [860, 263] width 234 height 23
click at [1007, 274] on li "18:30" at bounding box center [999, 275] width 38 height 16
type input "٠١/٠٩/٢٠٢٥ ١٨:٣٠"
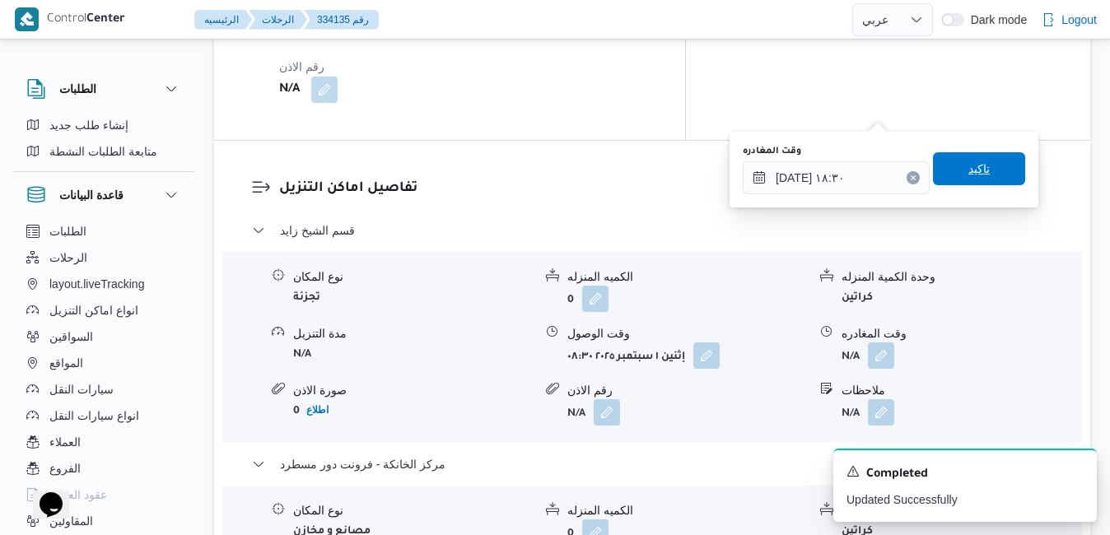
click at [985, 171] on span "تاكيد" at bounding box center [979, 168] width 92 height 33
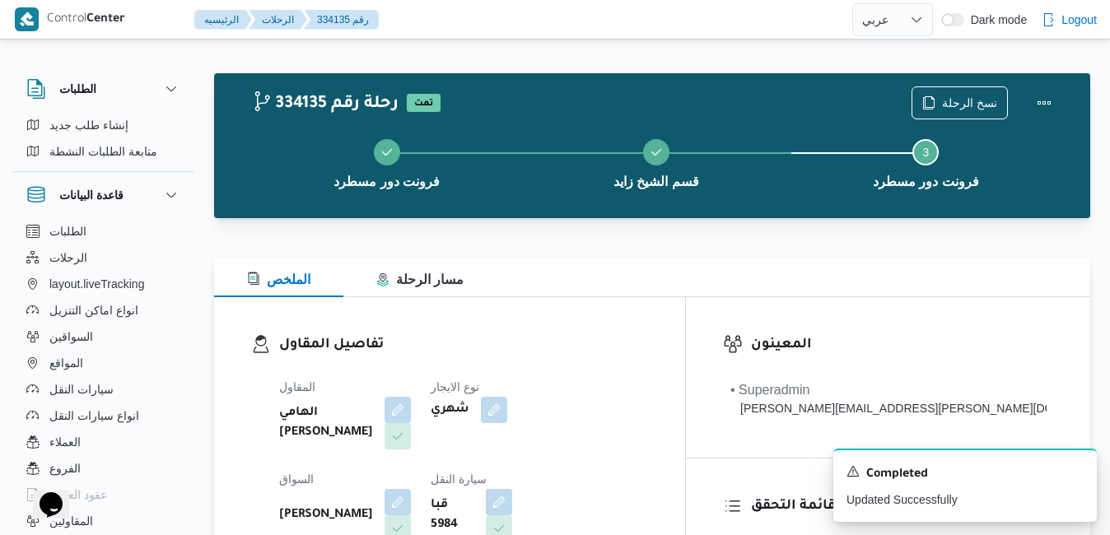
scroll to position [0, 0]
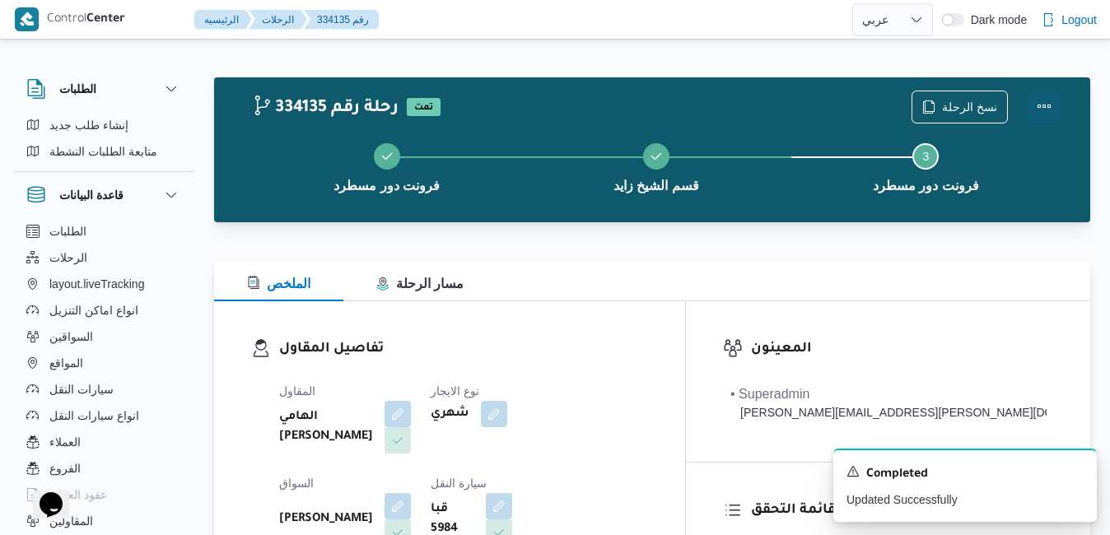
click at [1041, 109] on button "Actions" at bounding box center [1043, 106] width 33 height 33
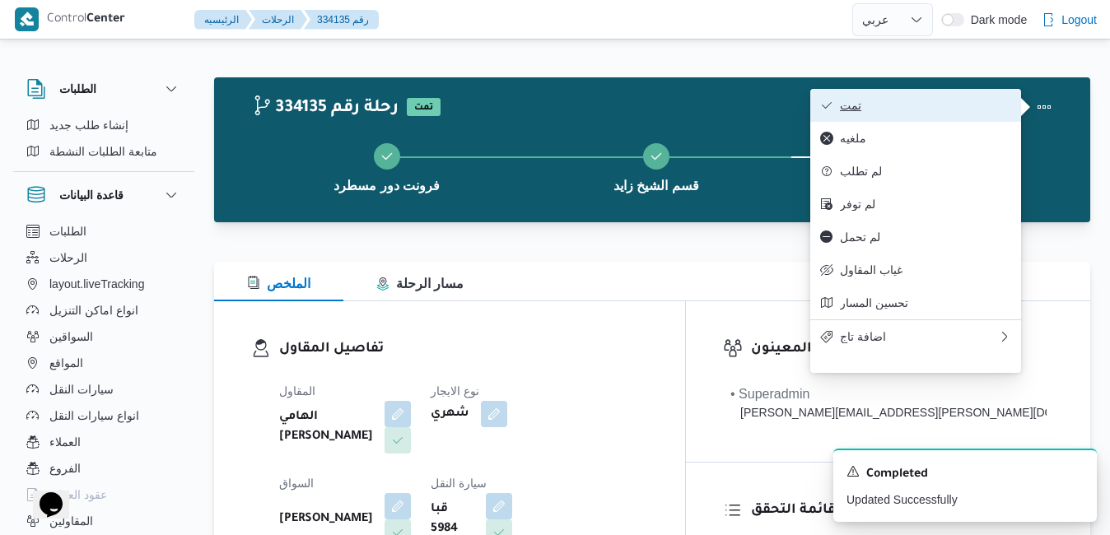
click at [960, 103] on span "تمت" at bounding box center [925, 105] width 171 height 13
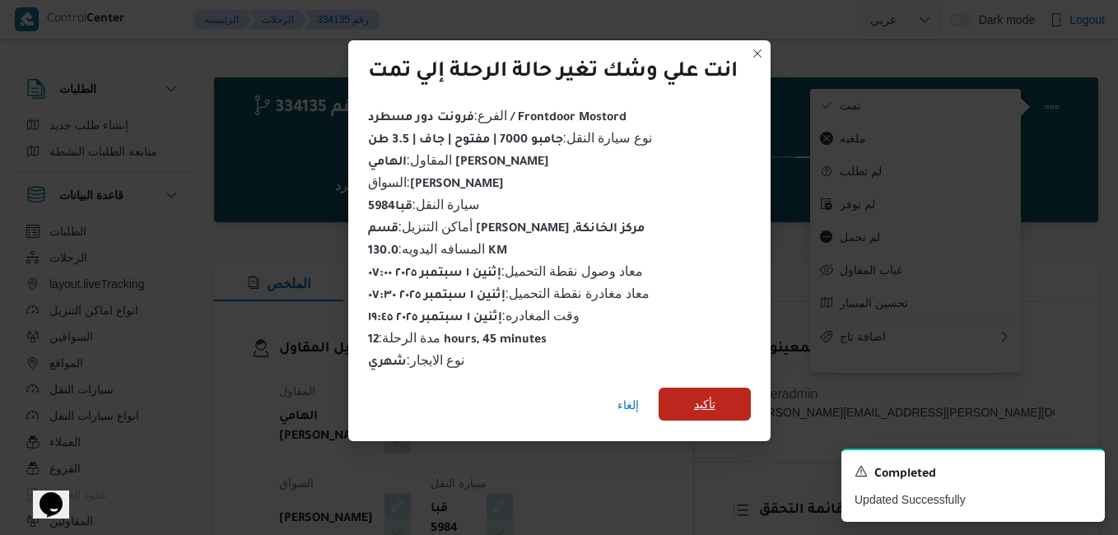
click at [715, 395] on span "تأكيد" at bounding box center [704, 404] width 21 height 20
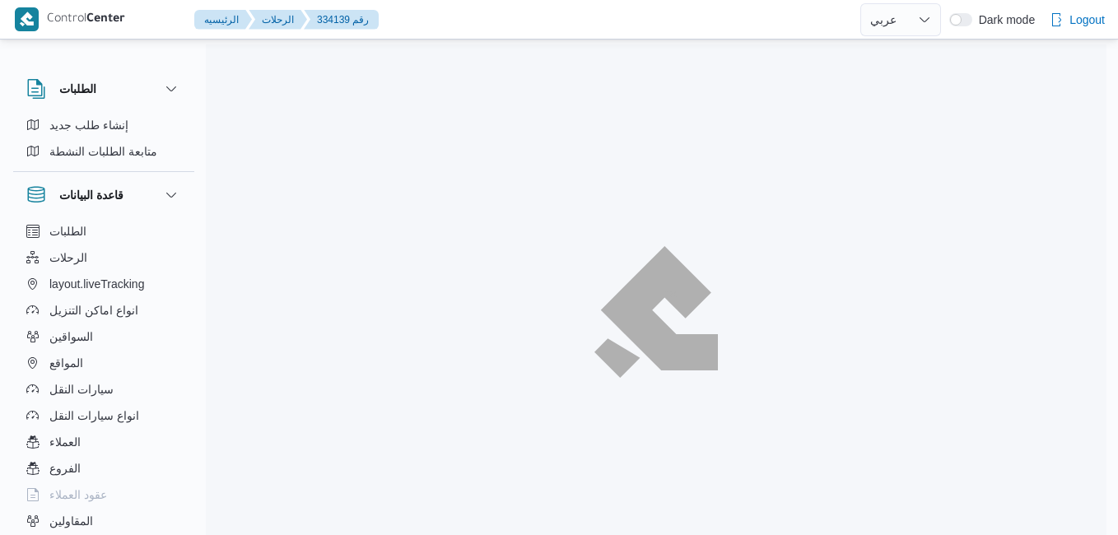
select select "ar"
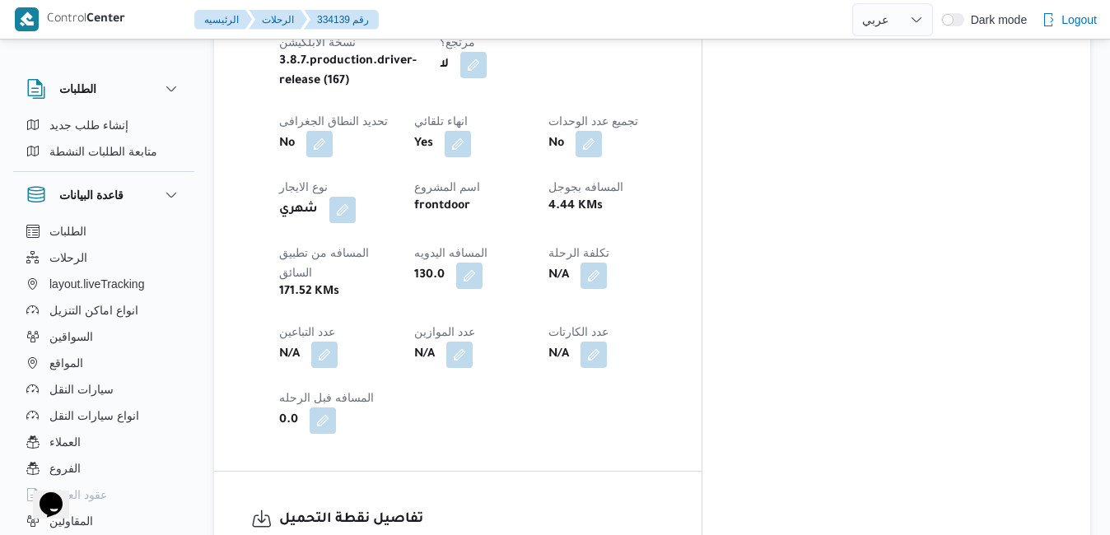
scroll to position [988, 0]
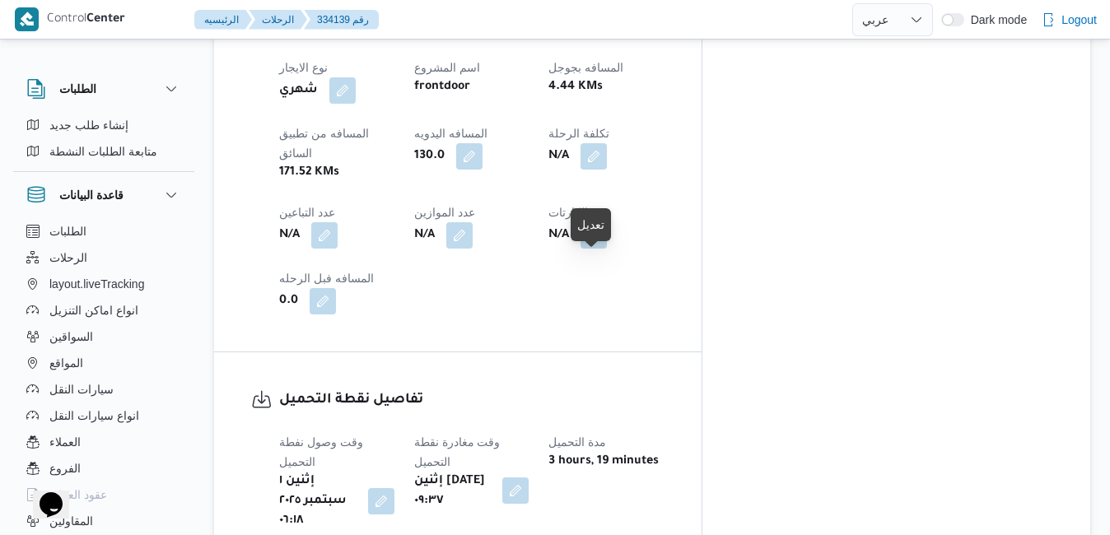
click at [528, 477] on button "button" at bounding box center [515, 490] width 26 height 26
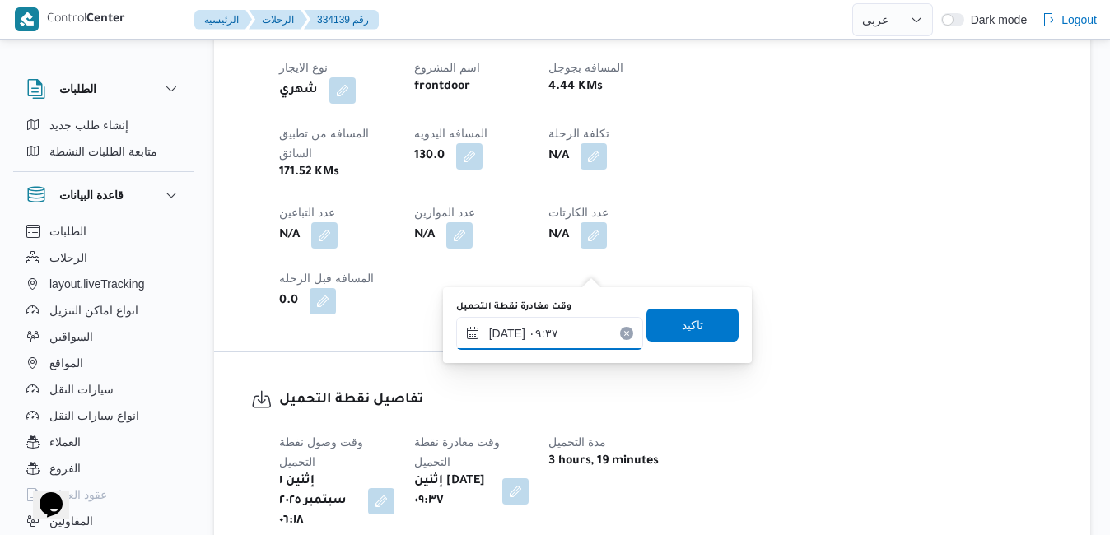
click at [551, 334] on input "[DATE] ٠٩:٣٧" at bounding box center [549, 333] width 187 height 33
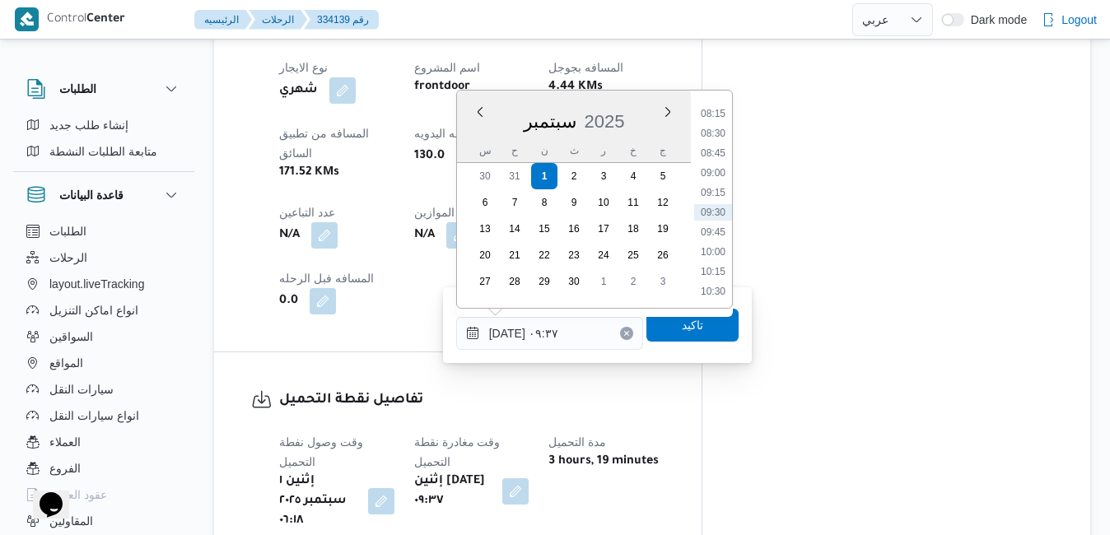
scroll to position [483, 0]
click at [710, 183] on li "07:00" at bounding box center [713, 182] width 38 height 16
type input "[DATE] ٠٧:٠٠"
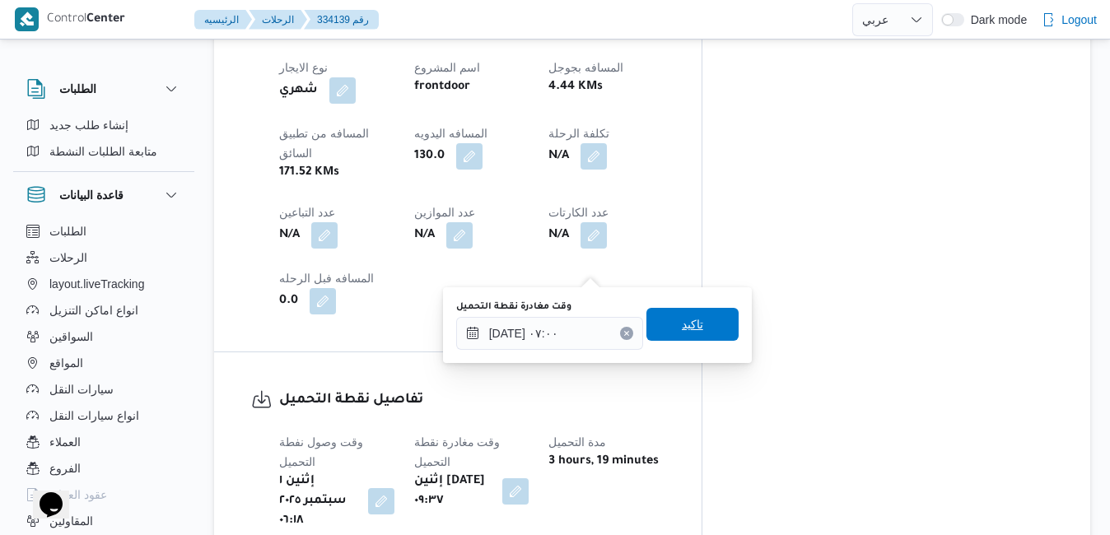
click at [665, 333] on span "تاكيد" at bounding box center [692, 324] width 92 height 33
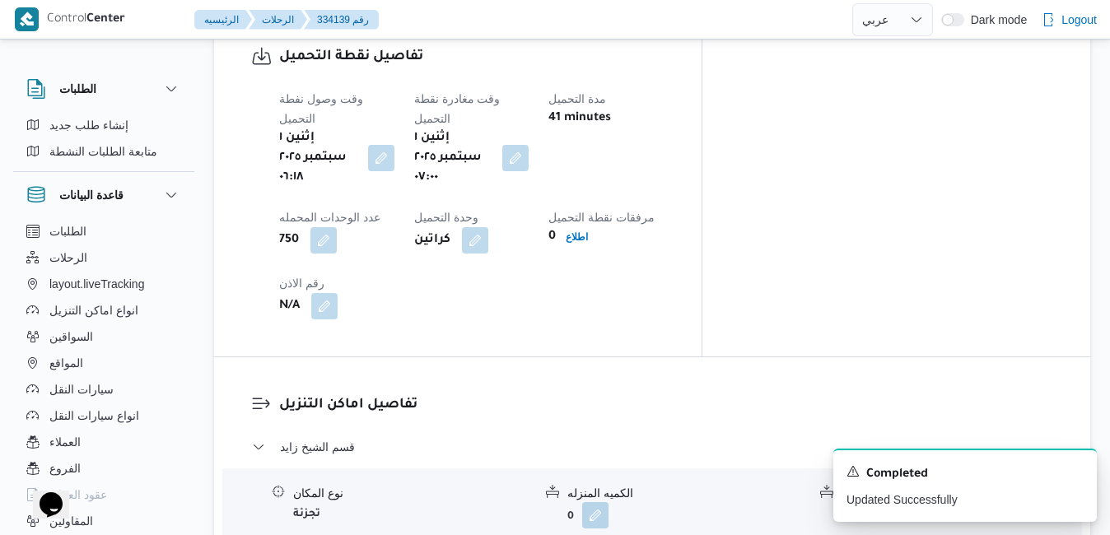
scroll to position [1350, 0]
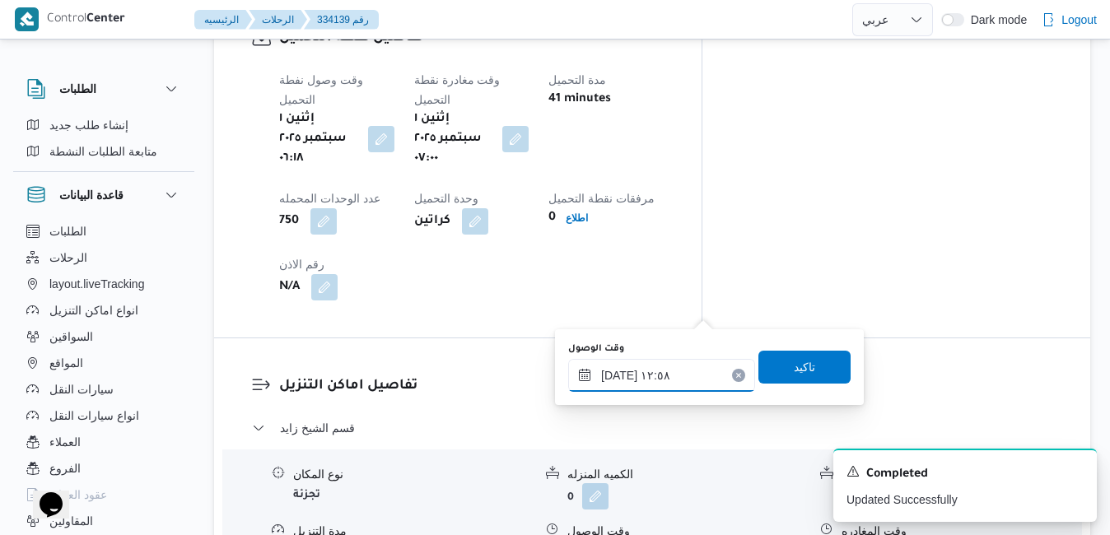
click at [646, 375] on input "٠١/٠٩/٢٠٢٥ ١٢:٥٨" at bounding box center [661, 375] width 187 height 33
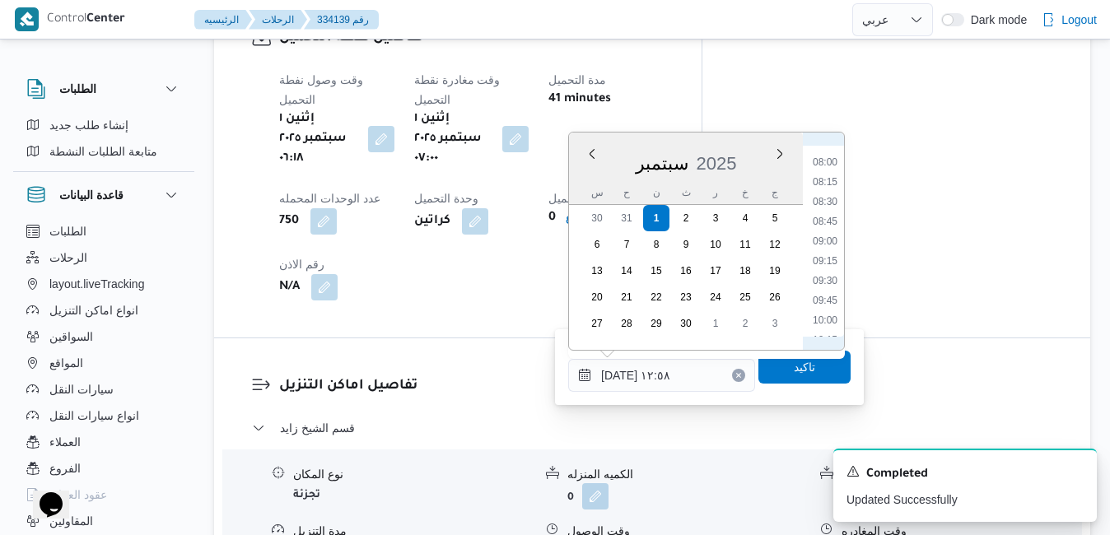
scroll to position [573, 0]
click at [831, 211] on li "08:00" at bounding box center [825, 213] width 38 height 16
type input "٠١/٠٩/٢٠٢٥ ٠٨:٠٠"
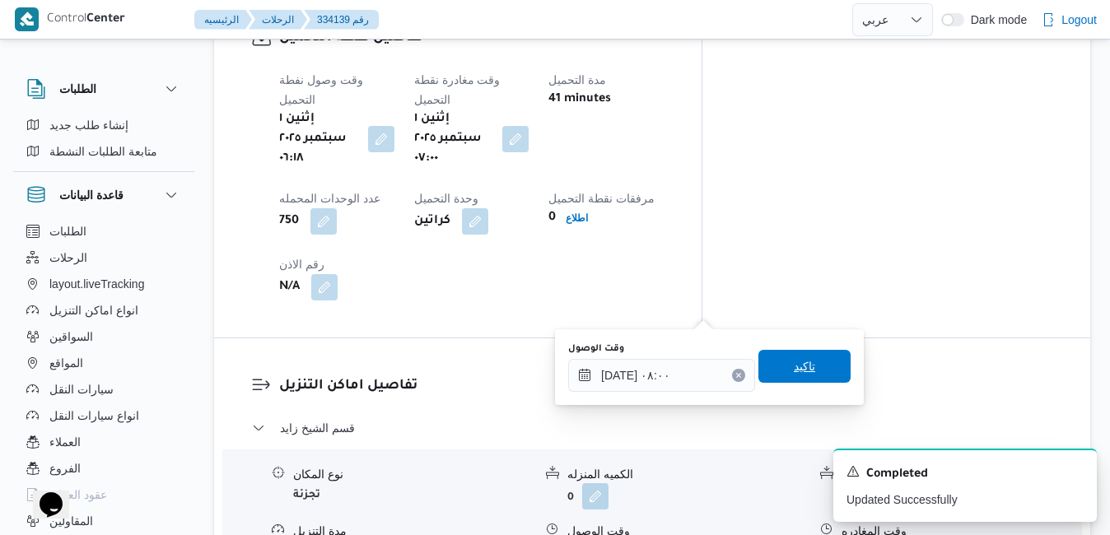
click at [777, 371] on span "تاكيد" at bounding box center [804, 366] width 92 height 33
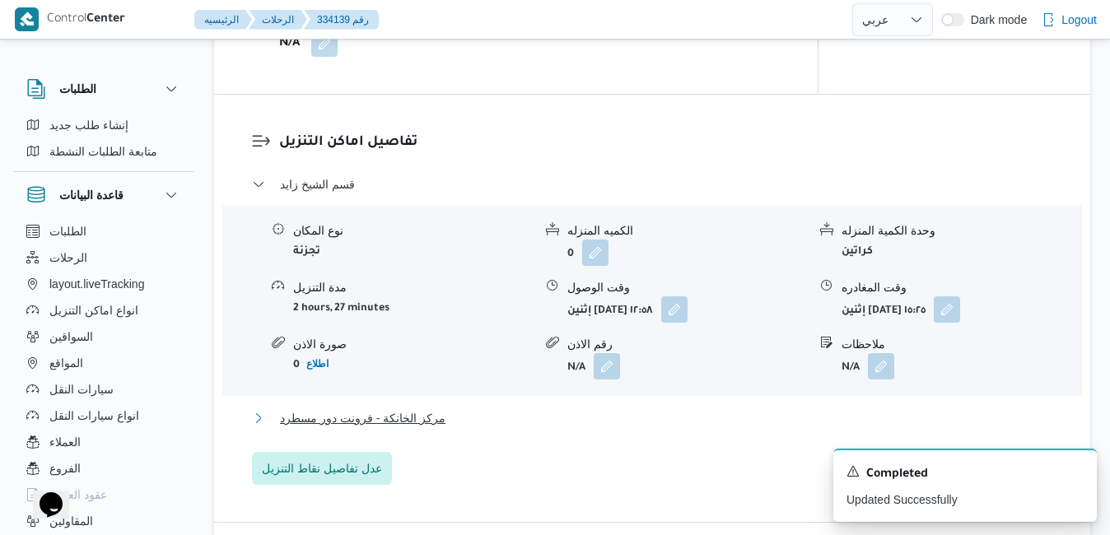
click at [715, 412] on button "مركز الخانكة - فرونت دور مسطرد" at bounding box center [652, 418] width 801 height 20
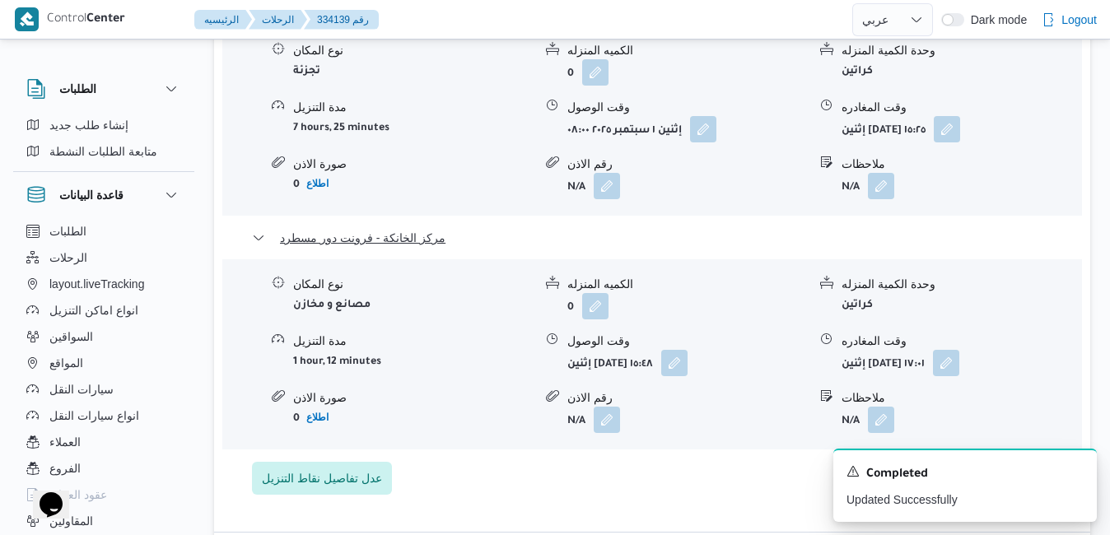
scroll to position [1778, 0]
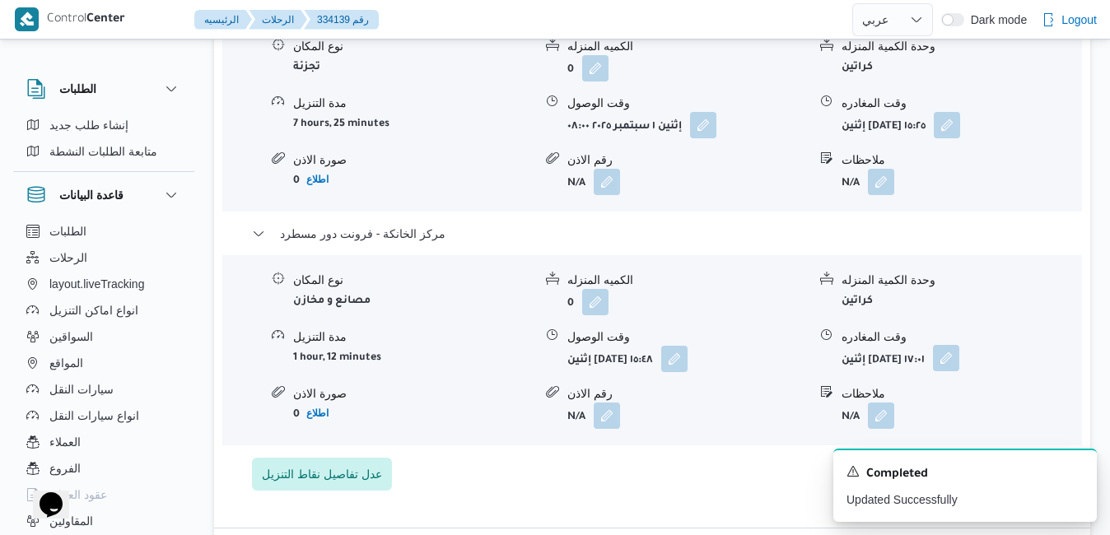
click at [959, 345] on button "button" at bounding box center [946, 358] width 26 height 26
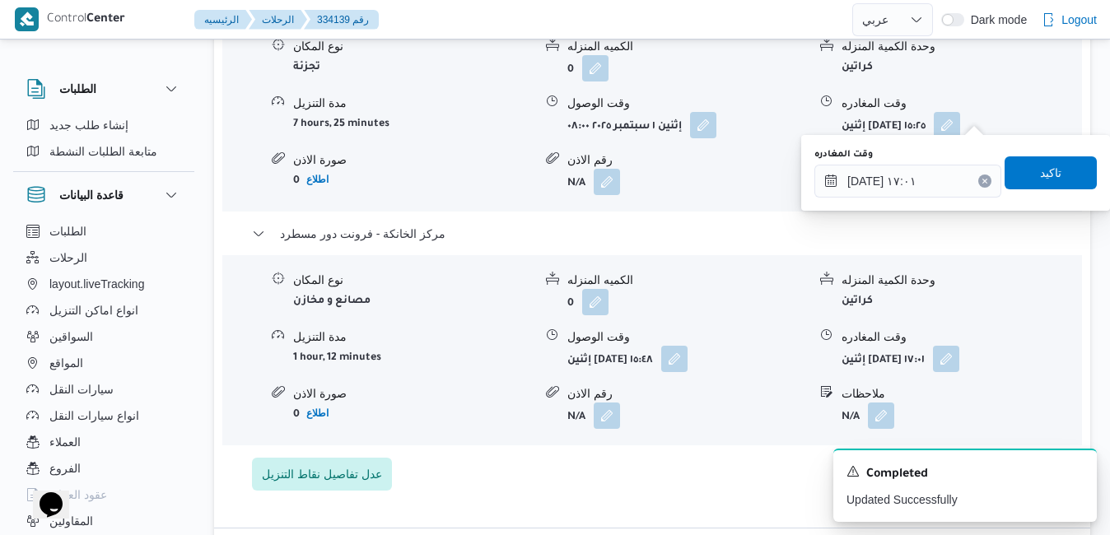
click at [845, 257] on div "تفاصيل اماكن التنزيل قسم الشيخ زايد نوع المكان تجزئة الكميه المنزله 0 وحدة الكم…" at bounding box center [652, 218] width 876 height 617
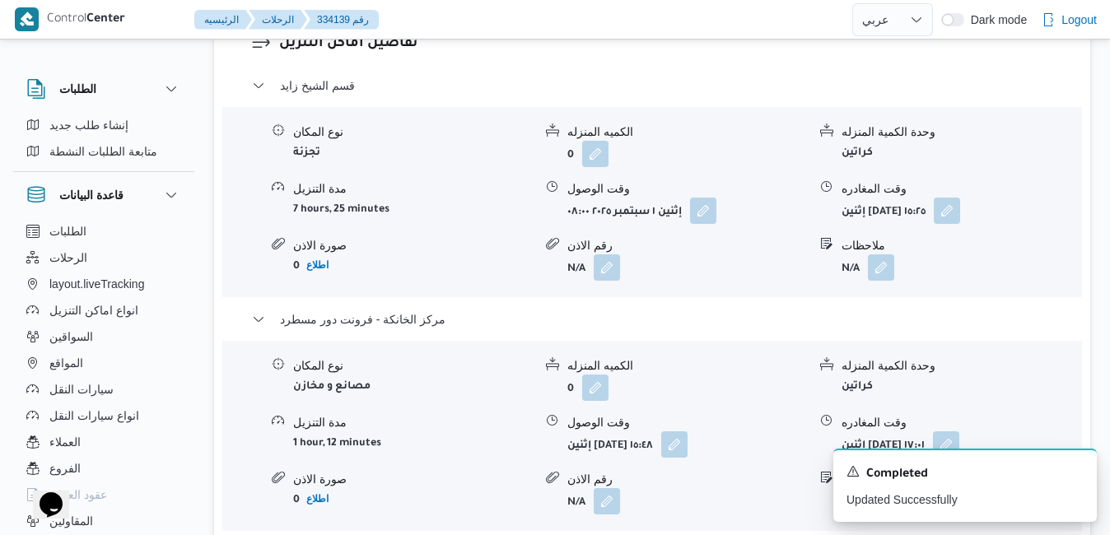
scroll to position [1811, 0]
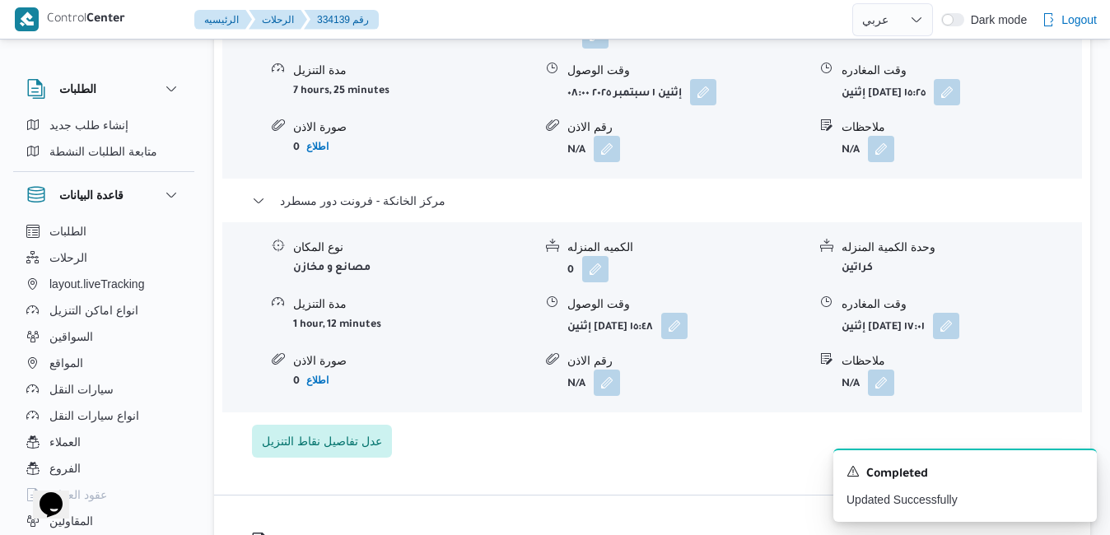
click at [992, 313] on form "إثنين ١ سبتمبر ٢٠٢٥ ١٧:٠١" at bounding box center [961, 326] width 240 height 26
click at [959, 312] on button "button" at bounding box center [946, 325] width 26 height 26
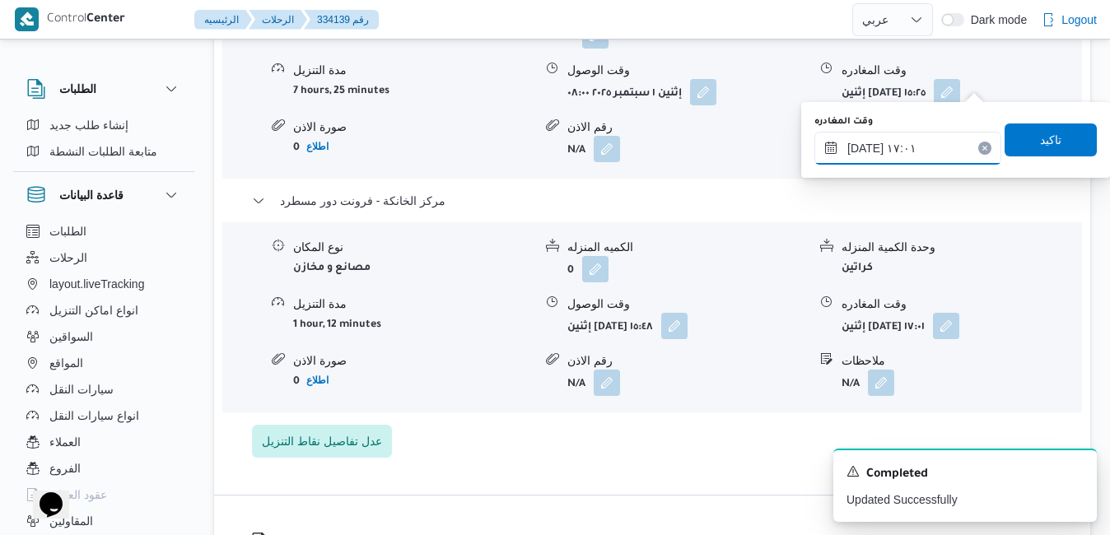
click at [922, 141] on input "٠١/٠٩/٢٠٢٥ ١٧:٠١" at bounding box center [907, 148] width 187 height 33
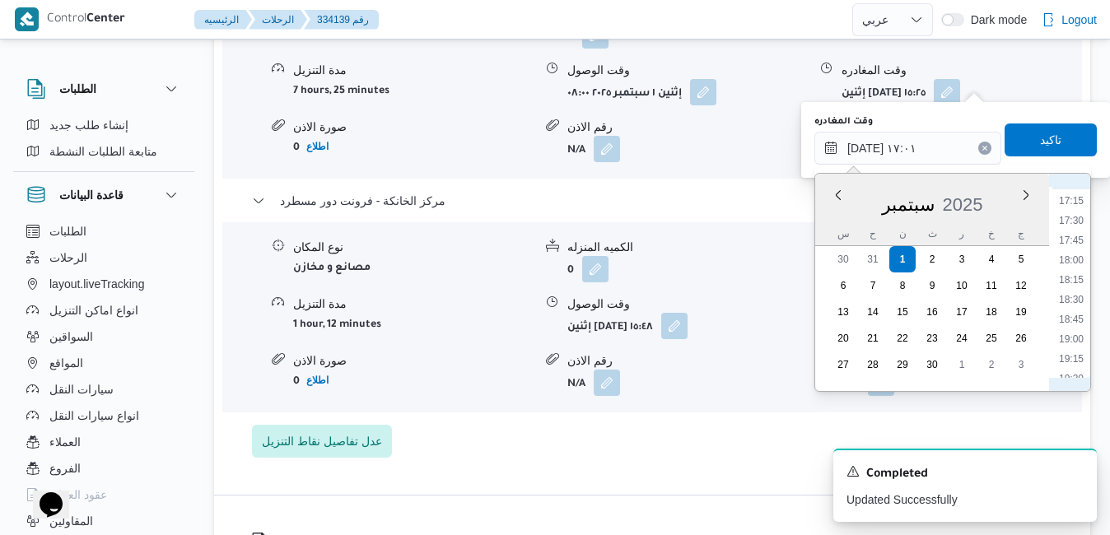
scroll to position [1410, 0]
click at [1077, 287] on li "19:00" at bounding box center [1071, 286] width 38 height 16
type input "٠١/٠٩/٢٠٢٥ ١٩:٠٠"
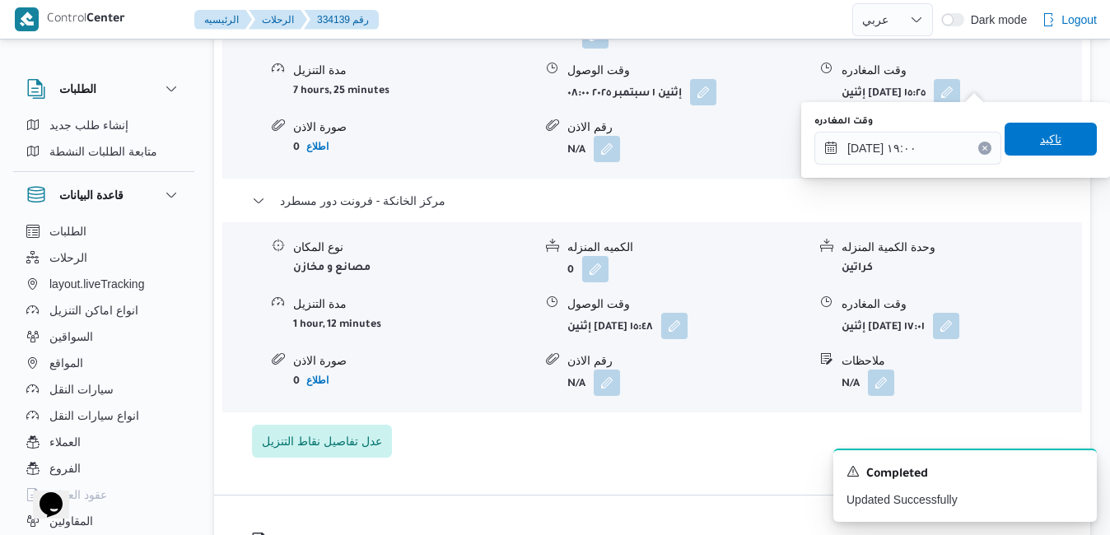
click at [1041, 142] on span "تاكيد" at bounding box center [1050, 139] width 21 height 20
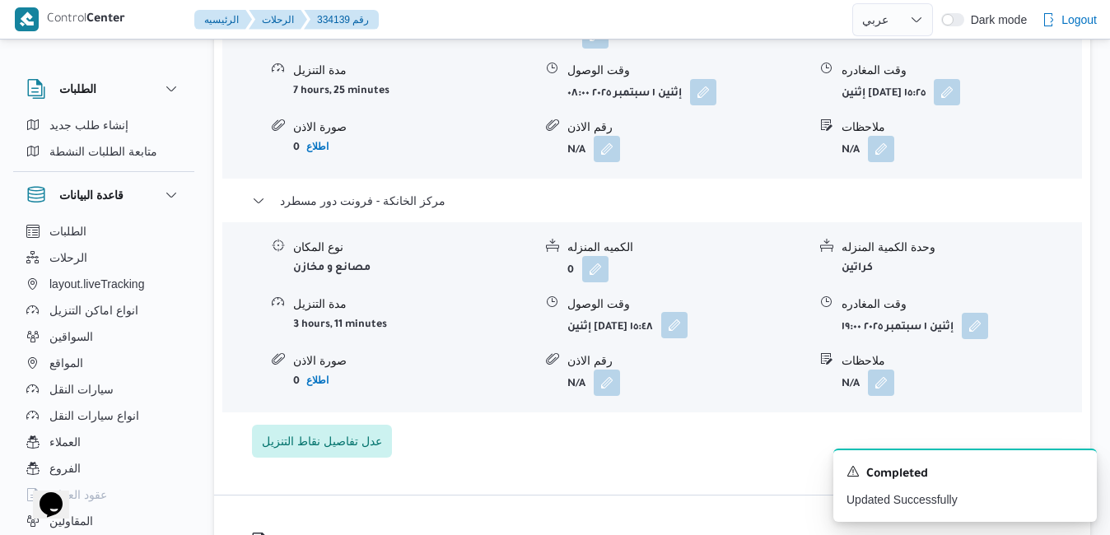
click at [687, 312] on button "button" at bounding box center [674, 325] width 26 height 26
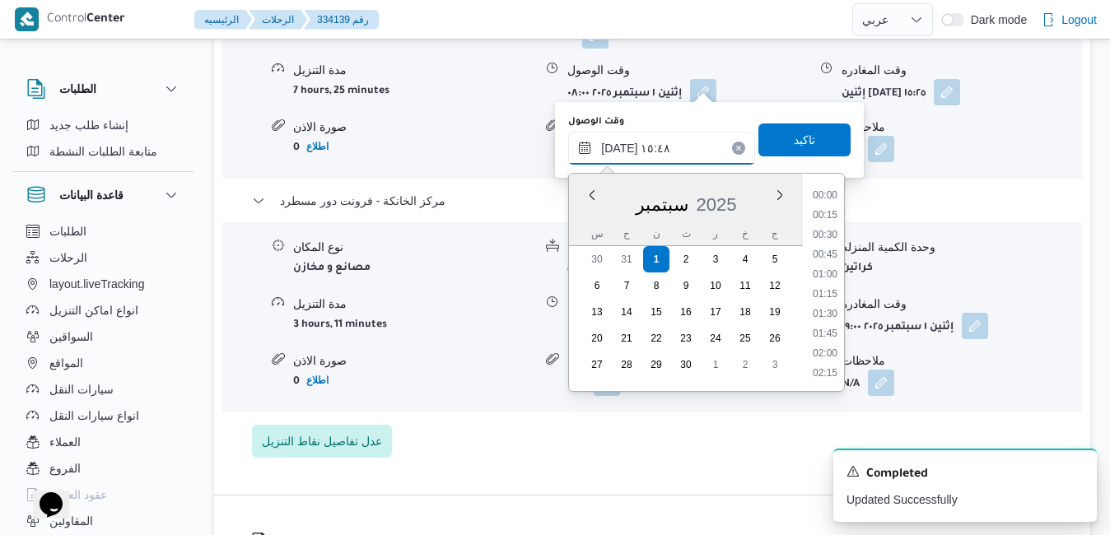
click at [677, 142] on input "٠١/٠٩/٢٠٢٥ ١٥:٤٨" at bounding box center [661, 148] width 187 height 33
click at [828, 363] on li "18:45" at bounding box center [825, 365] width 38 height 16
type input "٠١/٠٩/٢٠٢٥ ١٨:٤٥"
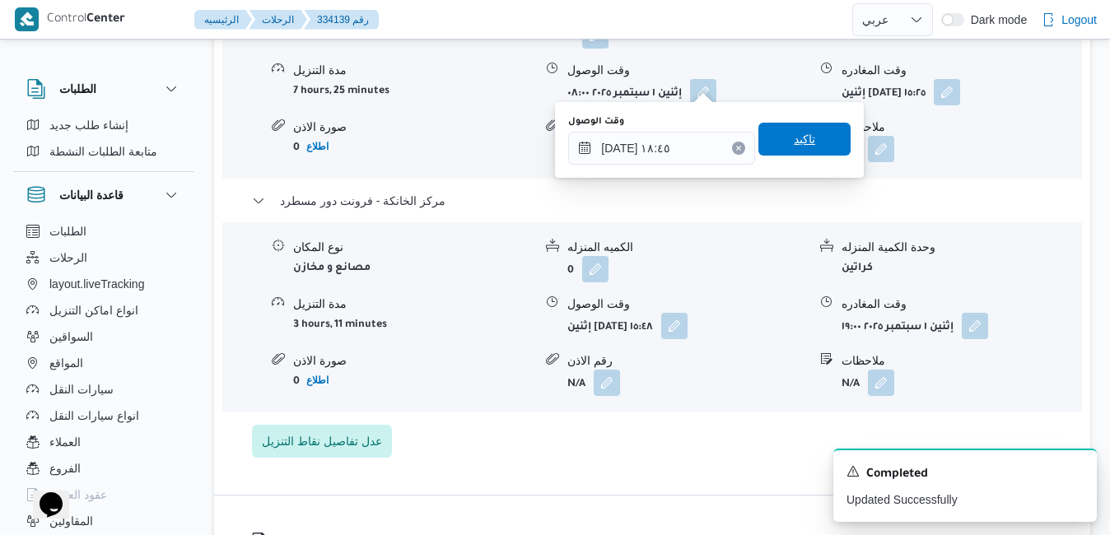
click at [812, 141] on span "تاكيد" at bounding box center [804, 139] width 92 height 33
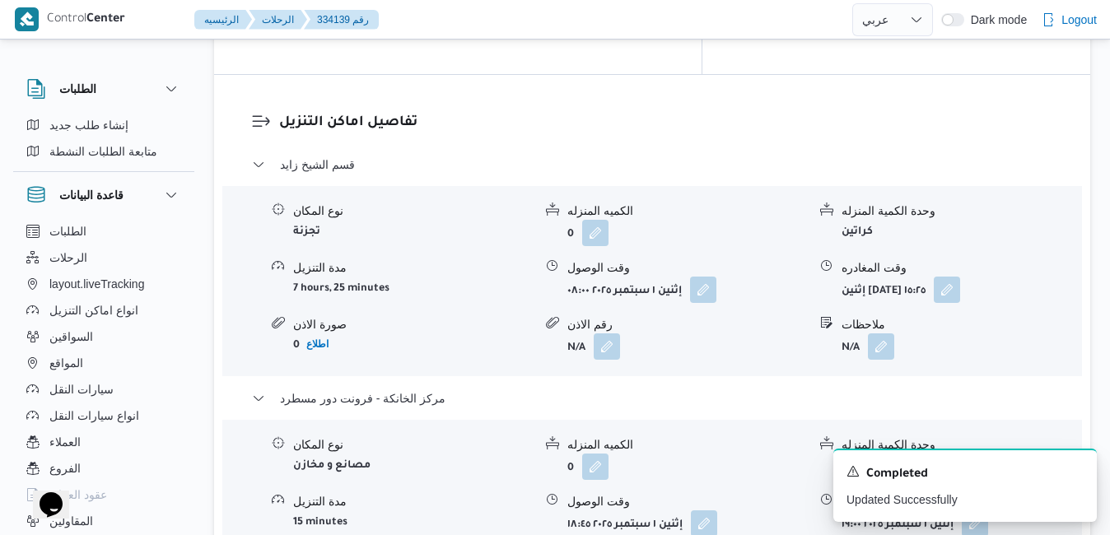
scroll to position [1580, 0]
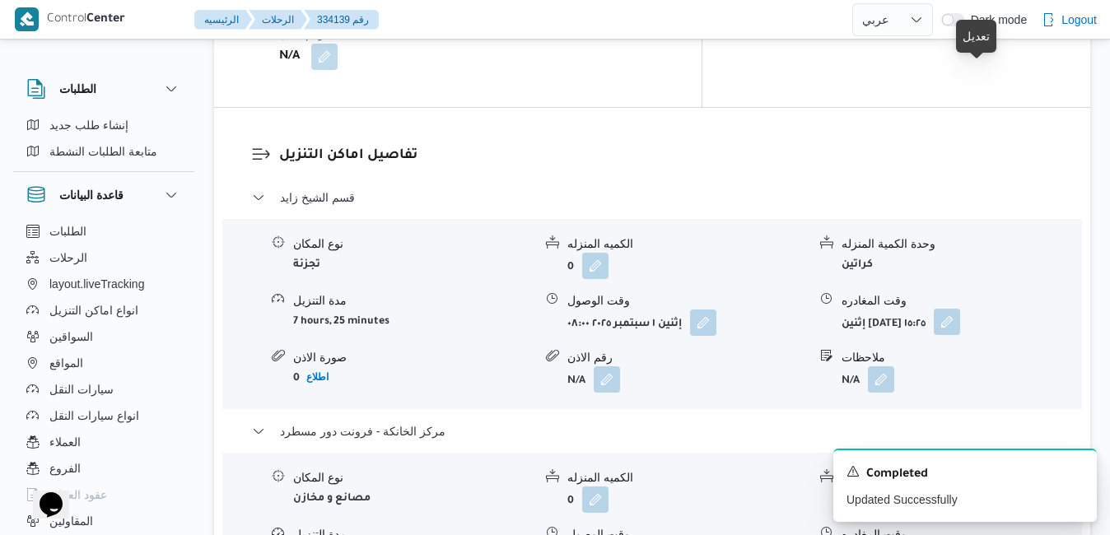
click at [960, 309] on button "button" at bounding box center [946, 322] width 26 height 26
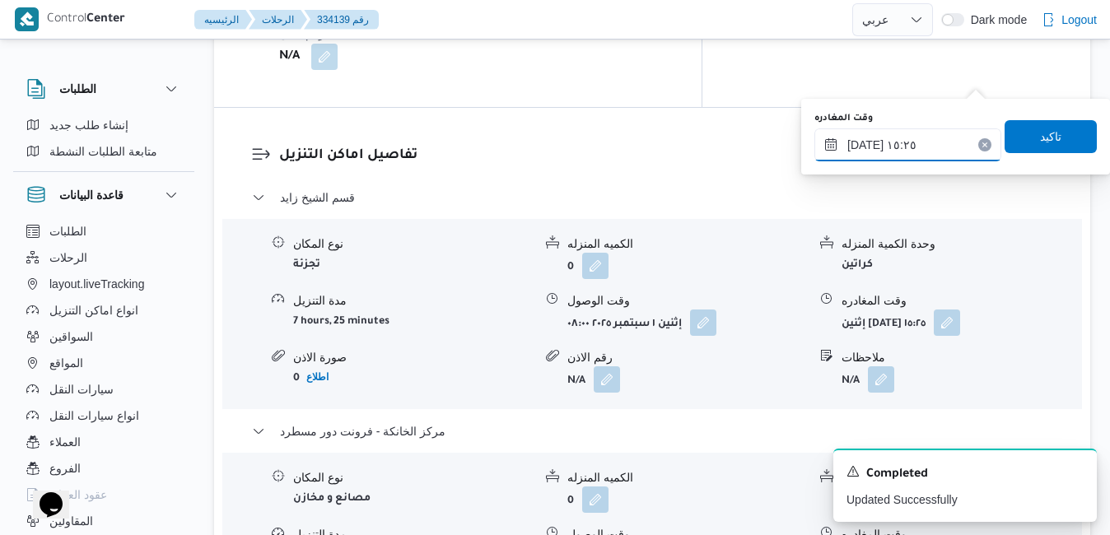
click at [915, 142] on input "٠١/٠٩/٢٠٢٥ ١٥:٢٥" at bounding box center [907, 144] width 187 height 33
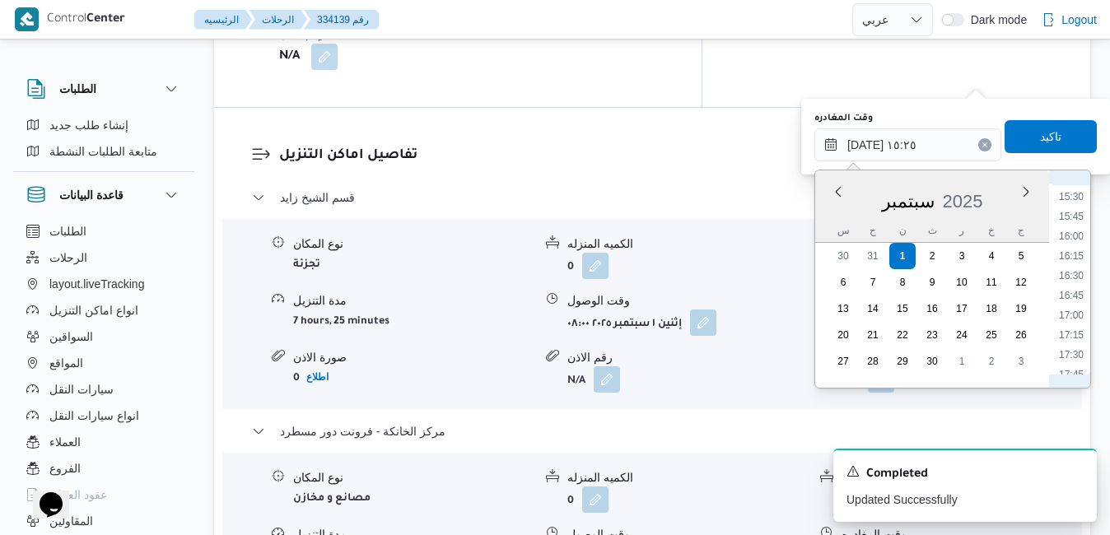
scroll to position [1272, 0]
click at [1075, 315] on li "17:45" at bounding box center [1071, 322] width 38 height 16
type input "٠١/٠٩/٢٠٢٥ ١٧:٤٥"
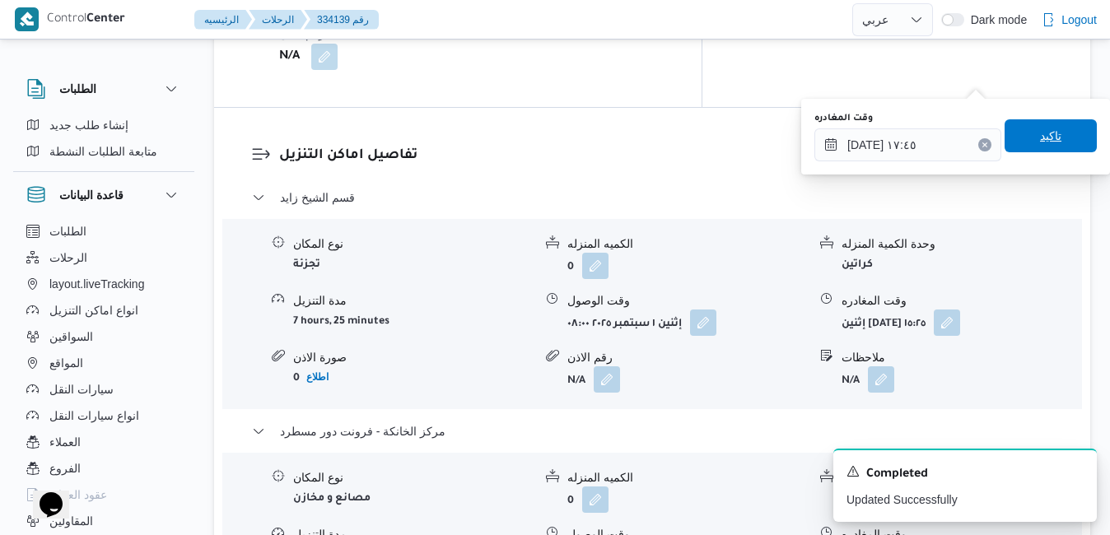
click at [1052, 125] on span "تاكيد" at bounding box center [1050, 135] width 92 height 33
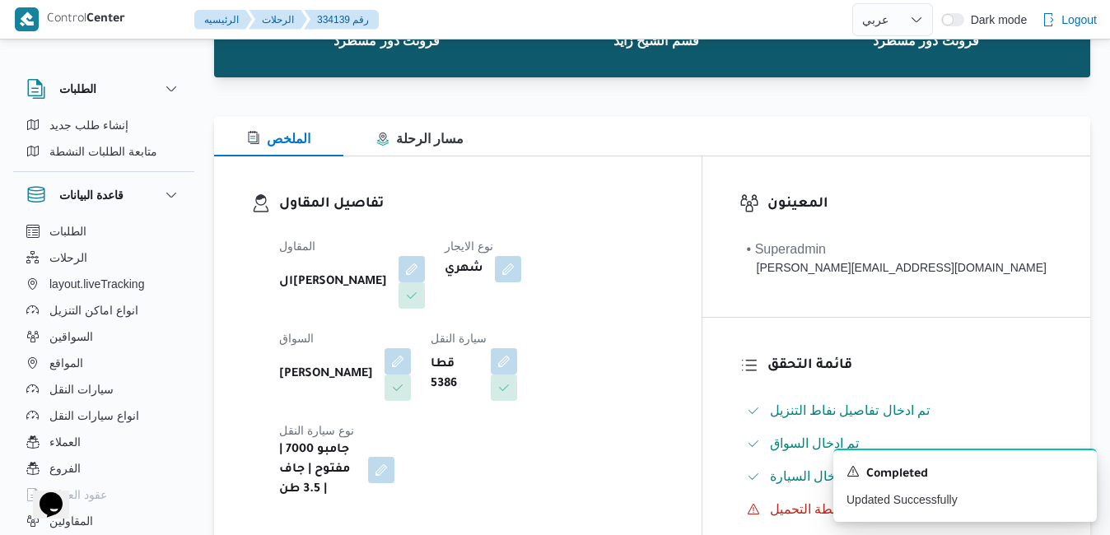
scroll to position [0, 0]
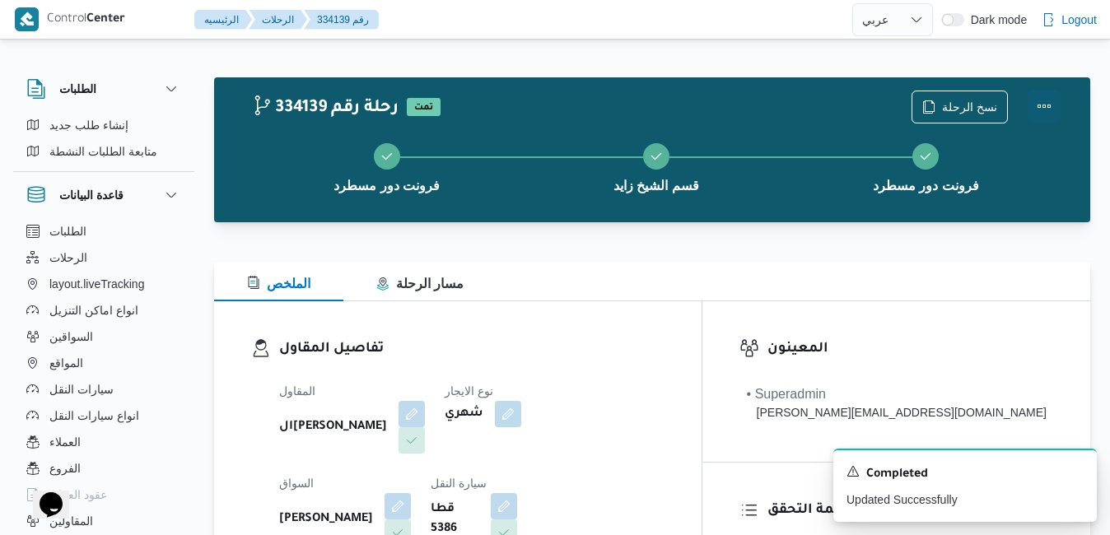
click at [1041, 105] on button "Actions" at bounding box center [1043, 106] width 33 height 33
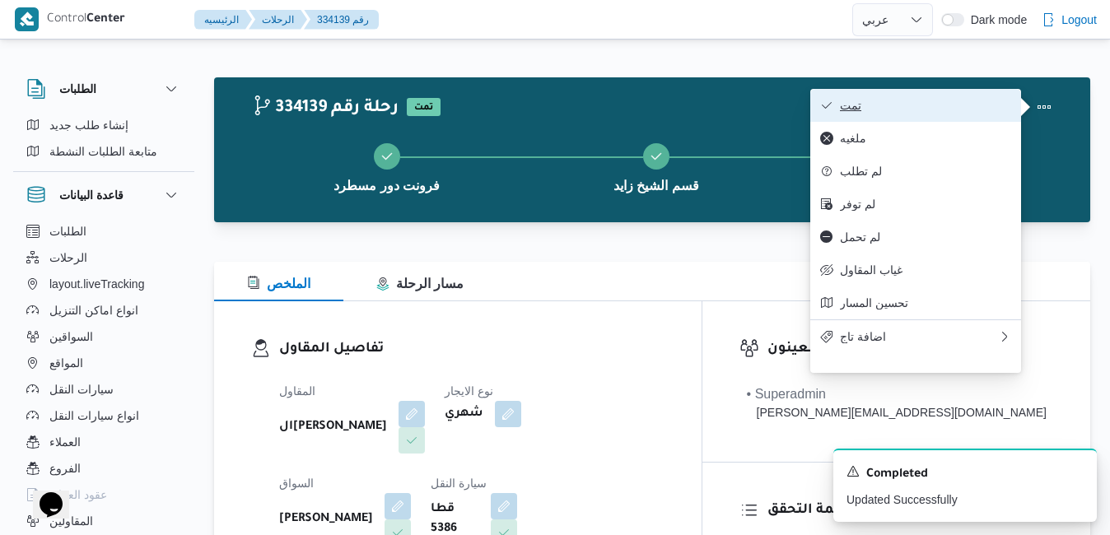
click at [964, 109] on span "تمت" at bounding box center [925, 105] width 171 height 13
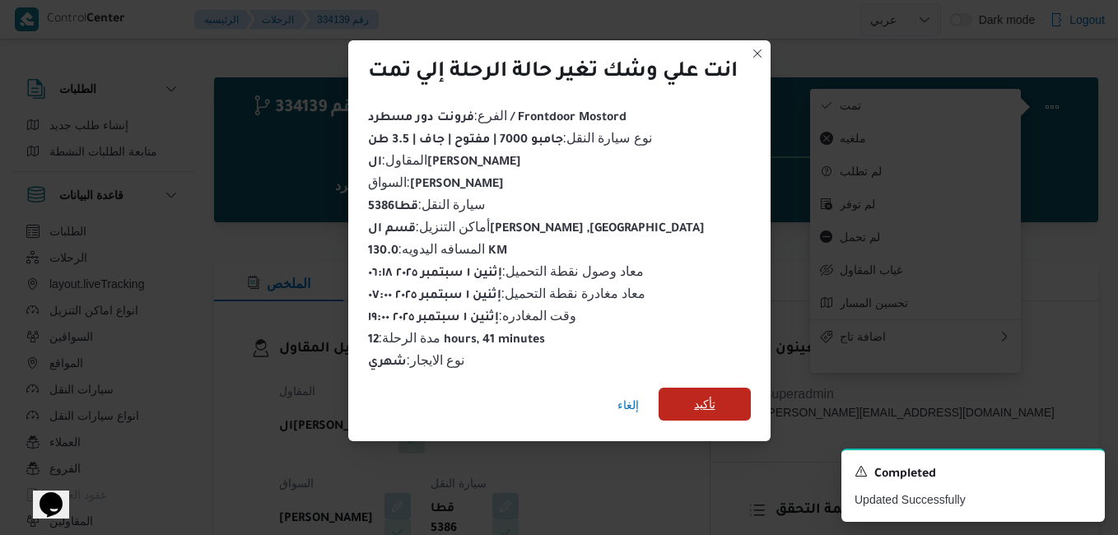
click at [707, 394] on span "تأكيد" at bounding box center [704, 404] width 21 height 20
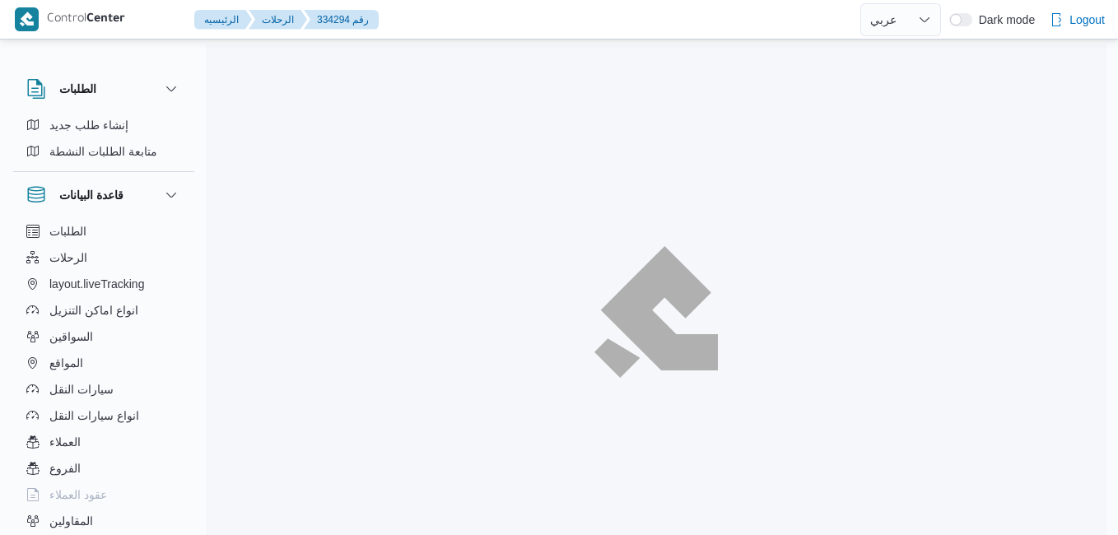
select select "ar"
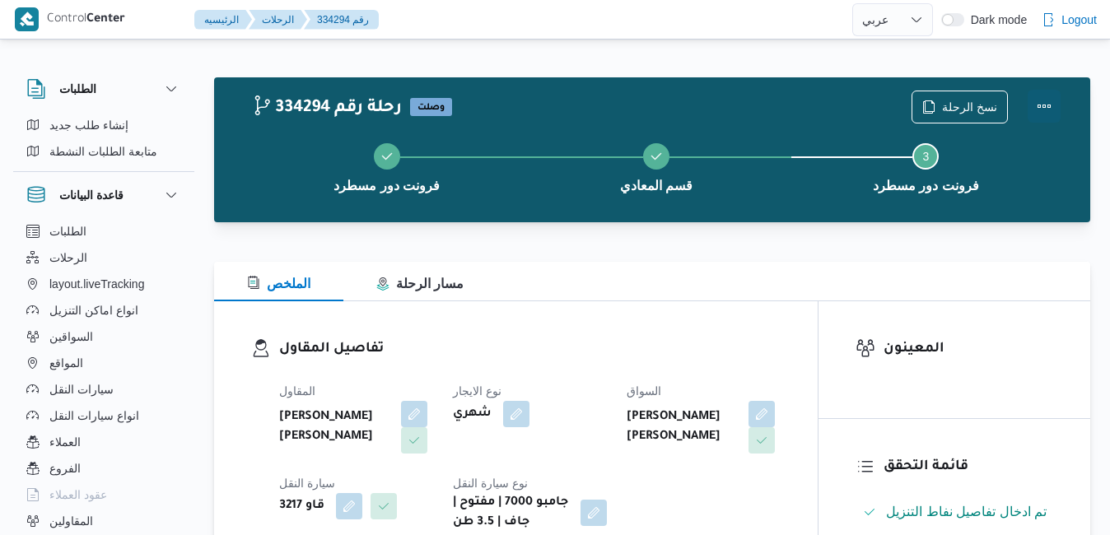
click at [1037, 104] on button "Actions" at bounding box center [1043, 106] width 33 height 33
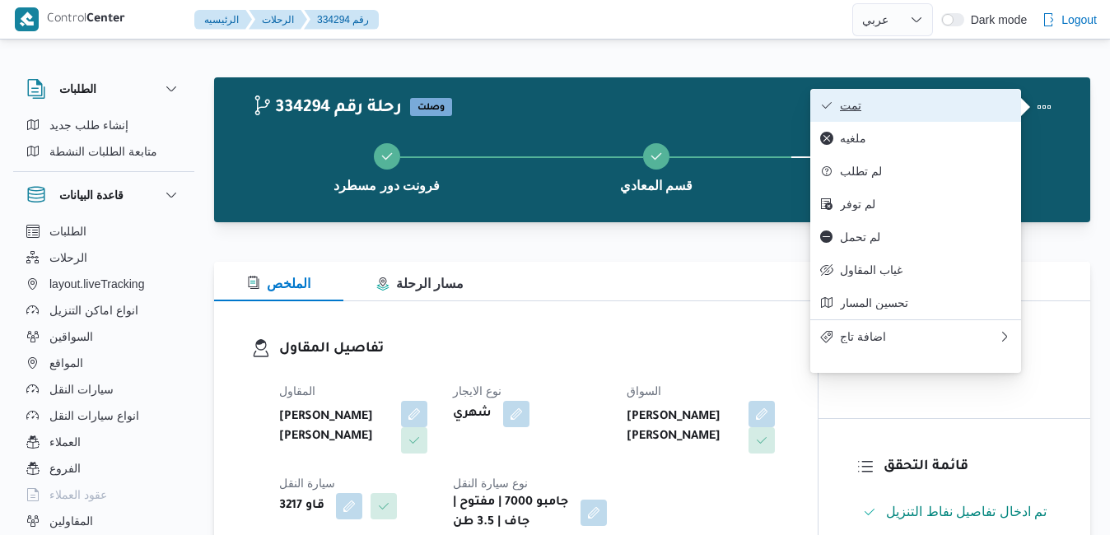
click at [965, 106] on span "تمت" at bounding box center [925, 105] width 171 height 13
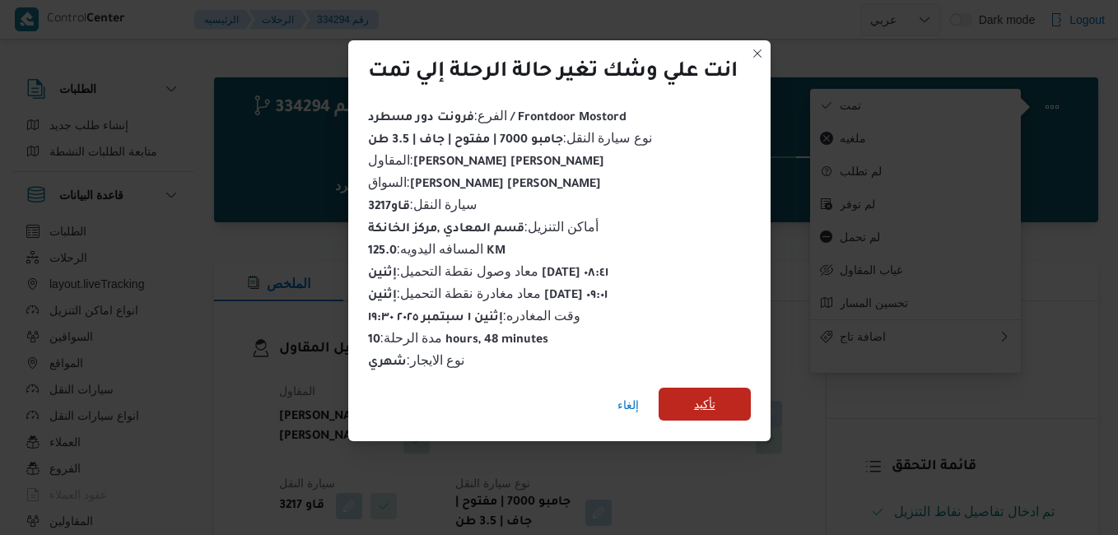
click at [713, 388] on span "تأكيد" at bounding box center [704, 404] width 92 height 33
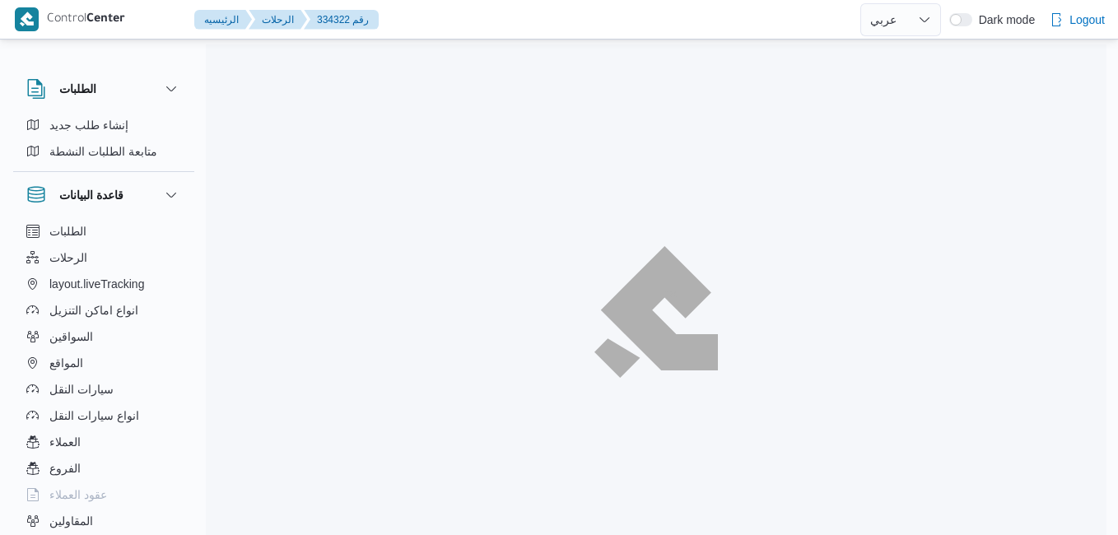
select select "ar"
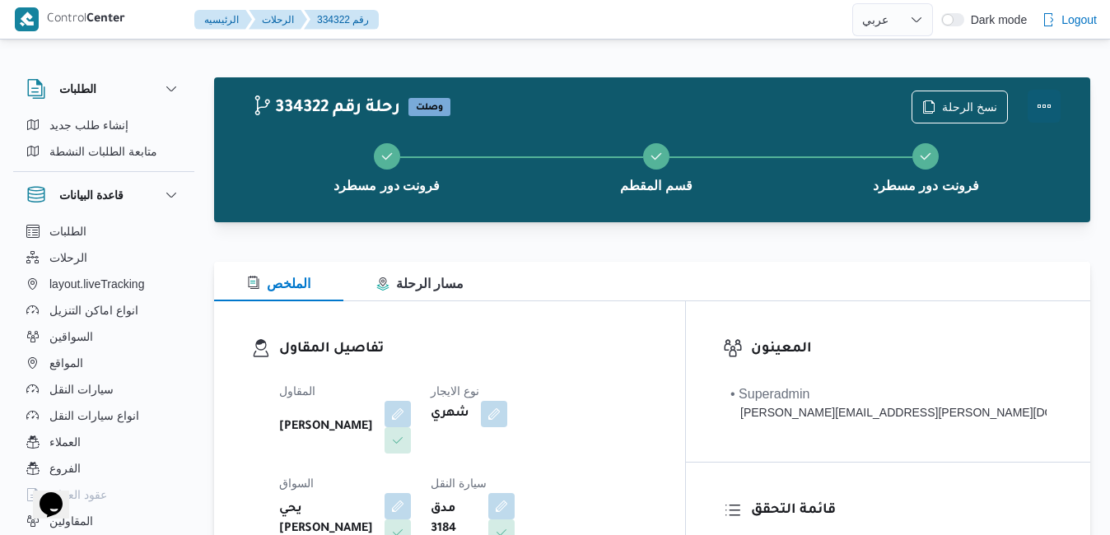
click at [1043, 95] on button "Actions" at bounding box center [1043, 106] width 33 height 33
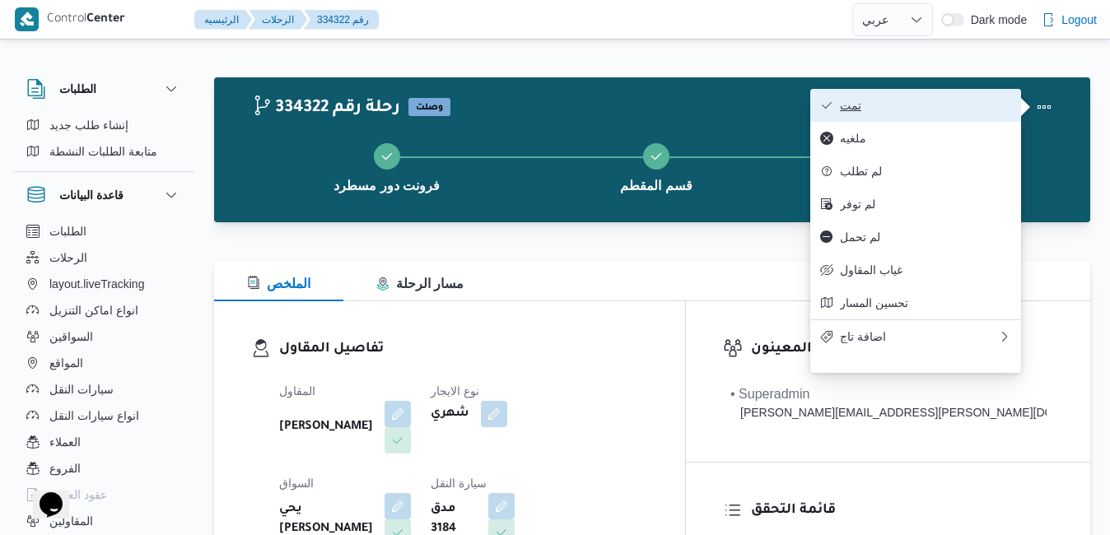
click at [888, 108] on span "تمت" at bounding box center [925, 105] width 171 height 13
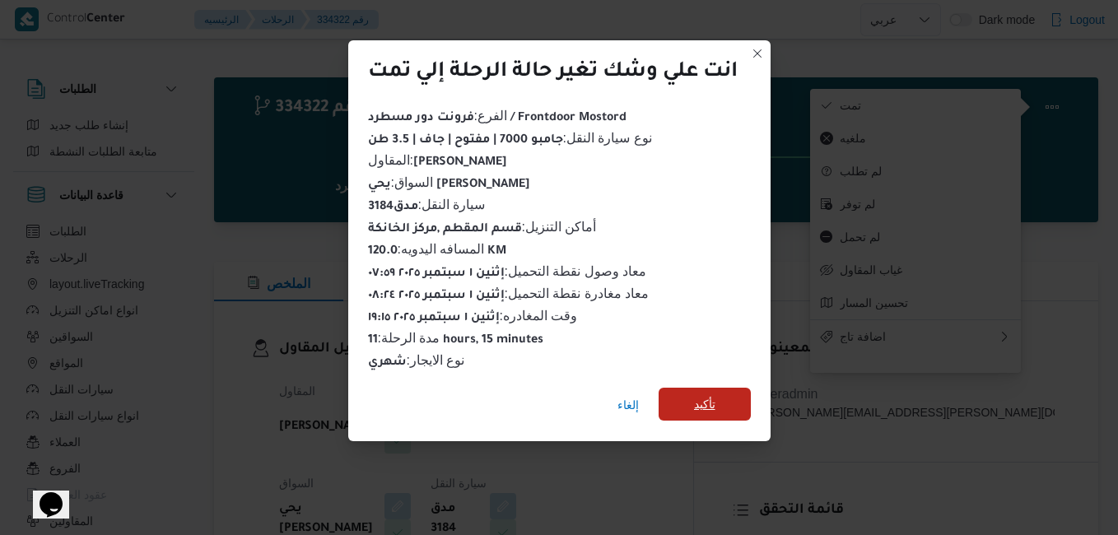
click at [693, 389] on span "تأكيد" at bounding box center [704, 404] width 92 height 33
